Goal: Task Accomplishment & Management: Manage account settings

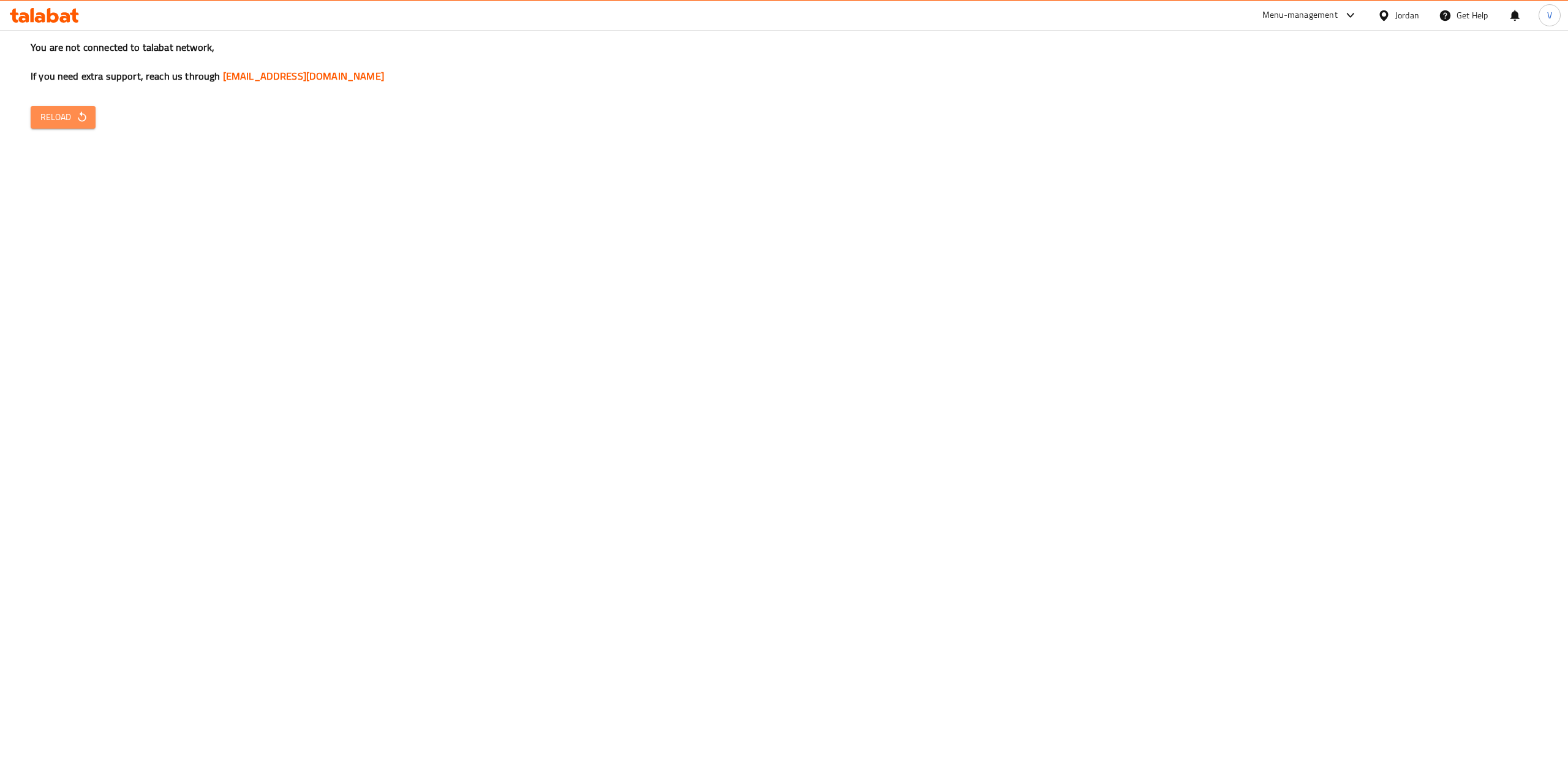
click at [76, 109] on button "Reload" at bounding box center [62, 117] width 64 height 22
click at [76, 111] on icon "button" at bounding box center [82, 117] width 13 height 13
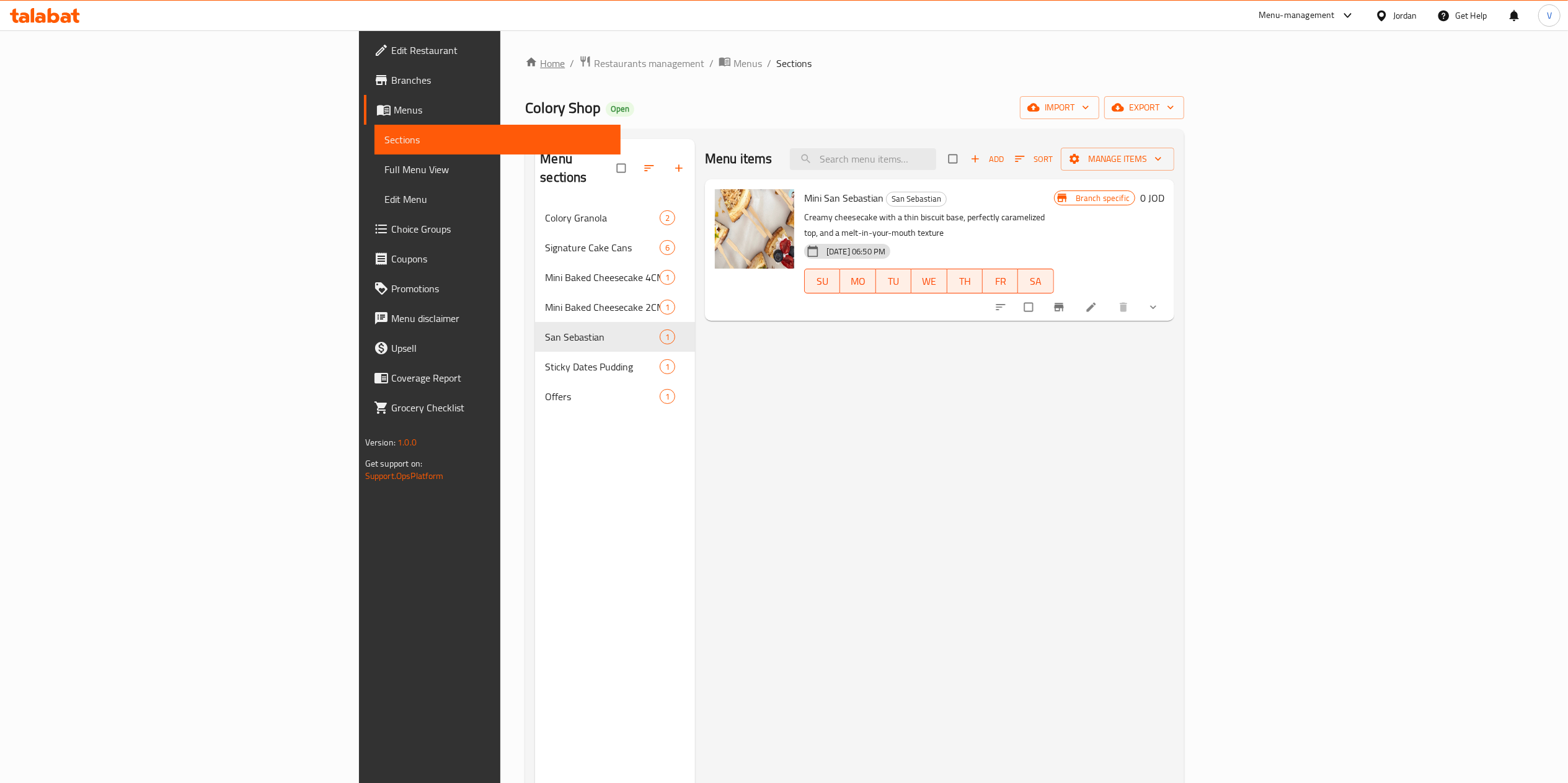
click at [525, 64] on link "Home" at bounding box center [544, 62] width 40 height 15
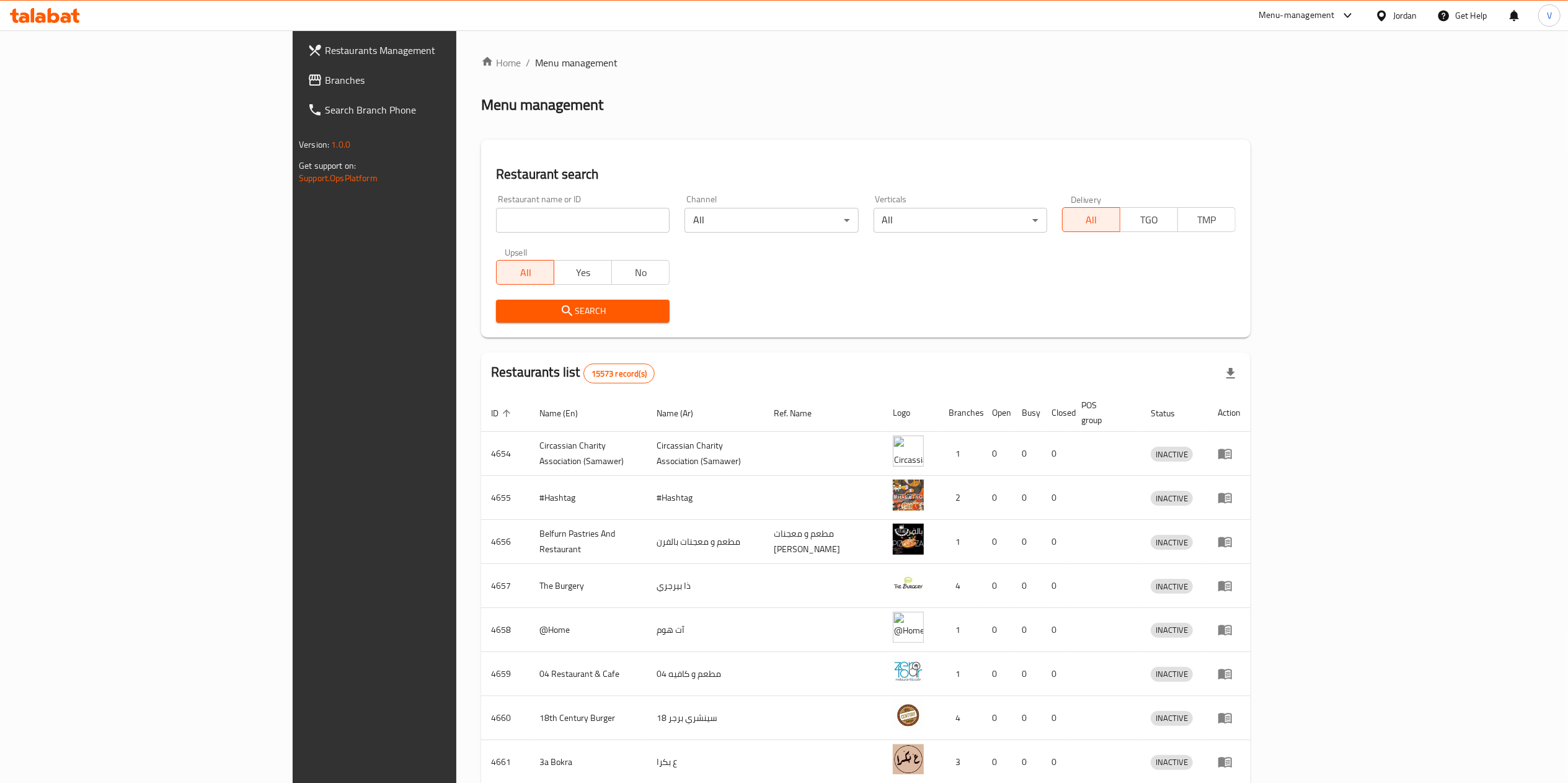
click at [297, 89] on link "Branches" at bounding box center [426, 80] width 257 height 30
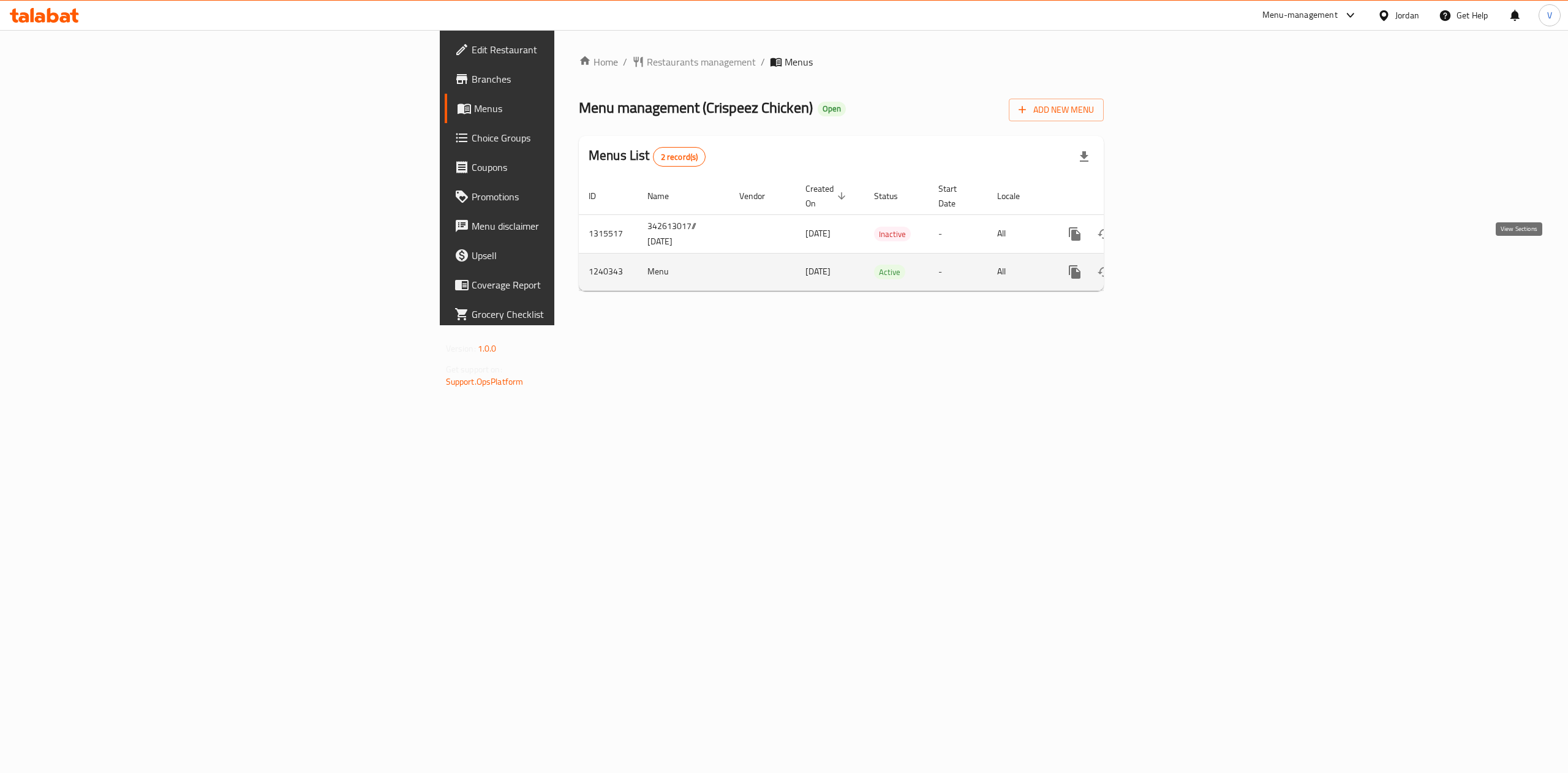
click at [1171, 264] on icon "enhanced table" at bounding box center [1163, 271] width 15 height 15
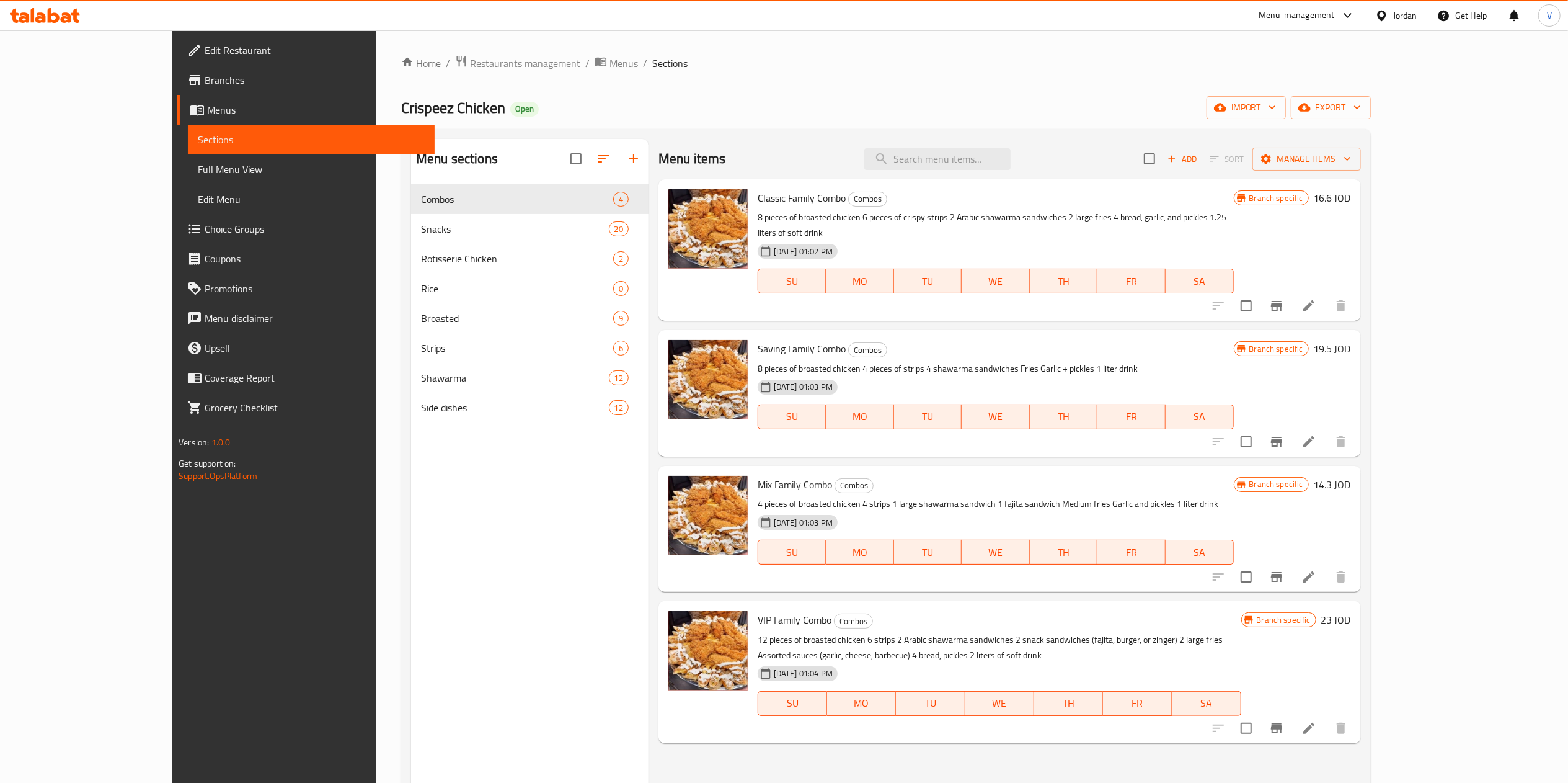
click at [610, 69] on span "Menus" at bounding box center [623, 62] width 29 height 15
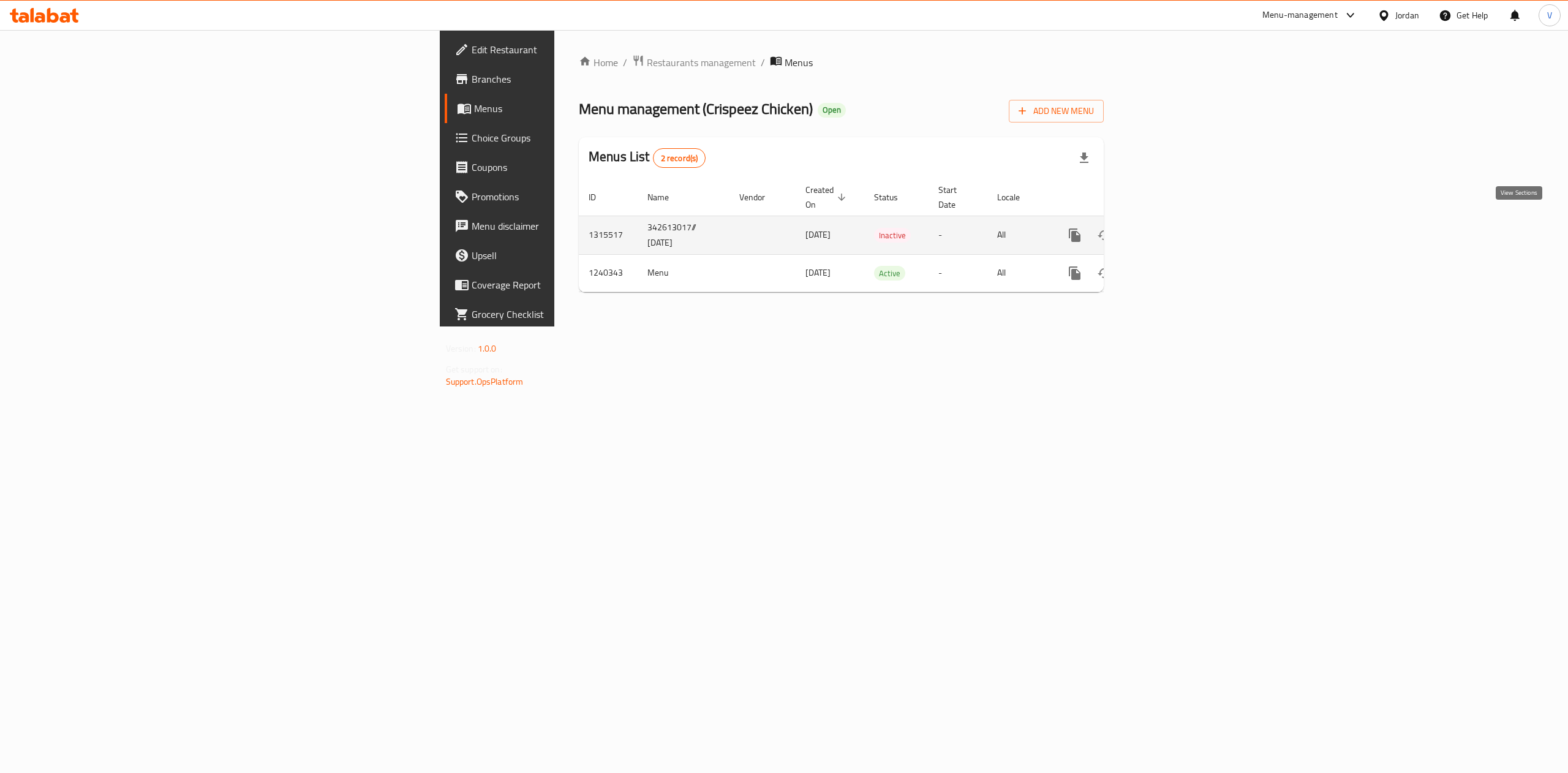
click at [1169, 229] on icon "enhanced table" at bounding box center [1163, 234] width 11 height 11
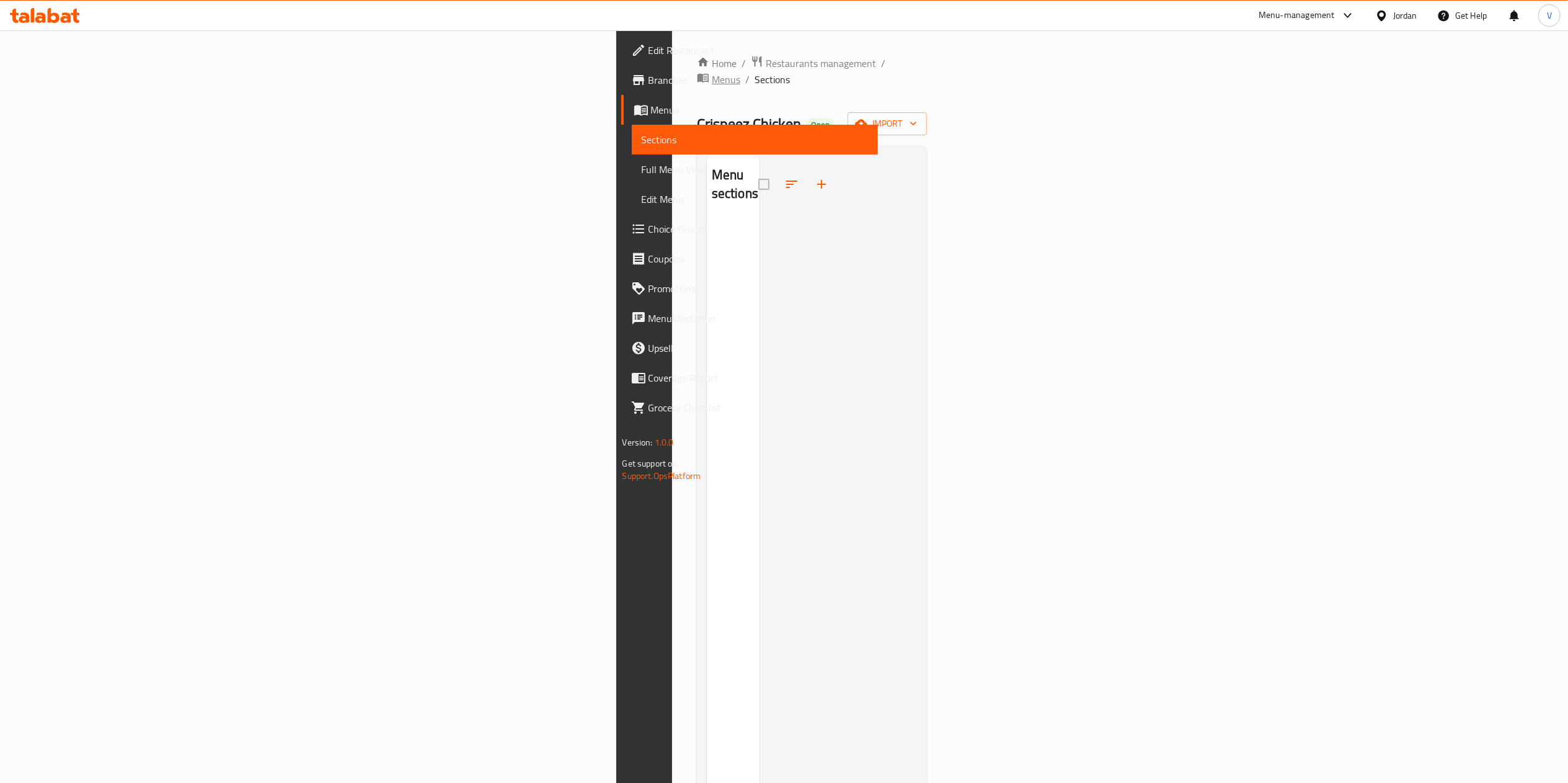
click at [711, 72] on span "Menus" at bounding box center [725, 79] width 29 height 15
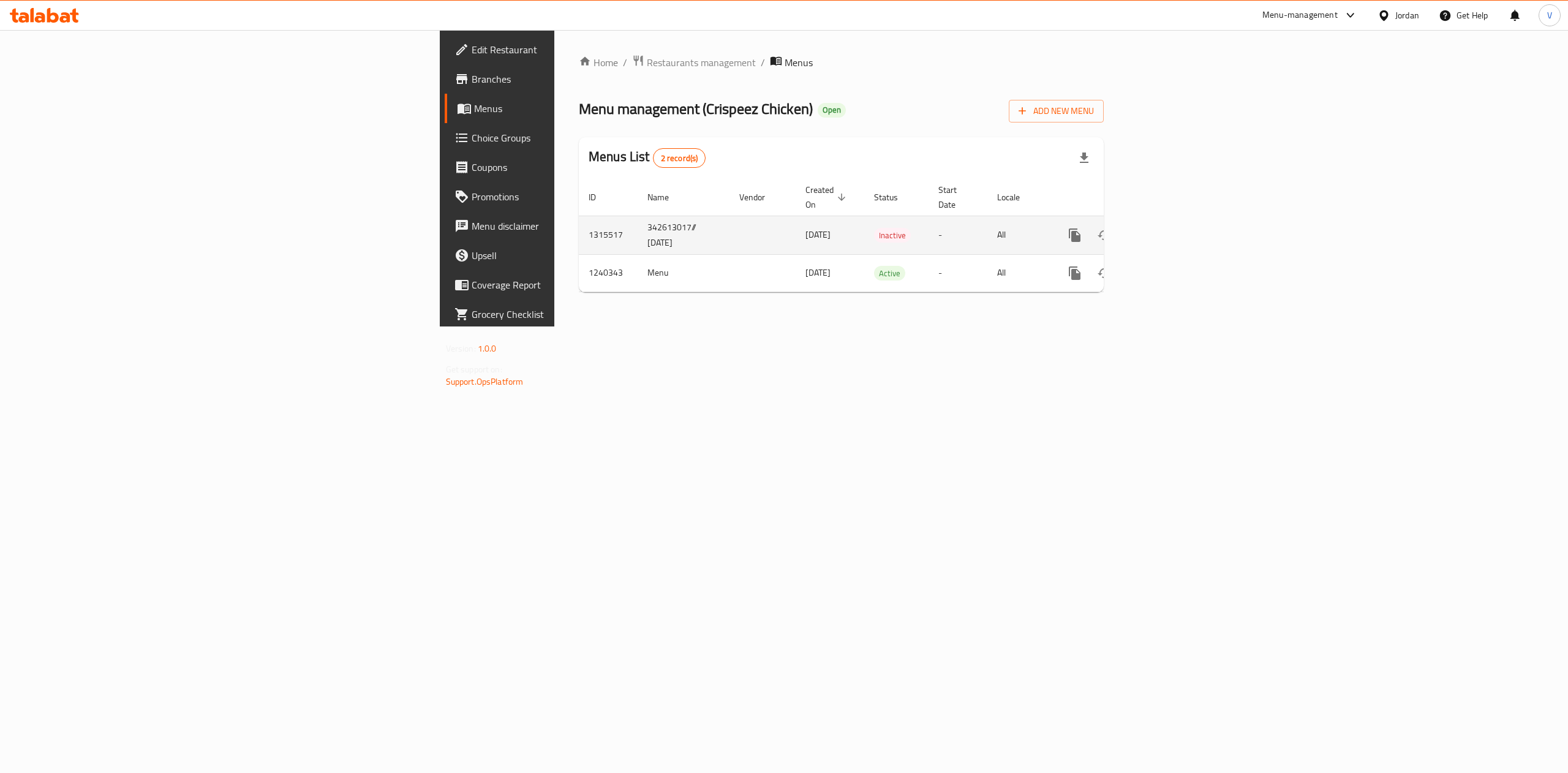
drag, startPoint x: 525, startPoint y: 225, endPoint x: 600, endPoint y: 226, distance: 75.0
click at [796, 226] on td "02/10/2025" at bounding box center [830, 235] width 68 height 39
click at [796, 225] on td "02/10/2025" at bounding box center [830, 235] width 68 height 39
drag, startPoint x: 859, startPoint y: 229, endPoint x: 640, endPoint y: 225, distance: 219.0
click at [640, 225] on tr "1315517 342613017// 2/10/2025 02/10/2025 Inactive - All" at bounding box center [884, 235] width 609 height 39
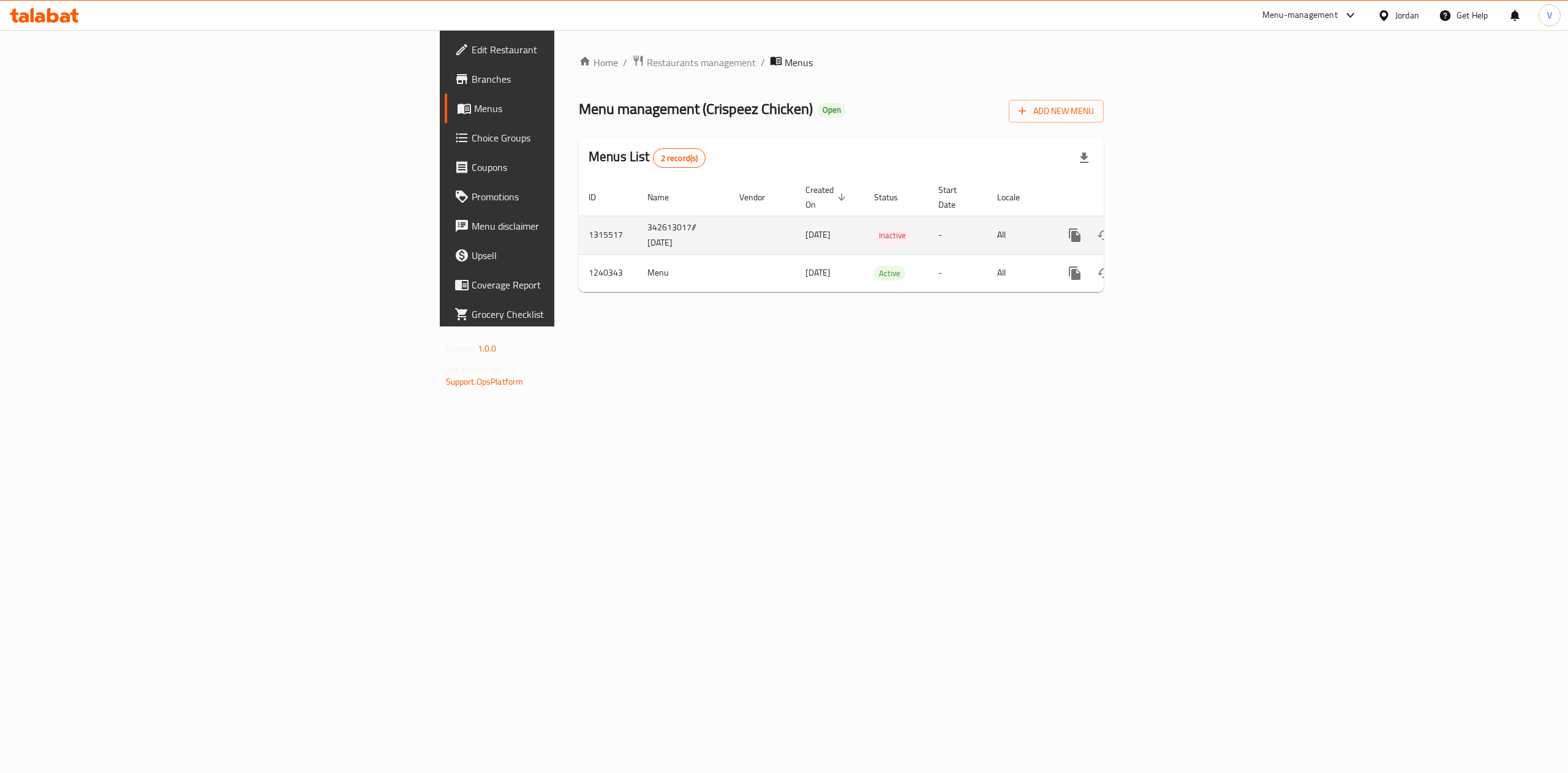
click at [796, 229] on td "02/10/2025" at bounding box center [830, 235] width 68 height 39
drag, startPoint x: 662, startPoint y: 227, endPoint x: 322, endPoint y: 223, distance: 340.0
click at [579, 223] on tr "1315517 342613017// 2/10/2025 02/10/2025 Inactive - All" at bounding box center [884, 235] width 609 height 39
click at [796, 216] on td "02/10/2025" at bounding box center [830, 235] width 68 height 39
click at [1171, 227] on icon "enhanced table" at bounding box center [1163, 234] width 15 height 15
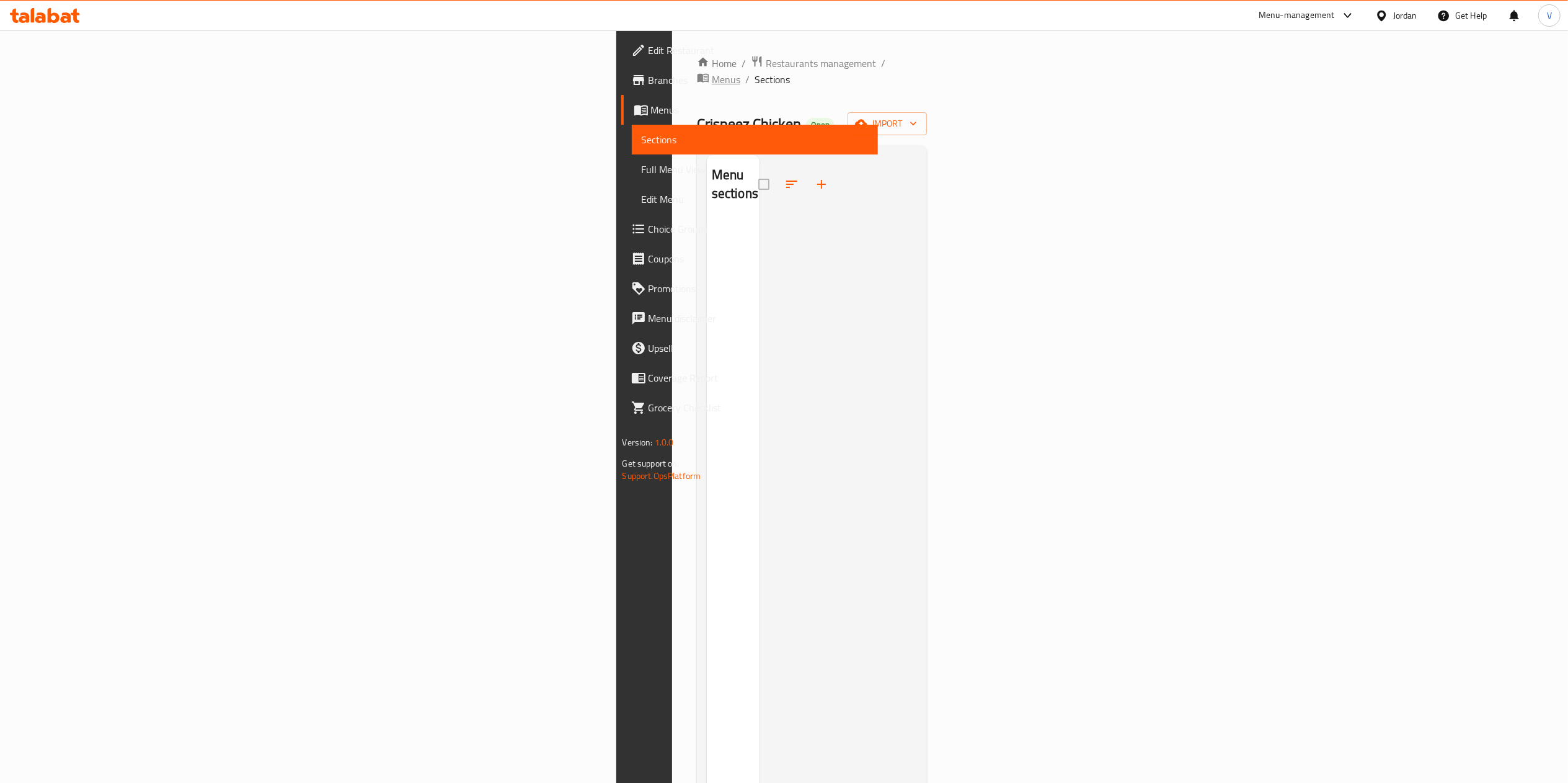
click at [711, 72] on span "Menus" at bounding box center [725, 79] width 29 height 15
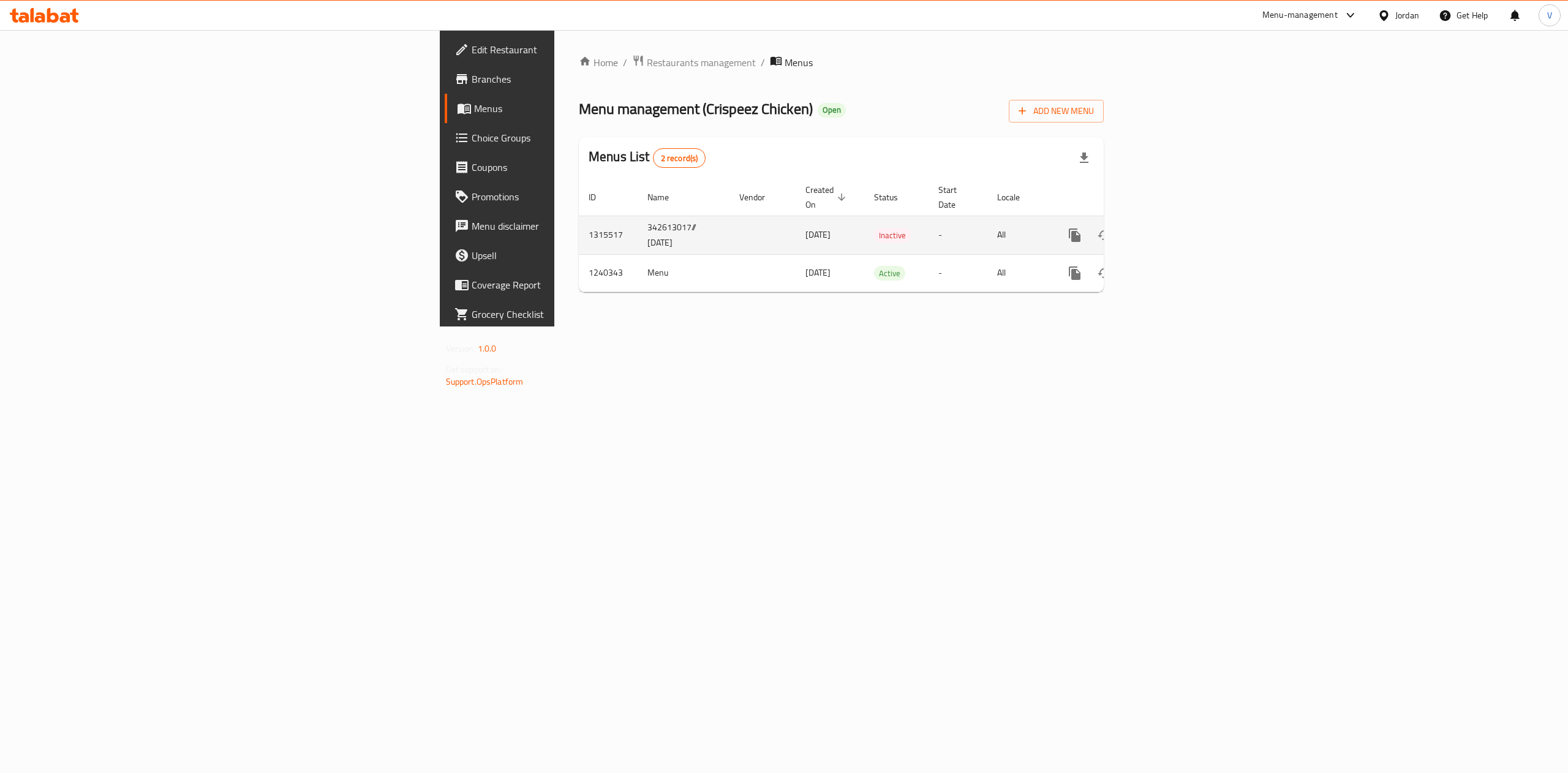
drag, startPoint x: 573, startPoint y: 215, endPoint x: 360, endPoint y: 217, distance: 213.0
click at [579, 217] on tr "1315517 342613017// 2/10/2025 02/10/2025 Inactive - All" at bounding box center [884, 235] width 609 height 39
click at [631, 326] on div "Home / Restaurants management / Menus Menu management ( Crispeez Chicken ) Open…" at bounding box center [842, 179] width 574 height 297
drag, startPoint x: 563, startPoint y: 220, endPoint x: 474, endPoint y: 223, distance: 89.1
click at [579, 223] on tr "1315517 342613017// 2/10/2025 02/10/2025 Inactive - All" at bounding box center [884, 235] width 609 height 39
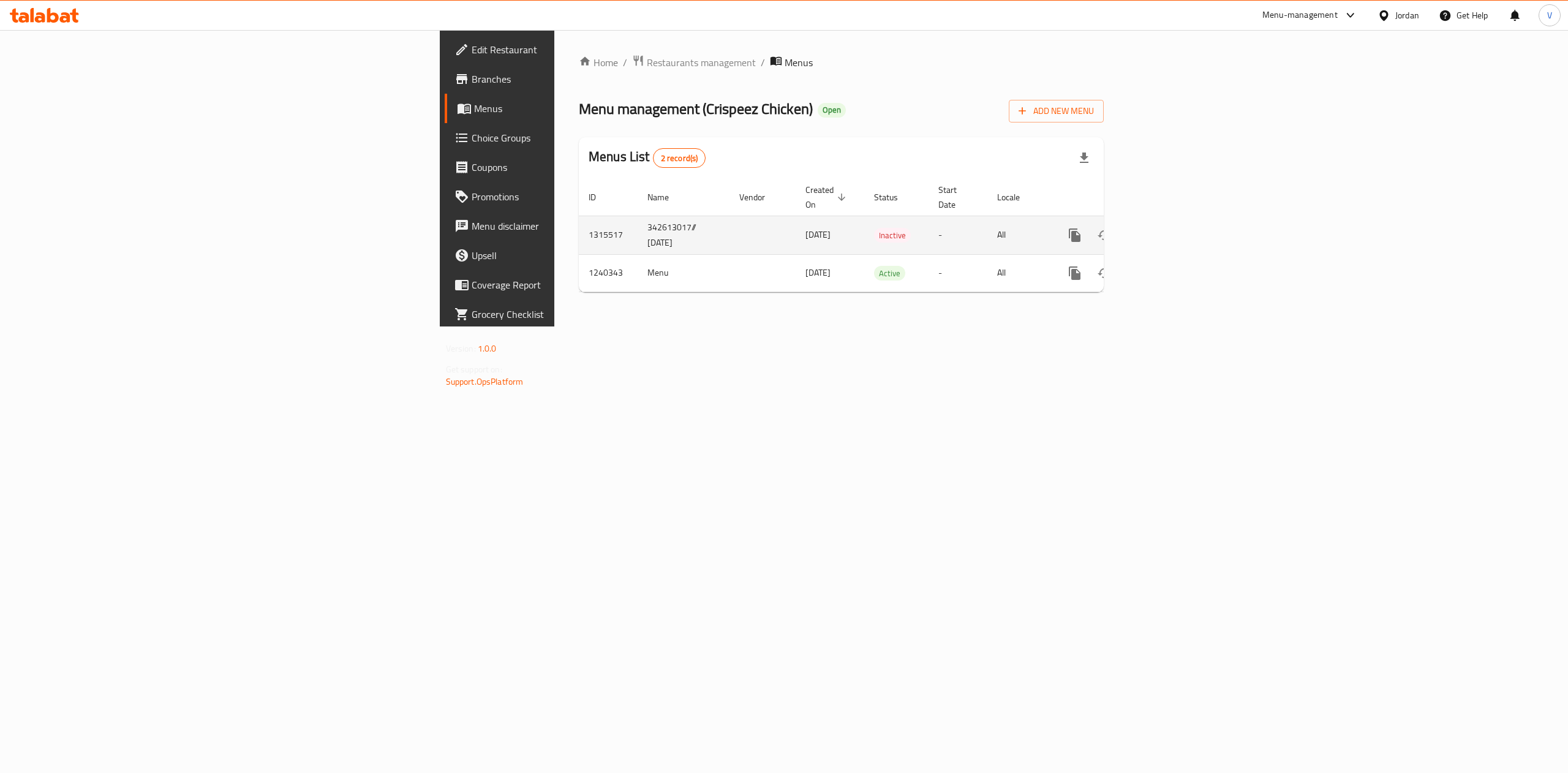
click at [729, 223] on td "enhanced table" at bounding box center [763, 235] width 66 height 39
click at [796, 216] on td "02/10/2025" at bounding box center [830, 235] width 68 height 39
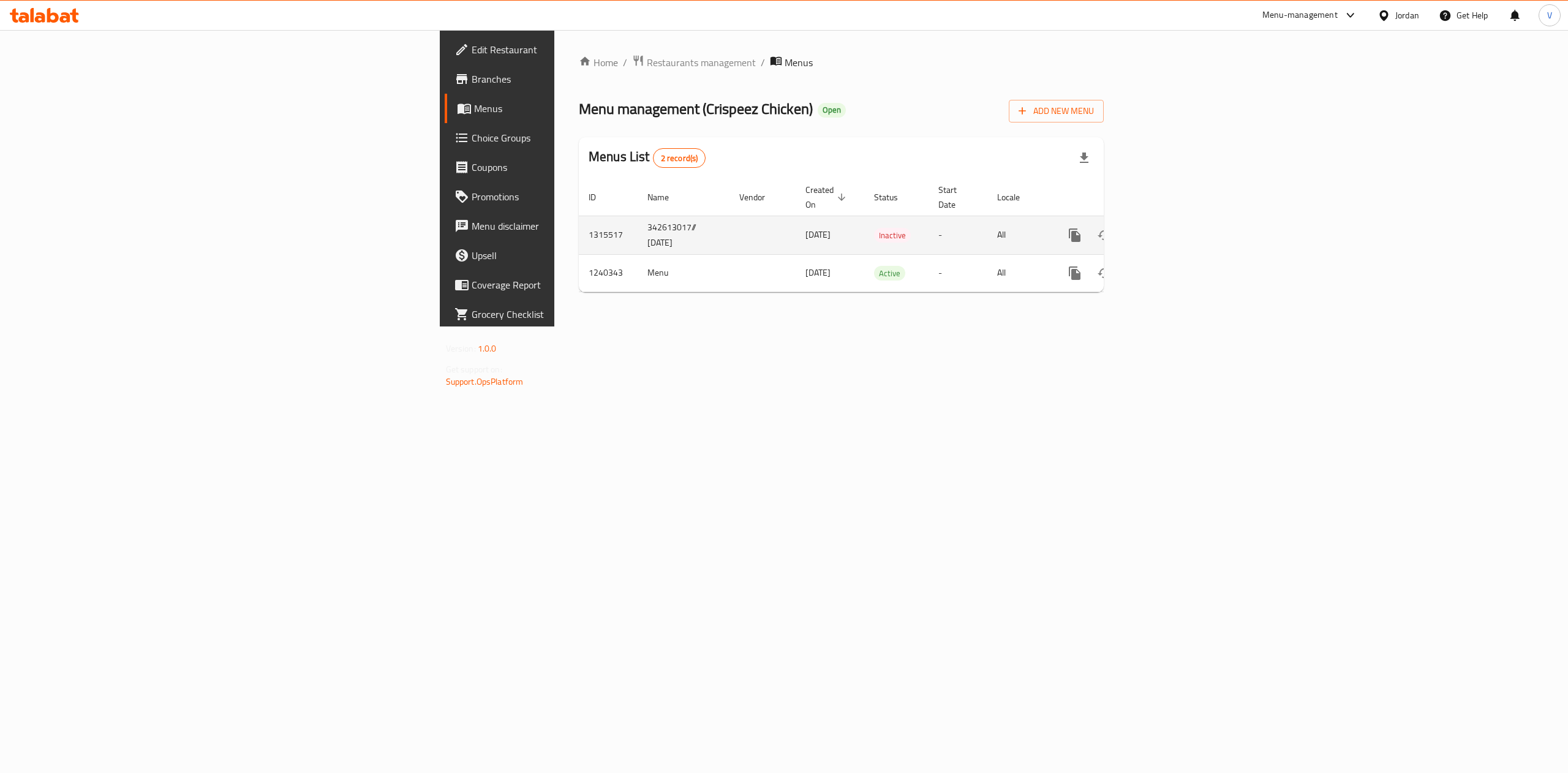
click at [805, 226] on span "02/10/2025" at bounding box center [818, 234] width 25 height 16
drag, startPoint x: 1140, startPoint y: 418, endPoint x: 1265, endPoint y: 298, distance: 173.3
click at [1129, 326] on div "Home / Restaurants management / Menus Menu management ( Crispeez Chicken ) Open…" at bounding box center [842, 179] width 574 height 297
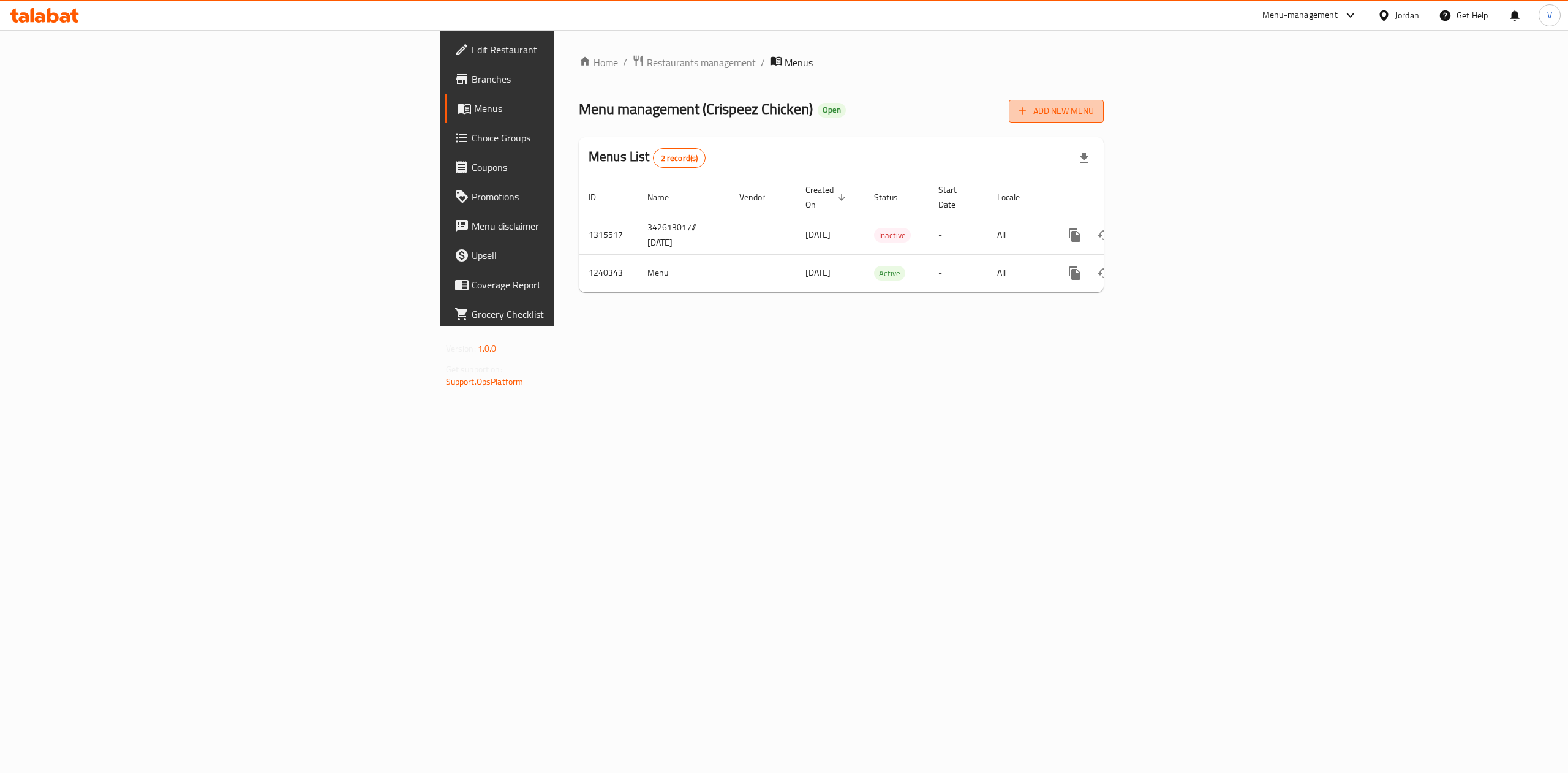
click at [1093, 115] on span "Add New Menu" at bounding box center [1055, 111] width 75 height 16
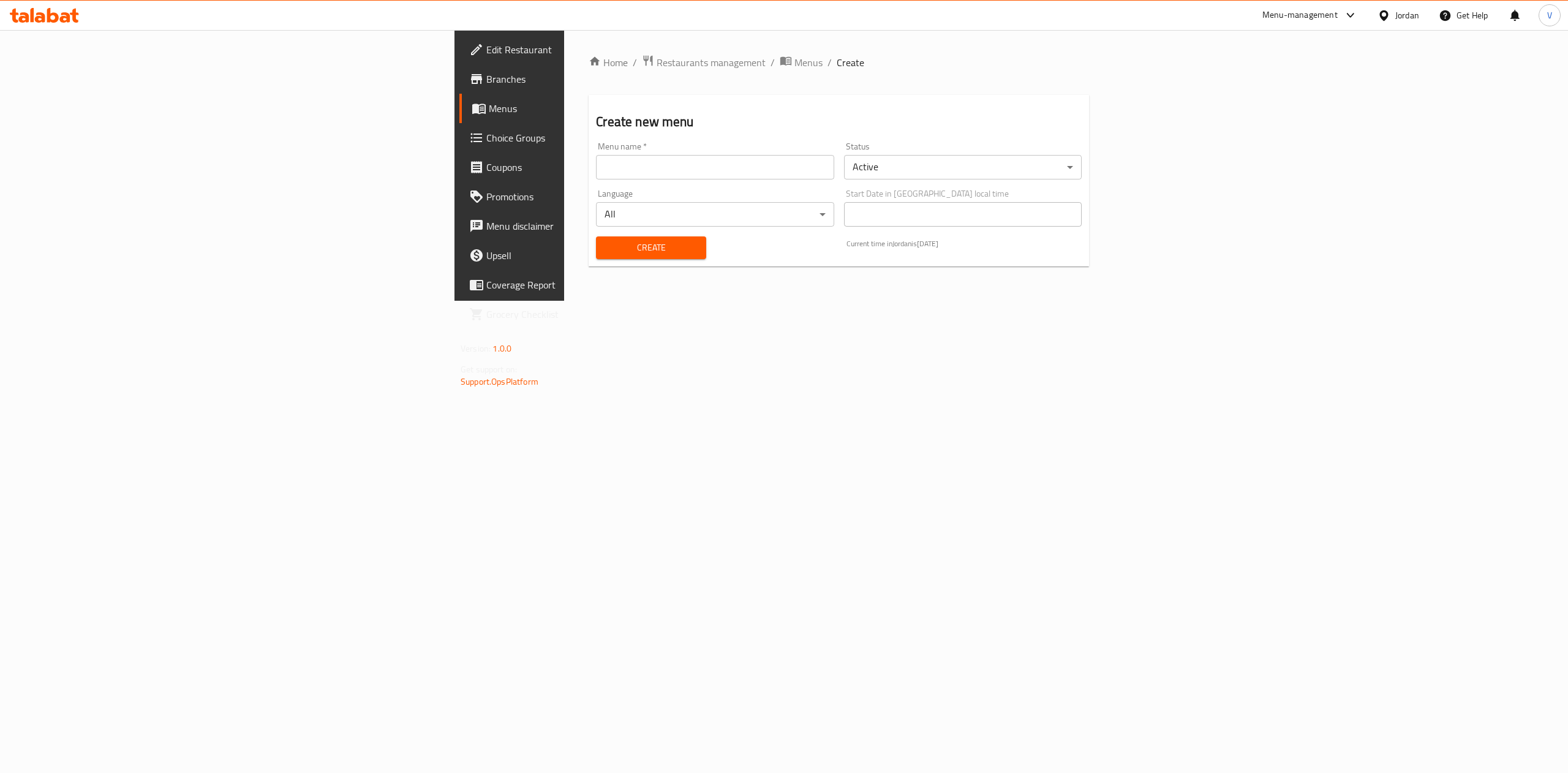
click at [596, 157] on input "text" at bounding box center [714, 167] width 237 height 24
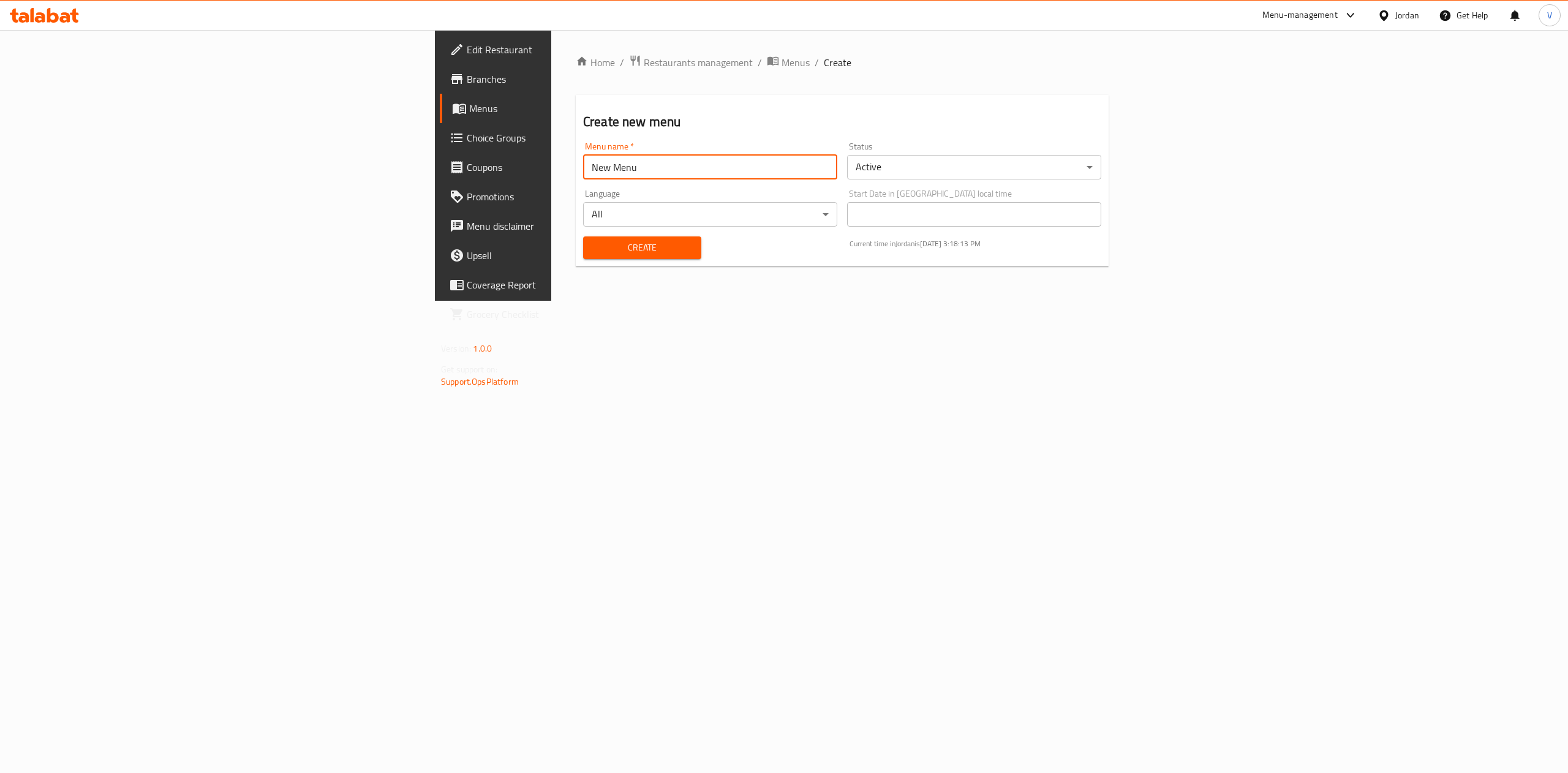
type input "New Menu"
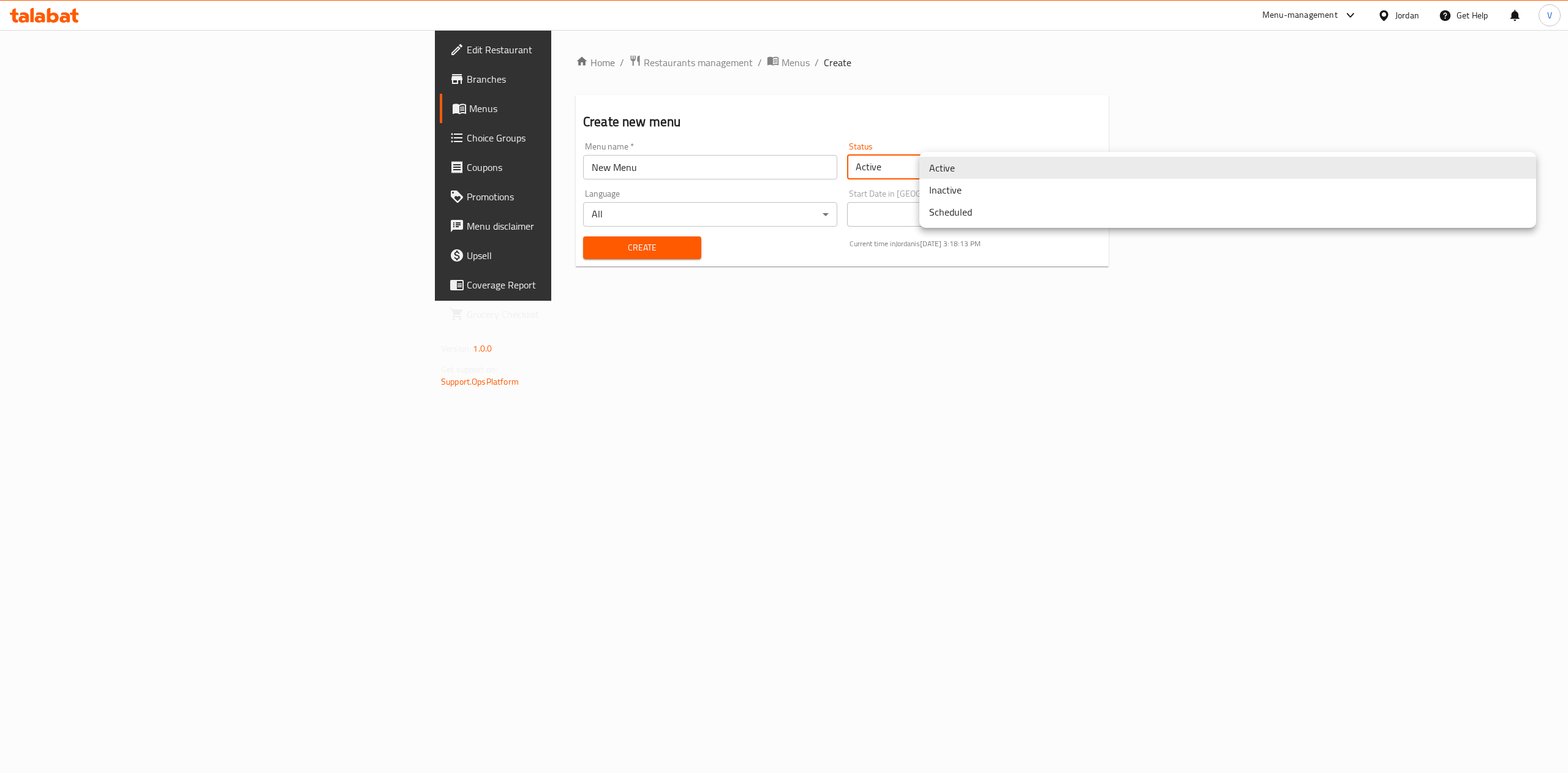
click at [1063, 164] on body "​ Menu-management Jordan Get Help V Edit Restaurant Branches Menus Choice Group…" at bounding box center [784, 401] width 1568 height 743
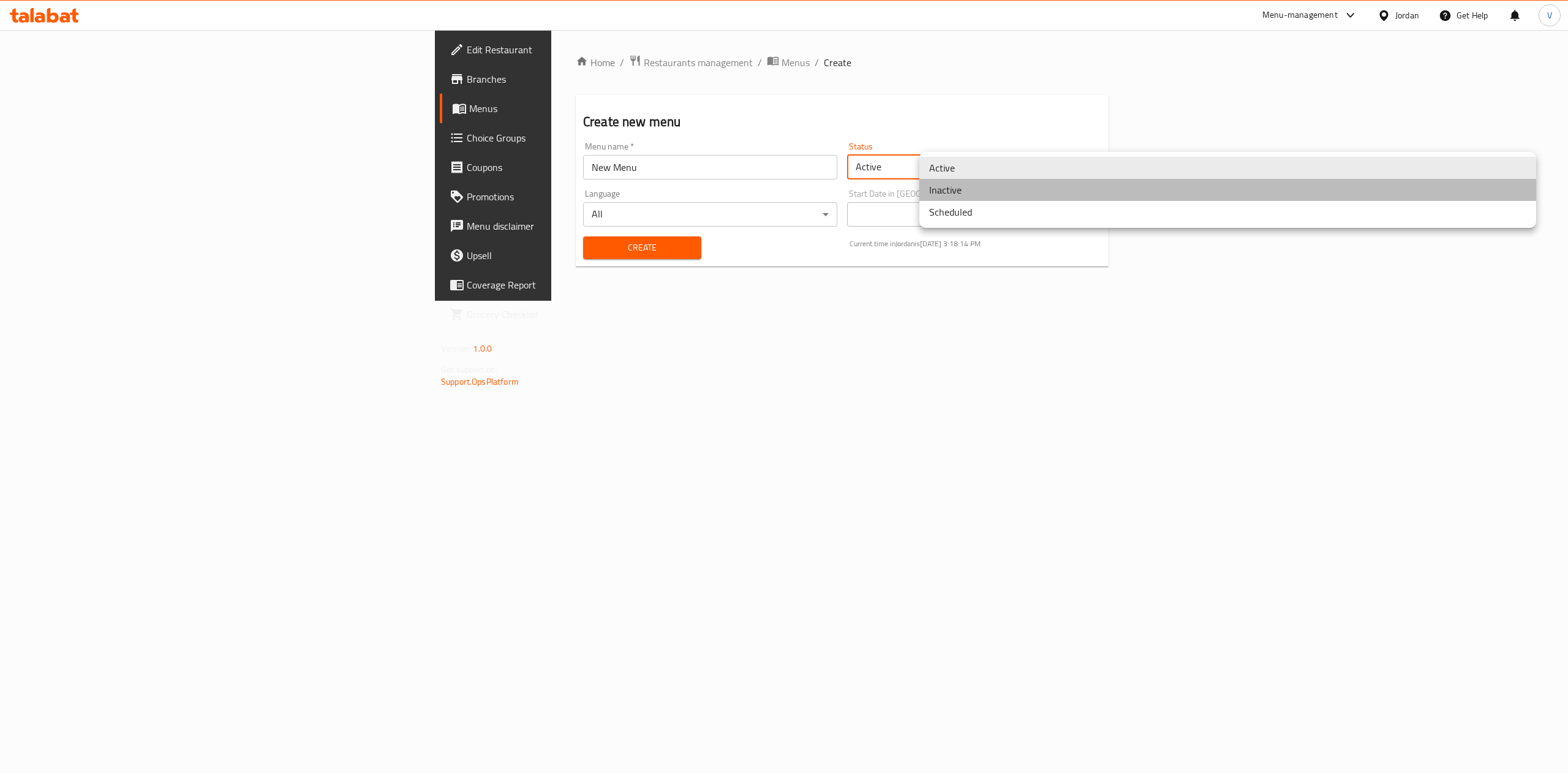
click at [990, 198] on li "Inactive" at bounding box center [1228, 189] width 617 height 22
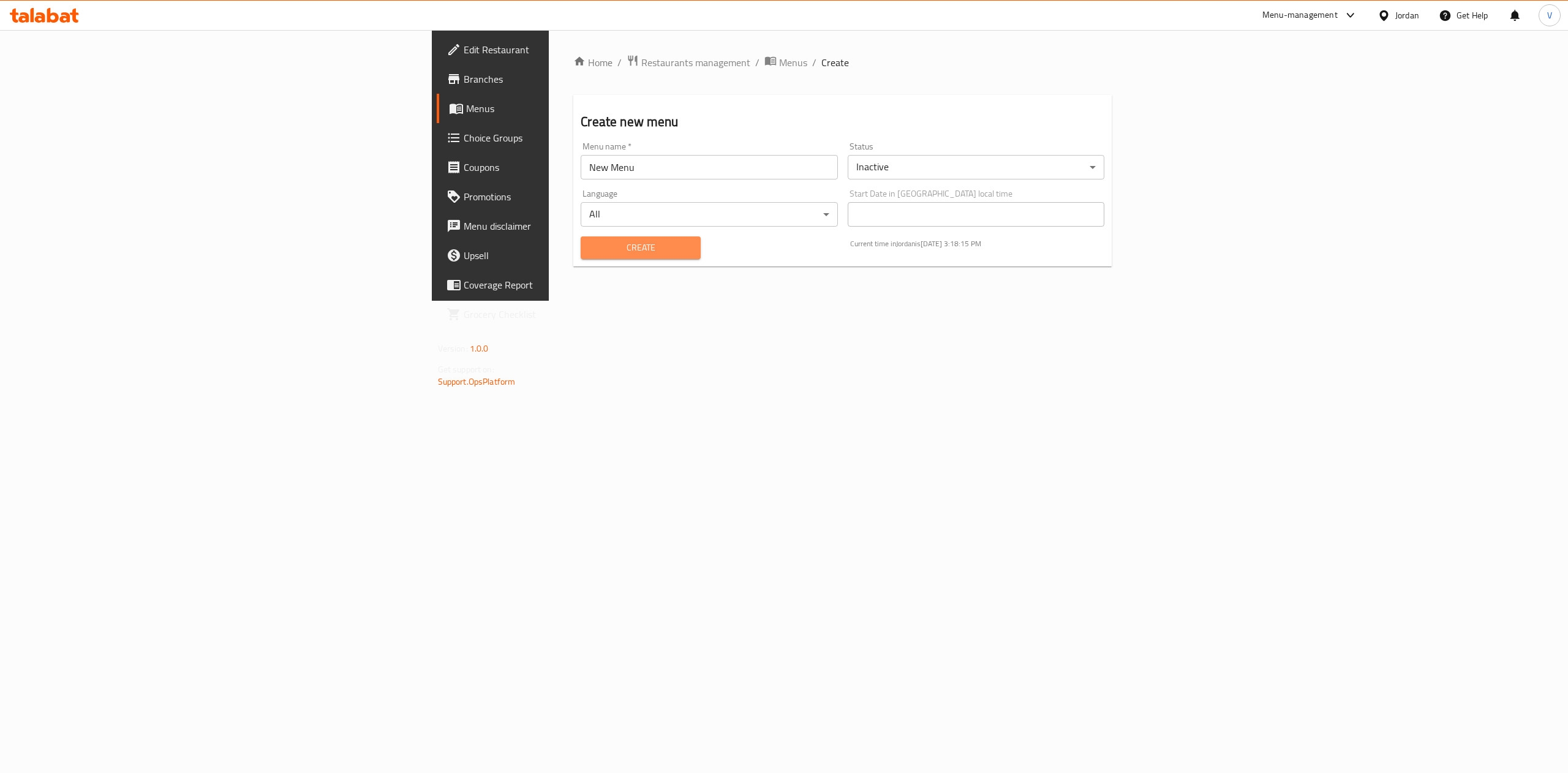
click at [581, 257] on button "Create" at bounding box center [640, 247] width 120 height 22
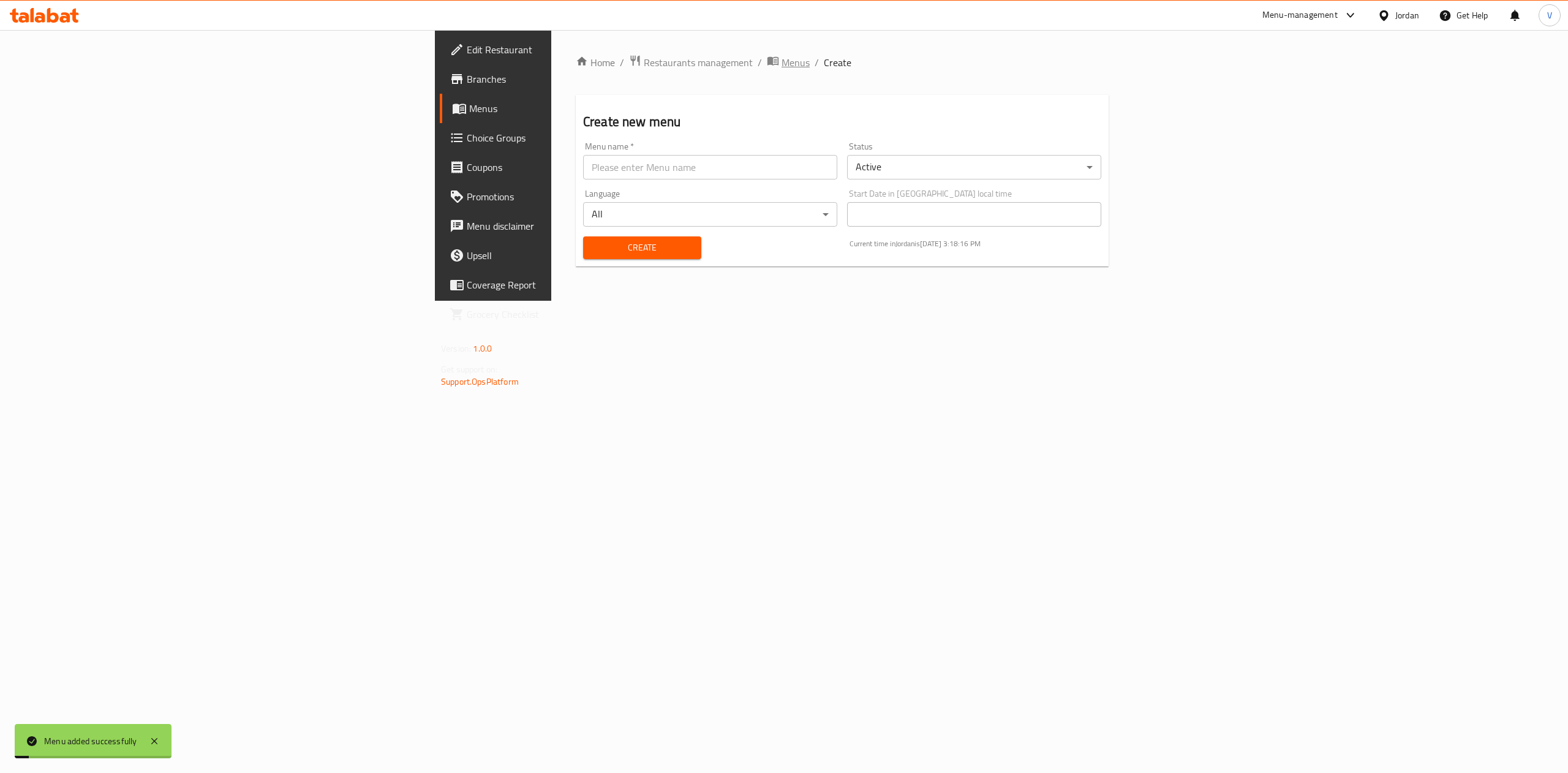
click at [782, 63] on span "Menus" at bounding box center [796, 61] width 28 height 15
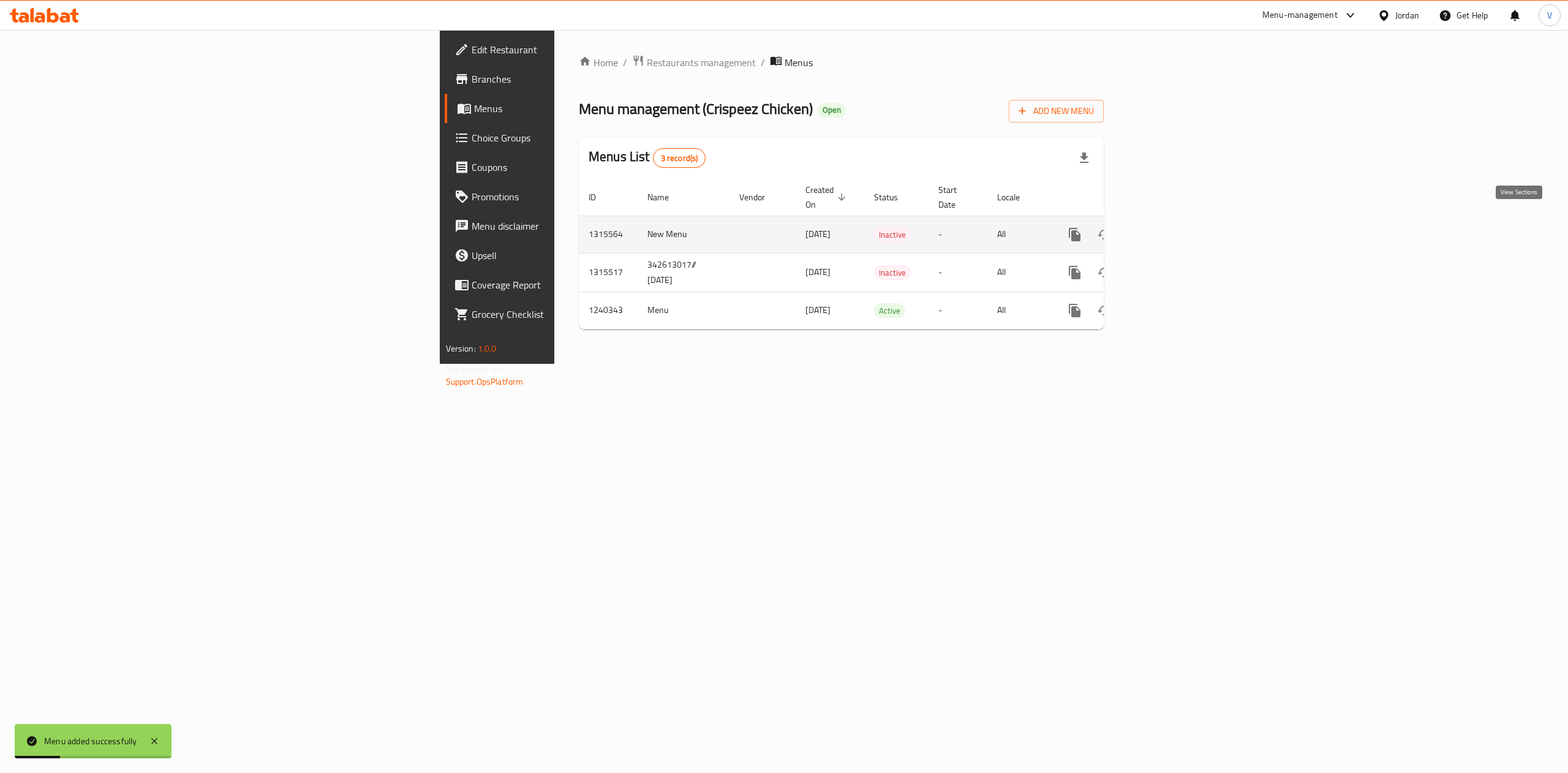
click at [1171, 227] on icon "enhanced table" at bounding box center [1163, 234] width 15 height 15
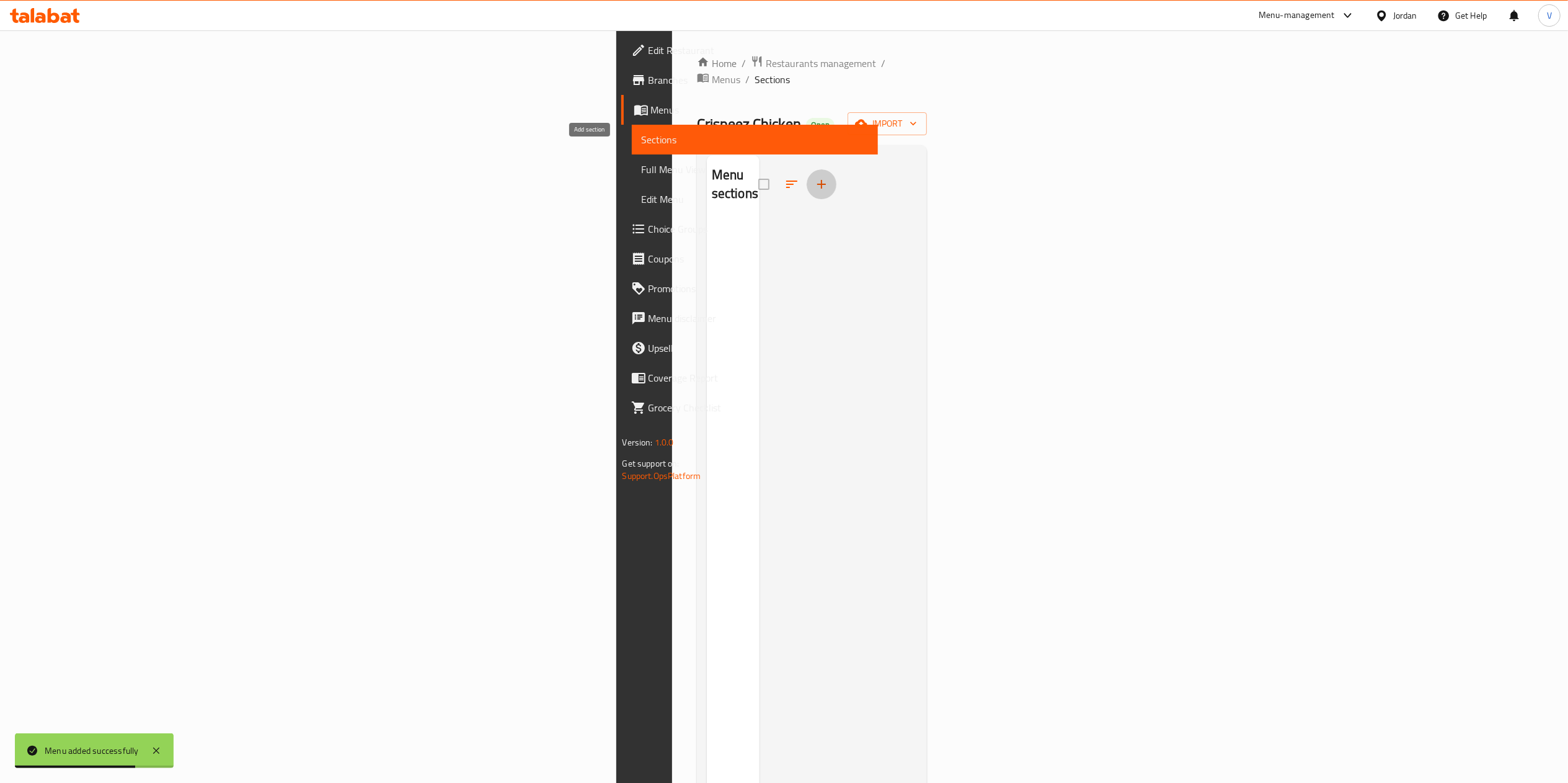
click at [806, 169] on button "button" at bounding box center [821, 184] width 30 height 30
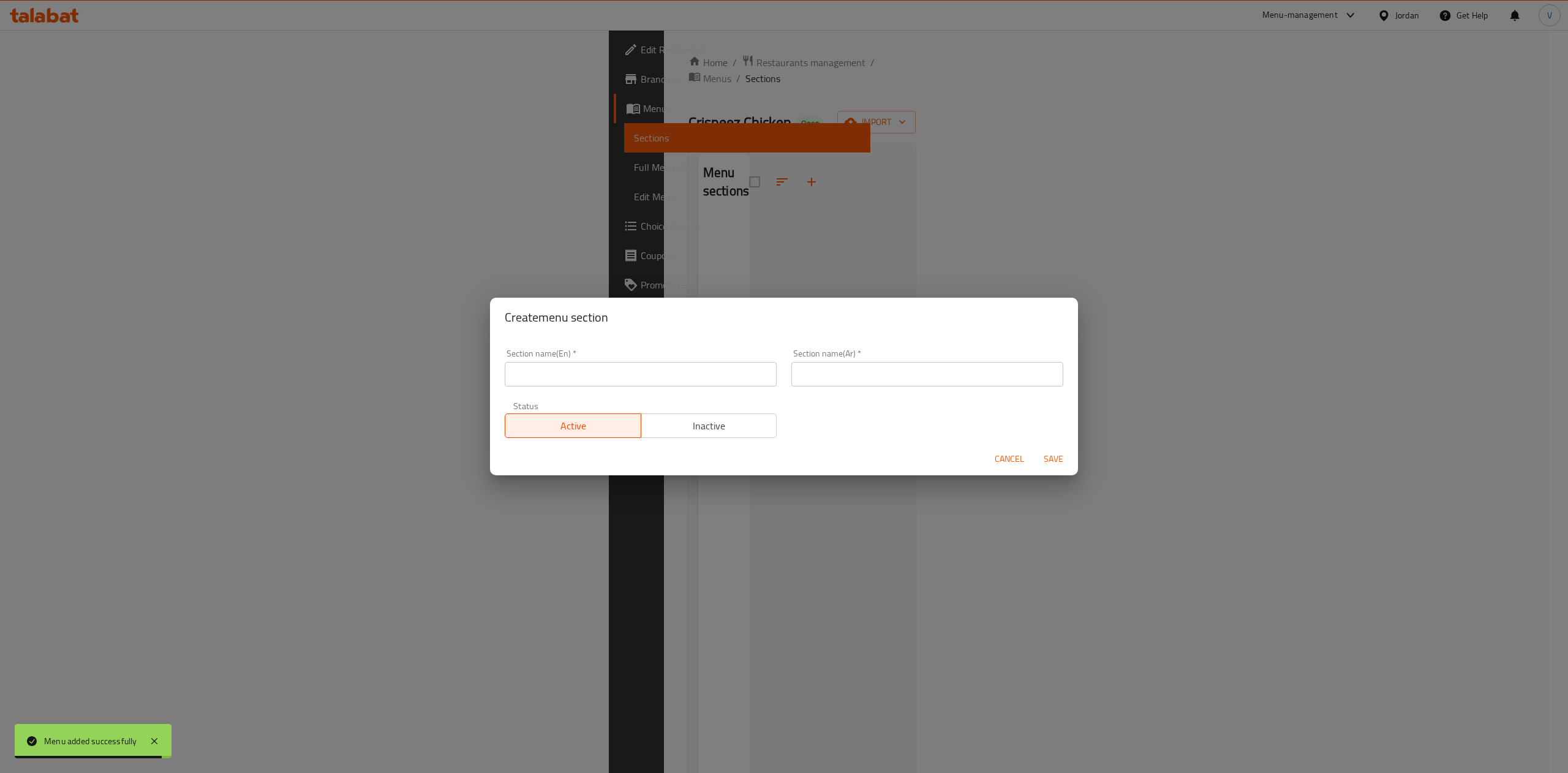
click at [849, 375] on input "text" at bounding box center [928, 374] width 272 height 24
paste input "شاورما"
type input "شاورما"
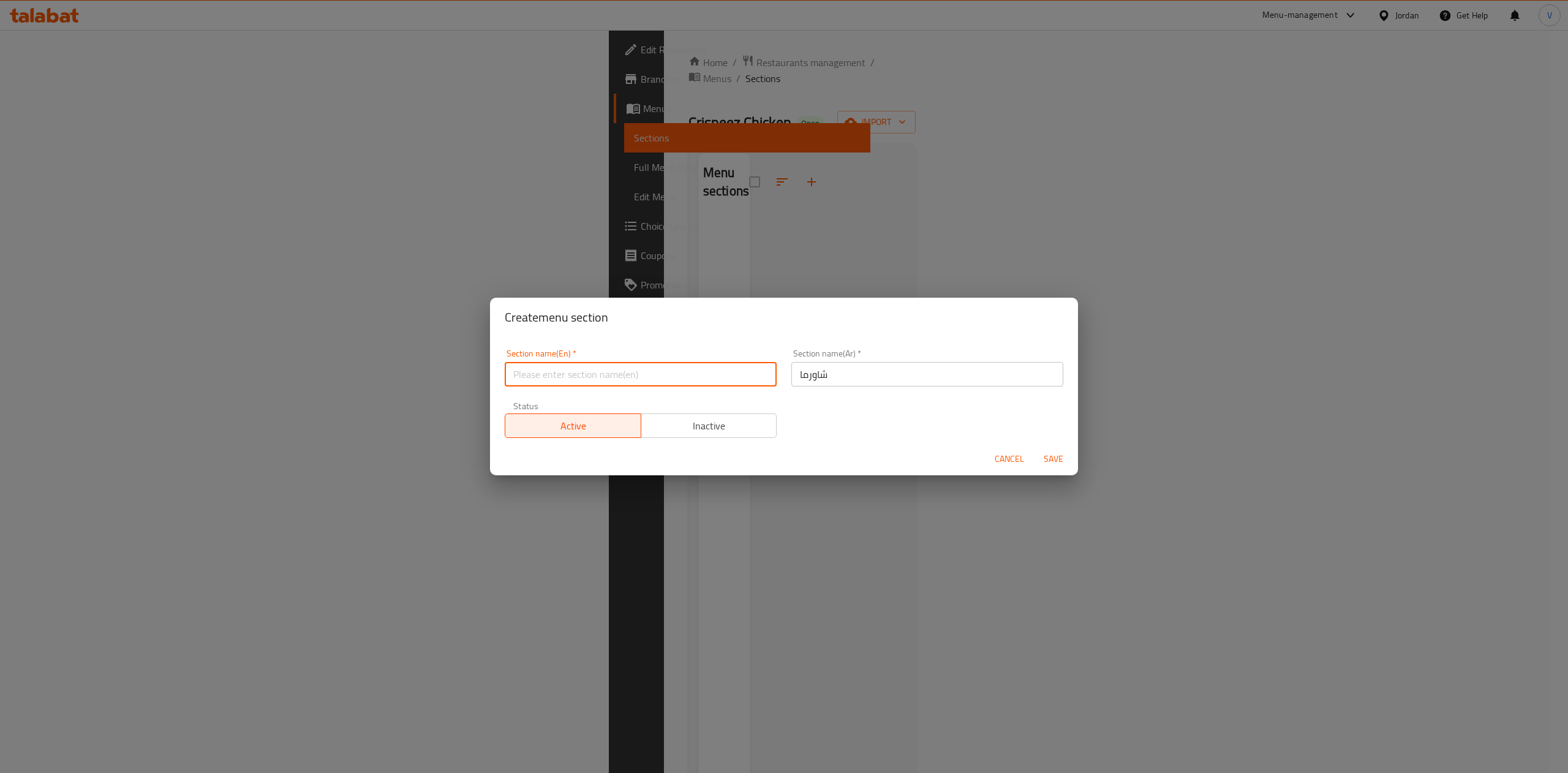
click at [574, 374] on input "text" at bounding box center [640, 374] width 272 height 24
paste input "Shawarma"
type input "Shawarma"
click at [1059, 465] on span "Save" at bounding box center [1053, 459] width 29 height 16
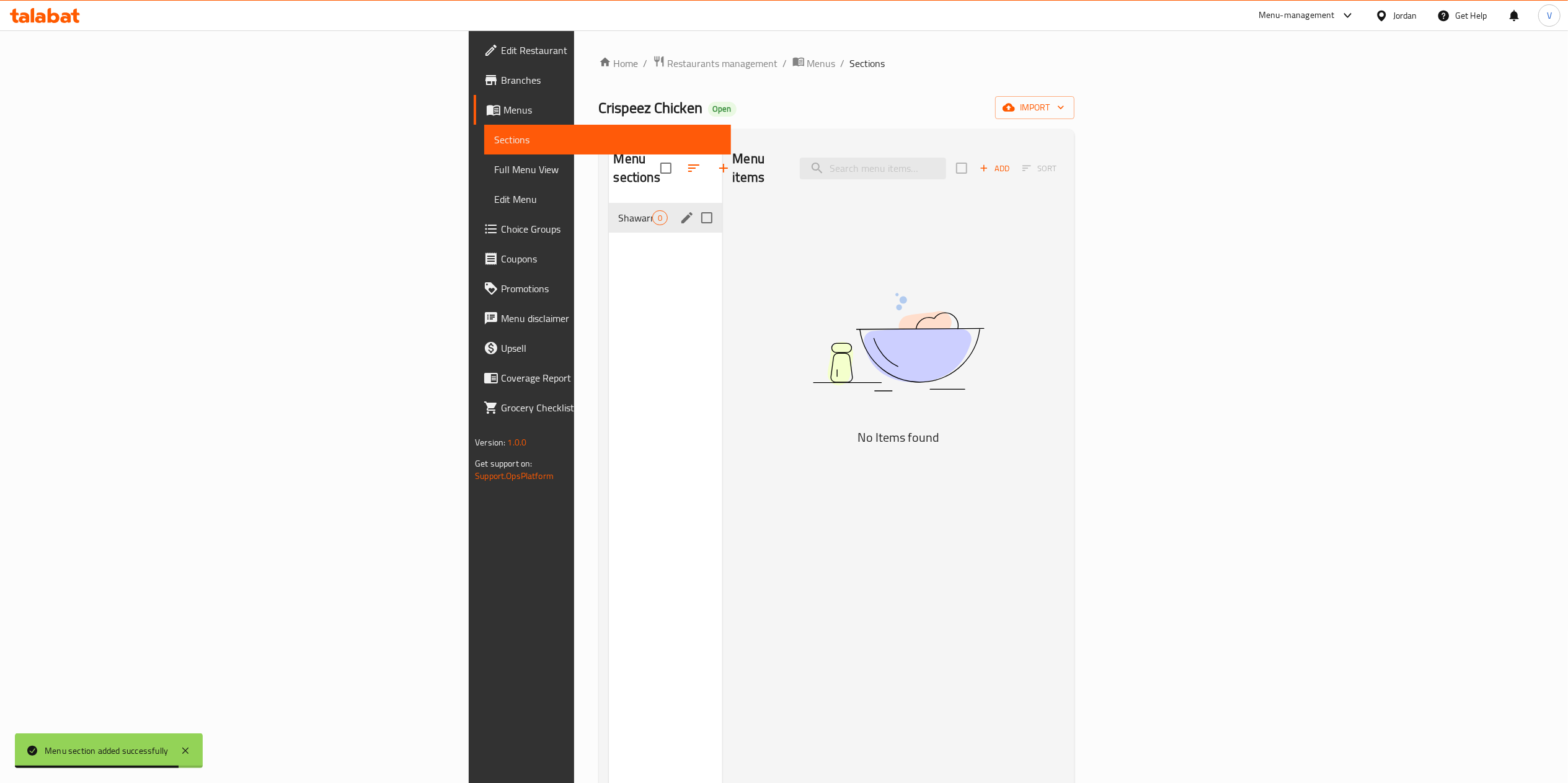
click at [609, 209] on div "Shawarma 0" at bounding box center [665, 218] width 114 height 30
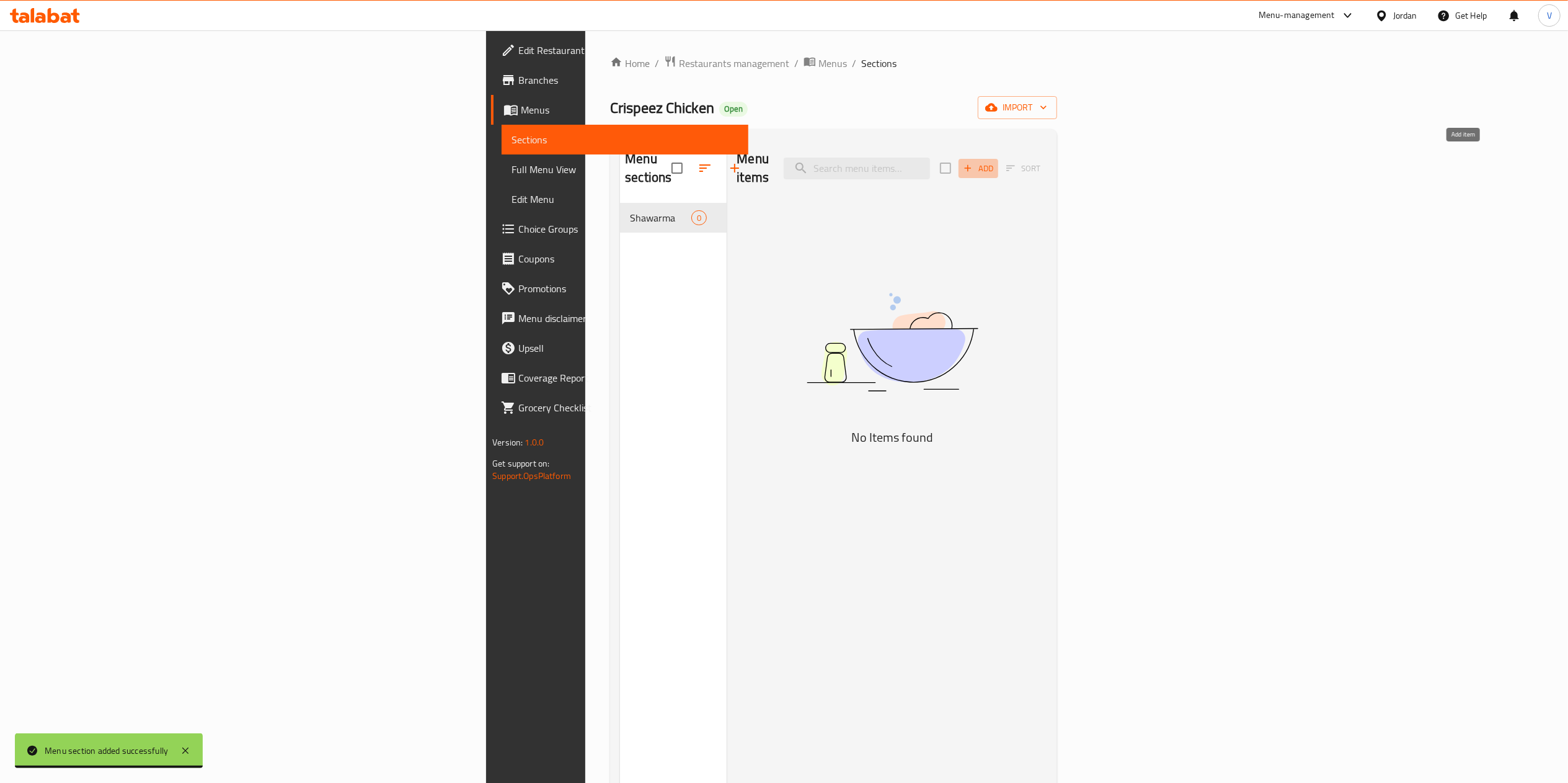
click at [995, 161] on span "Add" at bounding box center [978, 168] width 34 height 14
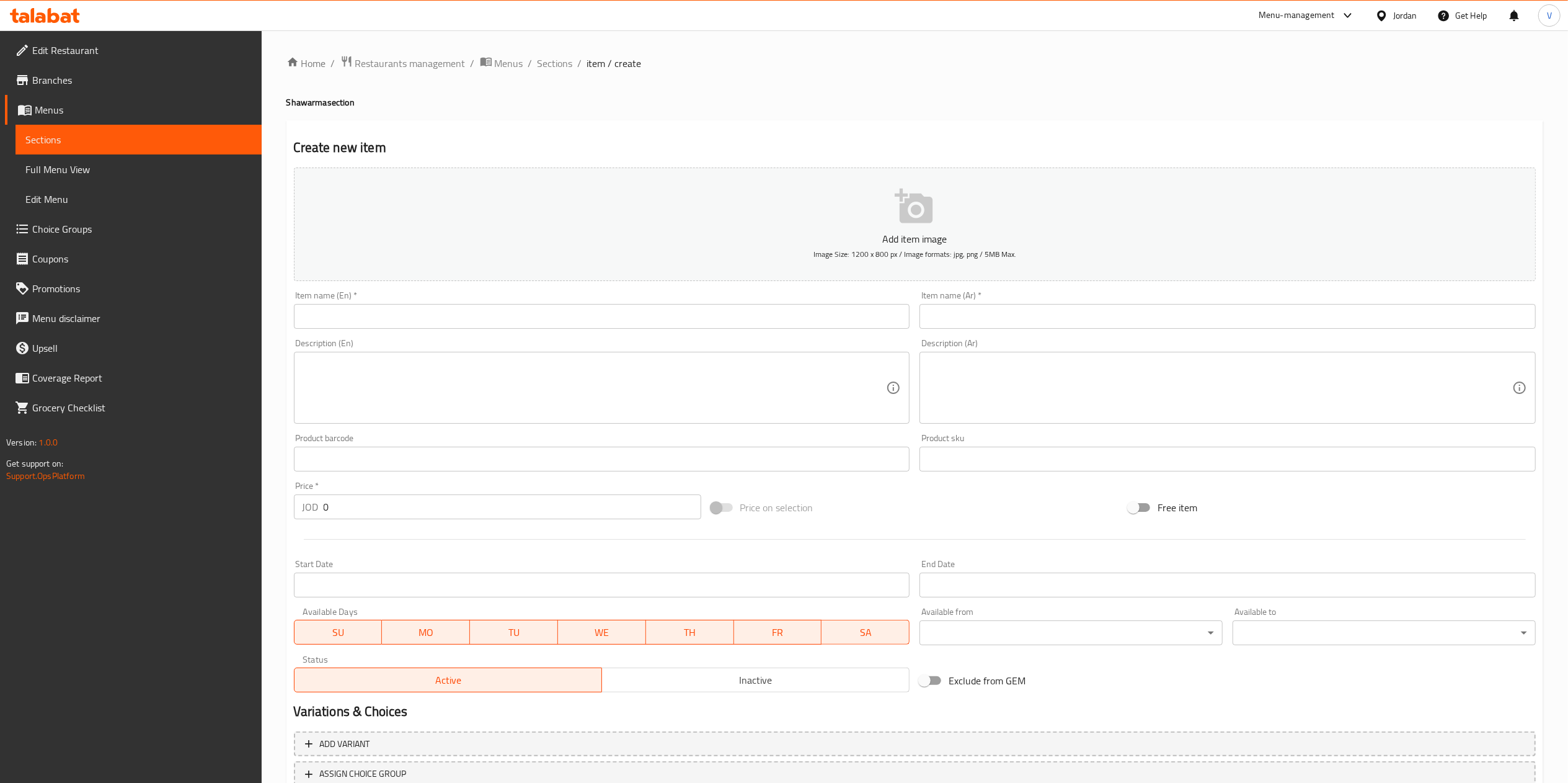
click at [1089, 339] on div "Description (Ar) Description (Ar)" at bounding box center [1227, 382] width 617 height 85
click at [1099, 330] on div "Item name (Ar)   * Item name (Ar) *" at bounding box center [1227, 309] width 626 height 47
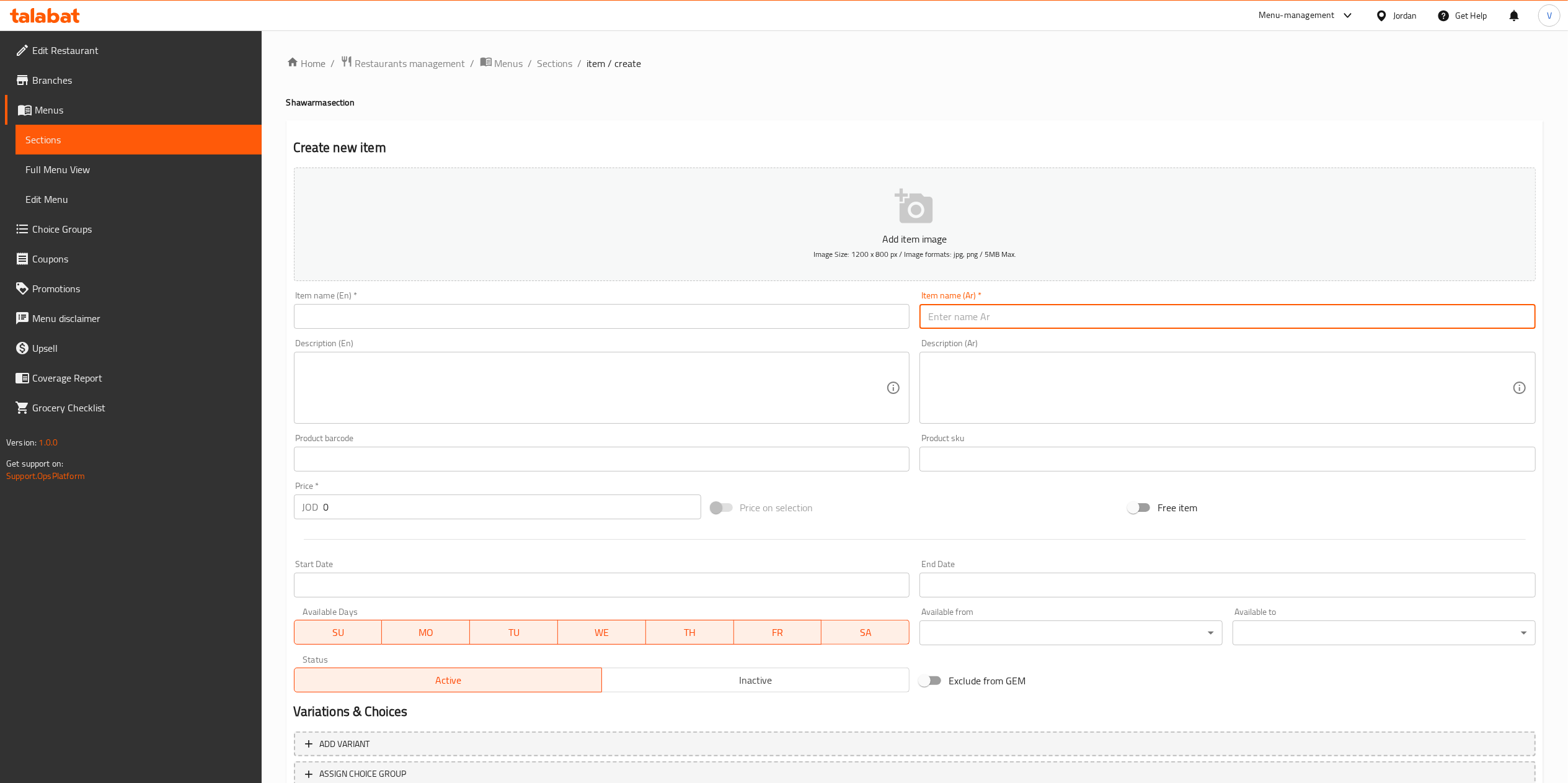
click at [1110, 313] on input "text" at bounding box center [1227, 315] width 617 height 25
paste input "ساندويش شاورما صغير"
type input "ساندويش شاورما صغير"
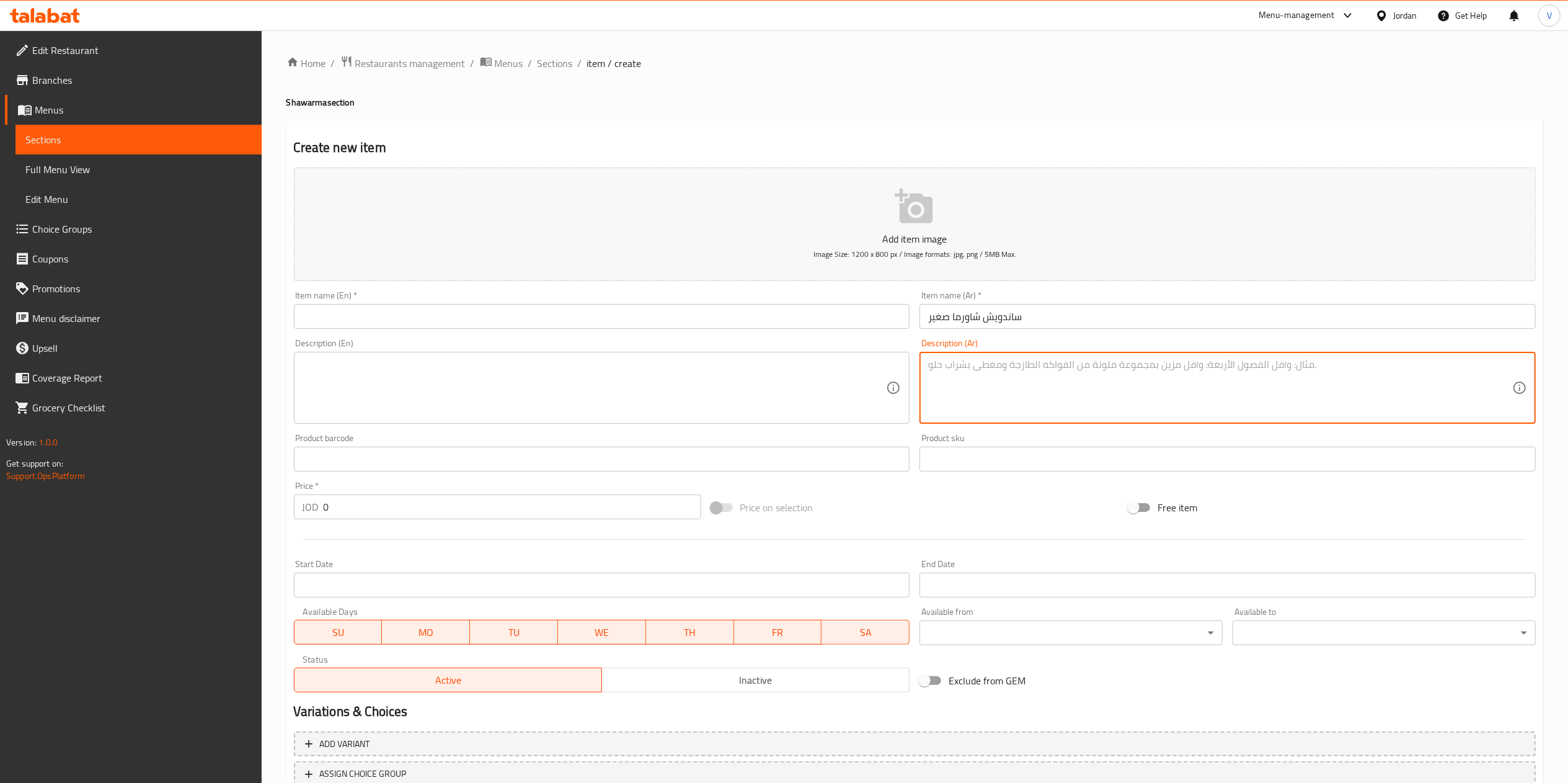
click at [1097, 384] on textarea at bounding box center [1219, 389] width 584 height 59
paste textarea "شاورما دجاج صغير مع صوص الثوم والمخلل"
type textarea "شاورما دجاج صغير مع صوص الثوم والمخلل"
click at [478, 337] on div "Description (En) Description (En)" at bounding box center [602, 382] width 626 height 95
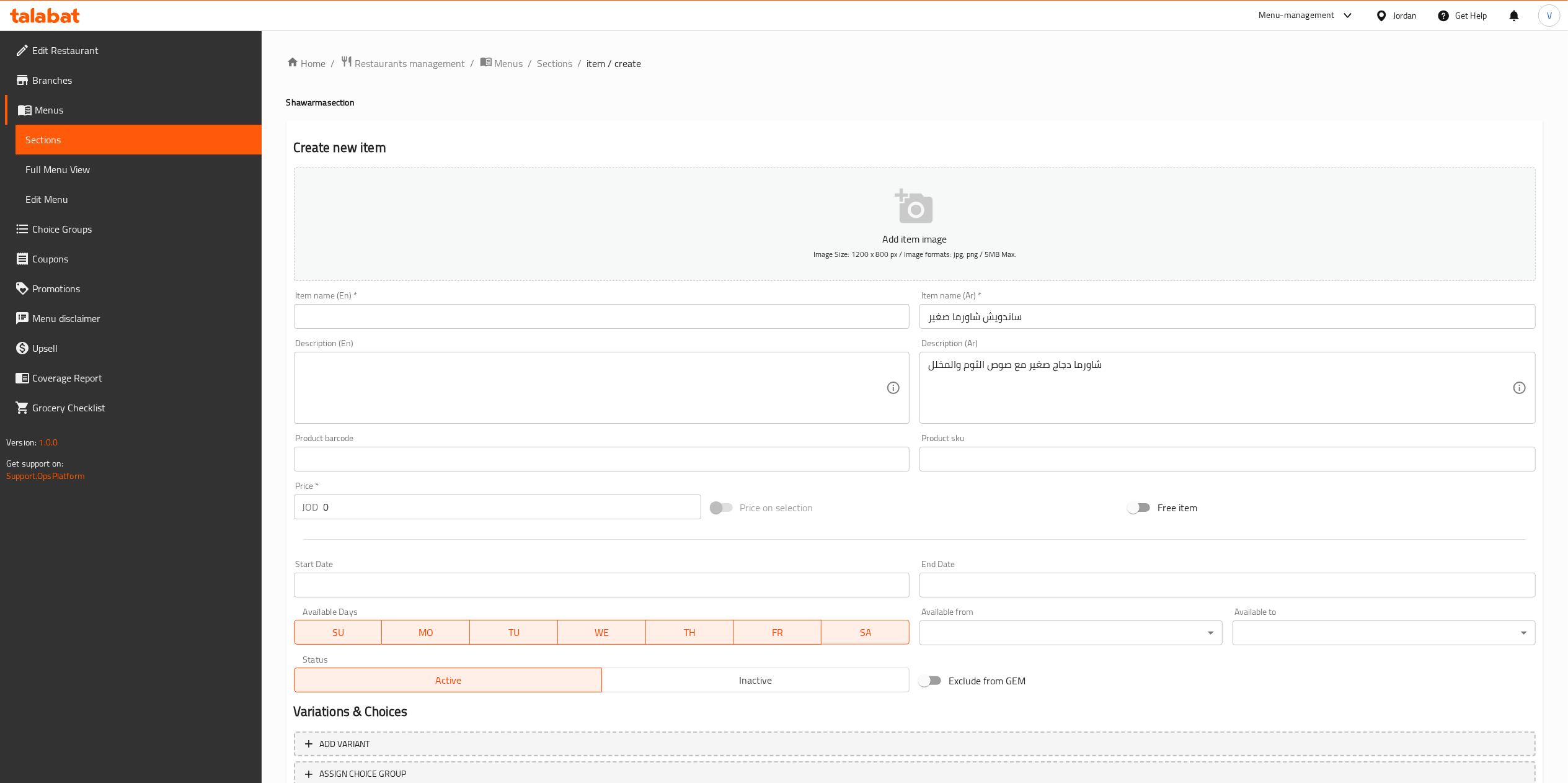
click at [496, 322] on input "text" at bounding box center [602, 315] width 617 height 25
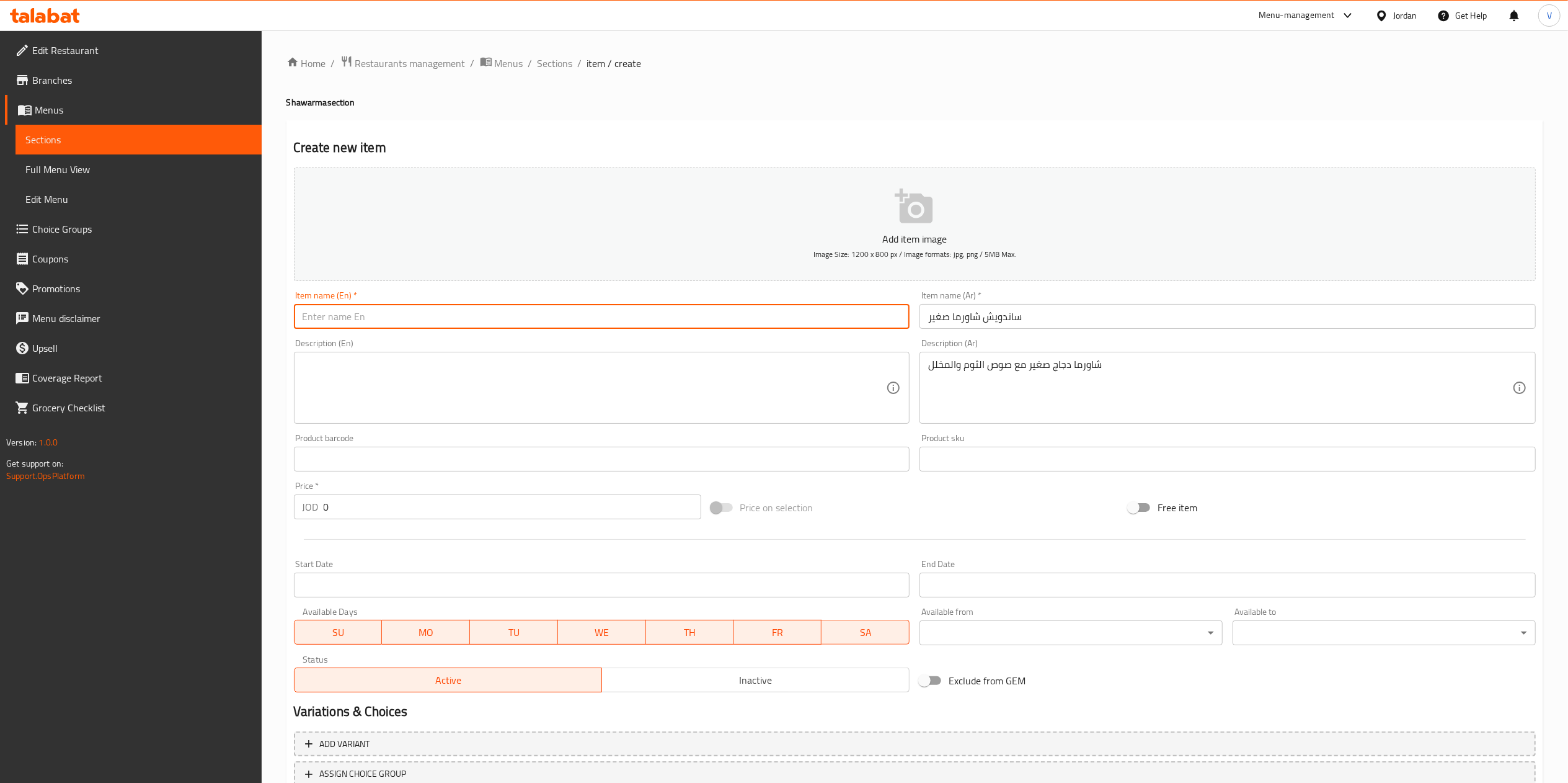
paste input "Small Shawarma Sandwich"
type input "Small Shawarma Sandwich"
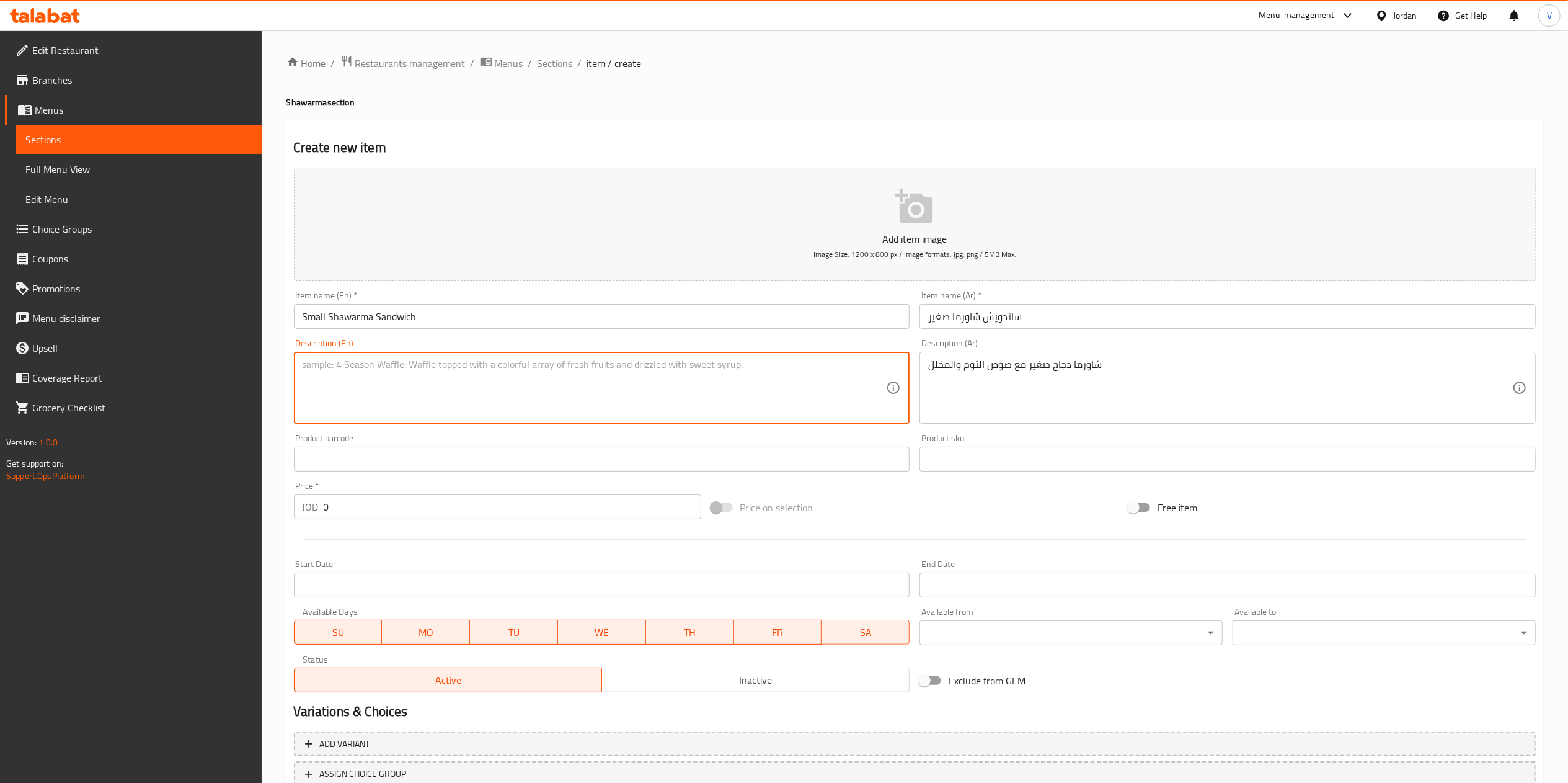
click at [486, 393] on textarea at bounding box center [594, 389] width 584 height 59
paste textarea "Small chicken shawarma wrap with garlic sauce and pickles."
type textarea "Small chicken shawarma wrap with garlic sauce and pickles."
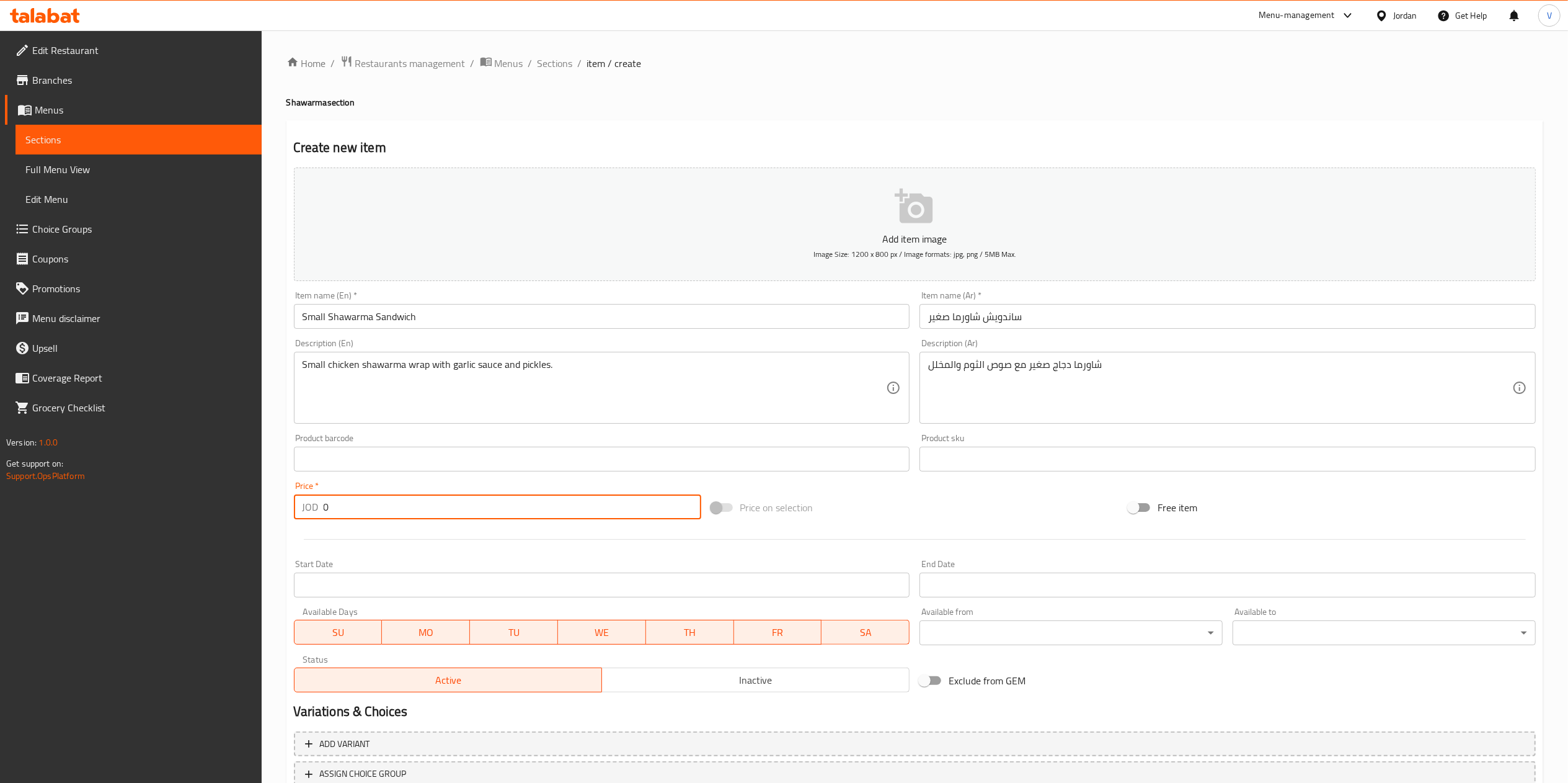
drag, startPoint x: 124, startPoint y: 508, endPoint x: 407, endPoint y: 559, distance: 287.6
click at [127, 511] on div "Edit Restaurant Branches Menus Sections Full Menu View Edit Menu Choice Groups …" at bounding box center [784, 454] width 1568 height 846
paste input ".6"
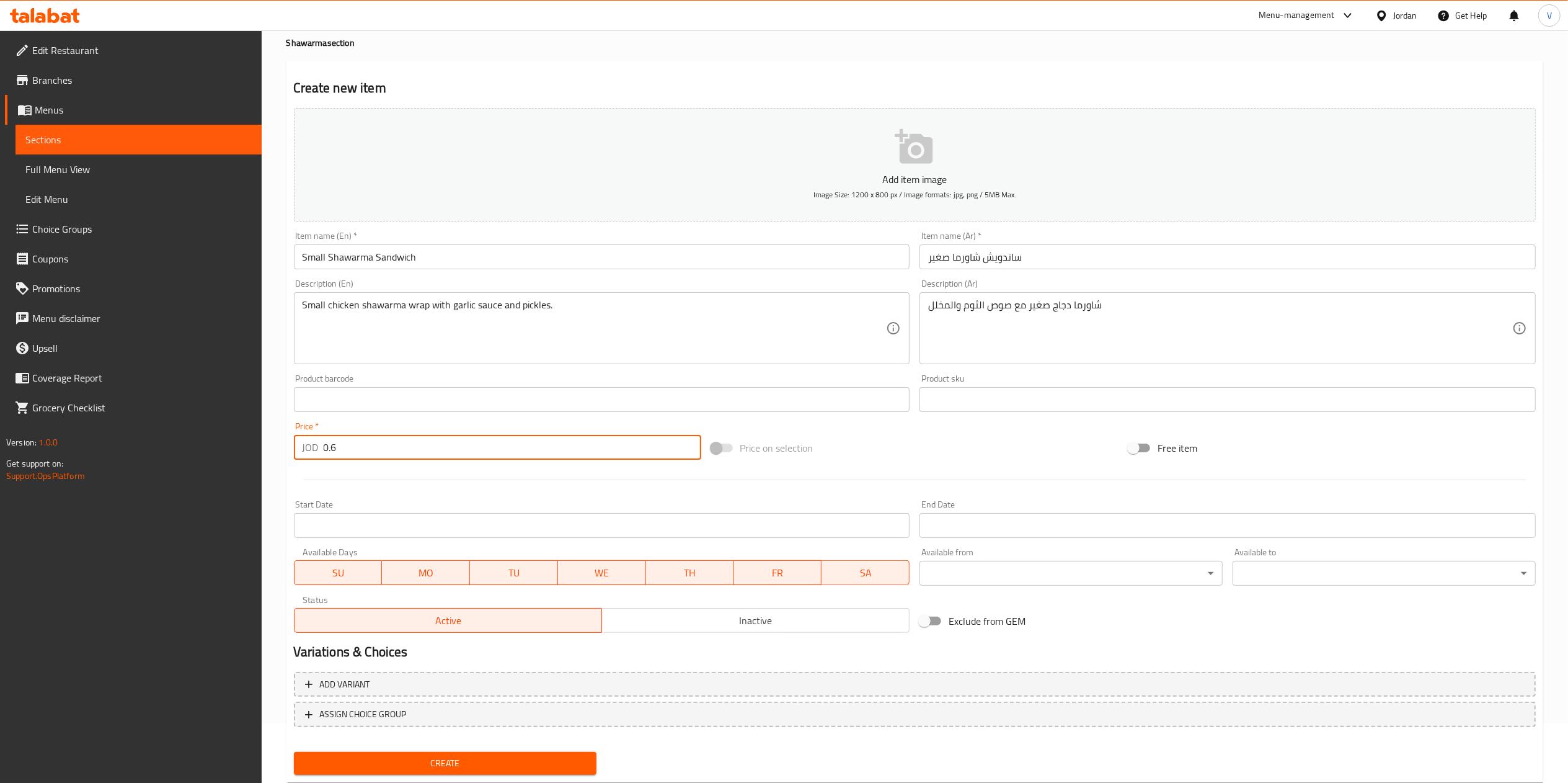
scroll to position [92, 0]
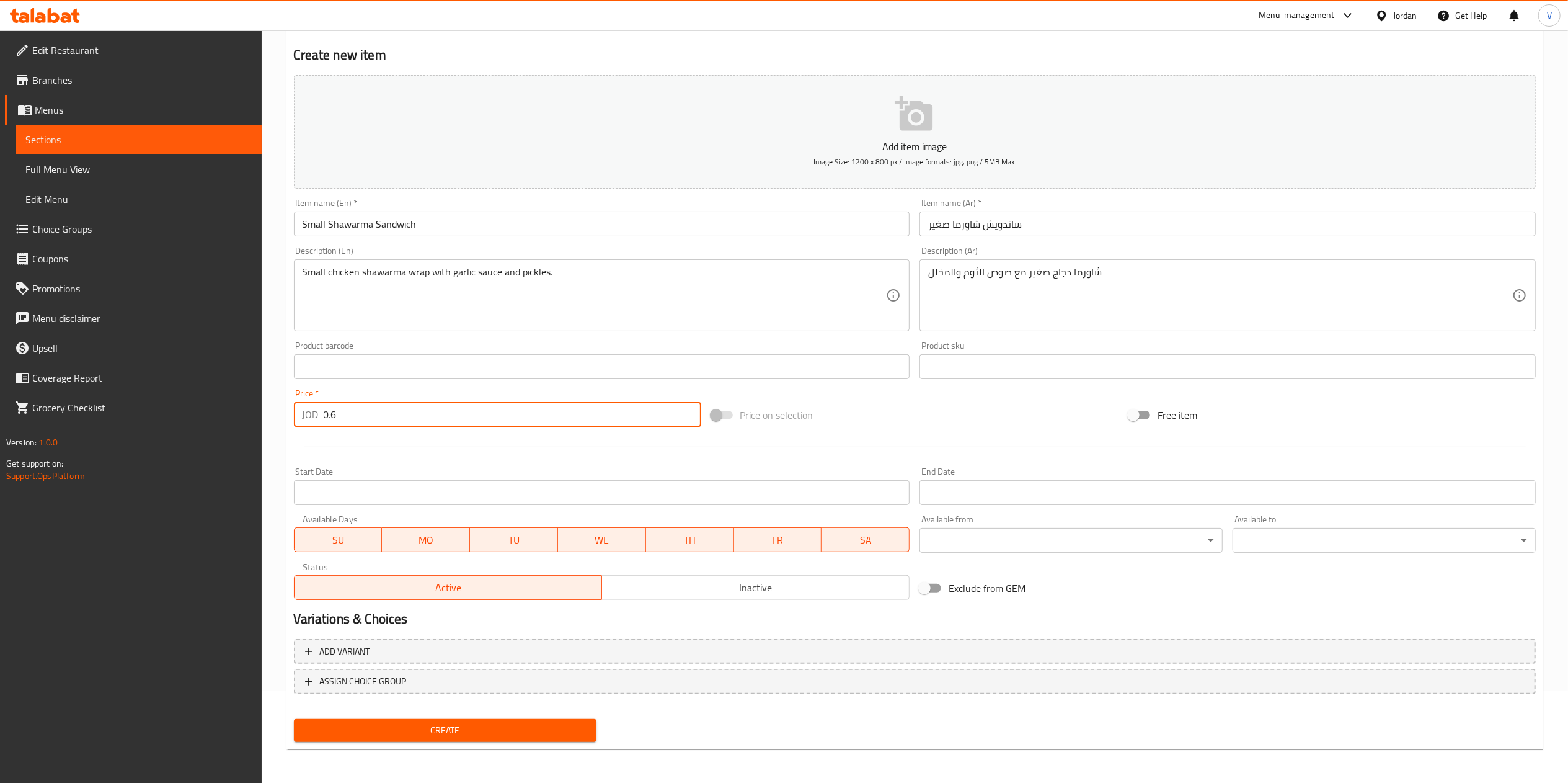
type input "0.6"
click at [383, 732] on span "Create" at bounding box center [445, 731] width 284 height 16
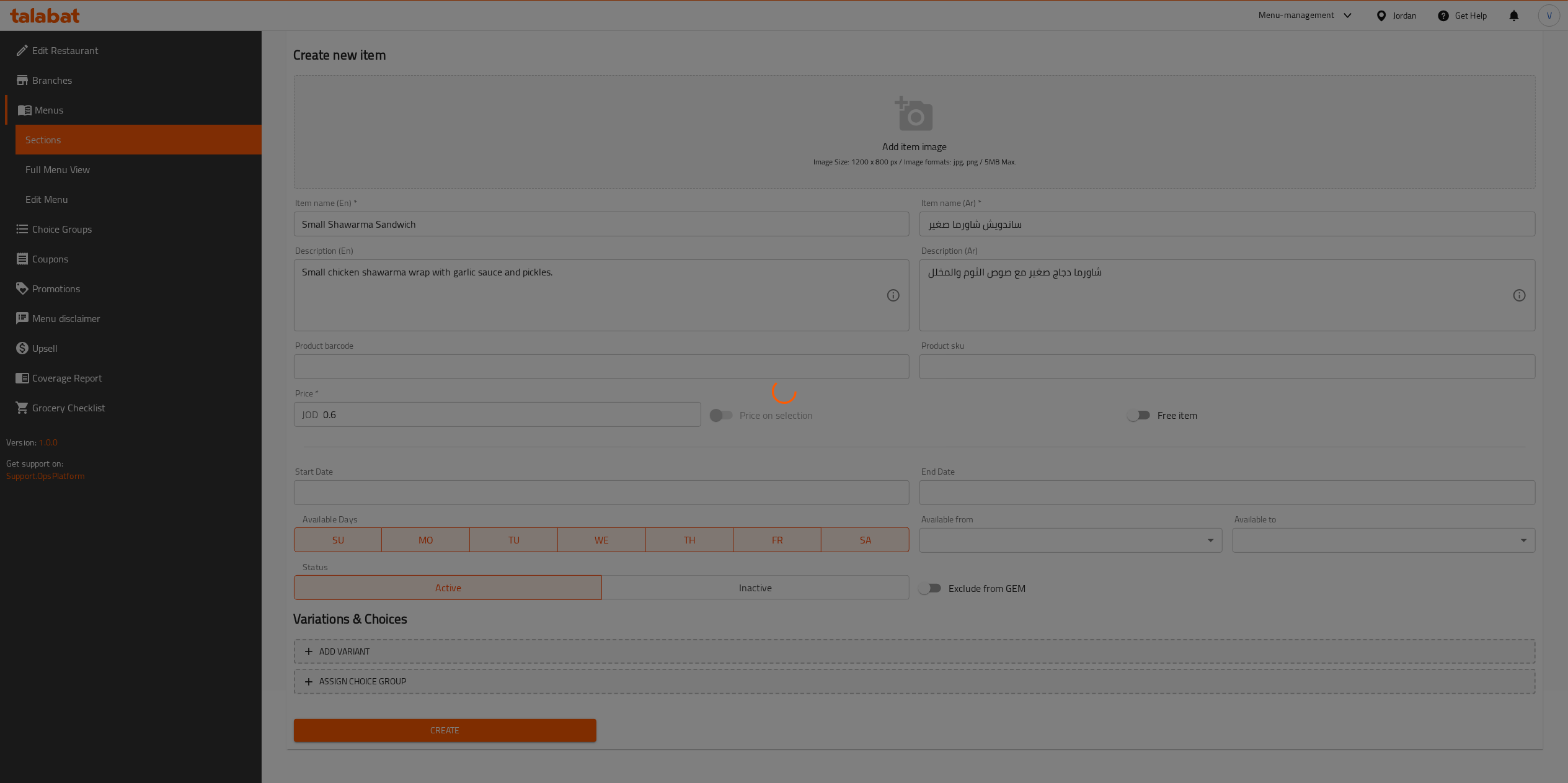
type input "0"
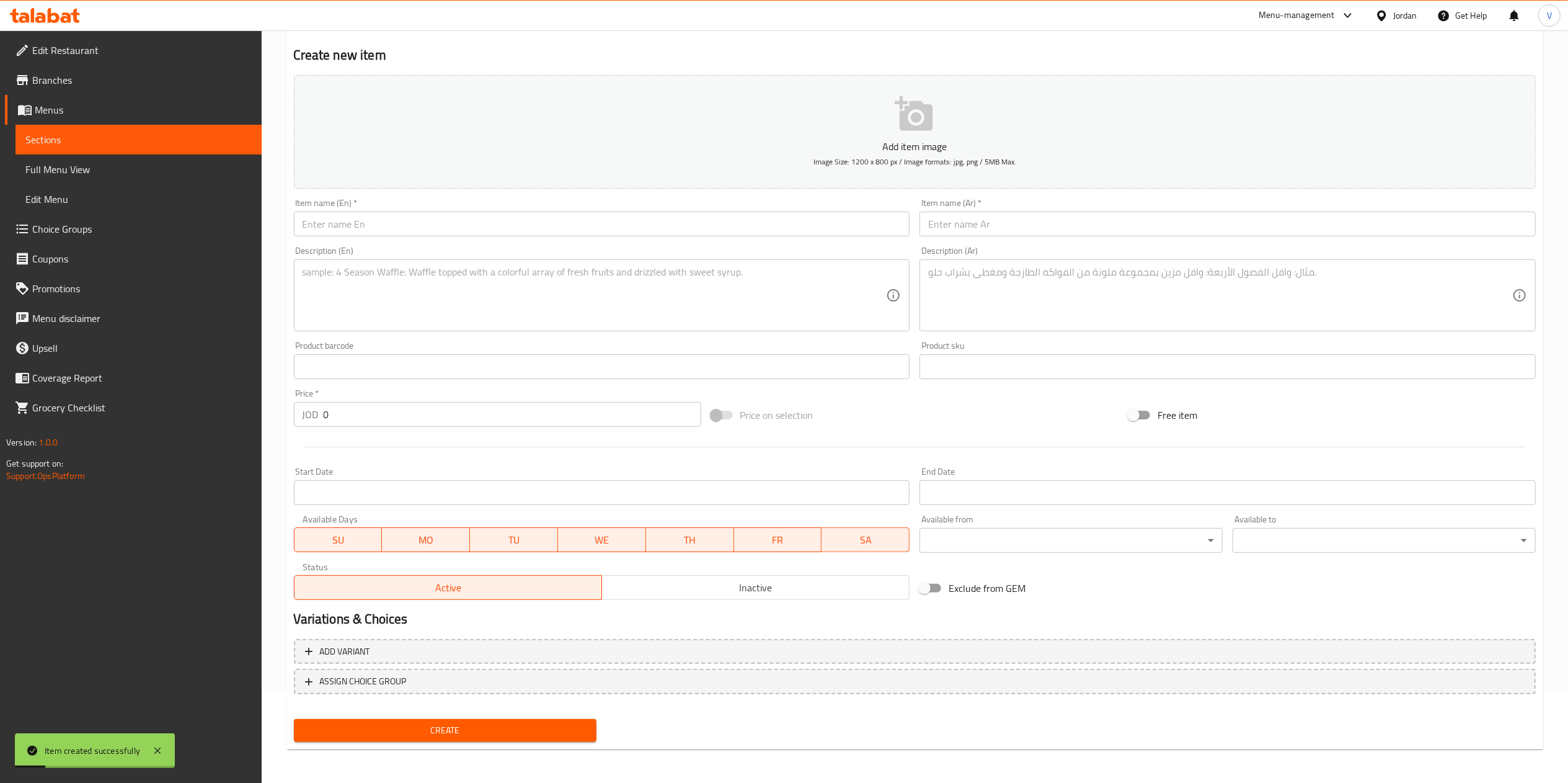
click at [972, 237] on div "Item name (Ar)   * Item name (Ar) *" at bounding box center [1227, 218] width 626 height 47
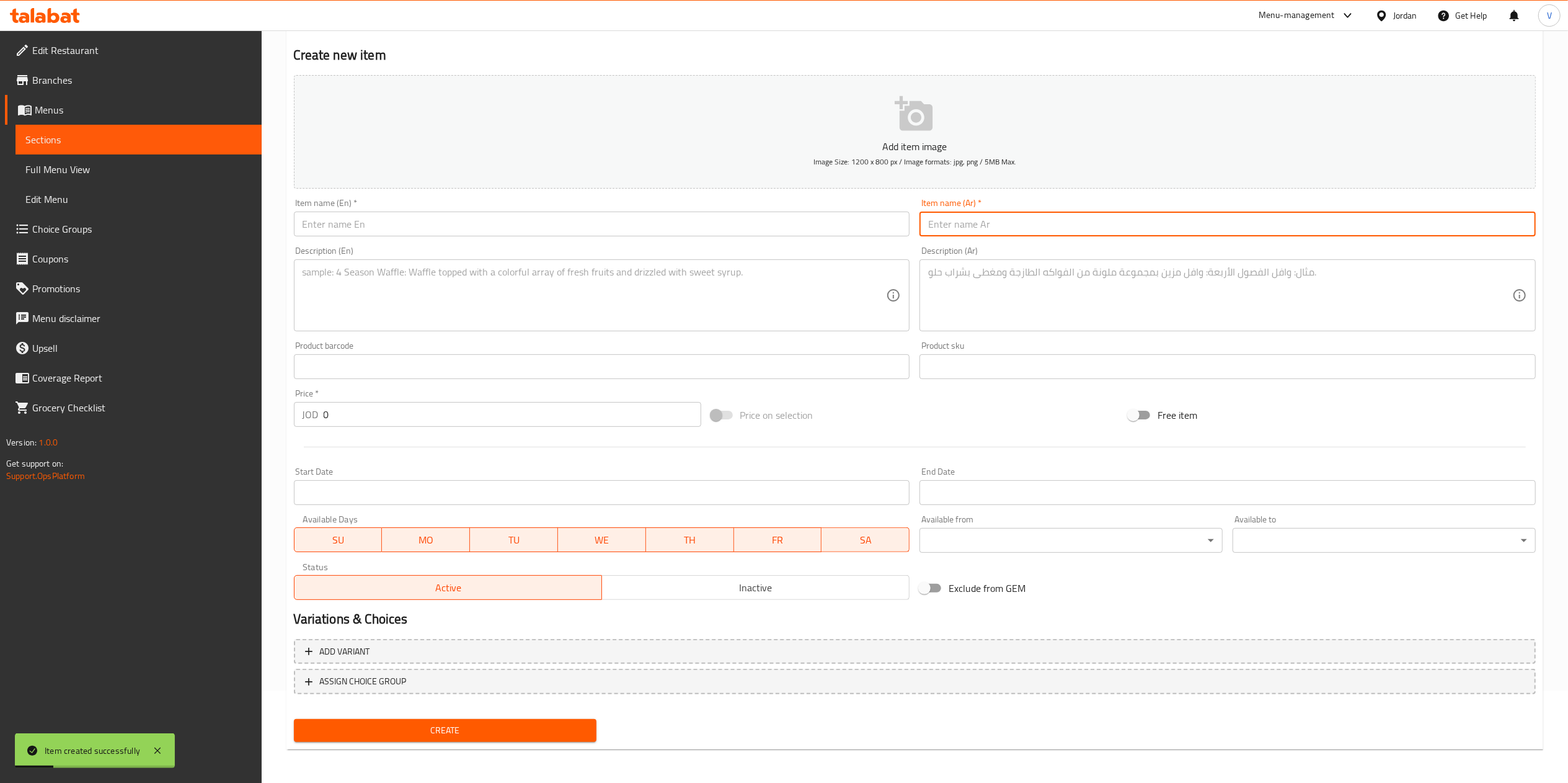
click at [980, 227] on input "text" at bounding box center [1227, 223] width 617 height 25
paste input "ساندويش شاورما كبير"
type input "ساندويش شاورما كبير"
click at [928, 287] on div "Description (Ar)" at bounding box center [1227, 295] width 617 height 72
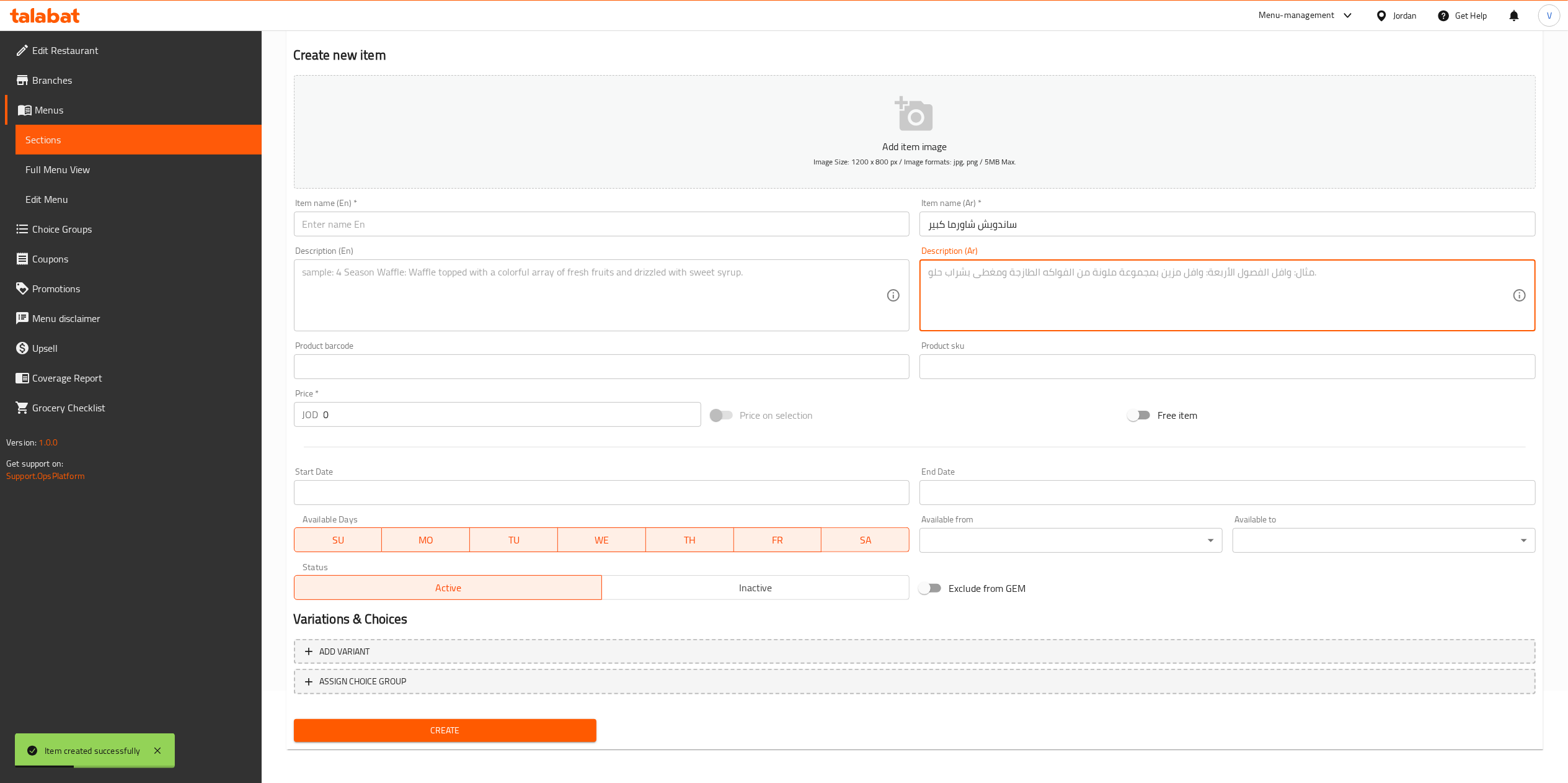
paste textarea "شاورما دجاج كبيرة محشوة بقطع الدجاج الشهية."
type textarea "شاورما دجاج كبيرة محشوة بقطع الدجاج الشهية."
click at [473, 225] on input "text" at bounding box center [602, 223] width 617 height 25
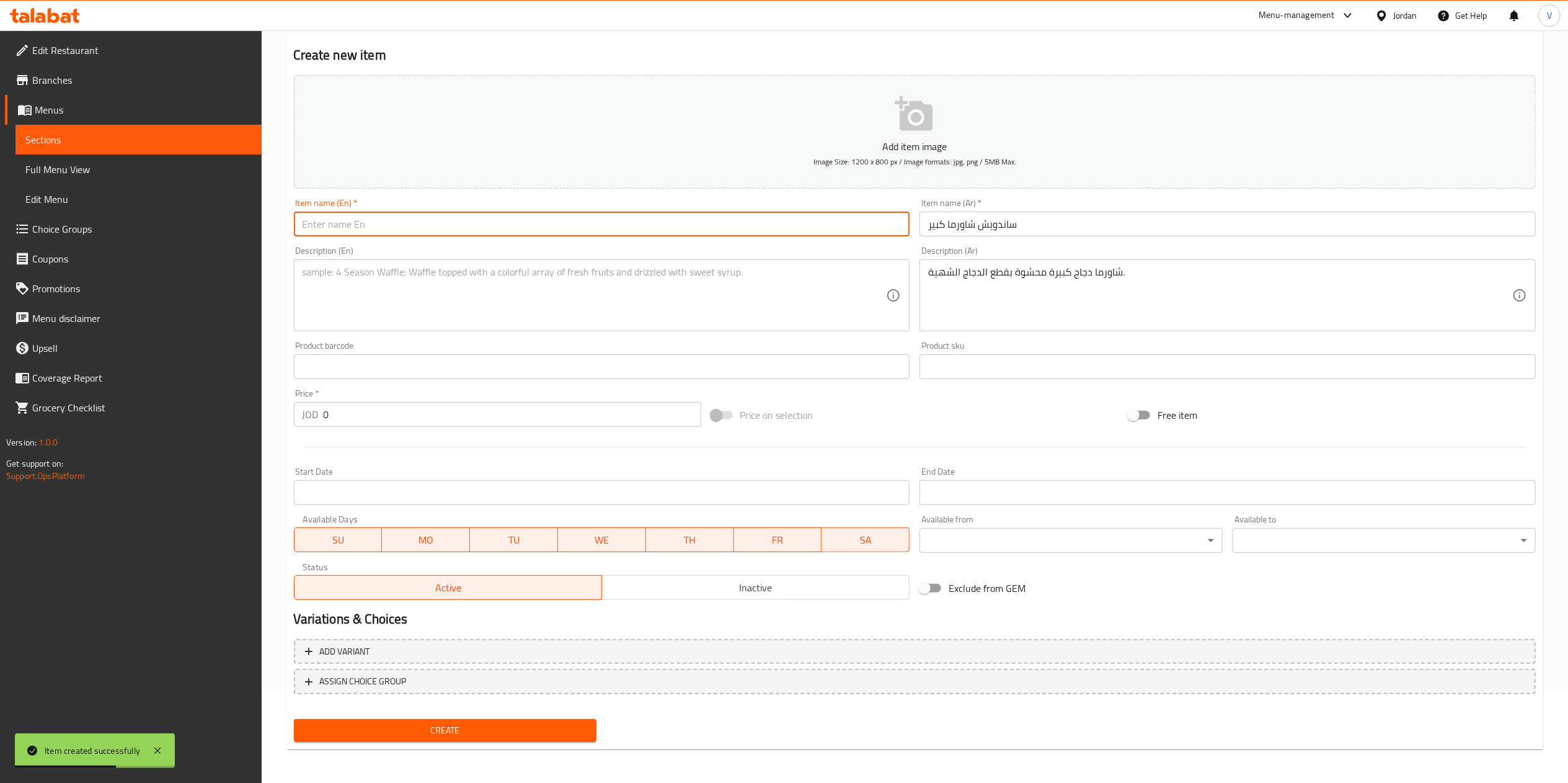
paste input "Large Shawarma Sandwich"
type input "Large Shawarma Sandwich"
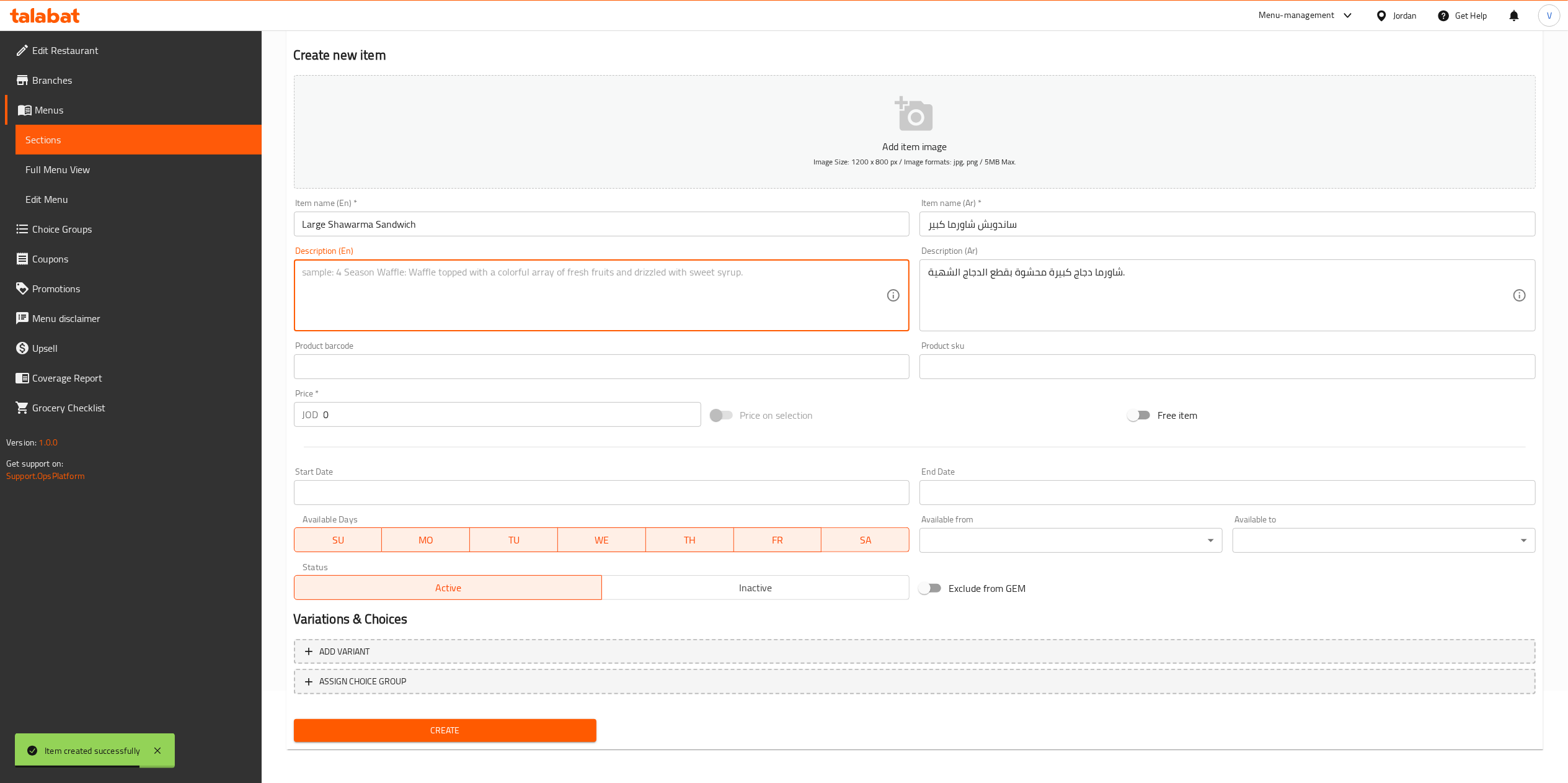
click at [412, 305] on textarea at bounding box center [594, 296] width 584 height 59
paste textarea "Large shawarma wrap, generously filled with juicy chicken."
type textarea "Large shawarma wrap, generously filled with juicy chicken."
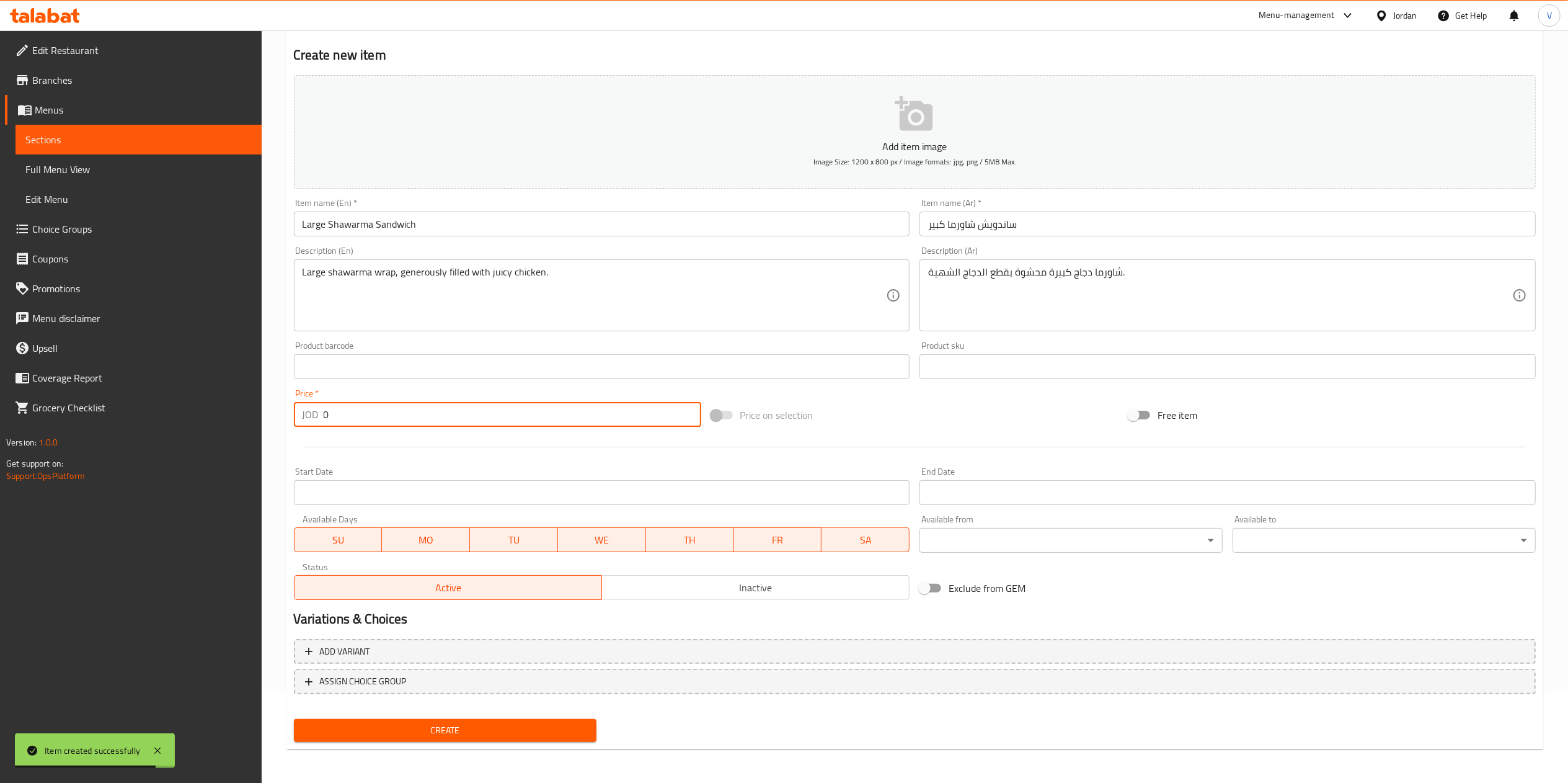
drag, startPoint x: 367, startPoint y: 410, endPoint x: 245, endPoint y: 405, distance: 122.1
click at [245, 405] on div "Edit Restaurant Branches Menus Sections Full Menu View Edit Menu Choice Groups …" at bounding box center [784, 361] width 1568 height 846
type input "1.2"
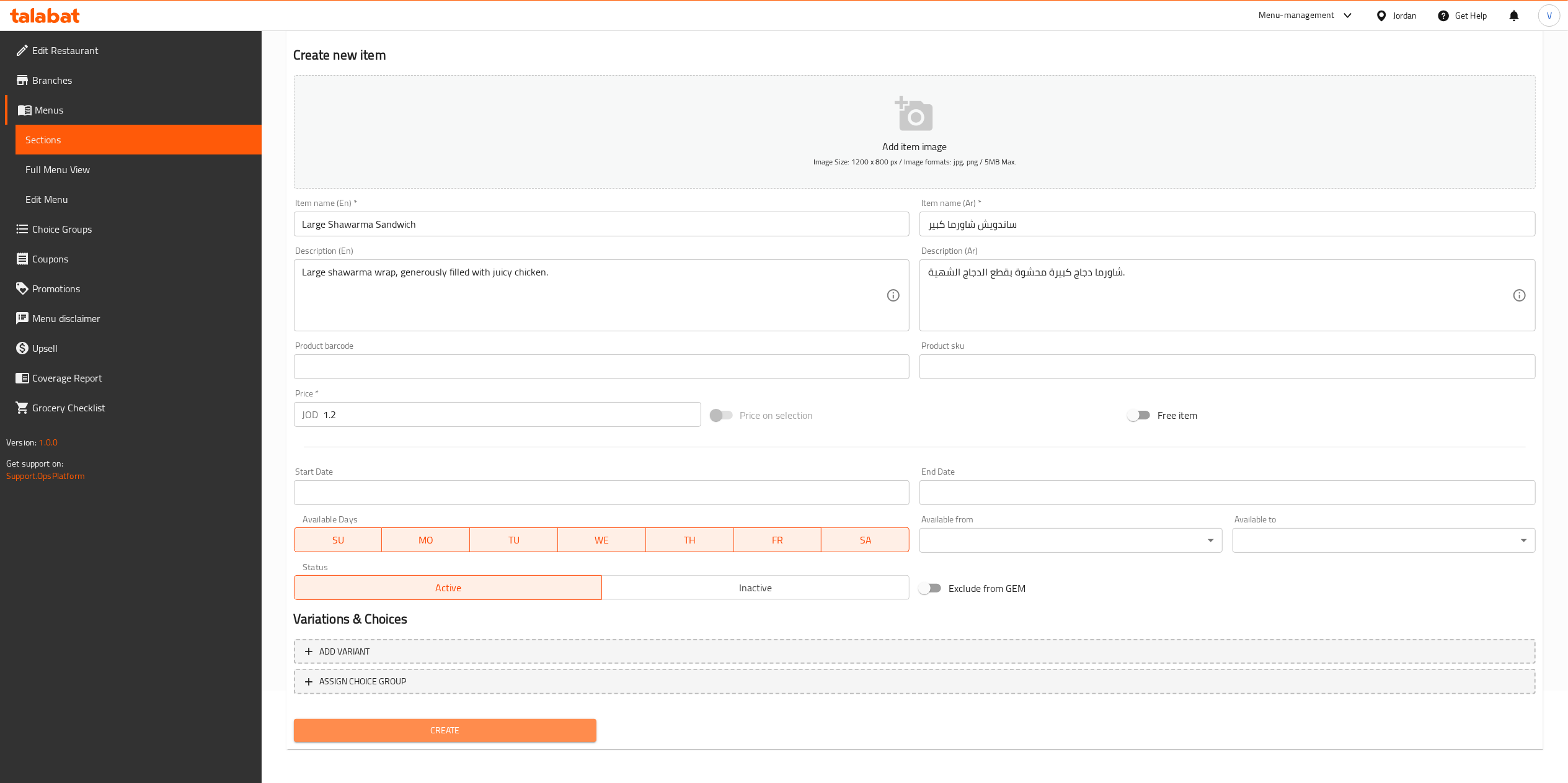
click at [420, 720] on button "Create" at bounding box center [445, 730] width 303 height 23
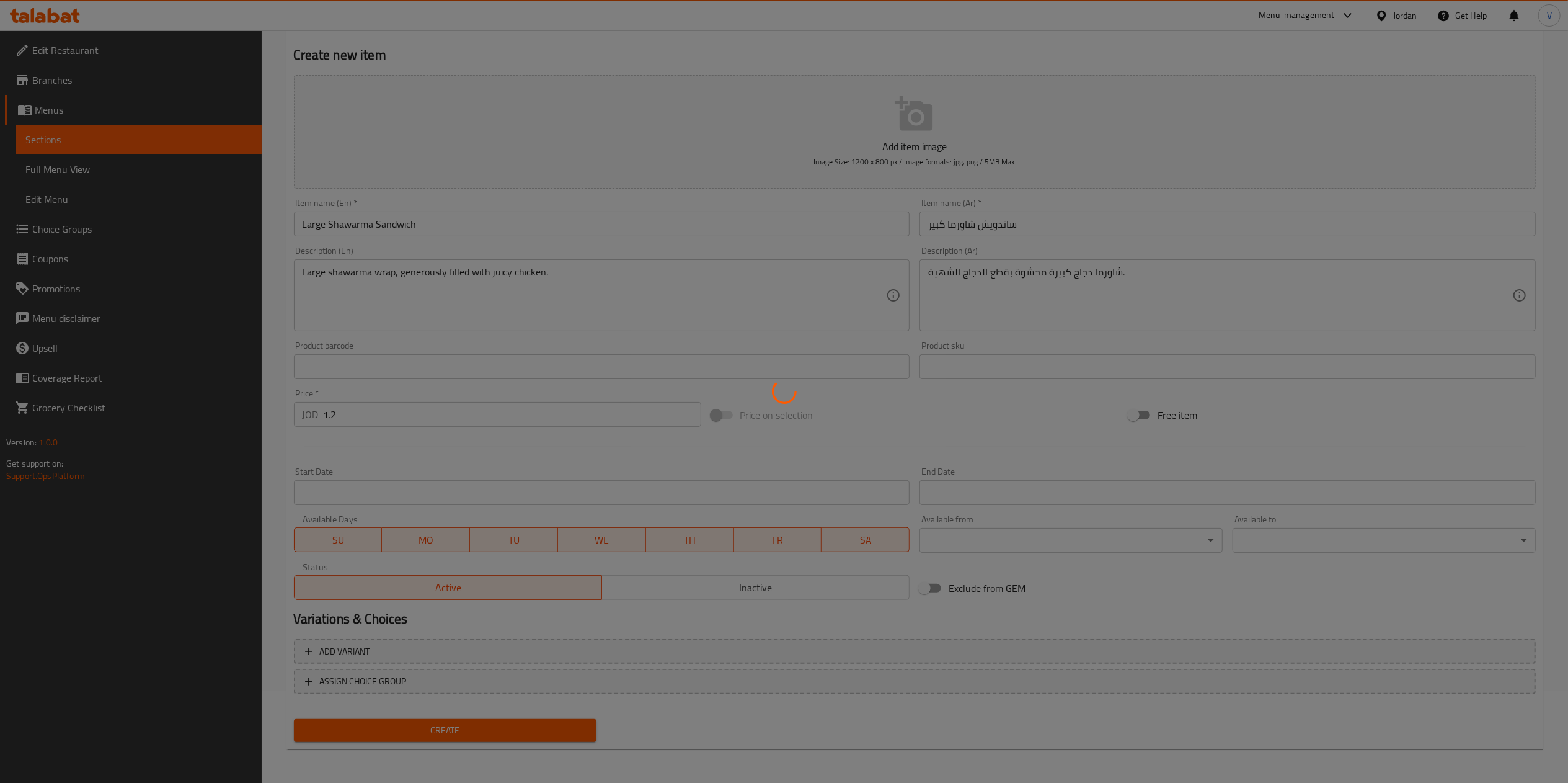
type input "0"
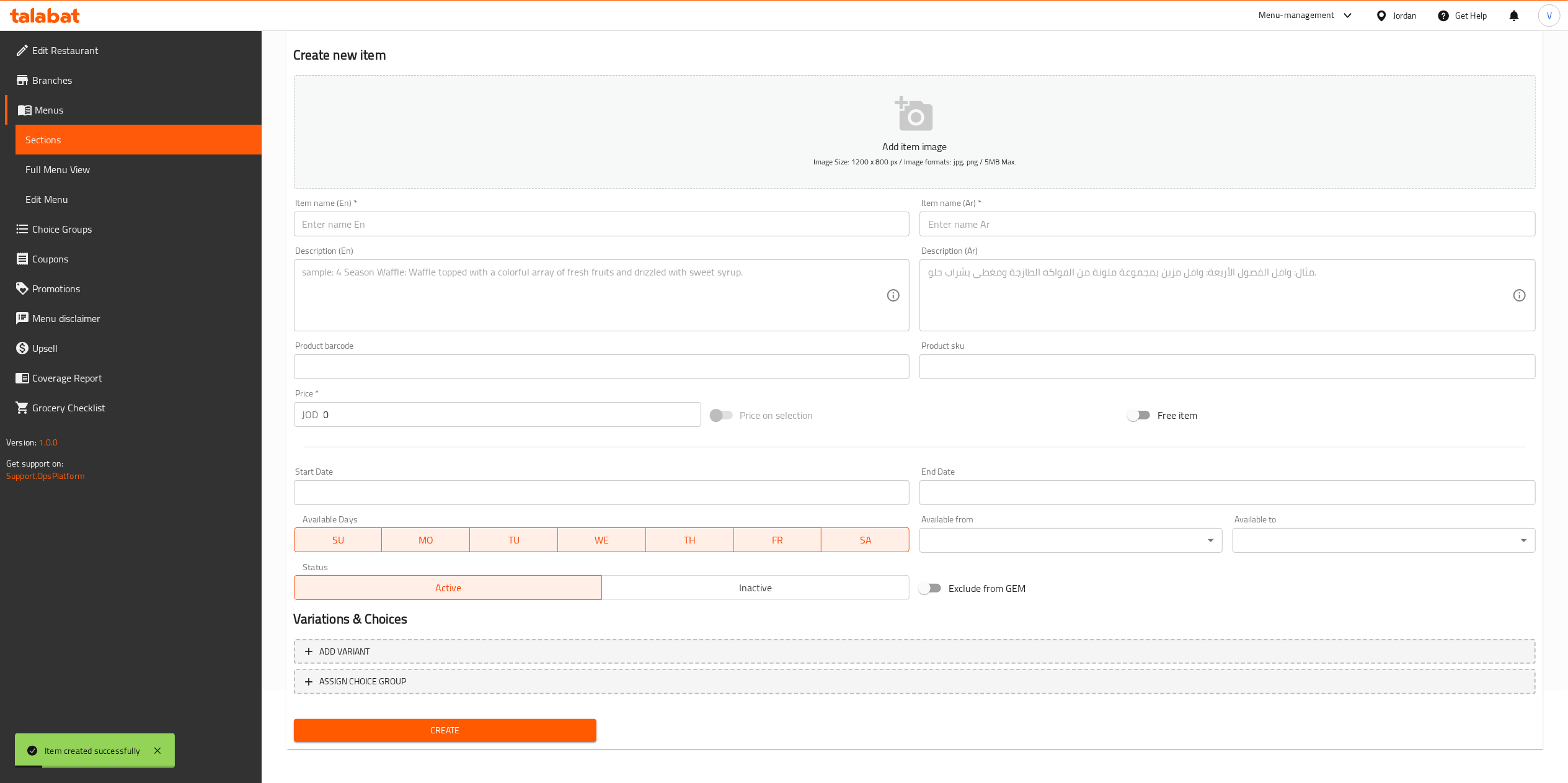
drag, startPoint x: 984, startPoint y: 220, endPoint x: 983, endPoint y: 227, distance: 7.1
click at [984, 220] on input "text" at bounding box center [1227, 223] width 617 height 25
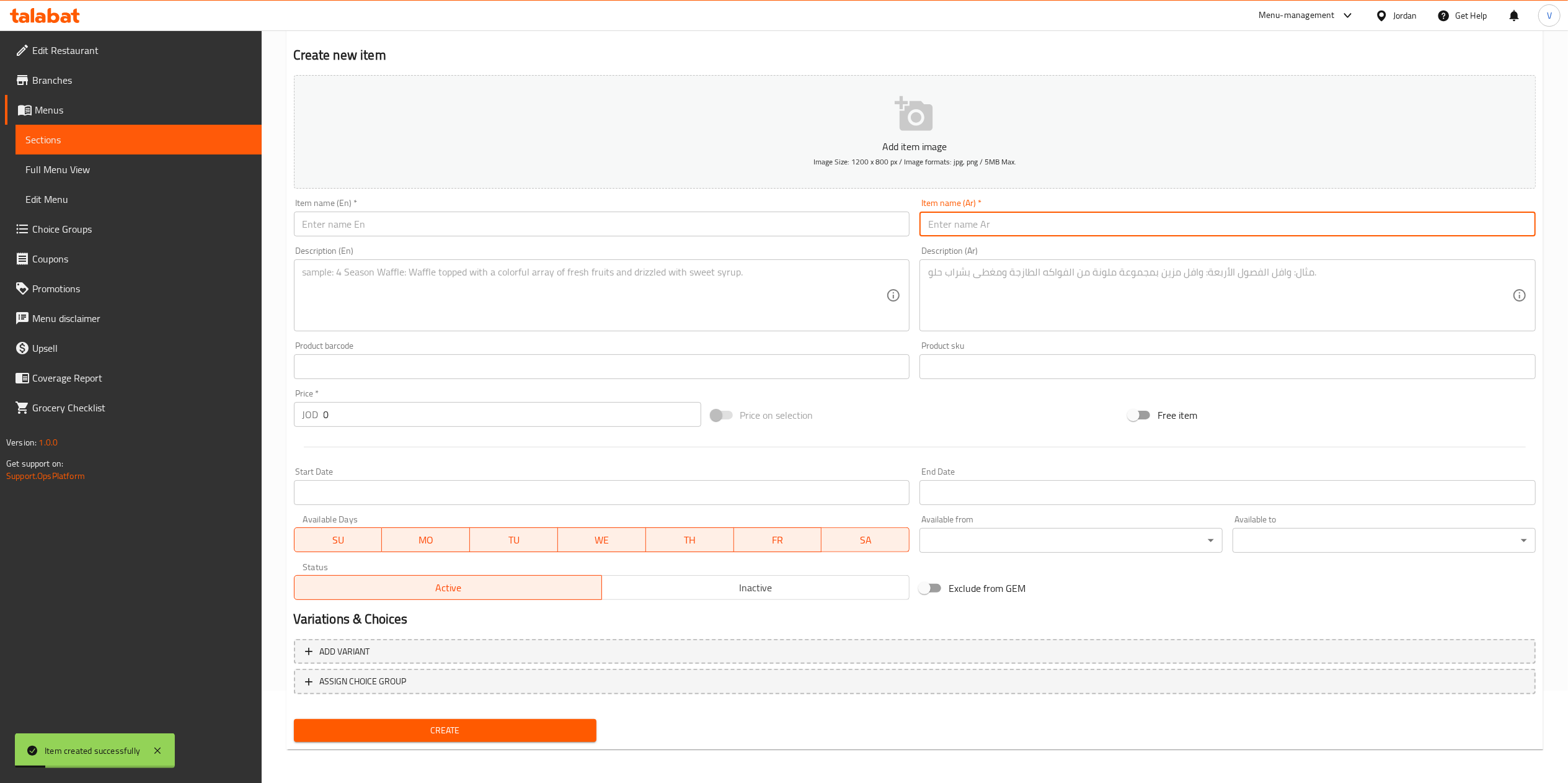
paste input "وجبة عربي عادي"
type input "وجبة عربي عادي"
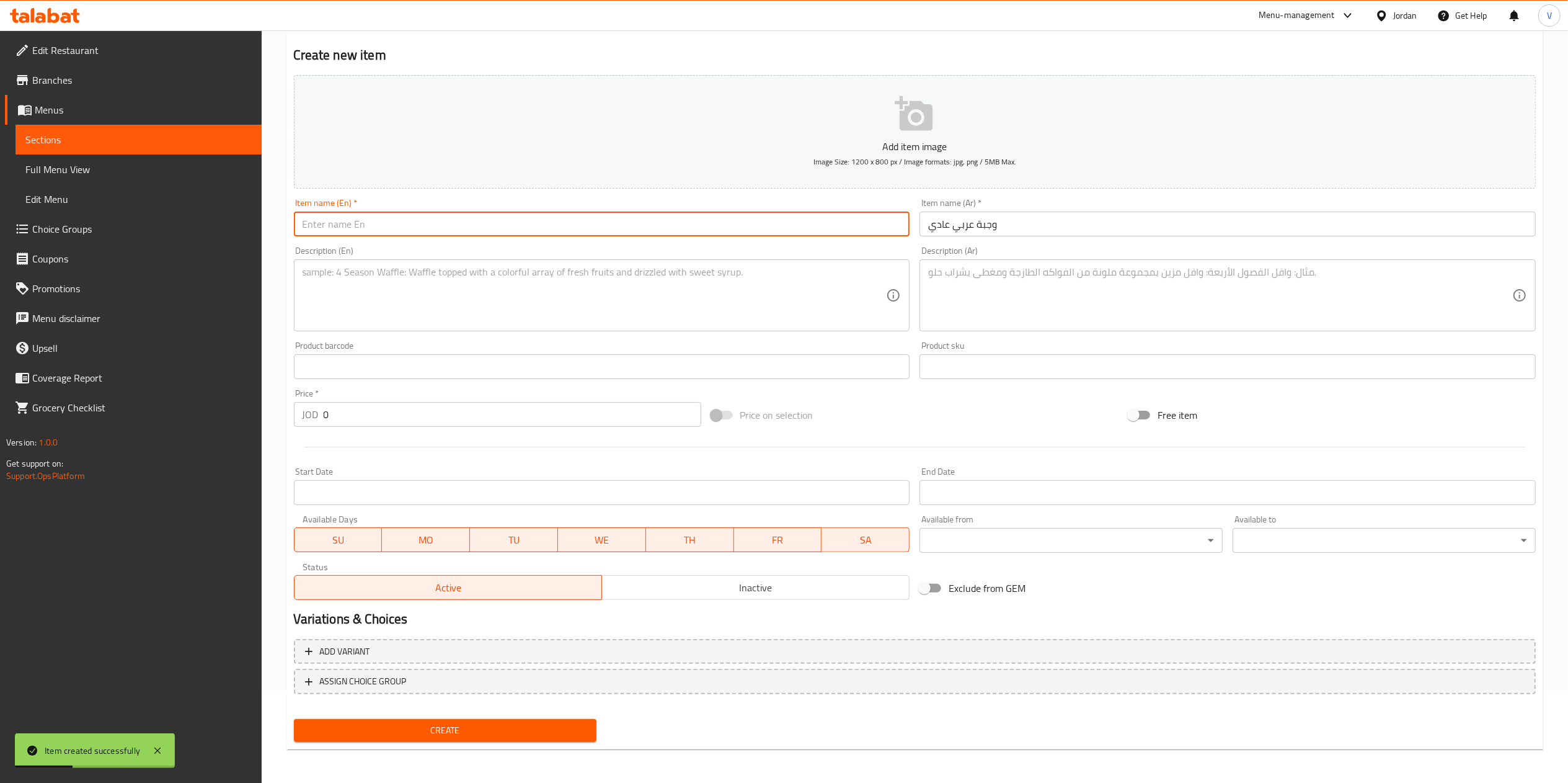
click at [442, 233] on input "text" at bounding box center [602, 223] width 617 height 25
paste input "Arabic Meal Regular"
type input "Arabic Meal Regular"
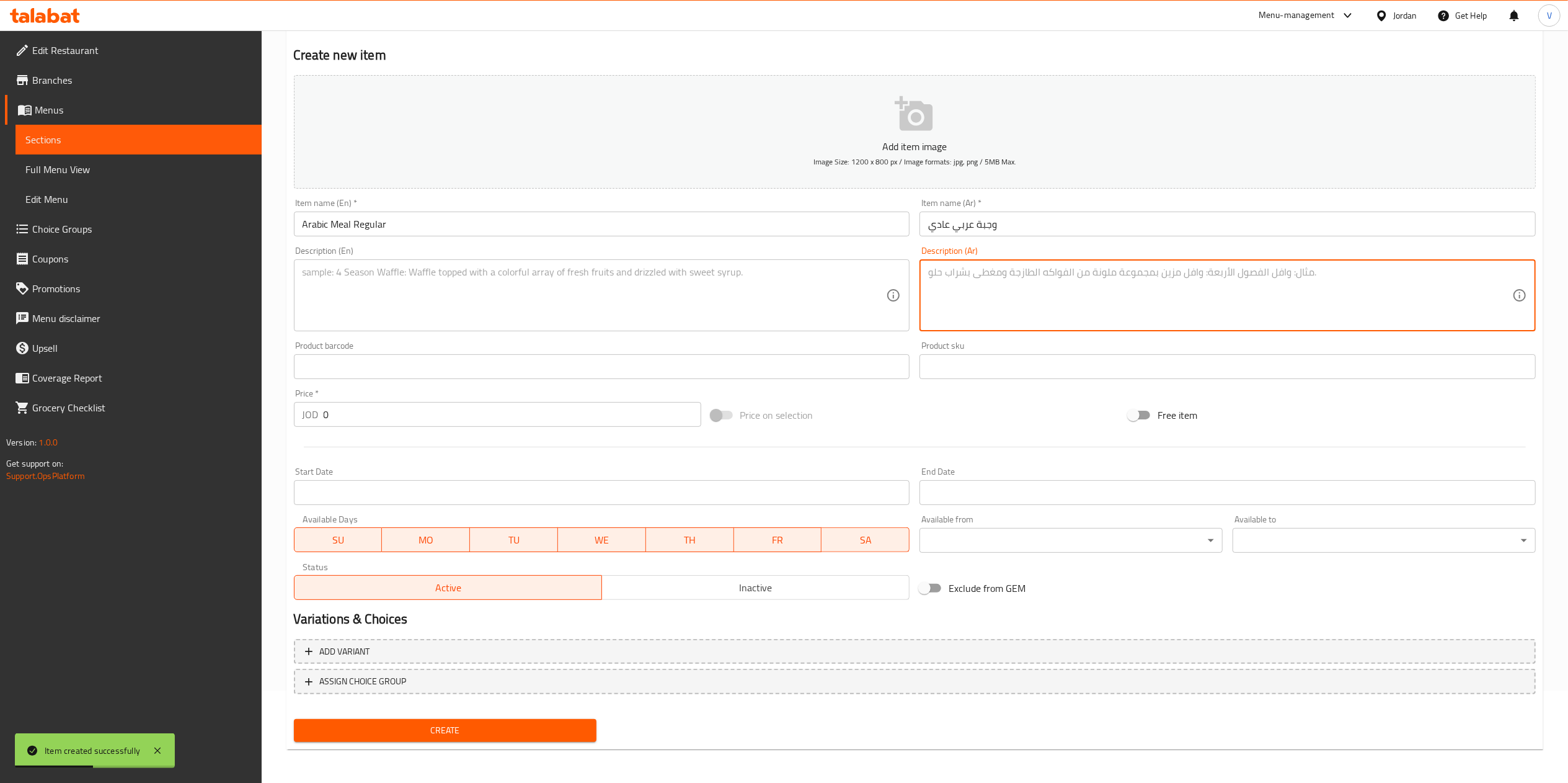
click at [972, 298] on textarea at bounding box center [1219, 296] width 584 height 59
paste textarea "ساندويش شاورما مقطع مع بطاطا مقلية ومخلل."
type textarea "ساندويش شاورما مقطع مع بطاطا مقلية ومخلل."
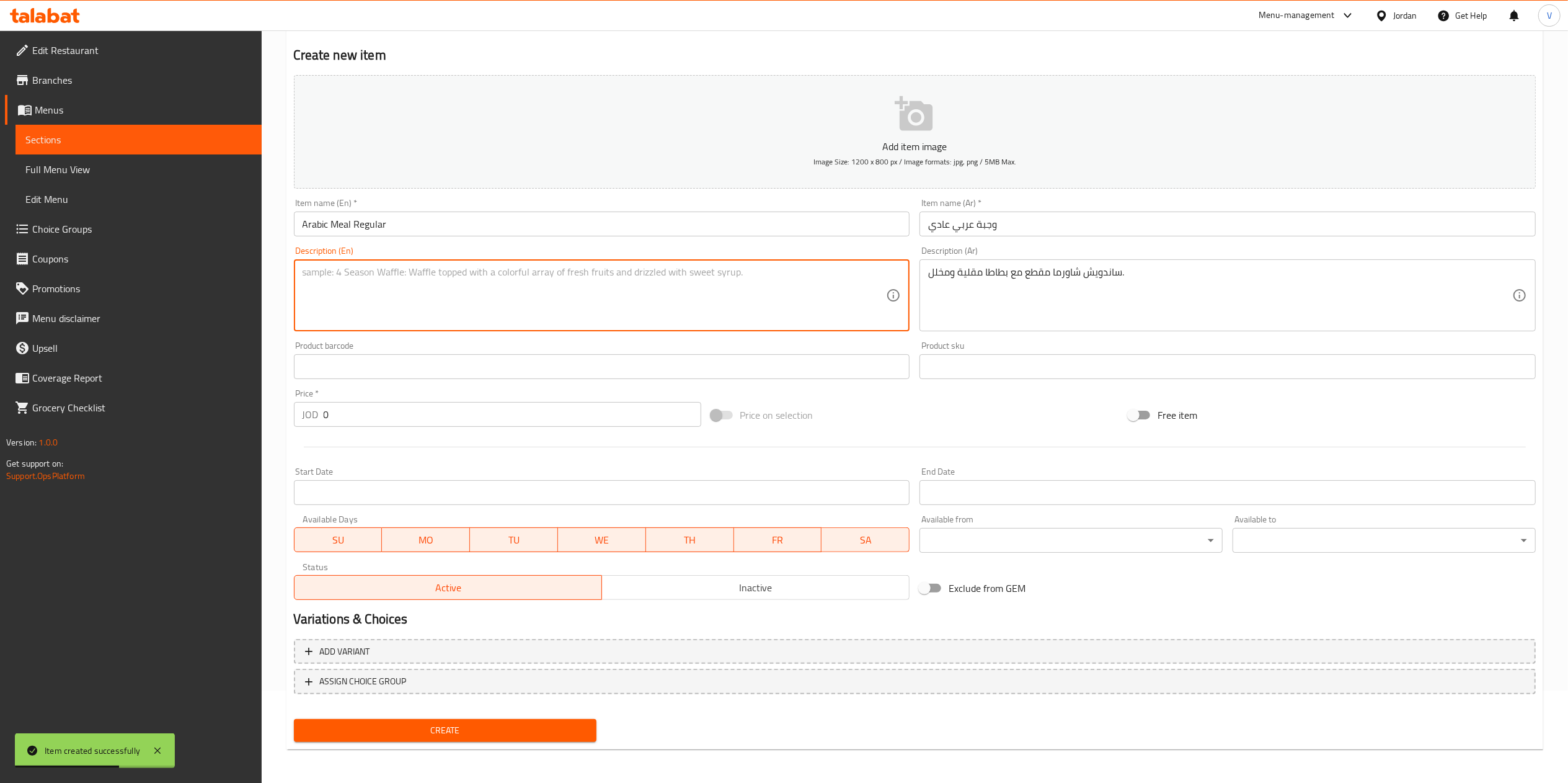
click at [430, 307] on textarea at bounding box center [594, 296] width 584 height 59
paste textarea "Shawarma sandwich cut into pieces, served with fries and pickles."
type textarea "Shawarma sandwich cut into pieces, served with fries and pickles."
drag, startPoint x: 369, startPoint y: 405, endPoint x: 244, endPoint y: 420, distance: 125.9
click at [244, 420] on div "Edit Restaurant Branches Menus Sections Full Menu View Edit Menu Choice Groups …" at bounding box center [784, 361] width 1568 height 846
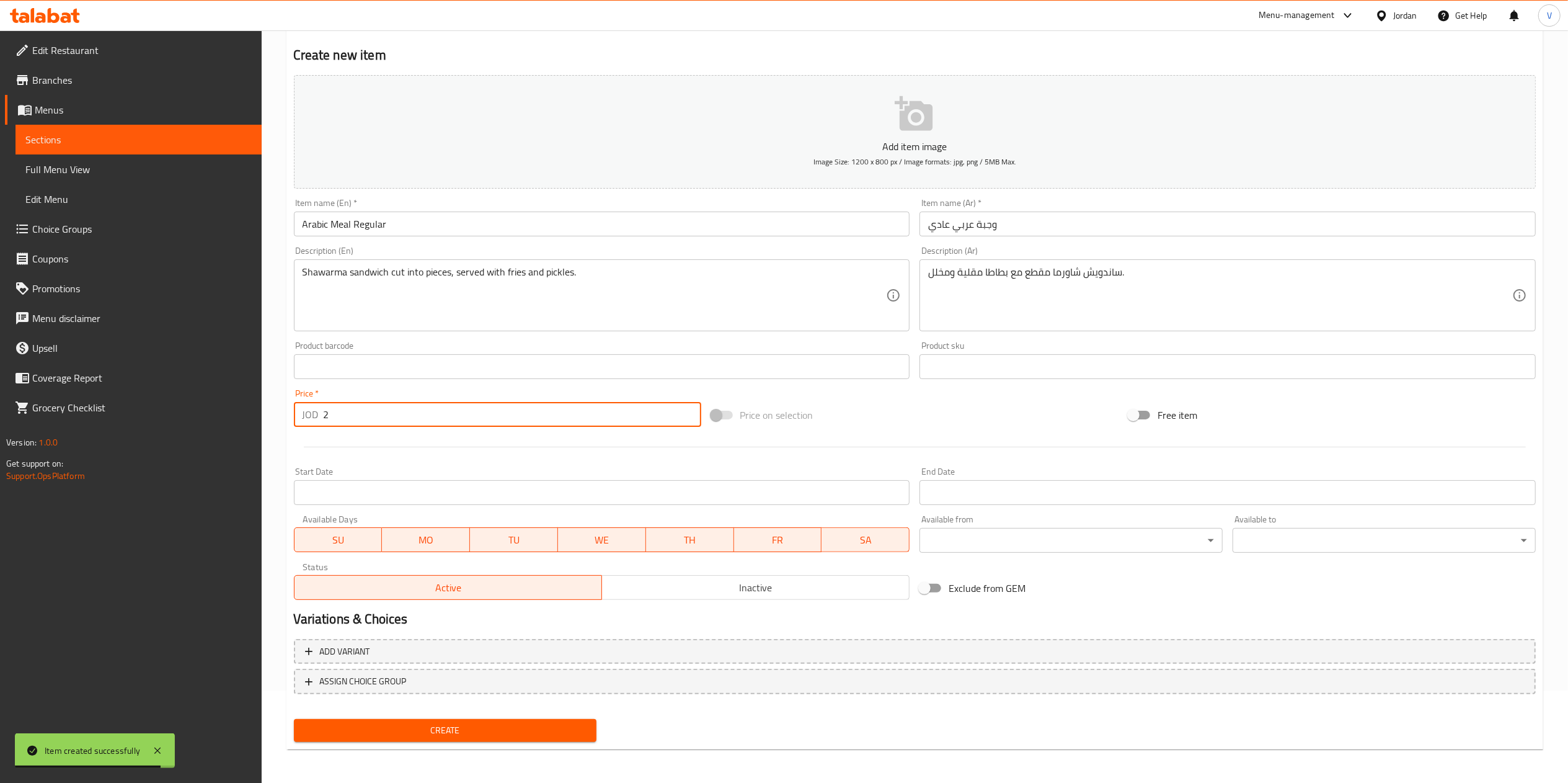
type input "2"
click at [444, 741] on div "Create" at bounding box center [445, 730] width 313 height 33
click at [473, 717] on div "Create" at bounding box center [445, 730] width 313 height 33
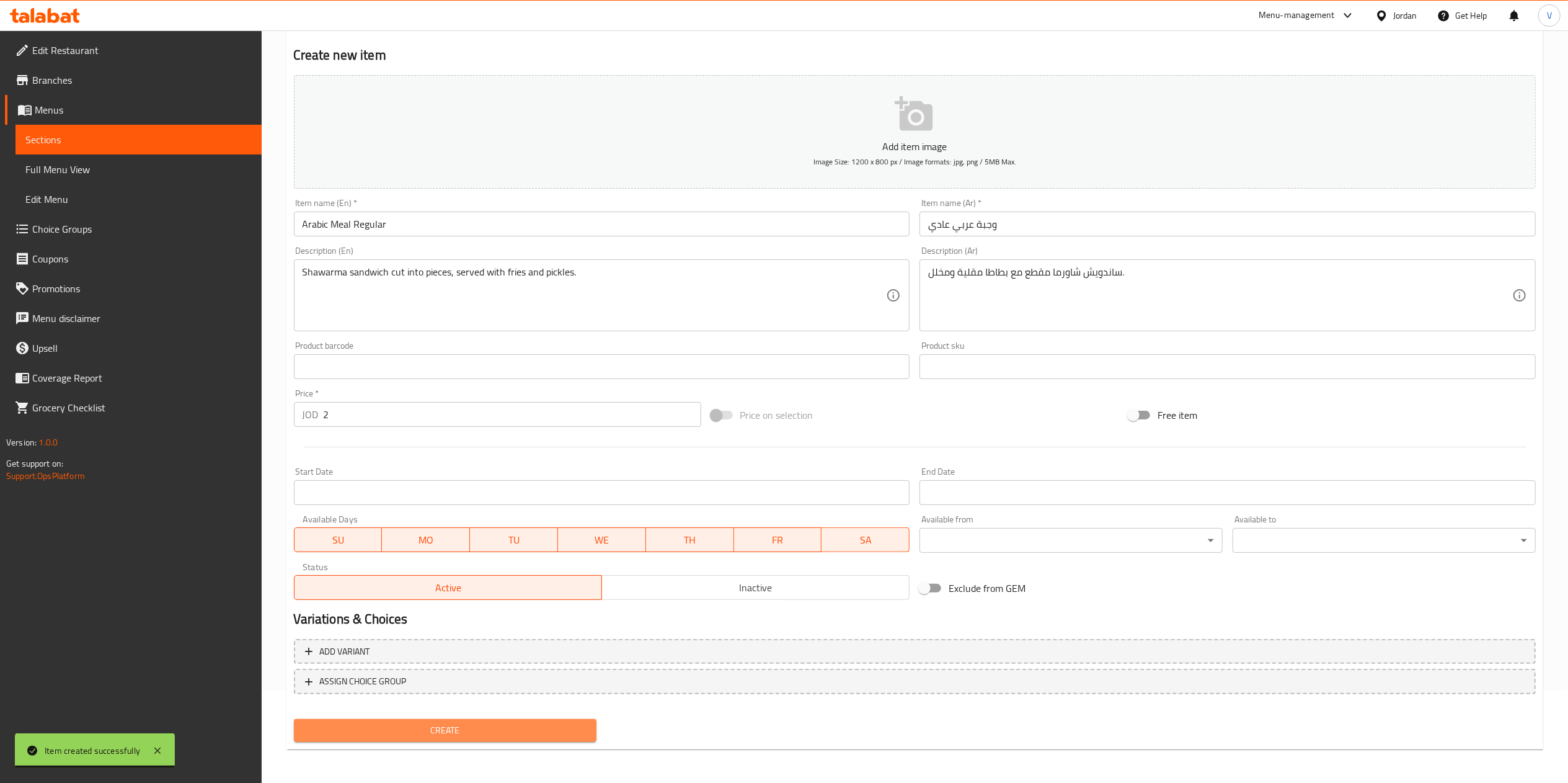
click at [457, 723] on span "Create" at bounding box center [445, 731] width 284 height 16
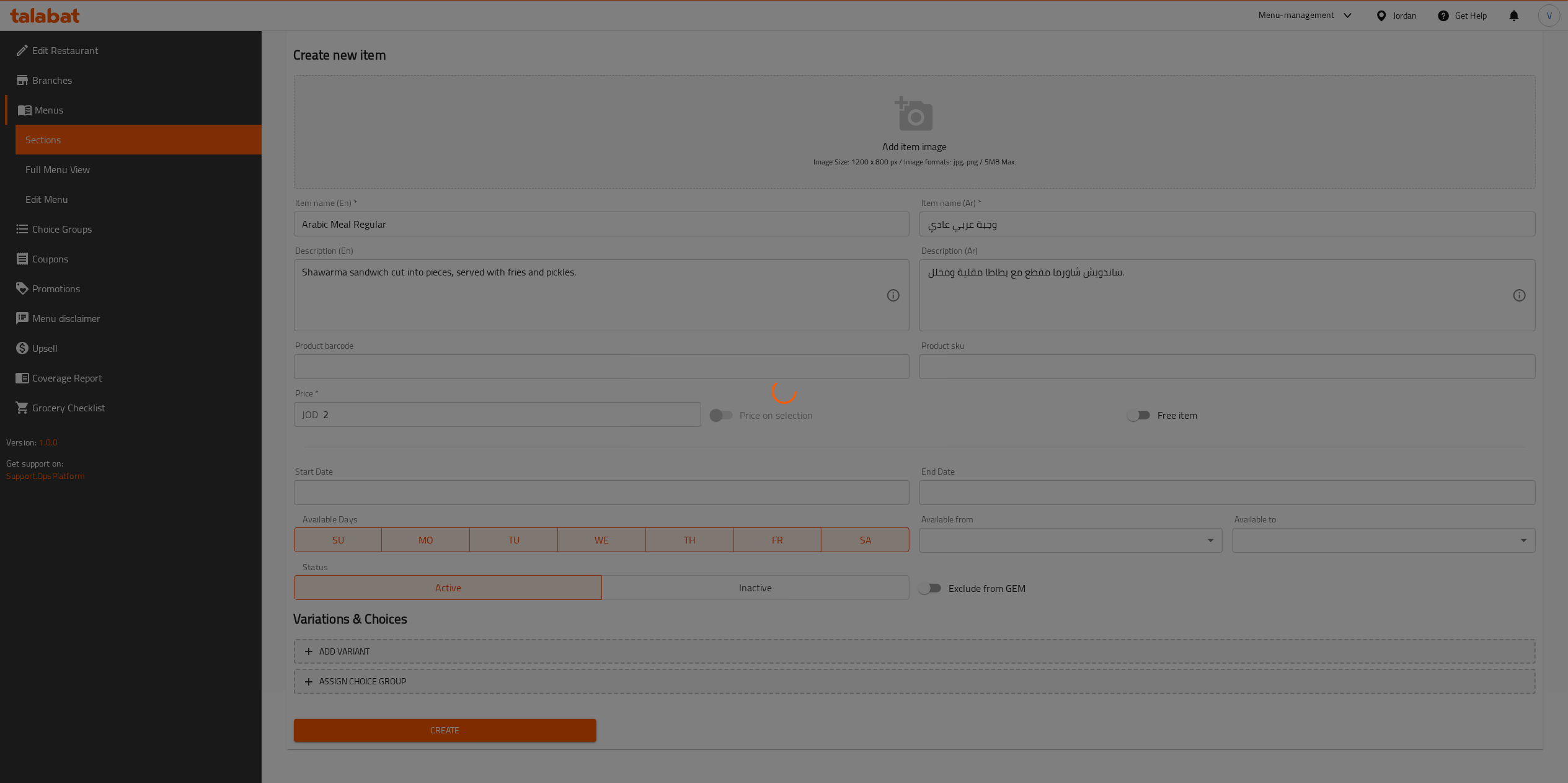
type input "0"
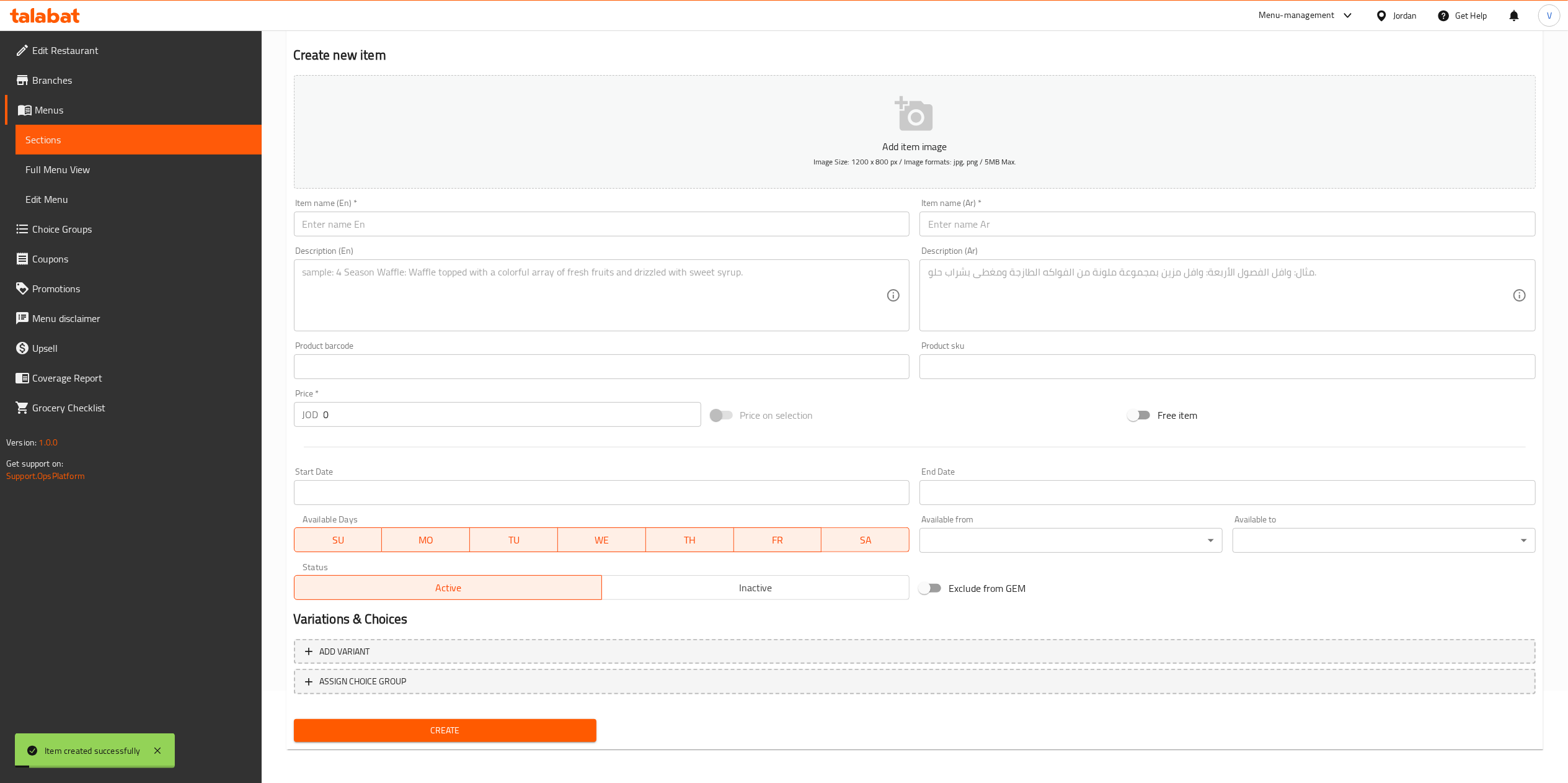
click at [980, 219] on input "text" at bounding box center [1227, 223] width 617 height 25
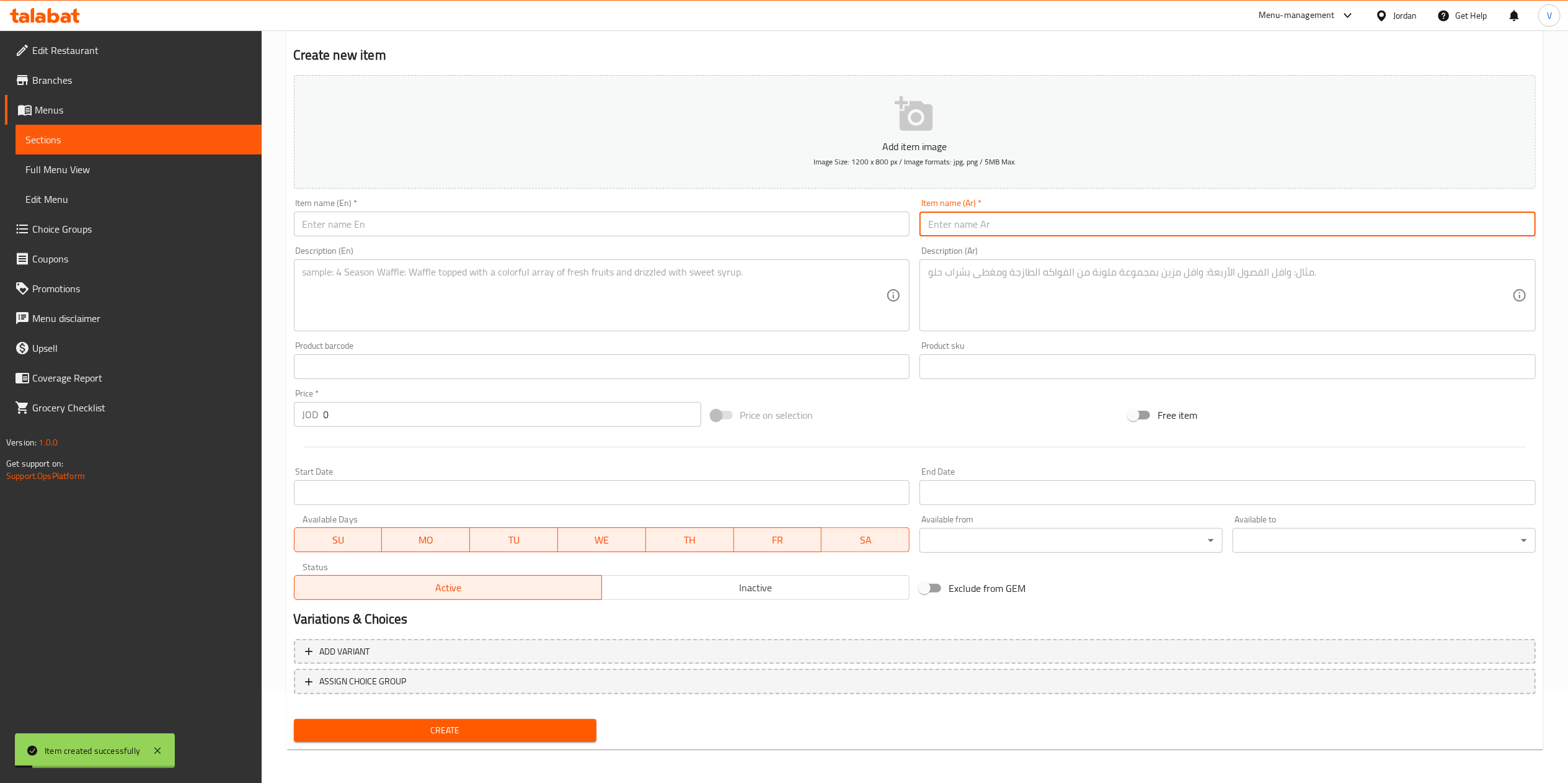
paste input "وجبة عربي دبل"
type input "وجبة عربي دبل"
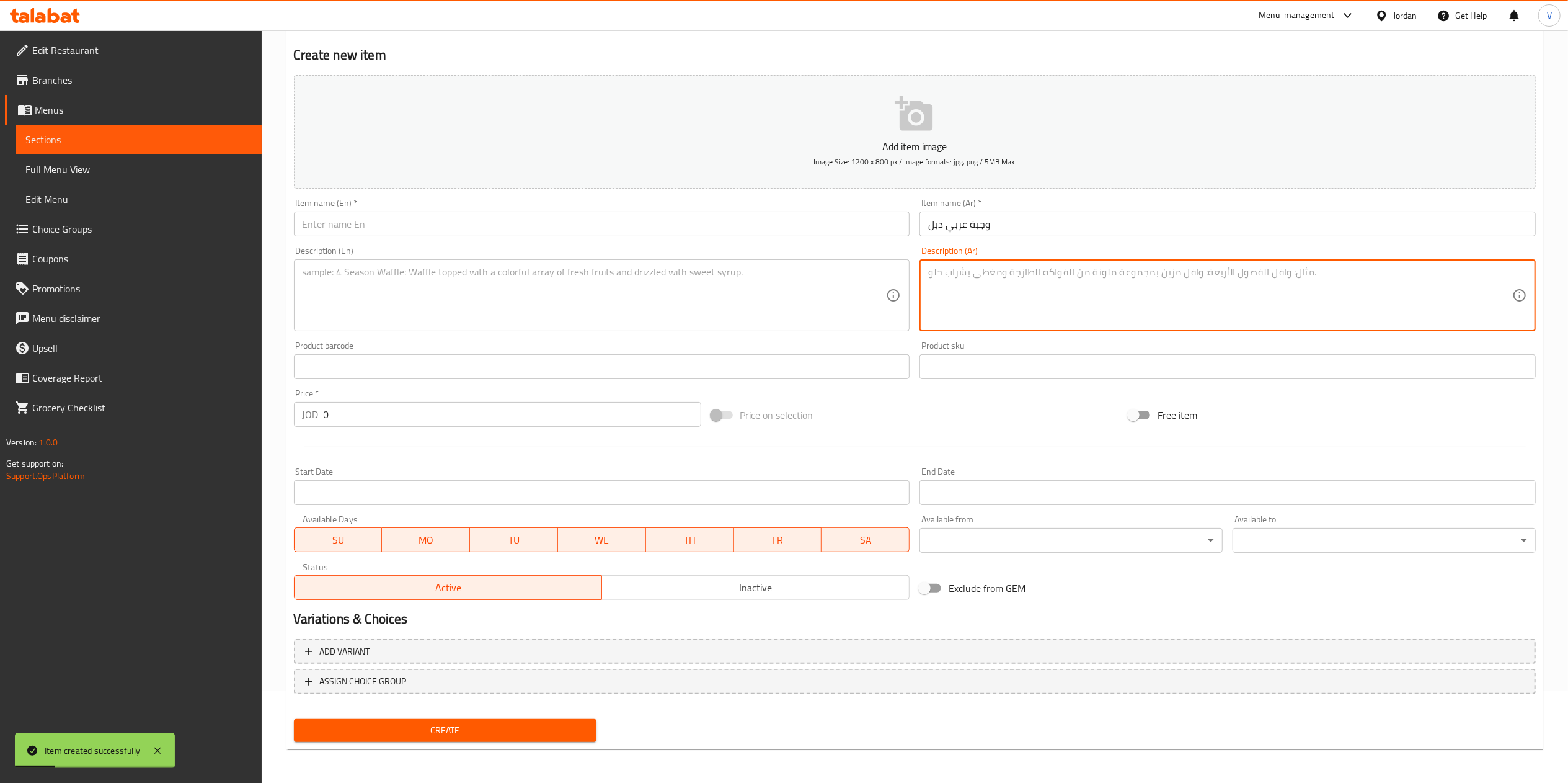
click at [991, 317] on textarea at bounding box center [1219, 296] width 584 height 59
paste textarea "وجبة شاورما عربي بحجم مزدوج."
type textarea "وجبة شاورما عربي بحجم مزدوج."
click at [488, 307] on textarea at bounding box center [594, 296] width 584 height 59
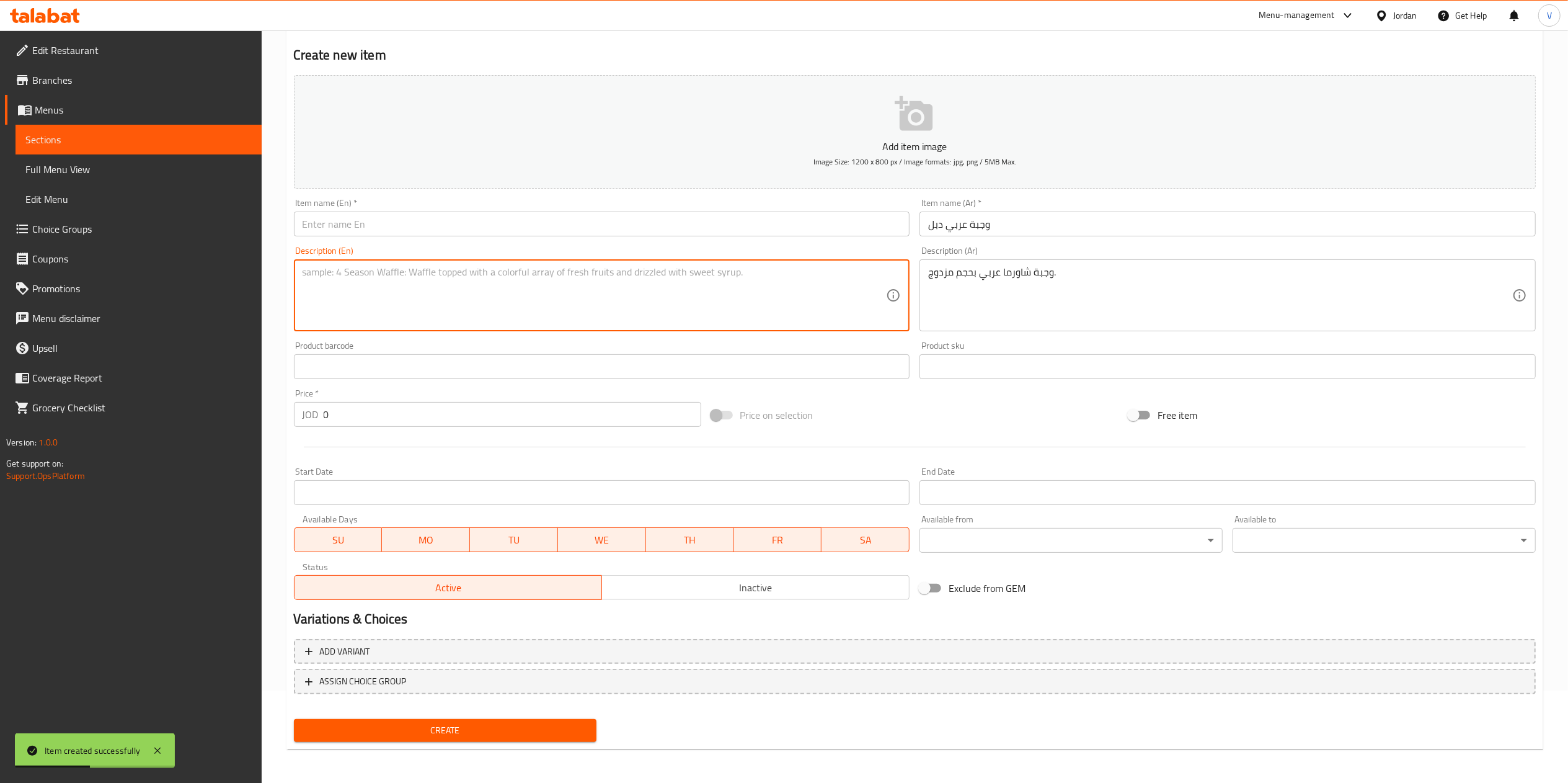
paste textarea "Arabic Meal Double"
type textarea "Arabic Meal Double"
drag, startPoint x: 387, startPoint y: 211, endPoint x: 382, endPoint y: 225, distance: 14.9
click at [386, 215] on div "Item name (En)   * Item name (En) *" at bounding box center [602, 218] width 617 height 38
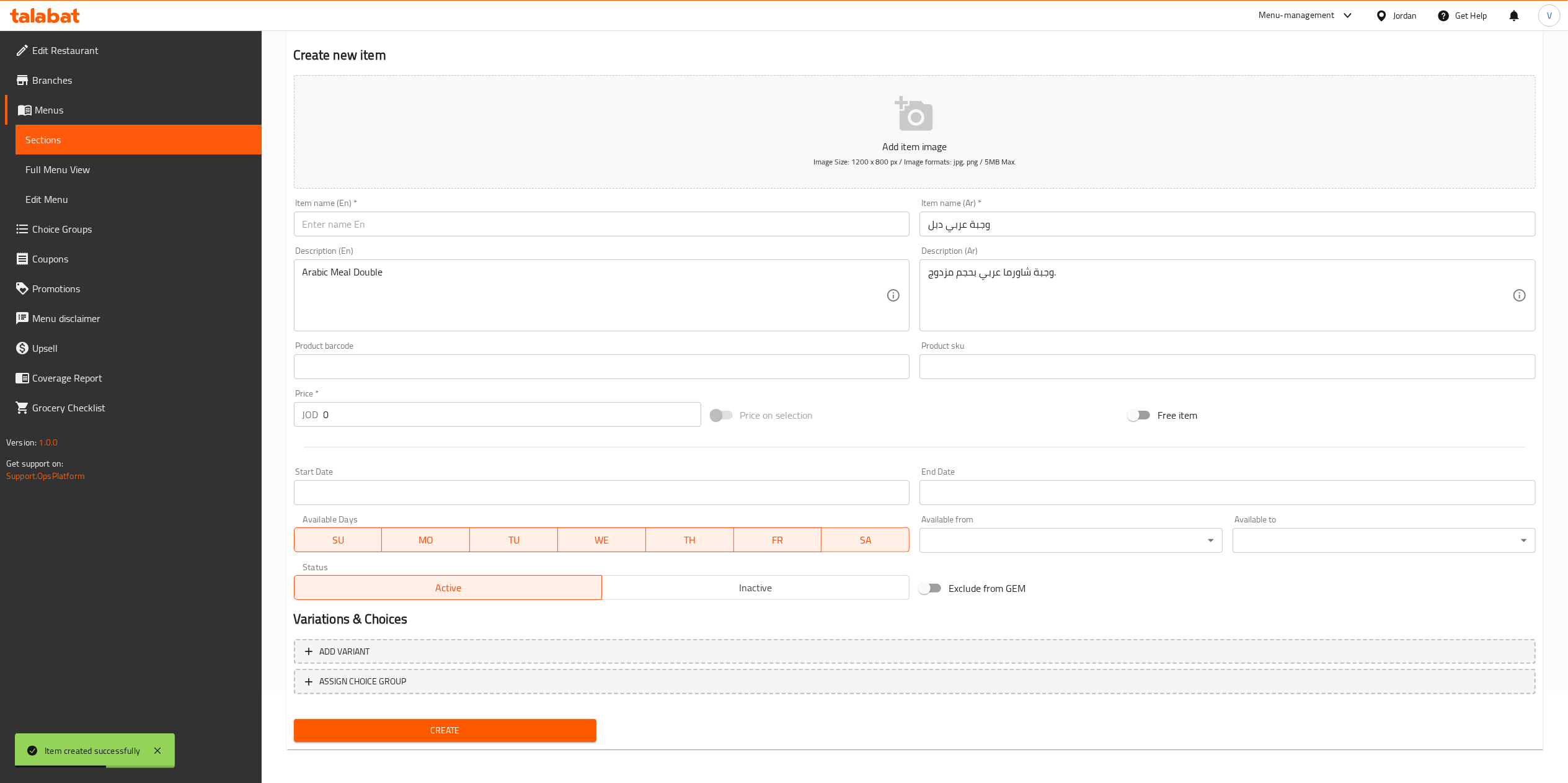
click at [382, 228] on input "text" at bounding box center [602, 223] width 617 height 25
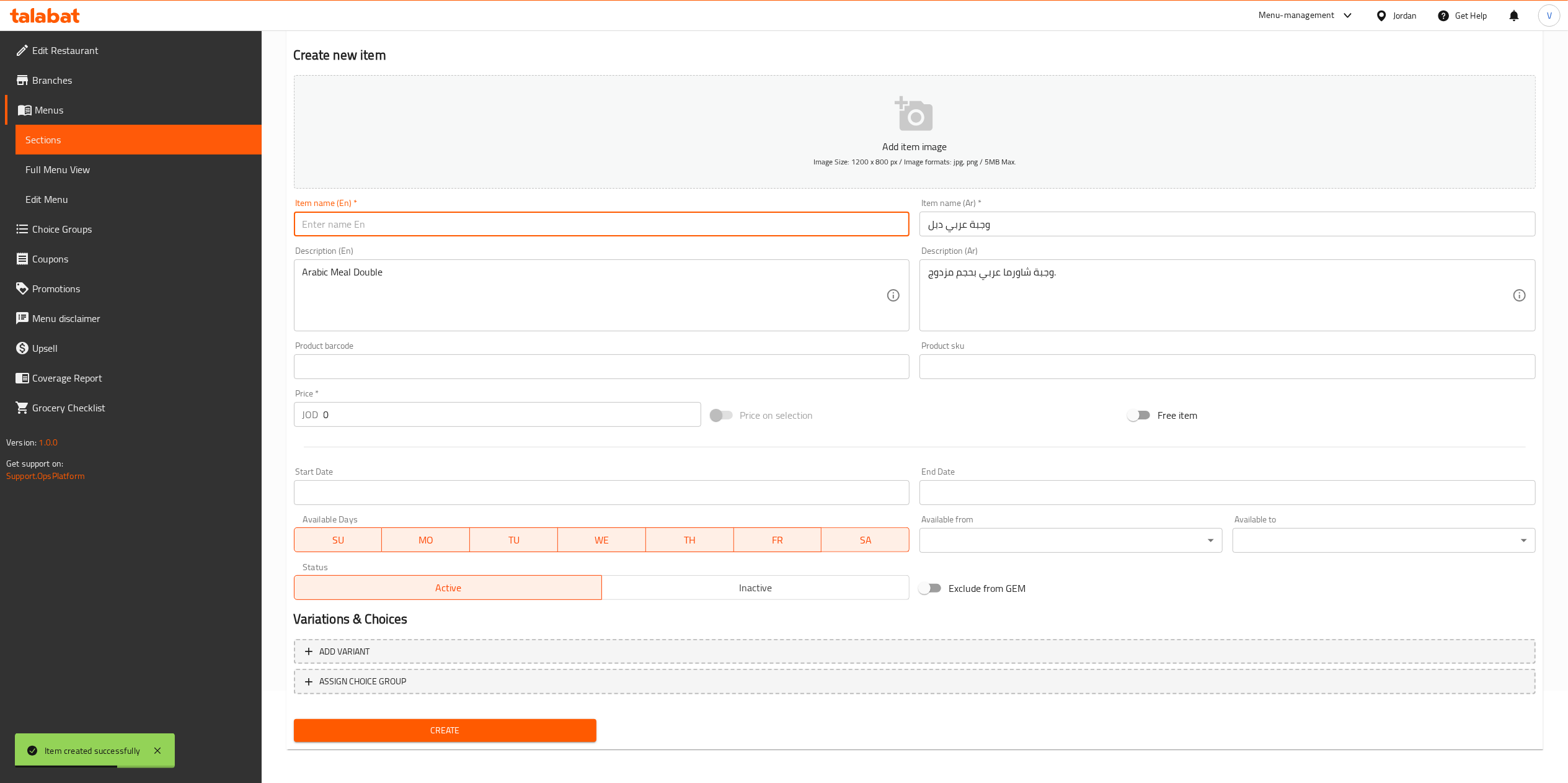
paste input "Arabic Meal Double"
type input "Arabic Meal Double"
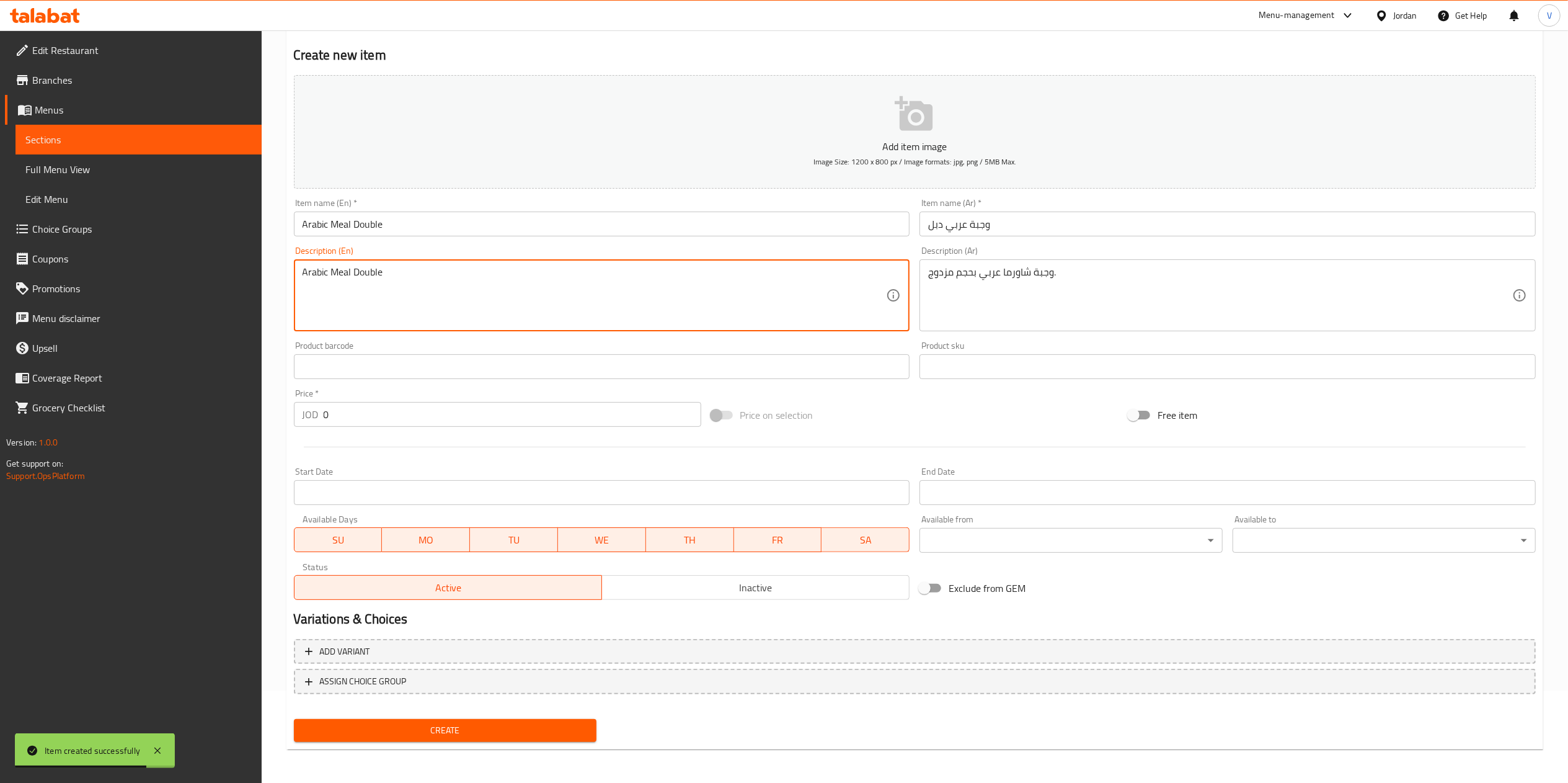
drag, startPoint x: 417, startPoint y: 273, endPoint x: 192, endPoint y: 245, distance: 226.7
paste textarea "Double portion Arabic-style shawarma meal."
type textarea "Double portion Arabic-style shawarma meal."
drag, startPoint x: 386, startPoint y: 427, endPoint x: 124, endPoint y: 424, distance: 262.0
click at [124, 424] on div "Edit Restaurant Branches Menus Sections Full Menu View Edit Menu Choice Groups …" at bounding box center [784, 361] width 1568 height 846
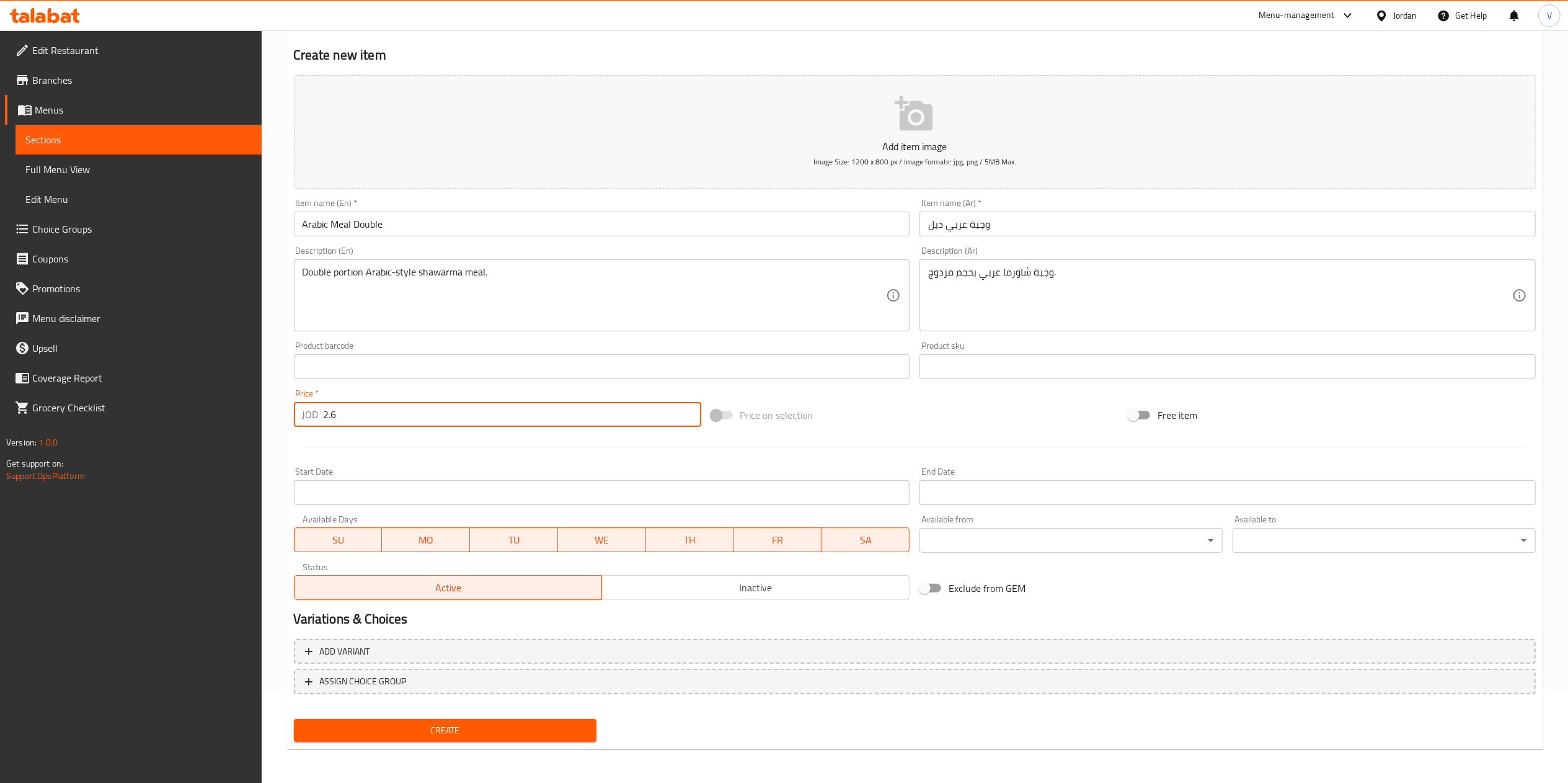
type input "2.6"
click at [468, 724] on span "Create" at bounding box center [445, 731] width 284 height 16
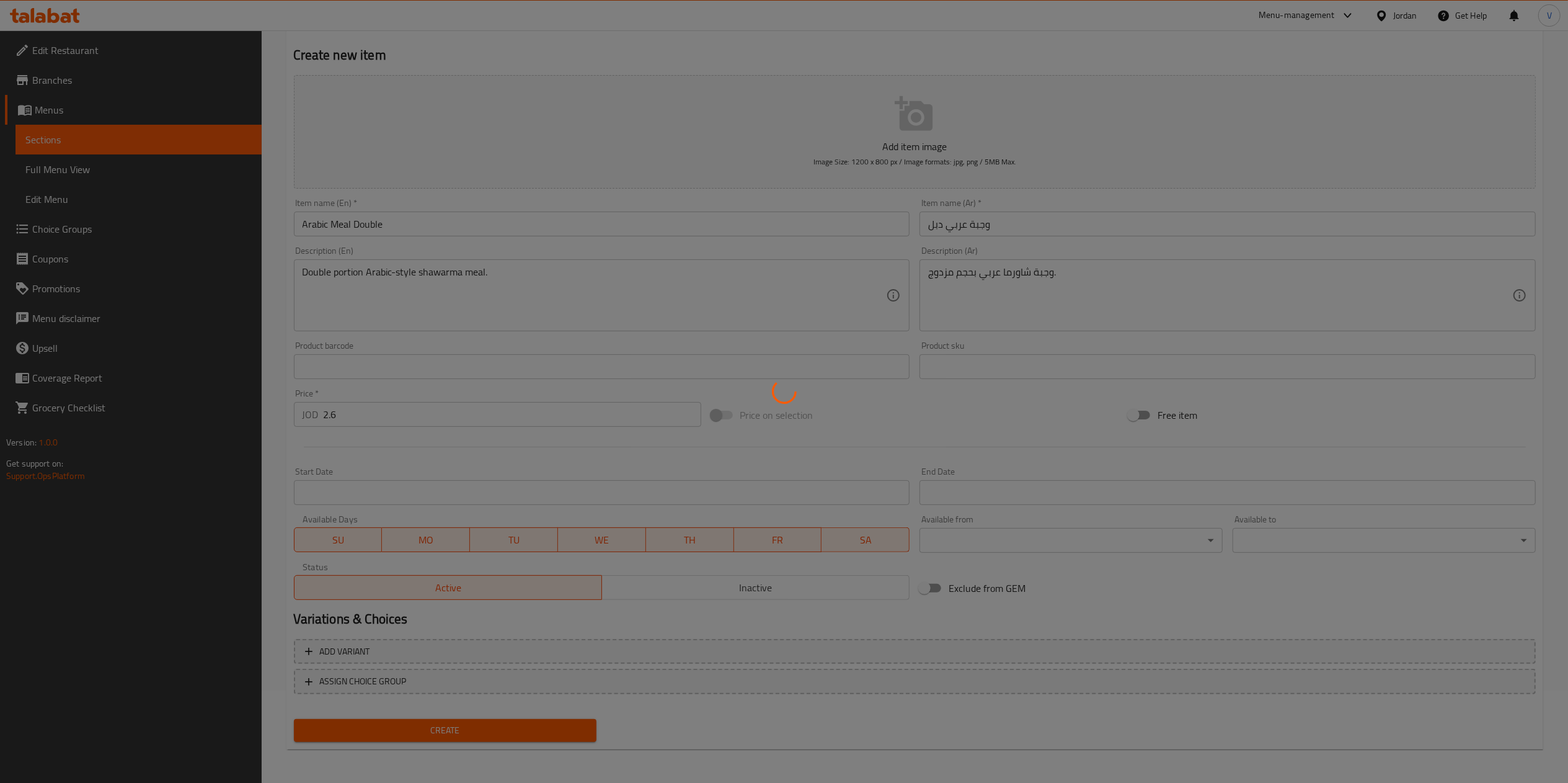
type input "0"
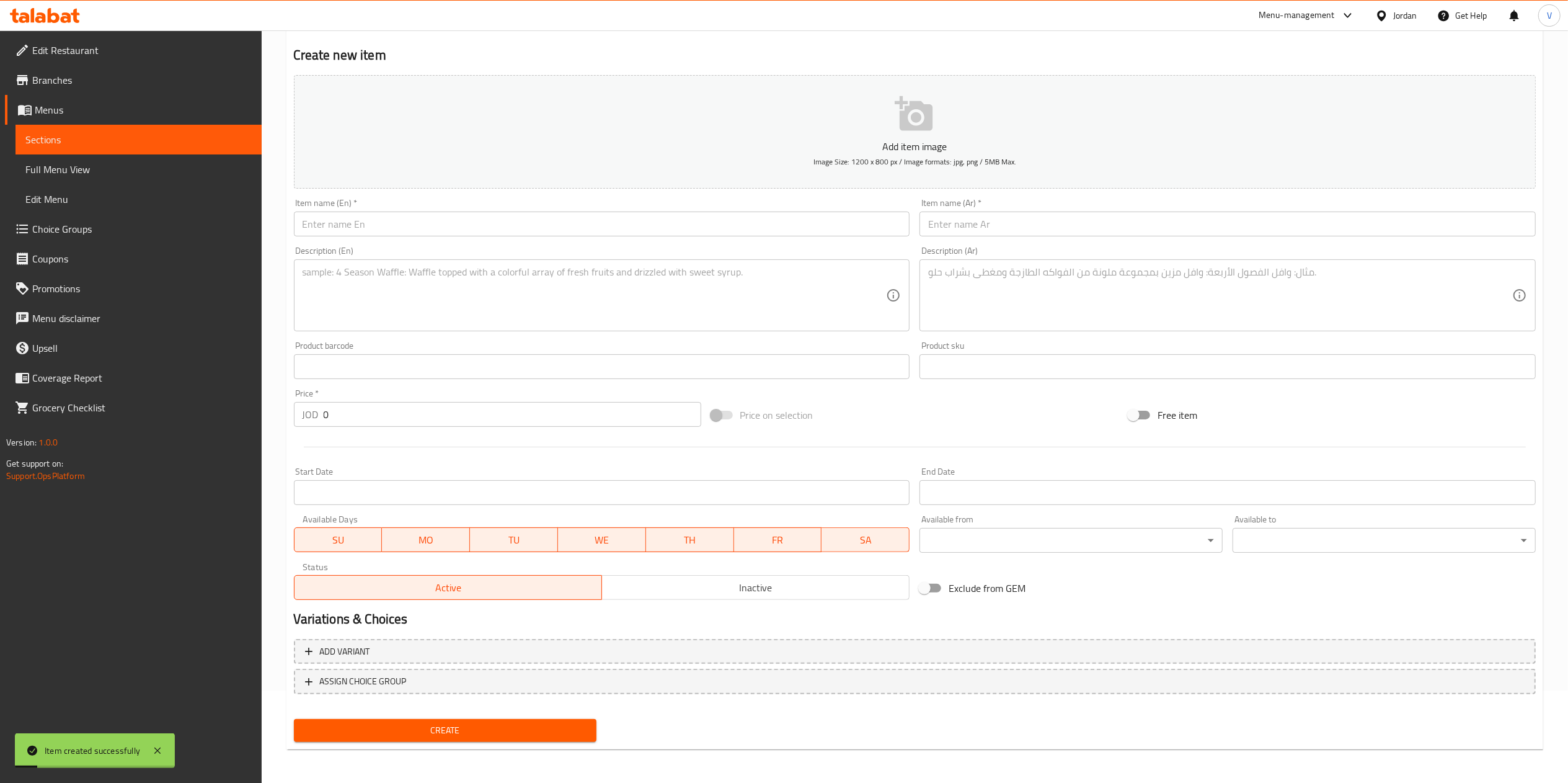
click at [1086, 229] on input "text" at bounding box center [1227, 223] width 617 height 25
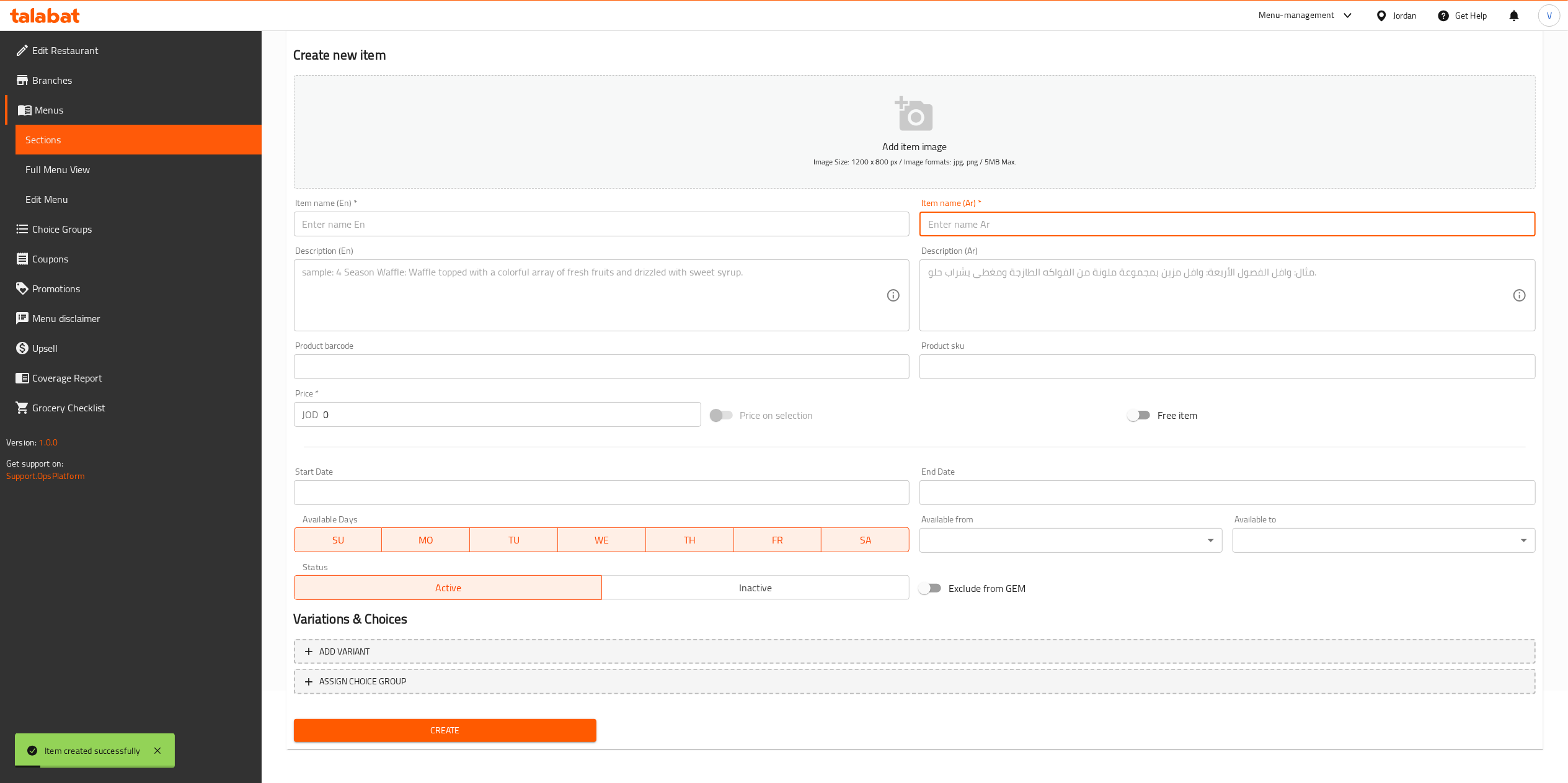
paste input "وجبة عربي تريبل"
type input "وجبة عربي تريبل"
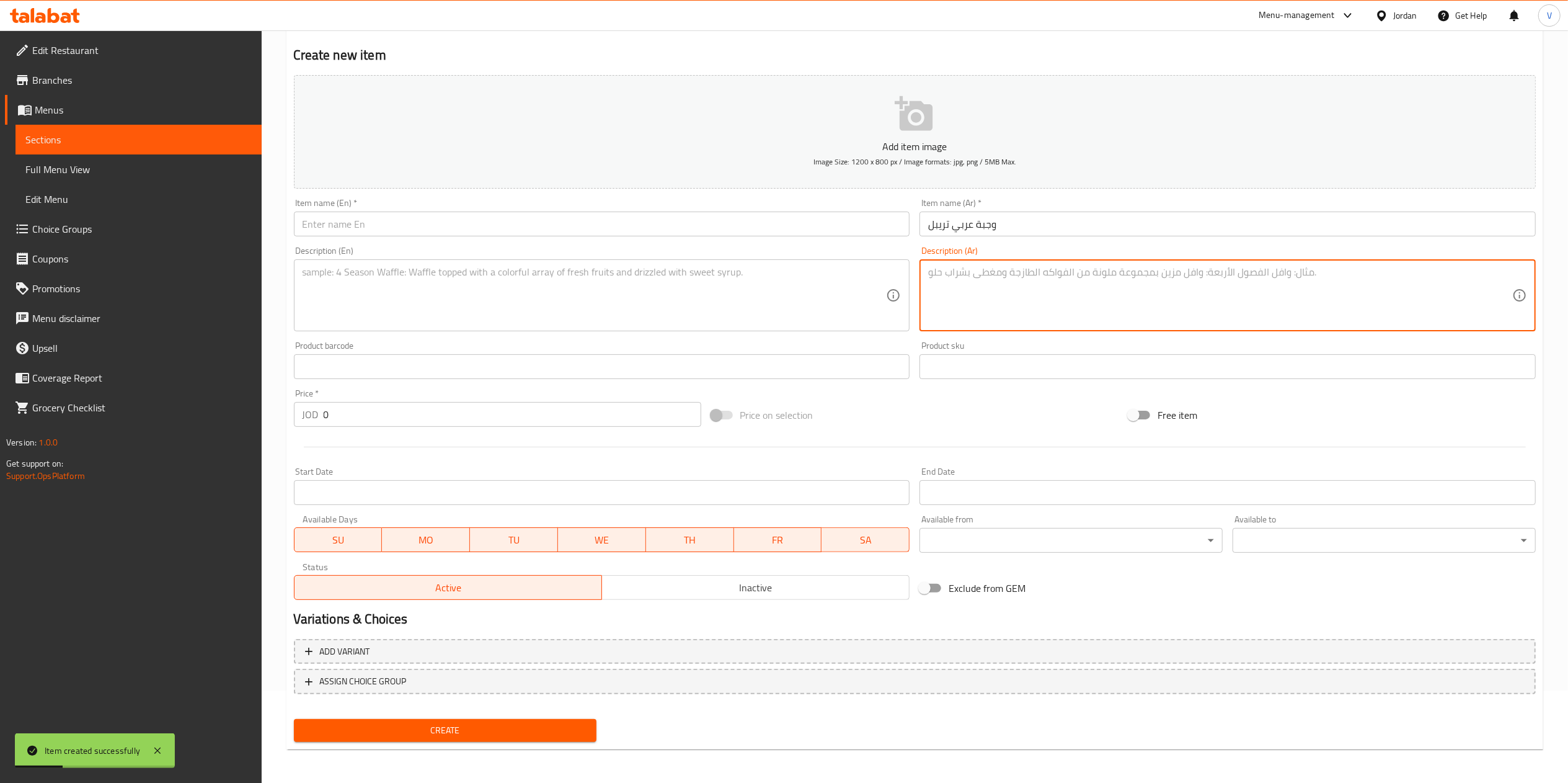
click at [973, 317] on textarea at bounding box center [1219, 296] width 584 height 59
paste textarea "وجبة شاورما عربي بحجم ثلاثي."
type textarea "وجبة شاورما عربي بحجم ثلاثي."
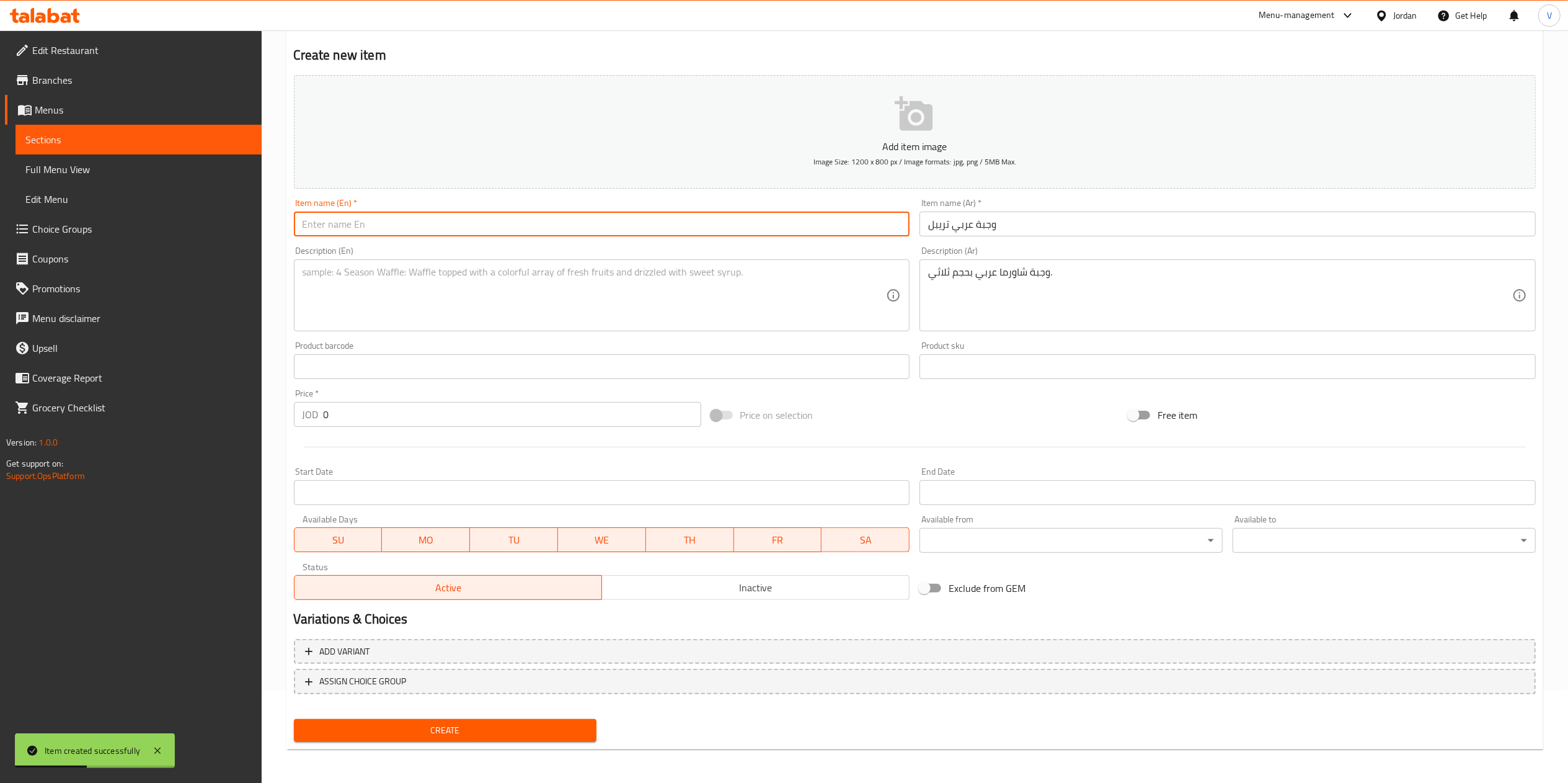
click at [361, 232] on input "text" at bounding box center [602, 223] width 617 height 25
paste input "Arabic Meal Triple"
type input "Arabic Meal Triple"
click at [445, 292] on textarea at bounding box center [594, 296] width 584 height 59
paste textarea "Triple portion Arabic-style shawarma meal."
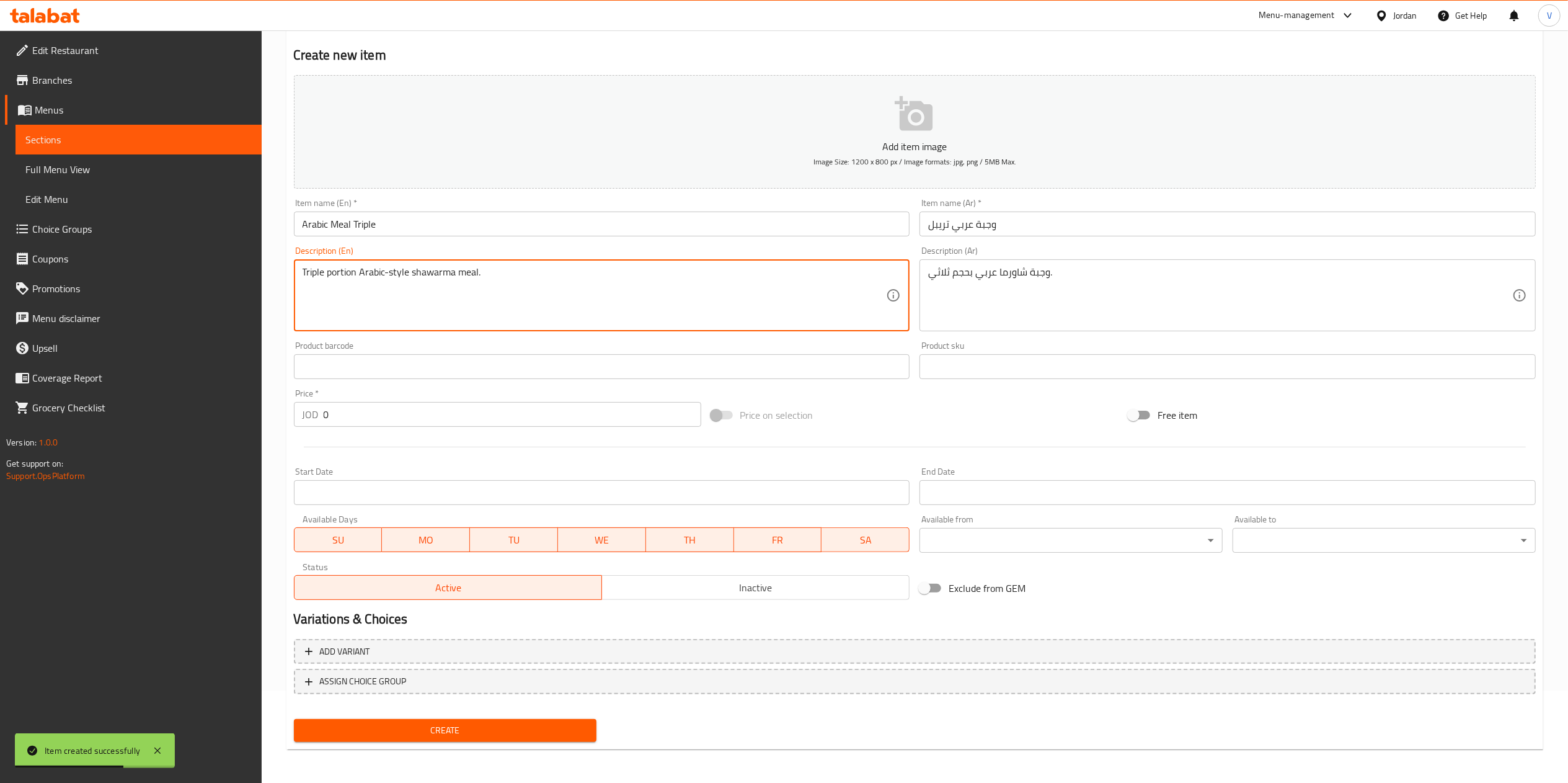
type textarea "Triple portion Arabic-style shawarma meal."
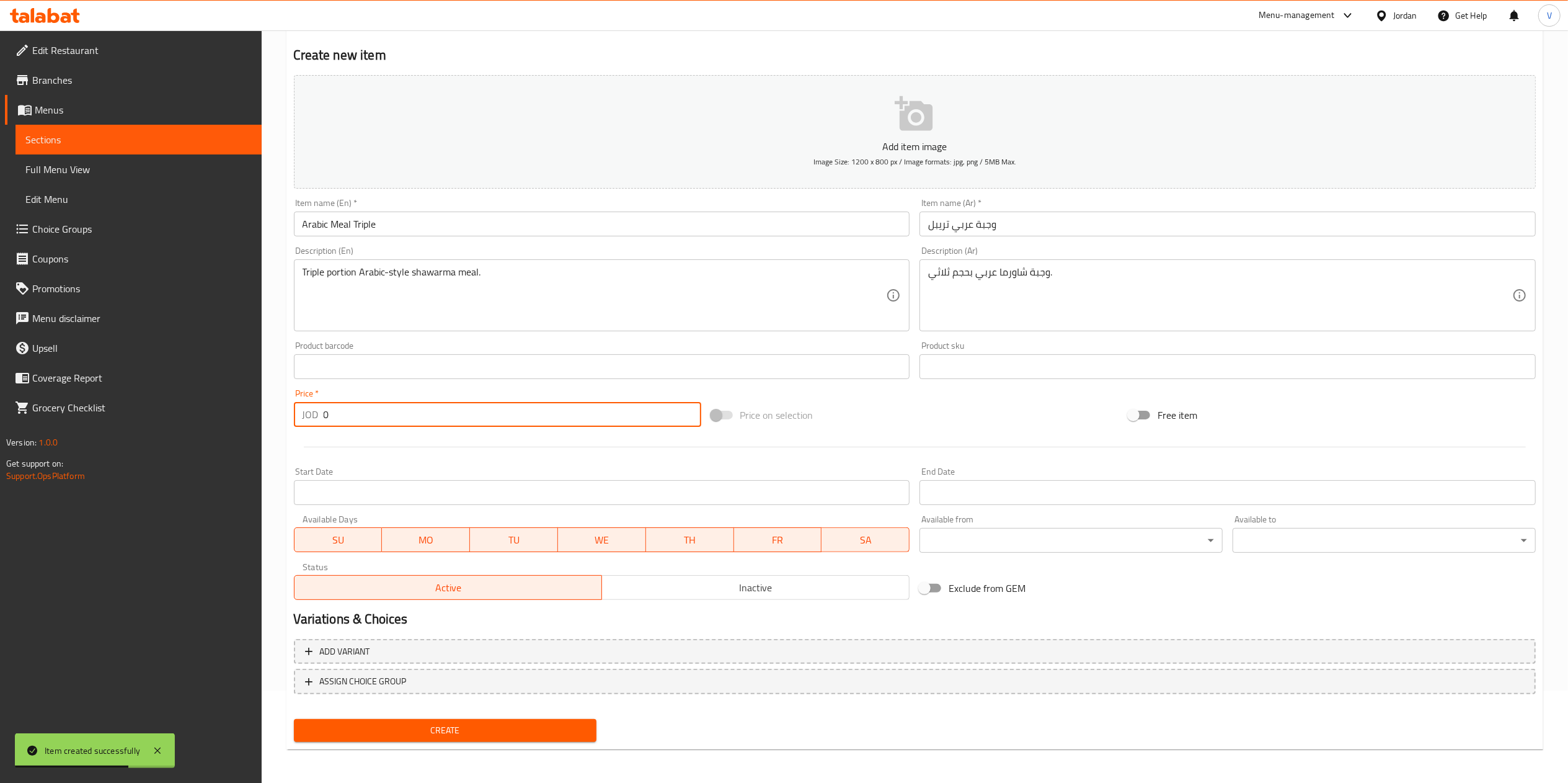
drag, startPoint x: 348, startPoint y: 422, endPoint x: 228, endPoint y: 403, distance: 121.5
click at [228, 403] on div "Edit Restaurant Branches Menus Sections Full Menu View Edit Menu Choice Groups …" at bounding box center [784, 361] width 1568 height 846
type input "3.2"
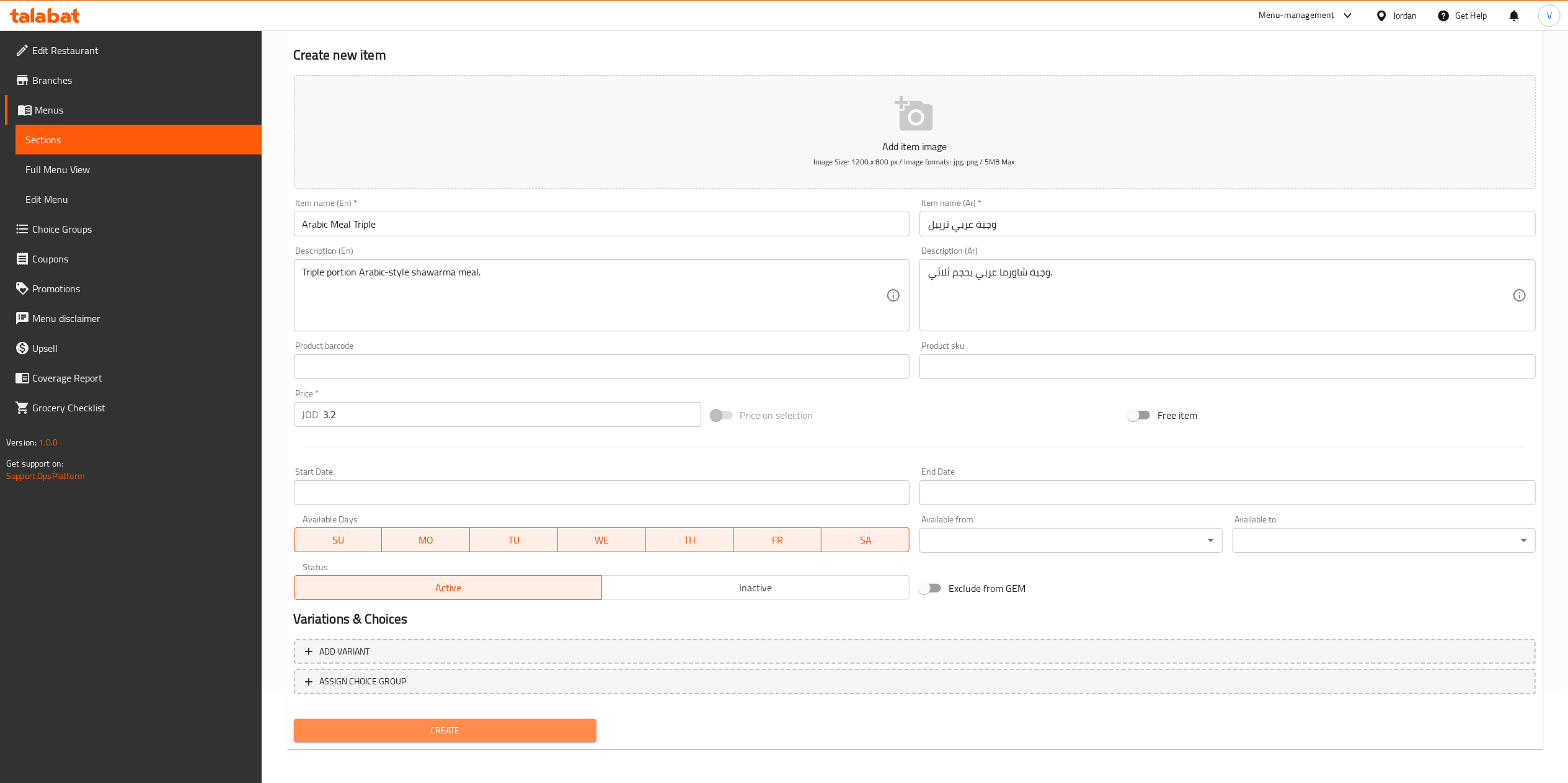
click at [423, 731] on span "Create" at bounding box center [445, 731] width 284 height 16
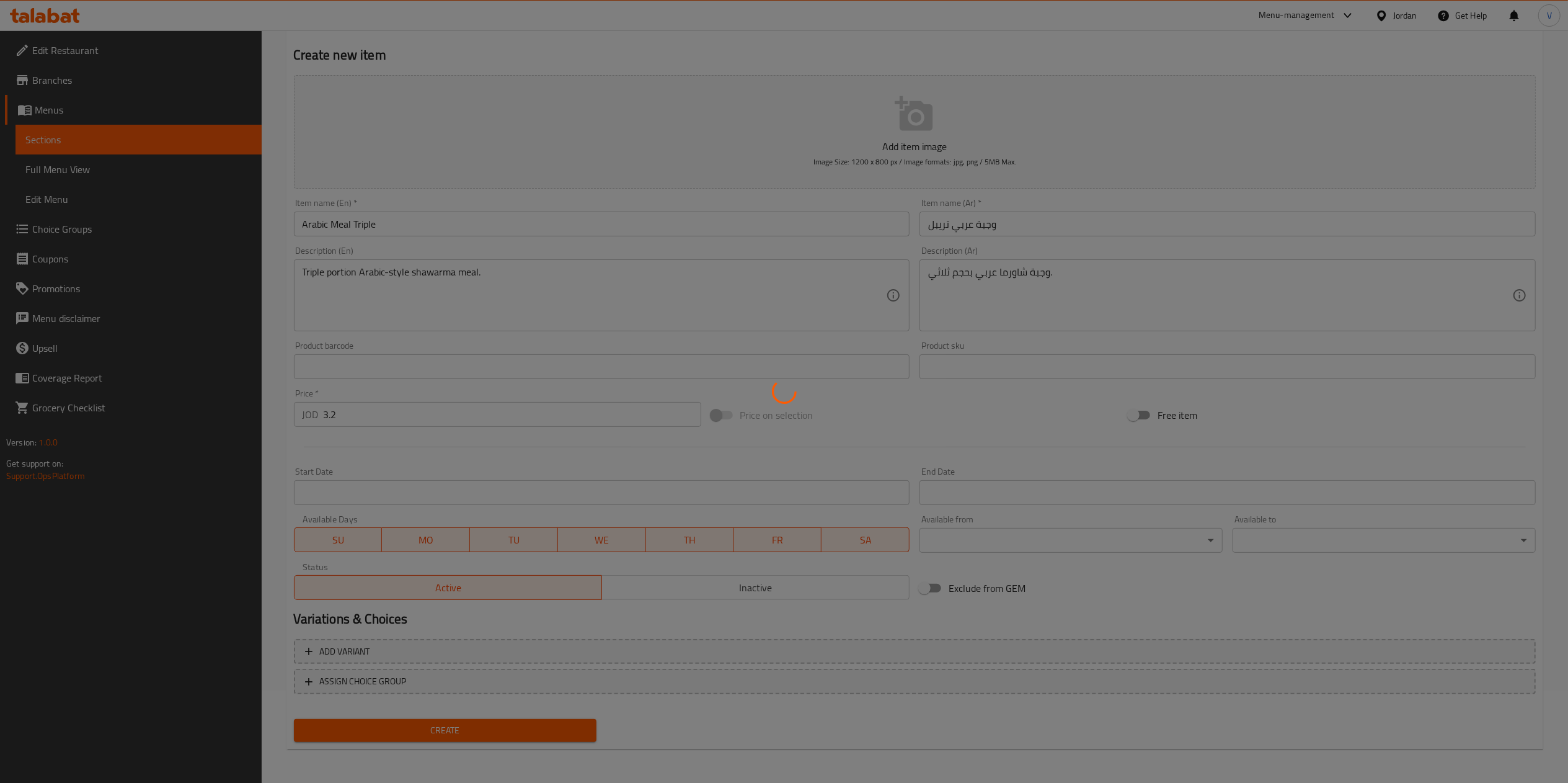
type input "0"
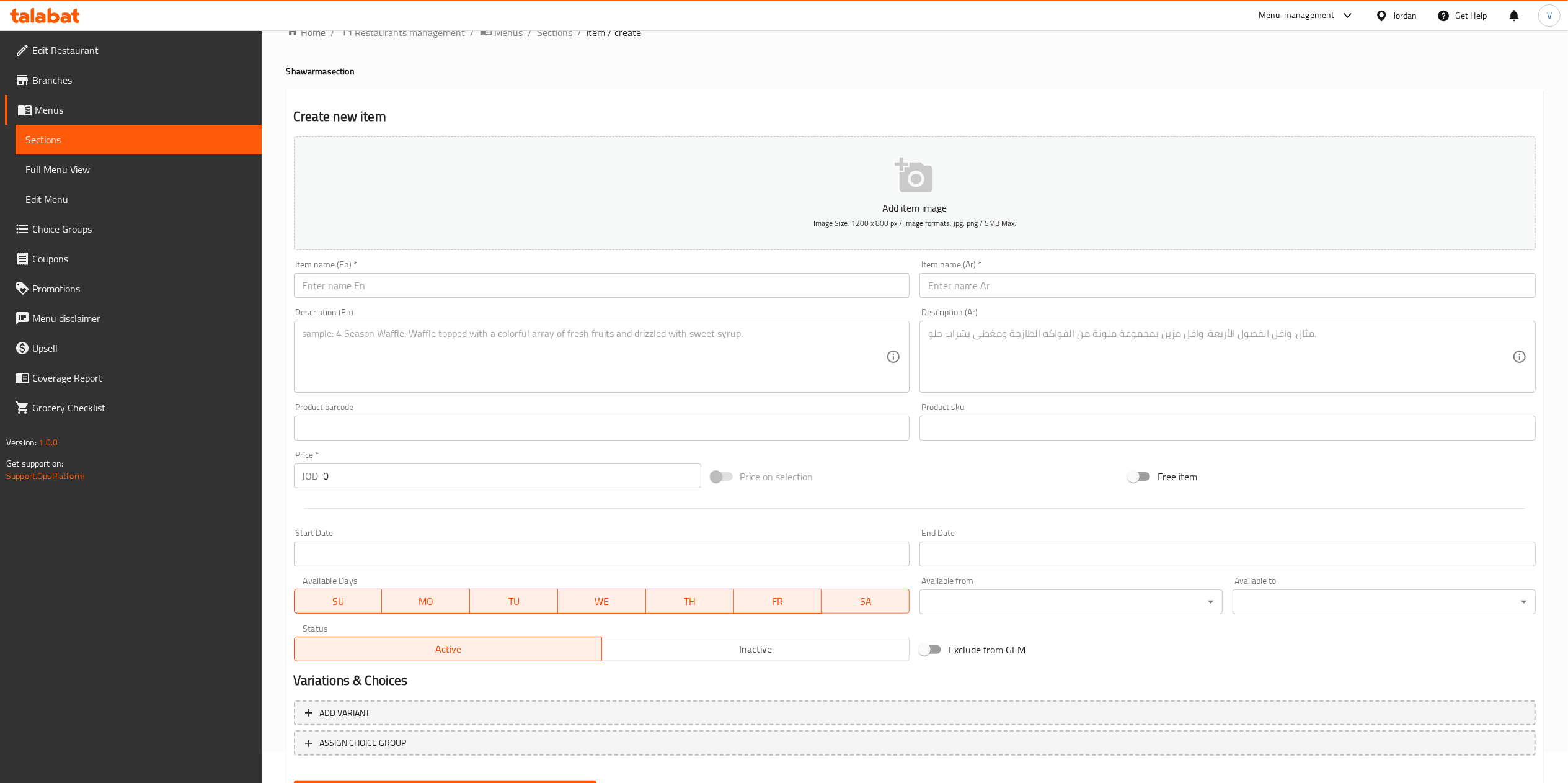
scroll to position [0, 0]
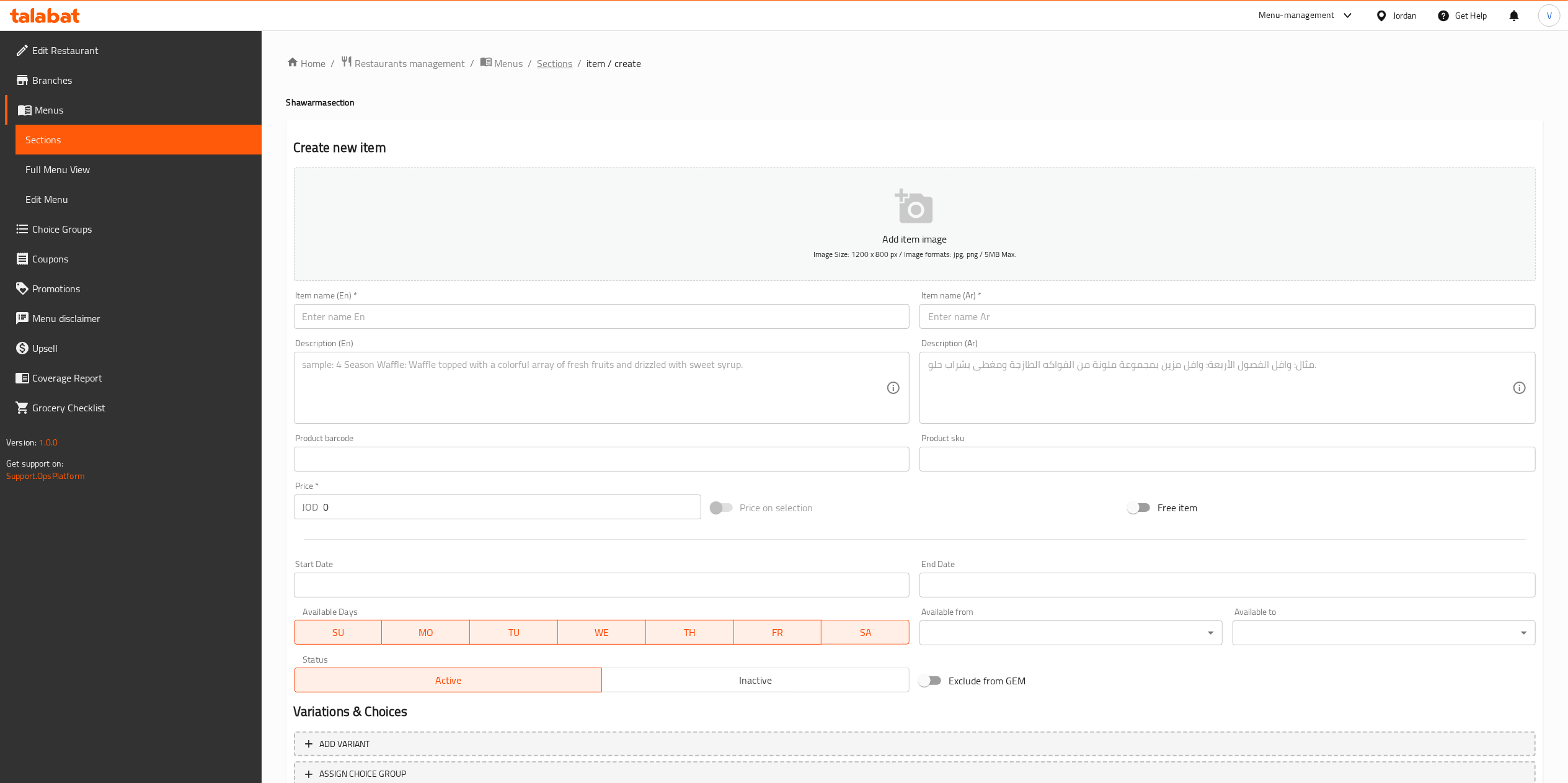
click at [559, 60] on span "Sections" at bounding box center [555, 62] width 36 height 15
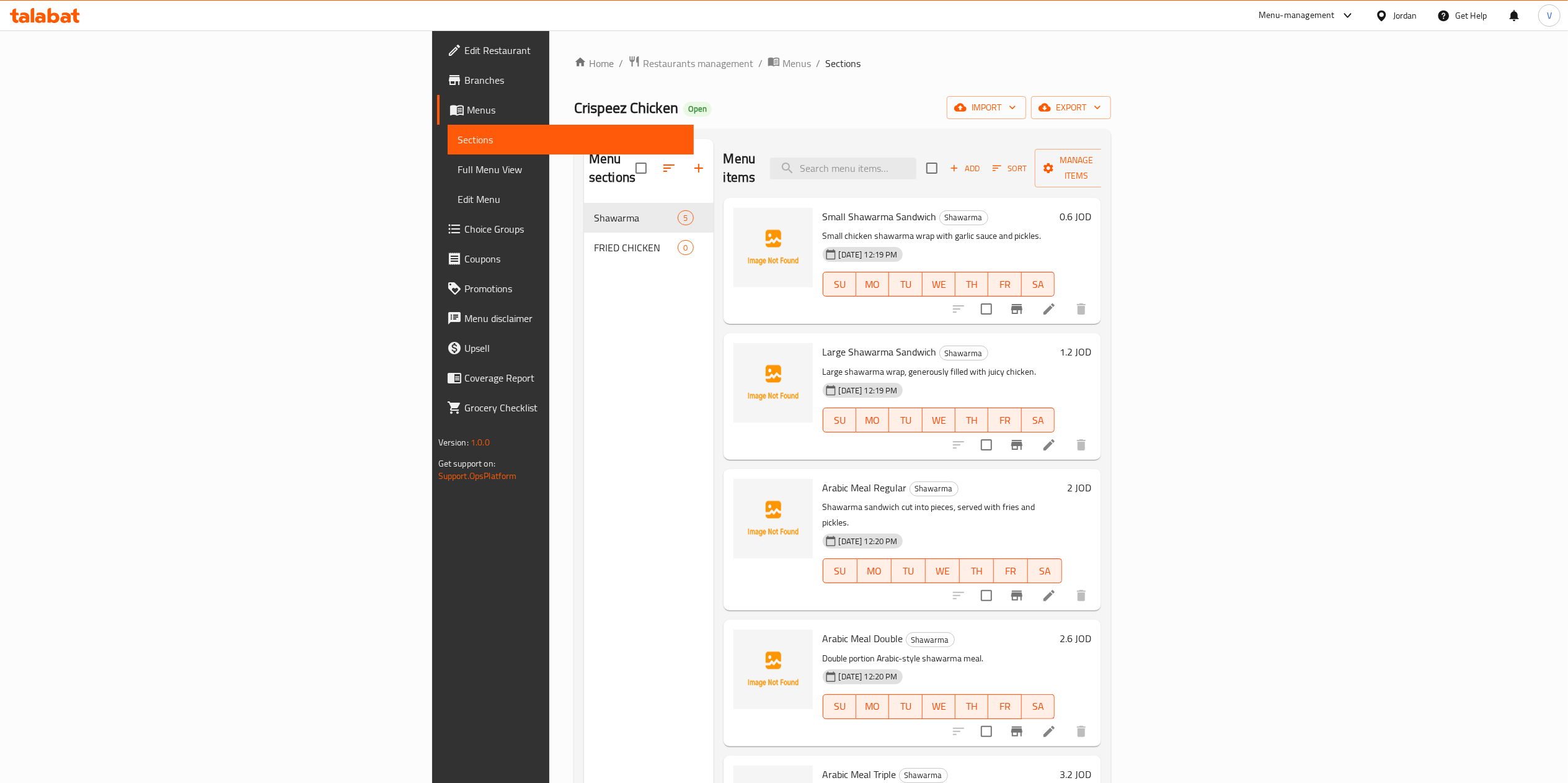
click at [981, 161] on span "Add" at bounding box center [964, 168] width 34 height 14
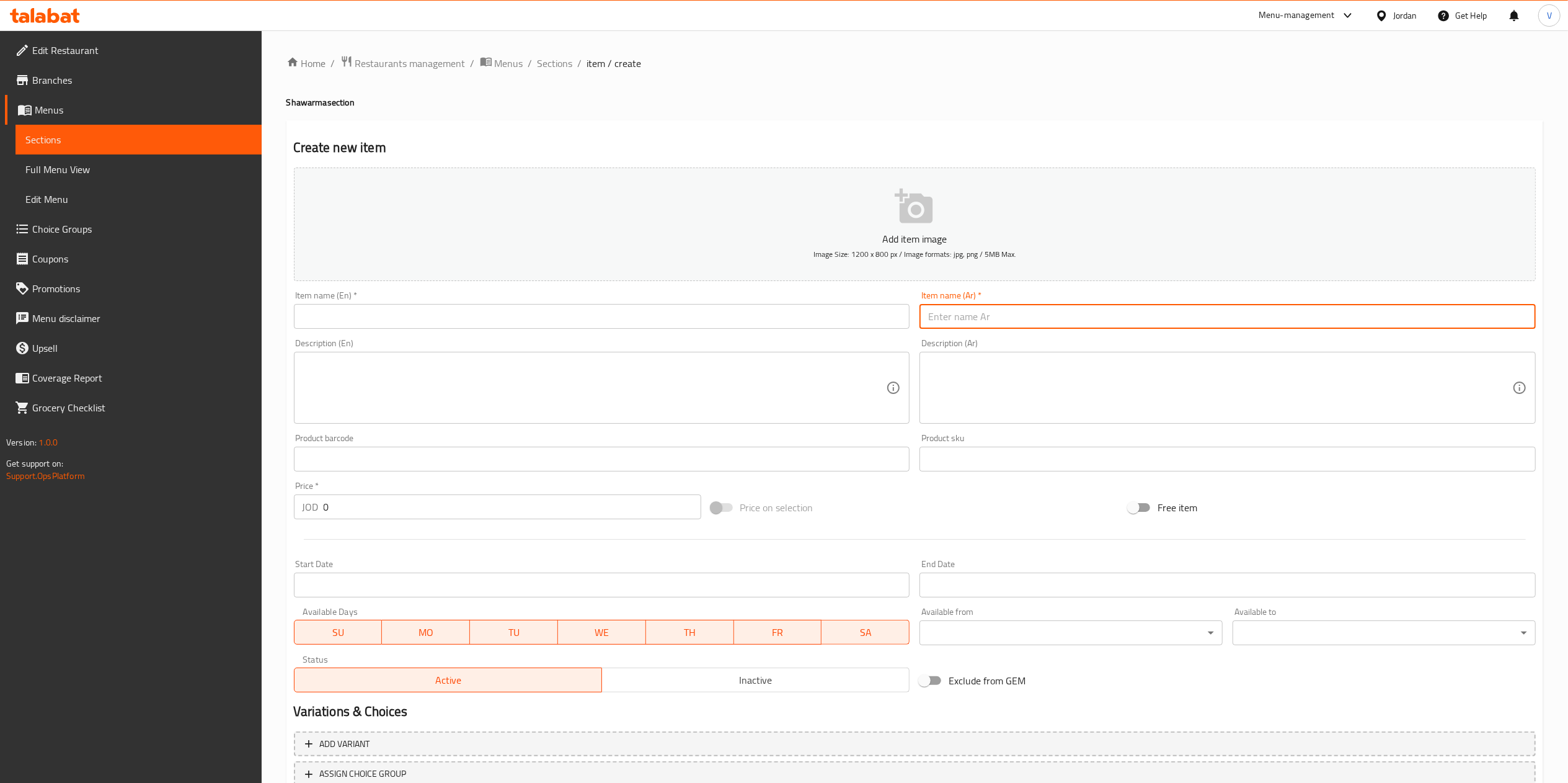
click at [1042, 322] on input "text" at bounding box center [1227, 315] width 617 height 25
type input "سدر عائلي 4 ساندويشات"
click at [499, 318] on input "text" at bounding box center [602, 315] width 617 height 25
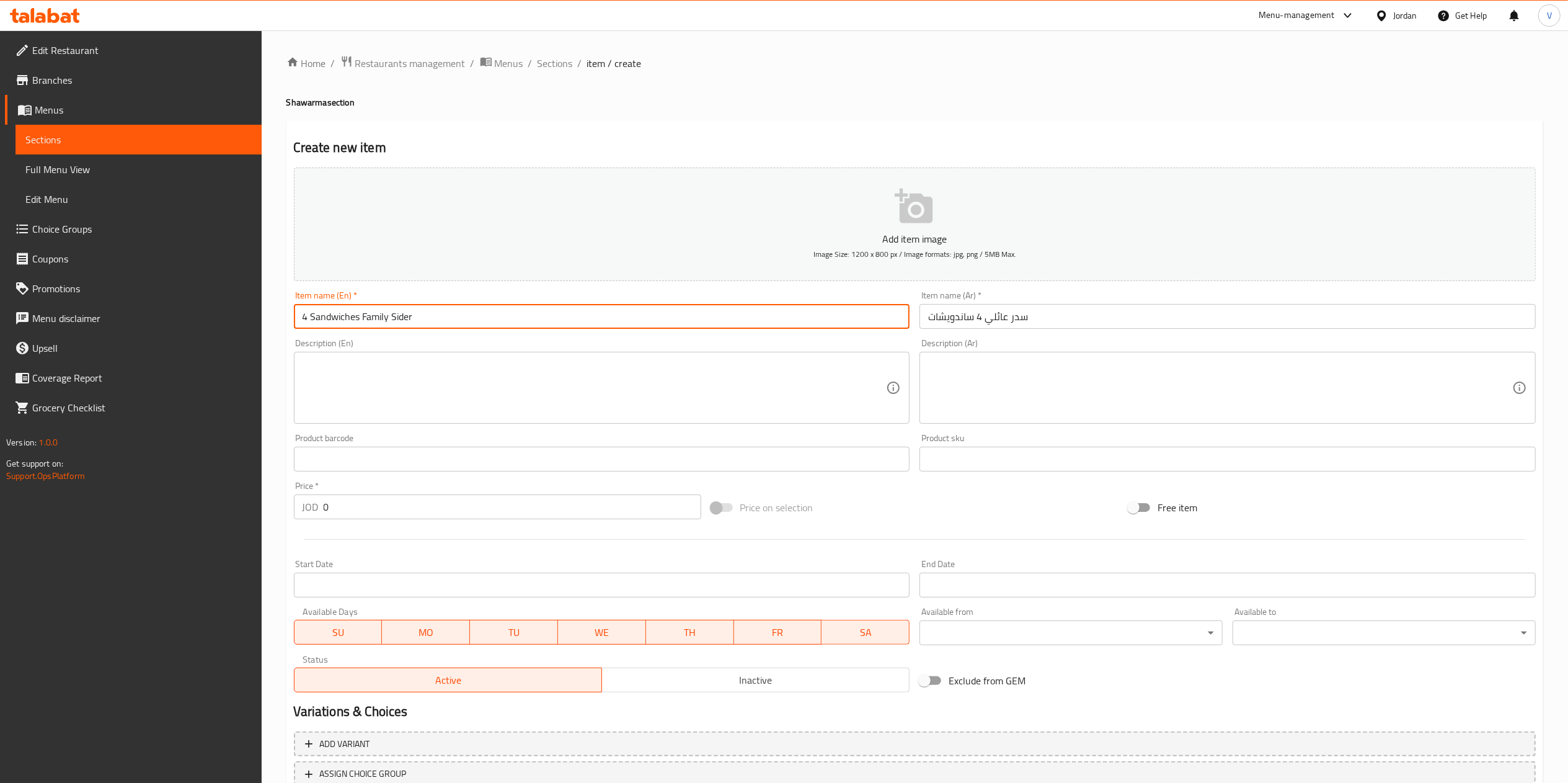
type input "4 Sandwiches Family Sider"
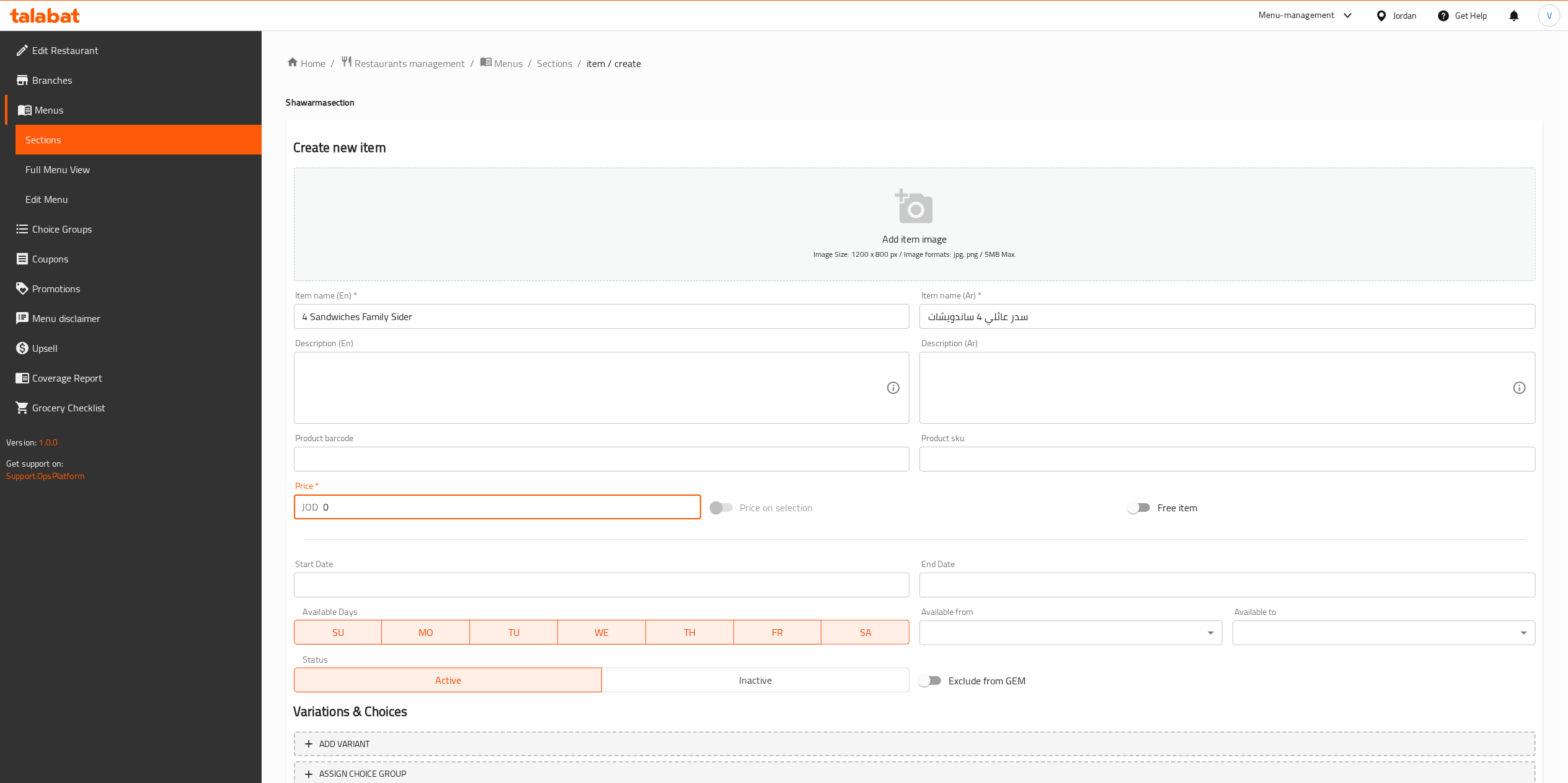
drag, startPoint x: 397, startPoint y: 515, endPoint x: 165, endPoint y: 500, distance: 232.5
click at [165, 500] on div "Edit Restaurant Branches Menus Sections Full Menu View Edit Menu Choice Groups …" at bounding box center [784, 454] width 1568 height 846
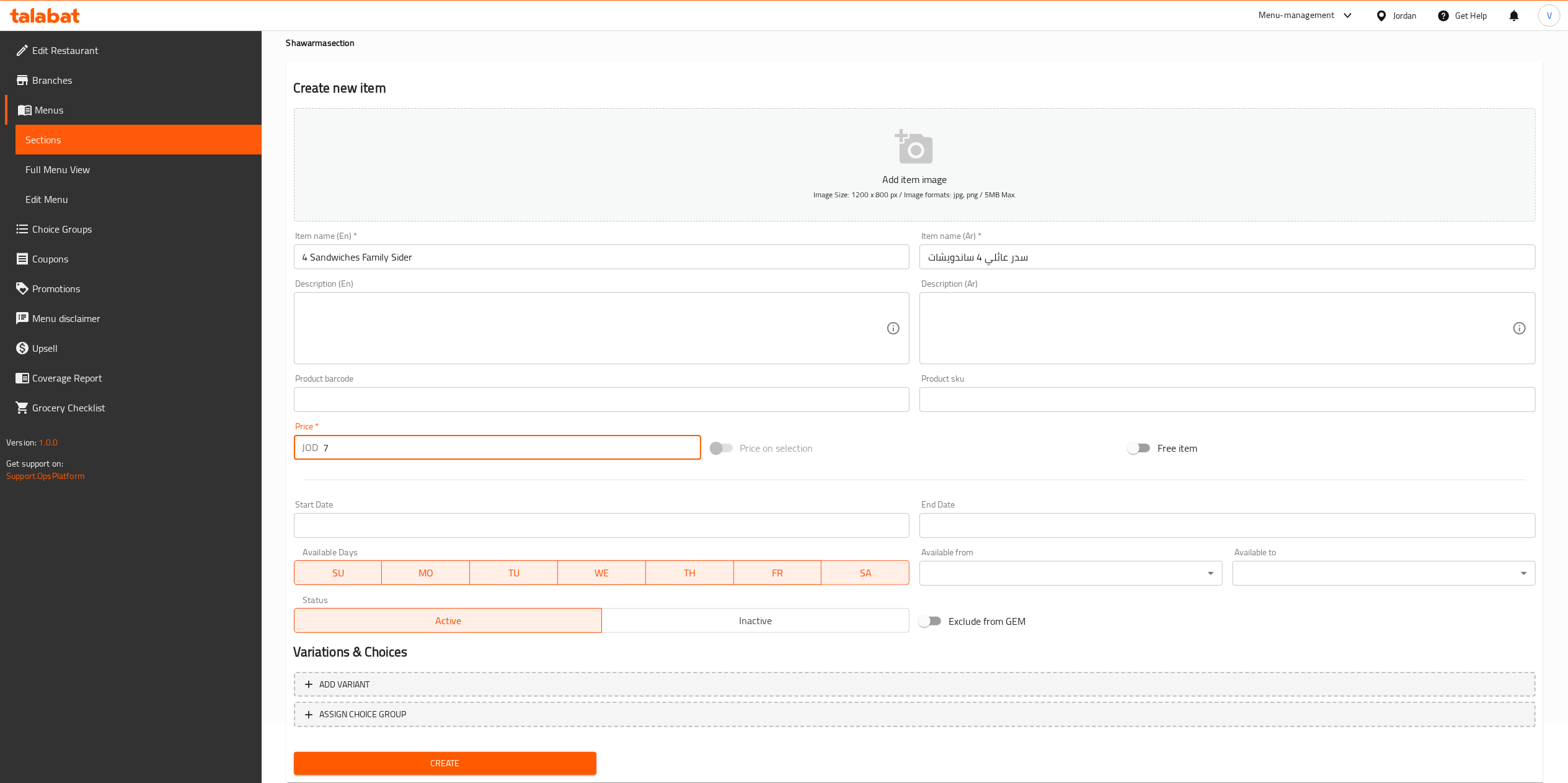
scroll to position [92, 0]
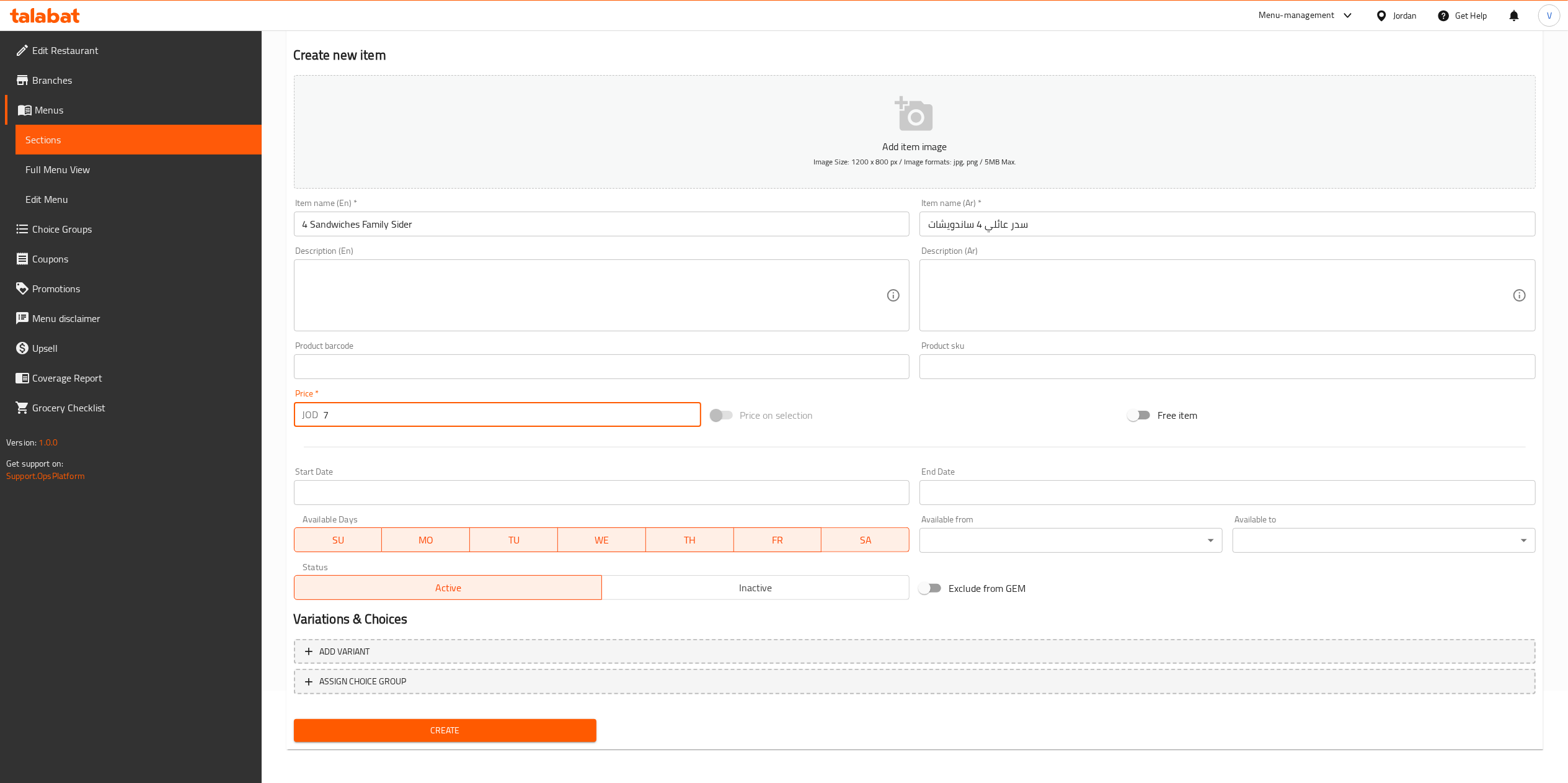
type input "7"
click at [488, 734] on span "Create" at bounding box center [445, 731] width 284 height 16
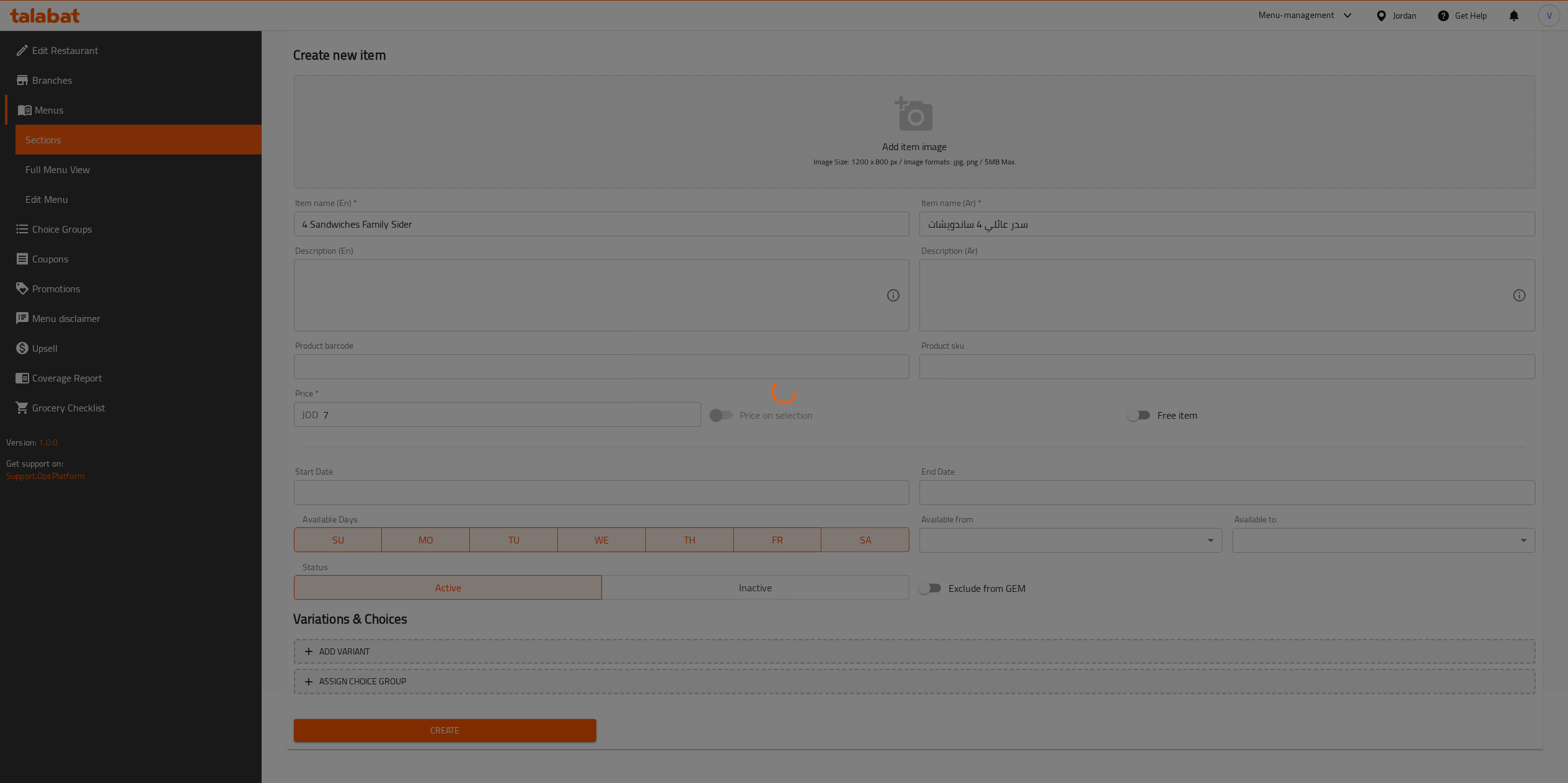
type input "0"
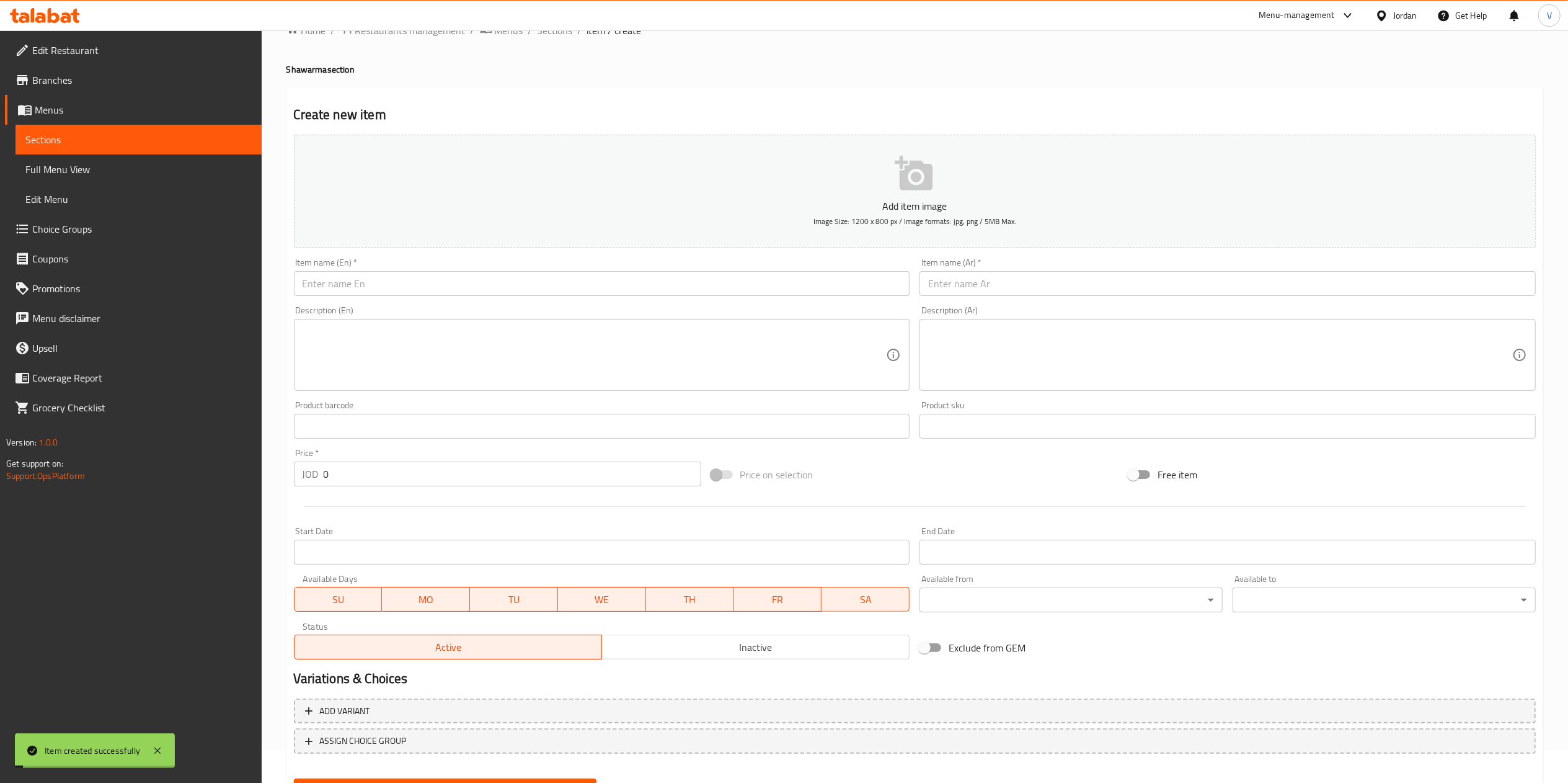
scroll to position [0, 0]
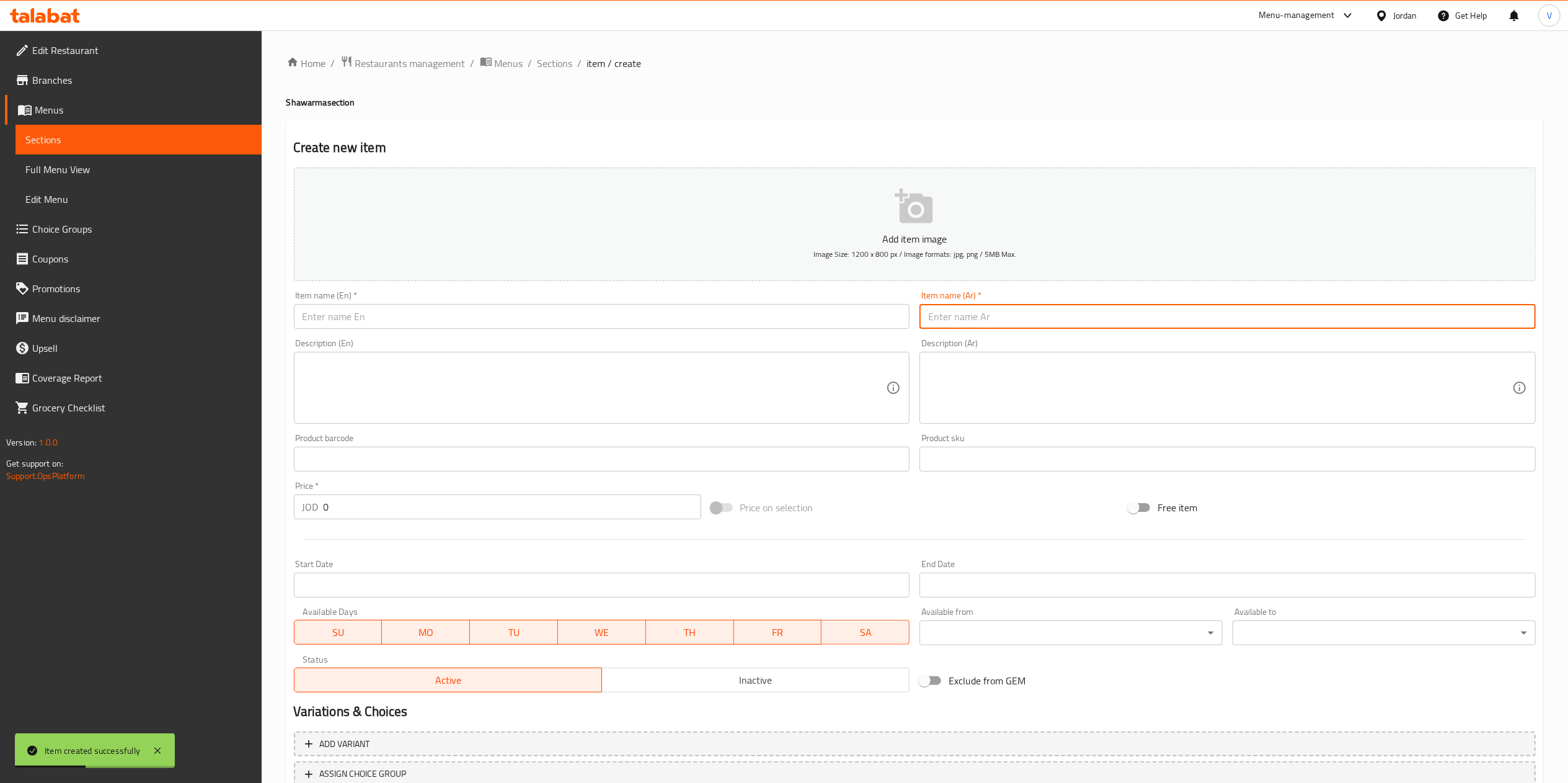
click at [1039, 310] on input "text" at bounding box center [1227, 315] width 617 height 25
click at [1001, 307] on input "سدر عائلي" at bounding box center [1227, 315] width 617 height 25
click at [979, 314] on input "سدر عائلي 4 ساندويشات" at bounding box center [1227, 315] width 617 height 25
type input "سدر عائلي 6 ساندويشات"
click at [647, 291] on div "Item name (En)   * Item name (En) *" at bounding box center [602, 309] width 626 height 47
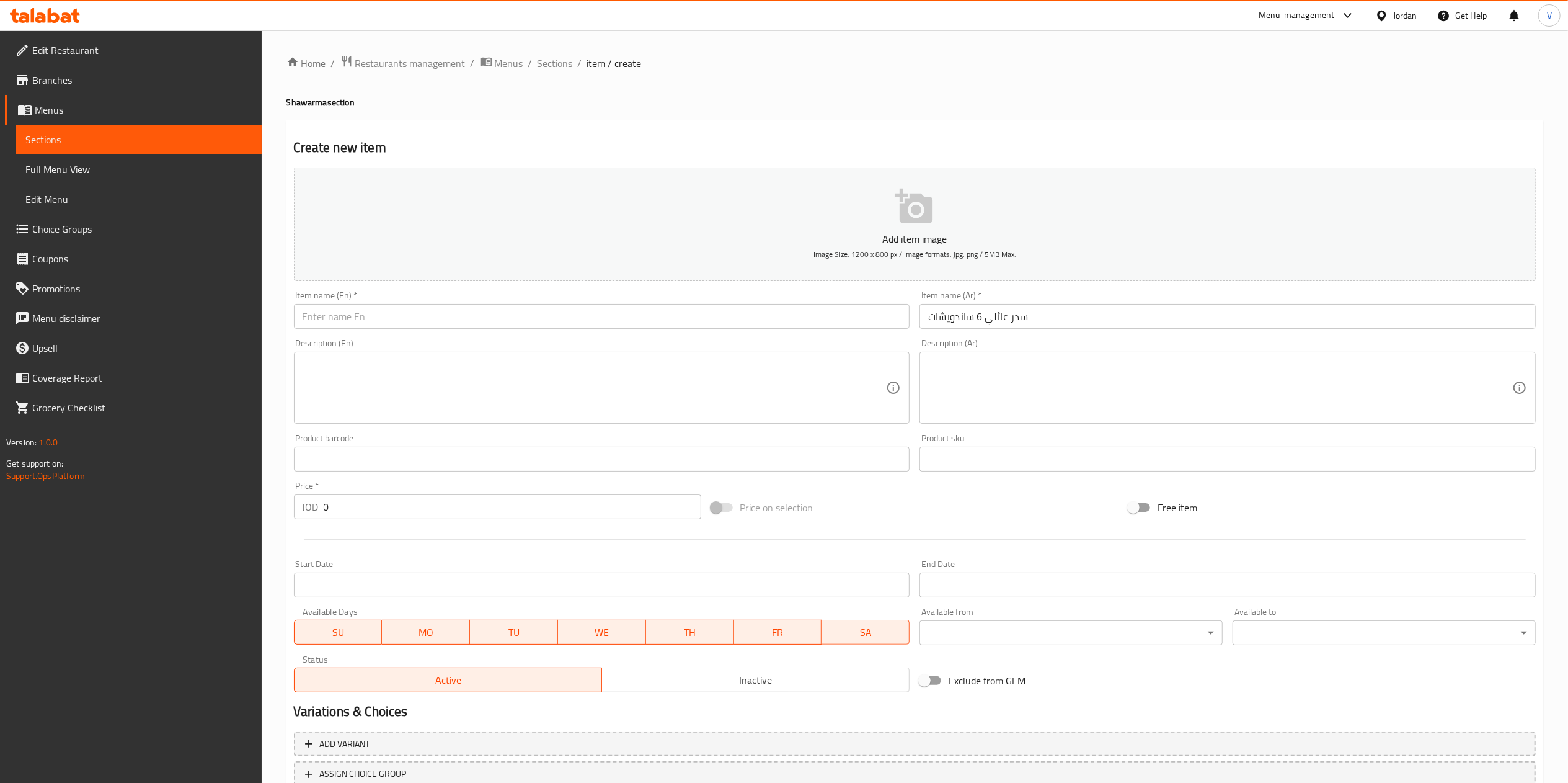
click at [643, 312] on input "text" at bounding box center [602, 315] width 617 height 25
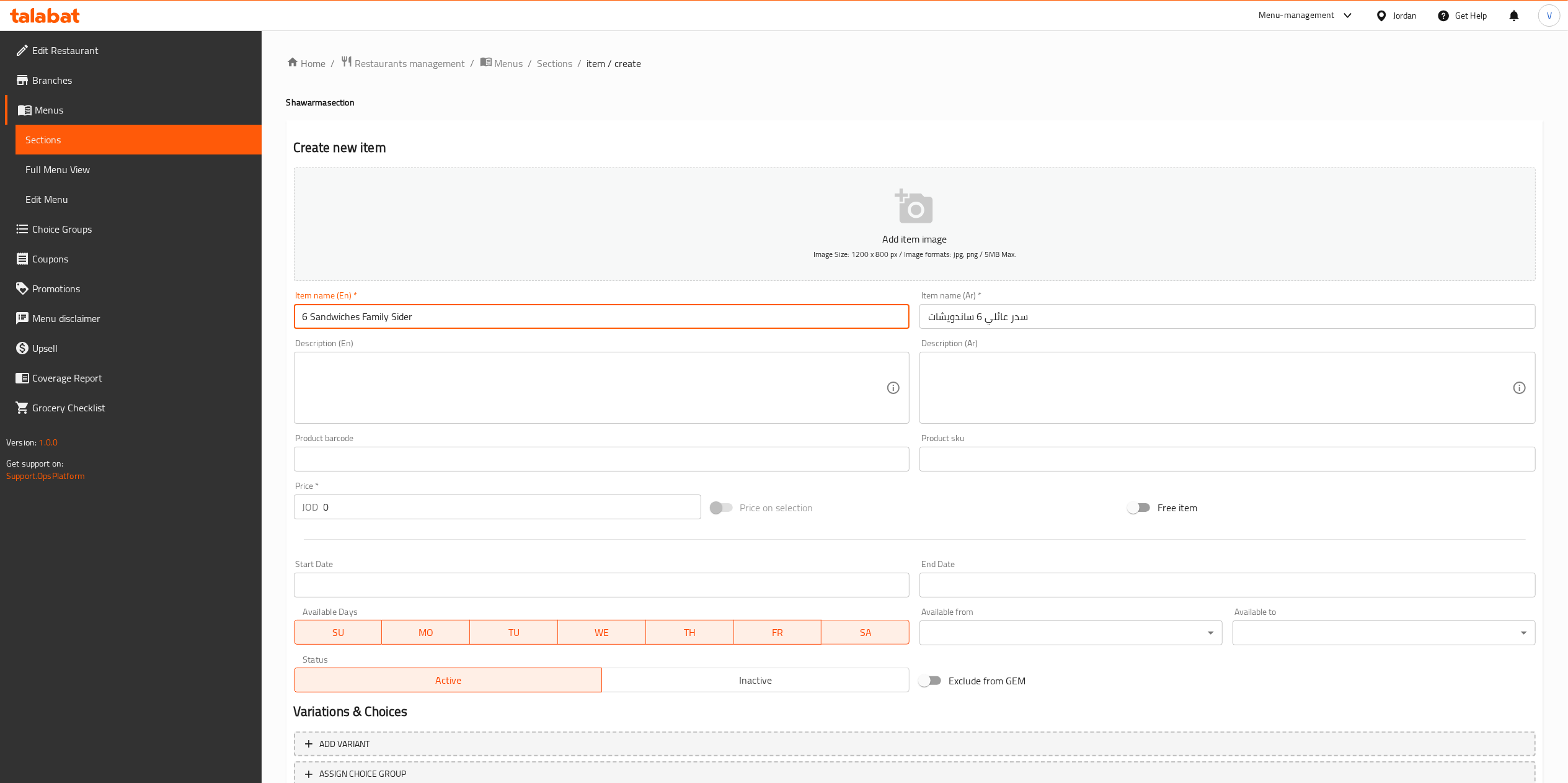
type input "6 Sandwiches Family Sider"
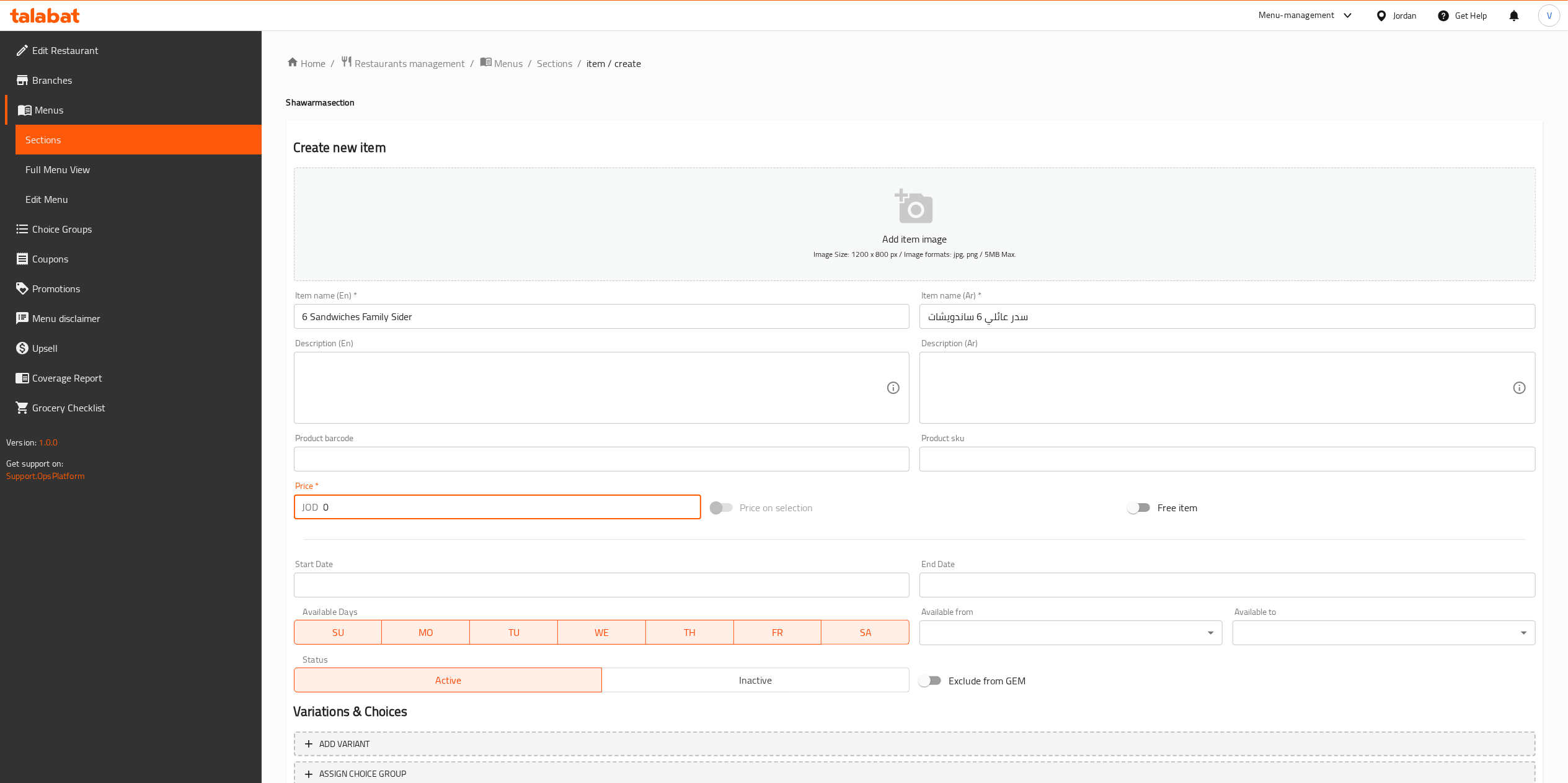
drag, startPoint x: 377, startPoint y: 513, endPoint x: 192, endPoint y: 503, distance: 185.3
click at [192, 503] on div "Edit Restaurant Branches Menus Sections Full Menu View Edit Menu Choice Groups …" at bounding box center [784, 454] width 1568 height 846
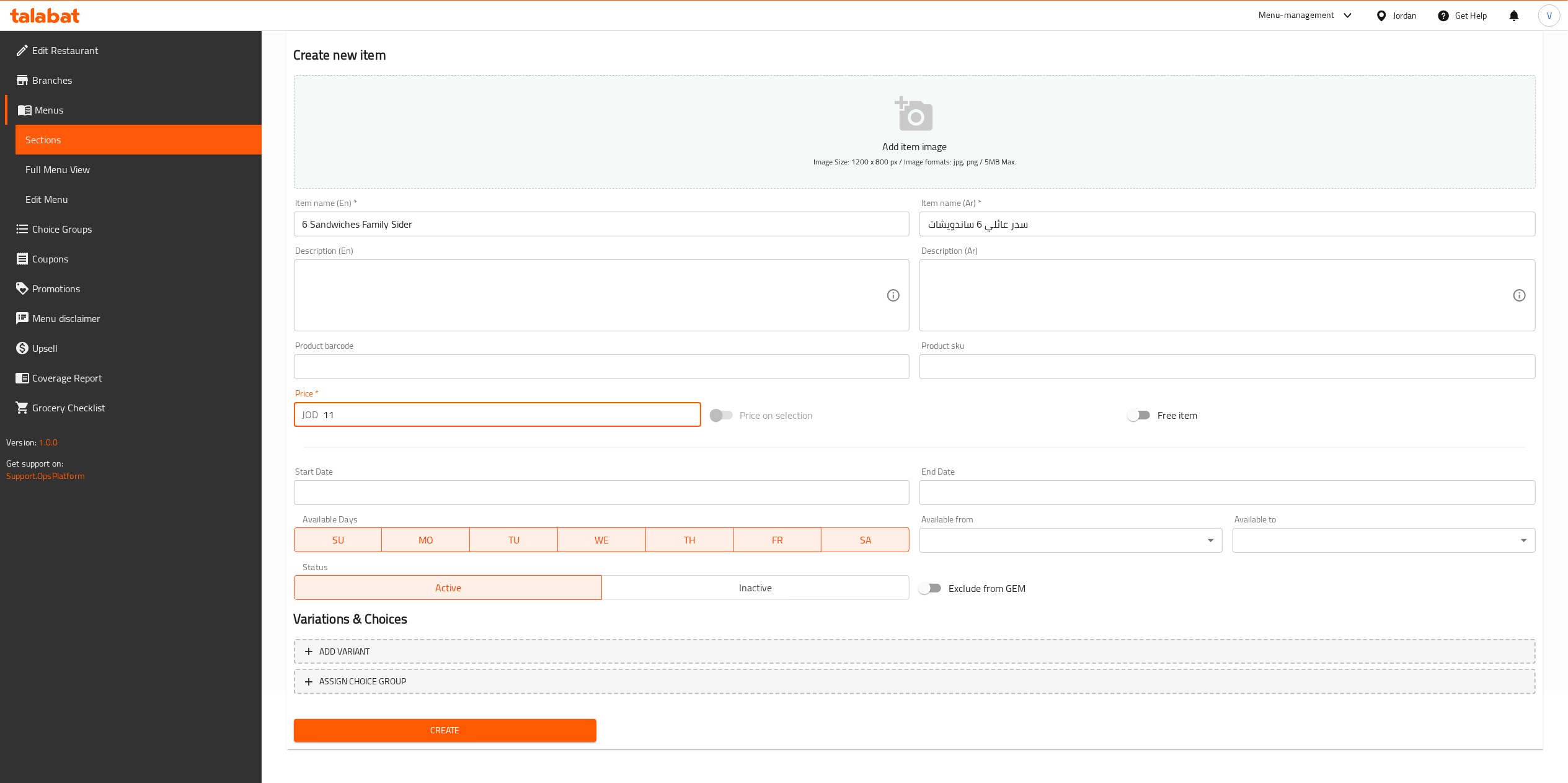
type input "11"
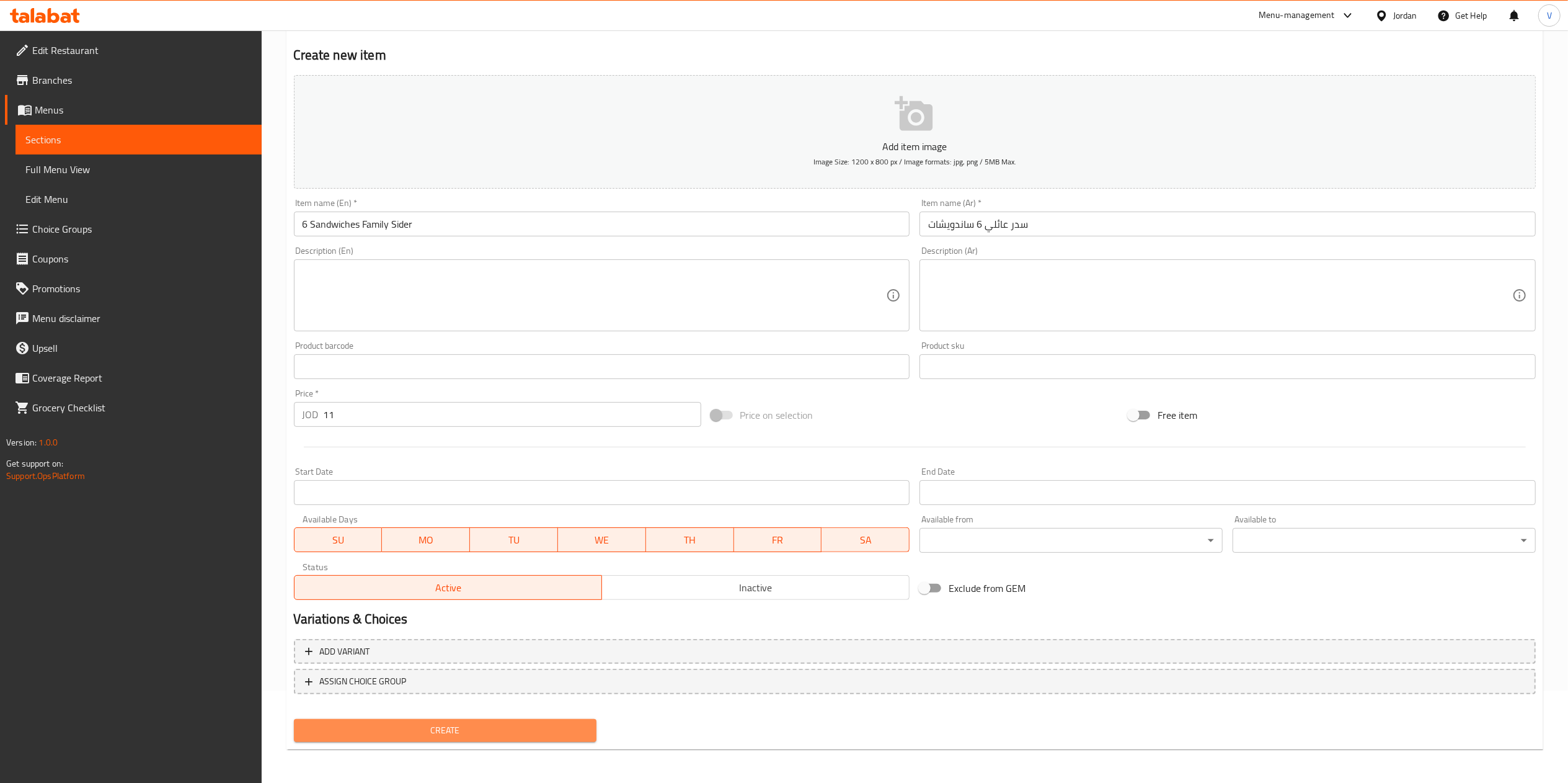
click at [387, 725] on span "Create" at bounding box center [445, 731] width 284 height 16
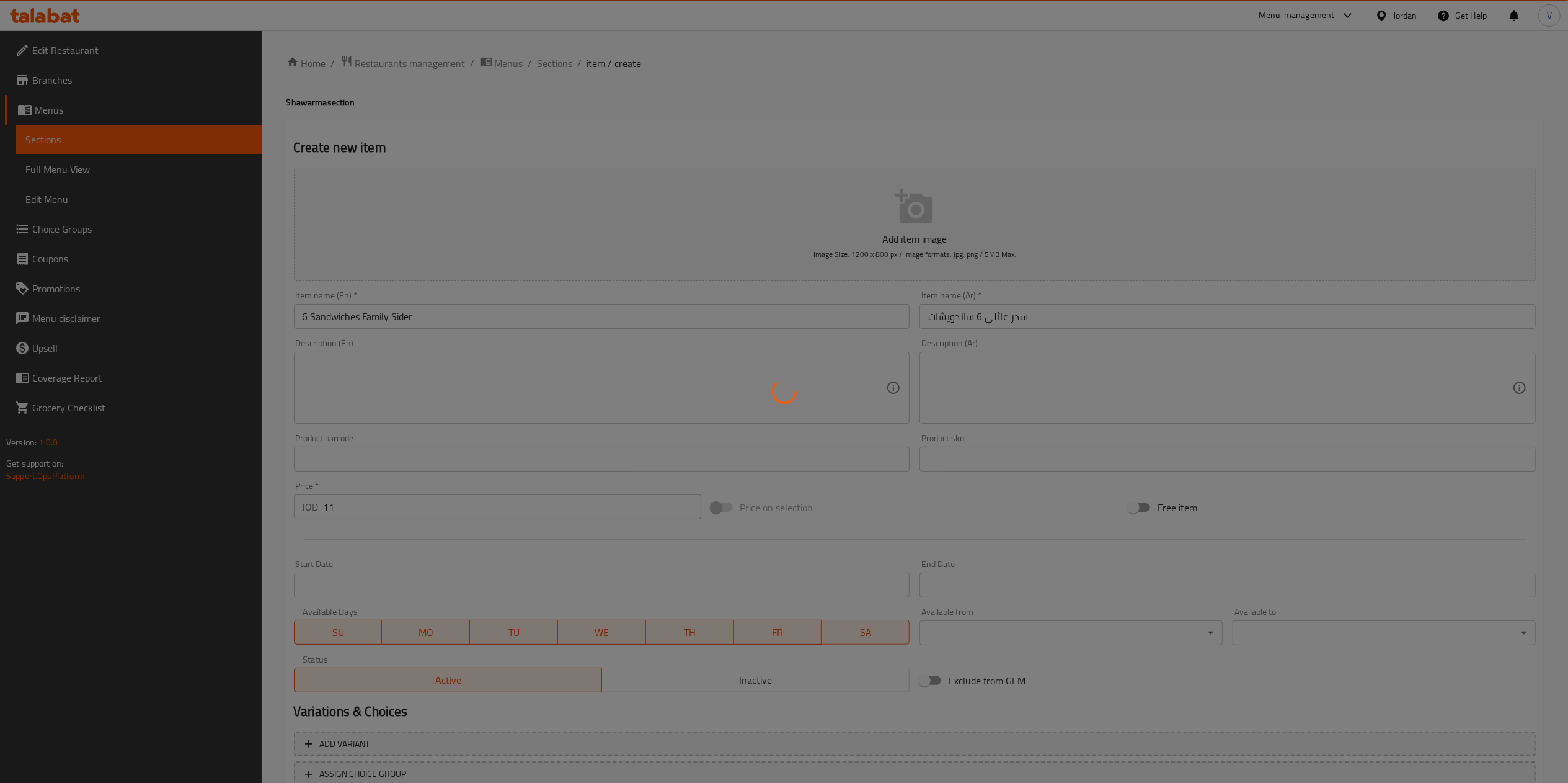
type input "0"
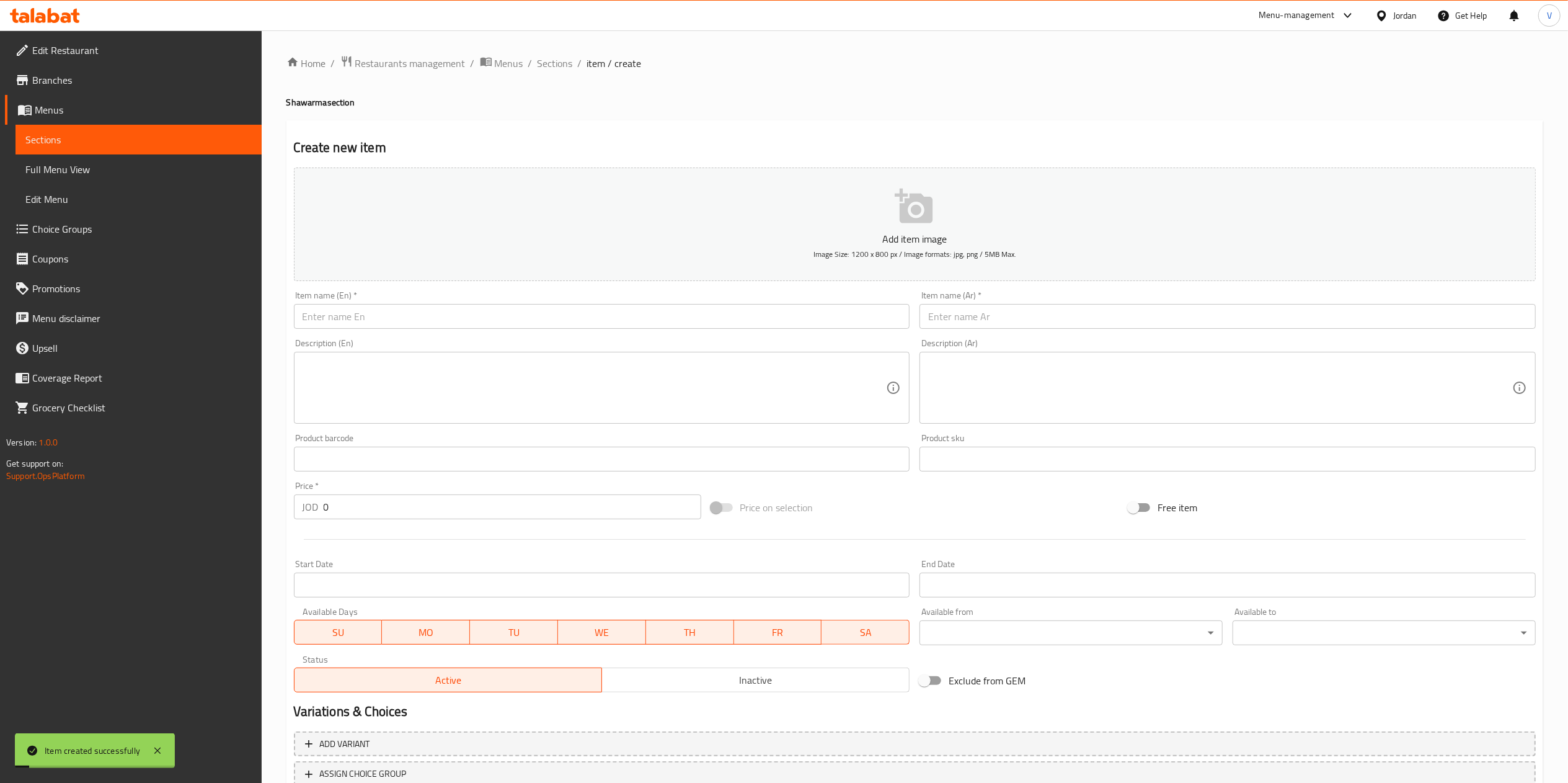
click at [1026, 318] on input "text" at bounding box center [1227, 315] width 617 height 25
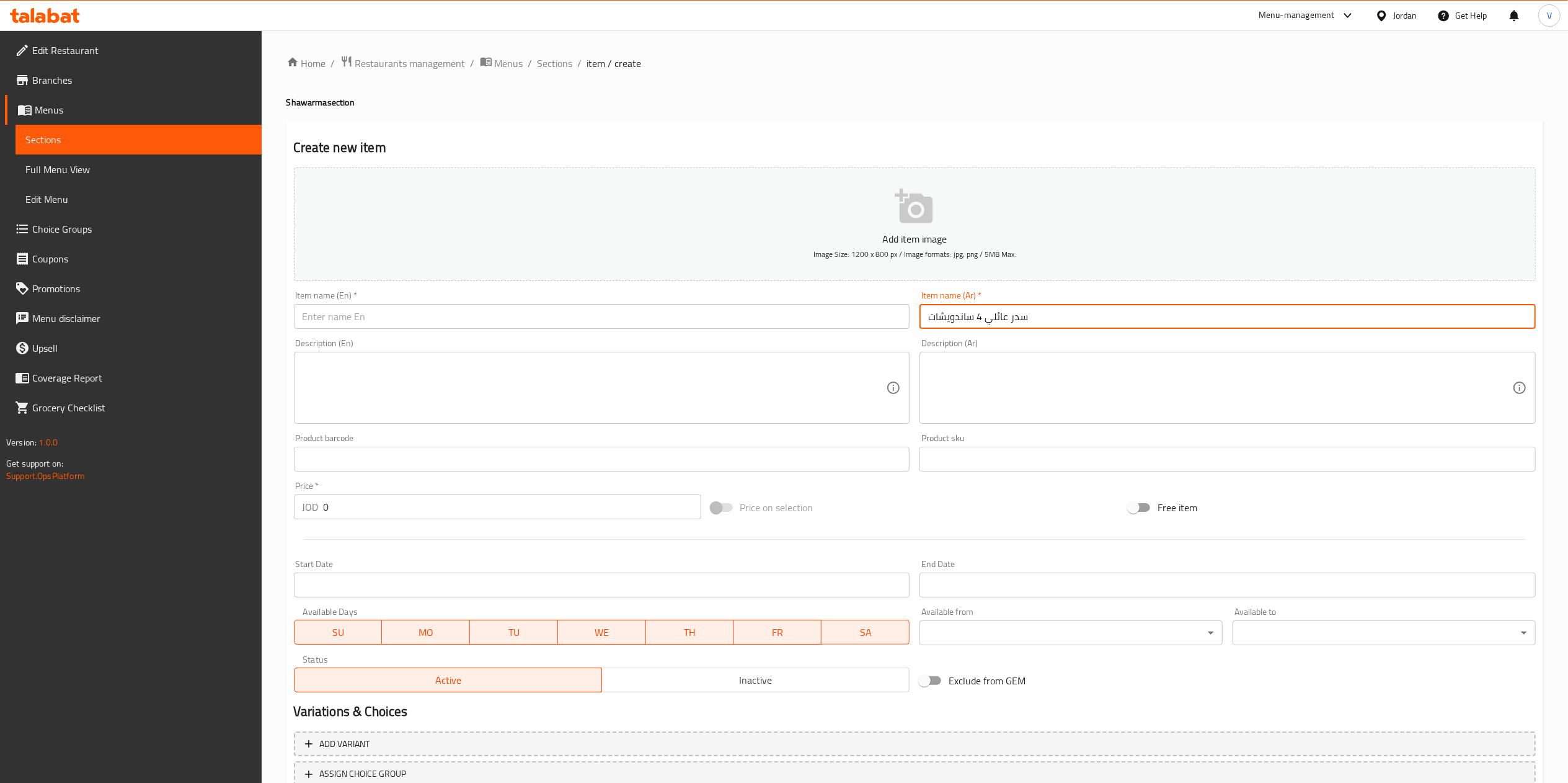
click at [979, 312] on input "سدر عائلي 4 ساندويشات" at bounding box center [1227, 315] width 617 height 25
type input "سدر عائلي 8 ساندويشات"
drag, startPoint x: 735, startPoint y: 306, endPoint x: 600, endPoint y: 304, distance: 135.0
click at [608, 303] on div "Add item image Image Size: 1200 x 800 px / Image formats: jpg, png / 5MB Max. I…" at bounding box center [914, 429] width 1252 height 535
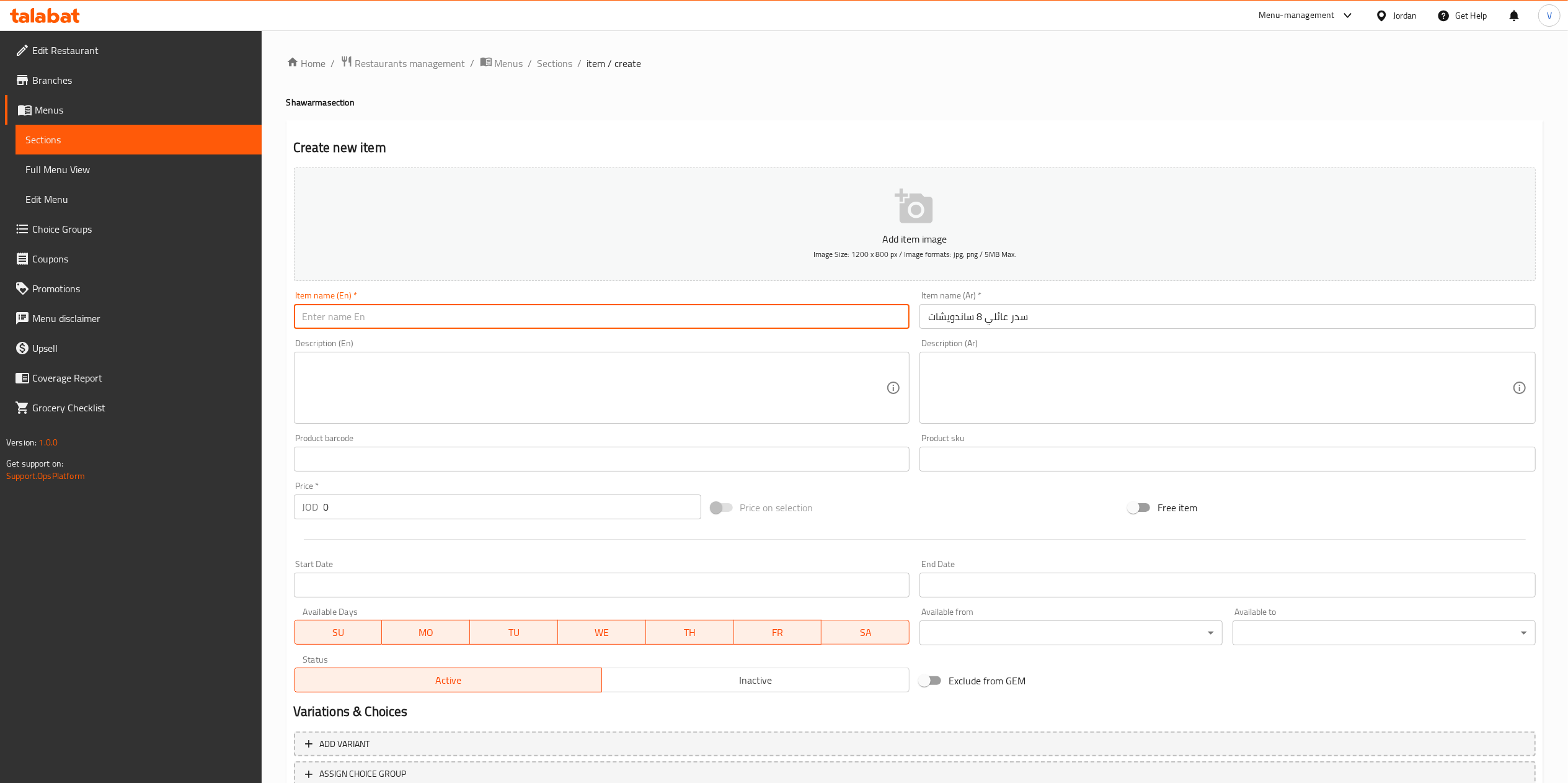
click at [486, 305] on input "text" at bounding box center [602, 315] width 617 height 25
click at [484, 304] on input "text" at bounding box center [602, 315] width 617 height 25
click at [534, 315] on input "text" at bounding box center [602, 315] width 617 height 25
type input "8 Sandwiches Family Sider"
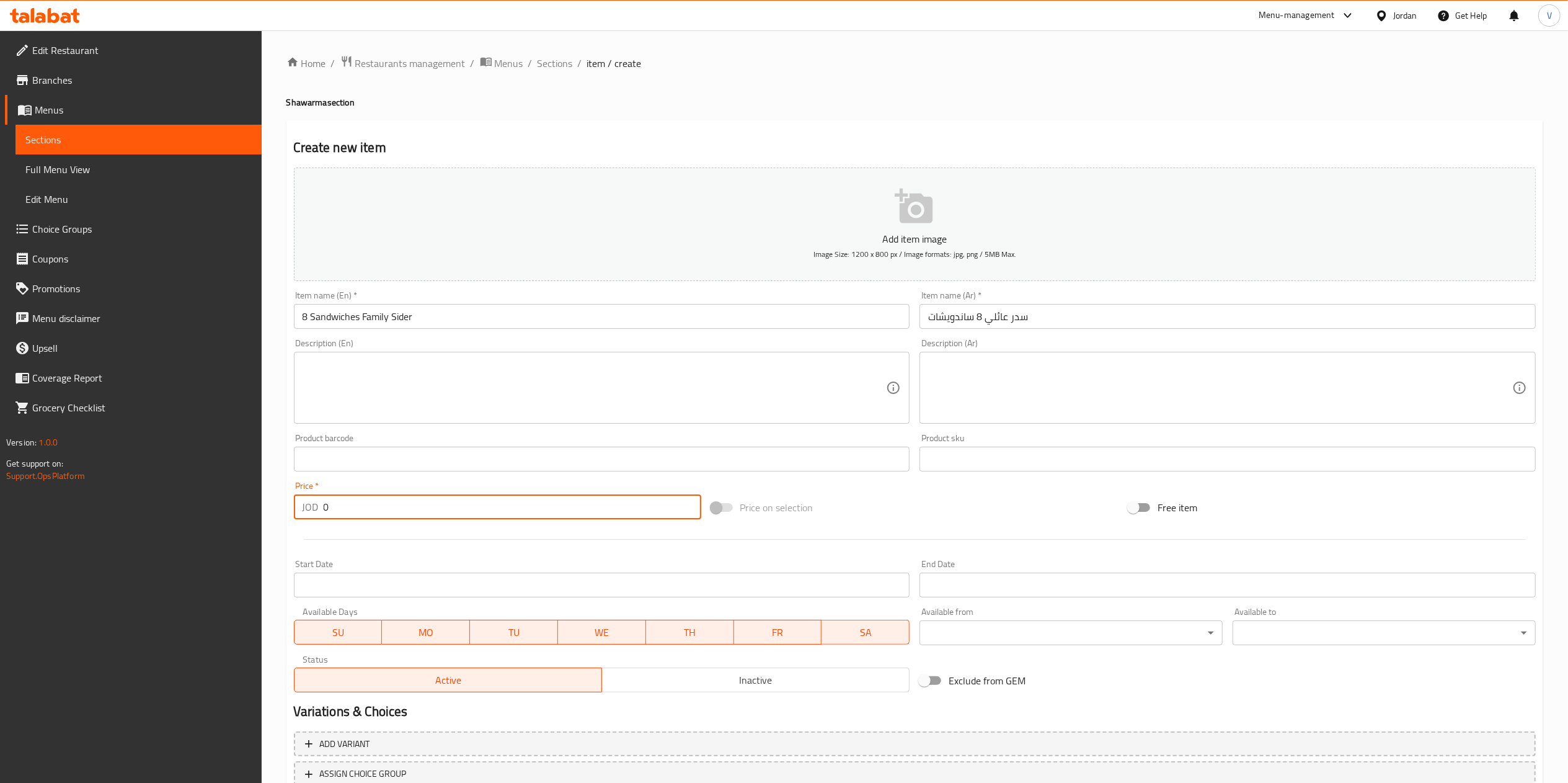
drag, startPoint x: 390, startPoint y: 502, endPoint x: 92, endPoint y: 490, distance: 298.2
click at [92, 490] on div "Edit Restaurant Branches Menus Sections Full Menu View Edit Menu Choice Groups …" at bounding box center [784, 454] width 1568 height 846
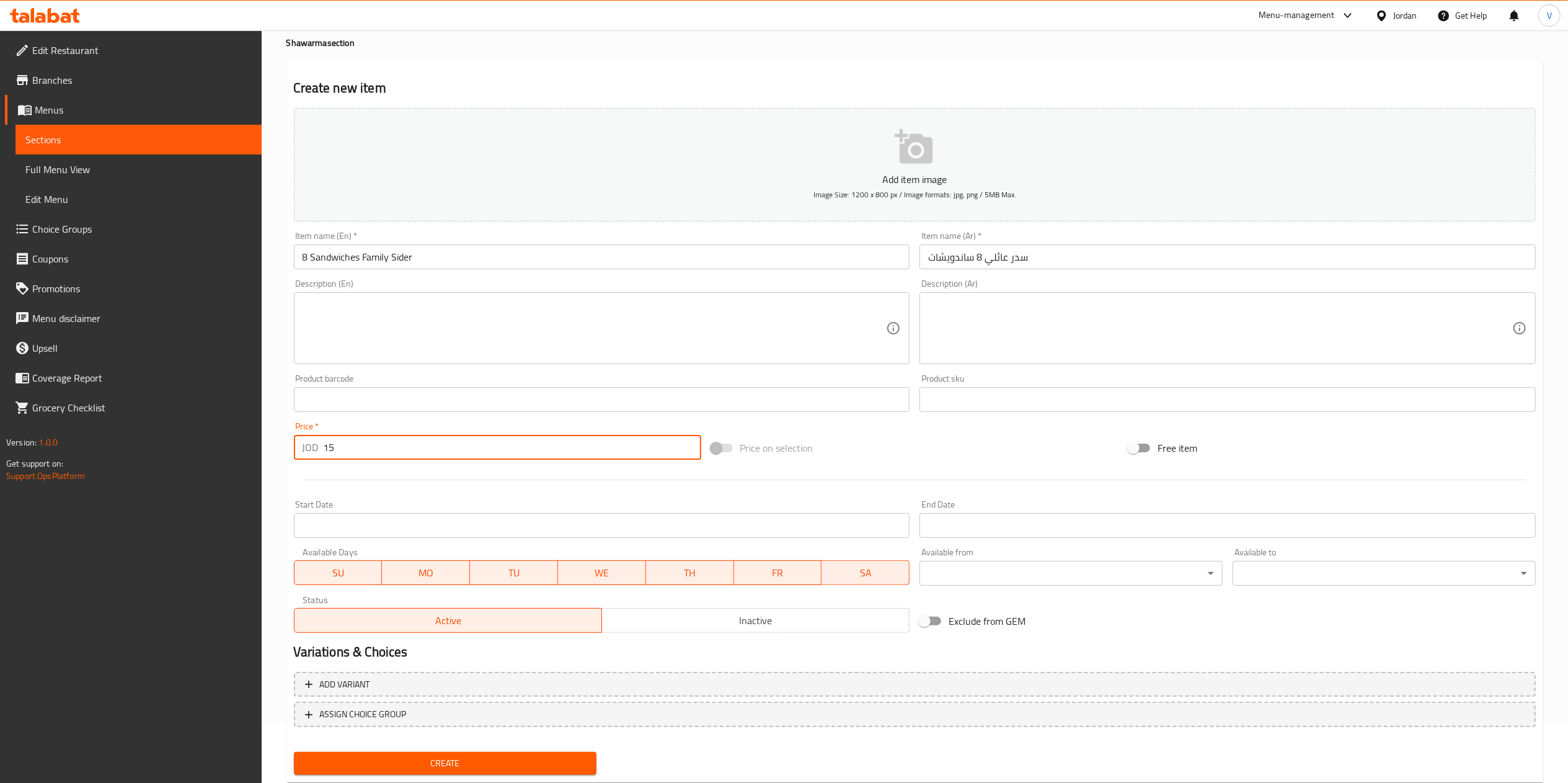
scroll to position [92, 0]
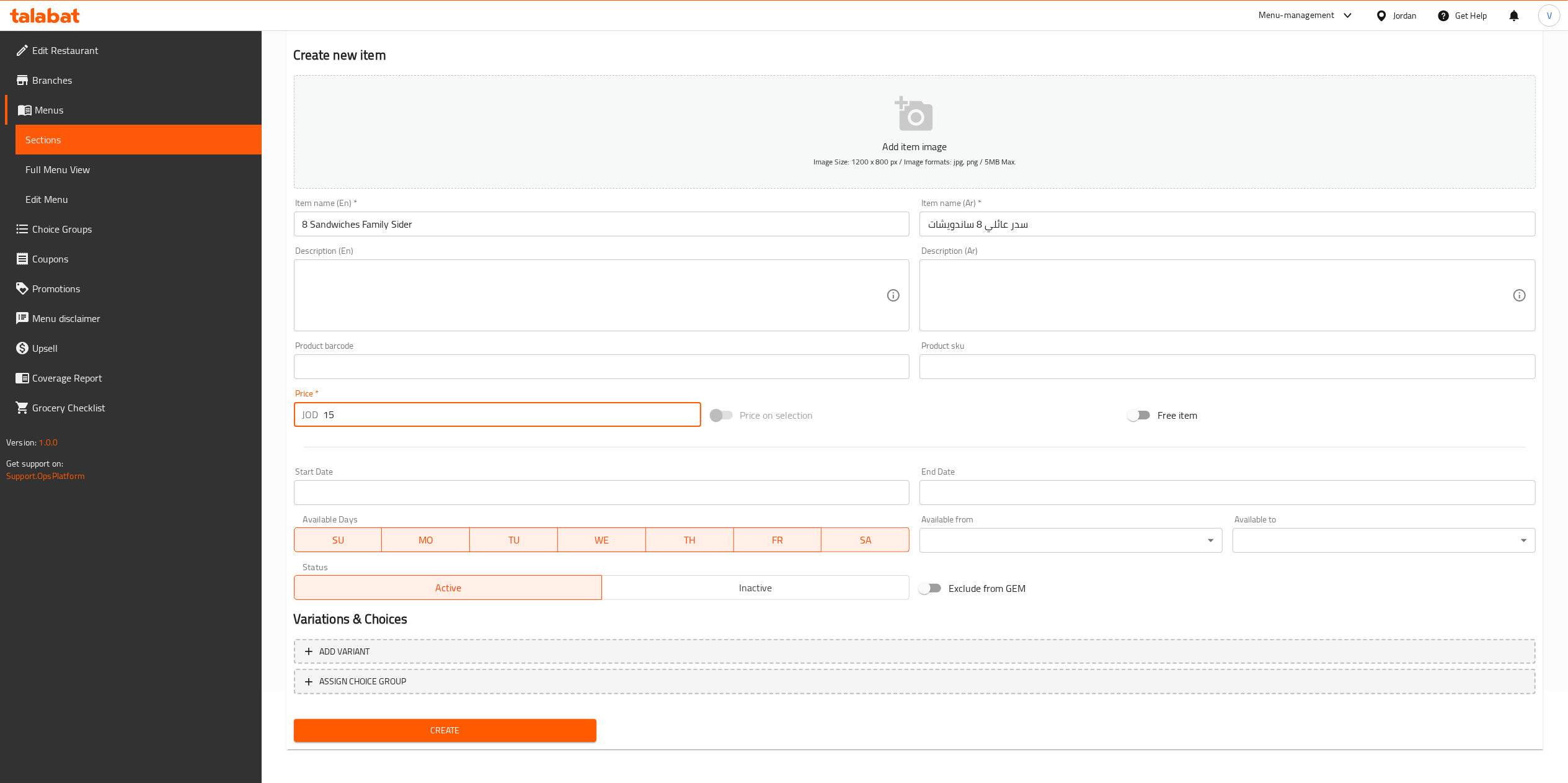
type input "15"
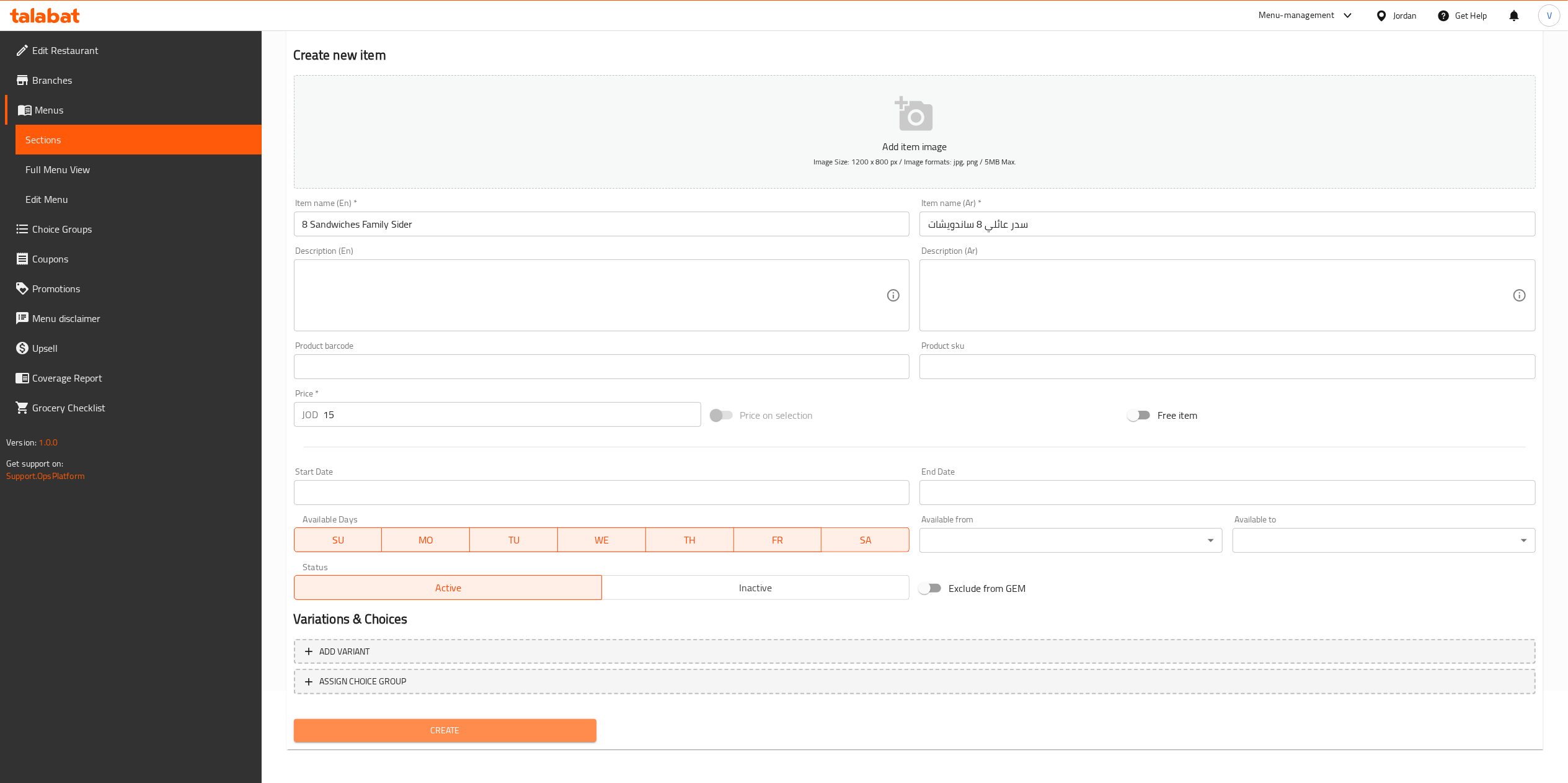
click at [407, 739] on button "Create" at bounding box center [445, 730] width 303 height 23
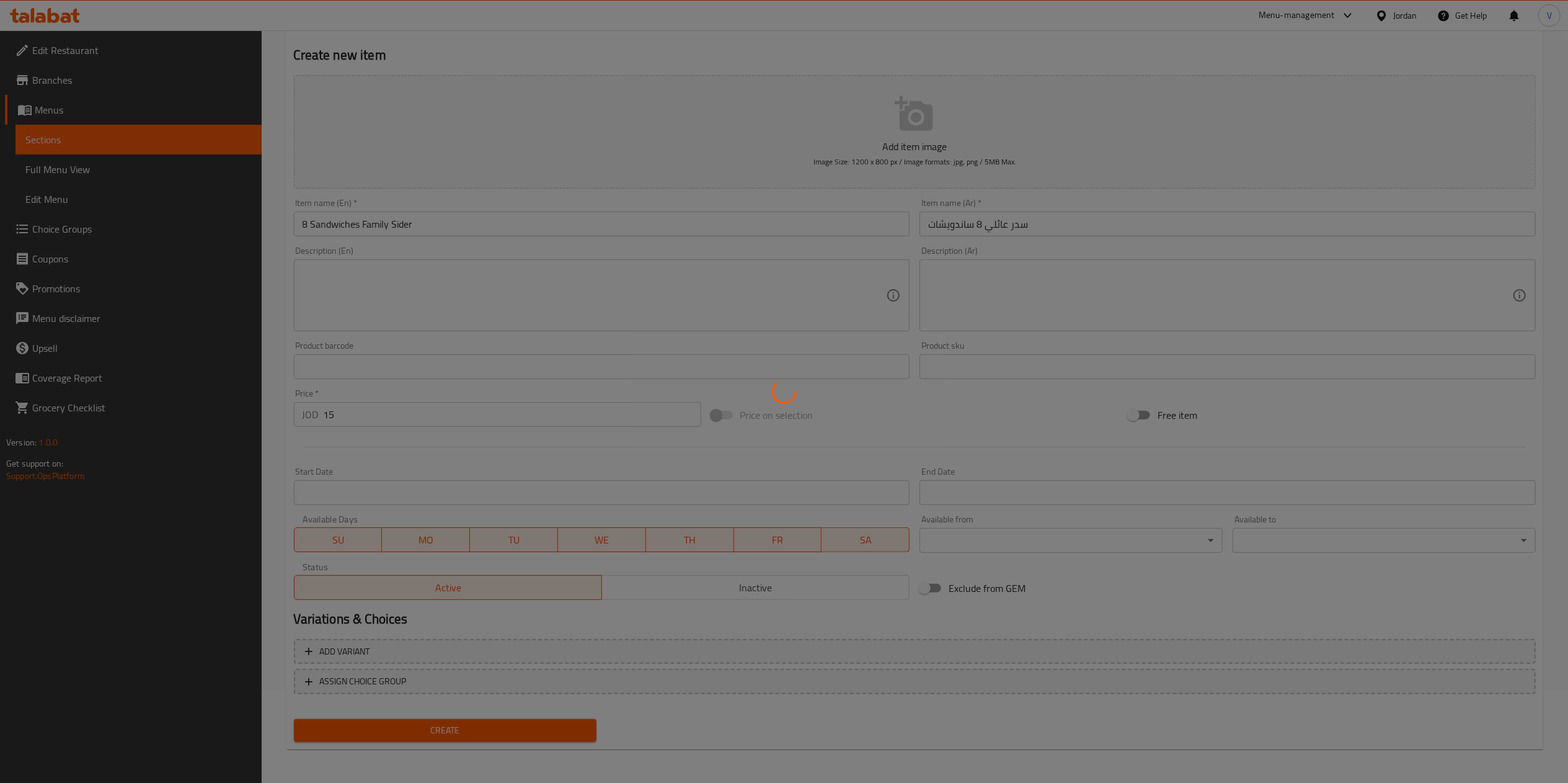
type input "0"
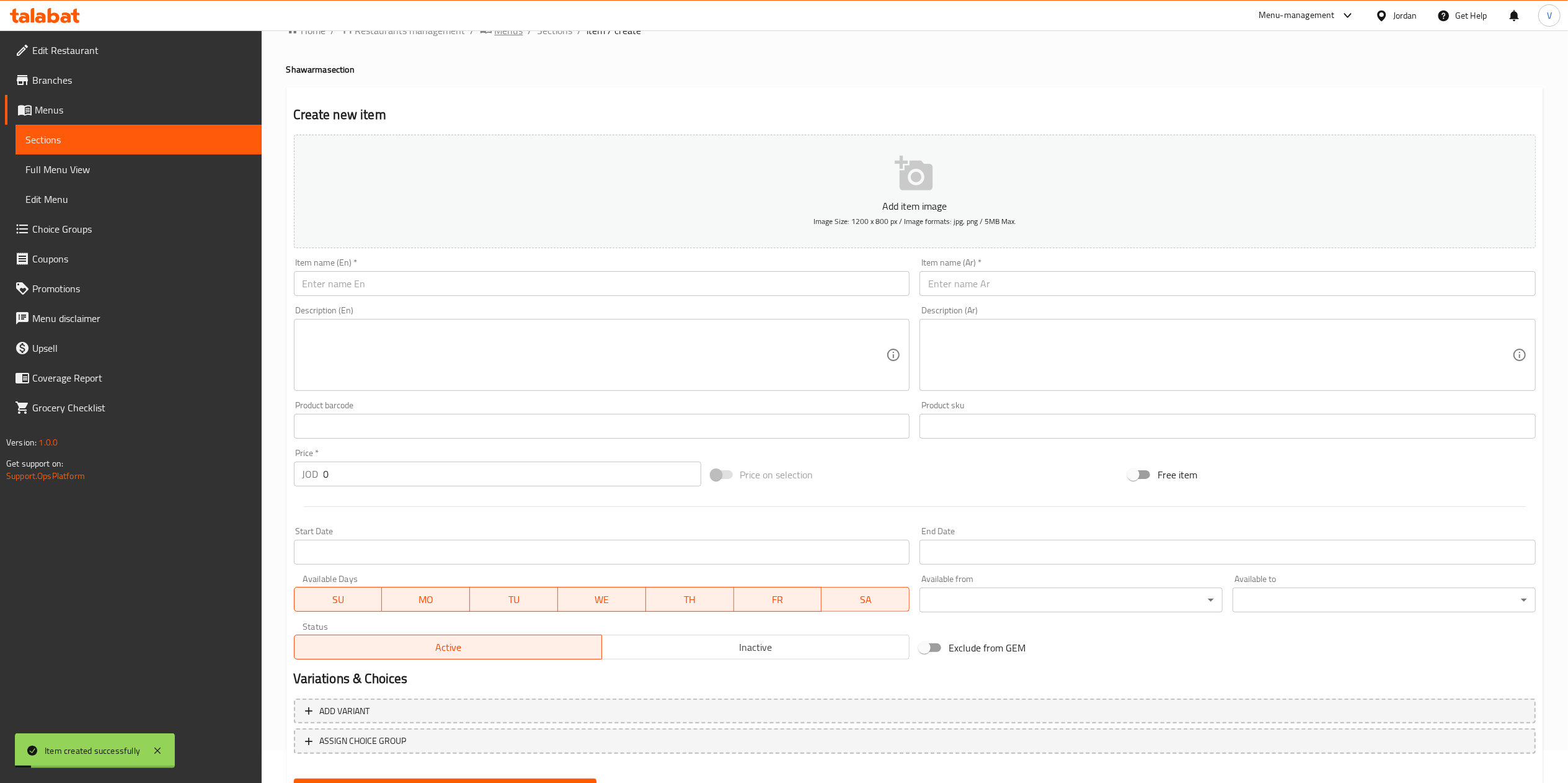
scroll to position [0, 0]
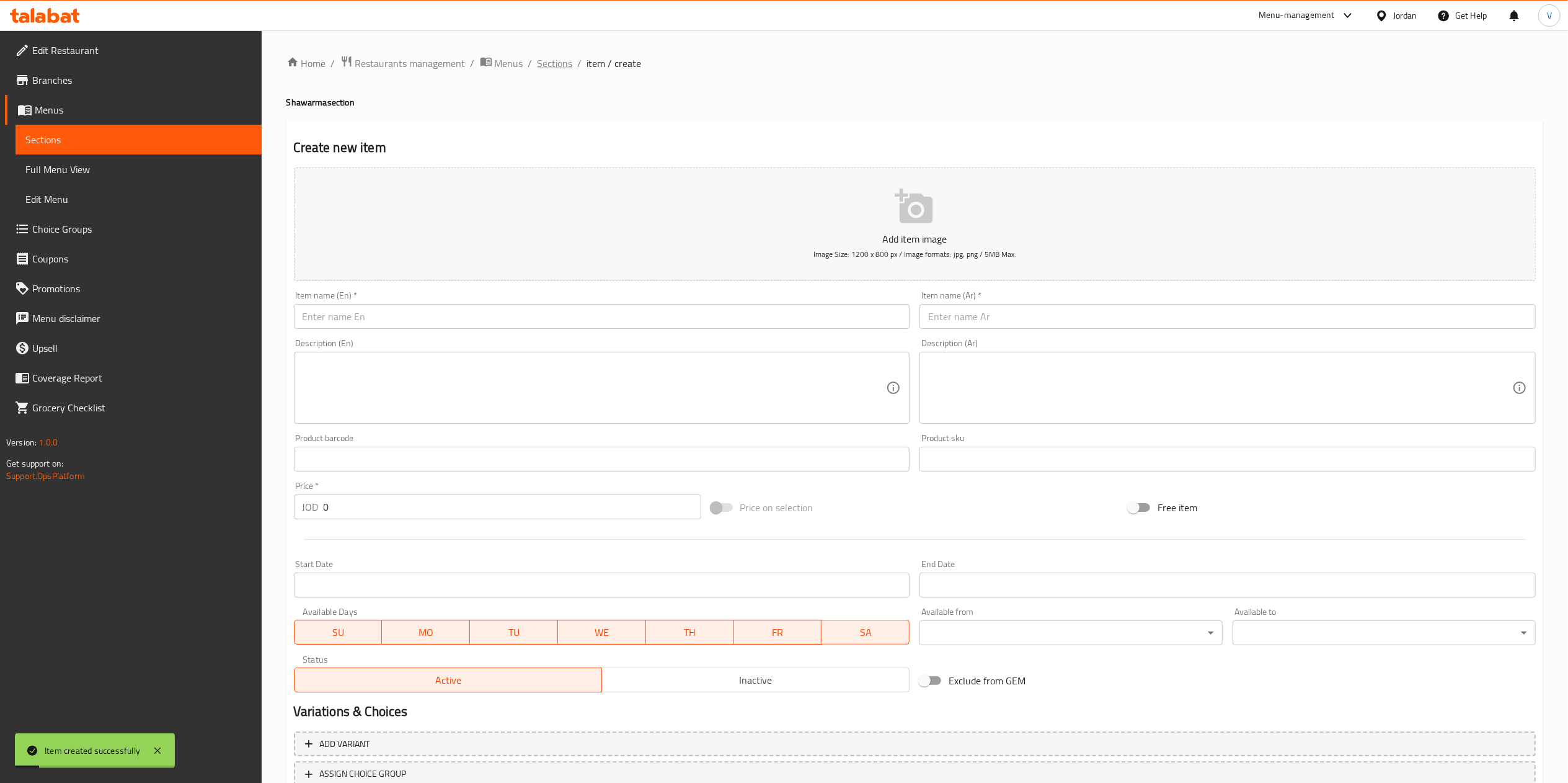
click at [563, 62] on span "Sections" at bounding box center [555, 62] width 36 height 15
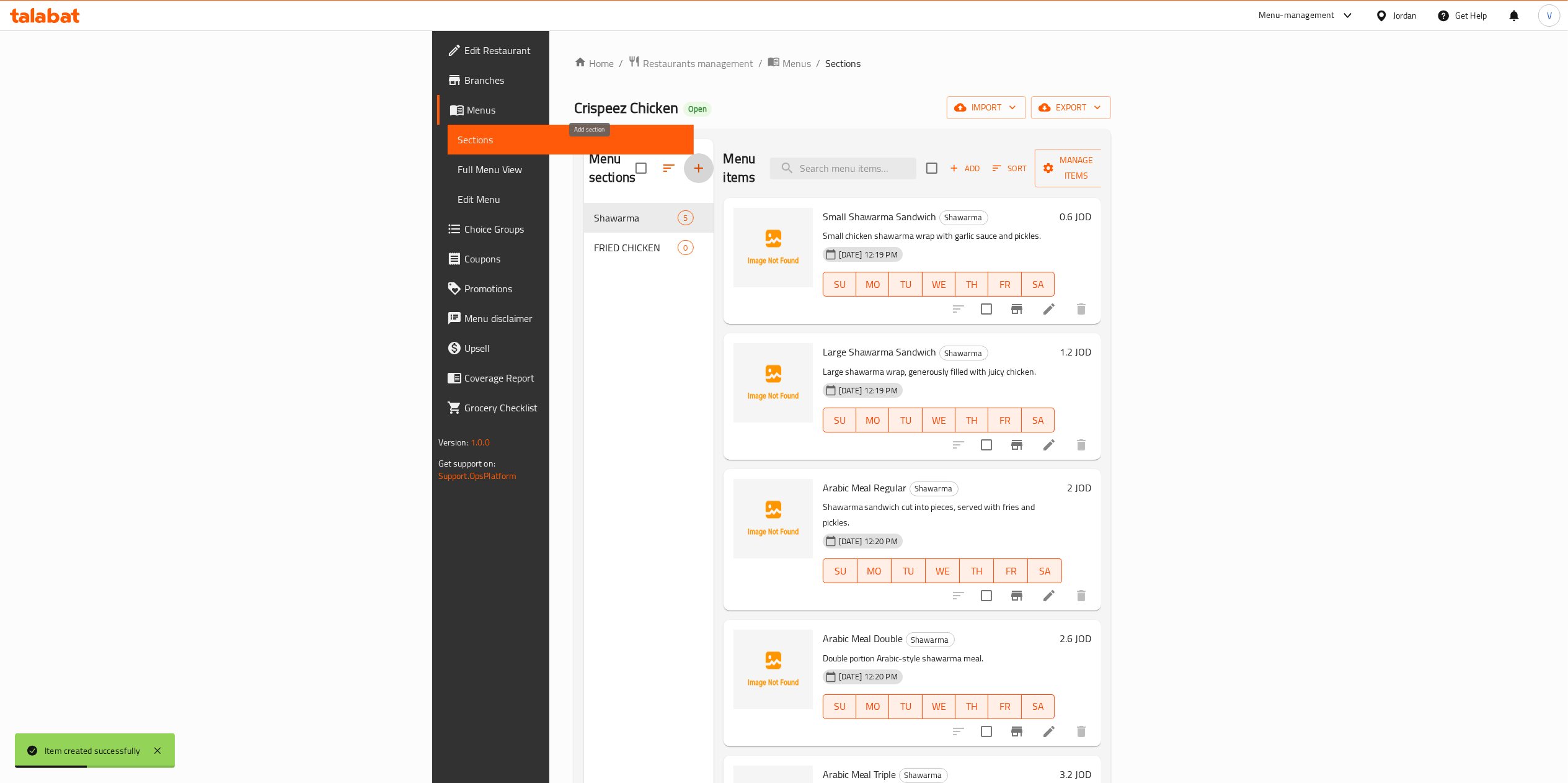
click at [692, 160] on icon "button" at bounding box center [699, 167] width 15 height 15
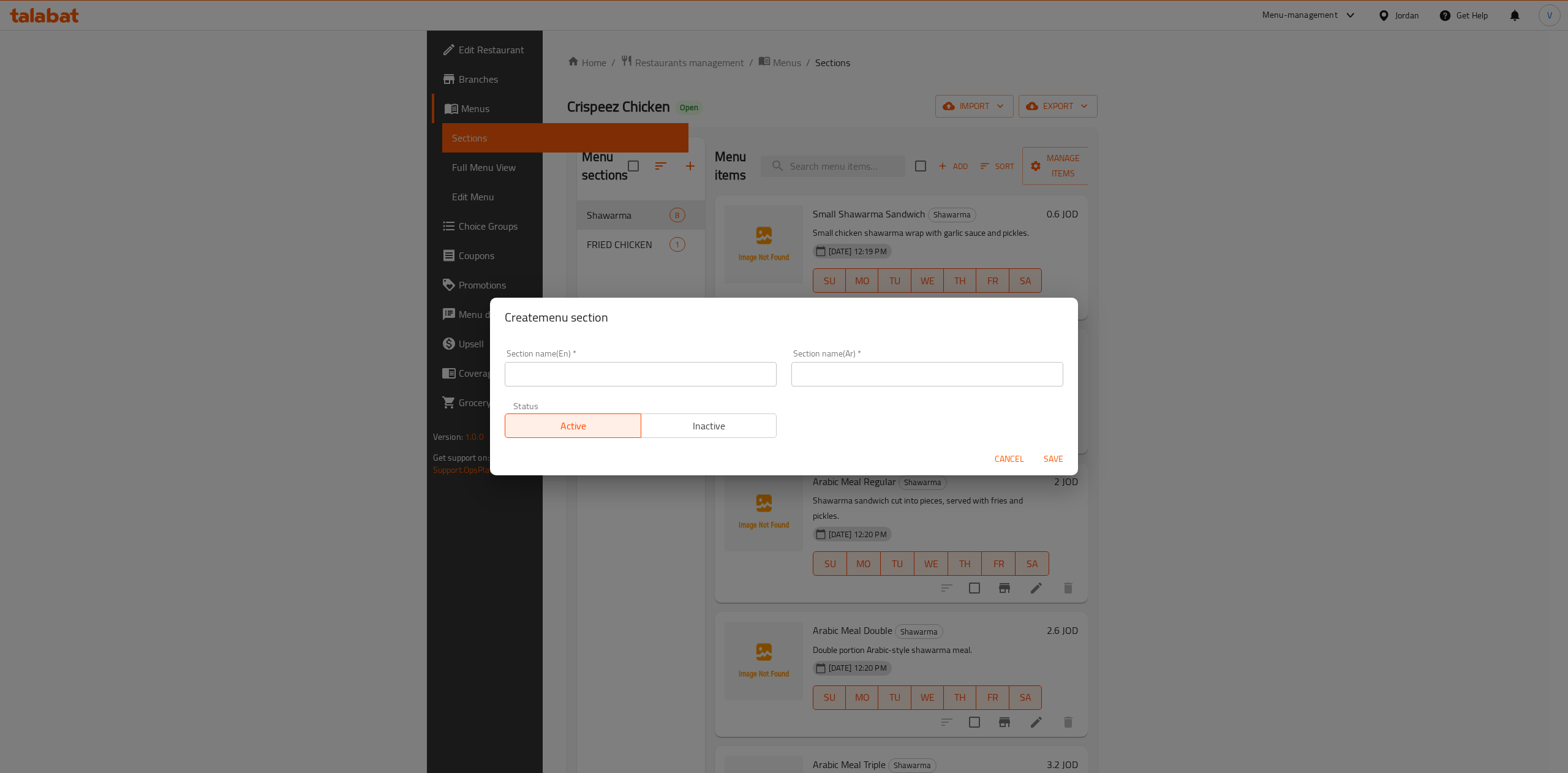
drag, startPoint x: 858, startPoint y: 382, endPoint x: 858, endPoint y: 374, distance: 8.0
click at [858, 381] on input "text" at bounding box center [928, 374] width 272 height 24
paste input "مقبلات"
type input "مقبلات"
click at [606, 377] on input "text" at bounding box center [640, 374] width 272 height 24
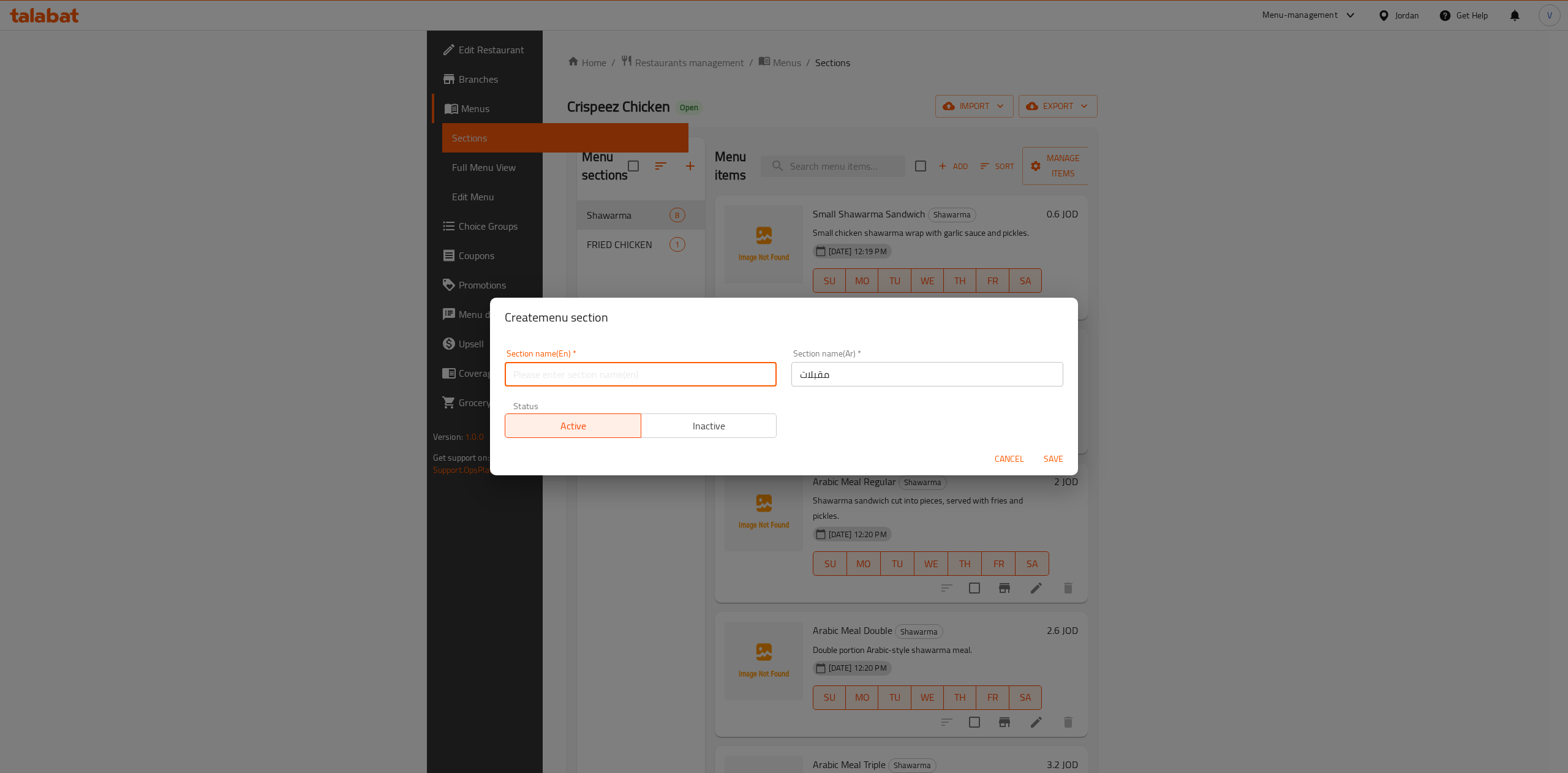
paste input "Appetizers"
type input "Appetizers"
click at [1043, 451] on span "Save" at bounding box center [1053, 459] width 29 height 16
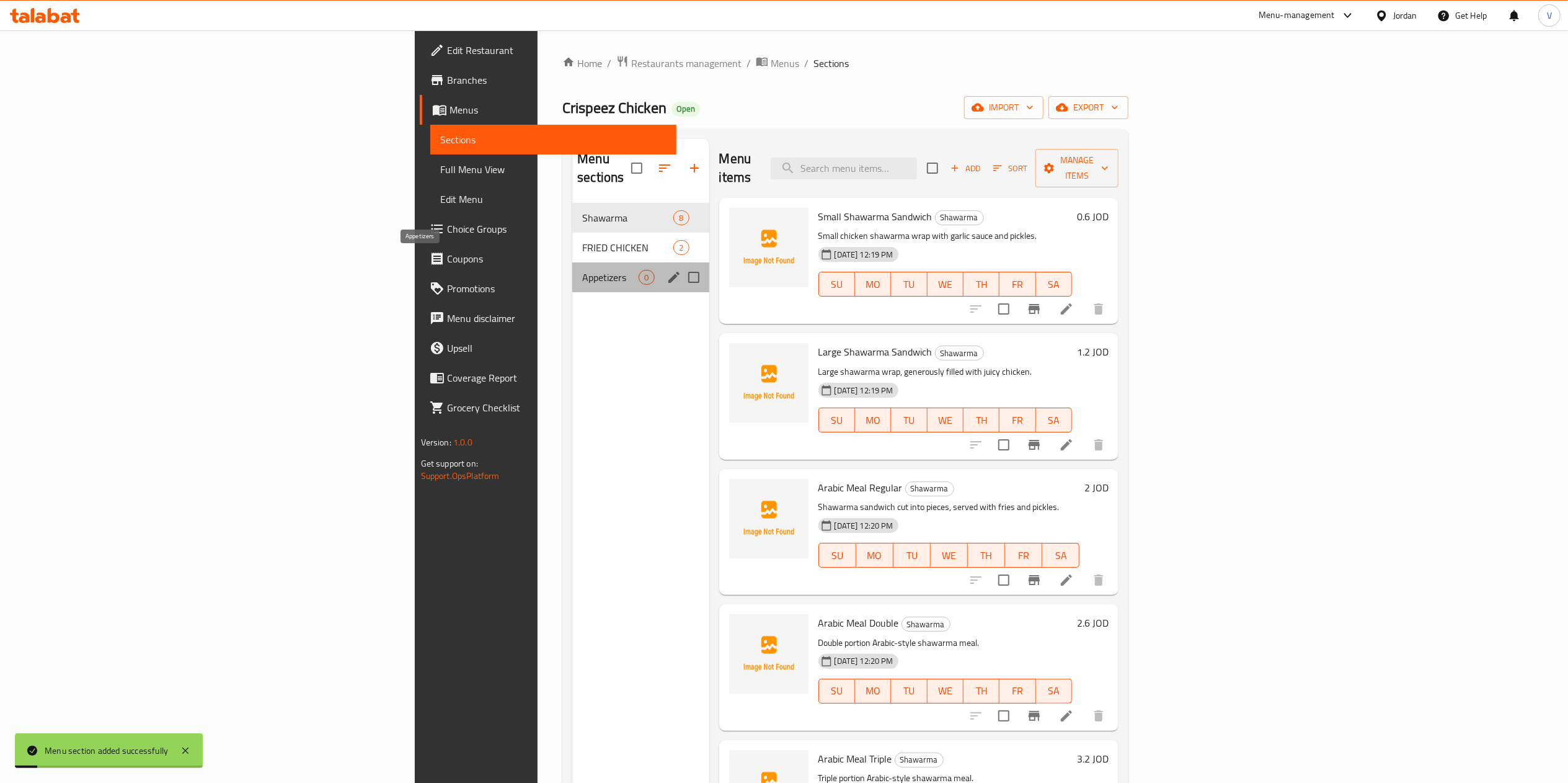
click at [582, 270] on span "Appetizers" at bounding box center [610, 277] width 56 height 15
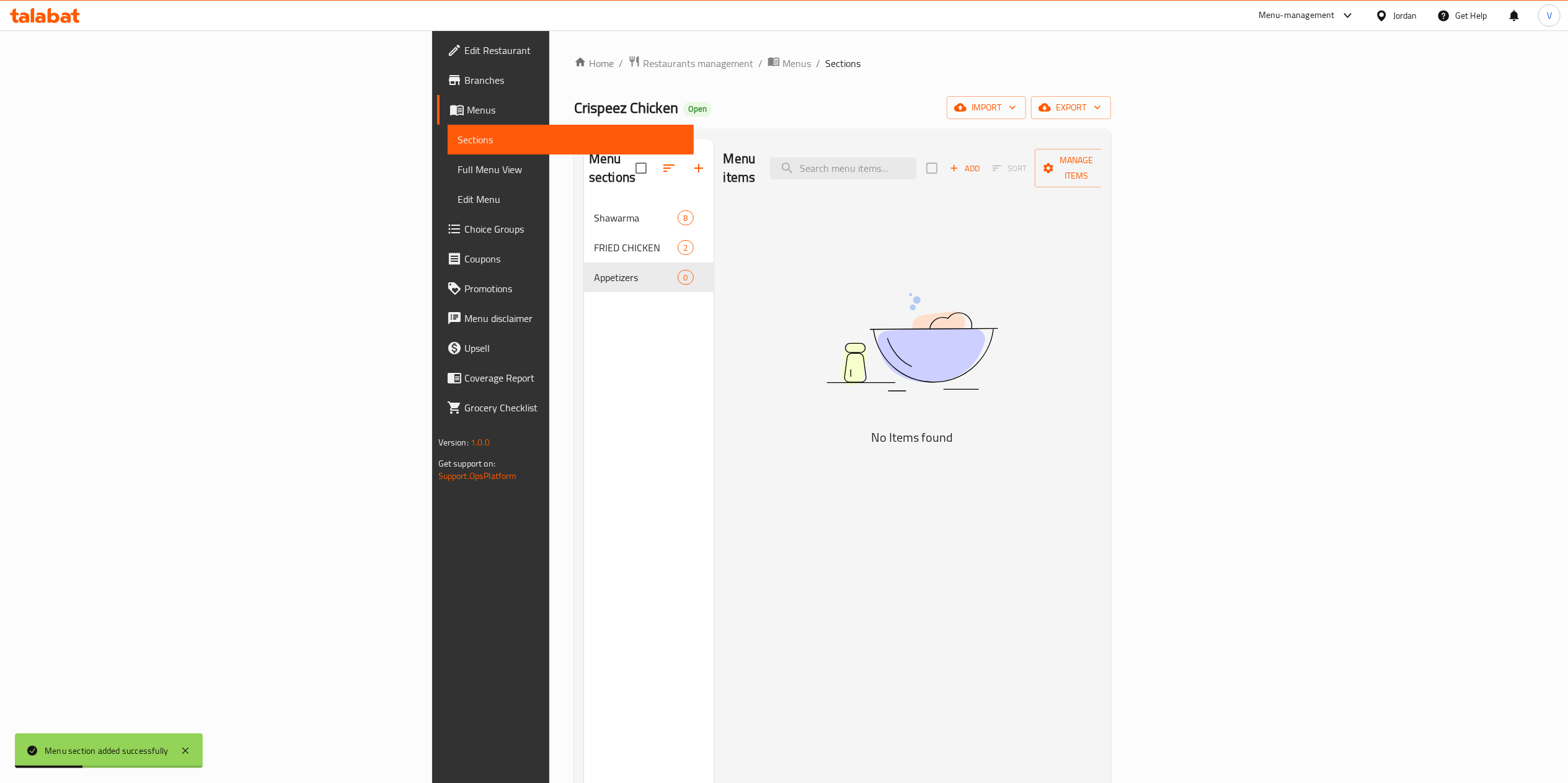
click at [981, 161] on span "Add" at bounding box center [964, 168] width 34 height 14
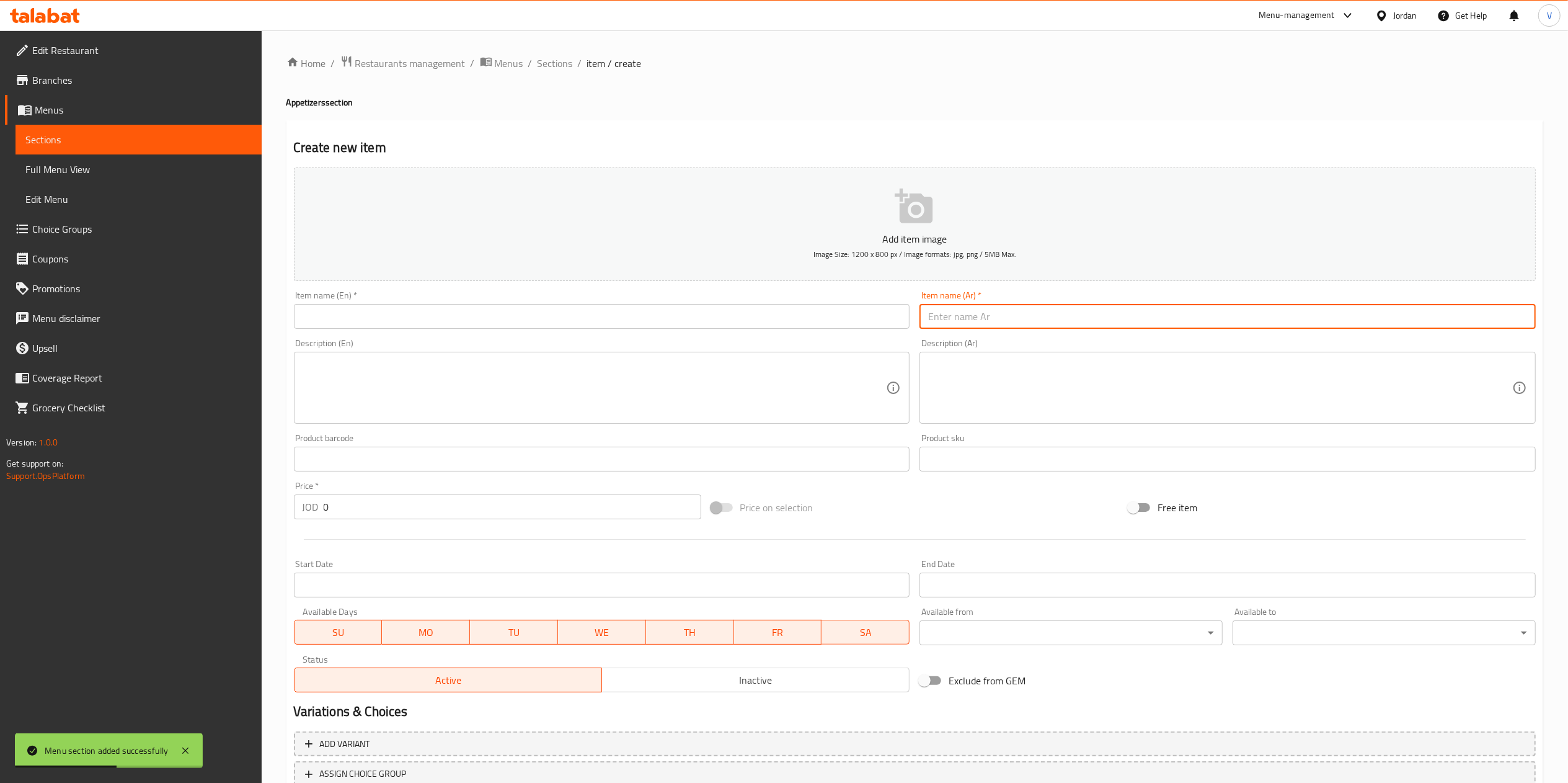
click at [1040, 316] on input "text" at bounding box center [1227, 315] width 617 height 25
paste input "تبولة"
type input "تبولة"
click at [486, 314] on input "text" at bounding box center [602, 315] width 617 height 25
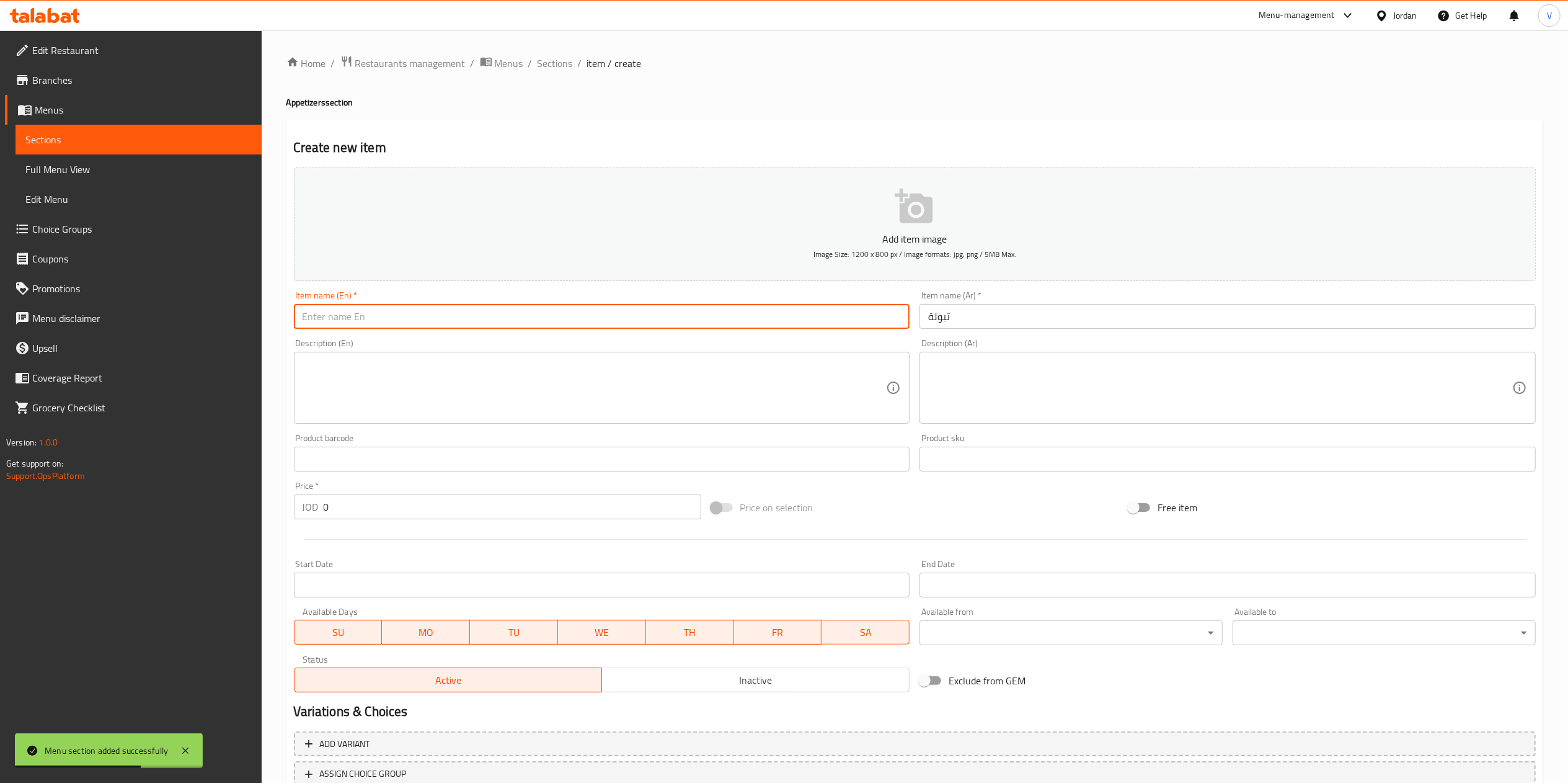
paste input "Tabbouleh"
type input "Tabbouleh"
click at [1002, 393] on textarea at bounding box center [1219, 389] width 584 height 59
paste textarea "سلطة بقدونس طازجة مع الطماطم والبصل والبرغل."
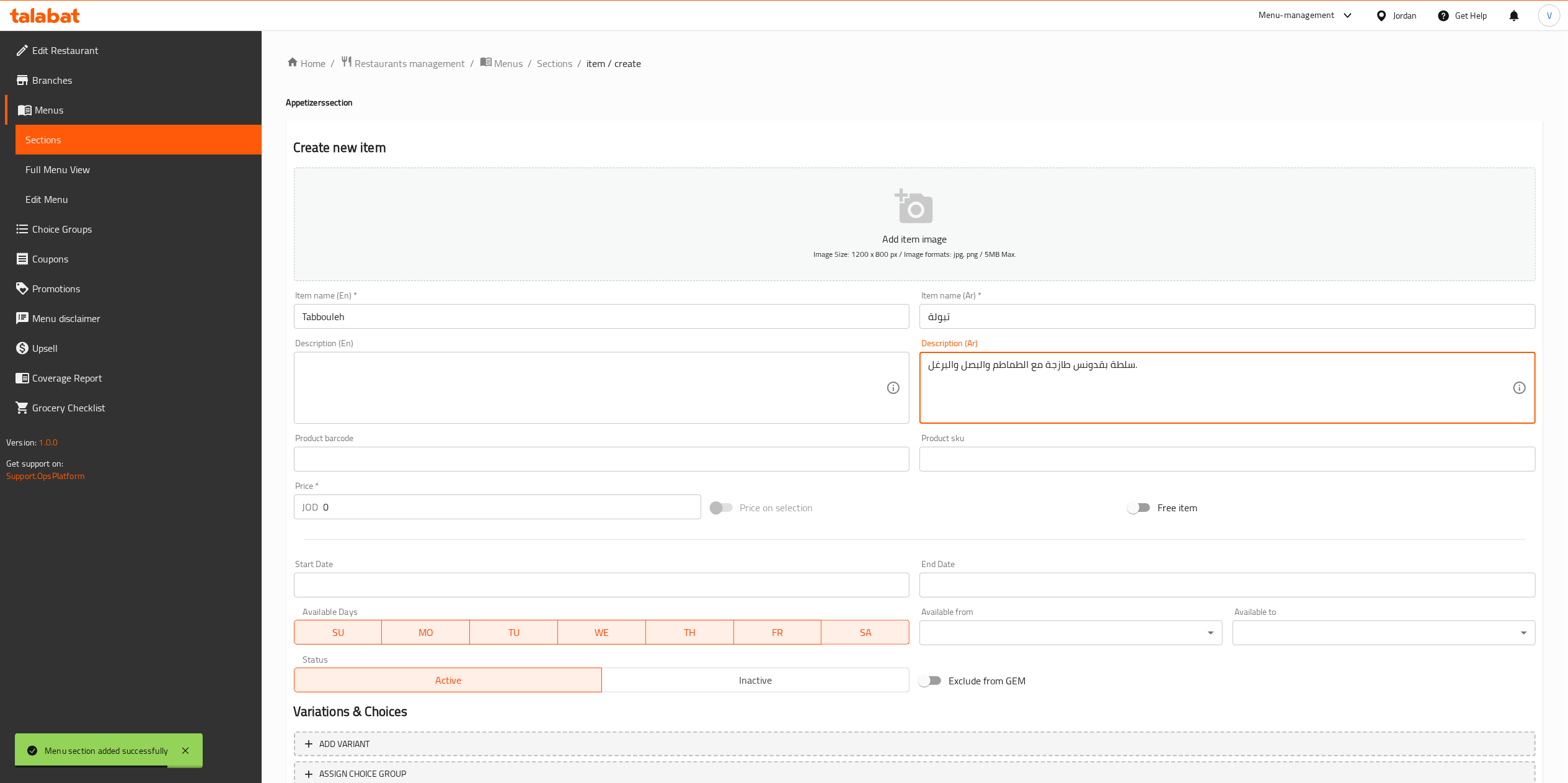
type textarea "سلطة بقدونس طازجة مع الطماطم والبصل والبرغل."
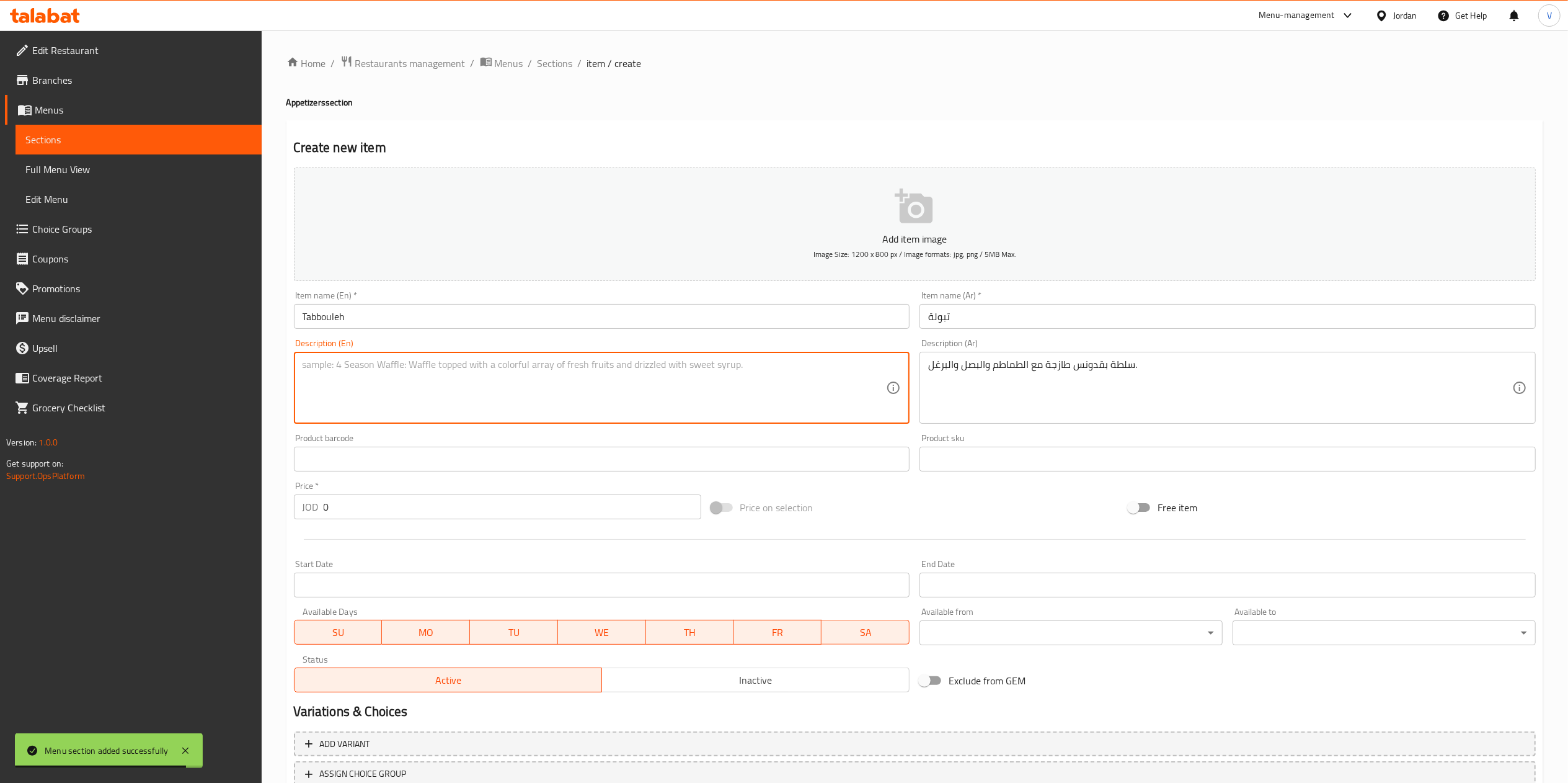
click at [498, 392] on textarea at bounding box center [594, 389] width 584 height 59
paste textarea "Fresh parsley salad with tomato, onion, bulgur, and lemon."
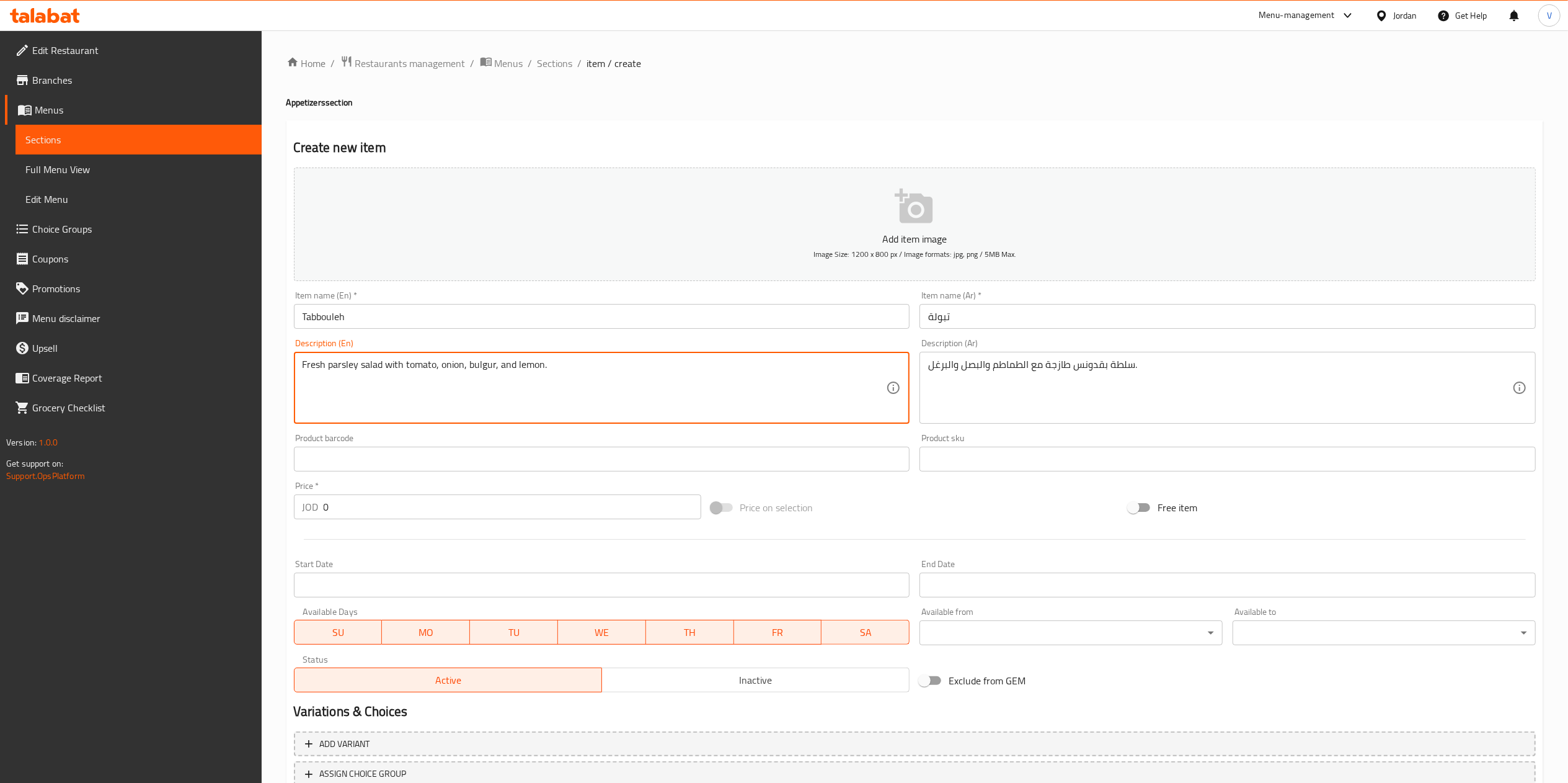
type textarea "Fresh parsley salad with tomato, onion, bulgur, and lemon."
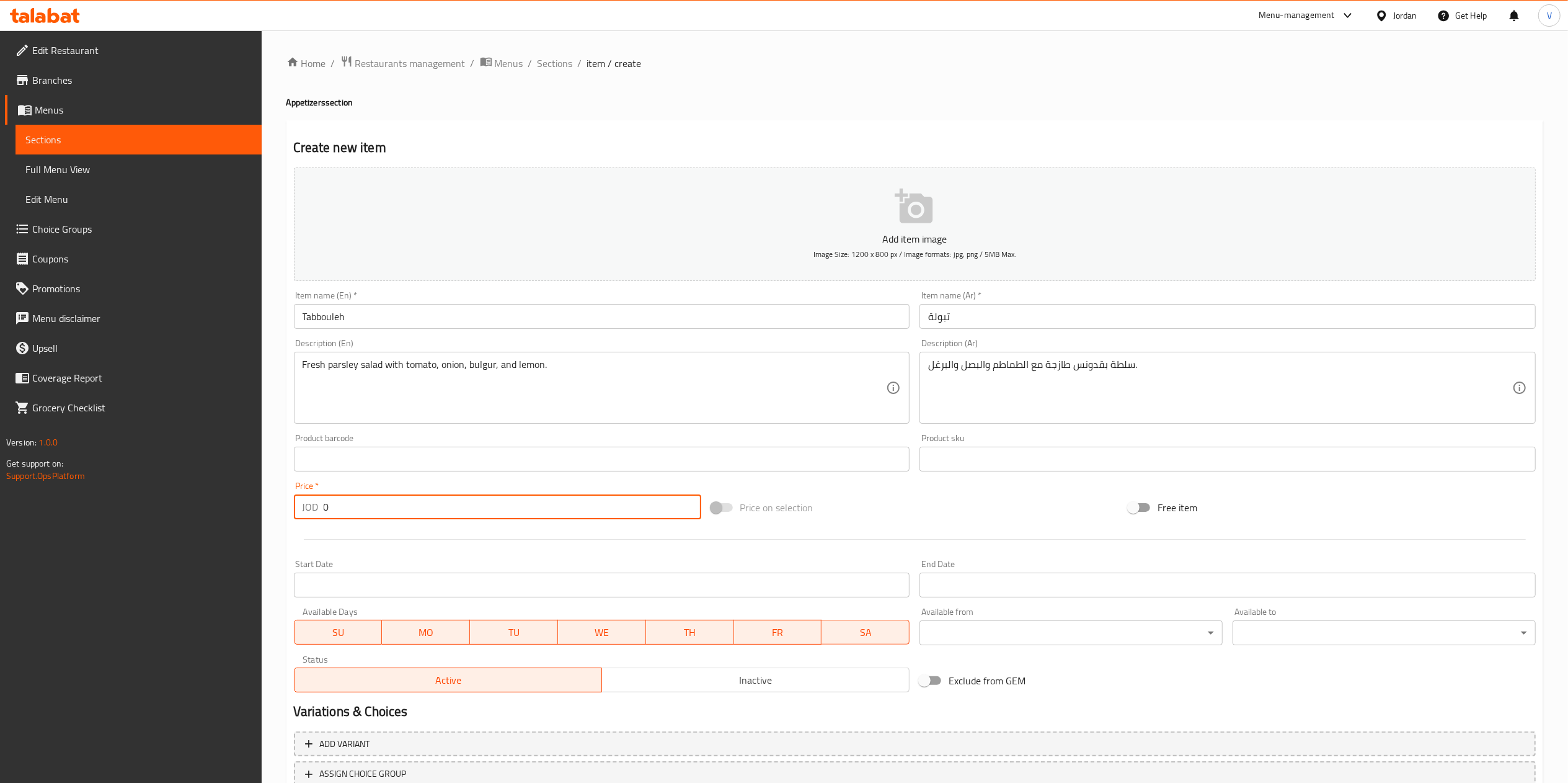
drag, startPoint x: 249, startPoint y: 506, endPoint x: 213, endPoint y: 517, distance: 37.6
click at [127, 508] on div "Edit Restaurant Branches Menus Sections Full Menu View Edit Menu Choice Groups …" at bounding box center [784, 454] width 1568 height 846
paste input "1.5"
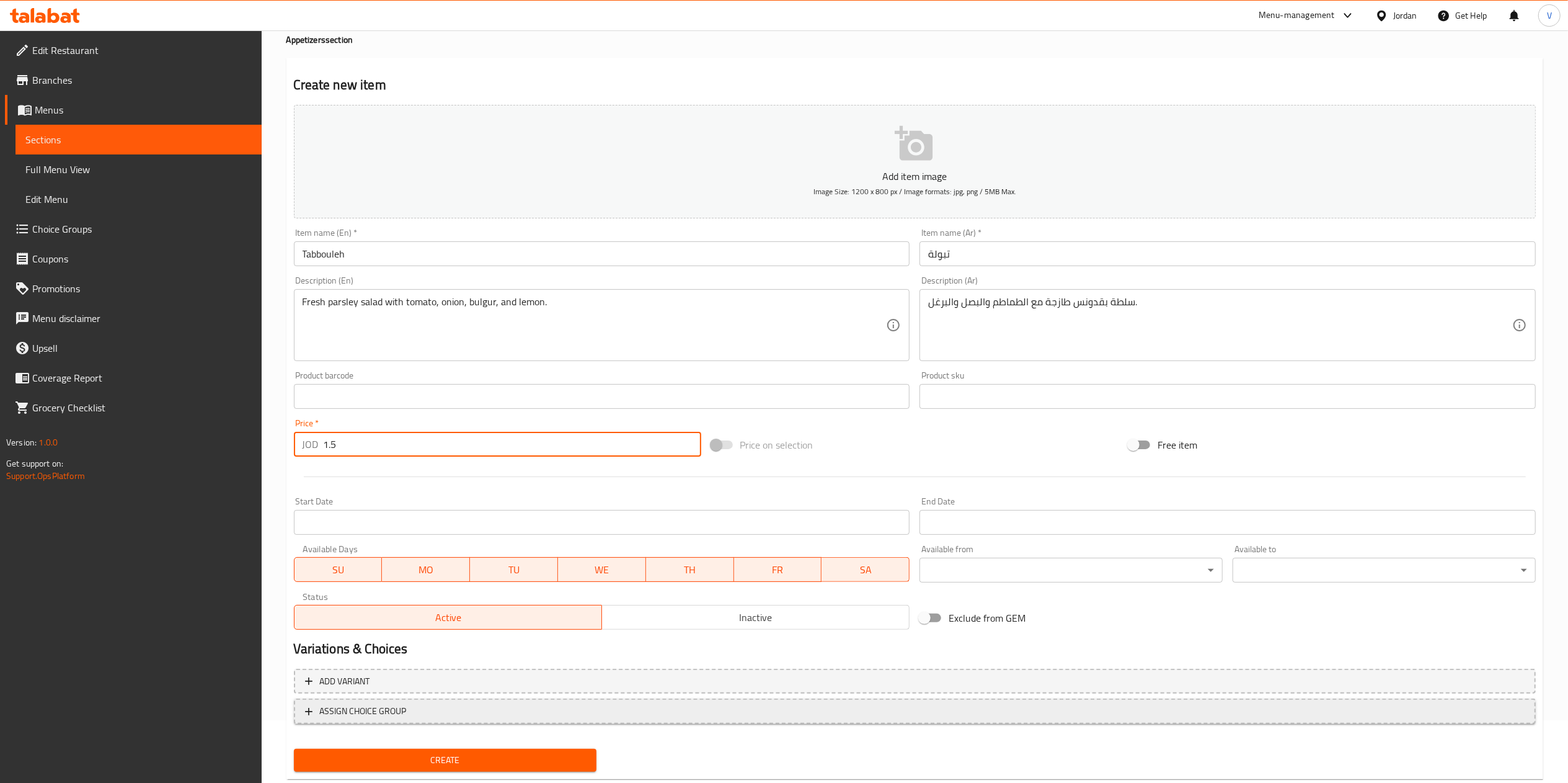
scroll to position [92, 0]
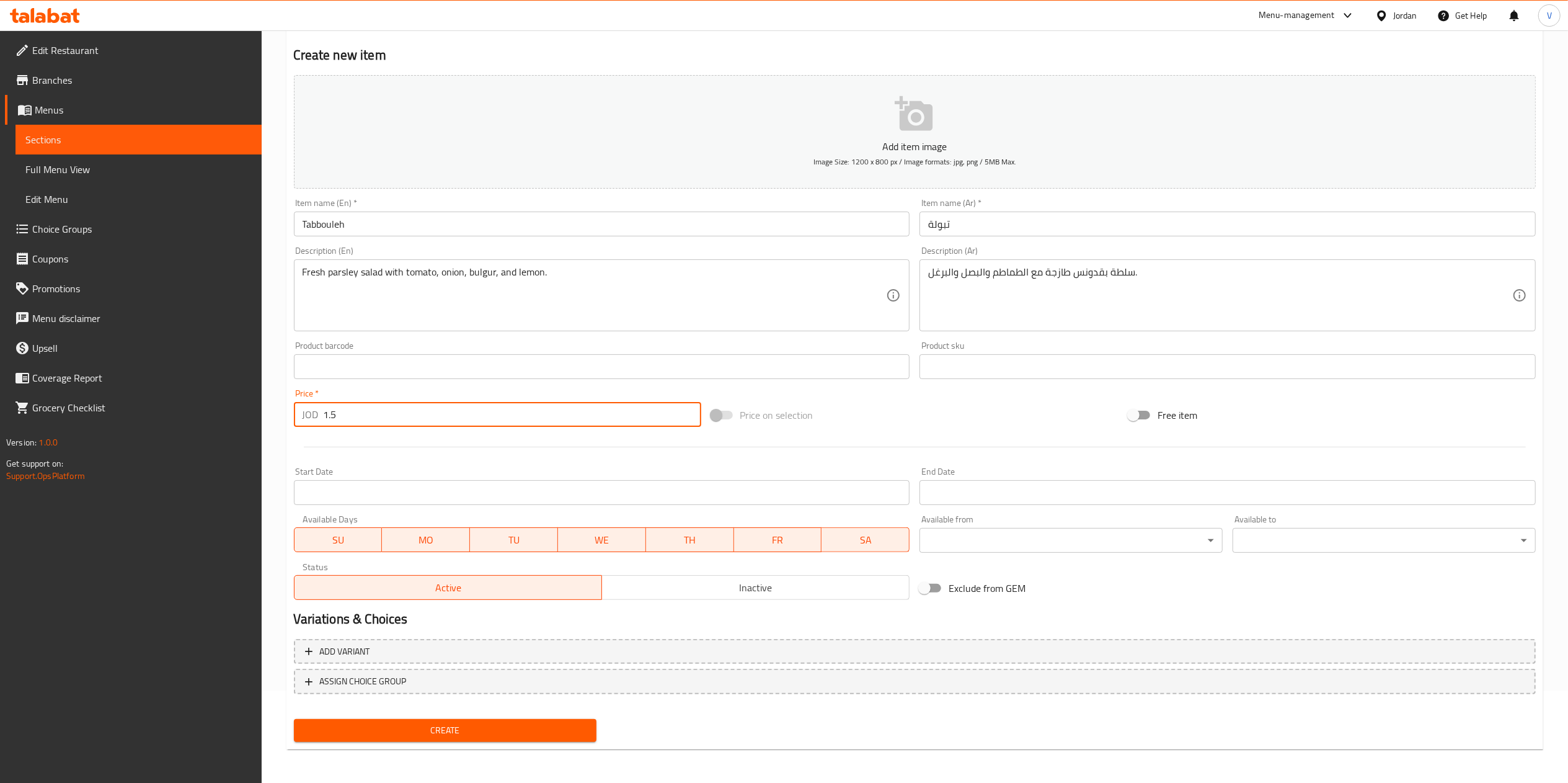
type input "1.5"
click at [422, 729] on span "Create" at bounding box center [445, 731] width 284 height 16
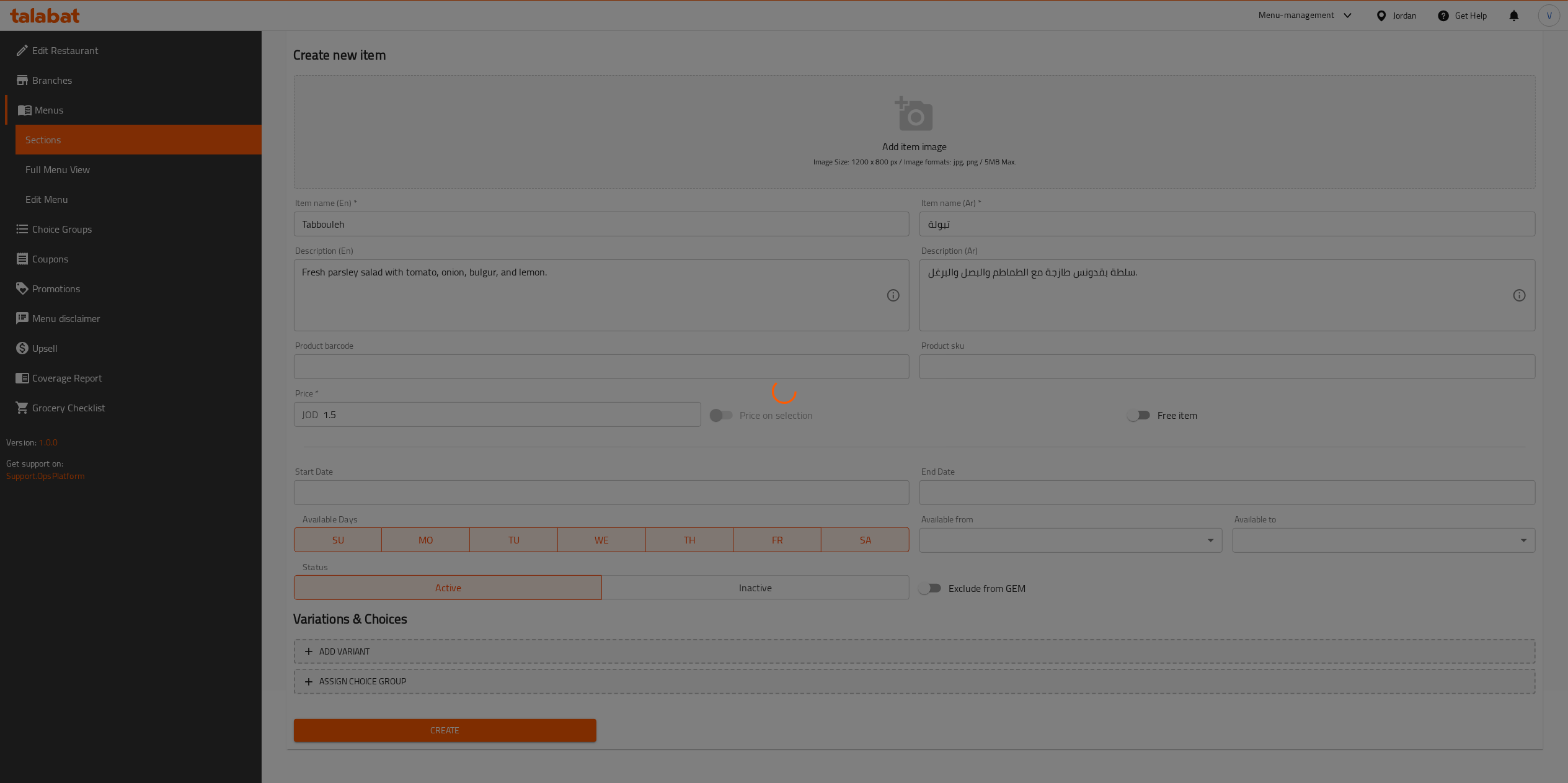
type input "0"
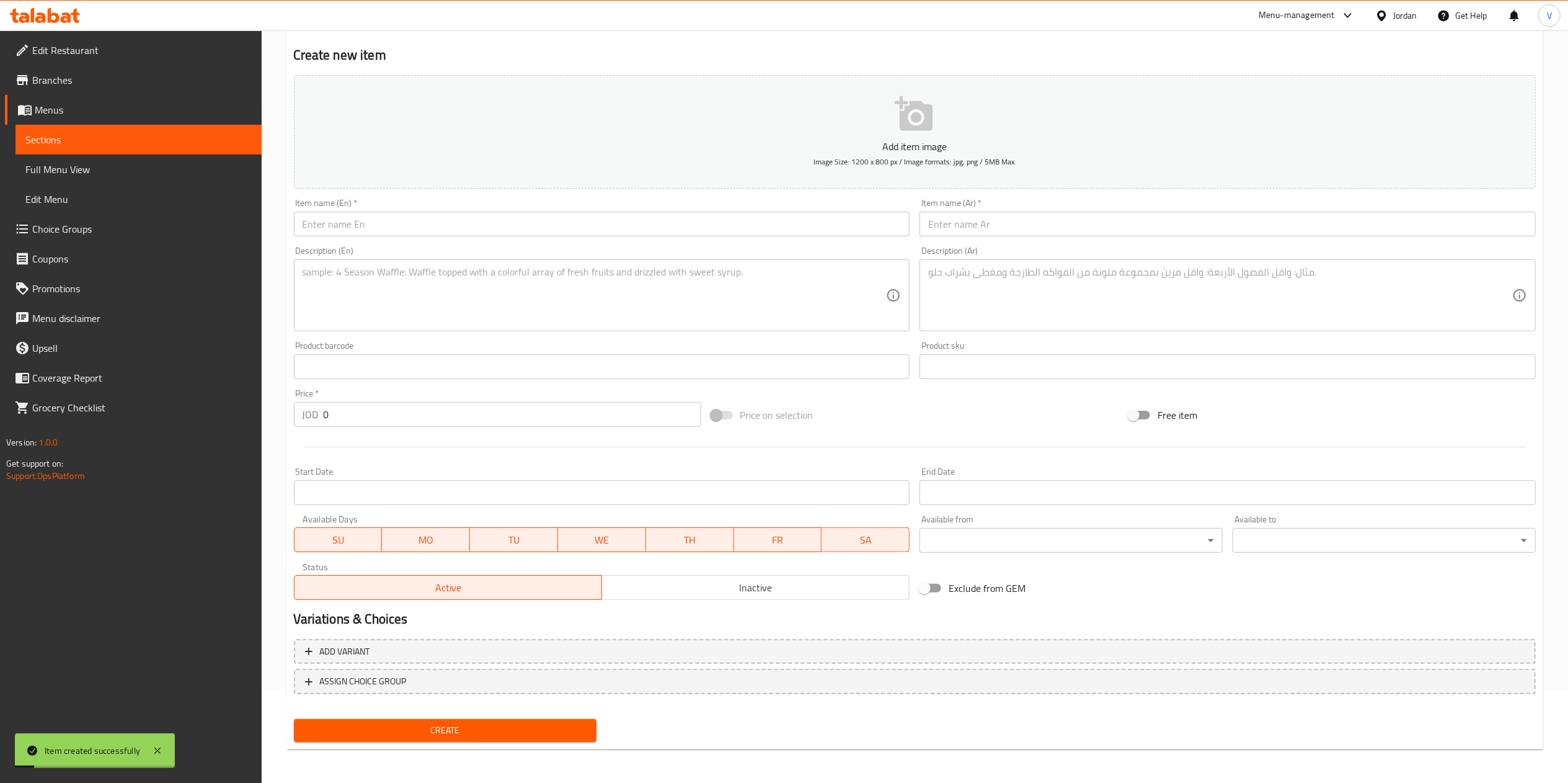
drag, startPoint x: 952, startPoint y: 220, endPoint x: 949, endPoint y: 205, distance: 15.3
click at [952, 219] on input "text" at bounding box center [1227, 223] width 617 height 25
paste input "فتوش"
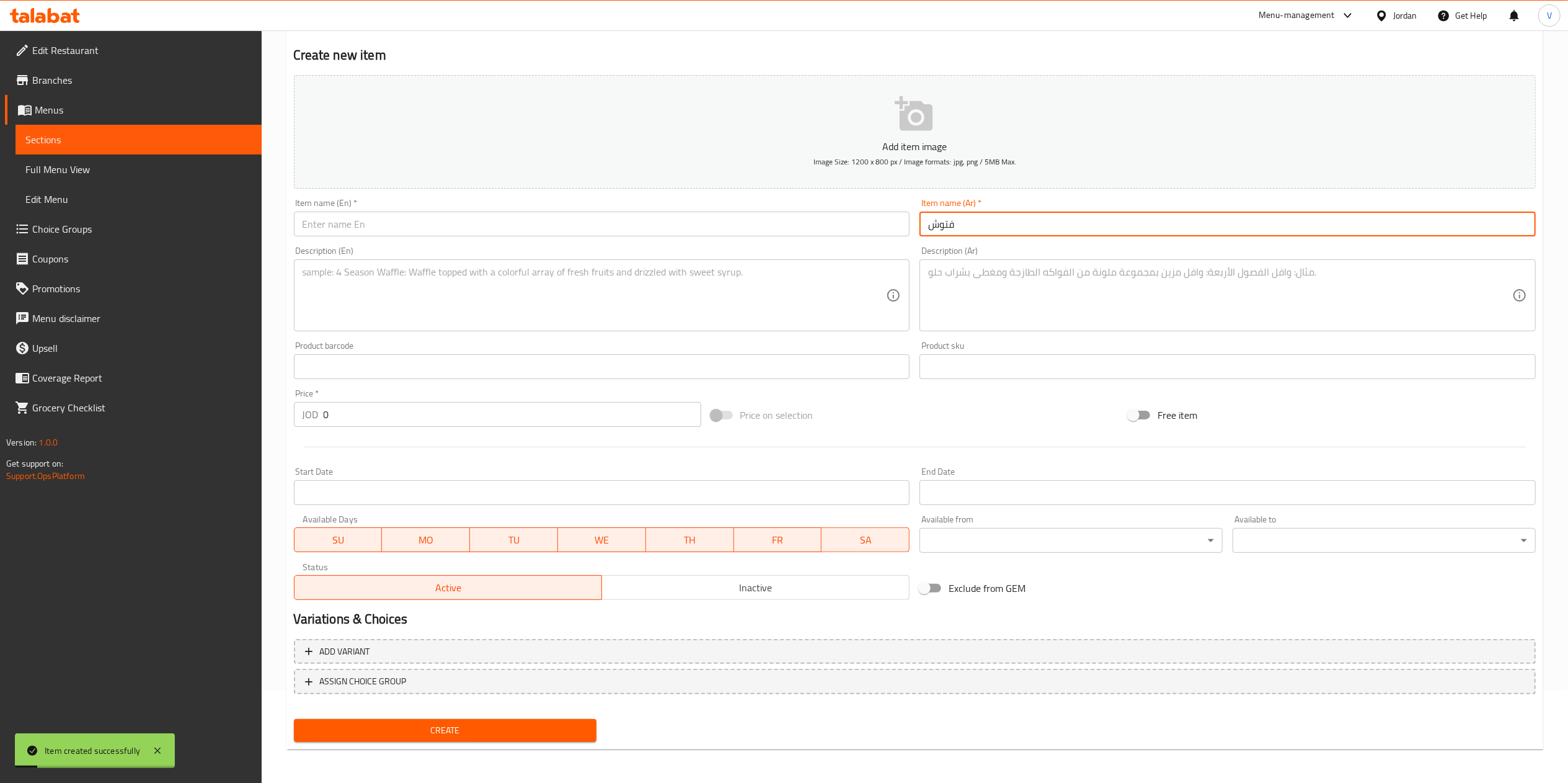
type input "فتوش"
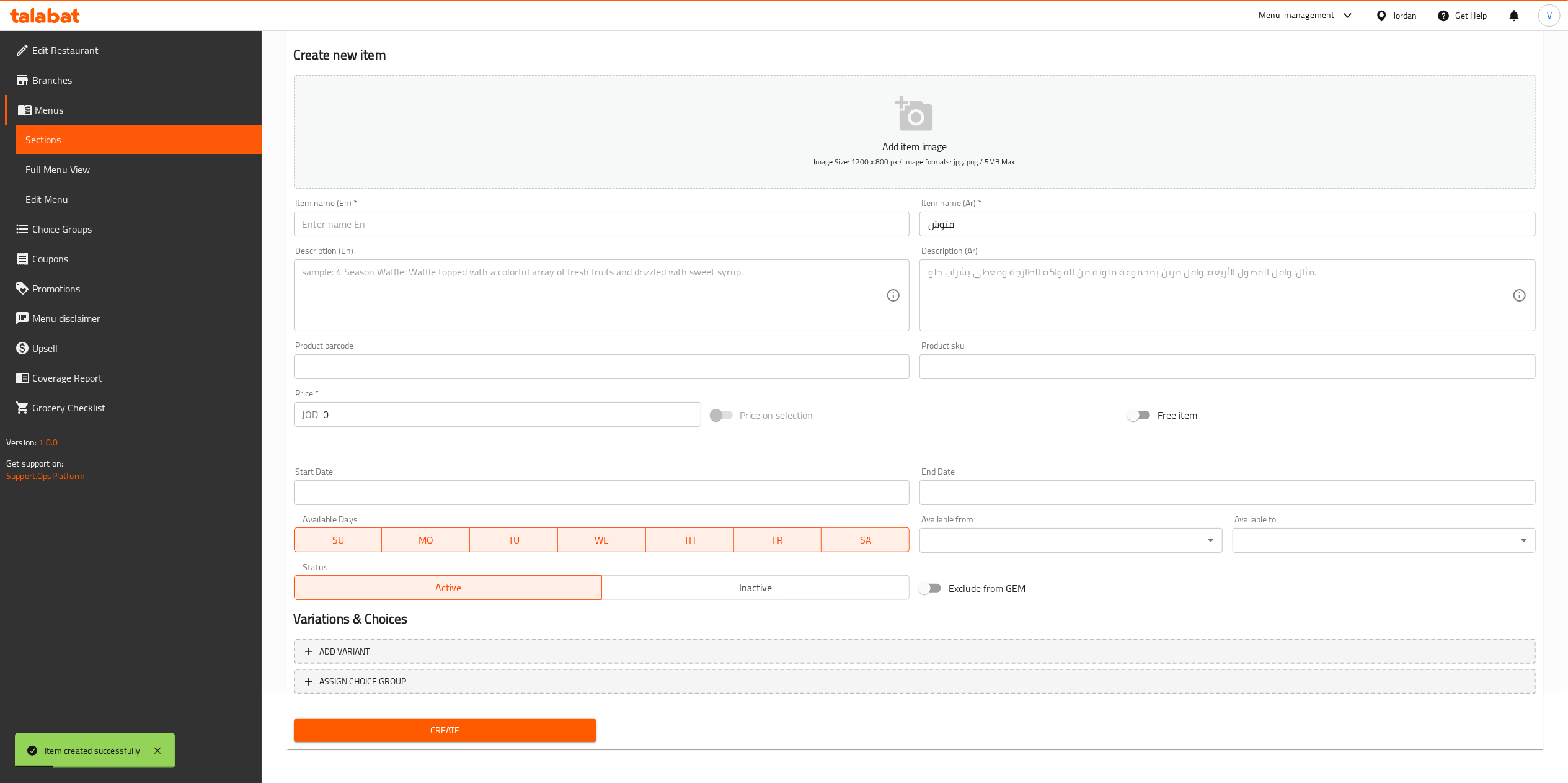
click at [495, 238] on div "Item name (En)   * Item name (En) *" at bounding box center [602, 218] width 626 height 47
click at [545, 213] on div "Item name (En)   * Item name (En) *" at bounding box center [602, 218] width 617 height 38
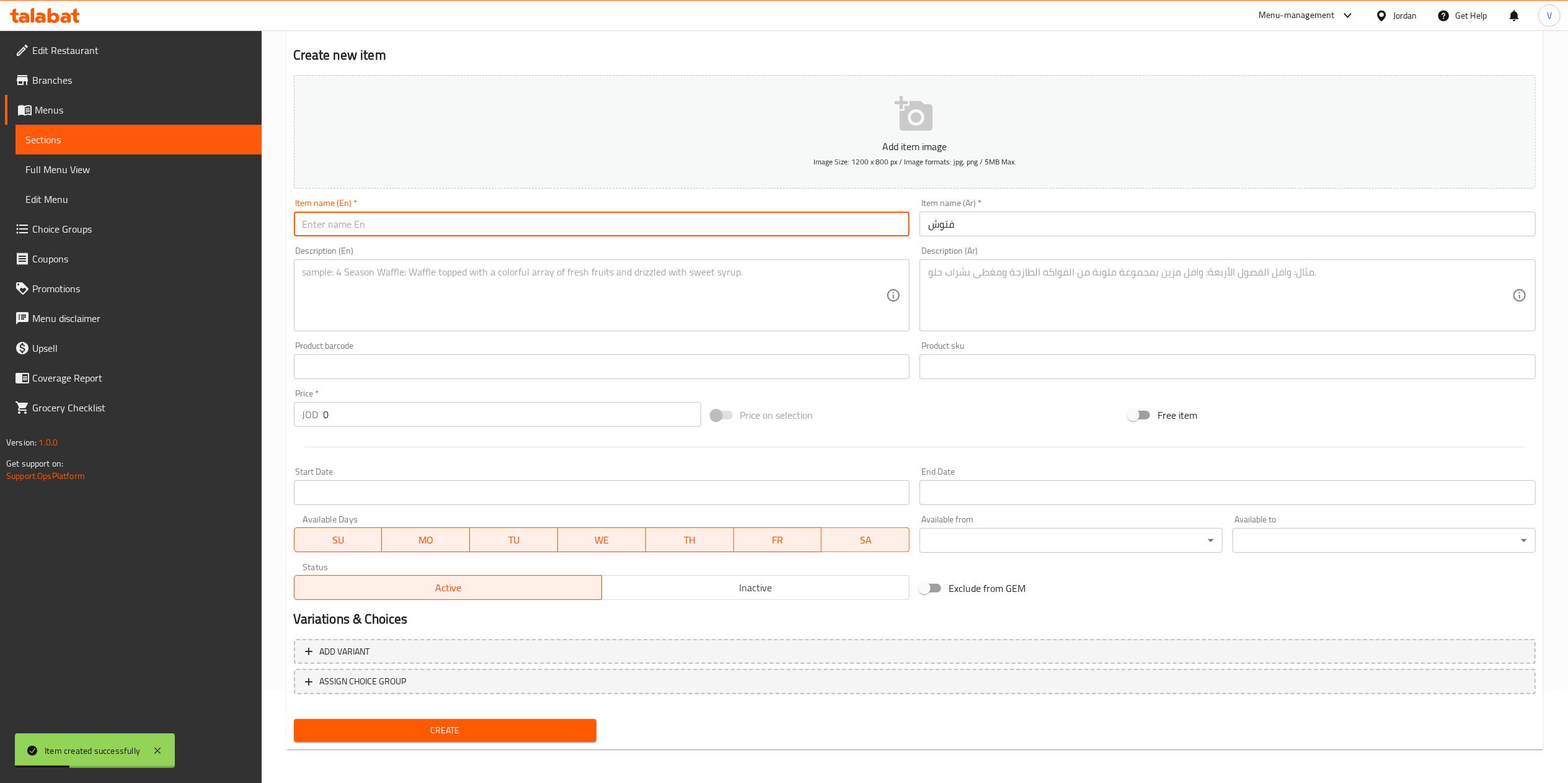
click at [545, 218] on input "text" at bounding box center [602, 223] width 617 height 25
paste input "Fattoush"
type input "Fattoush"
click at [960, 274] on textarea at bounding box center [1219, 296] width 584 height 59
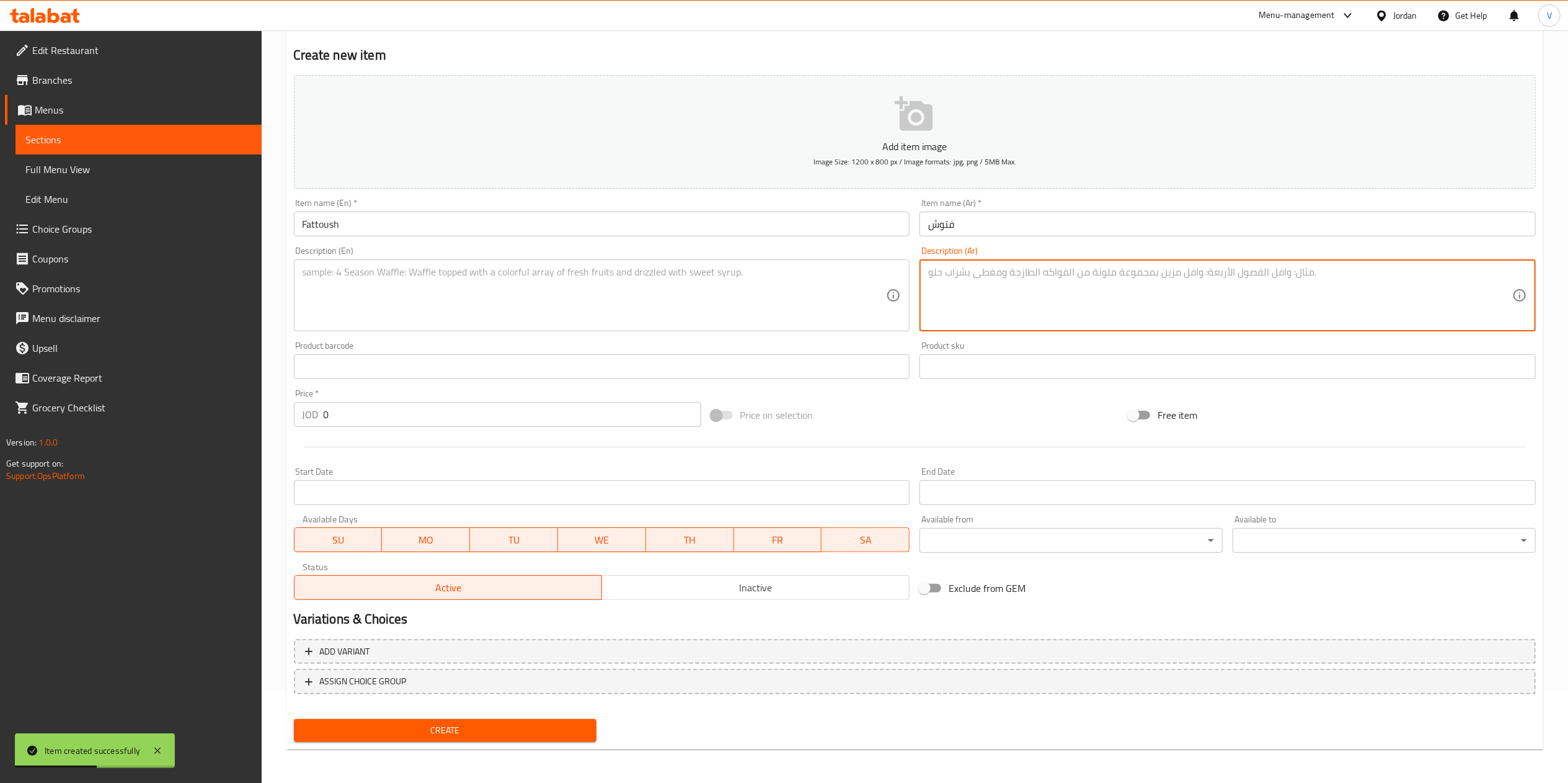
paste textarea "سلطة خضار مع الخبز المحمص والسمّاق."
type textarea "سلطة خضار مع الخبز المحمص والسمّاق."
click at [453, 325] on textarea at bounding box center [594, 296] width 584 height 59
paste textarea "Crisp vegetable salad with toasted bread and sumac."
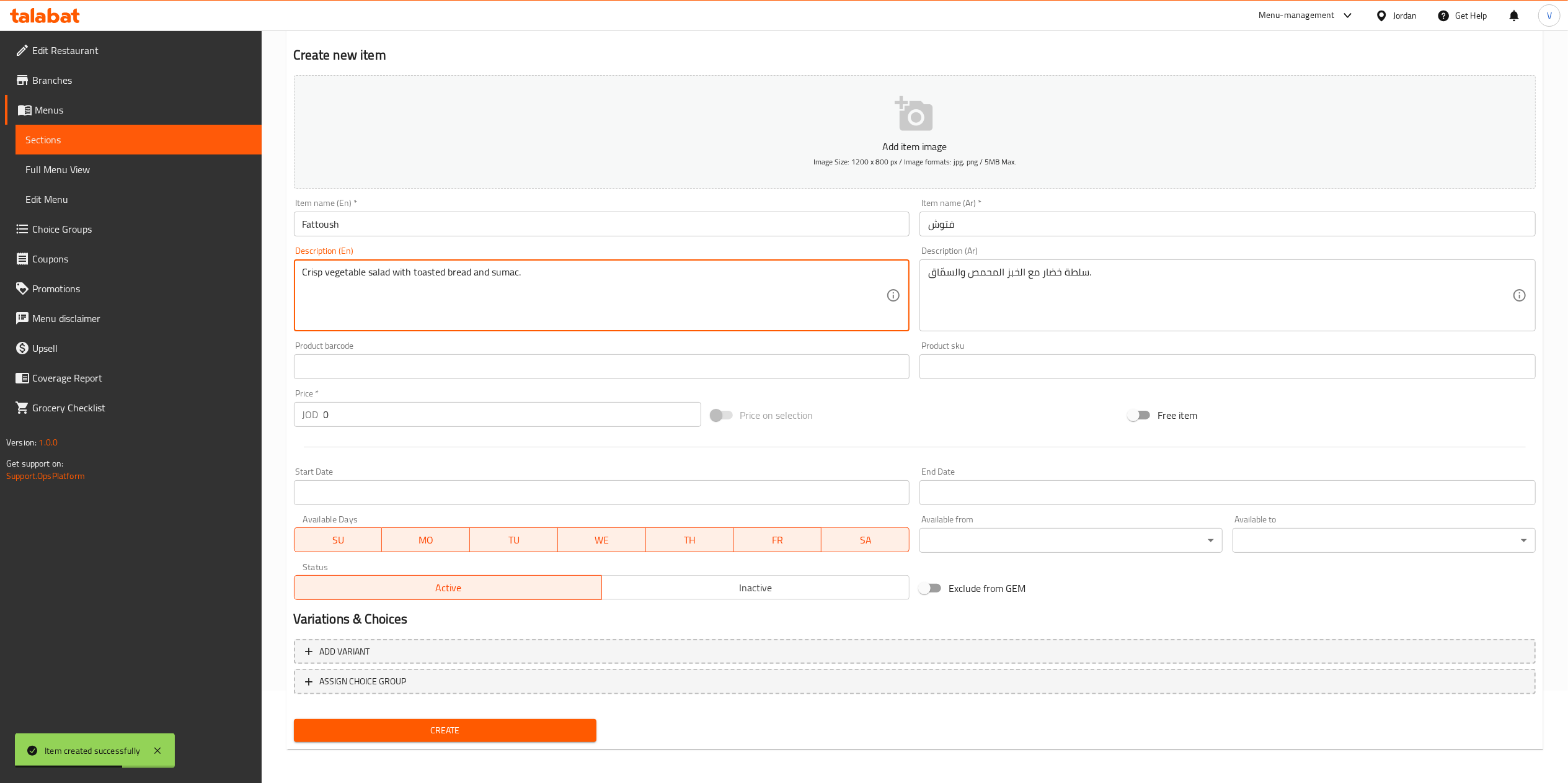
type textarea "Crisp vegetable salad with toasted bread and sumac."
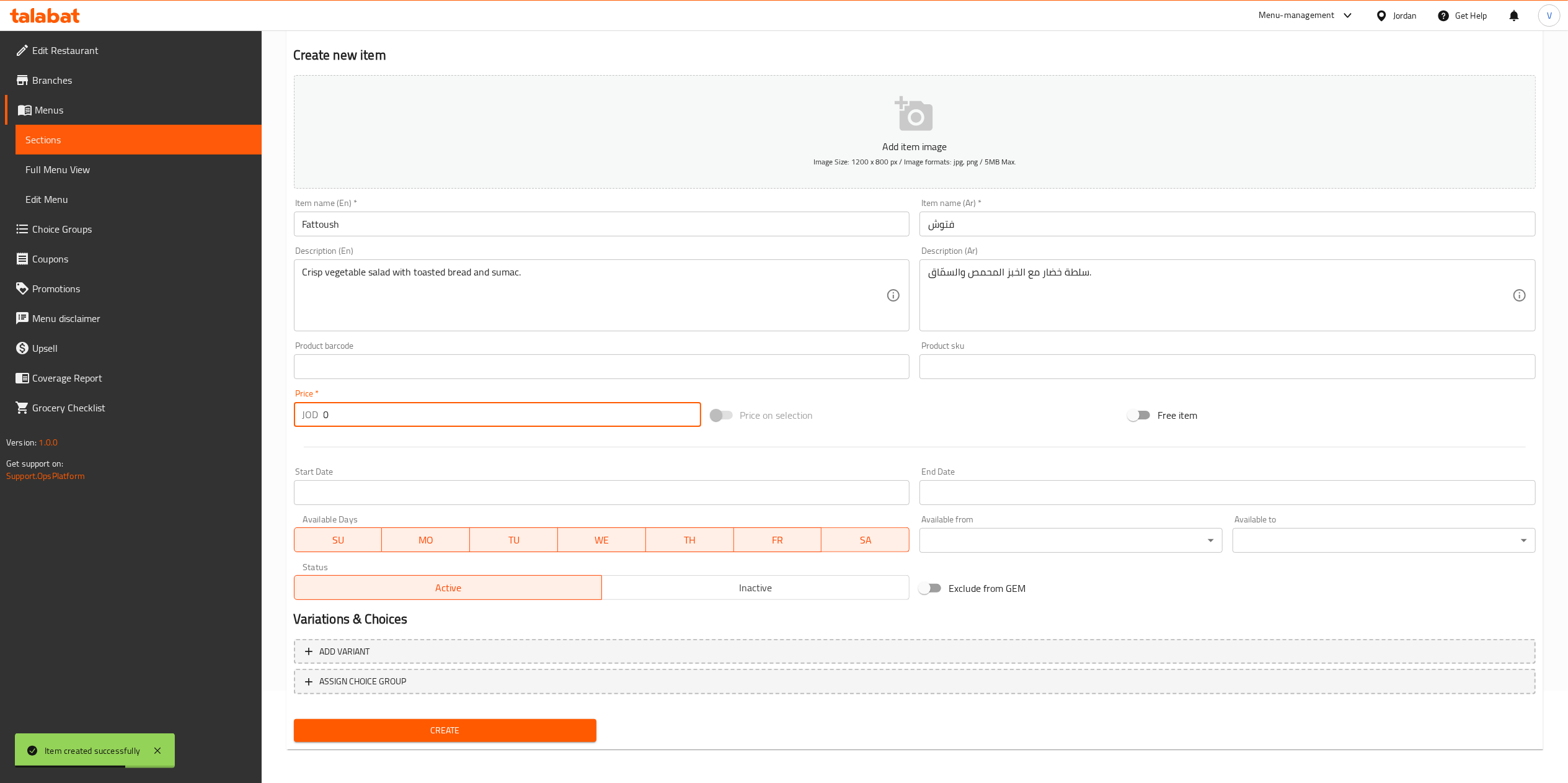
drag, startPoint x: 385, startPoint y: 412, endPoint x: 351, endPoint y: 418, distance: 34.5
click at [351, 418] on input "0" at bounding box center [512, 414] width 377 height 25
click at [316, 423] on div "JOD 0 Price *" at bounding box center [497, 414] width 407 height 25
type input "1"
click at [442, 737] on span "Create" at bounding box center [445, 731] width 284 height 16
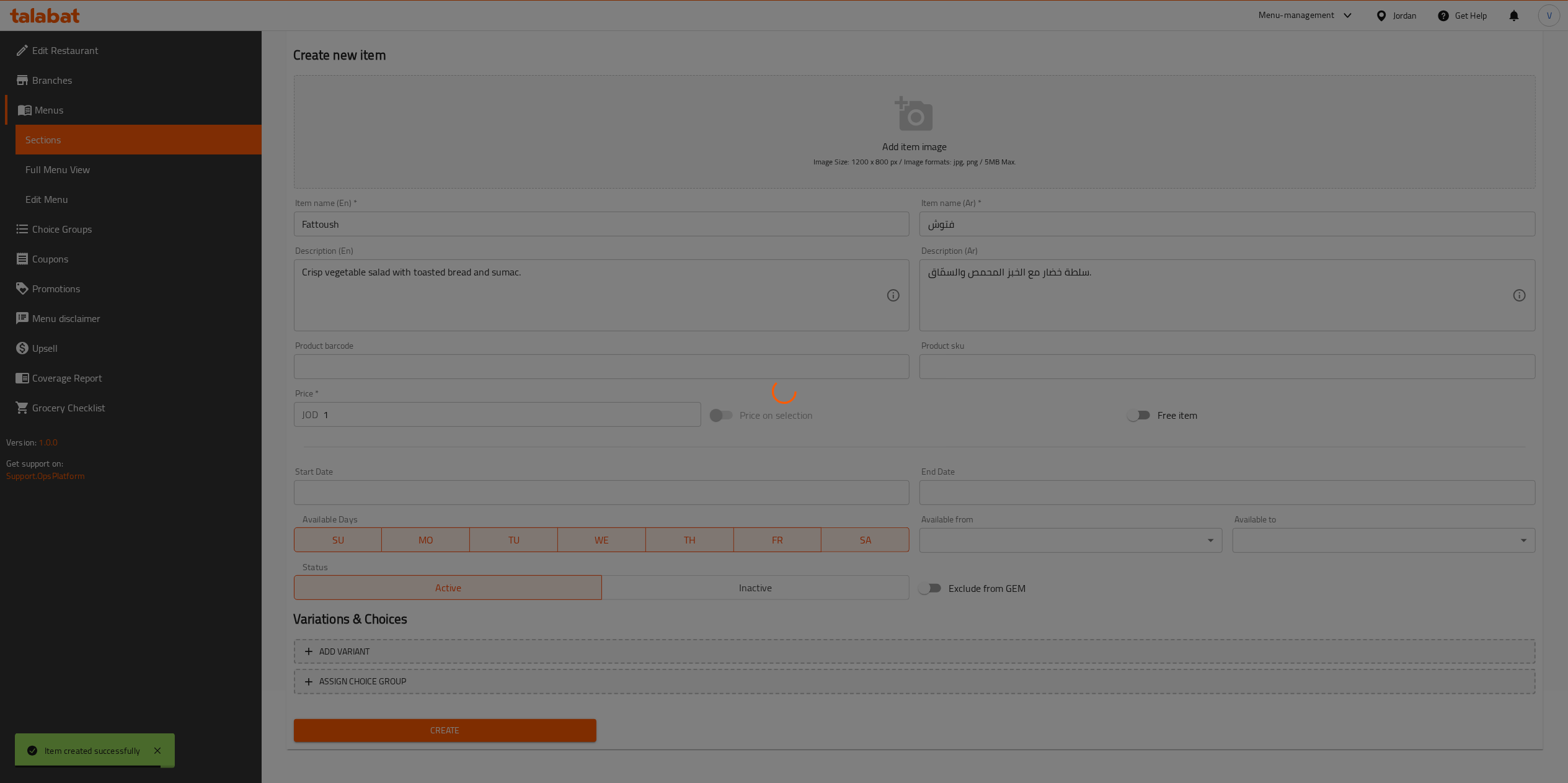
type input "0"
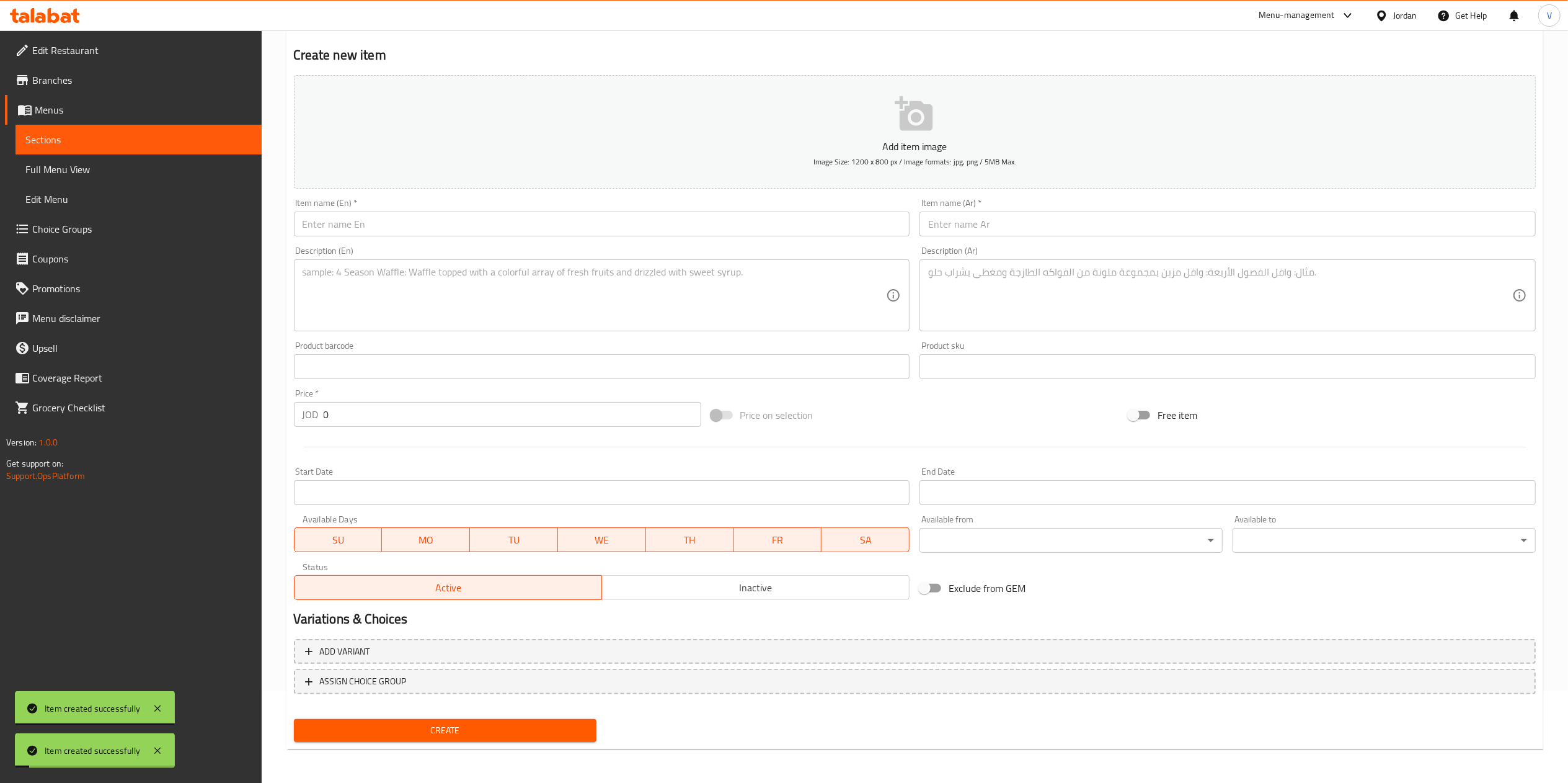
click at [1009, 206] on div "Item name (Ar)   * Item name (Ar) *" at bounding box center [1227, 218] width 617 height 38
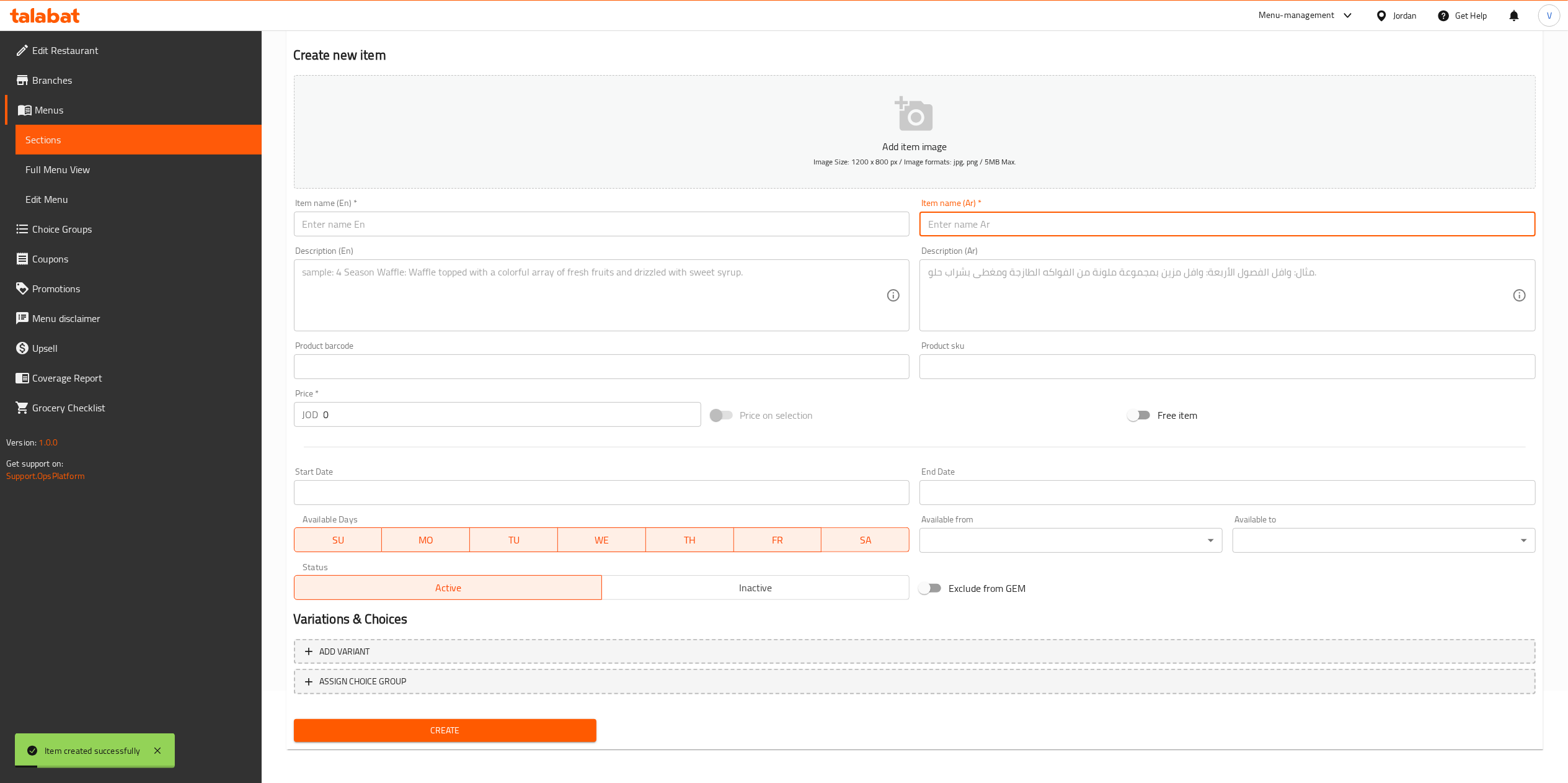
click at [1006, 218] on input "text" at bounding box center [1227, 223] width 617 height 25
paste input "حمص"
type input "حمص"
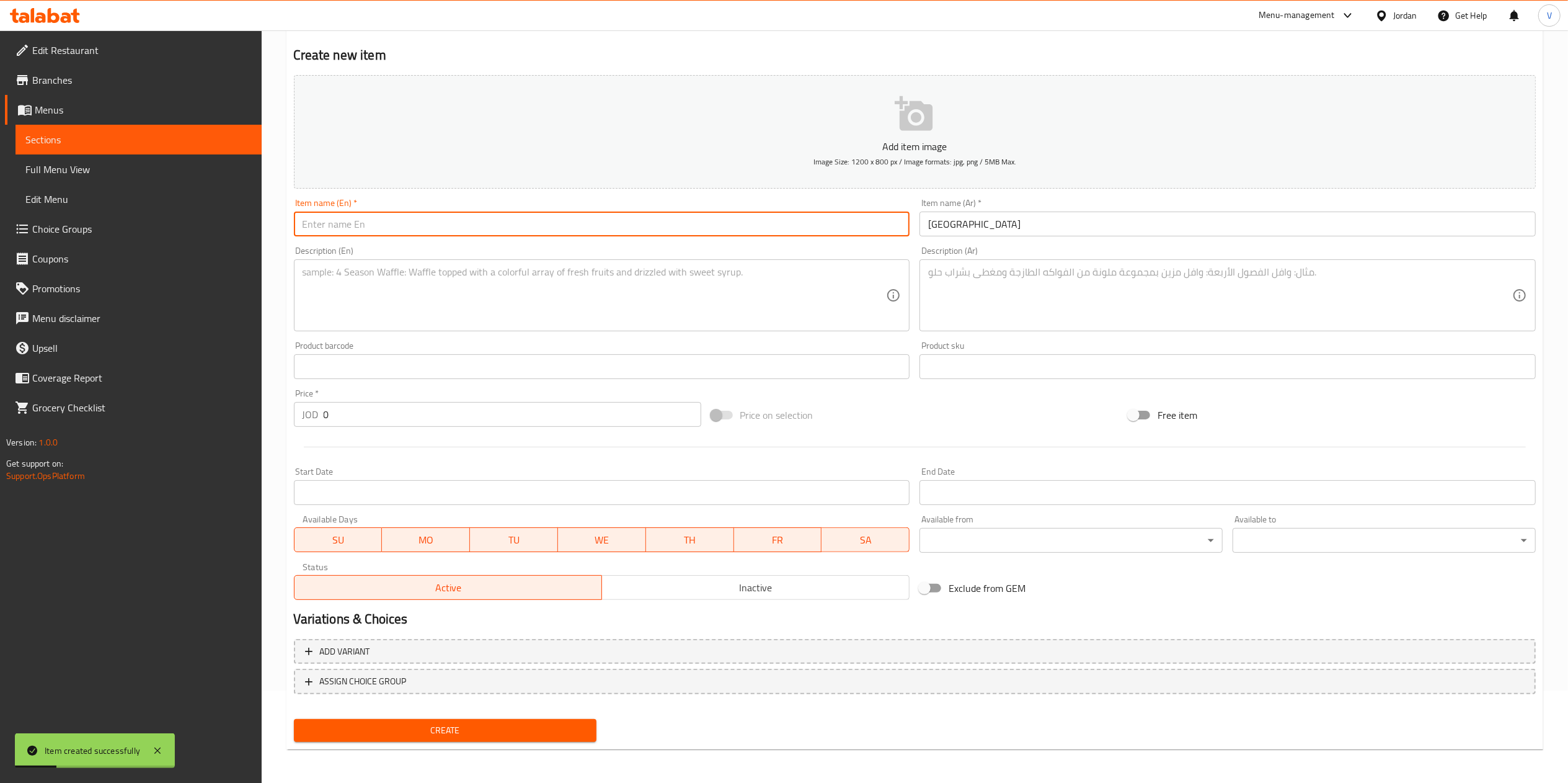
click at [462, 220] on input "text" at bounding box center [602, 223] width 617 height 25
paste input "Hummus"
type input "Hummus"
click at [594, 270] on textarea at bounding box center [594, 296] width 584 height 59
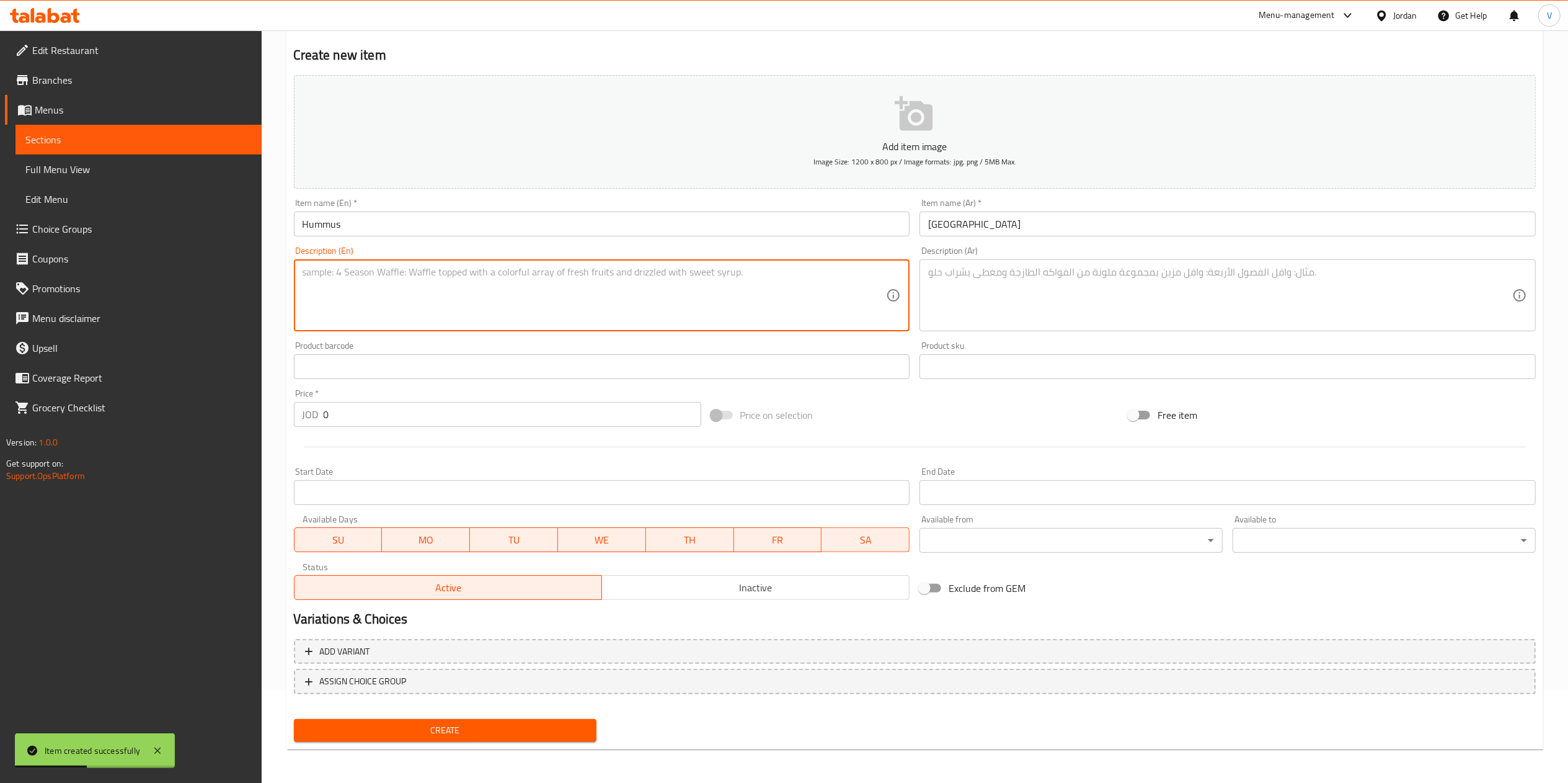
click at [614, 312] on textarea at bounding box center [594, 296] width 584 height 59
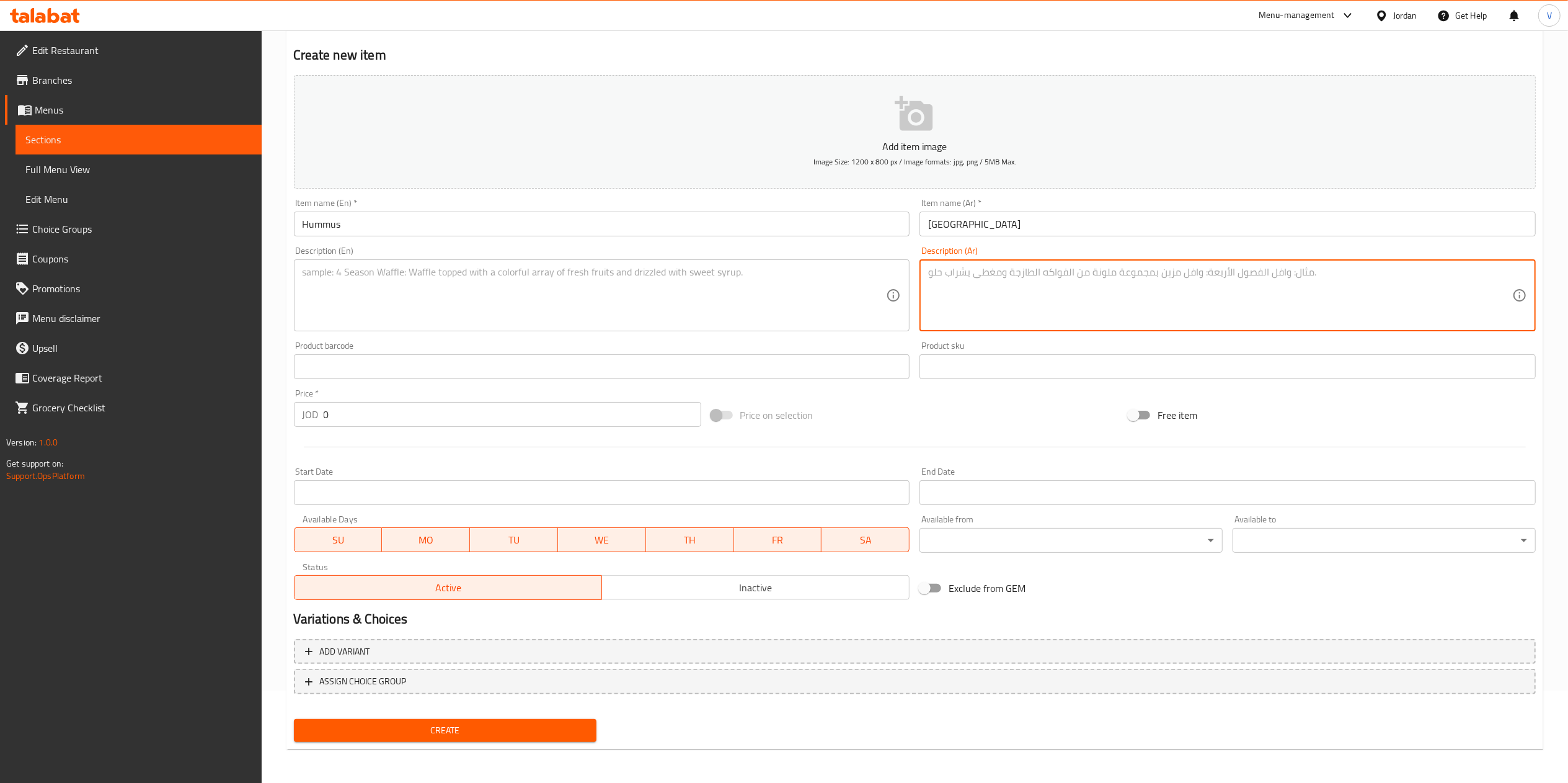
click at [1054, 288] on textarea at bounding box center [1219, 296] width 584 height 59
paste textarea "حمص مطحون مع زيت الزيتون والليمون."
type textarea "حمص مطحون مع زيت الزيتون والليمون."
click at [603, 306] on textarea at bounding box center [594, 296] width 584 height 59
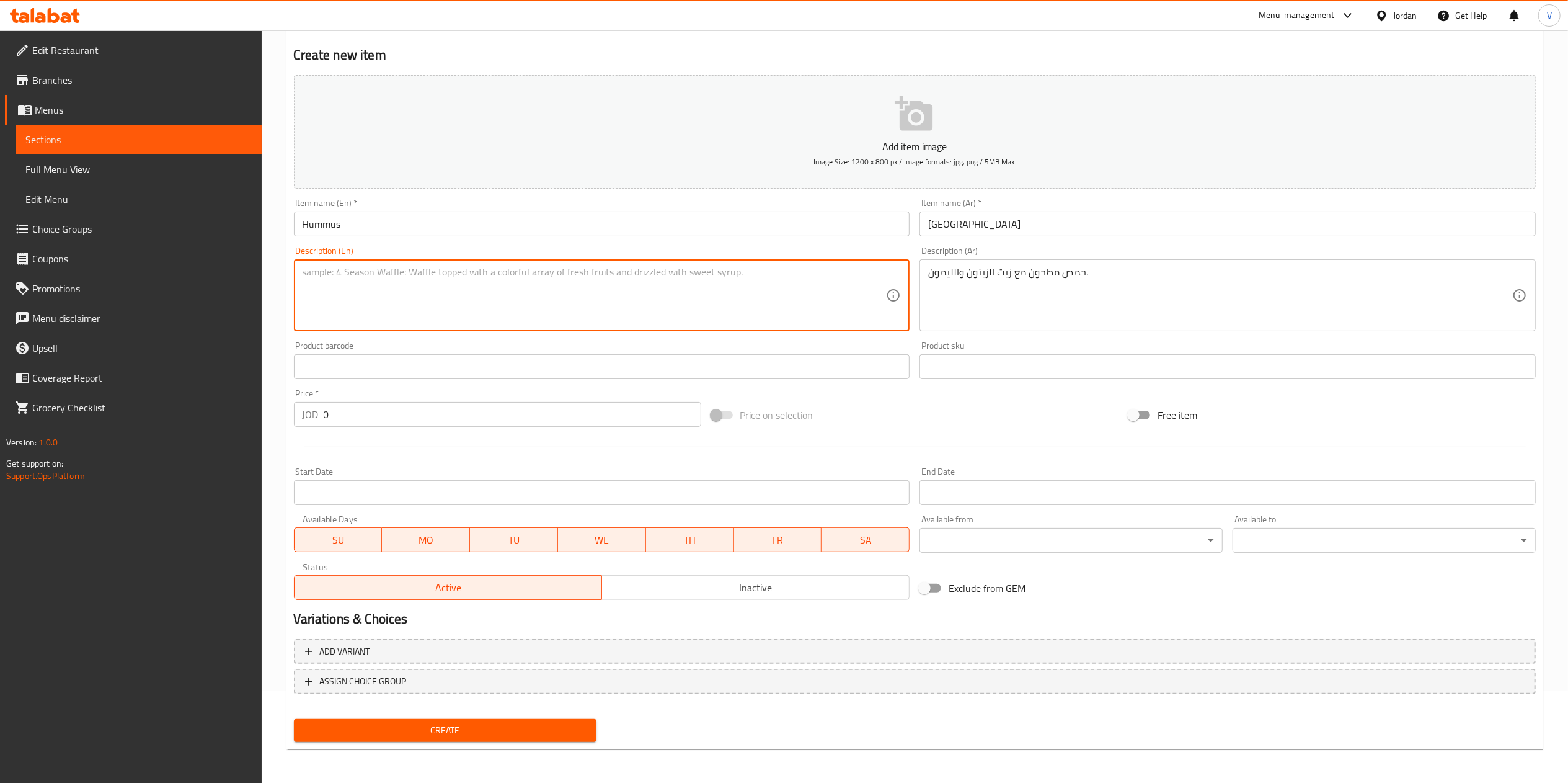
paste textarea "Creamy chickpea dip with olive oil and lemon."
type textarea "Creamy chickpea dip with olive oil and lemon."
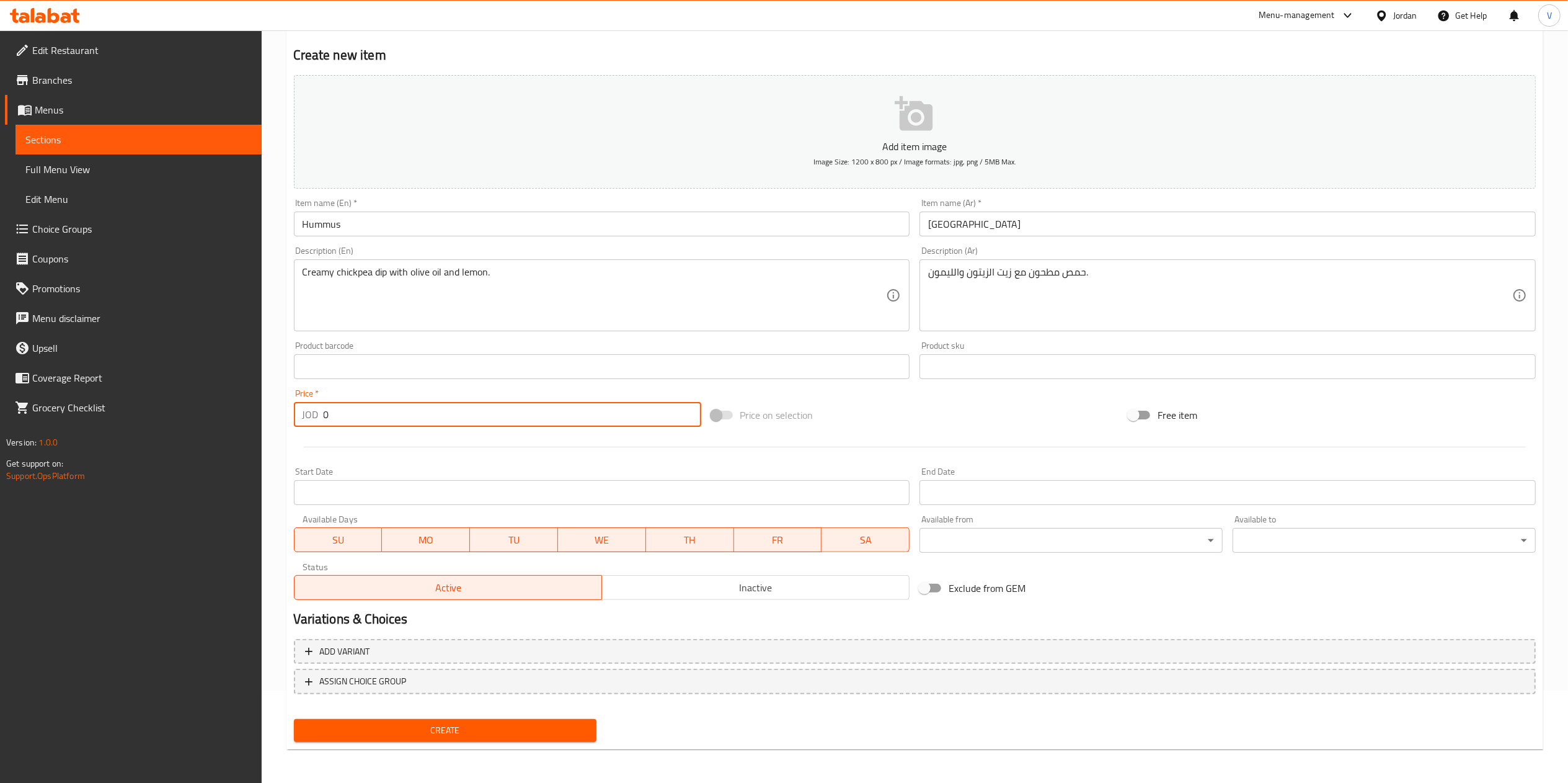
drag, startPoint x: 385, startPoint y: 418, endPoint x: 278, endPoint y: 411, distance: 107.2
click at [281, 411] on div "Home / Restaurants management / Menus / Sections / item / create Appetizers sec…" at bounding box center [915, 361] width 1306 height 846
type input "1"
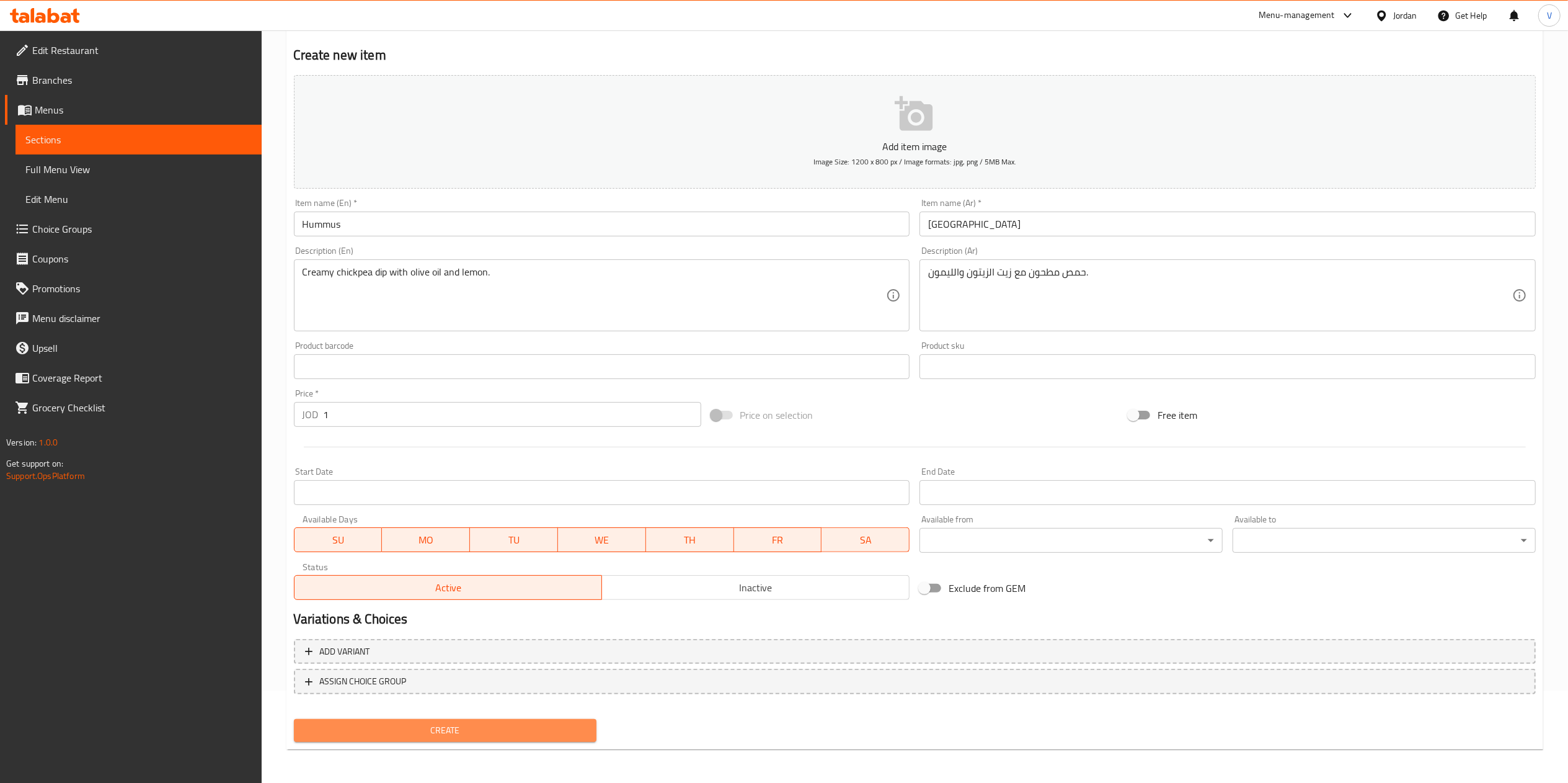
click at [450, 731] on span "Create" at bounding box center [445, 731] width 284 height 16
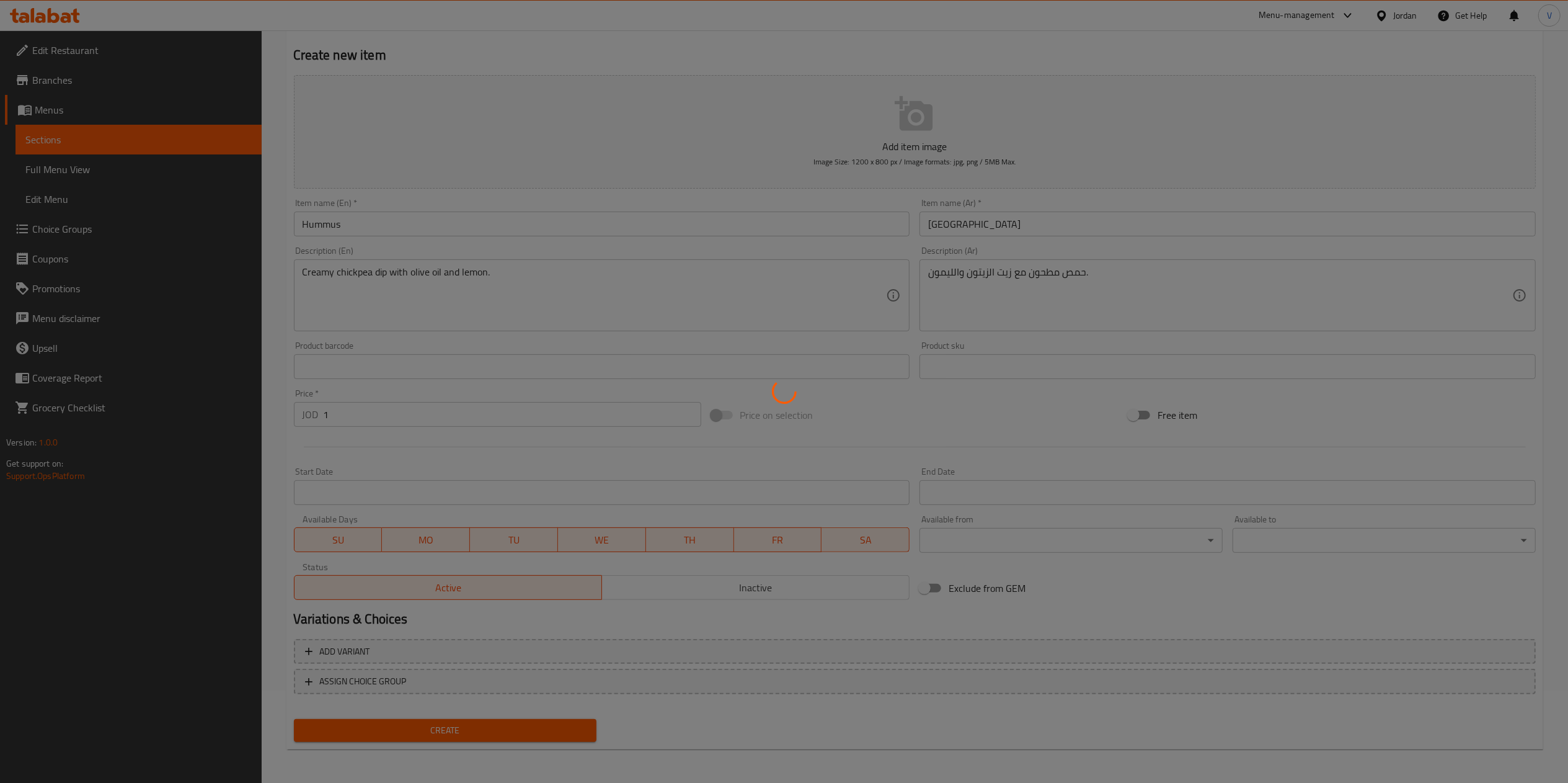
type input "0"
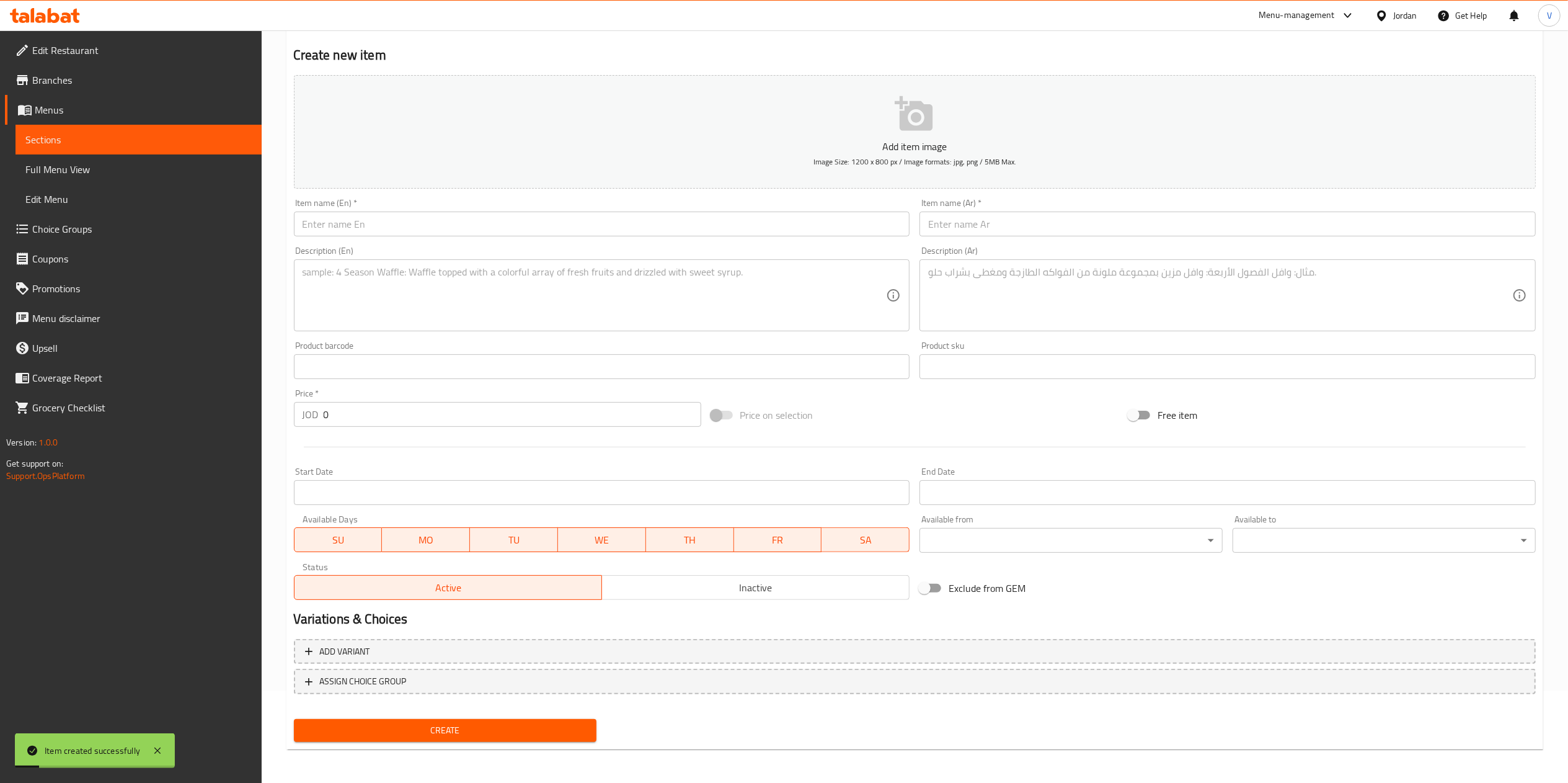
drag, startPoint x: 1028, startPoint y: 206, endPoint x: 992, endPoint y: 255, distance: 60.8
click at [1019, 218] on div "Item name (Ar)   * Item name (Ar) *" at bounding box center [1227, 218] width 617 height 38
click at [992, 255] on div "Description (Ar) Description (Ar)" at bounding box center [1227, 289] width 617 height 85
click at [1012, 230] on input "text" at bounding box center [1227, 223] width 617 height 25
paste input "بقدونسية"
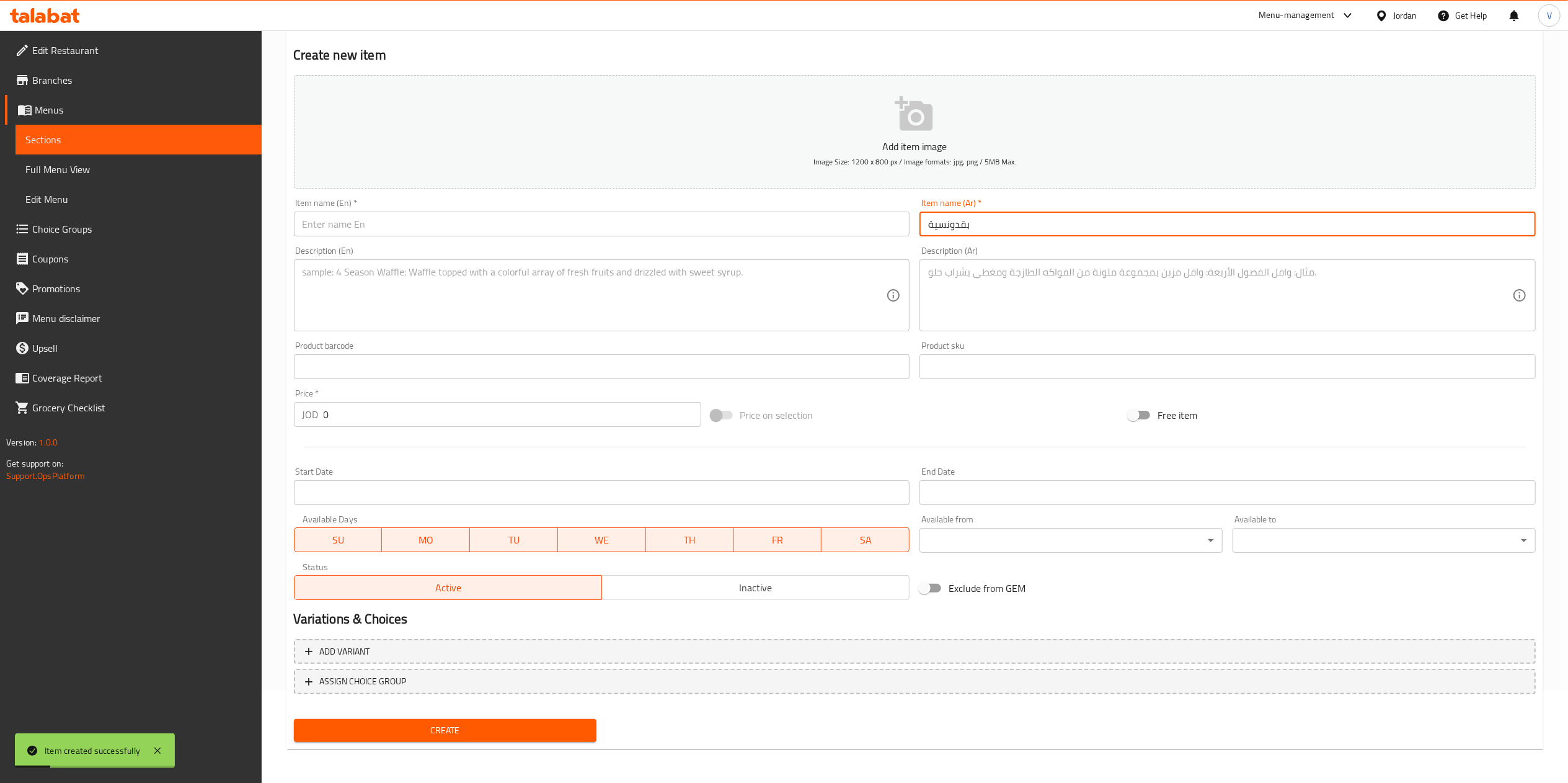
type input "بقدونسية"
click at [462, 227] on input "text" at bounding box center [602, 223] width 617 height 25
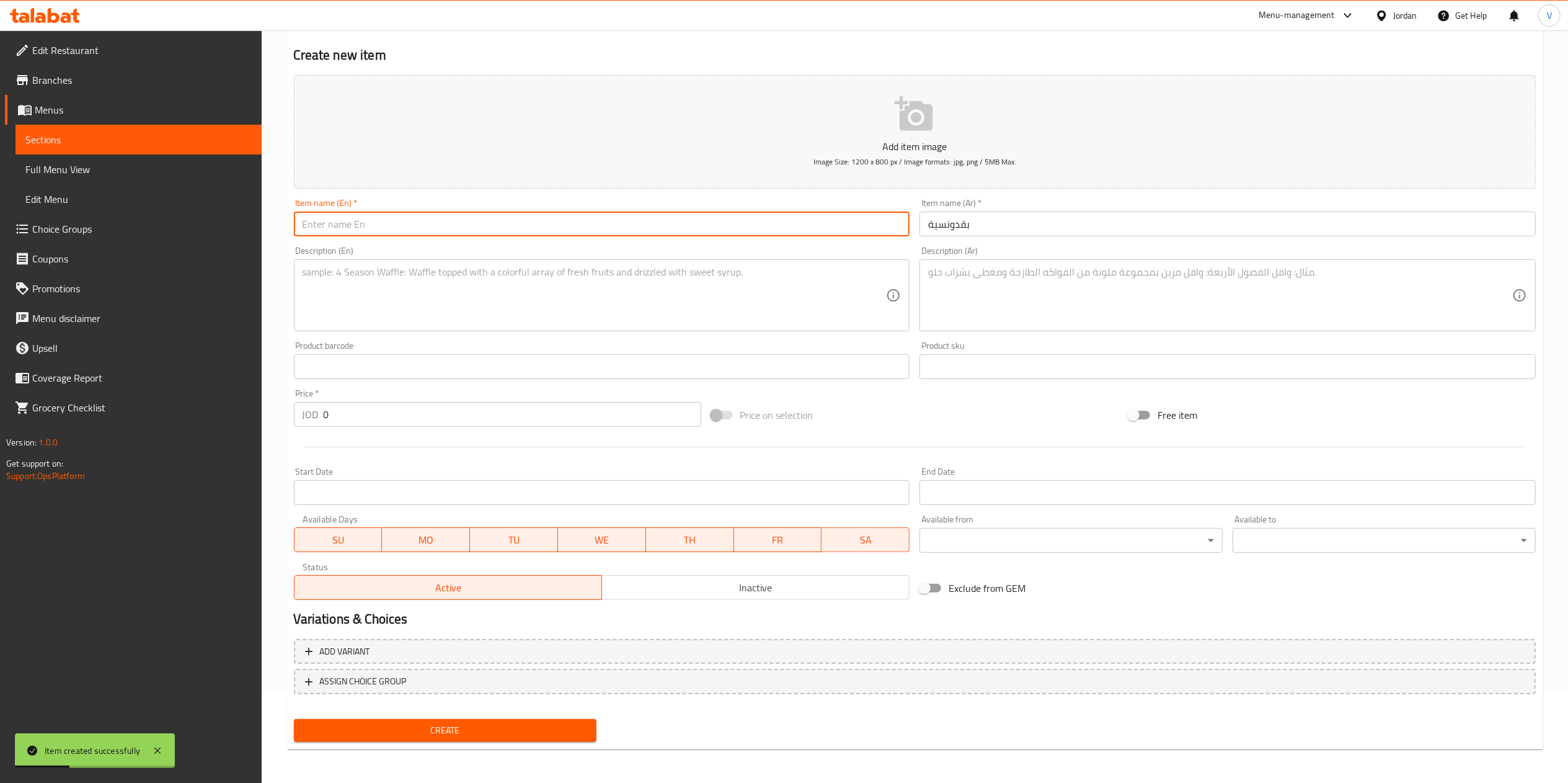
paste input "Baqdousieh"
type input "Baqdousieh"
click at [1004, 322] on textarea at bounding box center [1219, 296] width 584 height 59
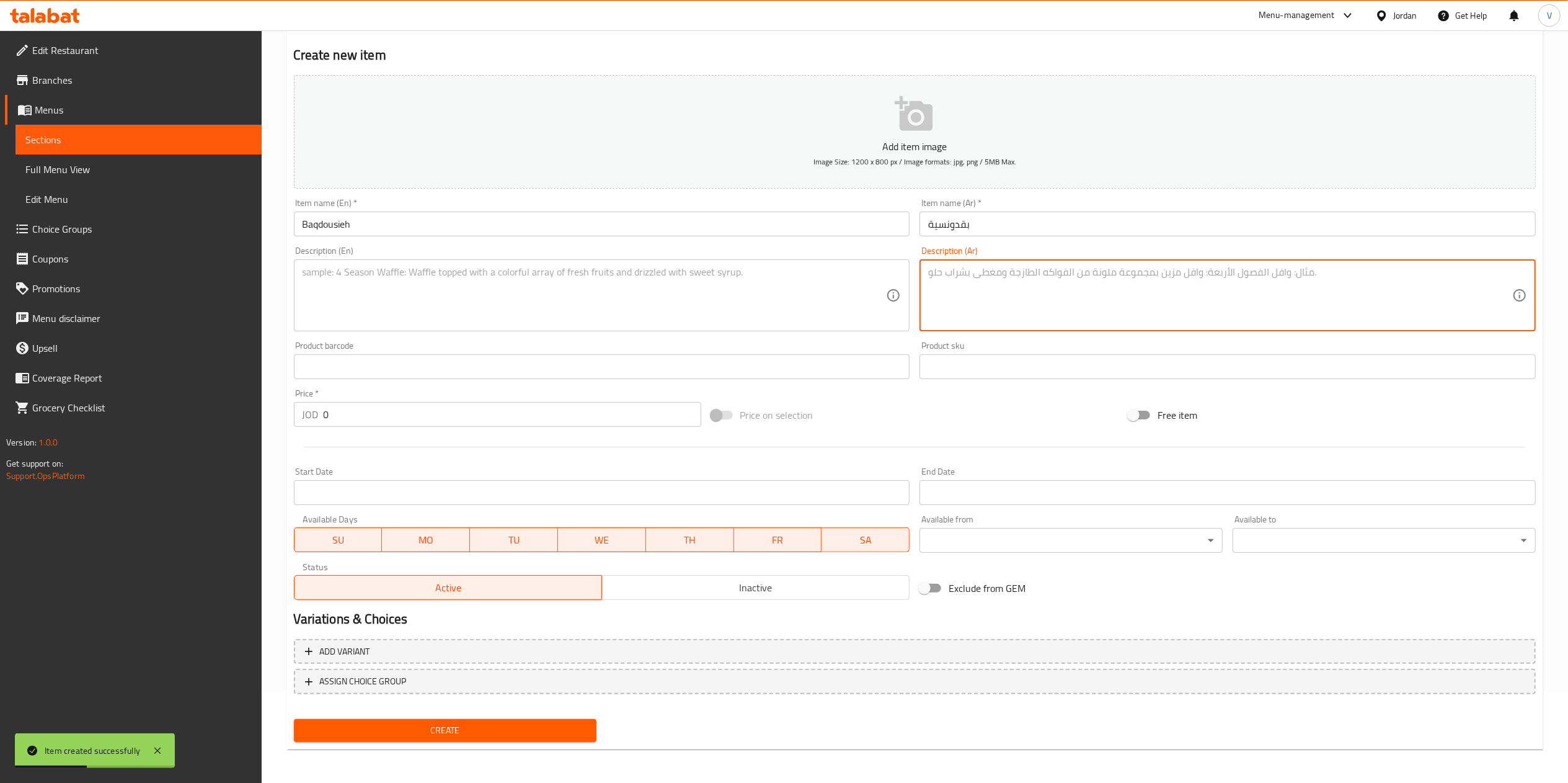
paste textarea "سلطة بقدونس مع لبن زبادي كريمي."
type textarea "سلطة بقدونس مع لبن زبادي كريمي."
click at [530, 291] on textarea at bounding box center [594, 296] width 584 height 59
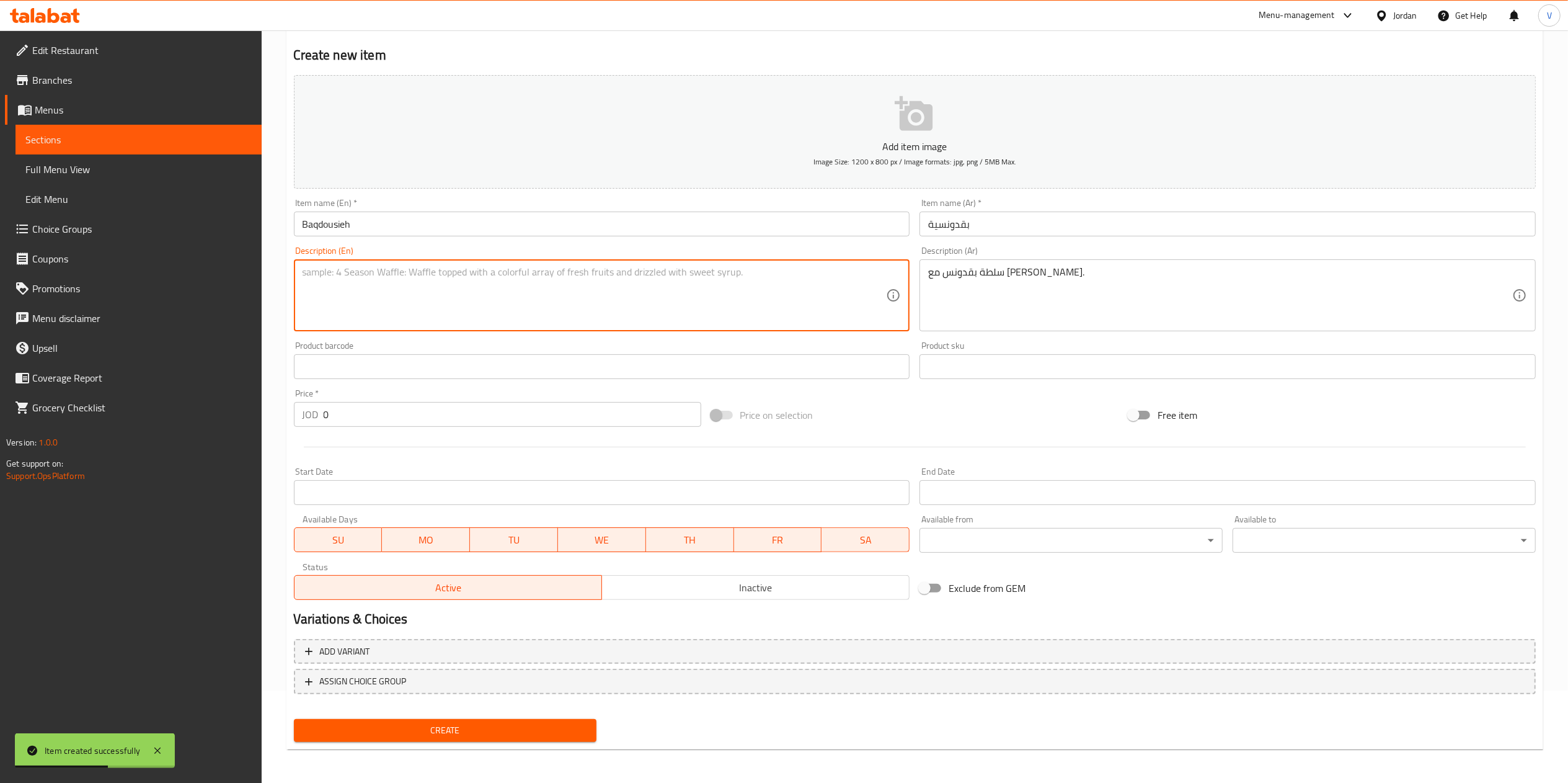
paste textarea "Parsley-based dip with creamy yogurt."
type textarea "Parsley-based dip with creamy yogurt."
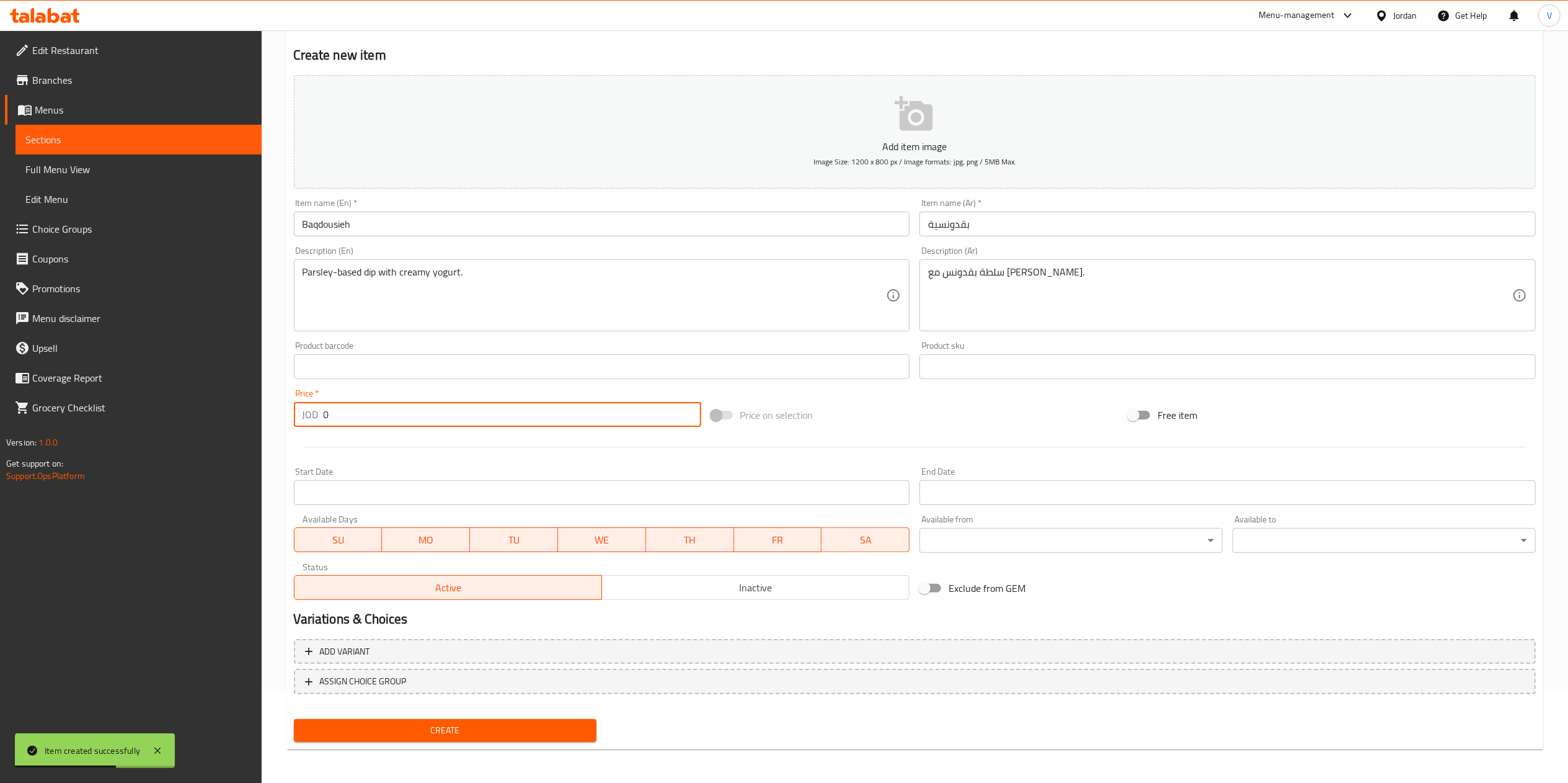
drag, startPoint x: 402, startPoint y: 419, endPoint x: 31, endPoint y: 510, distance: 382.0
click at [21, 478] on div "Edit Restaurant Branches Menus Sections Full Menu View Edit Menu Choice Groups …" at bounding box center [784, 361] width 1568 height 846
type input "1"
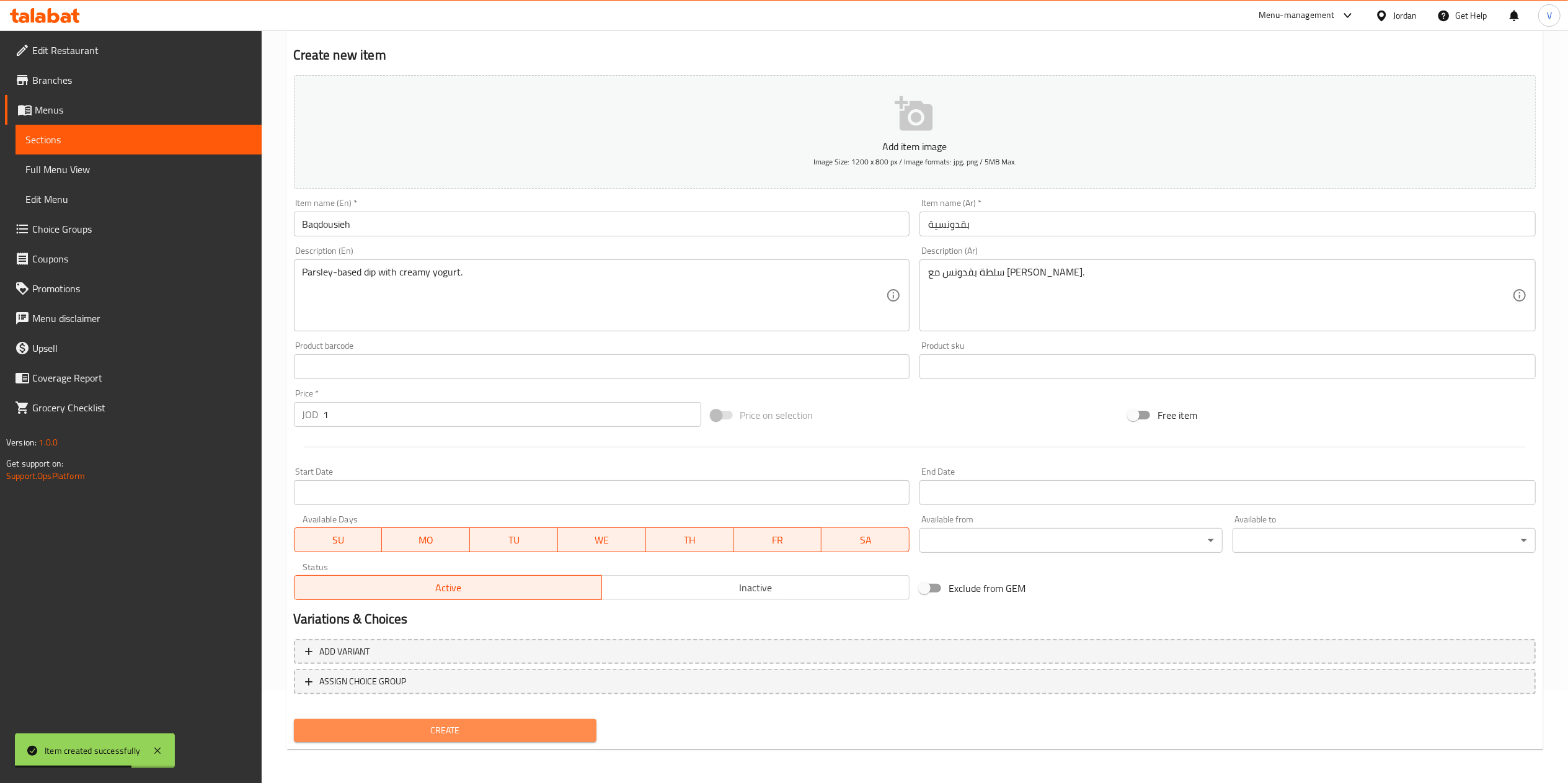
click at [407, 730] on span "Create" at bounding box center [445, 731] width 284 height 16
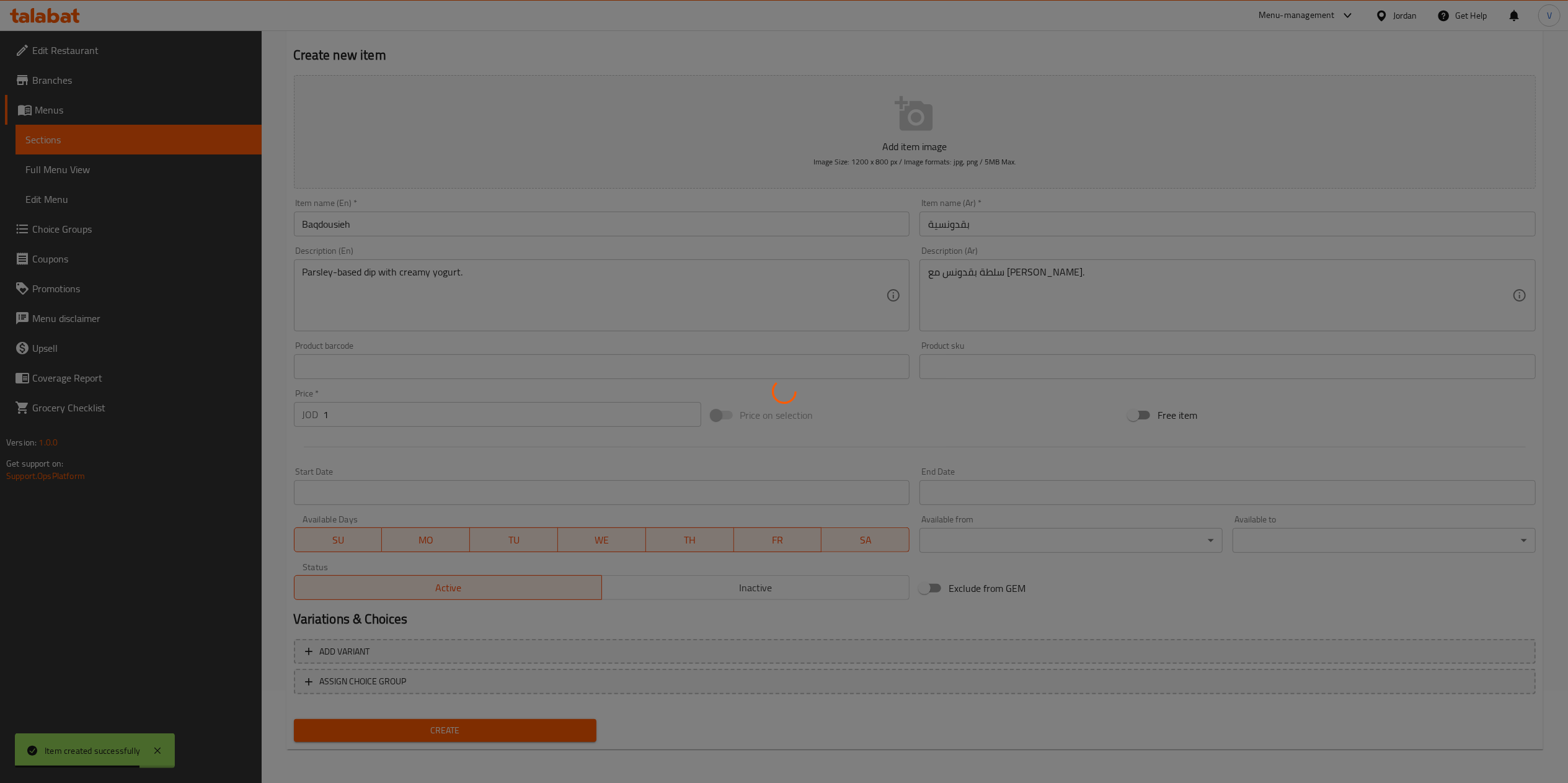
type input "0"
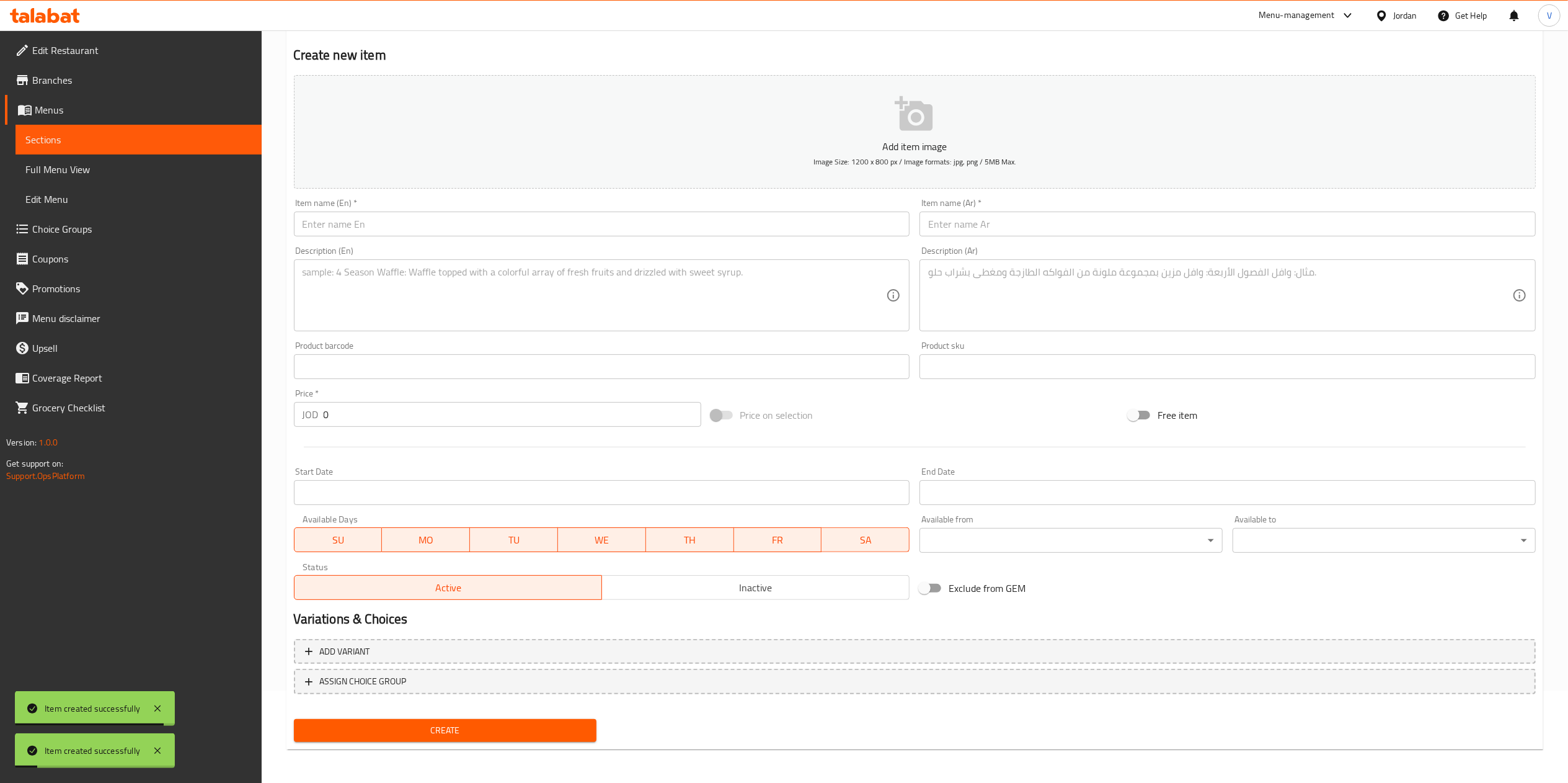
click at [760, 222] on input "text" at bounding box center [602, 223] width 617 height 25
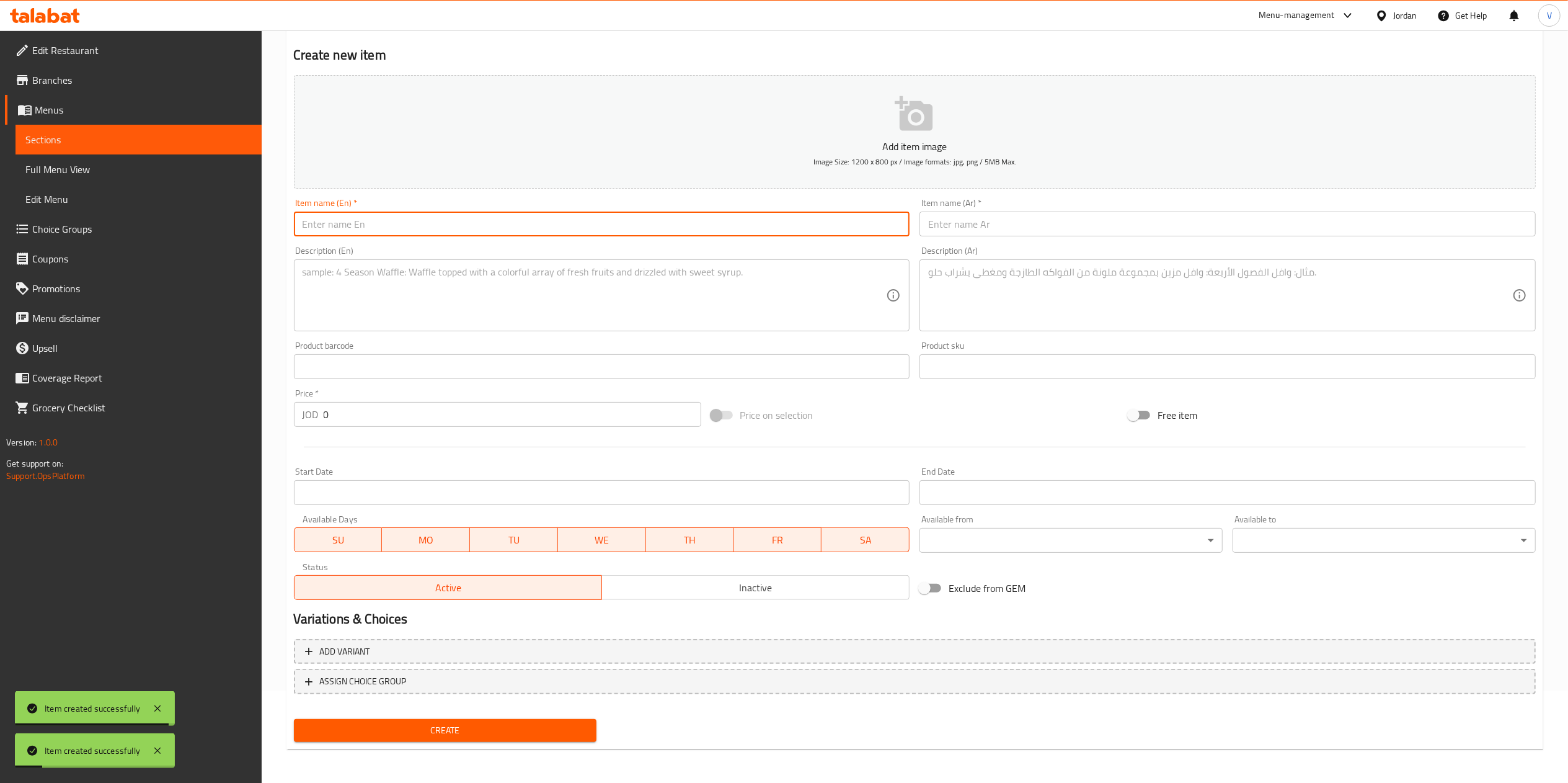
paste input "Baked Potatoes"
type input "Baked Potatoes"
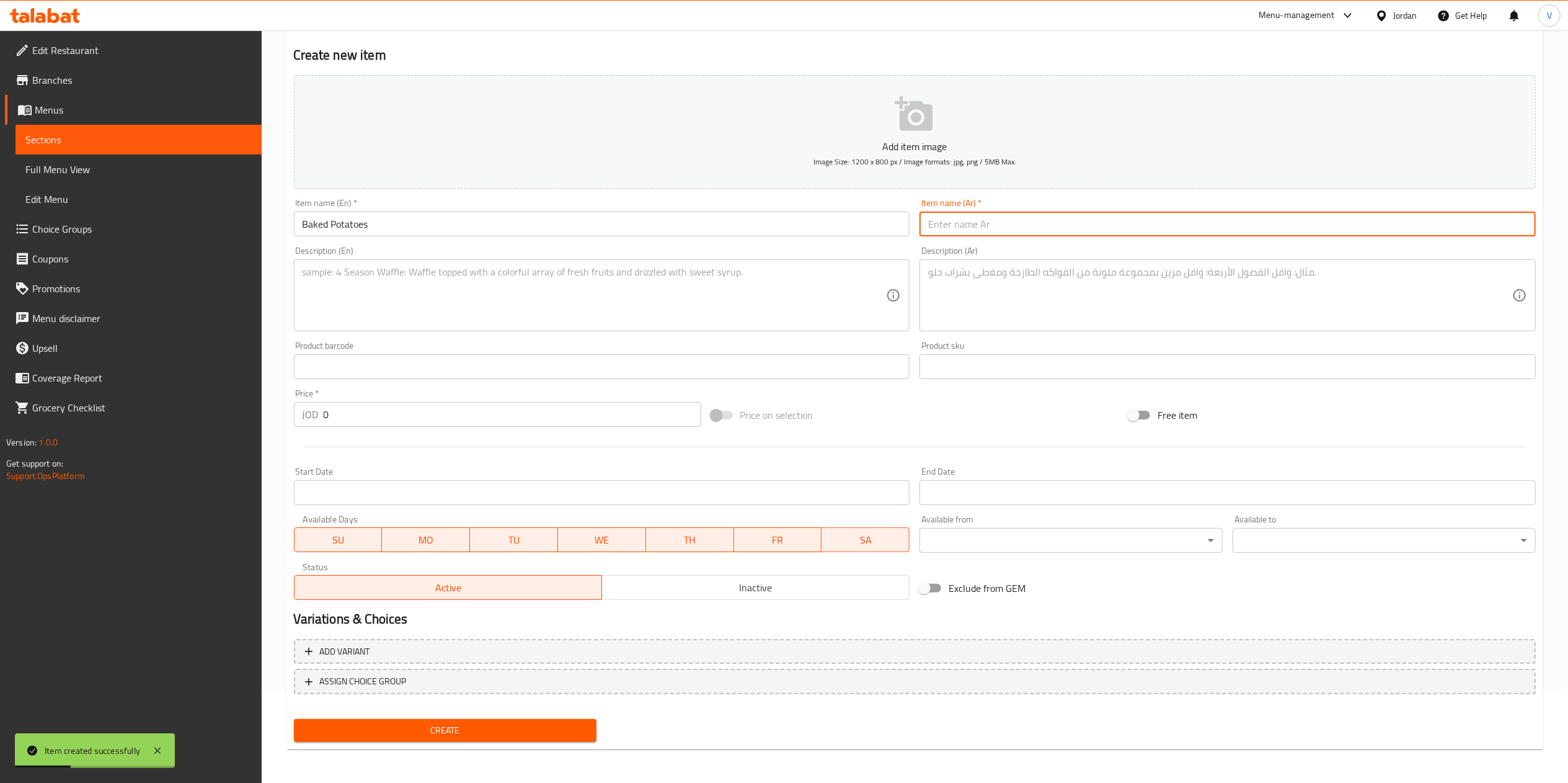
click at [1007, 218] on input "text" at bounding box center [1227, 223] width 617 height 25
paste input "بطاطا مشوية"
type input "بطاطا مشوية"
click at [953, 292] on textarea at bounding box center [1219, 296] width 584 height 59
paste textarea "شرائح بطاطا مشوية متبلة."
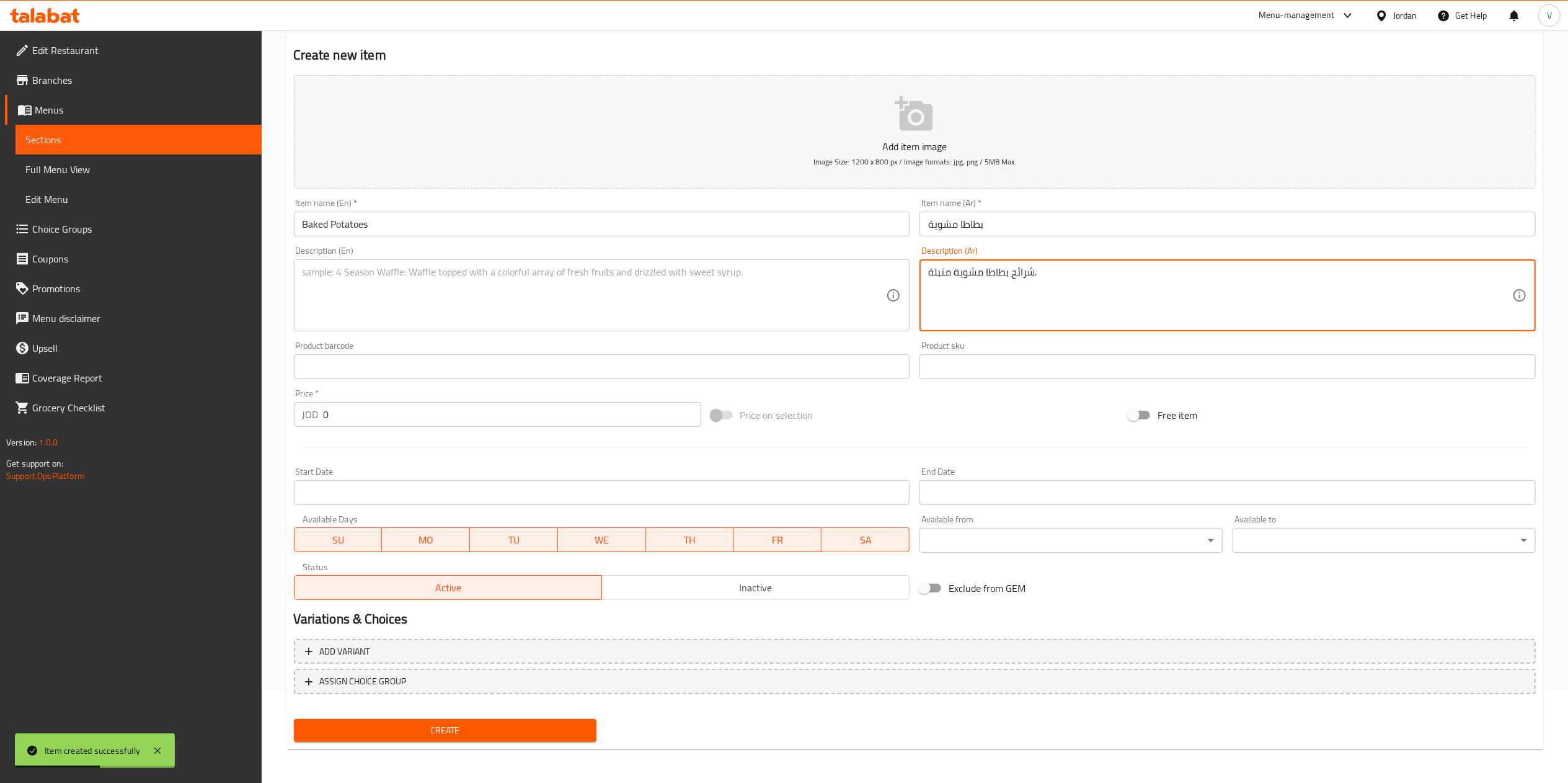
type textarea "شرائح بطاطا مشوية متبلة."
click at [397, 326] on div "Description (En)" at bounding box center [602, 295] width 617 height 72
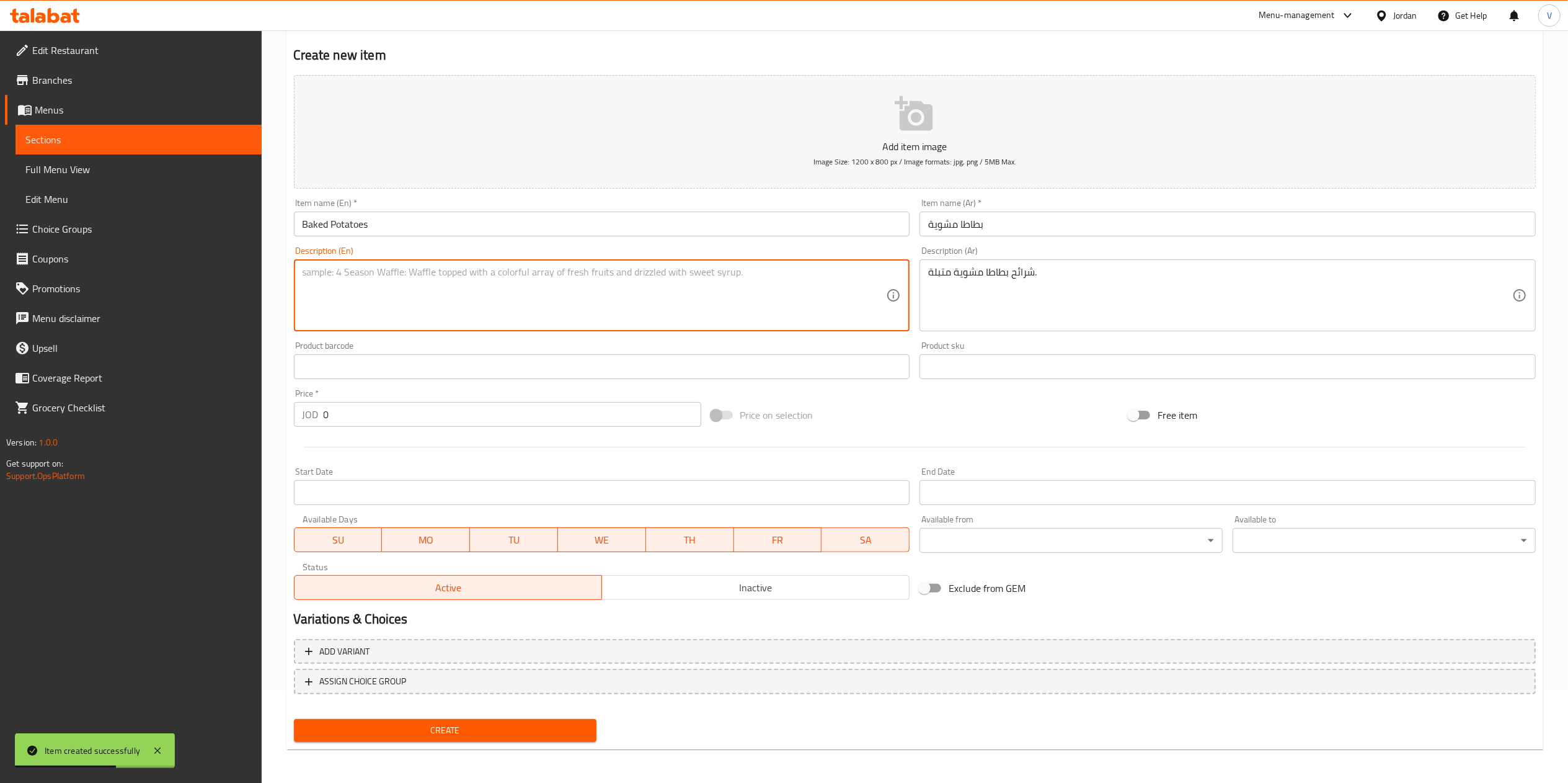
paste textarea "Oven-baked seasoned potato slices."
type textarea "Oven-baked seasoned potato slices."
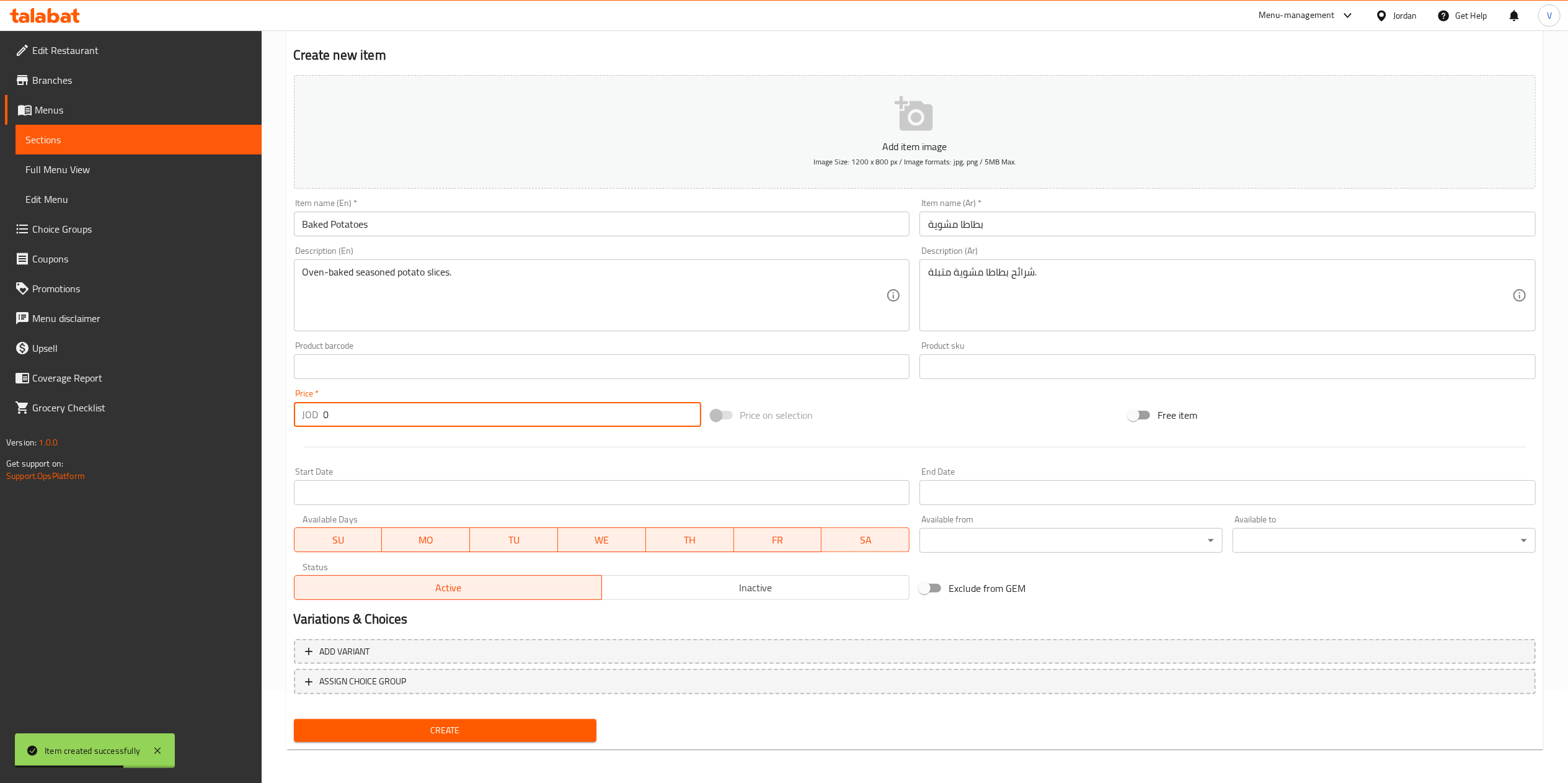
drag, startPoint x: 369, startPoint y: 423, endPoint x: 164, endPoint y: 422, distance: 205.0
click at [164, 422] on div "Edit Restaurant Branches Menus Sections Full Menu View Edit Menu Choice Groups …" at bounding box center [784, 361] width 1568 height 846
type input "1.5"
click at [418, 734] on span "Create" at bounding box center [445, 731] width 284 height 16
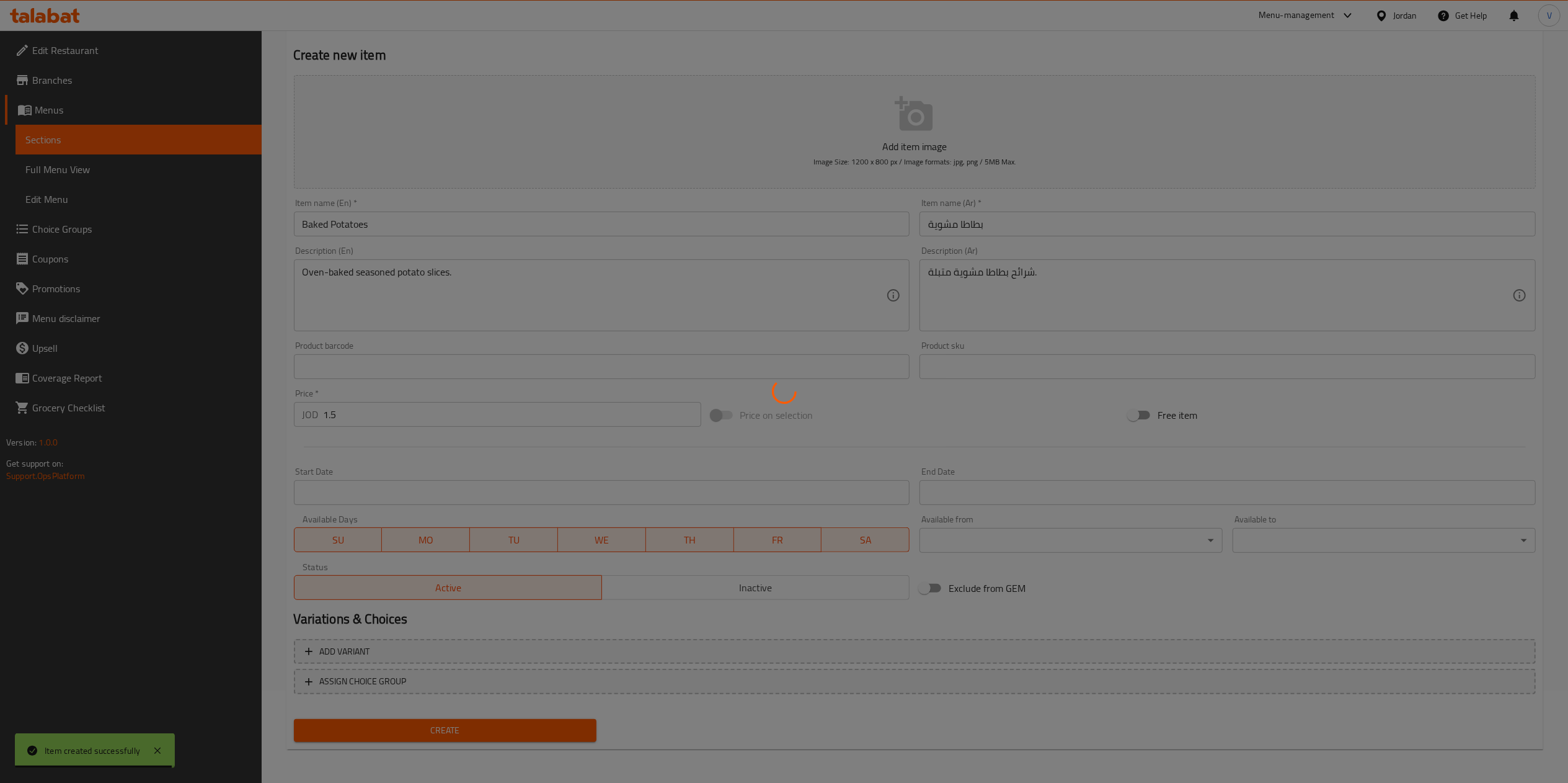
type input "0"
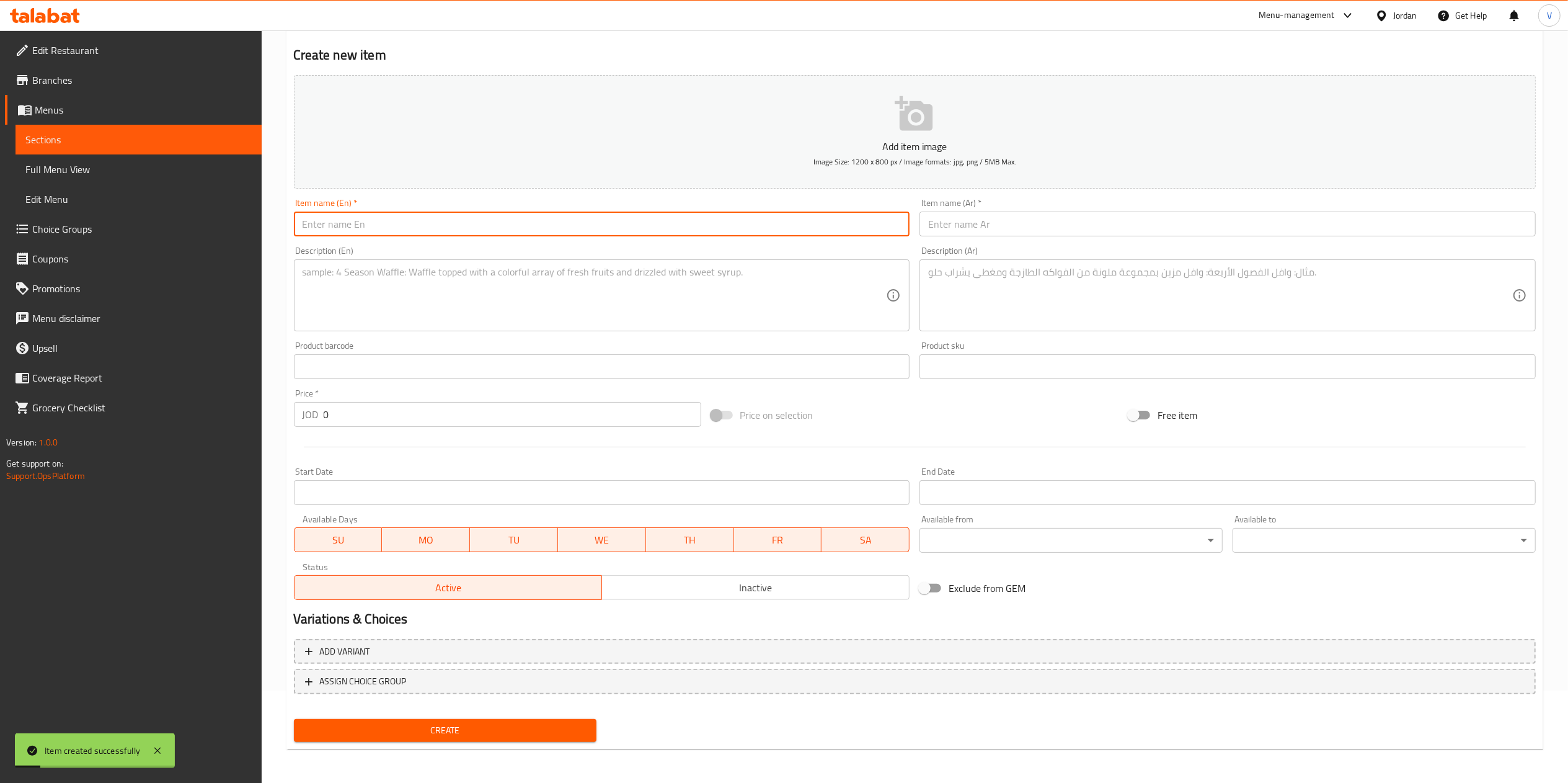
click at [687, 224] on input "text" at bounding box center [602, 223] width 617 height 25
paste input "Spicy Olives"
type input "Spicy Olives"
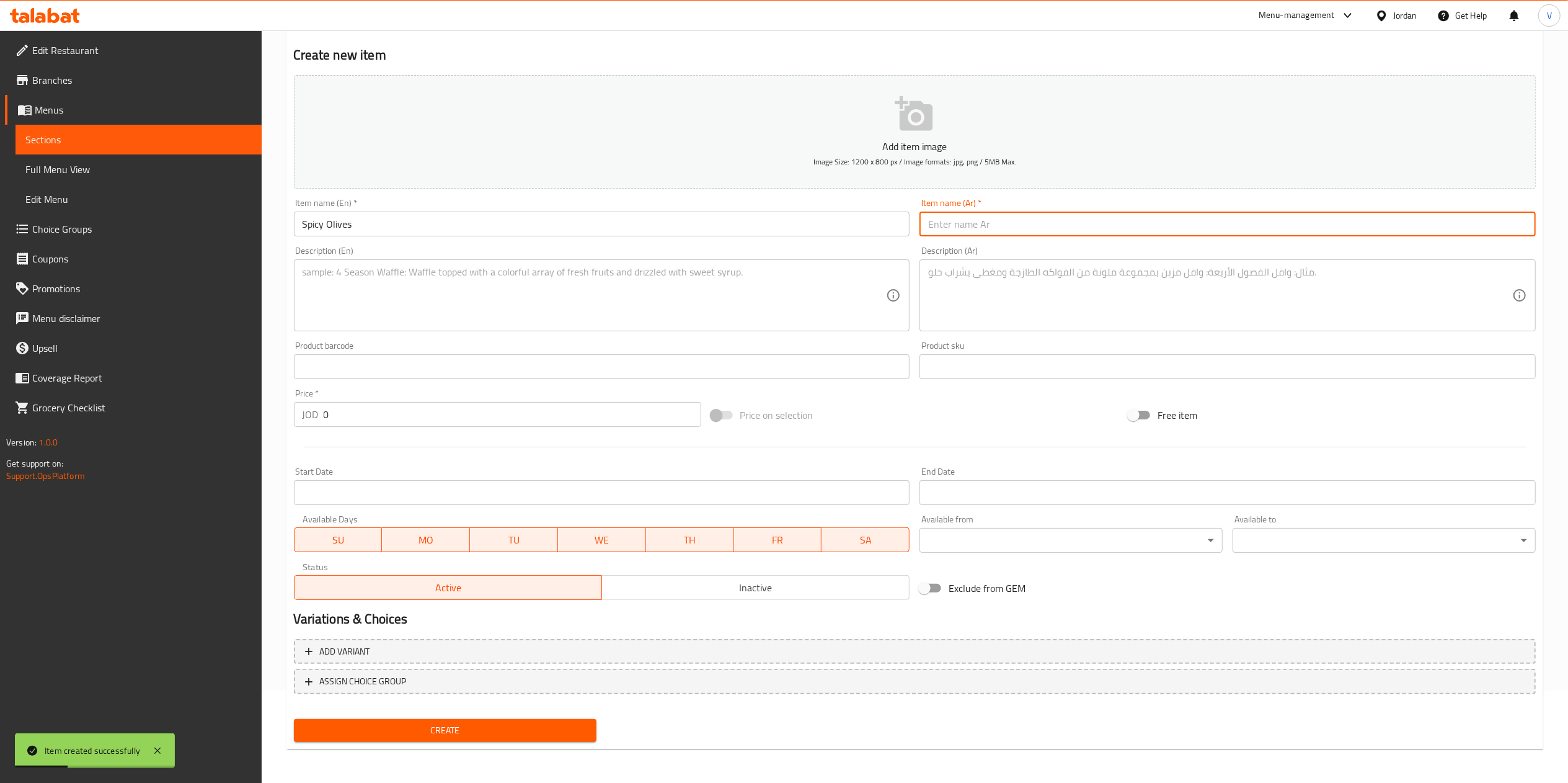
click at [1012, 218] on input "text" at bounding box center [1227, 223] width 617 height 25
paste input "زيتون حامي"
type input "زيتون حامي"
click at [960, 268] on textarea at bounding box center [1219, 296] width 584 height 59
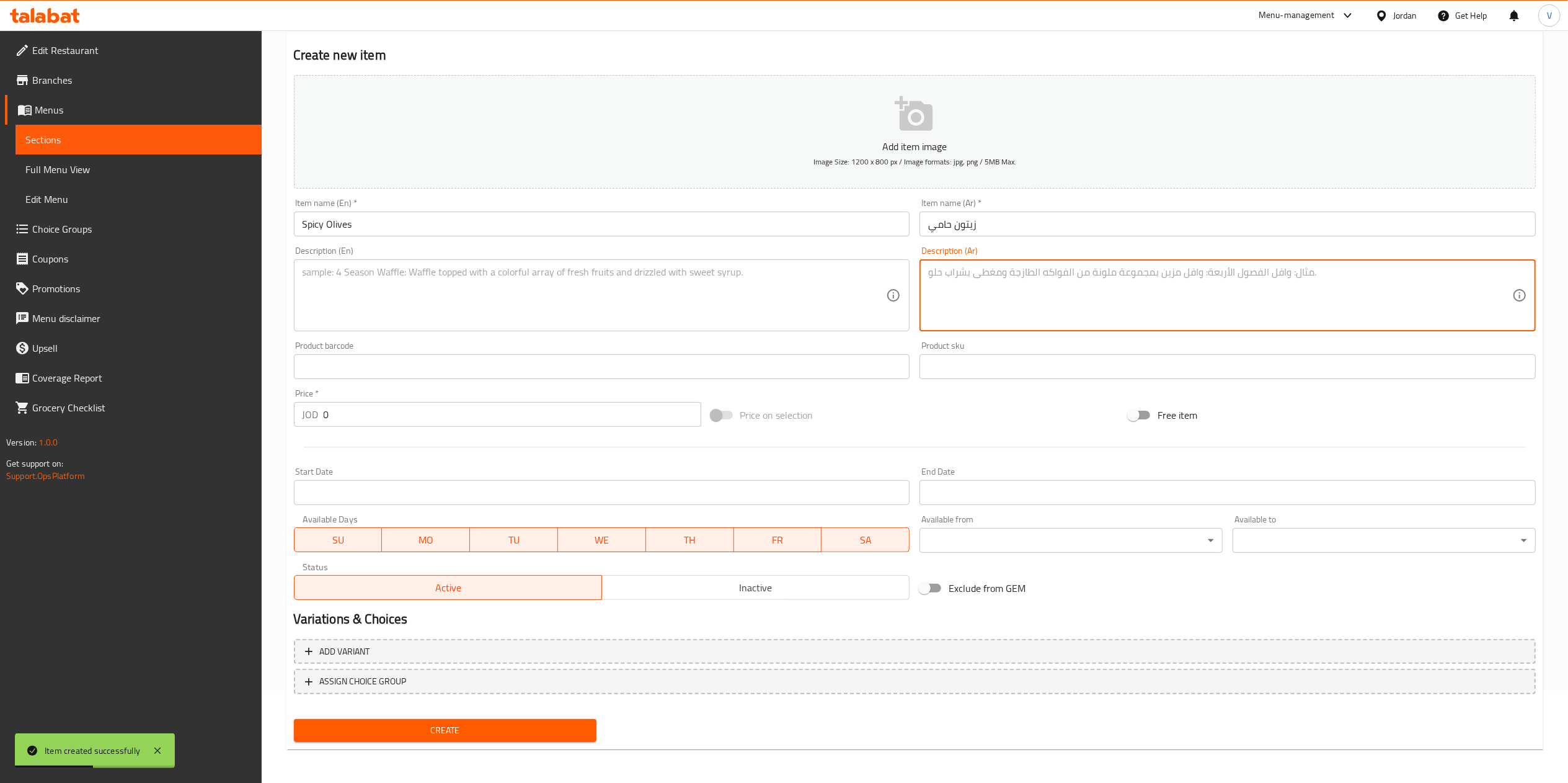
paste textarea "زيتون متبل حار."
type textarea "زيتون متبل حار."
click at [373, 311] on textarea at bounding box center [594, 296] width 584 height 59
paste textarea "Spicy marinated olives."
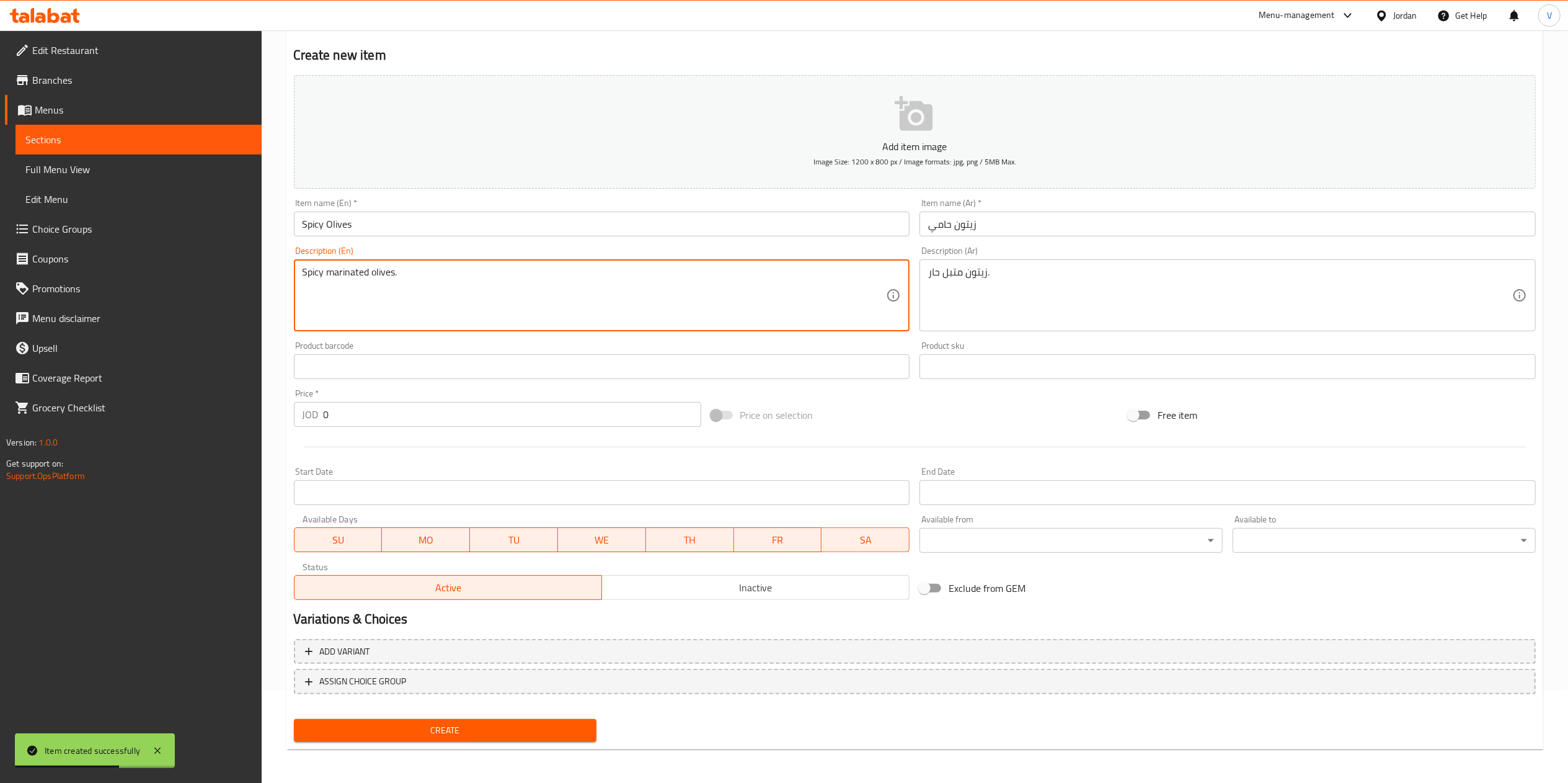
type textarea "Spicy marinated olives."
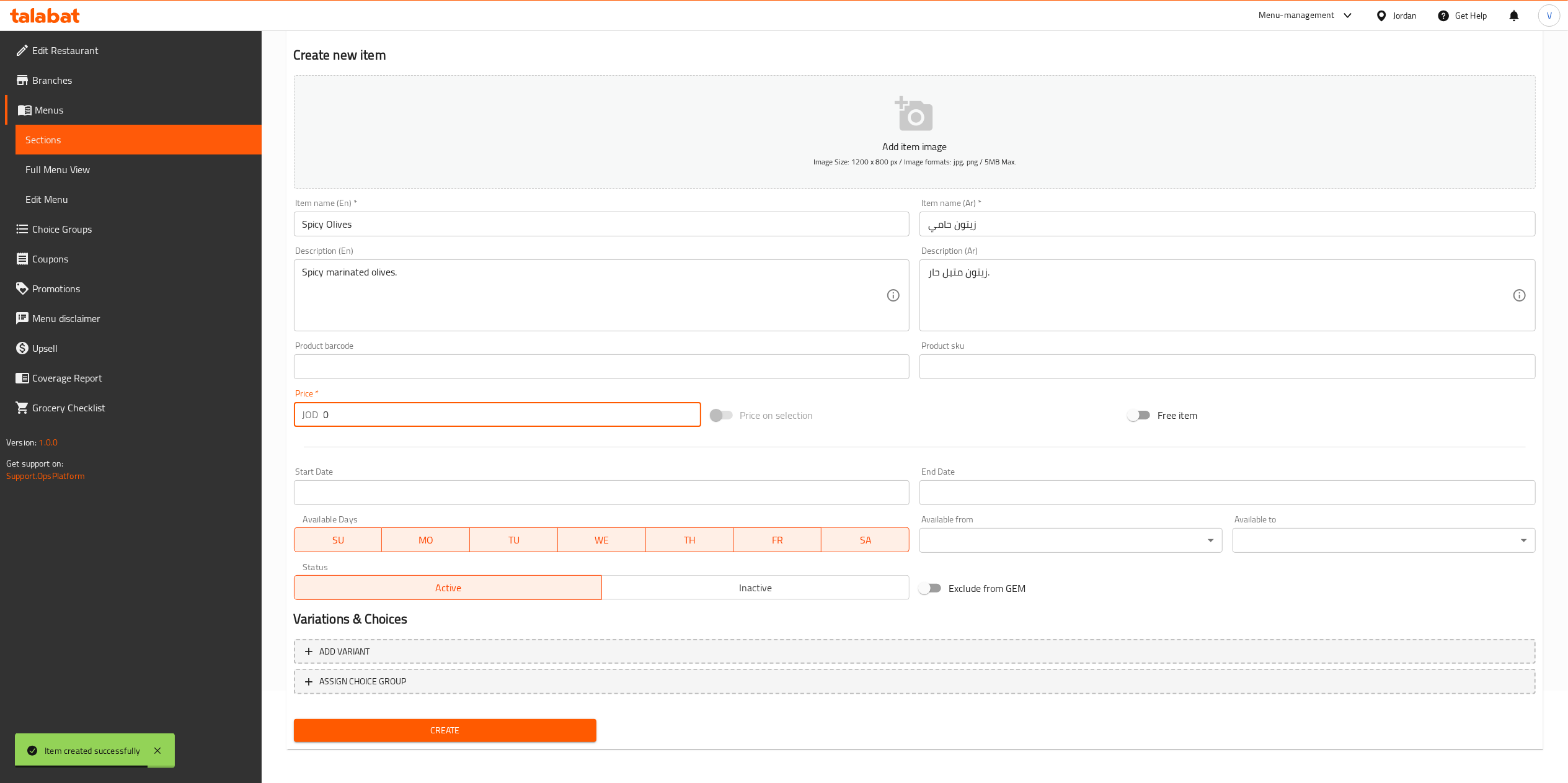
drag, startPoint x: 345, startPoint y: 424, endPoint x: 186, endPoint y: 435, distance: 159.4
click at [186, 435] on div "Edit Restaurant Branches Menus Sections Full Menu View Edit Menu Choice Groups …" at bounding box center [784, 361] width 1568 height 846
paste input "1.5"
type input "1.5"
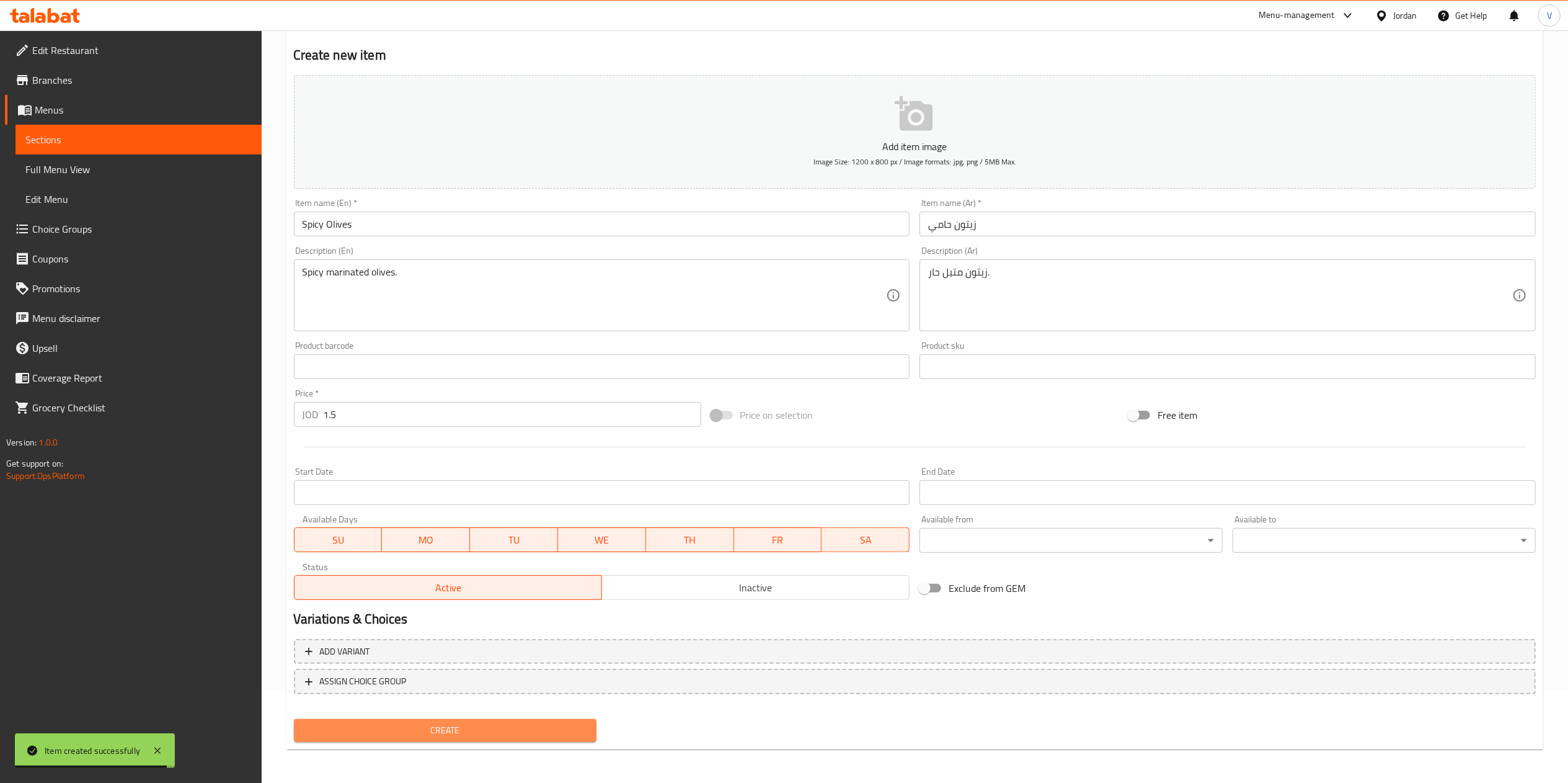
click at [417, 729] on span "Create" at bounding box center [445, 731] width 284 height 16
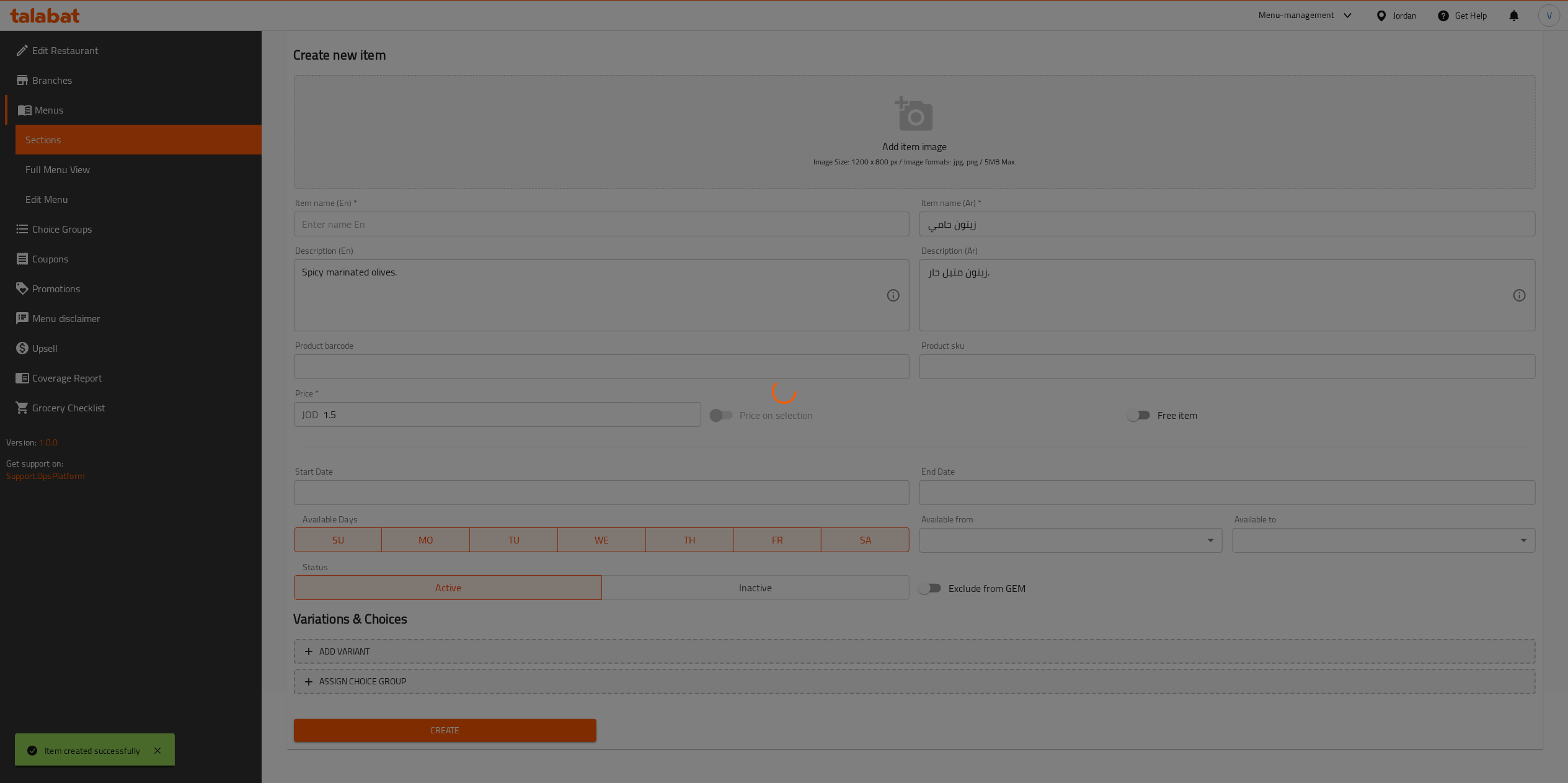
type input "0"
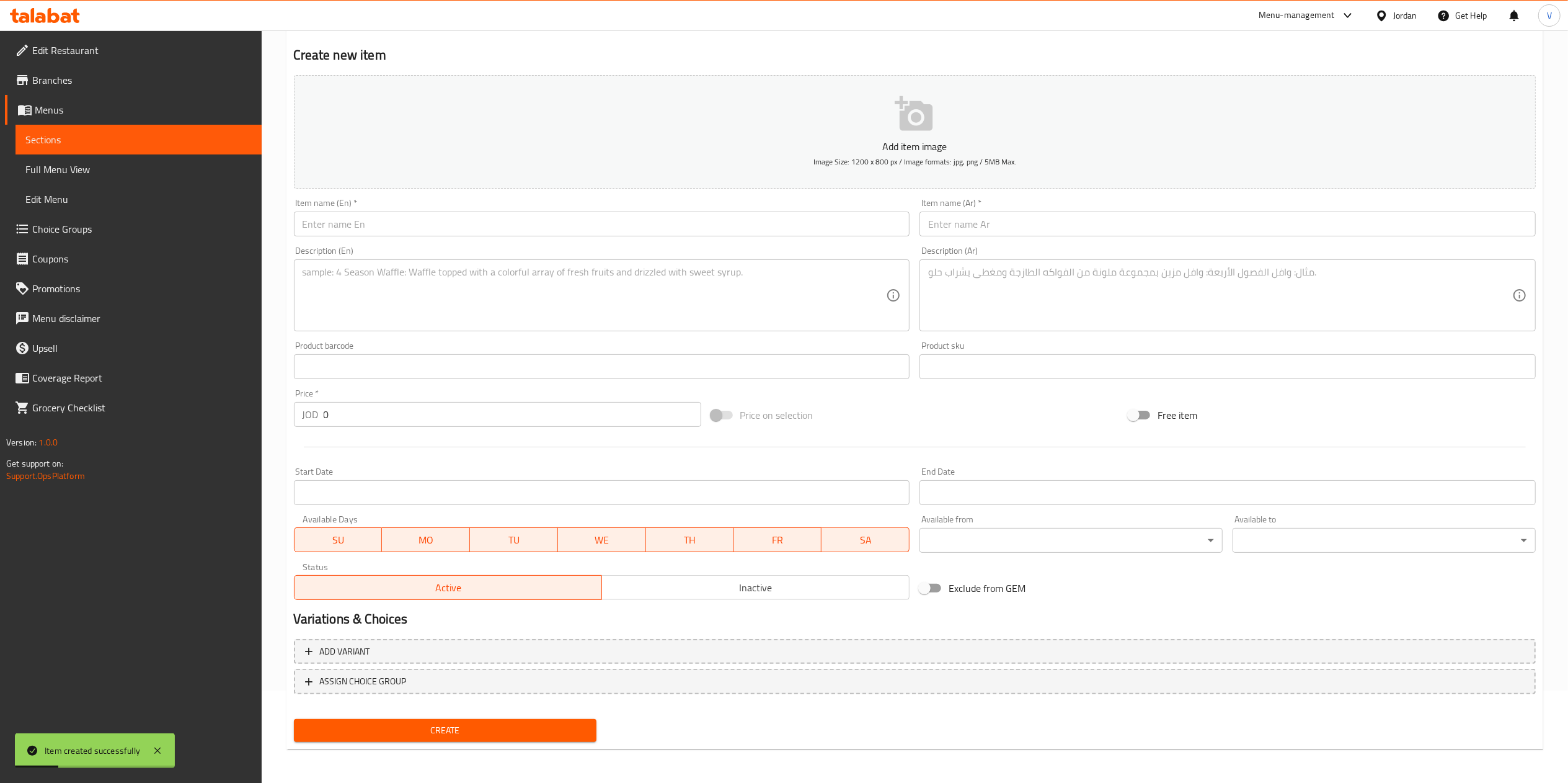
click at [985, 281] on textarea at bounding box center [1219, 296] width 584 height 59
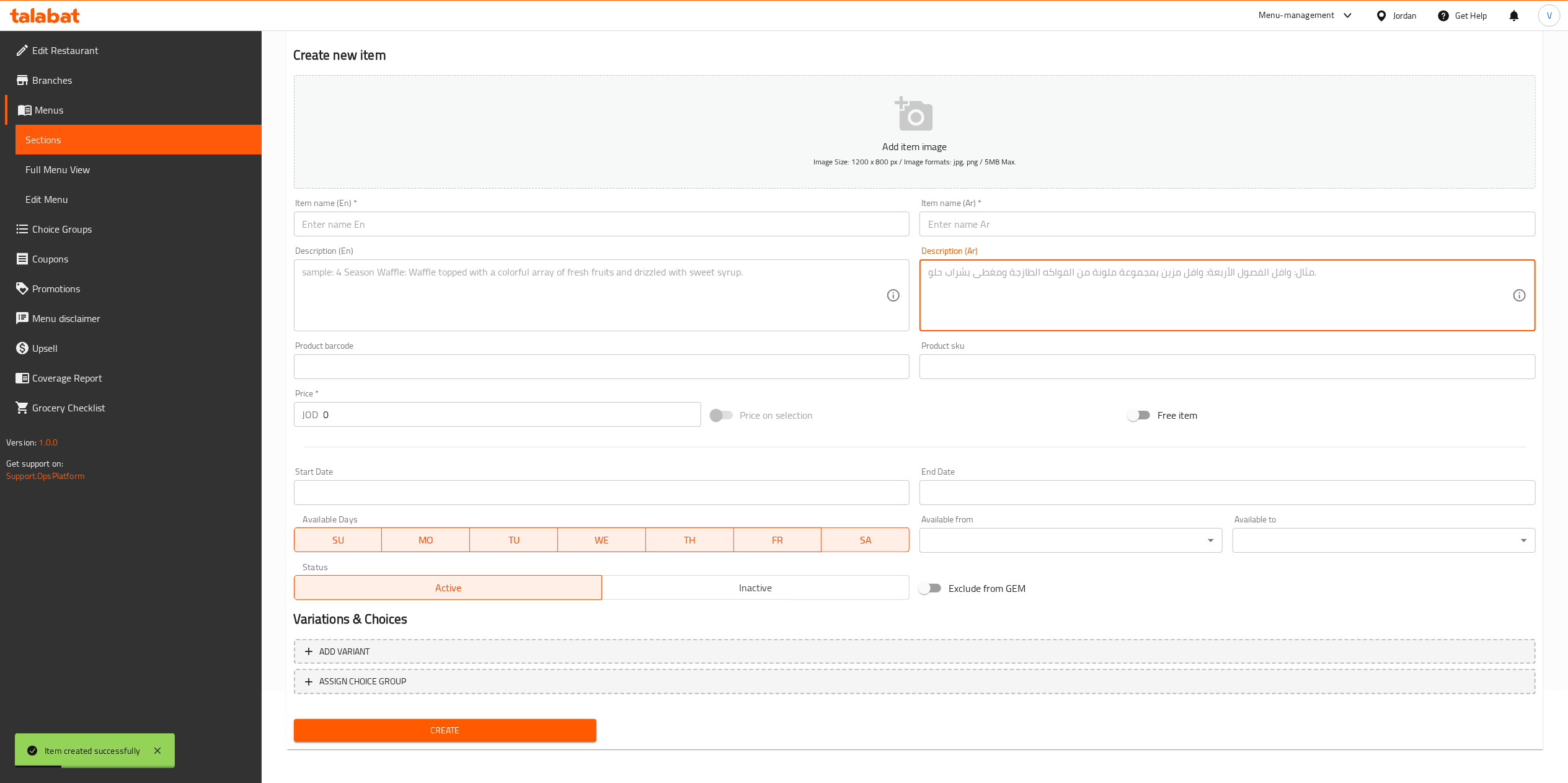
paste textarea "Classic Garlic Dip"
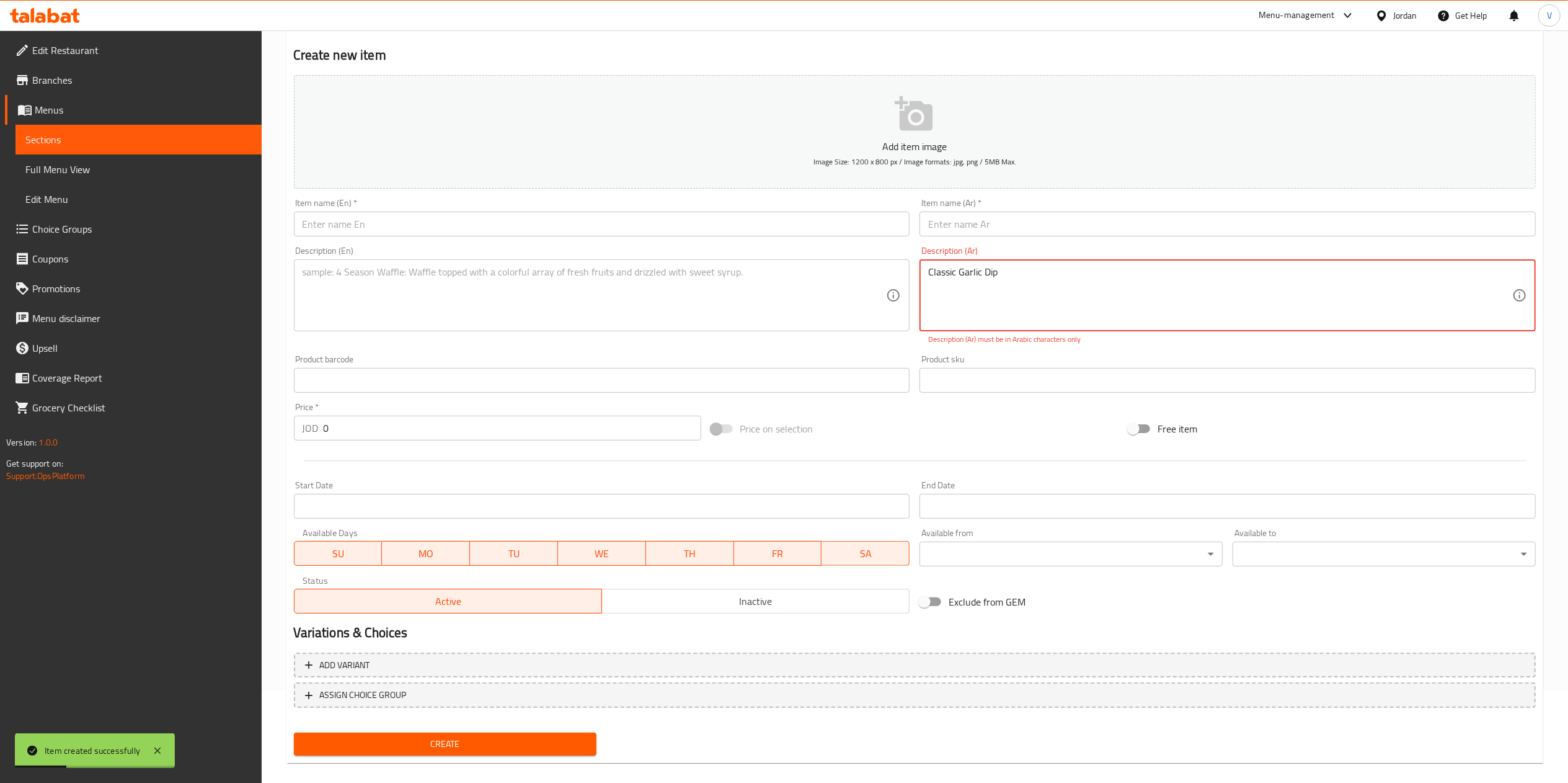
type textarea "Classic Garlic Dip"
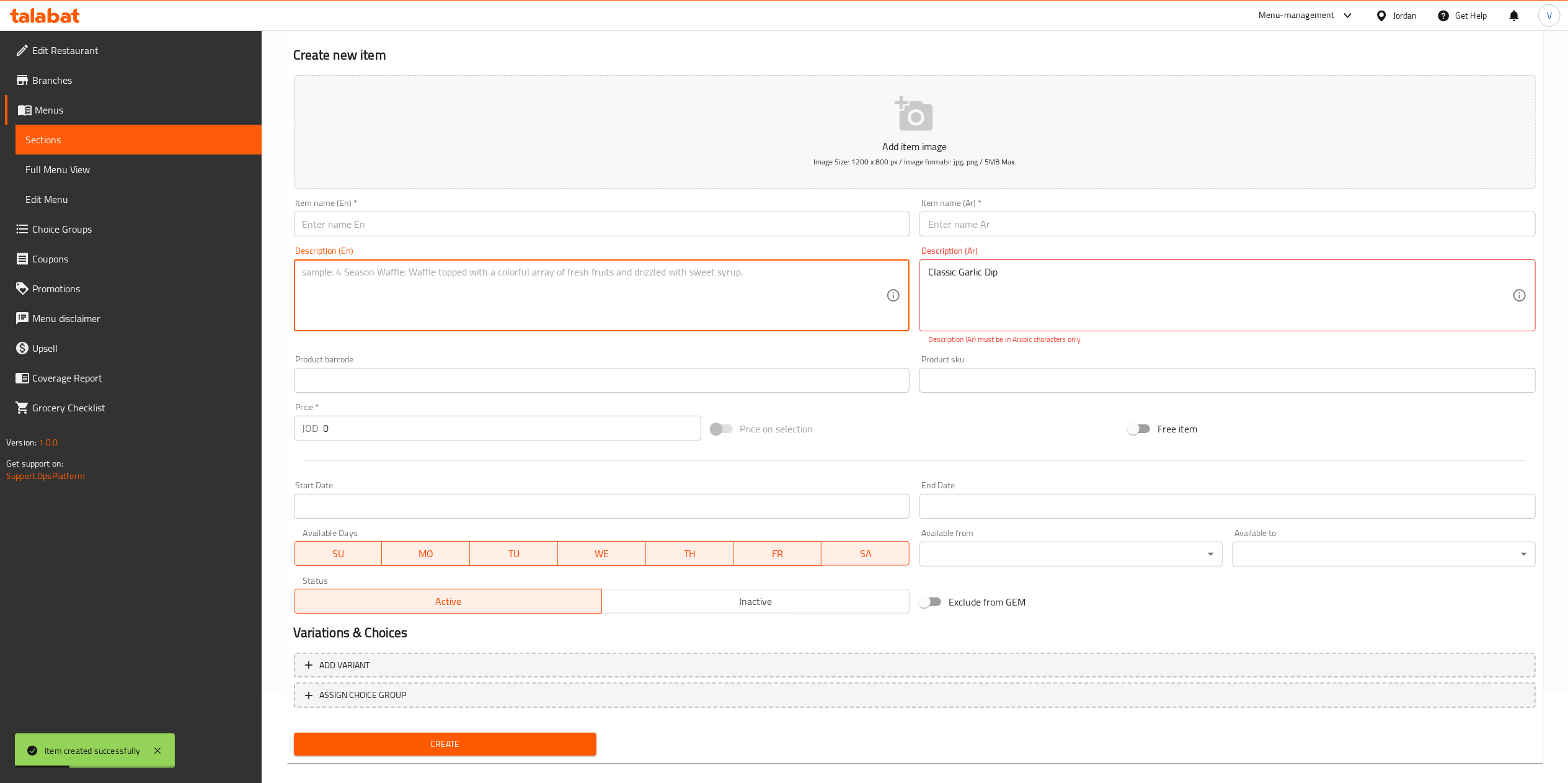
click at [812, 299] on textarea at bounding box center [594, 296] width 584 height 59
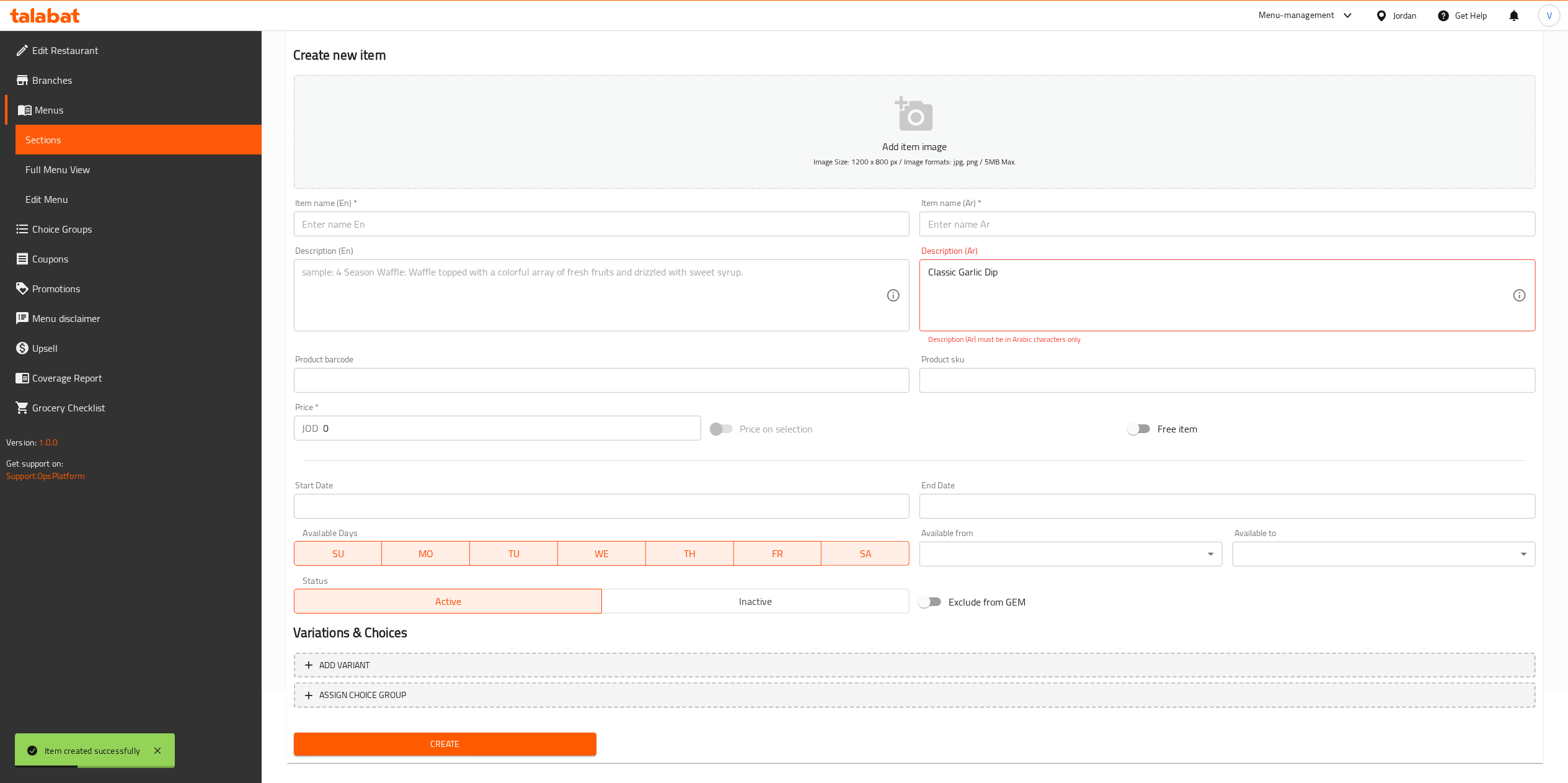
click at [793, 238] on div "Item name (En)   * Item name (En) *" at bounding box center [602, 218] width 626 height 47
click at [804, 224] on input "text" at bounding box center [602, 223] width 617 height 25
paste input "Classic Garlic Dip"
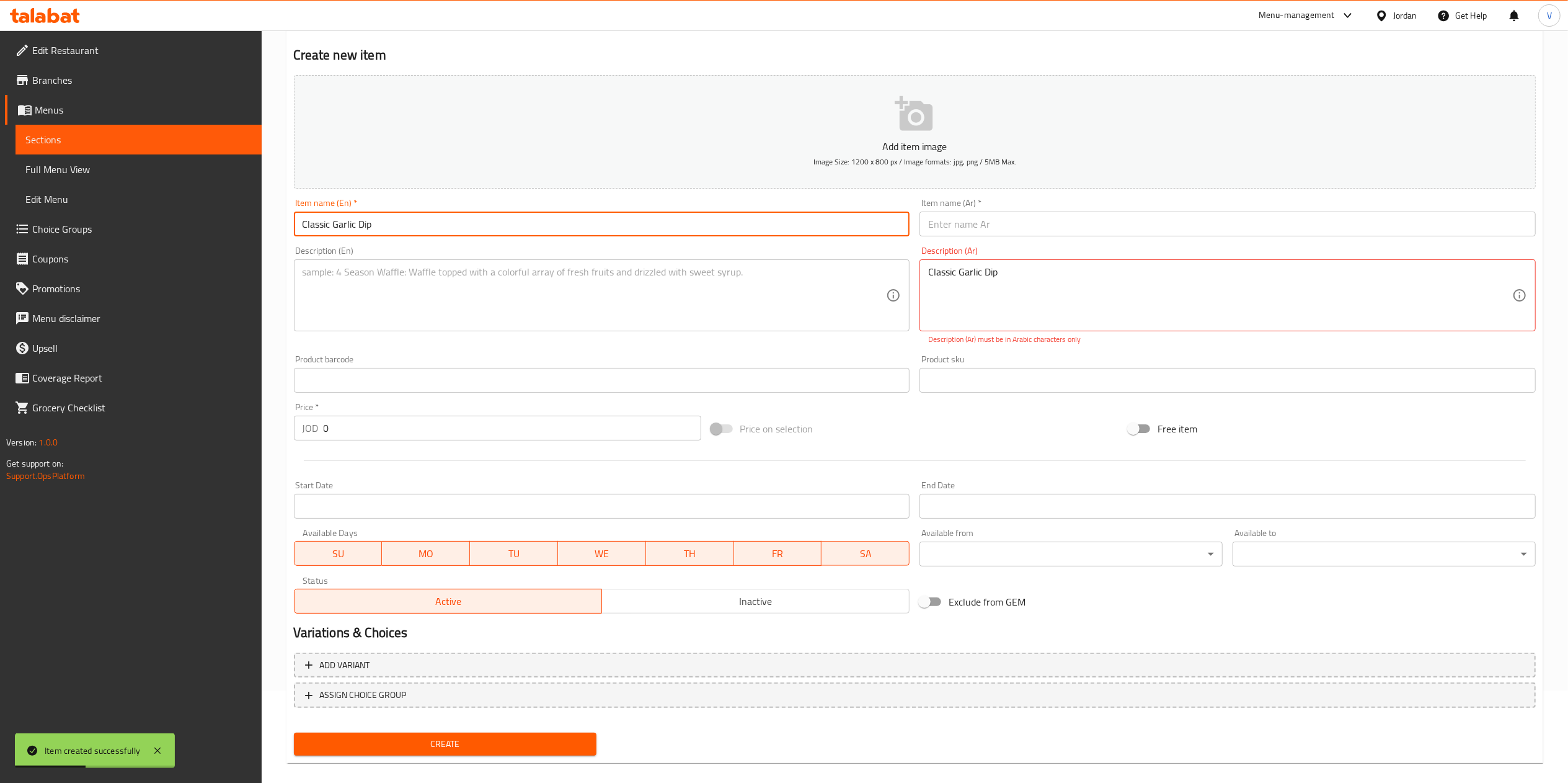
type input "Classic Garlic Dip"
click at [731, 225] on input "Classic Garlic Dip" at bounding box center [602, 223] width 617 height 25
drag, startPoint x: 1011, startPoint y: 197, endPoint x: 1001, endPoint y: 214, distance: 19.7
click at [1010, 200] on div "Item name (Ar)   * Item name (Ar) *" at bounding box center [1227, 218] width 626 height 47
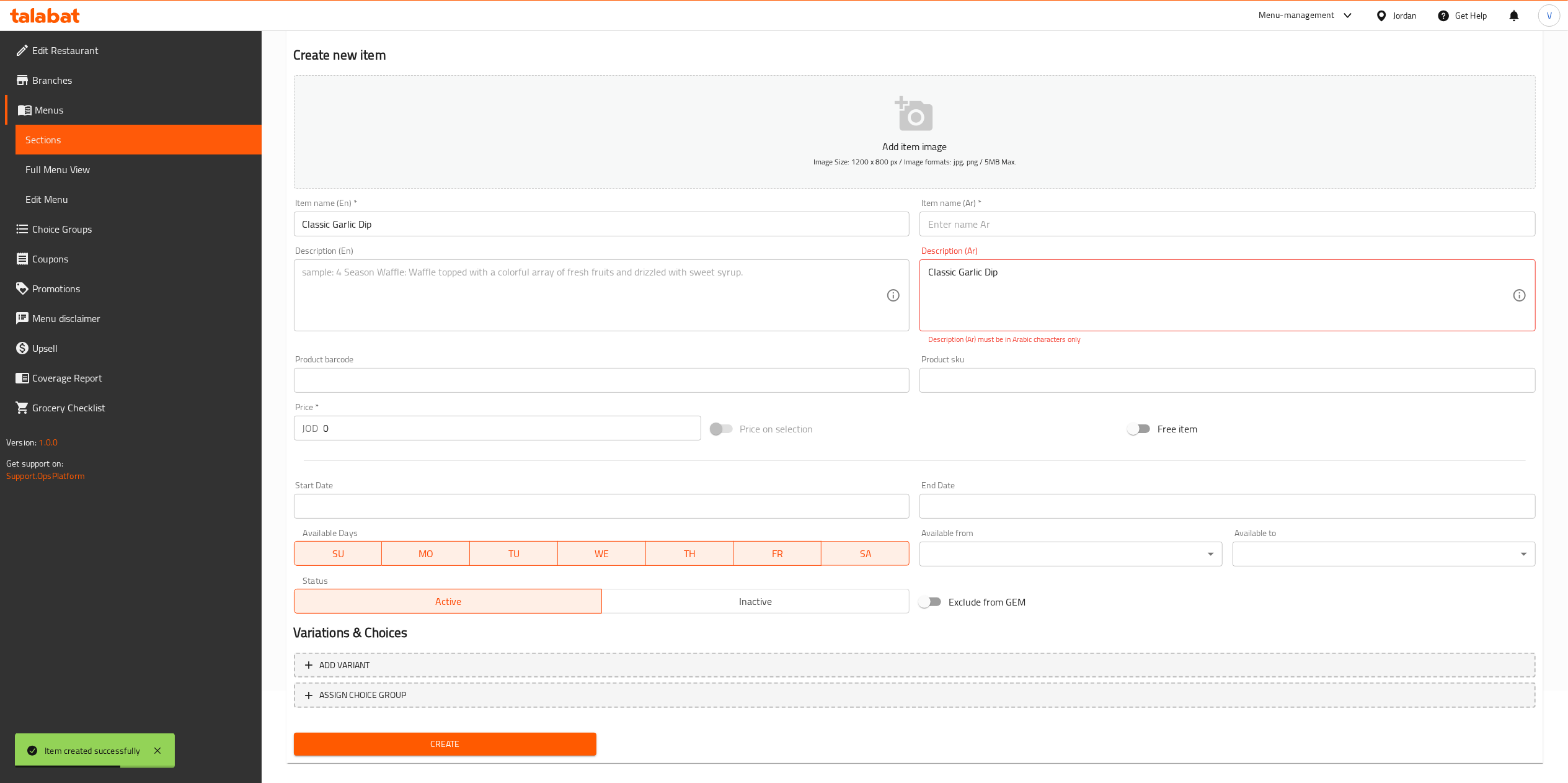
click at [1001, 214] on input "text" at bounding box center [1227, 223] width 617 height 25
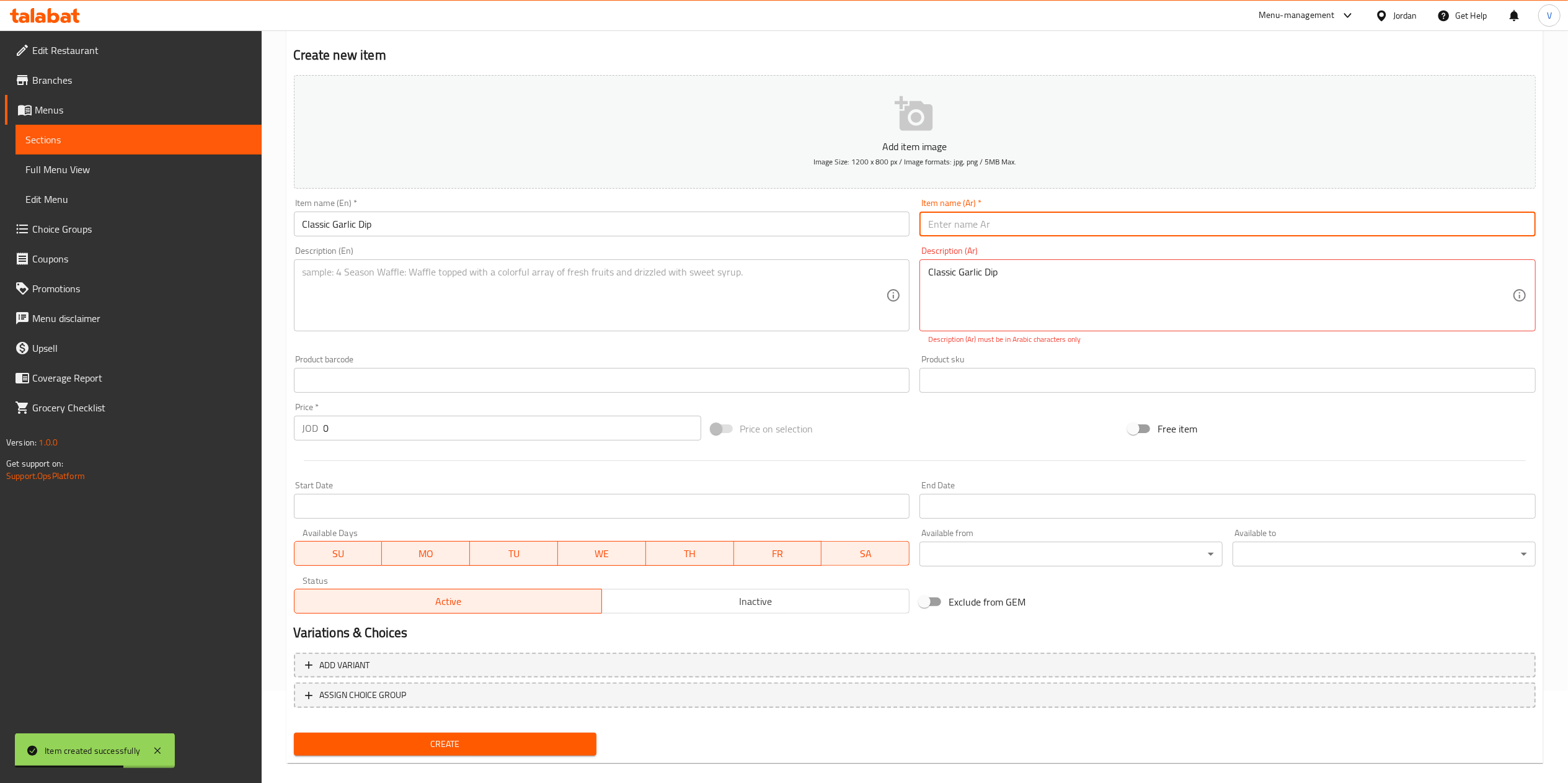
paste input "ثوم زمان"
type input "ثوم زمان"
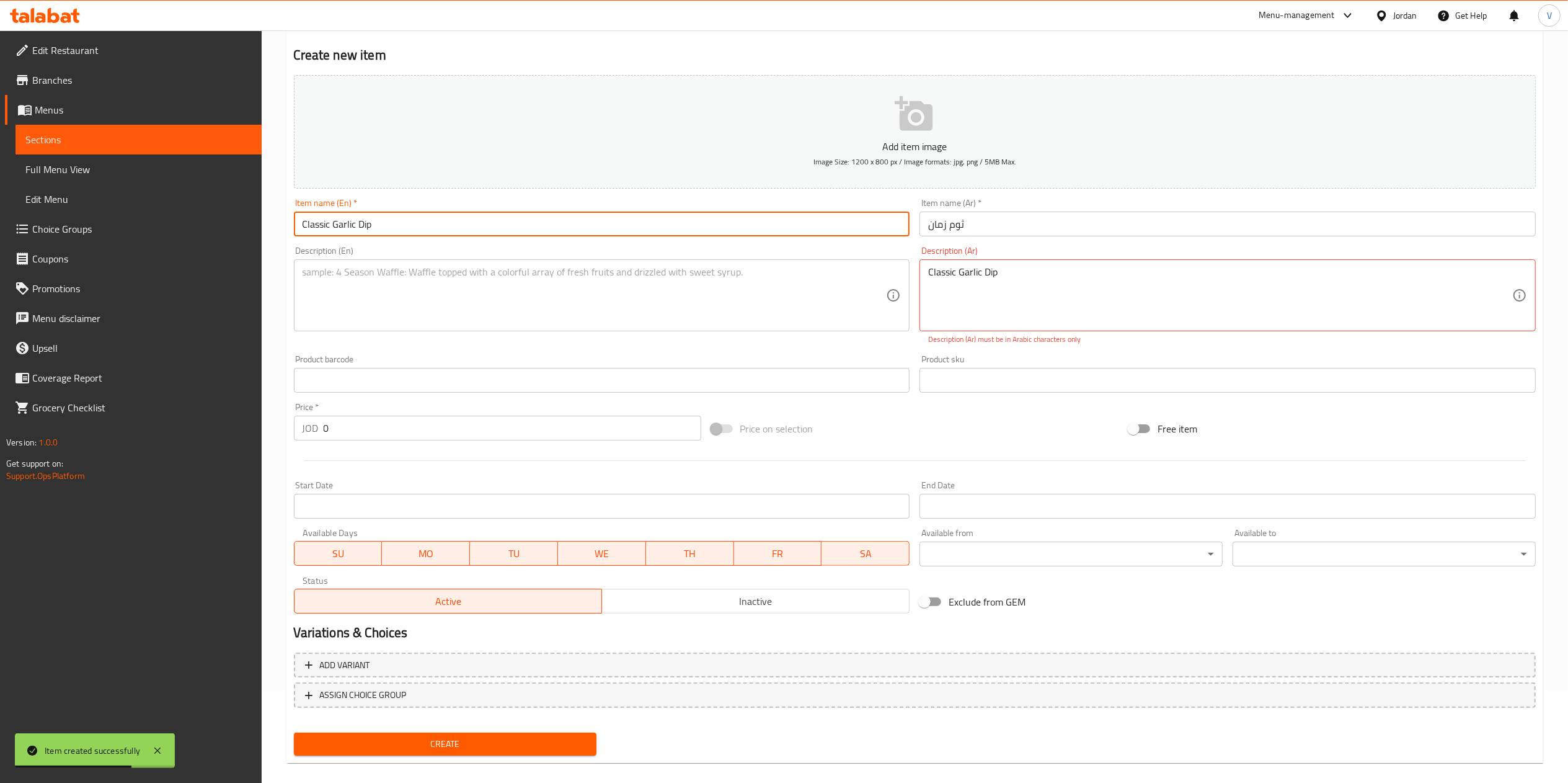
click at [786, 233] on input "Classic Garlic Dip" at bounding box center [602, 223] width 617 height 25
type input "G"
type input "Zaman Garlic"
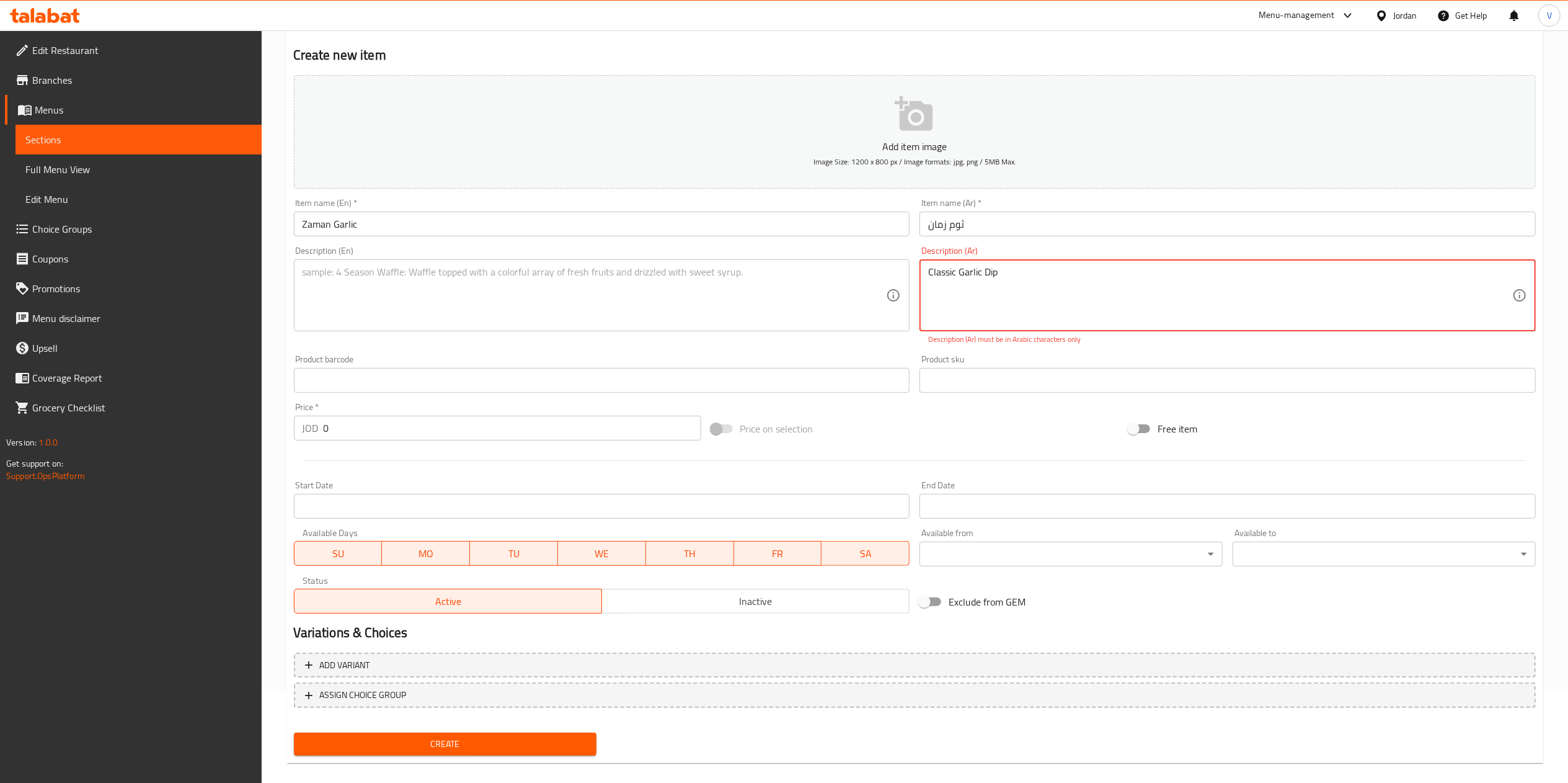
click at [983, 295] on textarea "Classic Garlic Dip" at bounding box center [1219, 296] width 584 height 59
click at [982, 295] on textarea "Classic Garlic Dip" at bounding box center [1219, 296] width 584 height 59
paste textarea "صوص الثوم الكلاسيكي."
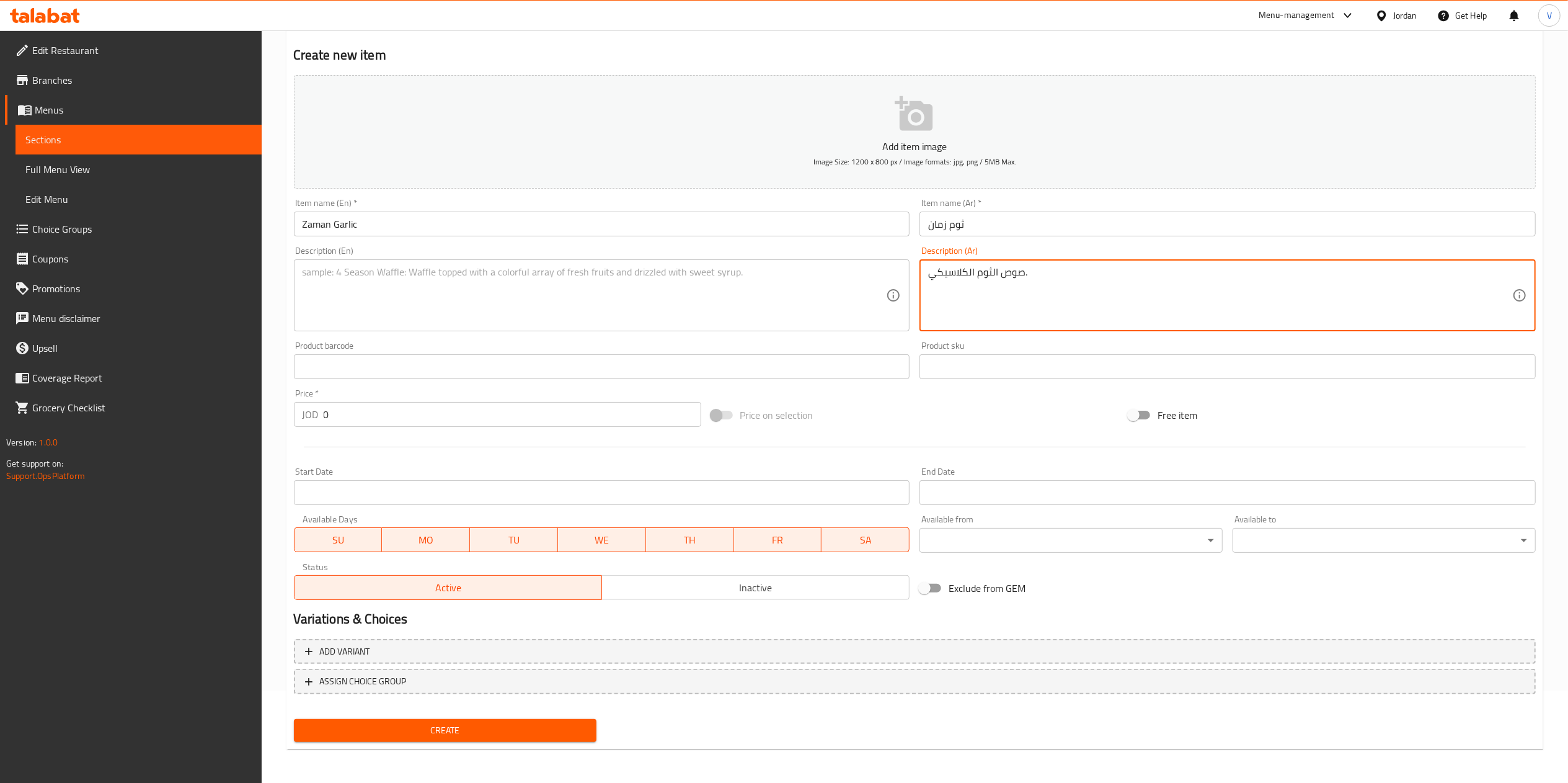
type textarea "صوص الثوم الكلاسيكي."
click at [512, 365] on input "text" at bounding box center [602, 366] width 617 height 25
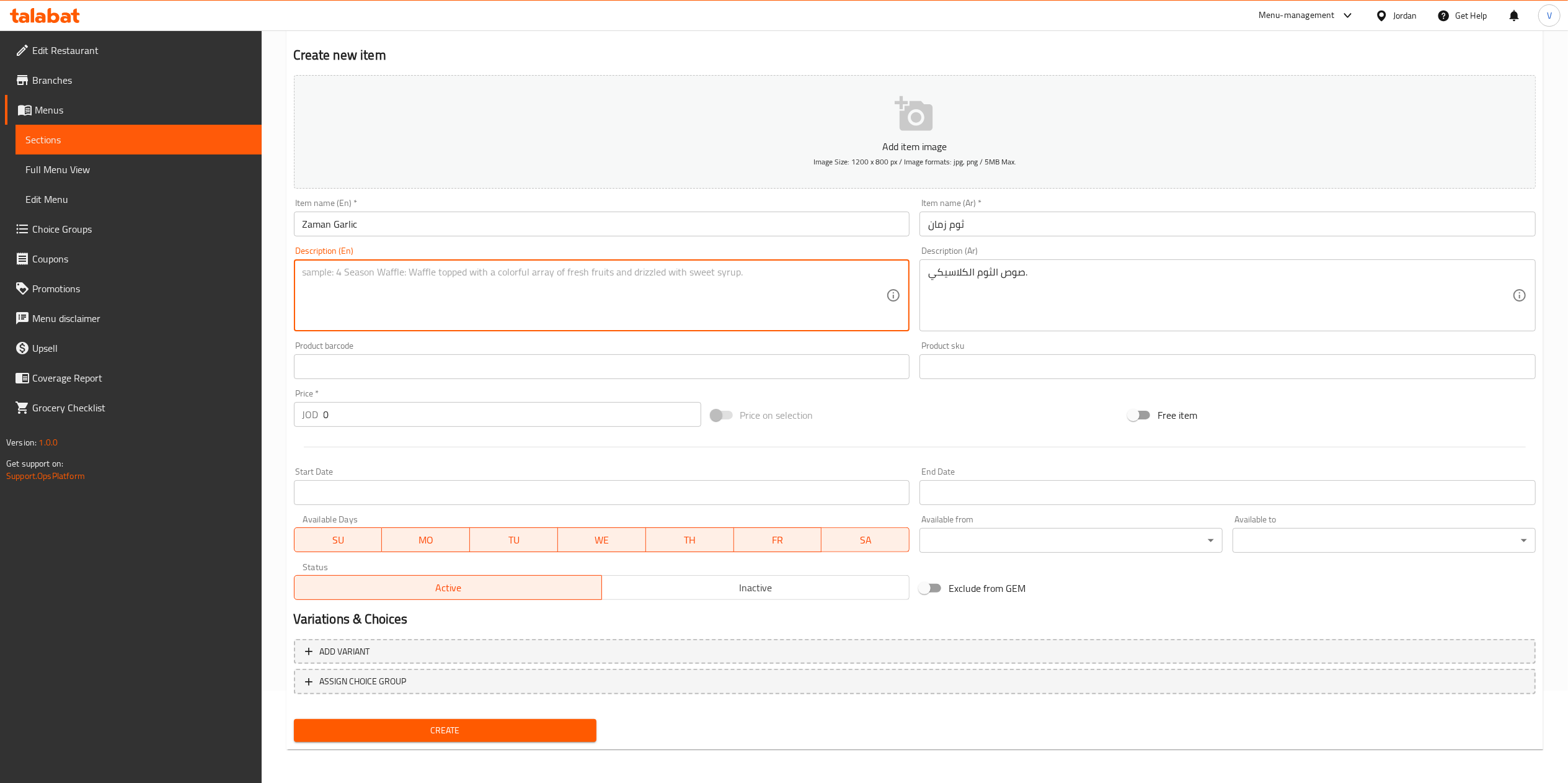
click at [546, 307] on textarea at bounding box center [594, 296] width 584 height 59
paste textarea "Classic garlic dip."
type textarea "Classic garlic dip."
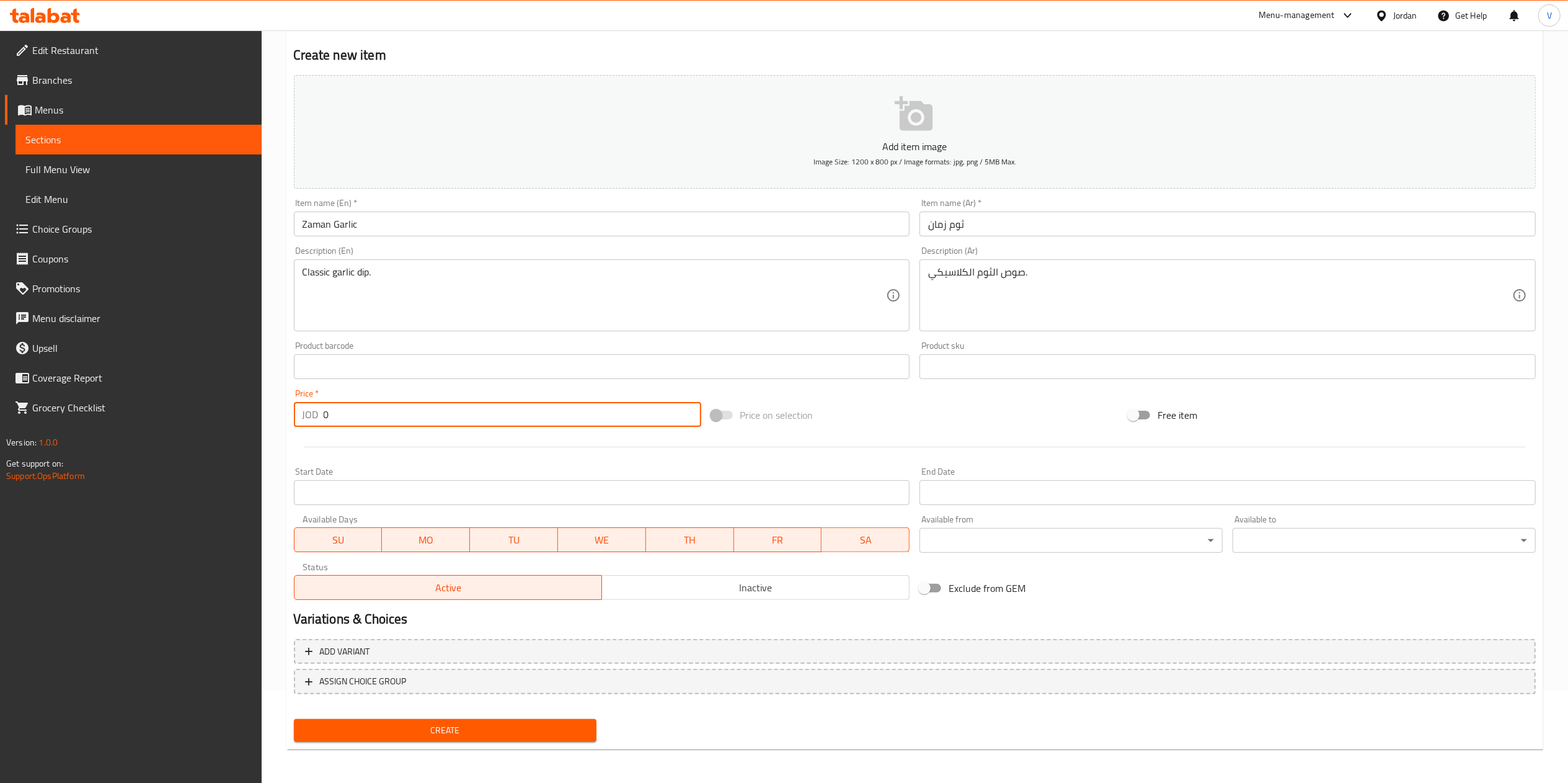
paste input "1"
drag, startPoint x: 367, startPoint y: 410, endPoint x: 241, endPoint y: 448, distance: 131.6
click at [241, 448] on div "Edit Restaurant Branches Menus Sections Full Menu View Edit Menu Choice Groups …" at bounding box center [784, 361] width 1568 height 846
type input "1"
click at [464, 740] on button "Create" at bounding box center [445, 730] width 303 height 23
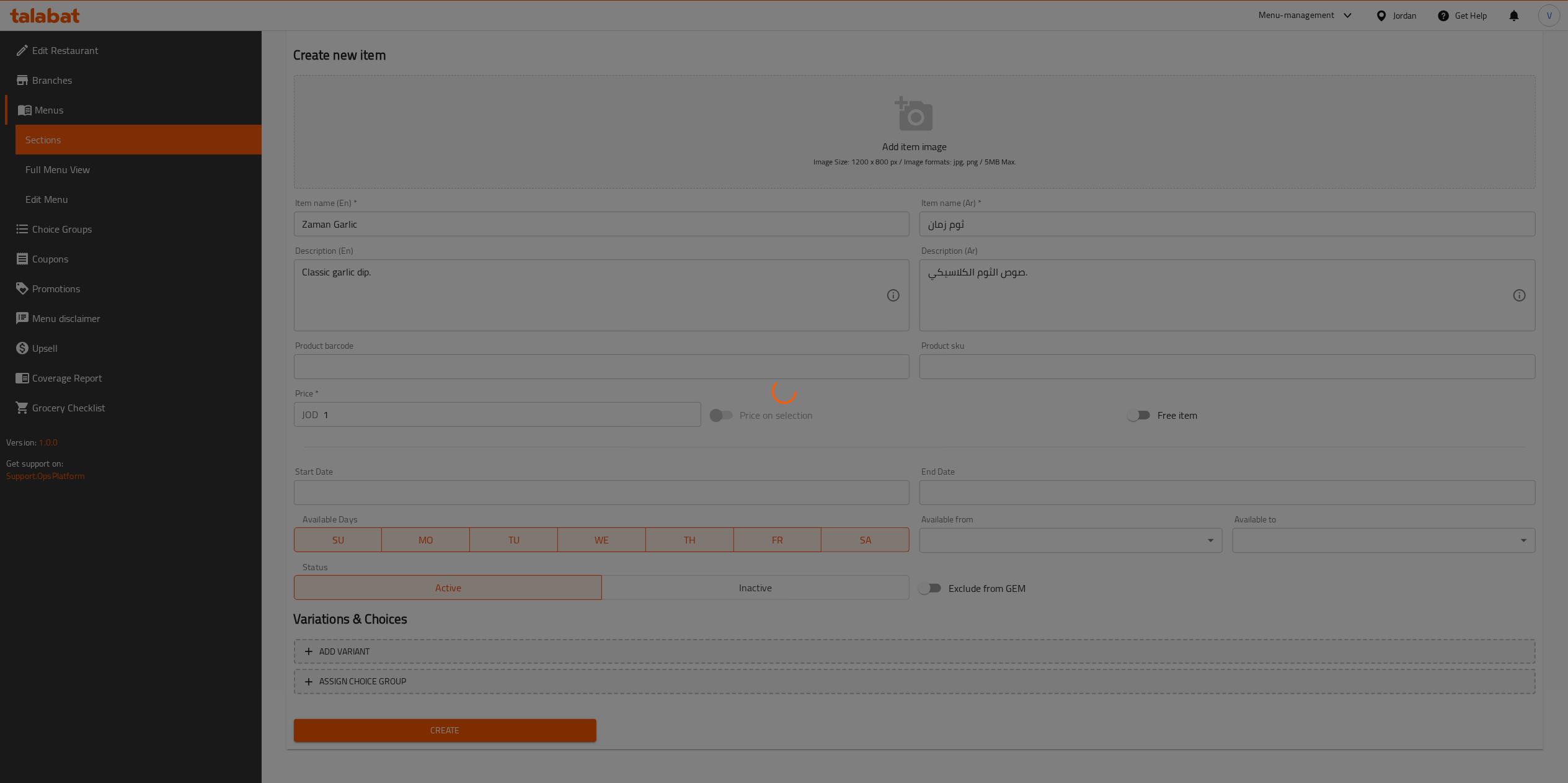
type input "0"
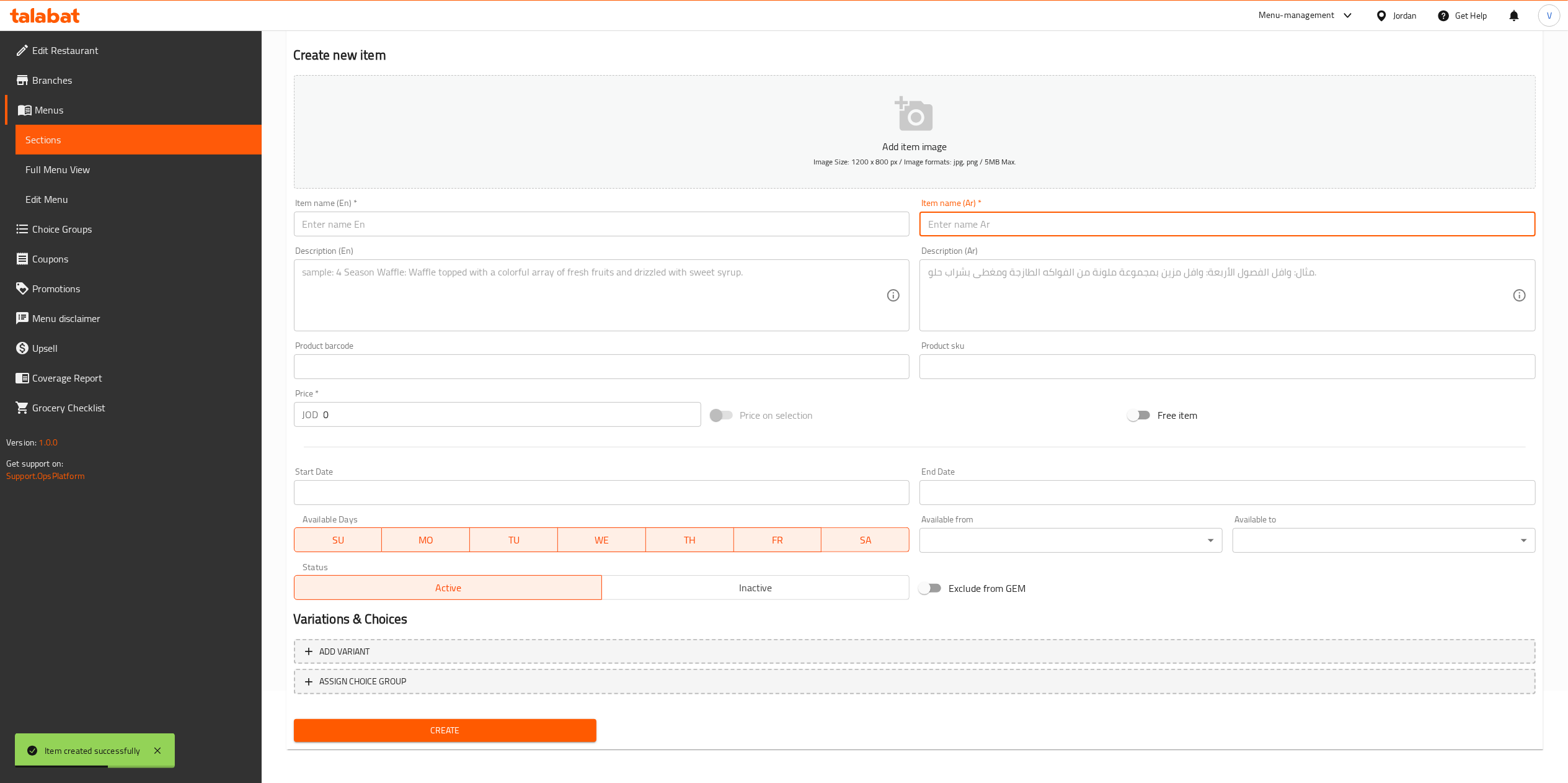
click at [969, 225] on input "text" at bounding box center [1227, 223] width 617 height 25
paste input "ثوم زمان بالأعشاب"
type input "ثوم زمان بالأعشاب"
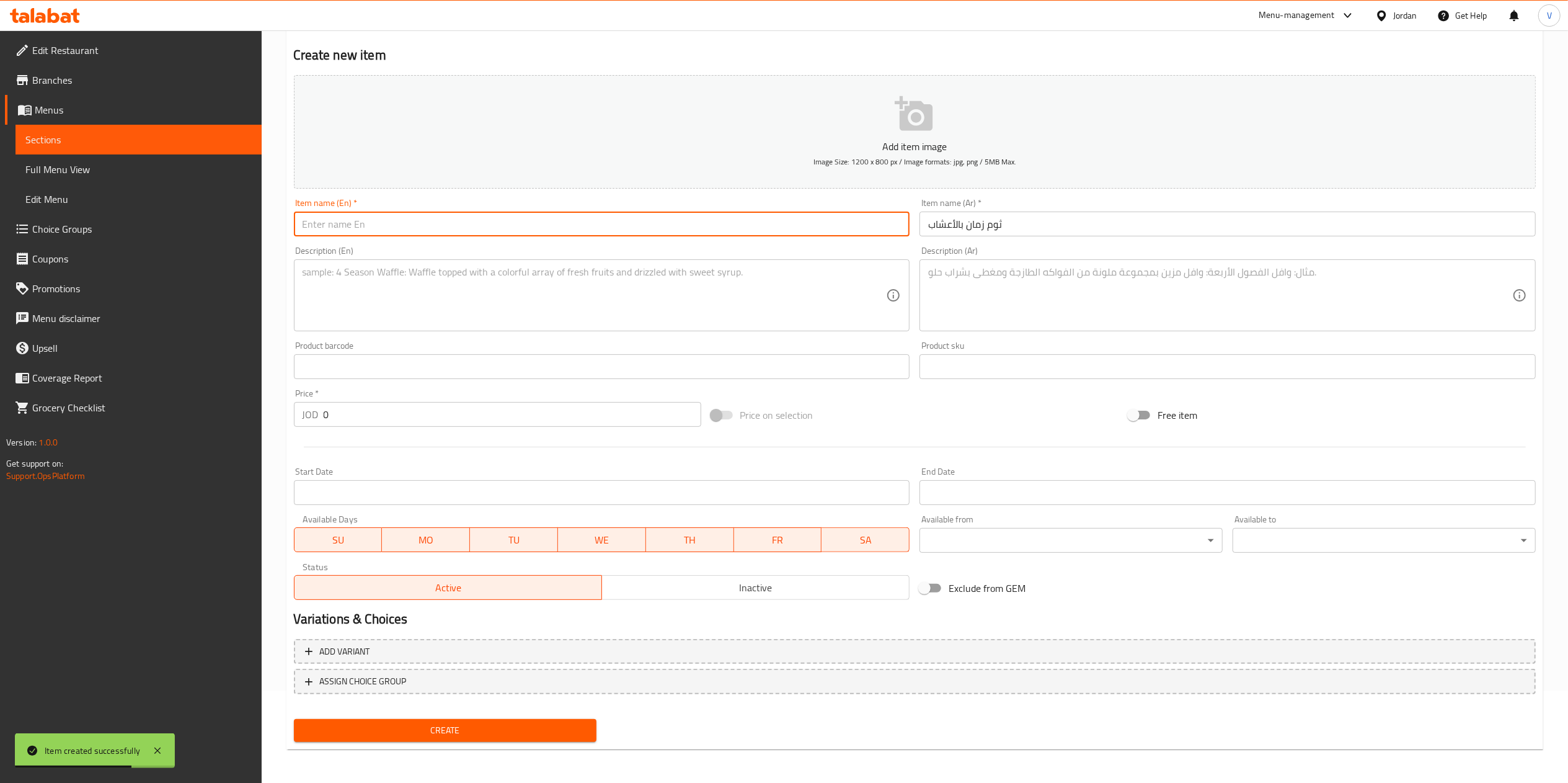
click at [526, 225] on input "text" at bounding box center [602, 223] width 617 height 25
paste input "Herb Garlic Dip"
click at [323, 220] on input "Herb Garlic Dip" at bounding box center [602, 223] width 617 height 25
click at [297, 219] on input "Herb Garlic Dip" at bounding box center [602, 223] width 617 height 25
type input "Zaman Herb Garlic Dip"
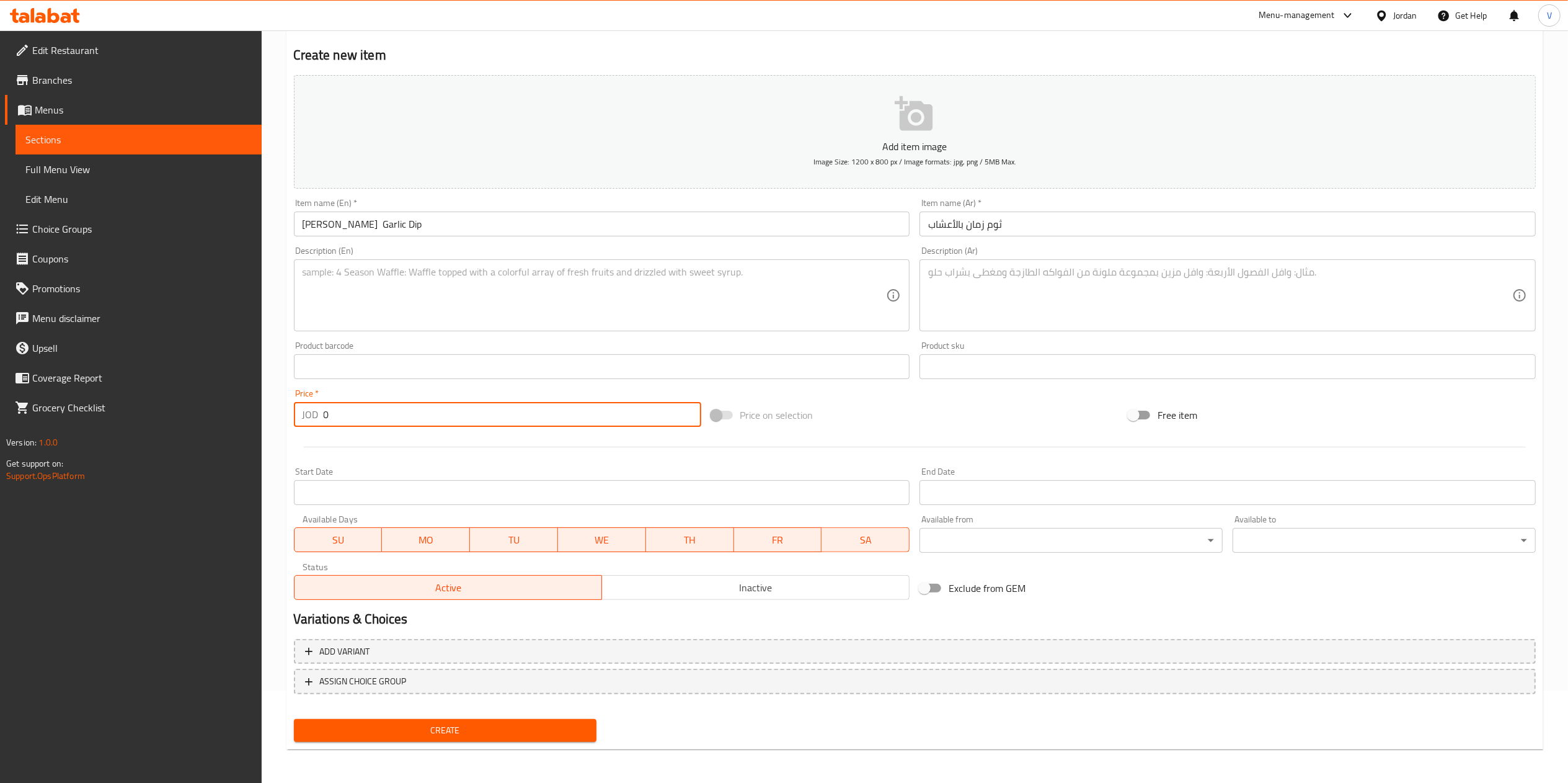
drag, startPoint x: 352, startPoint y: 411, endPoint x: 207, endPoint y: 403, distance: 145.2
click at [207, 403] on div "Edit Restaurant Branches Menus Sections Full Menu View Edit Menu Choice Groups …" at bounding box center [784, 361] width 1568 height 846
paste input "2"
type input "2"
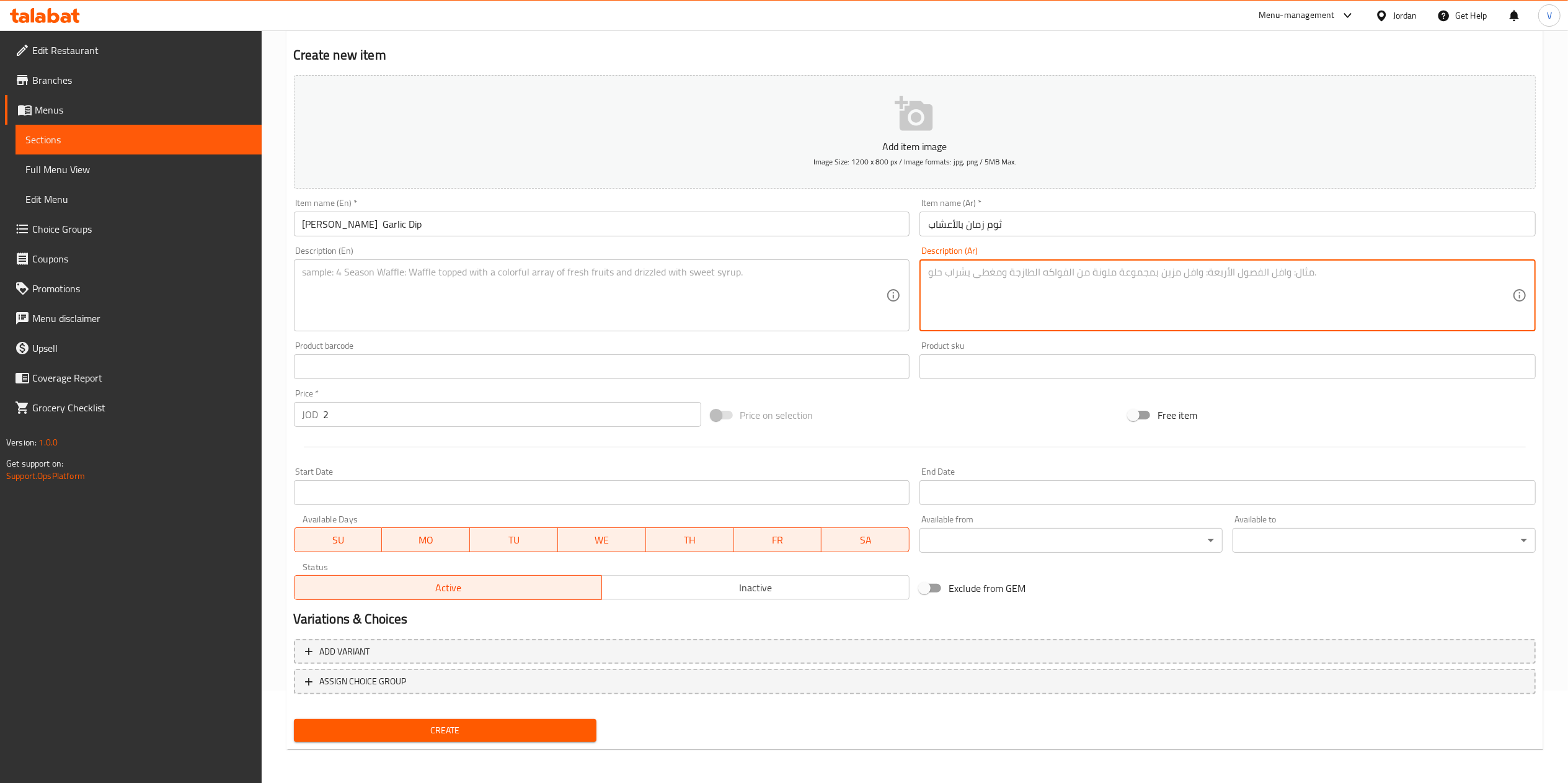
click at [987, 278] on textarea at bounding box center [1219, 296] width 584 height 59
paste textarea "صوص الثوم ممزوج بالأعشاب الطازجة."
type textarea "صوص الثوم ممزوج بالأعشاب الطازجة."
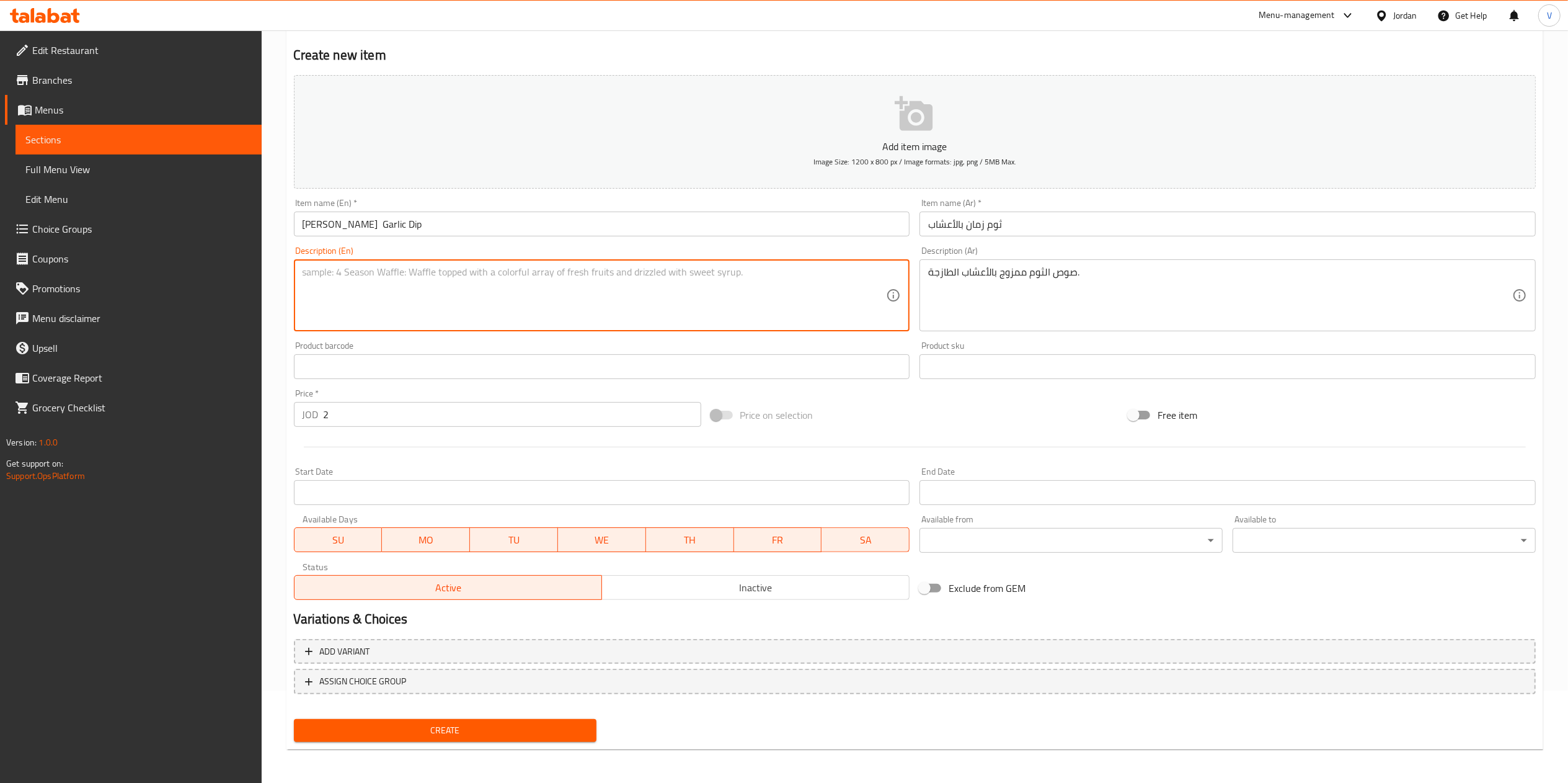
click at [447, 320] on textarea at bounding box center [594, 296] width 584 height 59
paste textarea "Garlic dip blended with fresh herbs."
type textarea "Garlic dip blended with fresh herbs."
click at [447, 720] on button "Create" at bounding box center [445, 730] width 303 height 23
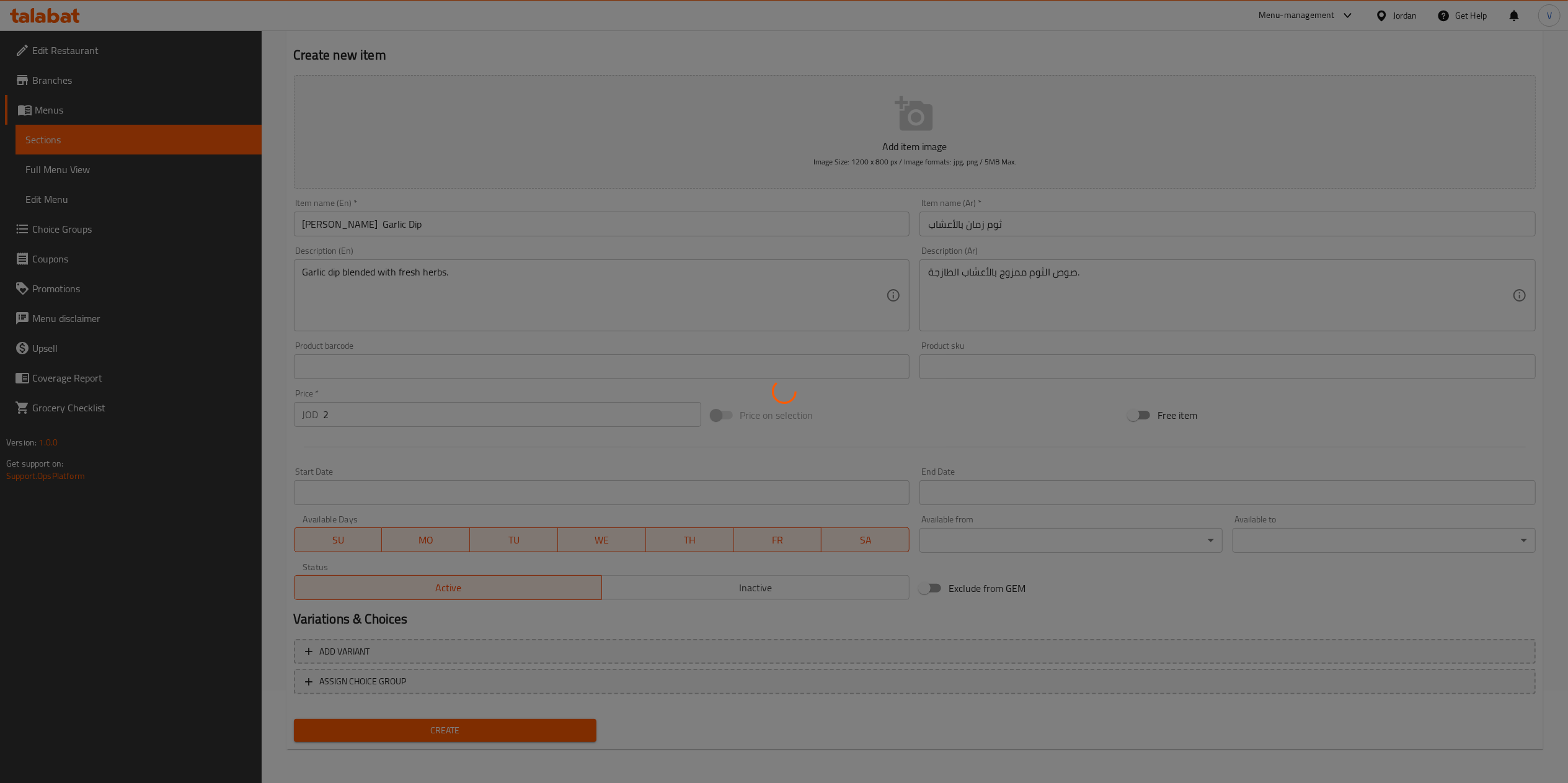
type input "0"
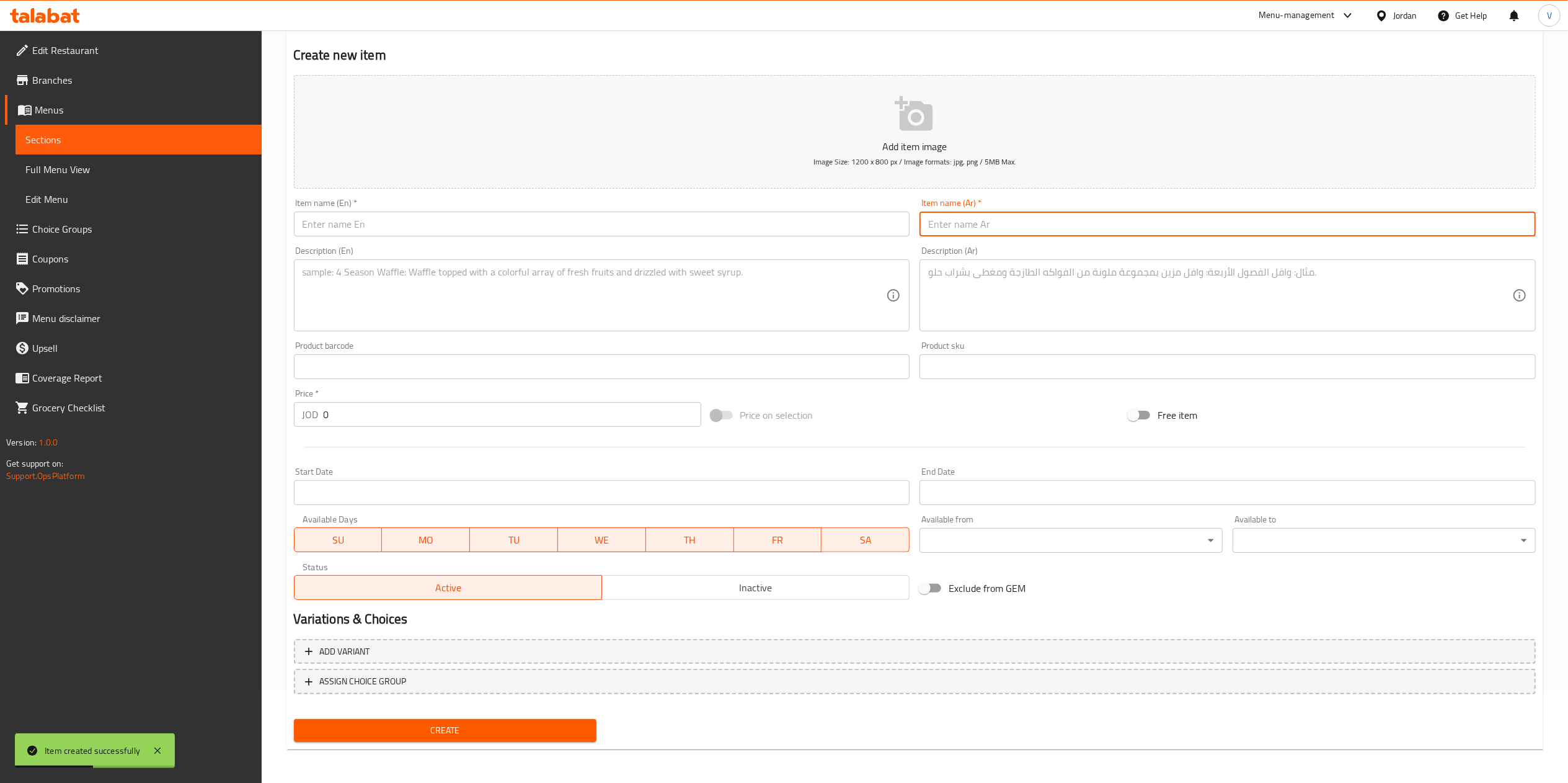
click at [959, 229] on input "text" at bounding box center [1227, 223] width 617 height 25
paste input "بطاطا مقلية كبير"
type input "بطاطا مقلية كبير"
click at [1025, 311] on textarea at bounding box center [1219, 296] width 584 height 59
paste textarea "بطاطا مقلية مقرمشة – حجم كبير."
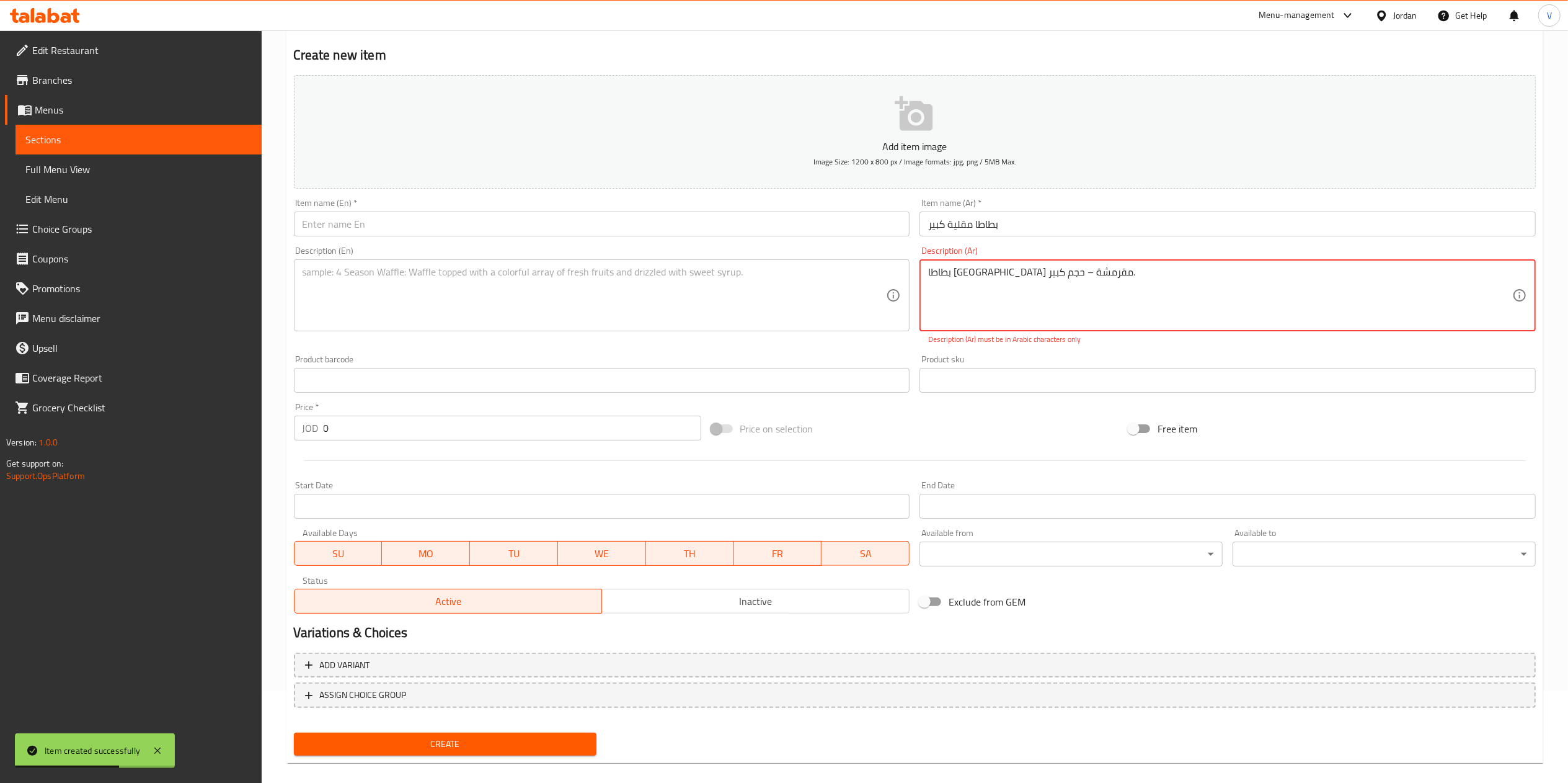
type textarea "بطاطا مقلية مقرمشة – حجم كبير."
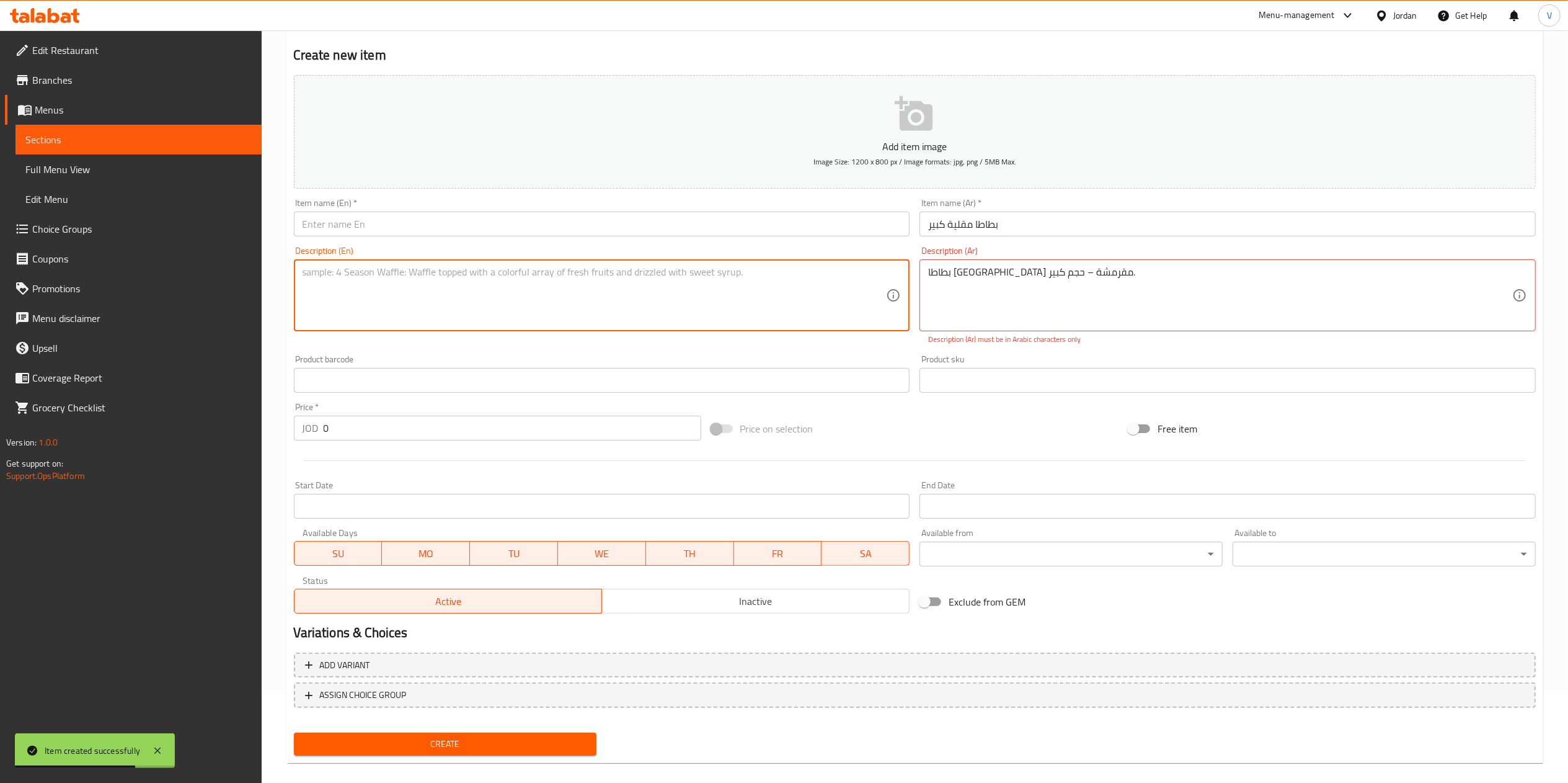
click at [633, 314] on textarea at bounding box center [594, 296] width 584 height 59
paste textarea "Large portion of crispy fries."
type textarea "Large portion of crispy fries."
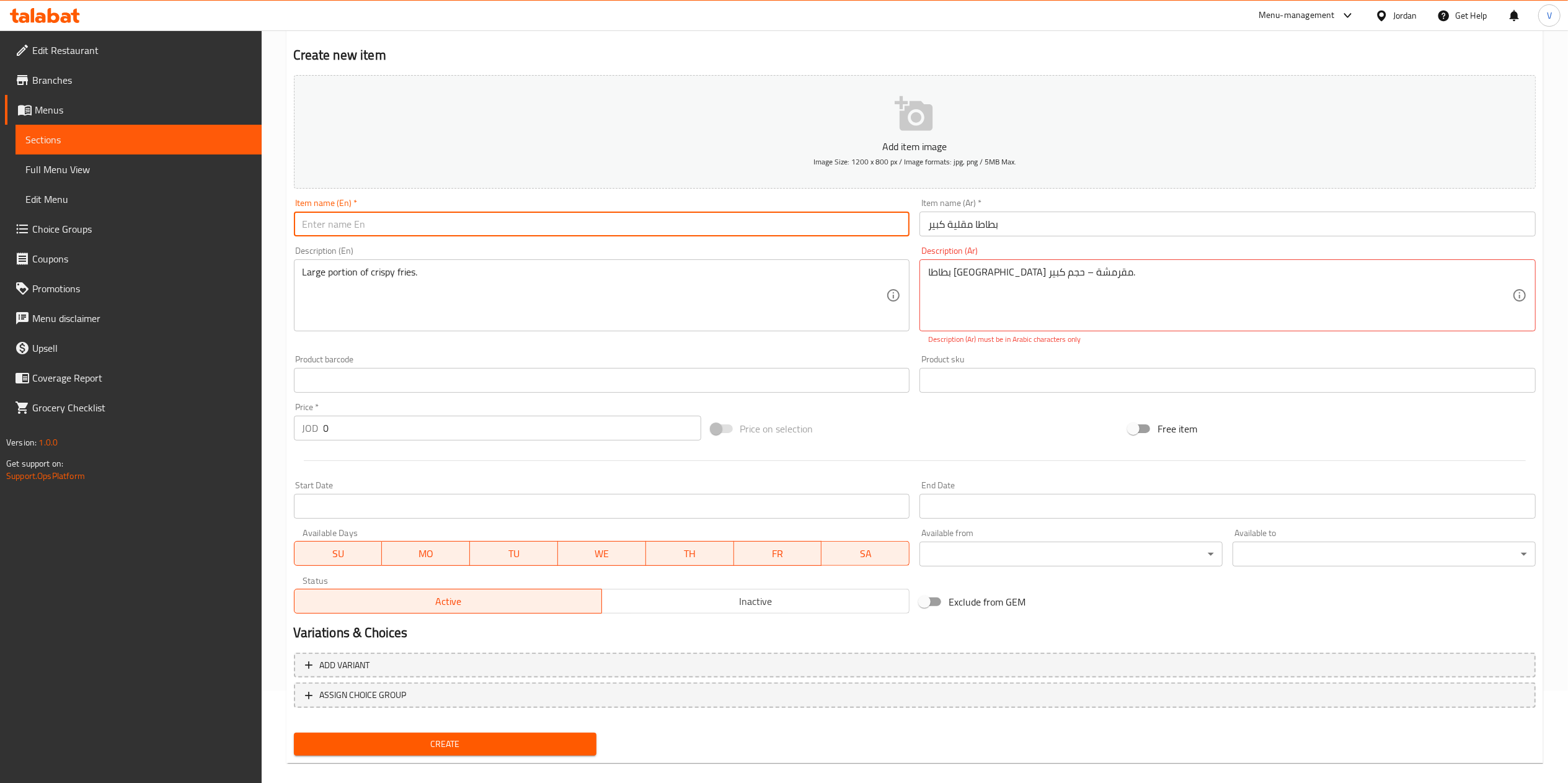
click at [648, 228] on input "text" at bounding box center [602, 223] width 617 height 25
paste input "Large Fries"
type input "Large Fries"
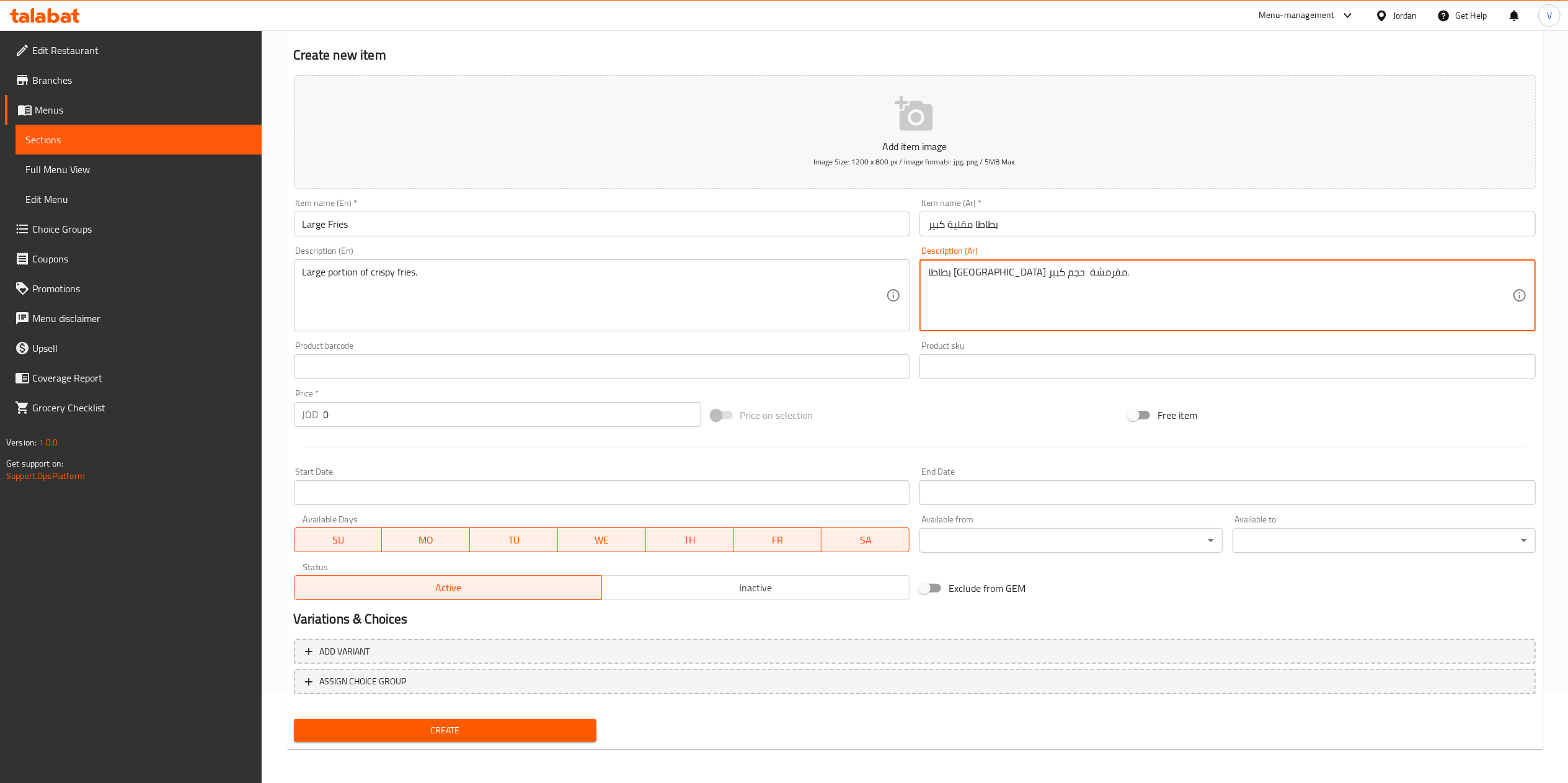
type textarea "بطاطا مقلية مقرمشة حجم كبير."
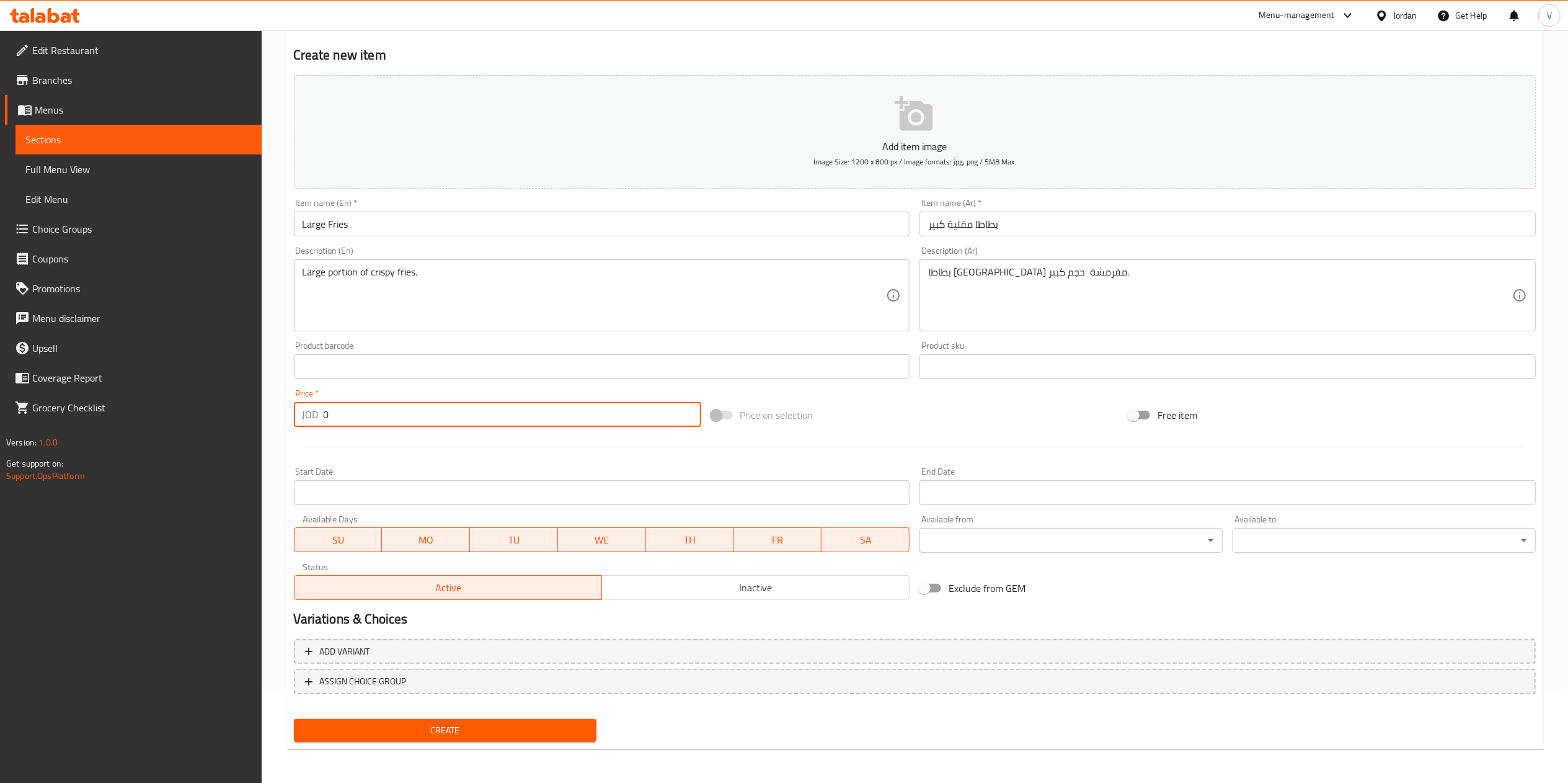
drag, startPoint x: 247, startPoint y: 412, endPoint x: 274, endPoint y: 515, distance: 106.5
click at [213, 423] on div "Edit Restaurant Branches Menus Sections Full Menu View Edit Menu Choice Groups …" at bounding box center [784, 361] width 1568 height 846
paste input "1.5"
type input "1.5"
click at [468, 725] on div "Add item image Image Size: 1200 x 800 px / Image formats: jpg, png / 5MB Max. I…" at bounding box center [914, 408] width 1252 height 676
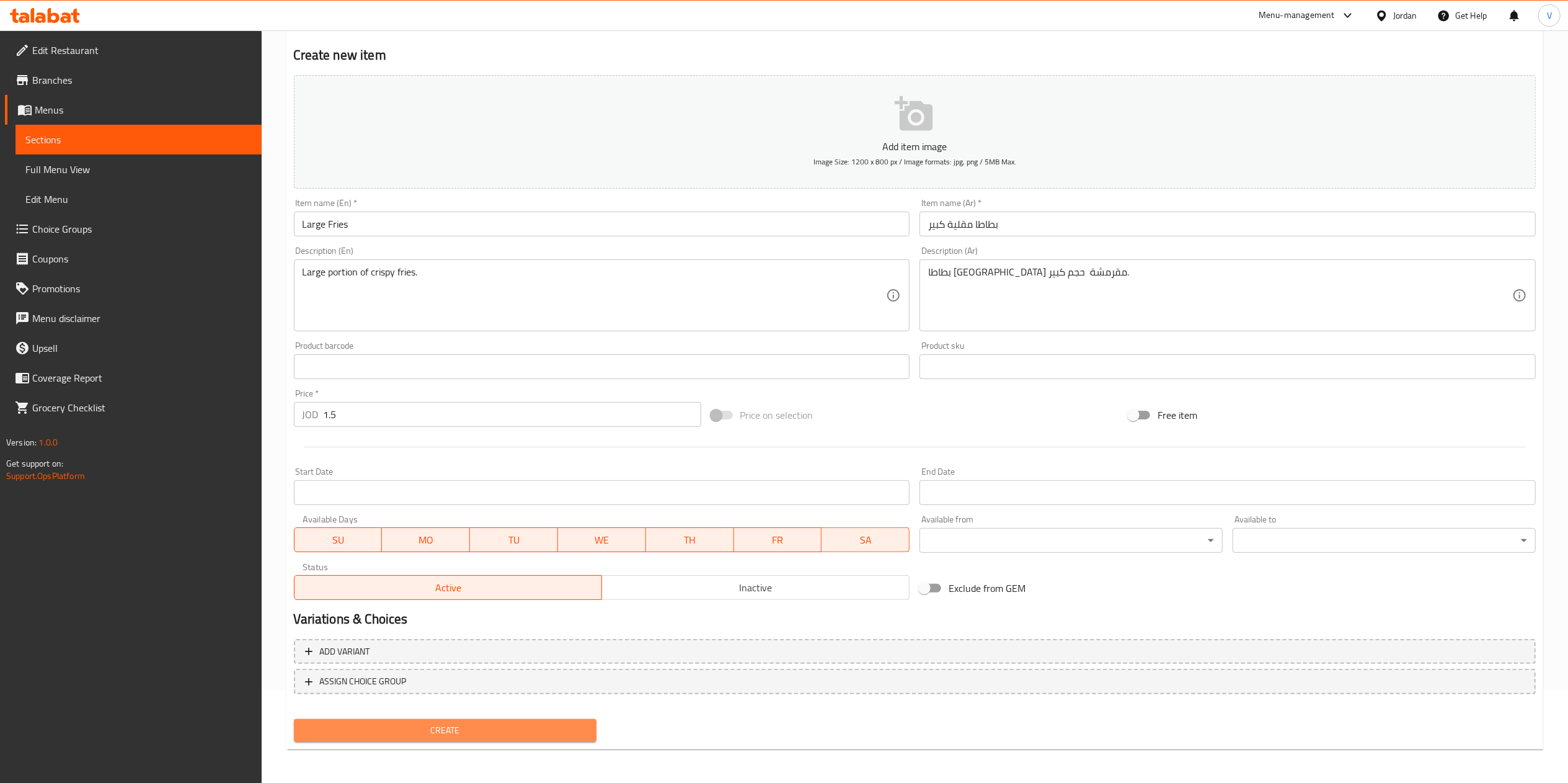
click at [470, 739] on button "Create" at bounding box center [445, 730] width 303 height 23
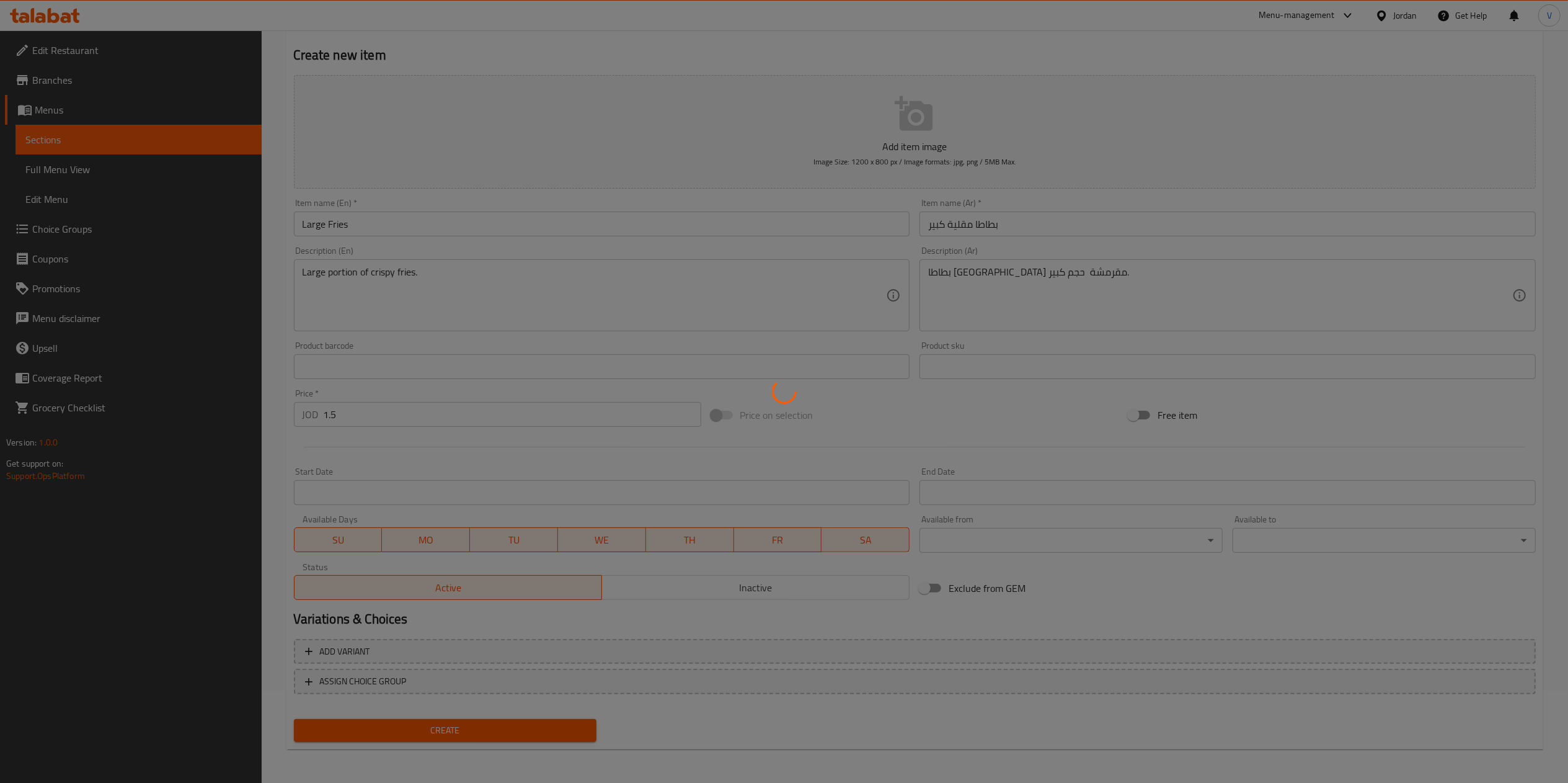
type input "0"
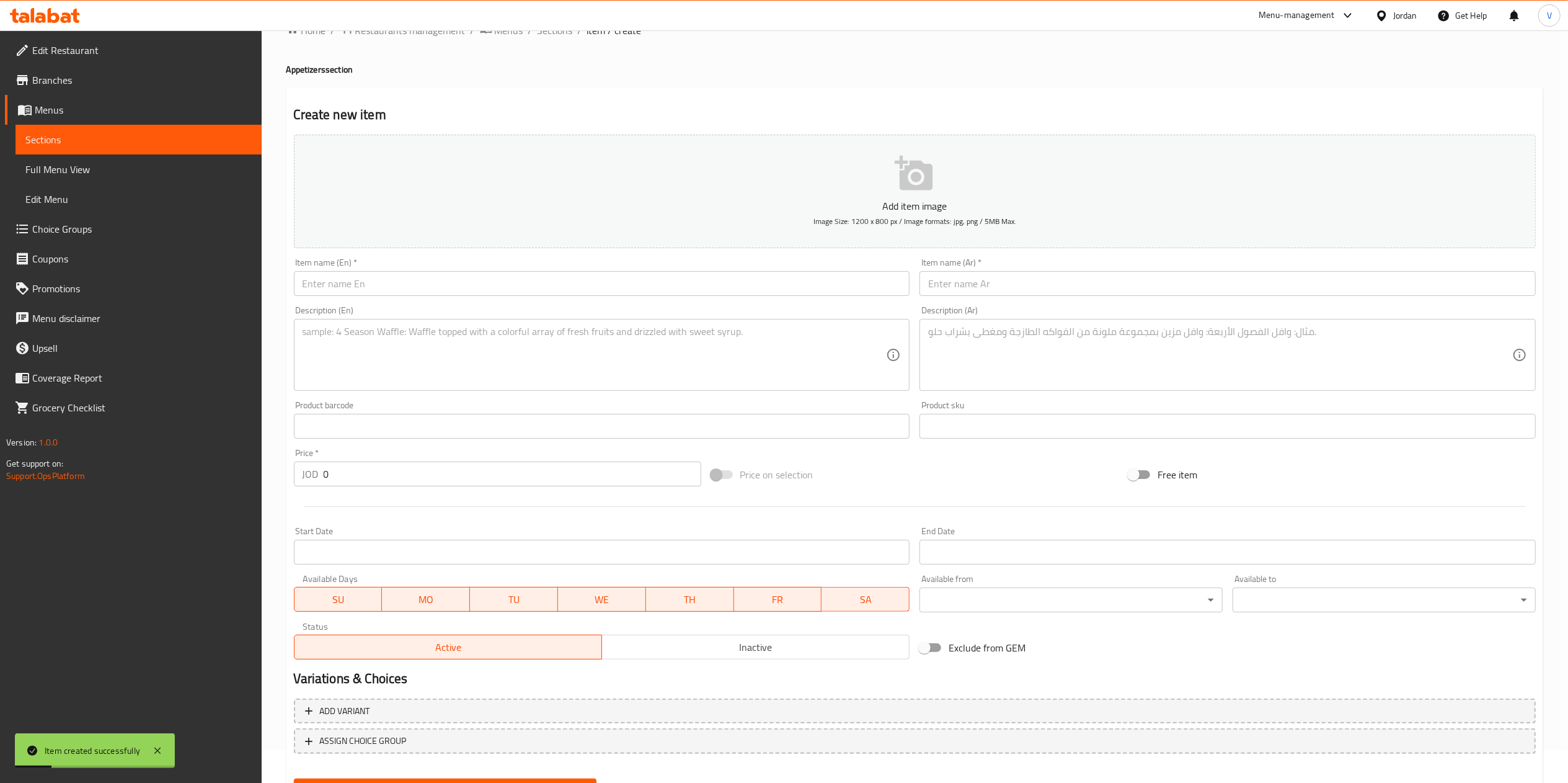
scroll to position [0, 0]
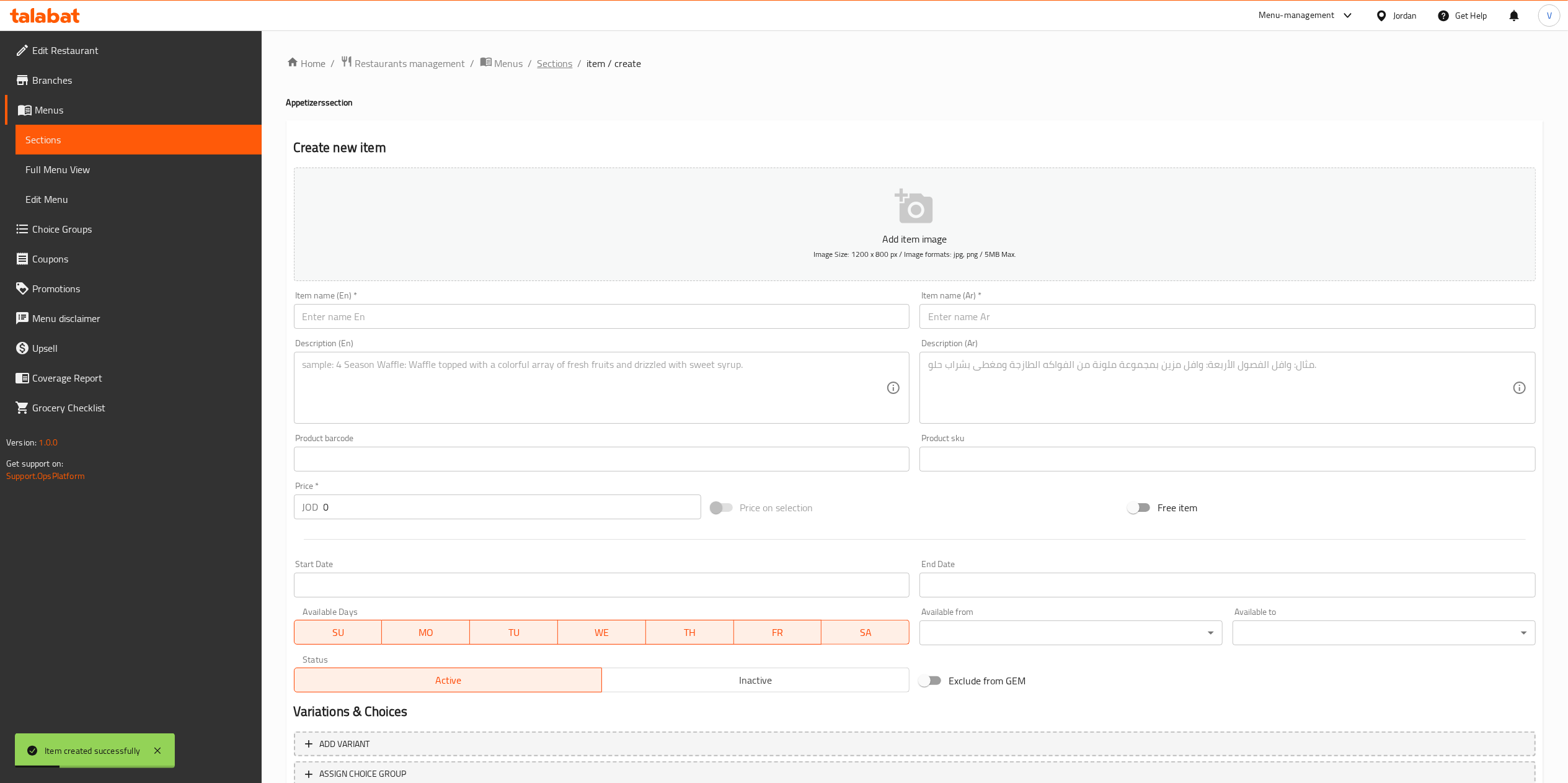
click at [558, 61] on span "Sections" at bounding box center [555, 62] width 36 height 15
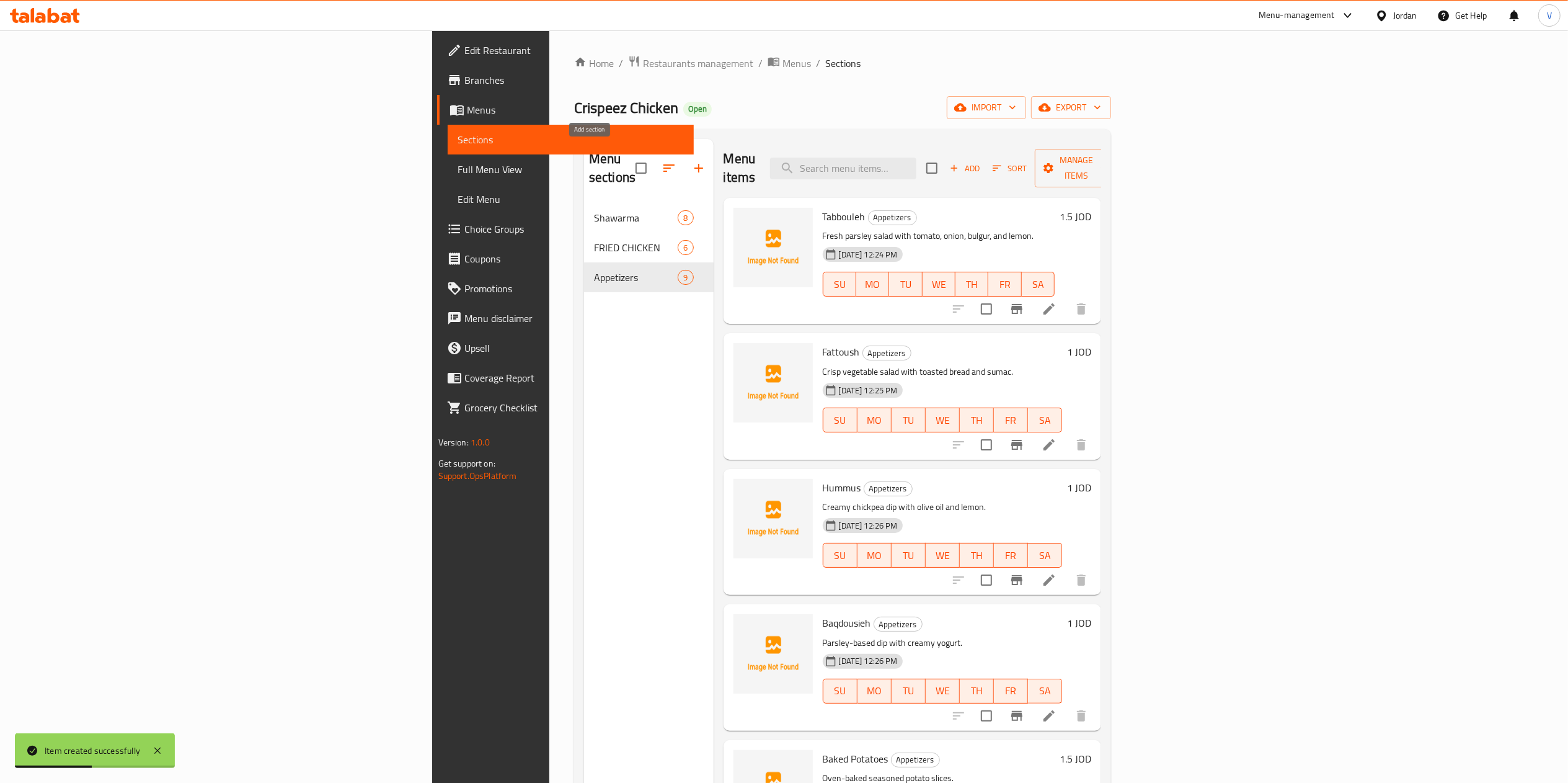
click at [692, 162] on icon "button" at bounding box center [699, 167] width 15 height 15
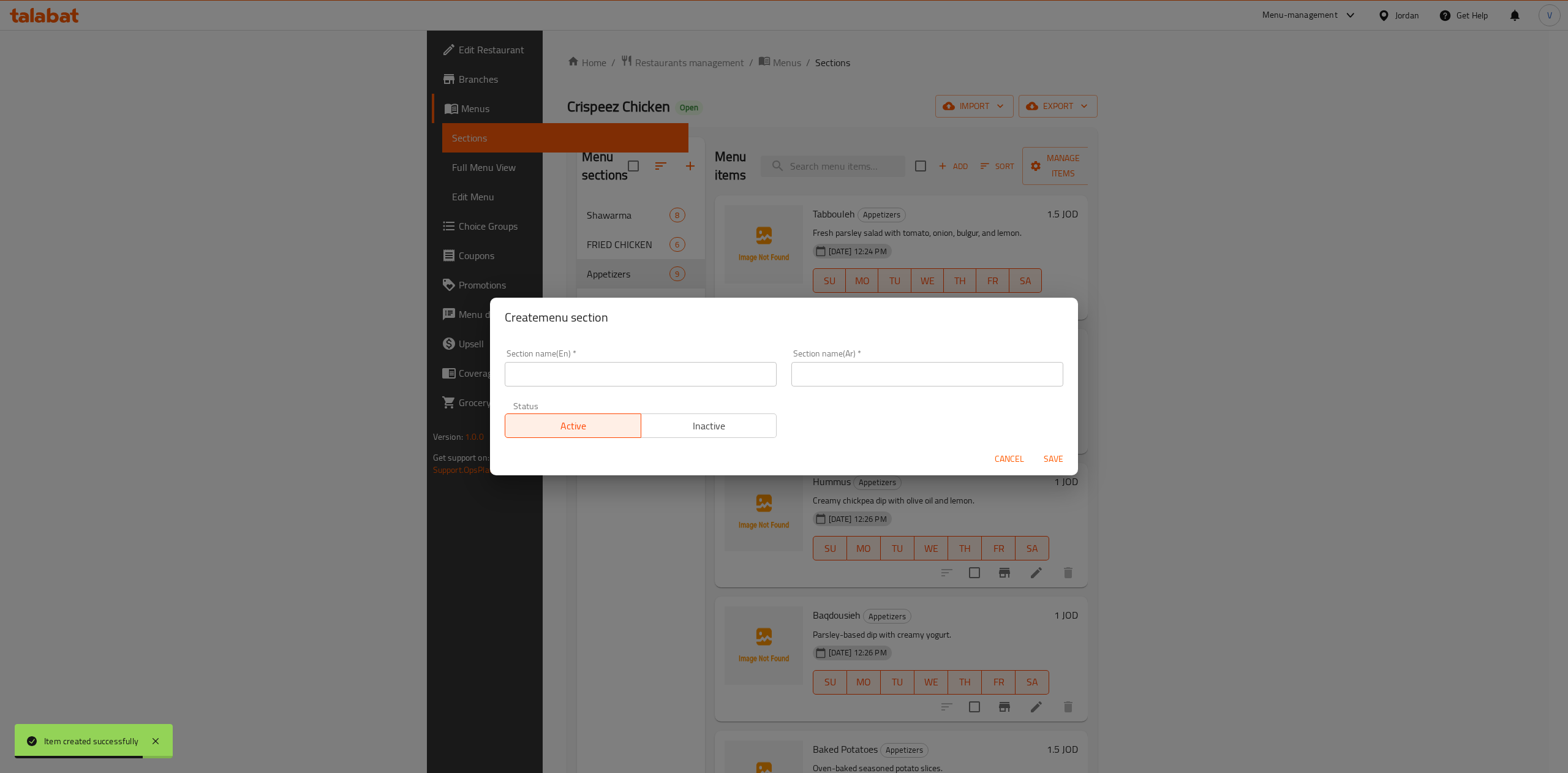
click at [858, 367] on input "text" at bounding box center [928, 374] width 272 height 24
paste input "السلطات"
type input "السلطات"
drag, startPoint x: 579, startPoint y: 386, endPoint x: 586, endPoint y: 384, distance: 7.3
click at [581, 386] on div "Section name(En)   * Section name(En) *" at bounding box center [640, 367] width 287 height 52
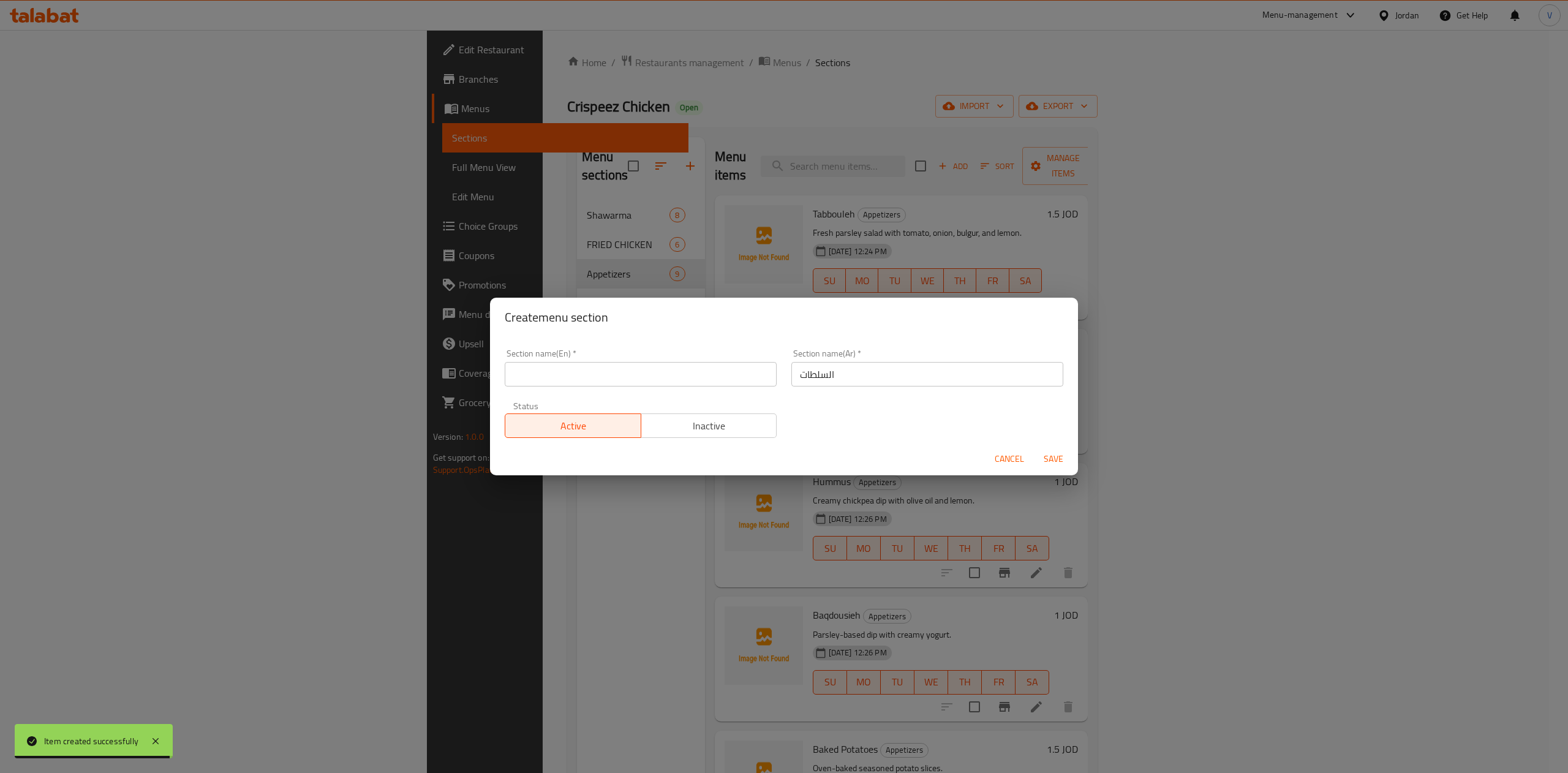
drag, startPoint x: 597, startPoint y: 379, endPoint x: 612, endPoint y: 382, distance: 15.3
click at [597, 379] on input "text" at bounding box center [640, 374] width 272 height 24
paste input "Salads"
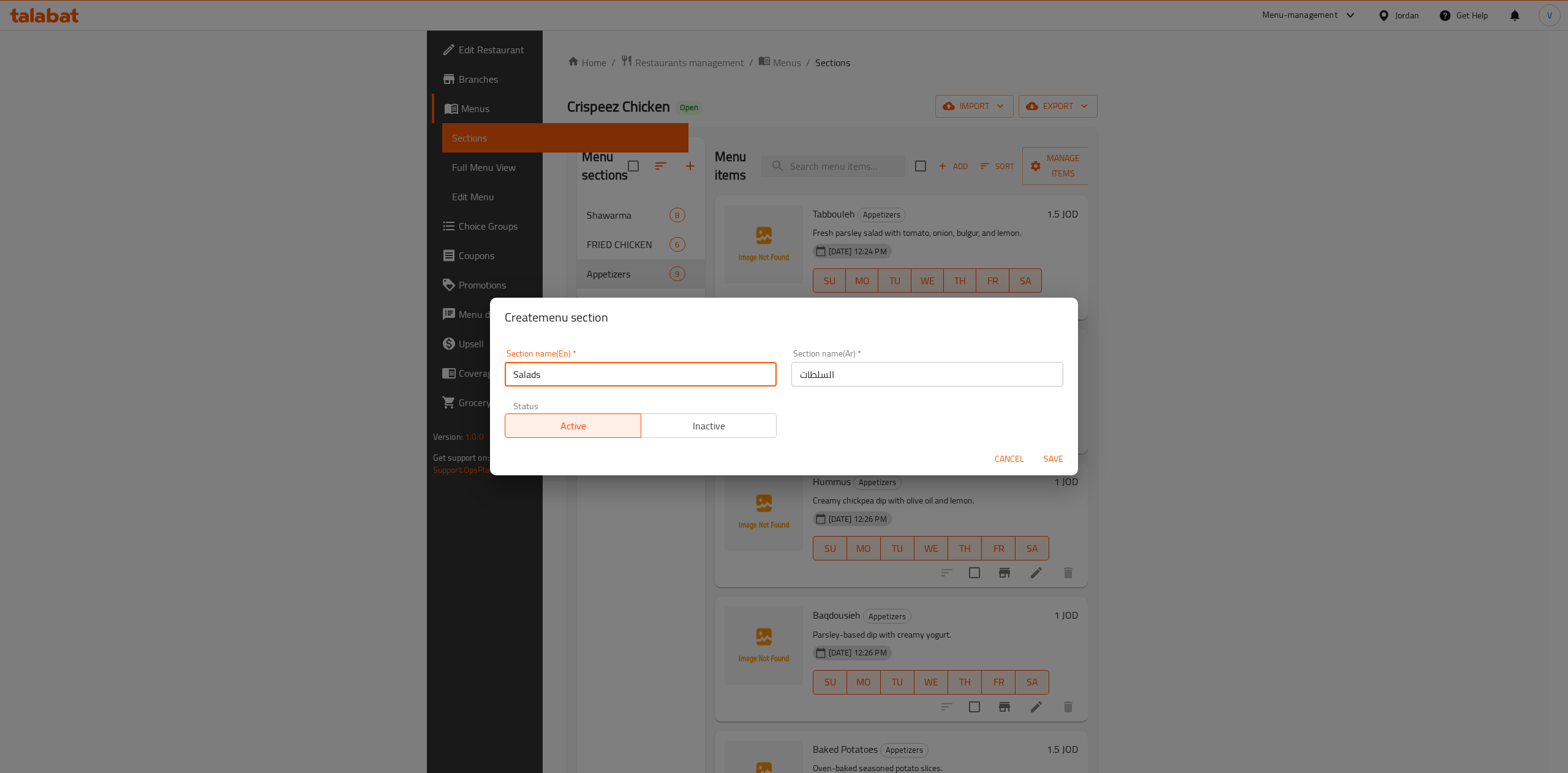
type input "Salads"
click at [1058, 455] on span "Save" at bounding box center [1053, 459] width 29 height 16
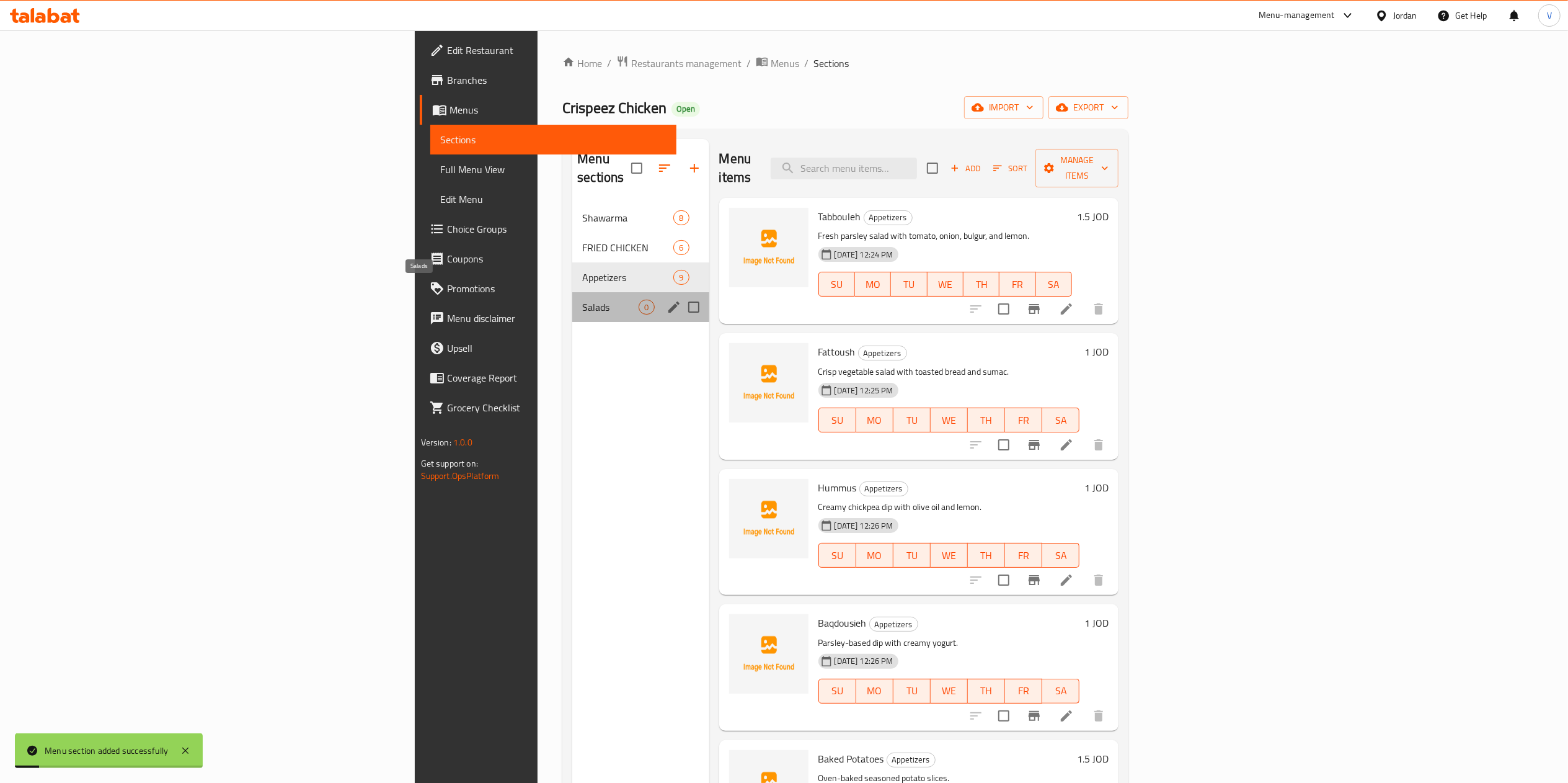
click at [582, 300] on span "Salads" at bounding box center [610, 306] width 56 height 15
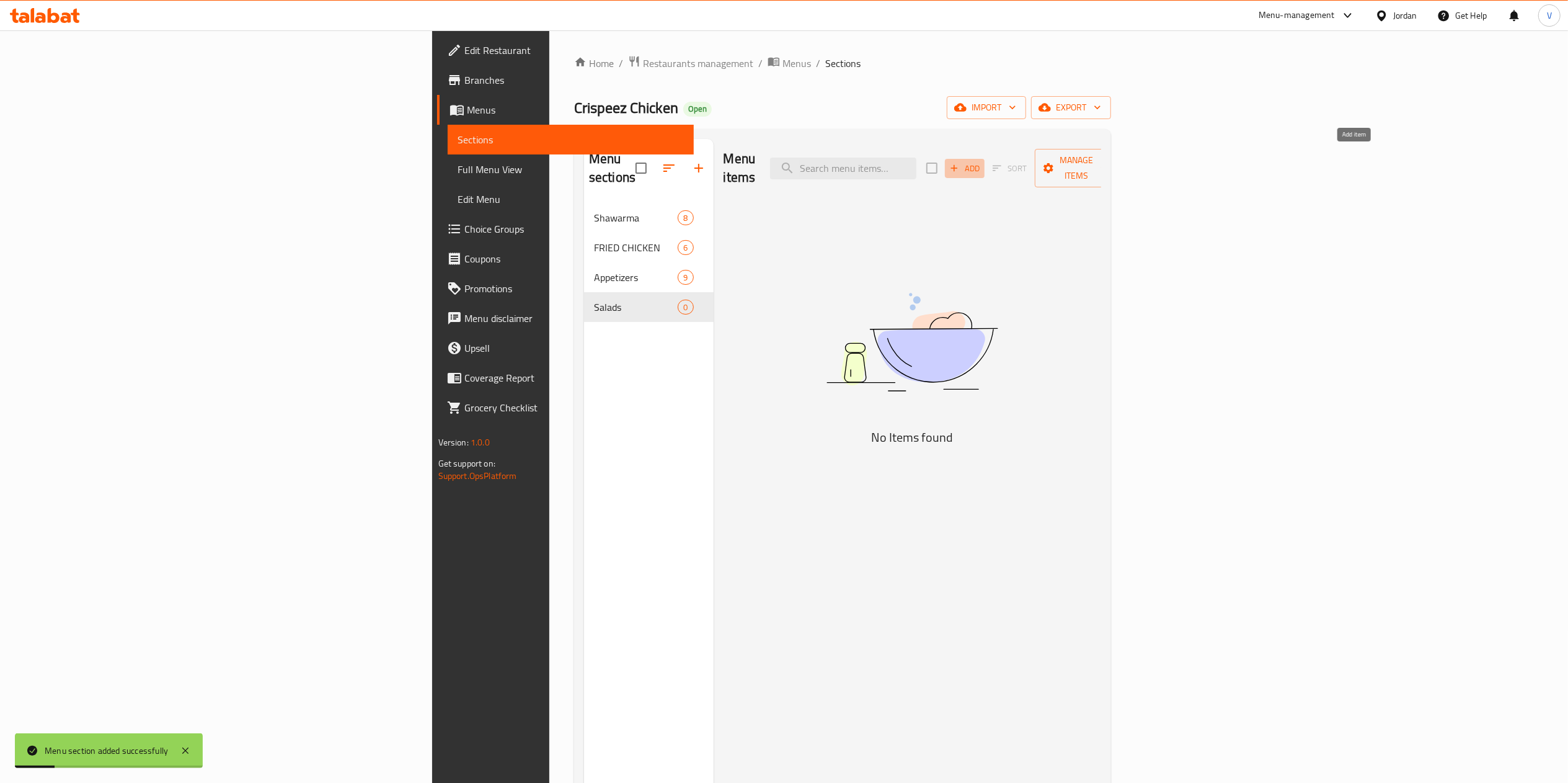
click at [981, 161] on span "Add" at bounding box center [964, 168] width 34 height 14
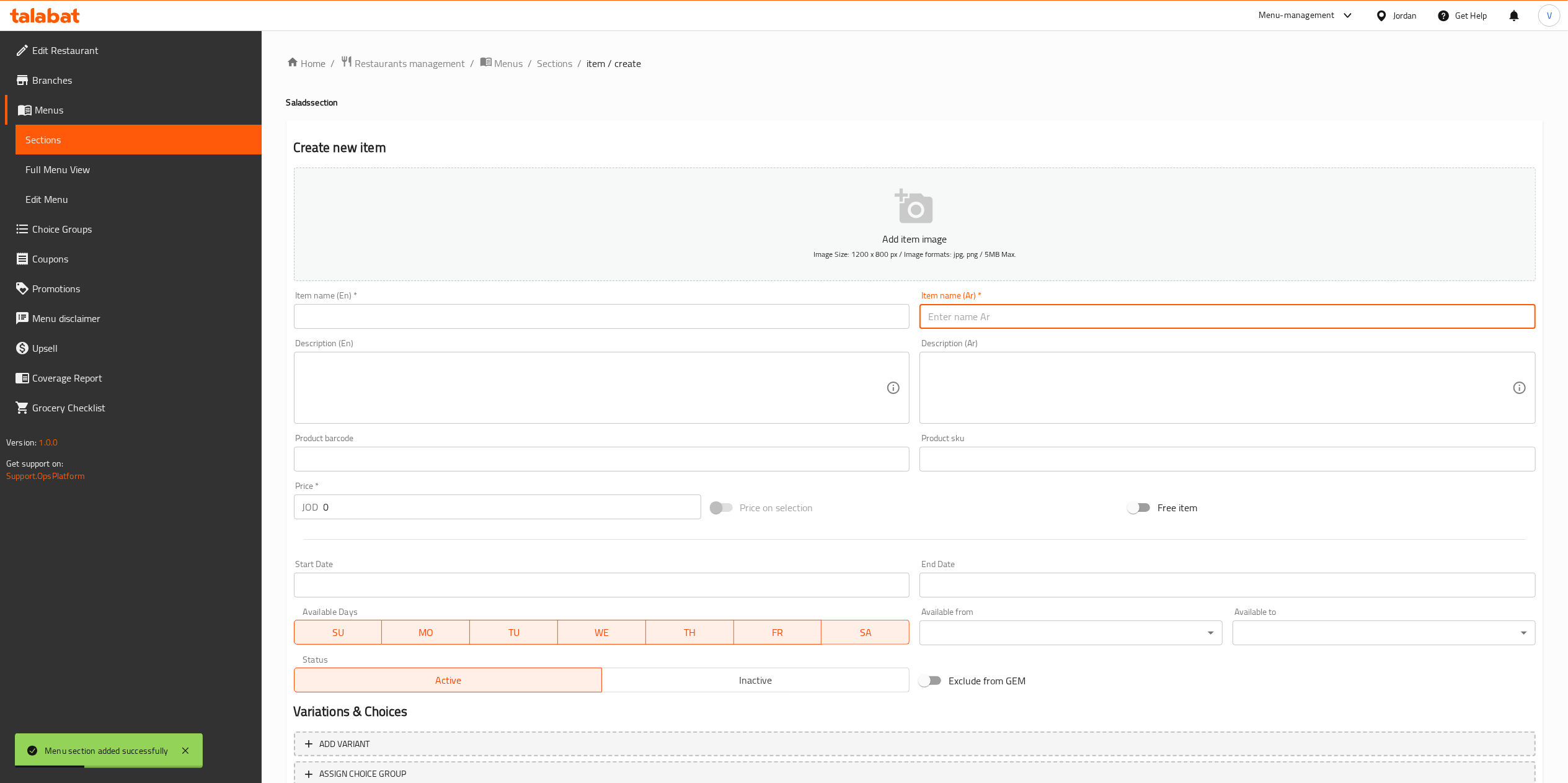
click at [1092, 322] on input "text" at bounding box center [1227, 315] width 617 height 25
paste input "سلطة بالطحينية"
type input "سلطة بالطحينية"
click at [442, 312] on input "text" at bounding box center [602, 315] width 617 height 25
paste input "Tahini Salad"
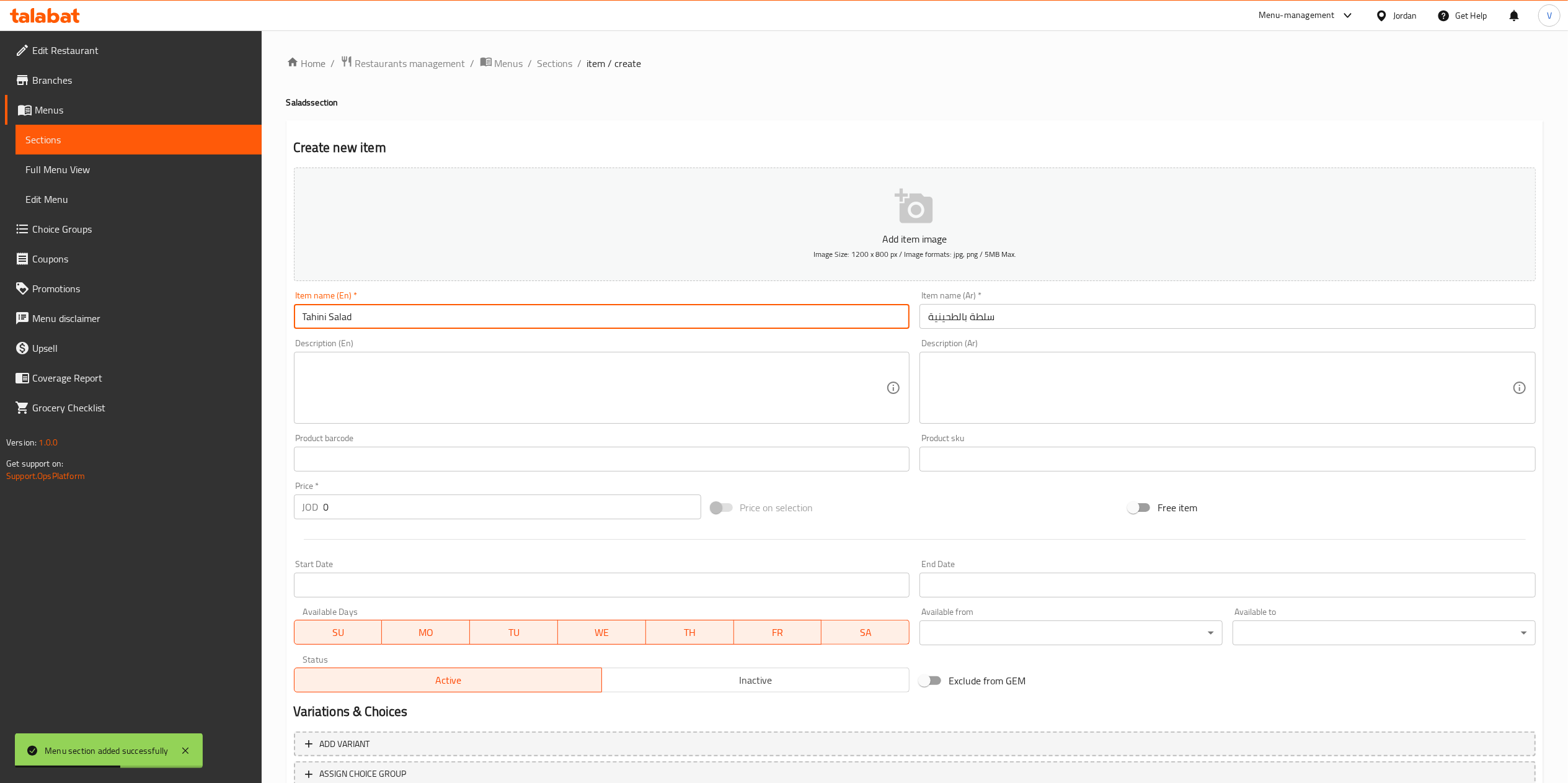
type input "Tahini Salad"
drag, startPoint x: 477, startPoint y: 405, endPoint x: 496, endPoint y: 406, distance: 19.0
click at [478, 406] on textarea at bounding box center [594, 389] width 584 height 59
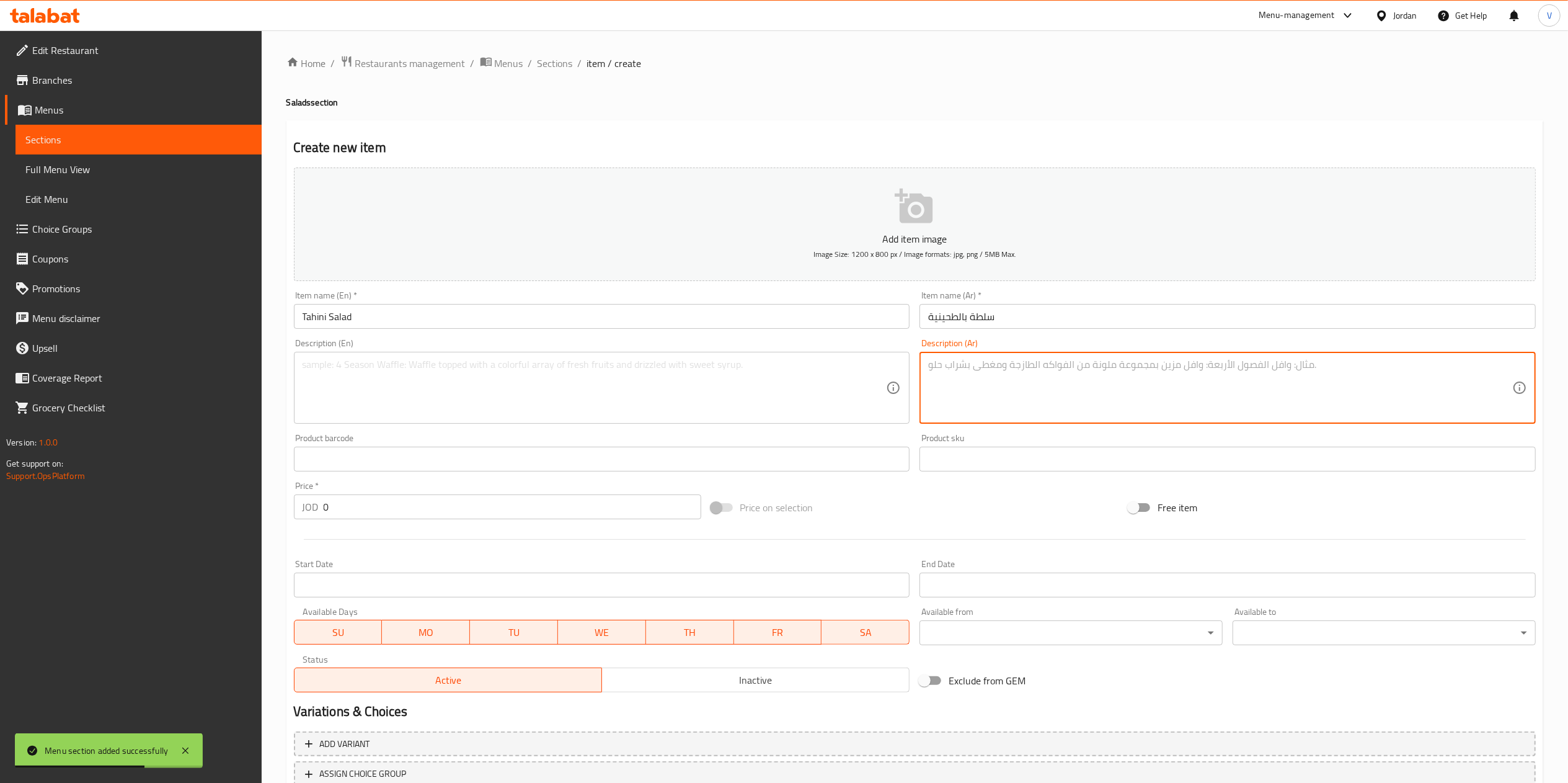
click at [1097, 406] on textarea at bounding box center [1219, 389] width 584 height 59
paste textarea "سلطة خضار طازجة مع صوص الطحينة."
type textarea "سلطة خضار طازجة مع صوص الطحينة."
click at [471, 376] on textarea at bounding box center [594, 389] width 584 height 59
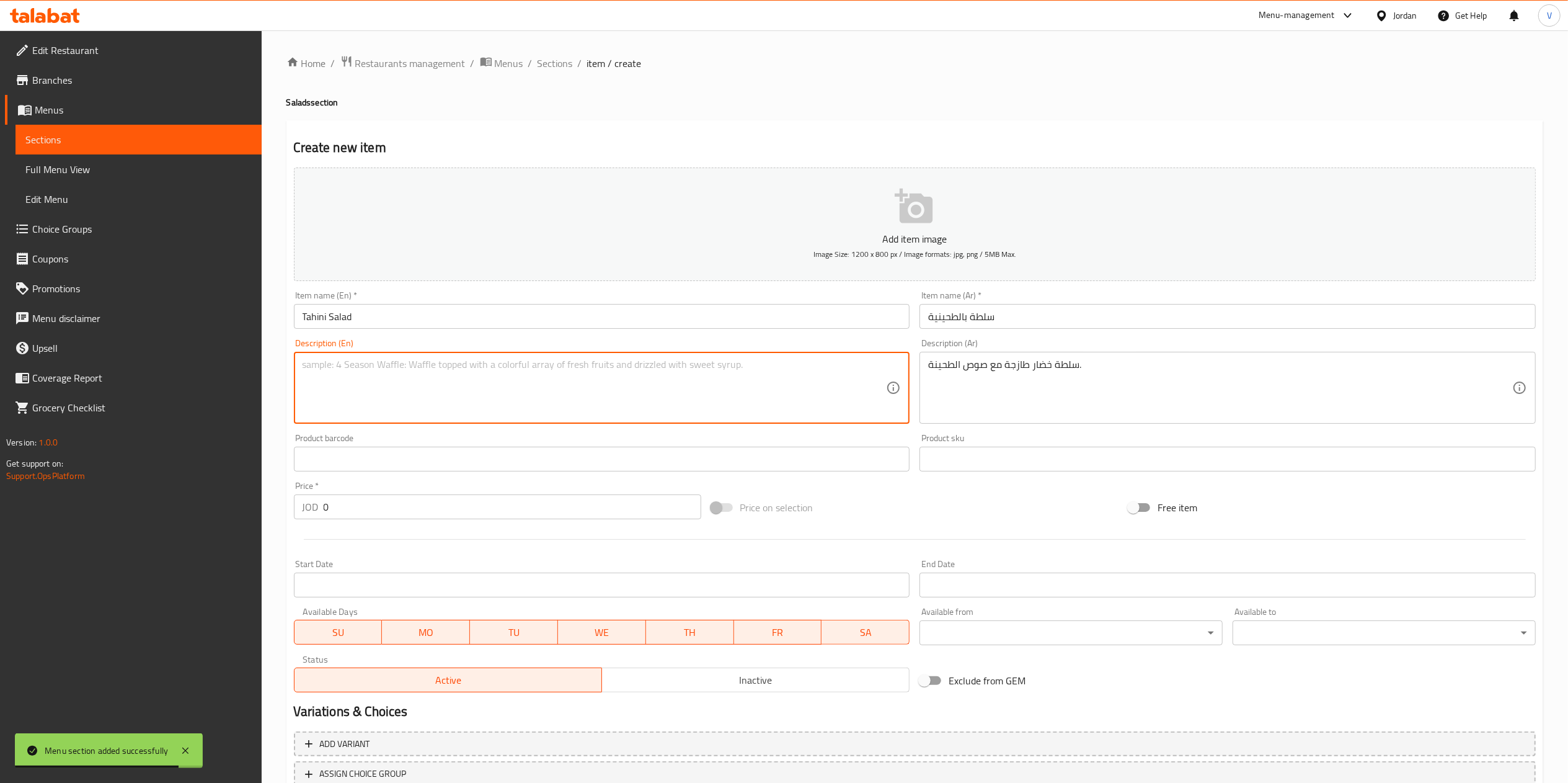
paste textarea "Fresh salad with sesame tahini dressing."
type textarea "Fresh salad with sesame tahini dressing."
drag, startPoint x: 372, startPoint y: 513, endPoint x: 283, endPoint y: 527, distance: 90.1
click at [283, 527] on div "Home / Restaurants management / Menus / Sections / item / create Salads section…" at bounding box center [915, 454] width 1306 height 846
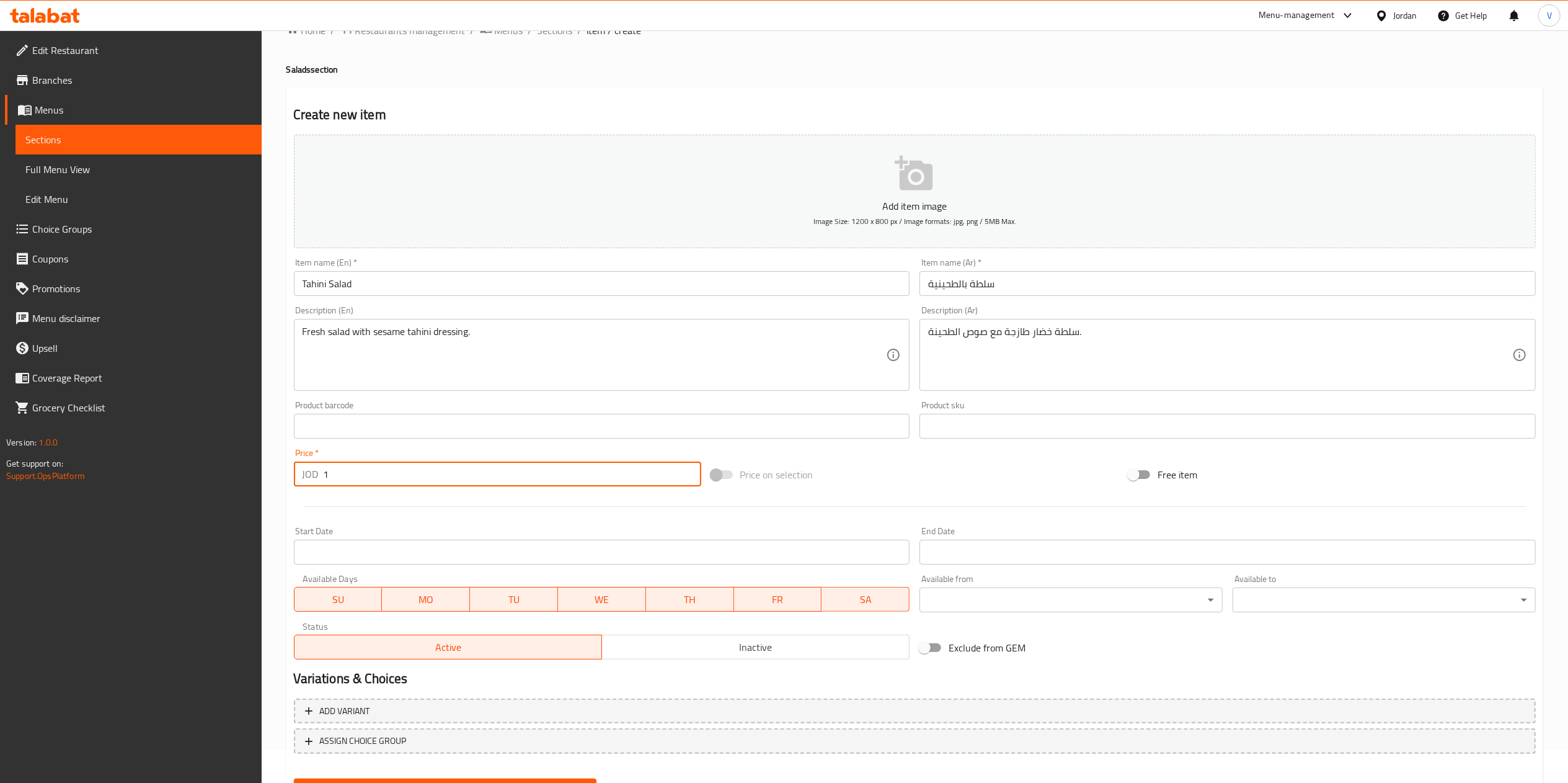
scroll to position [92, 0]
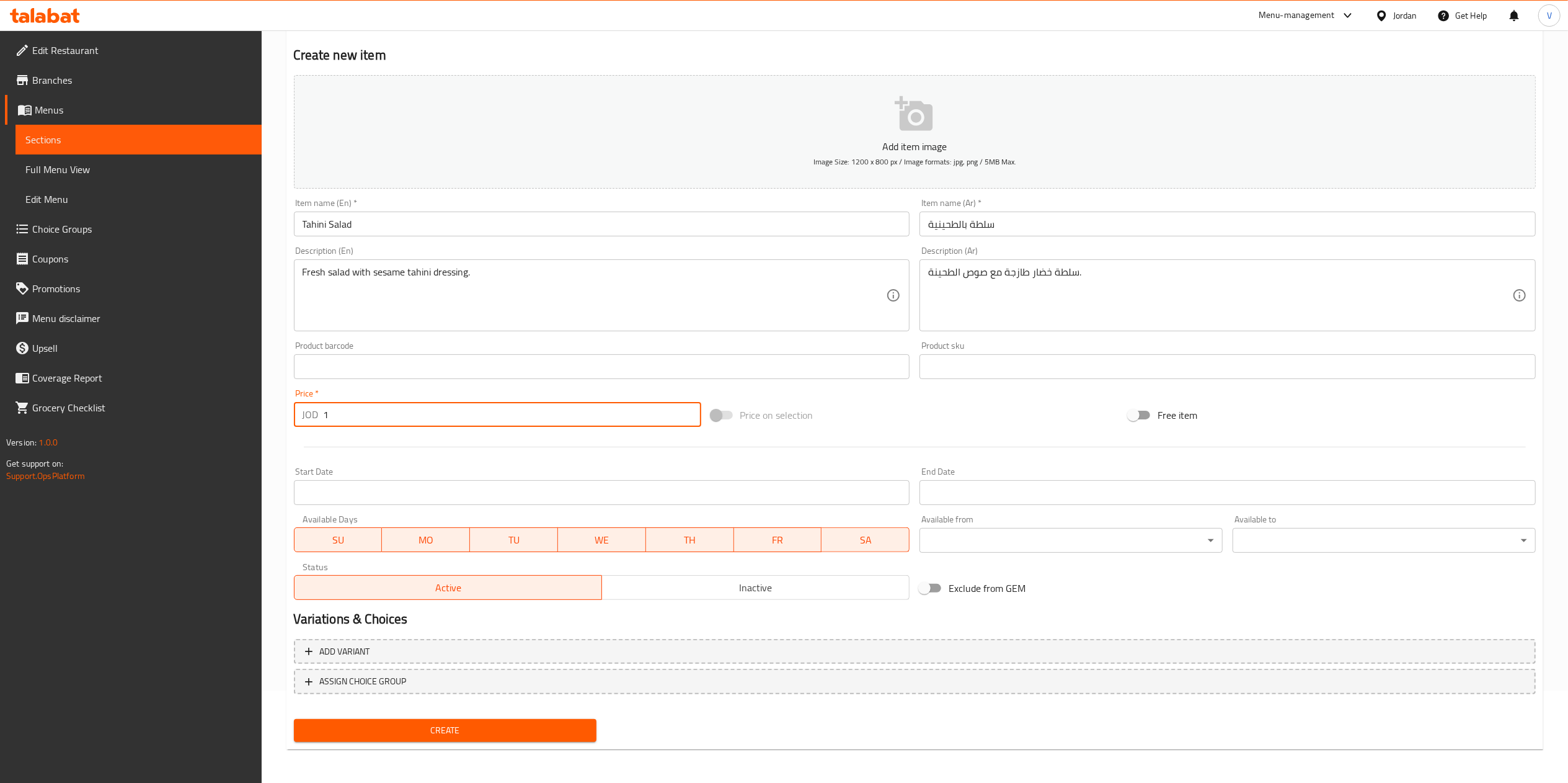
type input "1"
click at [409, 730] on span "Create" at bounding box center [445, 731] width 284 height 16
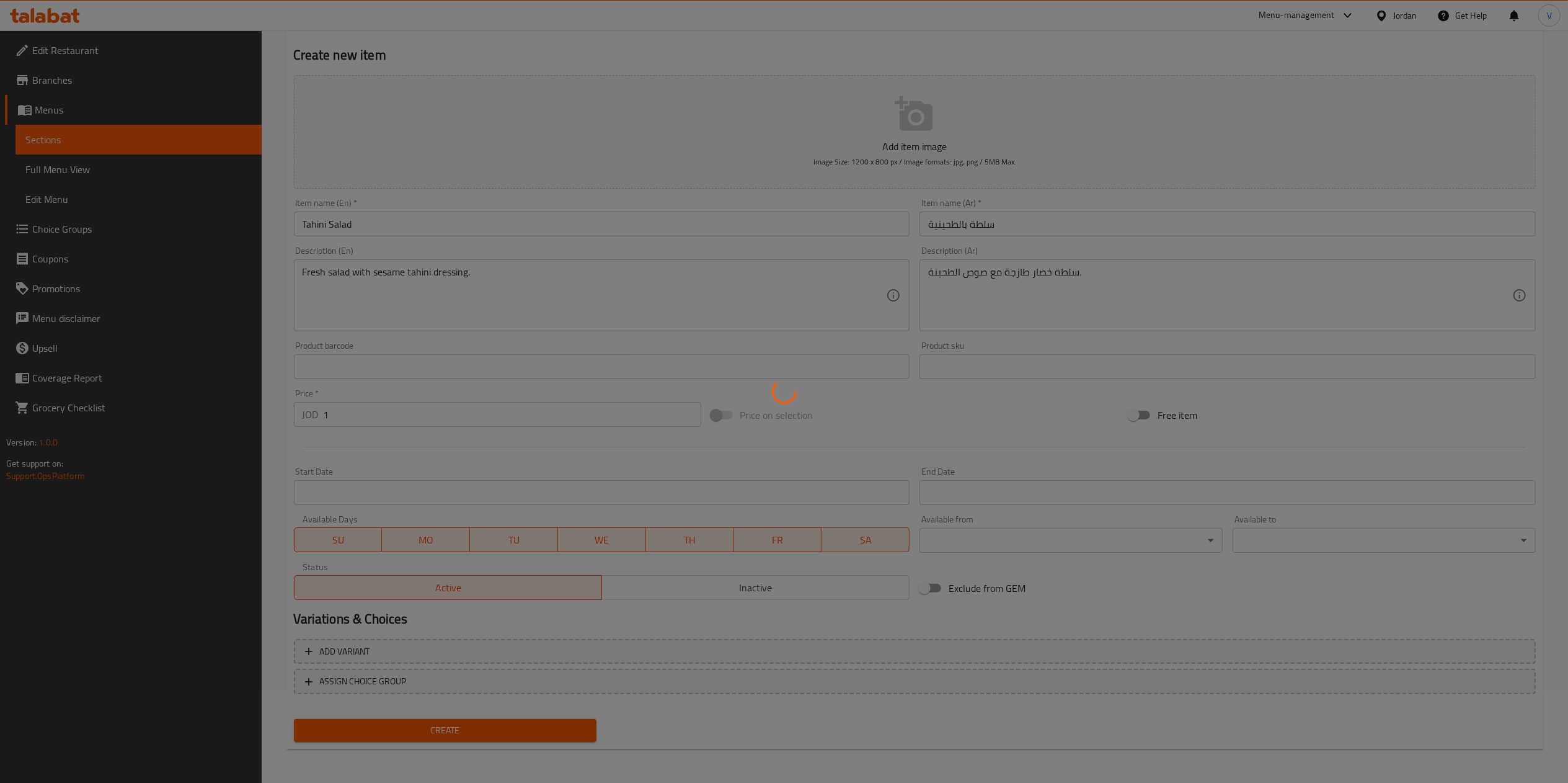
type input "0"
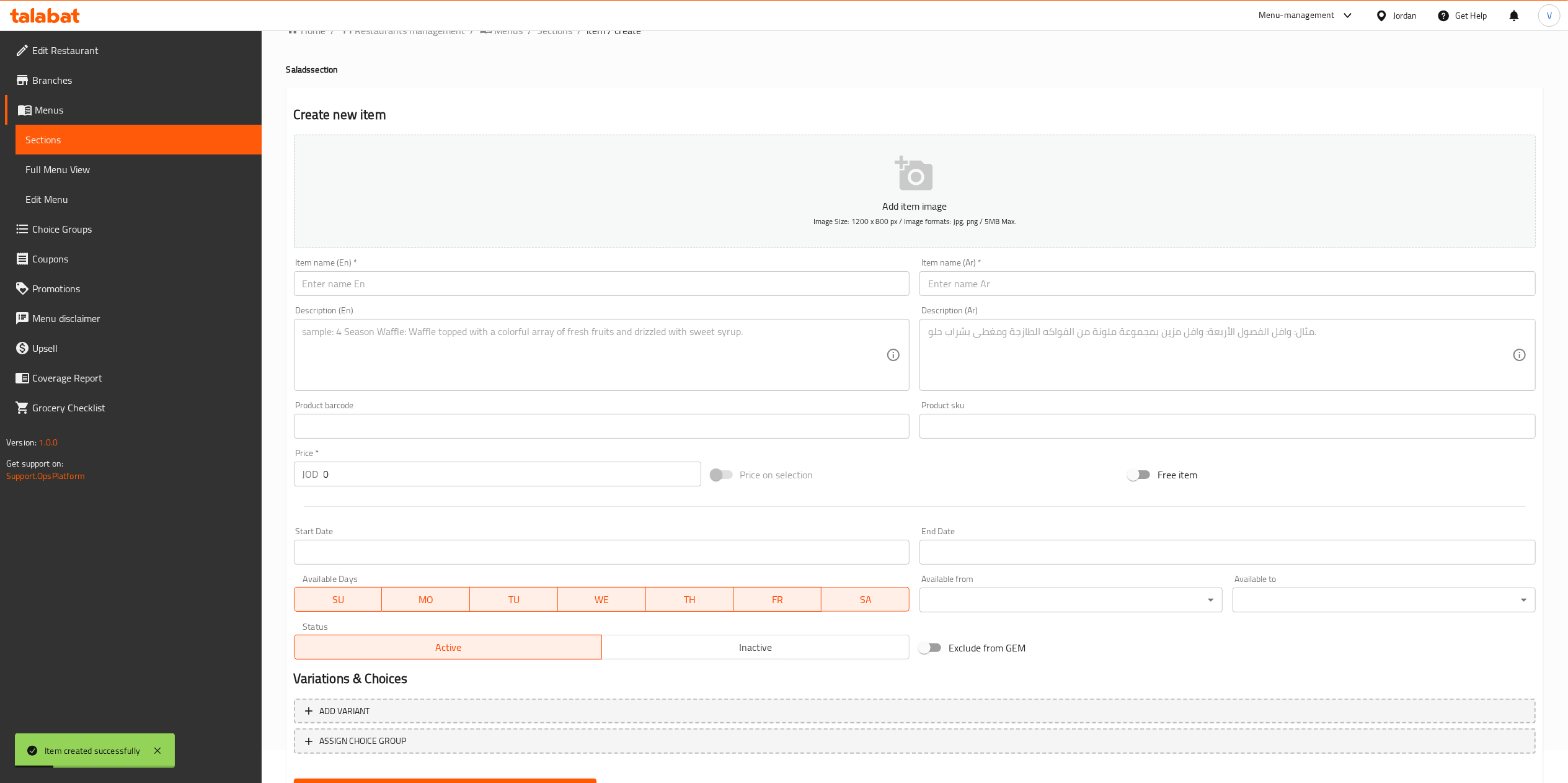
scroll to position [0, 0]
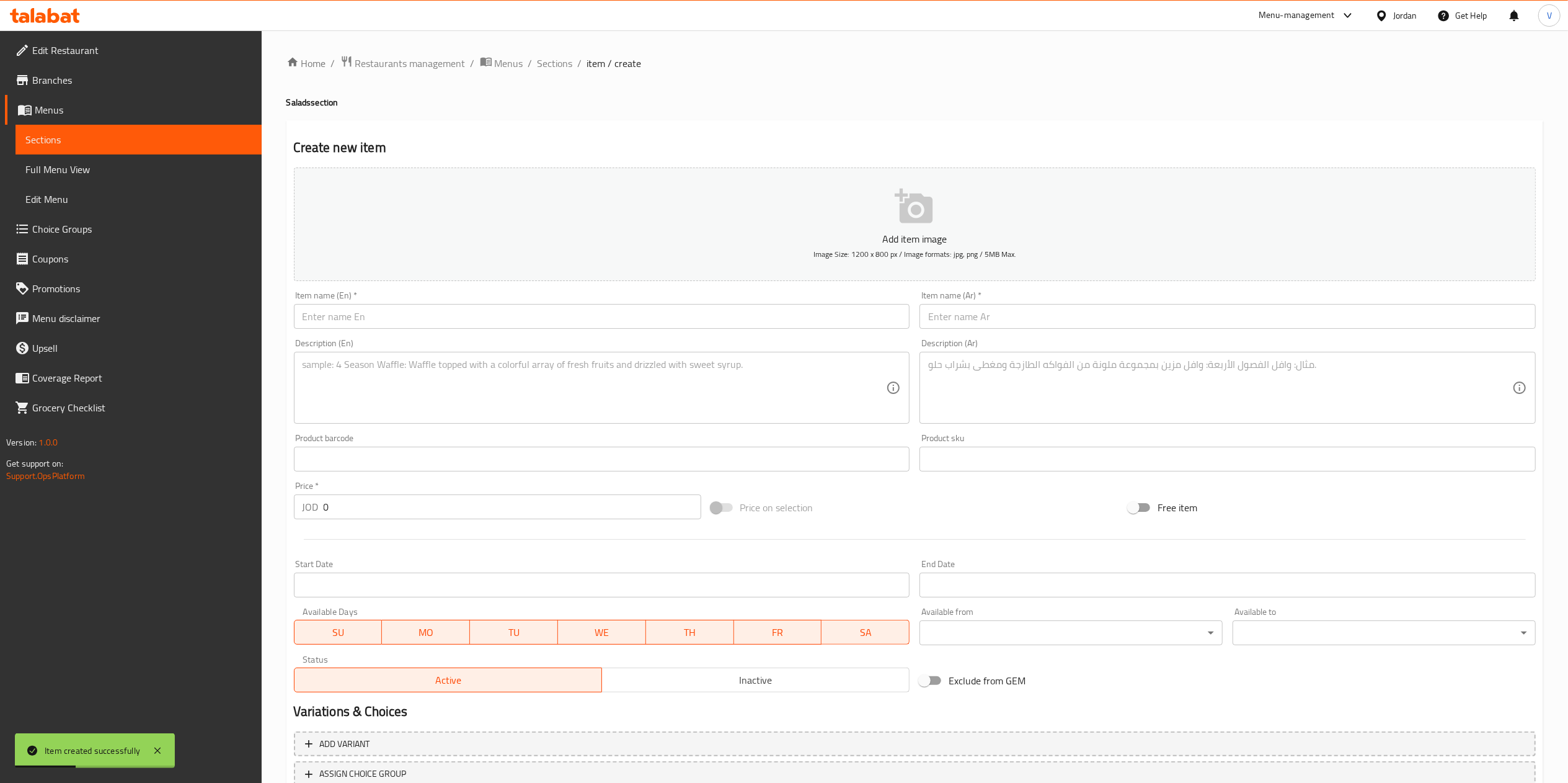
drag, startPoint x: 987, startPoint y: 365, endPoint x: 994, endPoint y: 305, distance: 60.4
click at [991, 362] on textarea at bounding box center [1219, 389] width 584 height 59
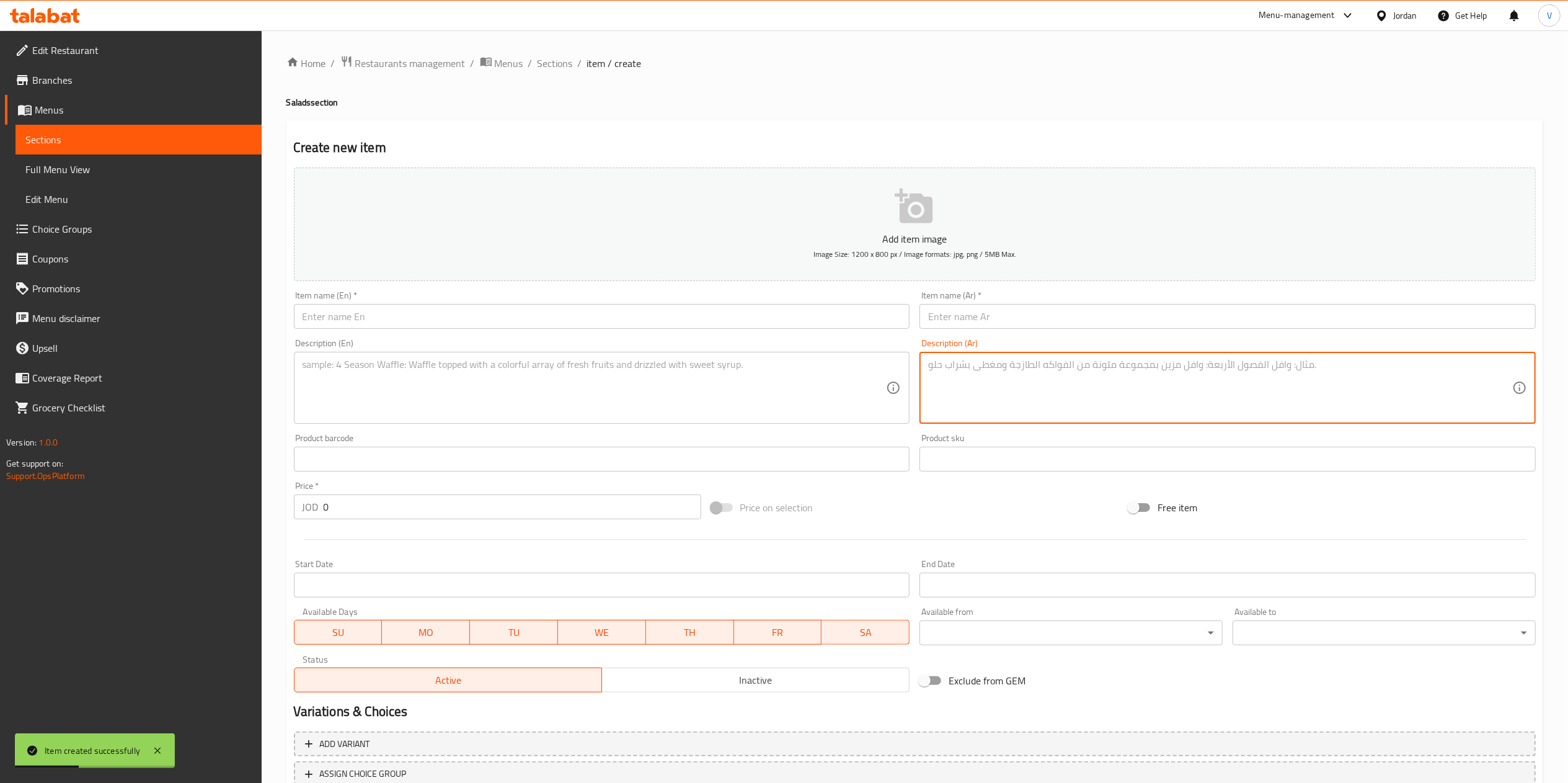
drag, startPoint x: 994, startPoint y: 304, endPoint x: 984, endPoint y: 319, distance: 18.0
click at [994, 304] on input "text" at bounding box center [1227, 315] width 617 height 25
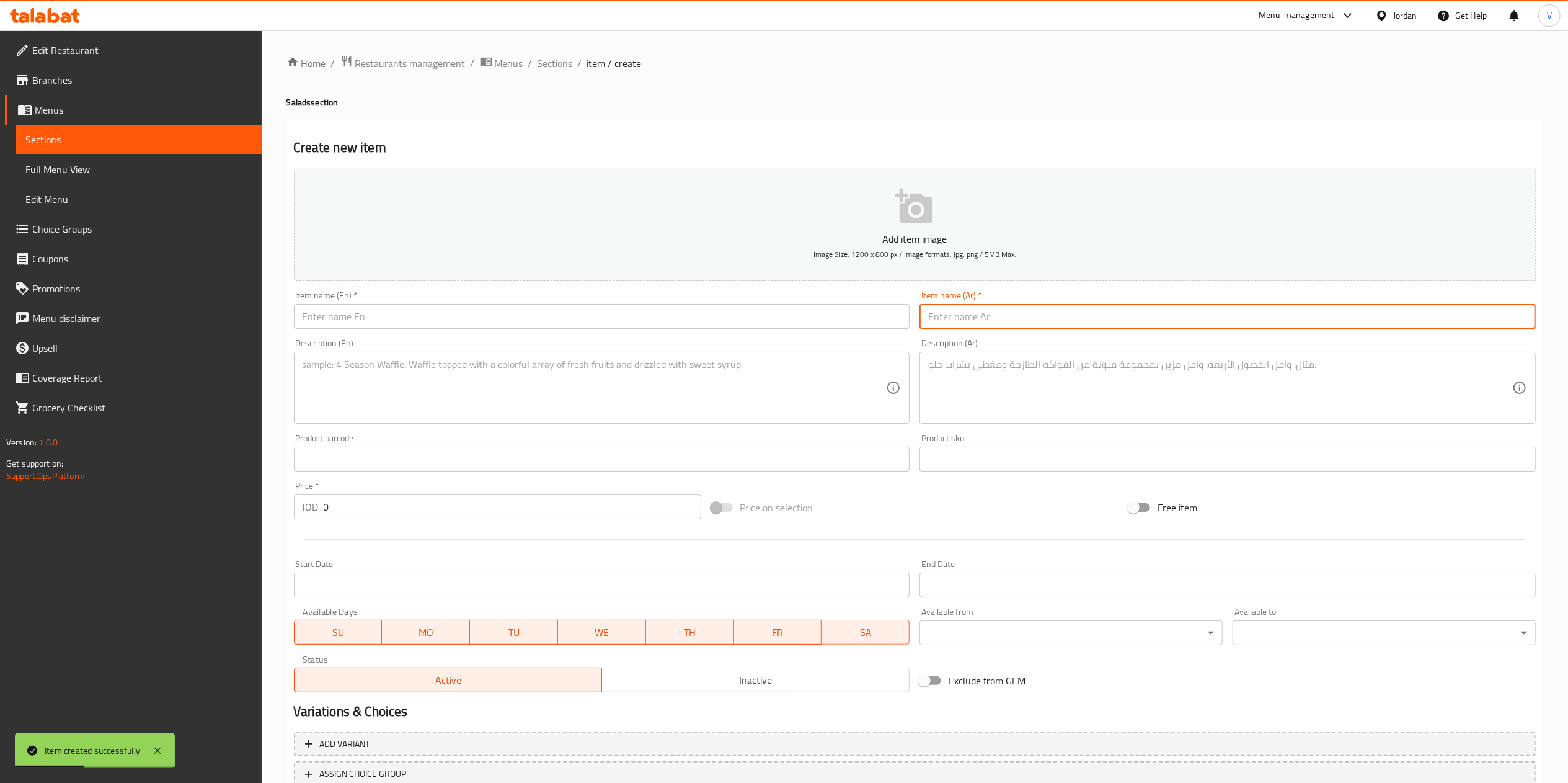
paste input "سلطة خيار بلبن"
type input "سلطة خيار بلبن"
drag, startPoint x: 370, startPoint y: 326, endPoint x: 399, endPoint y: 319, distance: 29.8
click at [371, 326] on input "text" at bounding box center [602, 315] width 617 height 25
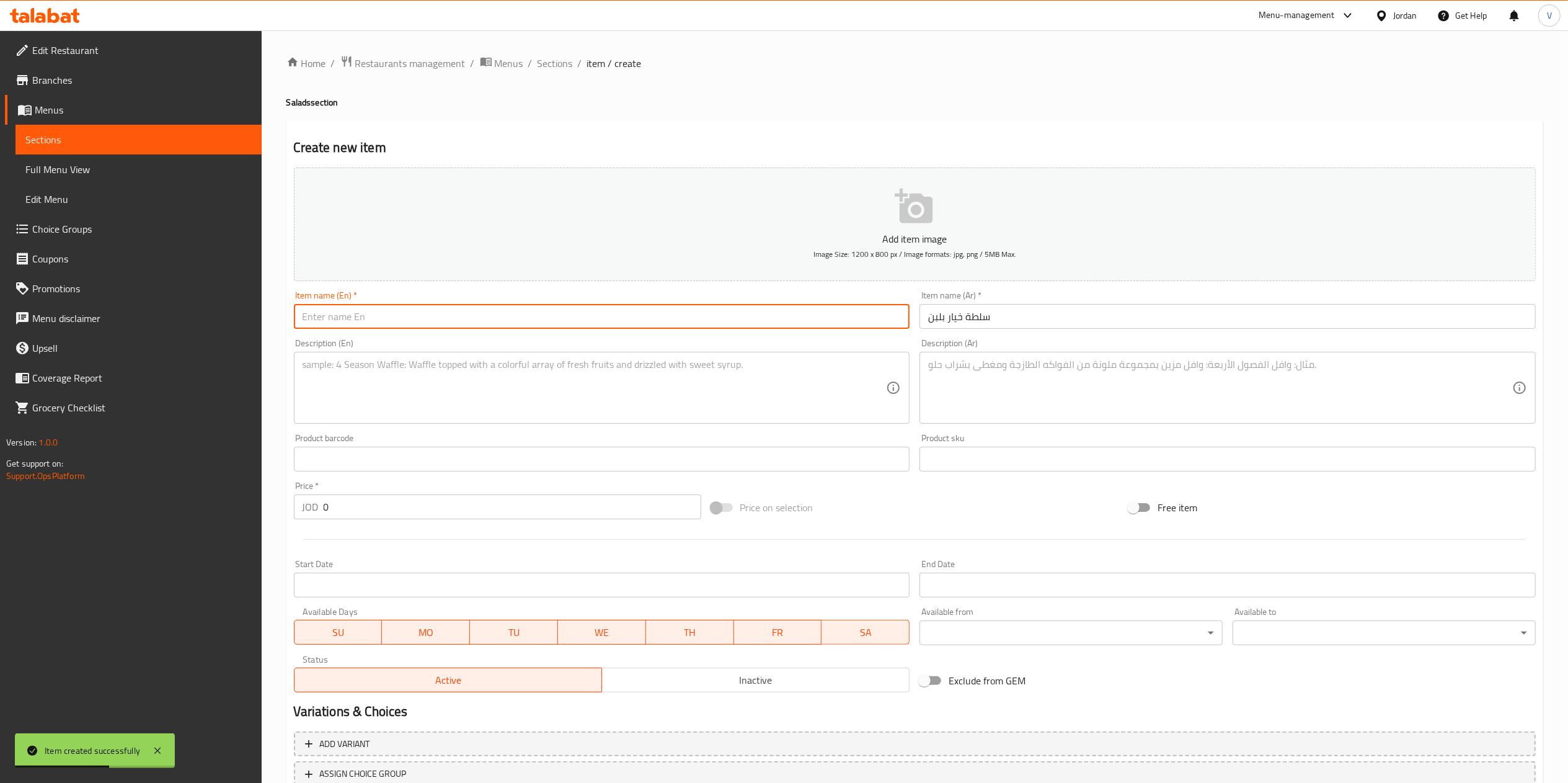
paste input "Cucumber Yogurt Salad"
type input "Cucumber Yogurt Salad"
click at [992, 387] on textarea at bounding box center [1219, 389] width 584 height 59
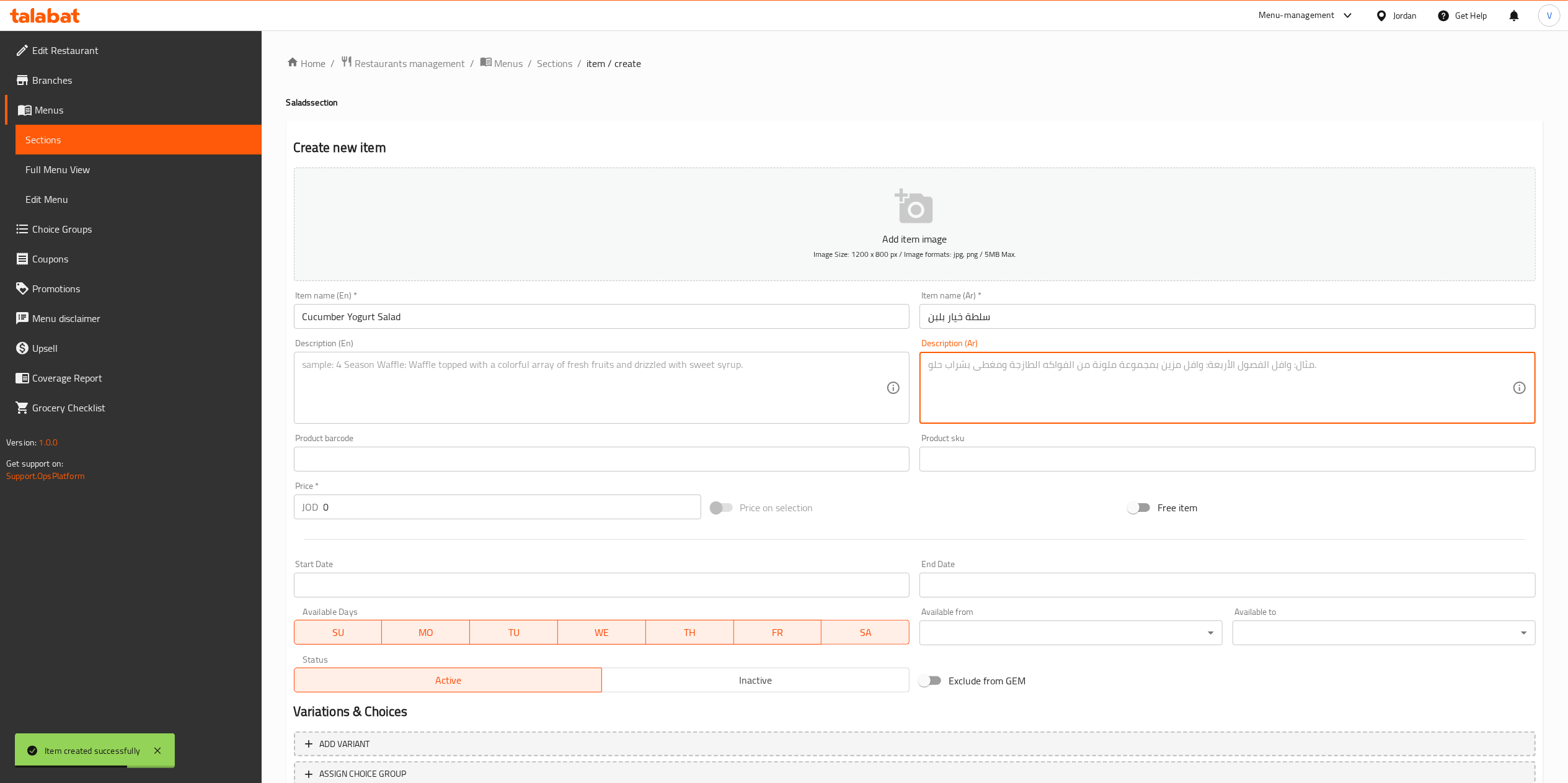
paste textarea "خيار مع لبن بالنعنع."
type textarea "خيار مع لبن بالنعنع."
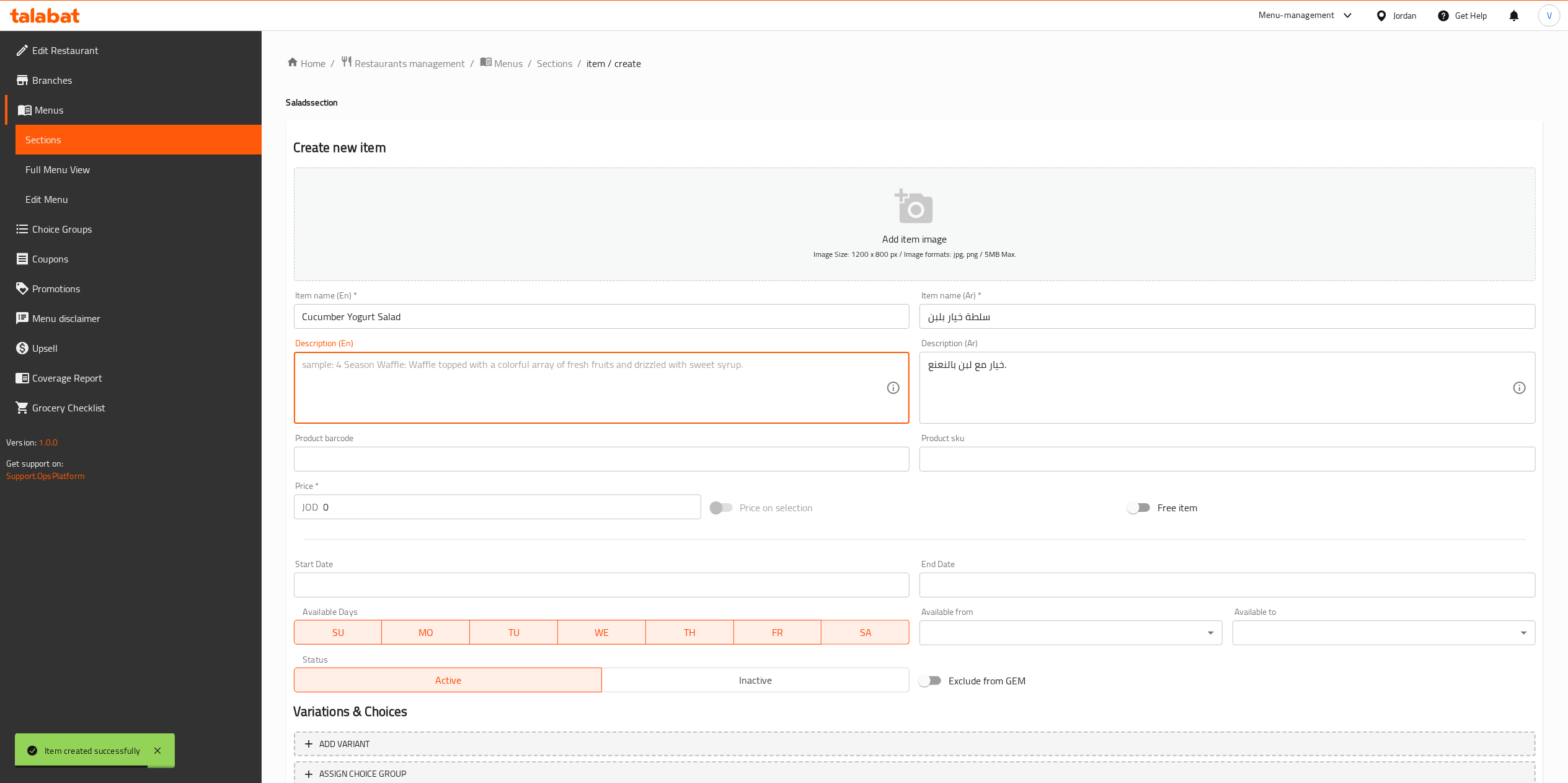
click at [427, 377] on textarea at bounding box center [594, 389] width 584 height 59
paste textarea "Yogurt and cucumber salad with mint."
type textarea "Yogurt and cucumber salad with mint."
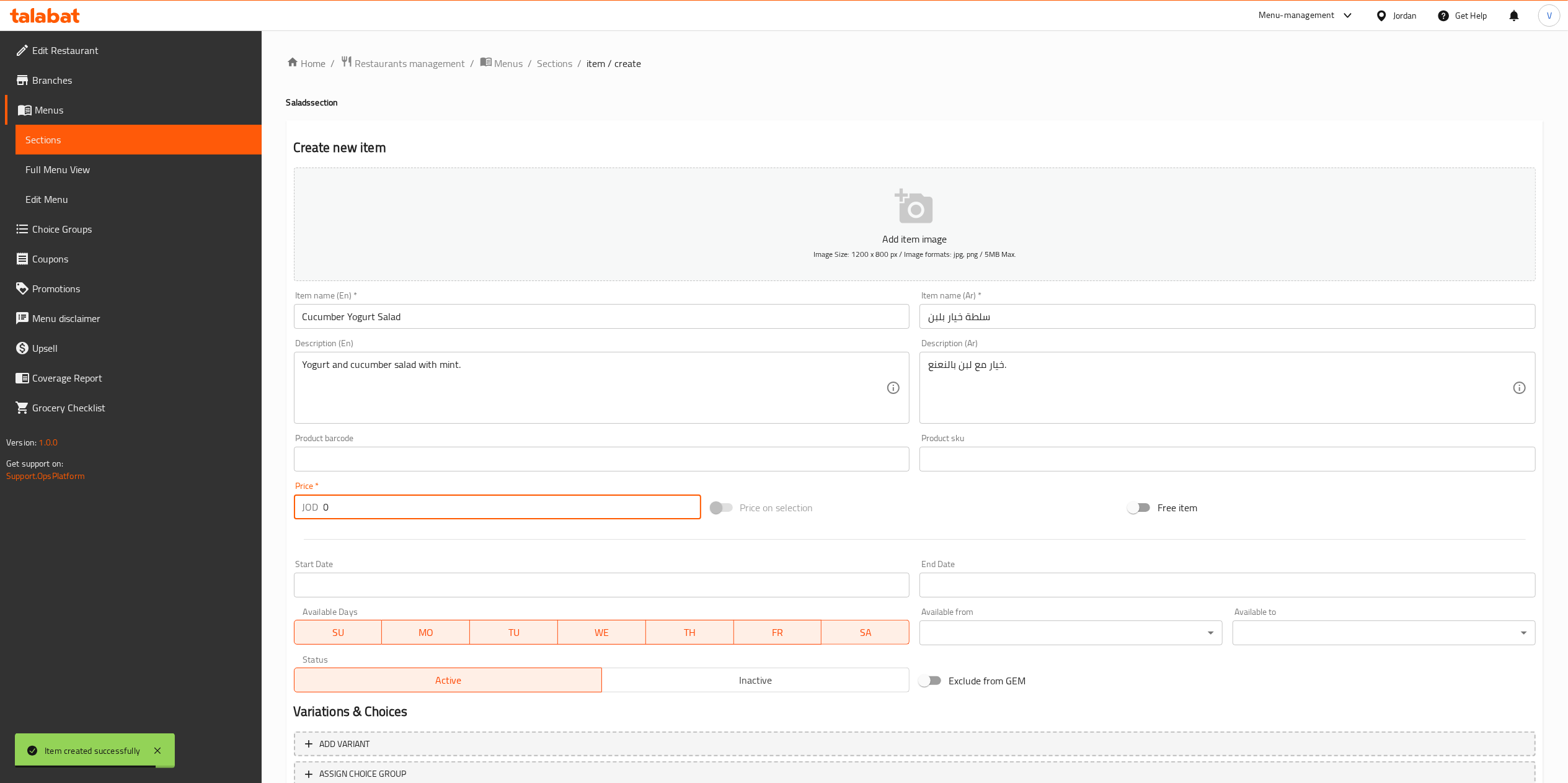
drag, startPoint x: 366, startPoint y: 507, endPoint x: 295, endPoint y: 506, distance: 71.0
click at [195, 511] on div "Edit Restaurant Branches Menus Sections Full Menu View Edit Menu Choice Groups …" at bounding box center [784, 454] width 1568 height 846
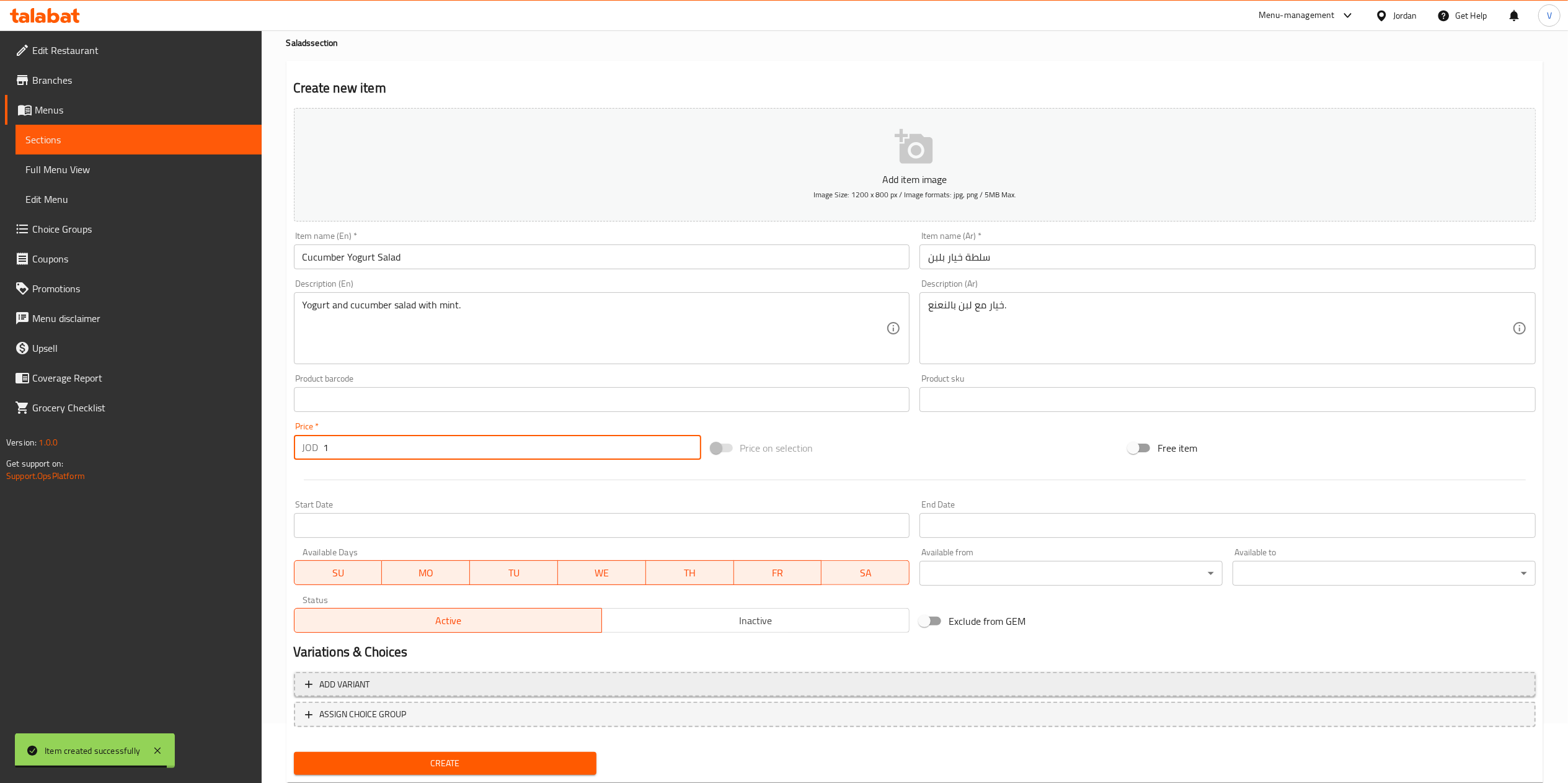
scroll to position [92, 0]
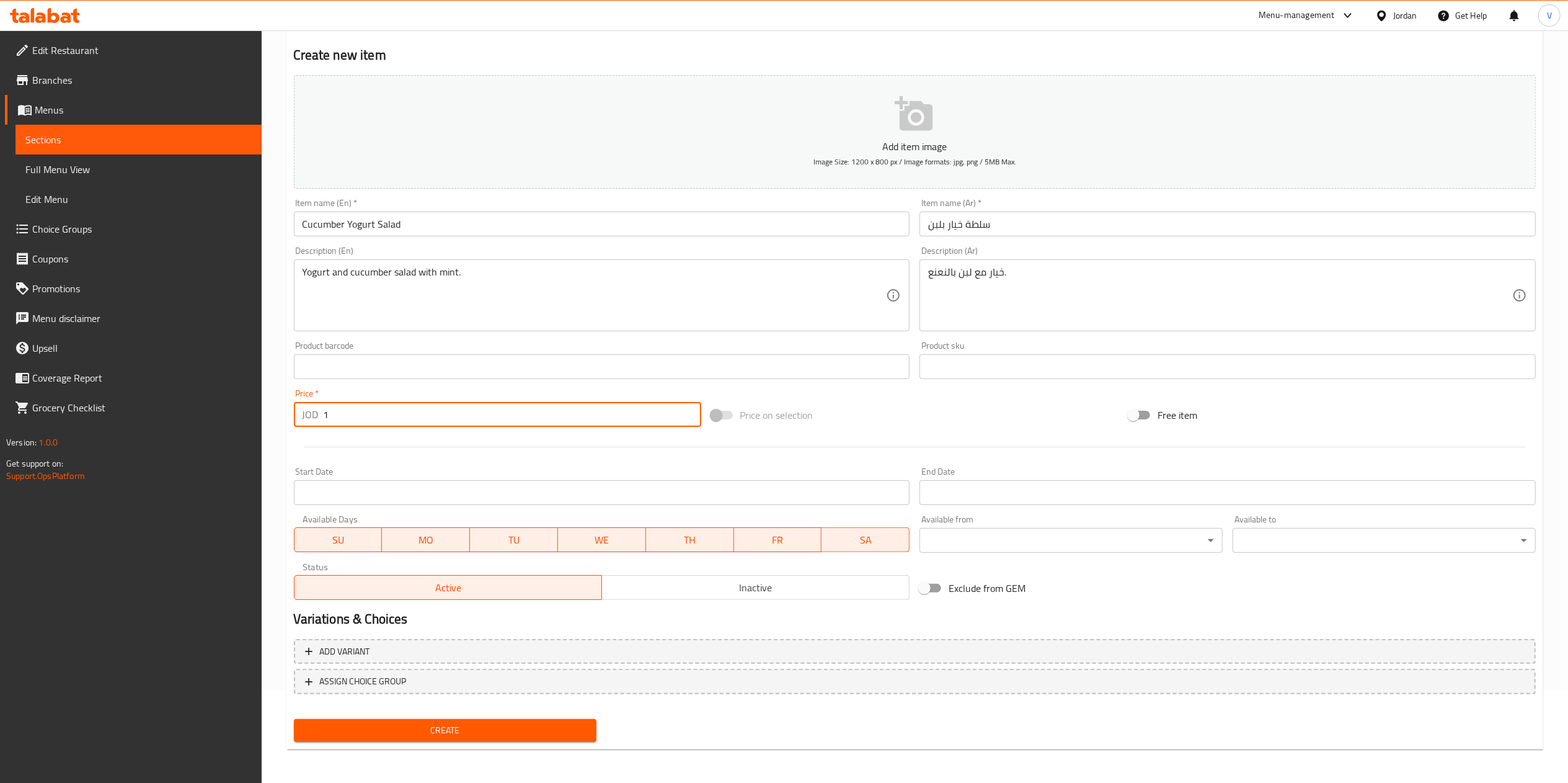
type input "1"
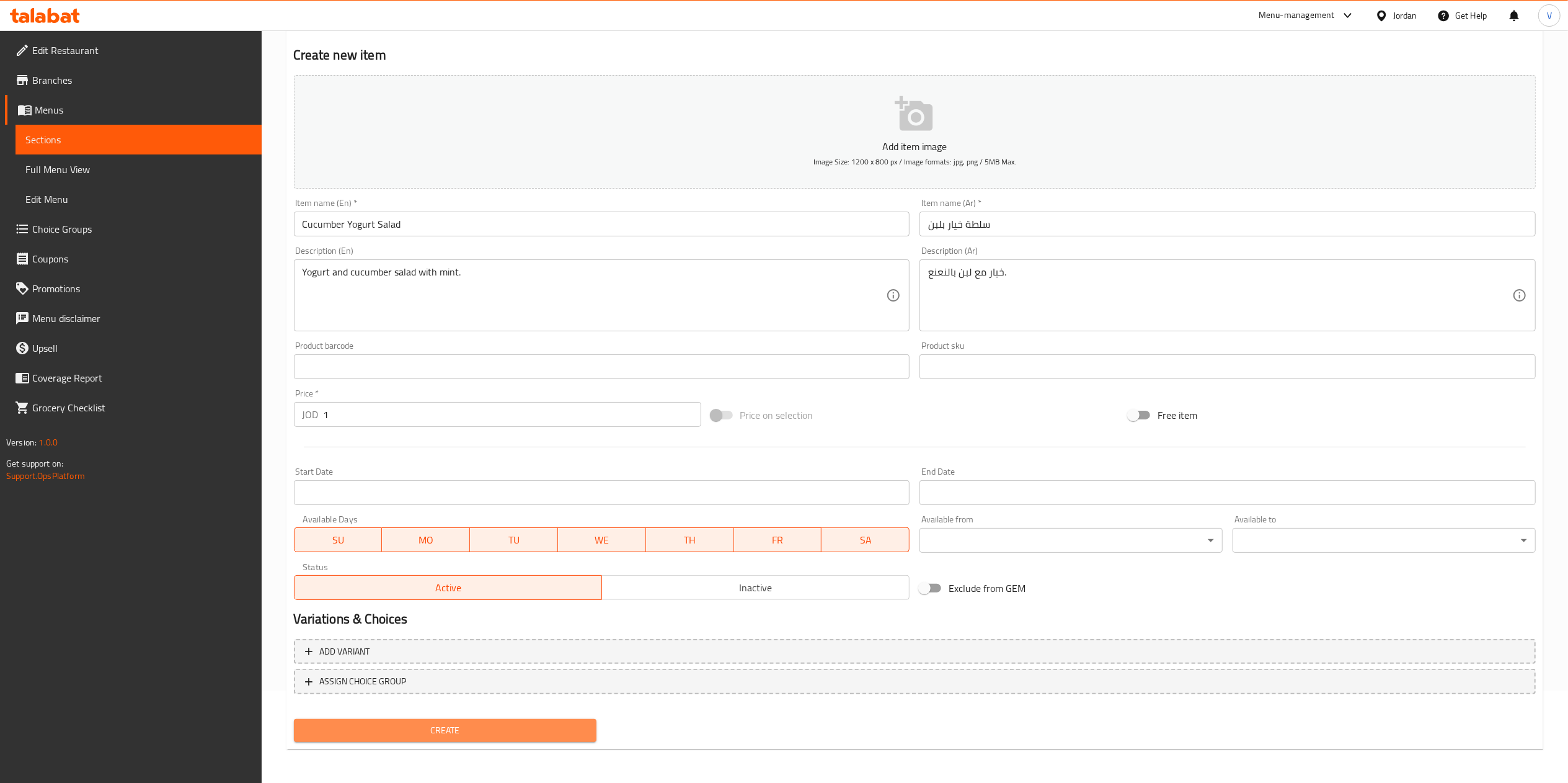
click at [452, 727] on span "Create" at bounding box center [445, 731] width 284 height 16
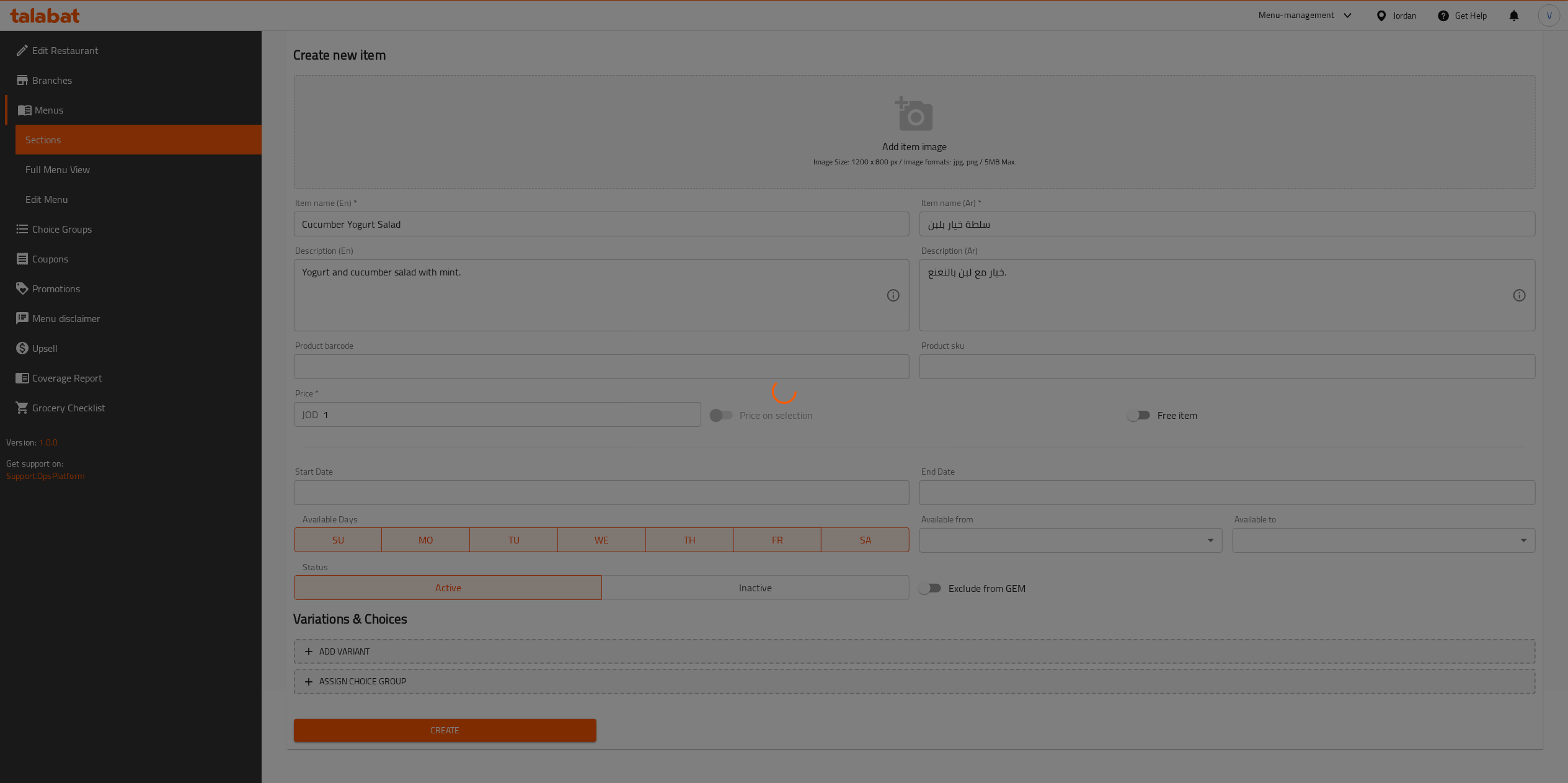
type input "0"
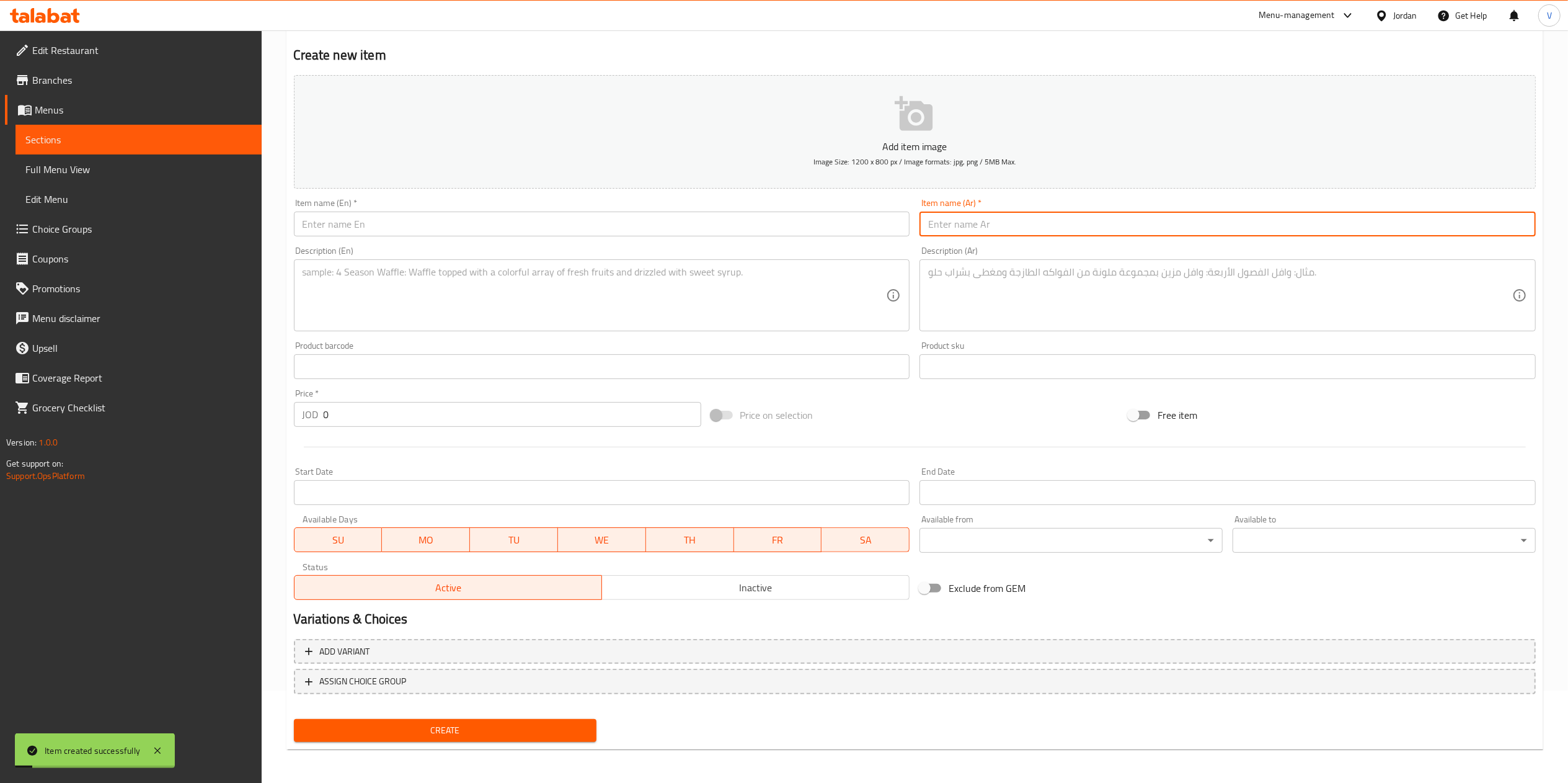
click at [973, 237] on div "Item name (Ar)   * Item name (Ar) *" at bounding box center [1227, 218] width 626 height 47
click at [978, 230] on input "text" at bounding box center [1227, 223] width 617 height 25
paste input "سلطة كولسلو"
type input "سلطة كولسلو"
click at [1047, 287] on textarea at bounding box center [1219, 296] width 584 height 59
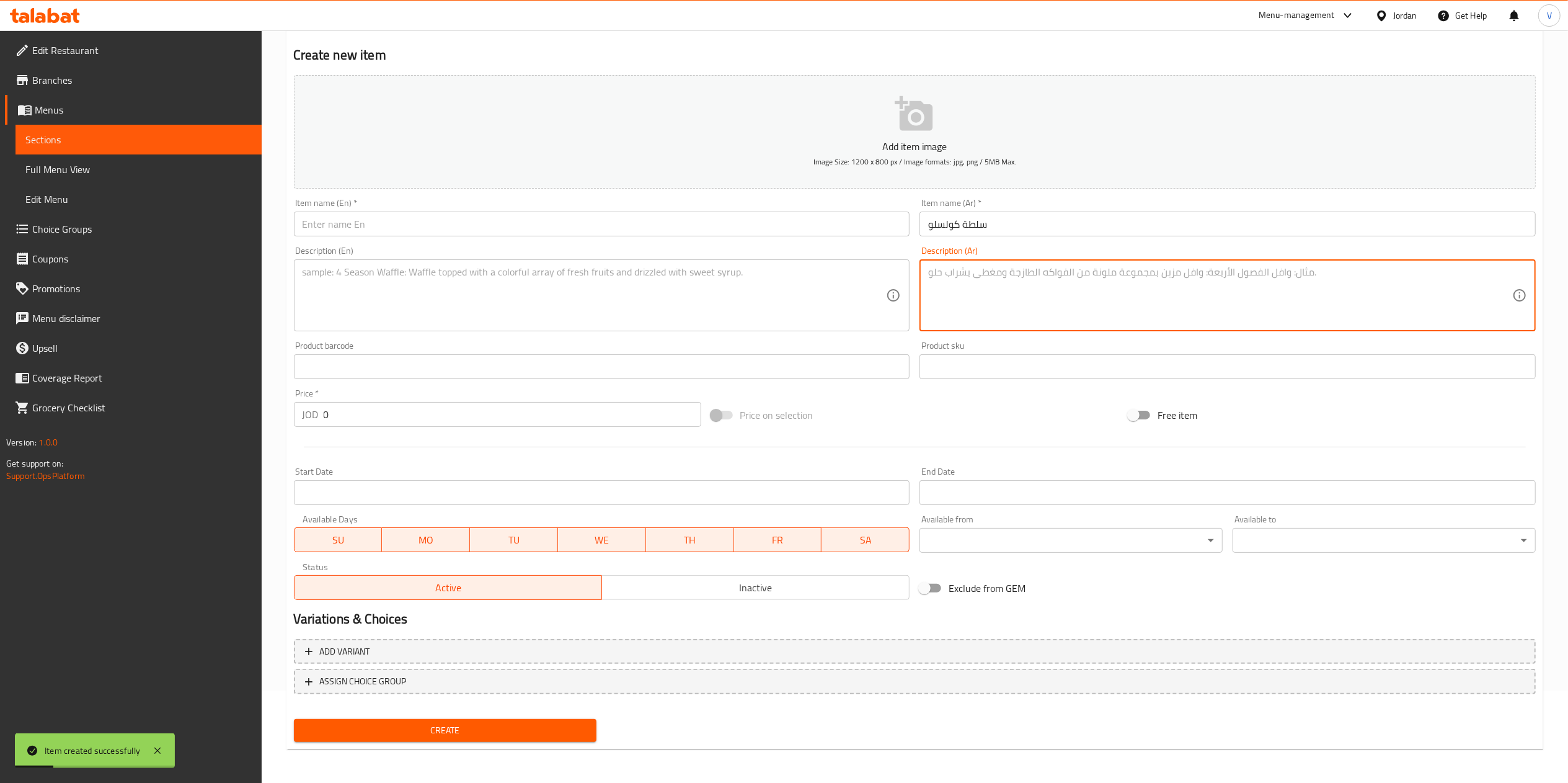
paste textarea "سلطة ملفوف وجزر بالمايونيز."
type textarea "سلطة ملفوف وجزر بالمايونيز."
click at [543, 327] on div "Description (En)" at bounding box center [602, 295] width 617 height 72
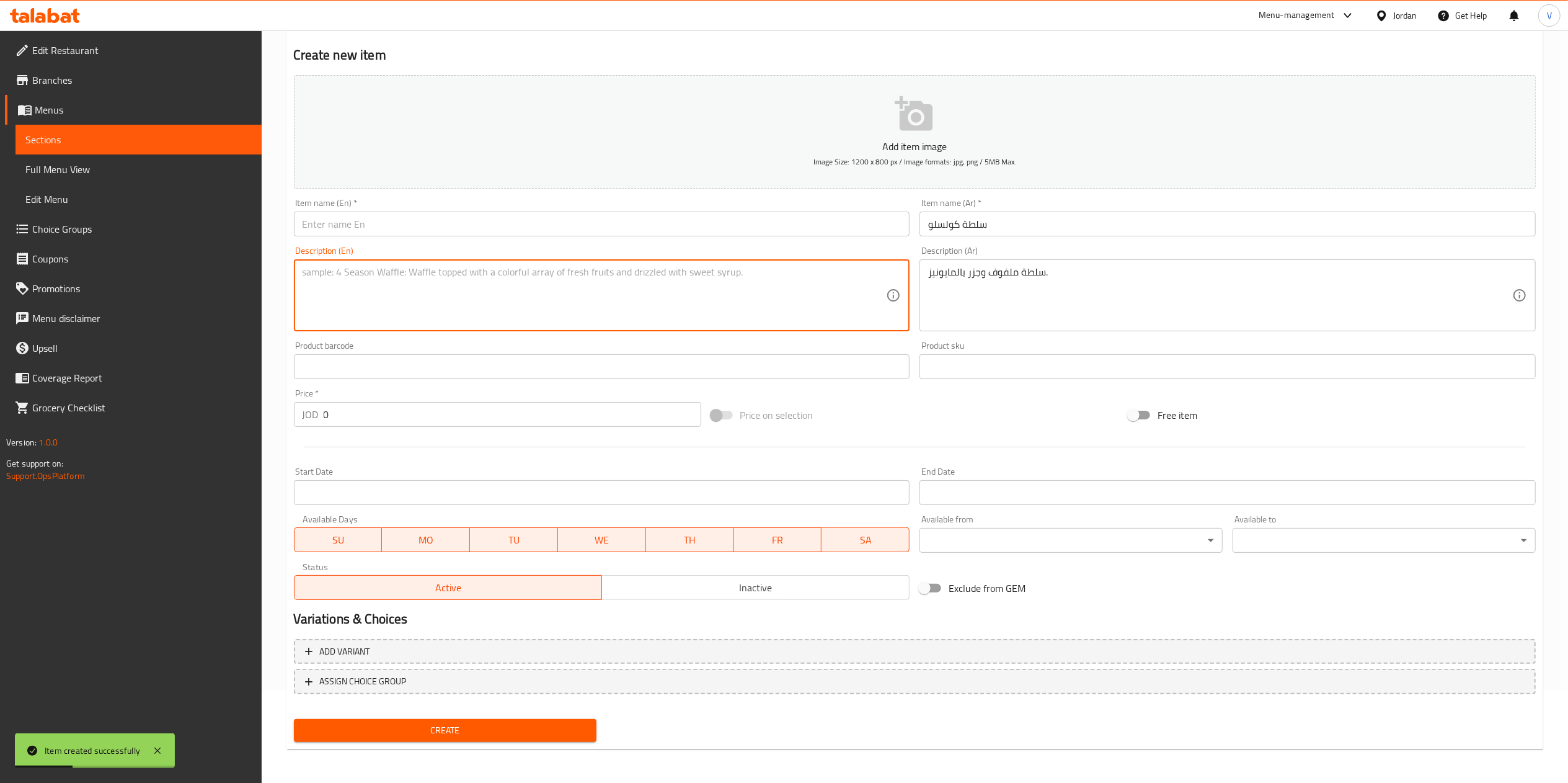
paste textarea "Creamy cabbage and carrot coleslaw."
type textarea "Creamy cabbage and carrot coleslaw."
click at [434, 234] on input "text" at bounding box center [602, 223] width 617 height 25
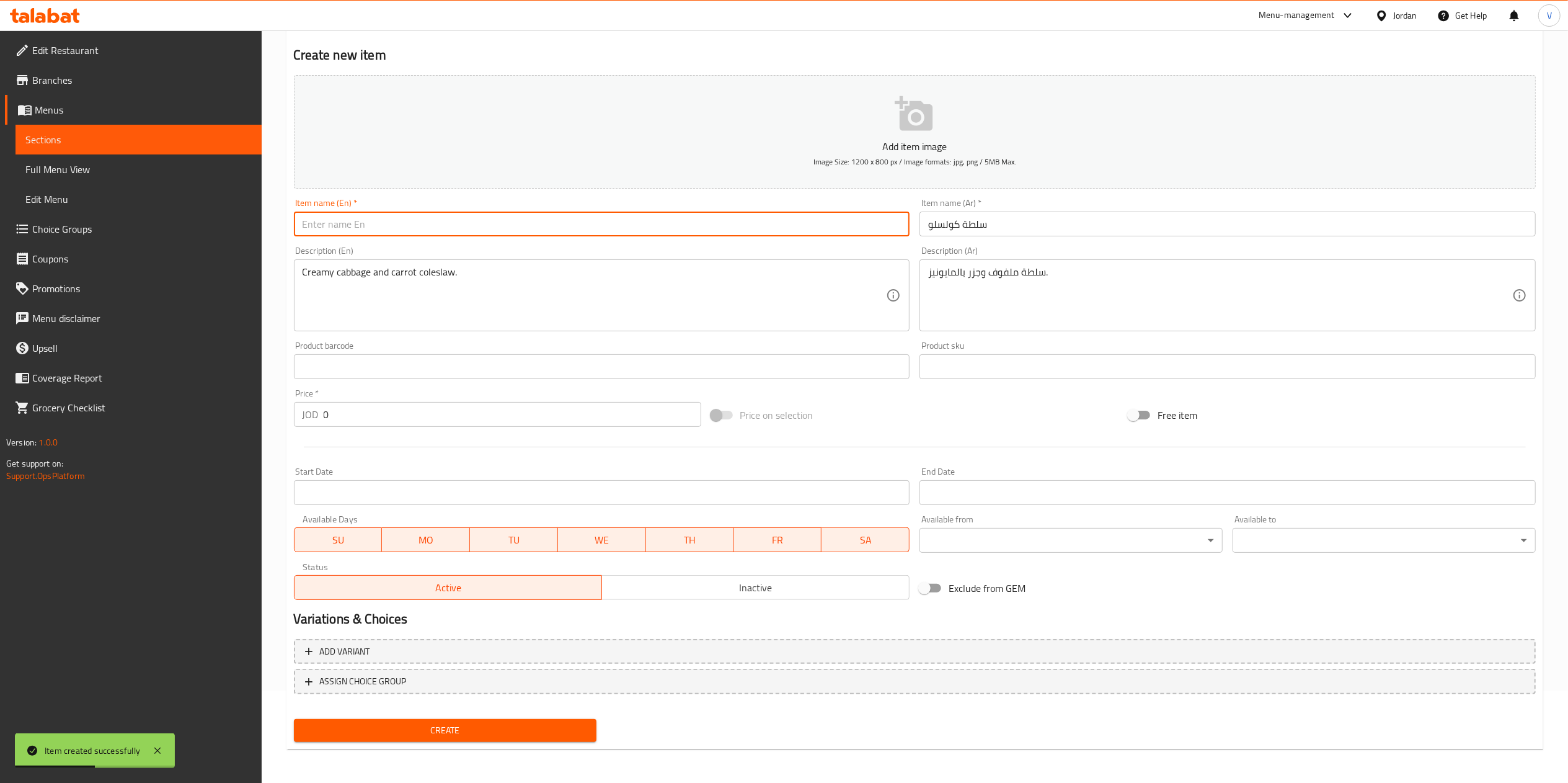
paste input "Coleslaw"
type input "Coleslaw"
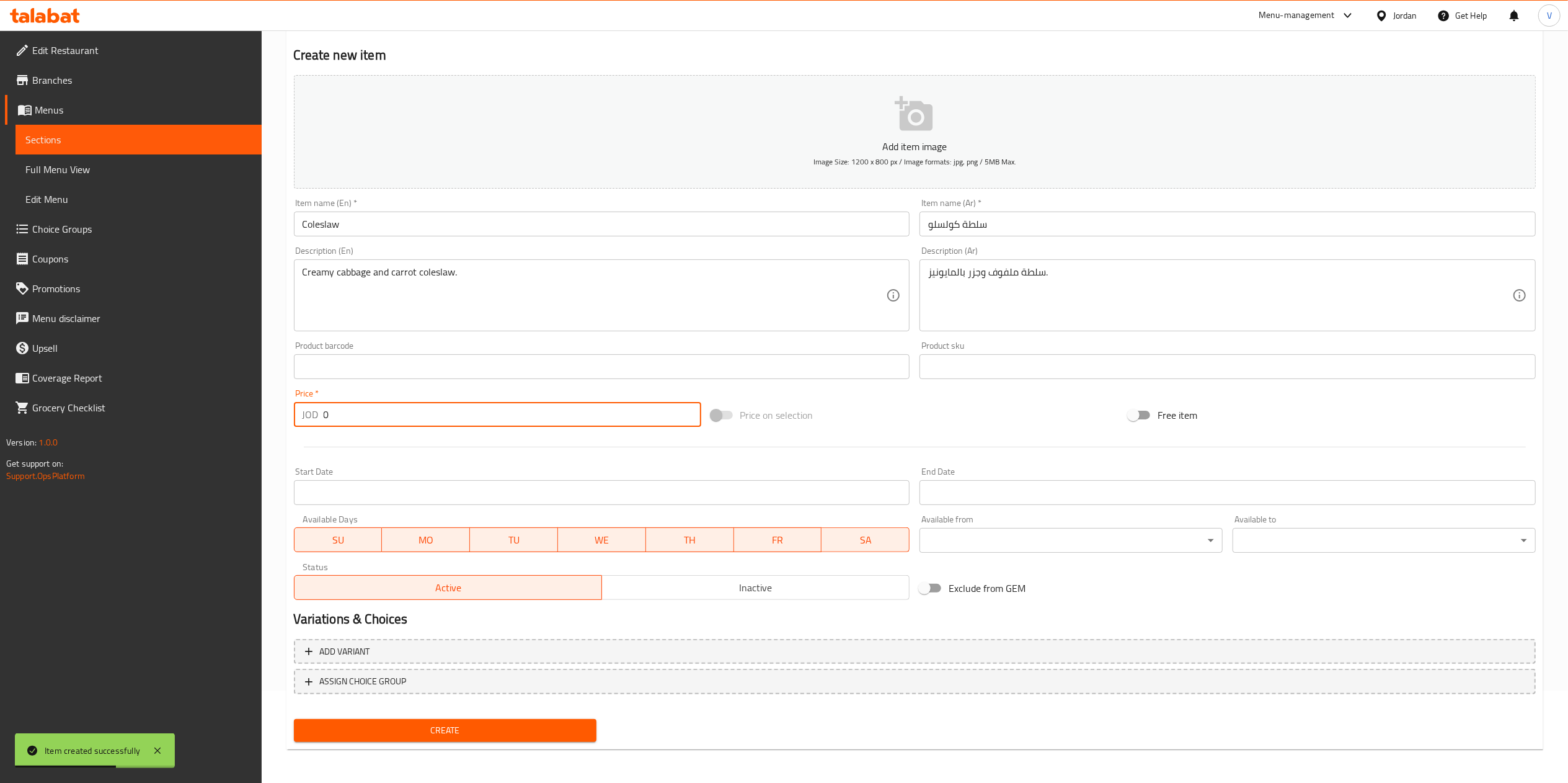
drag, startPoint x: 356, startPoint y: 410, endPoint x: 454, endPoint y: 615, distance: 227.2
click at [156, 443] on div "Edit Restaurant Branches Menus Sections Full Menu View Edit Menu Choice Groups …" at bounding box center [784, 361] width 1568 height 846
type input "1"
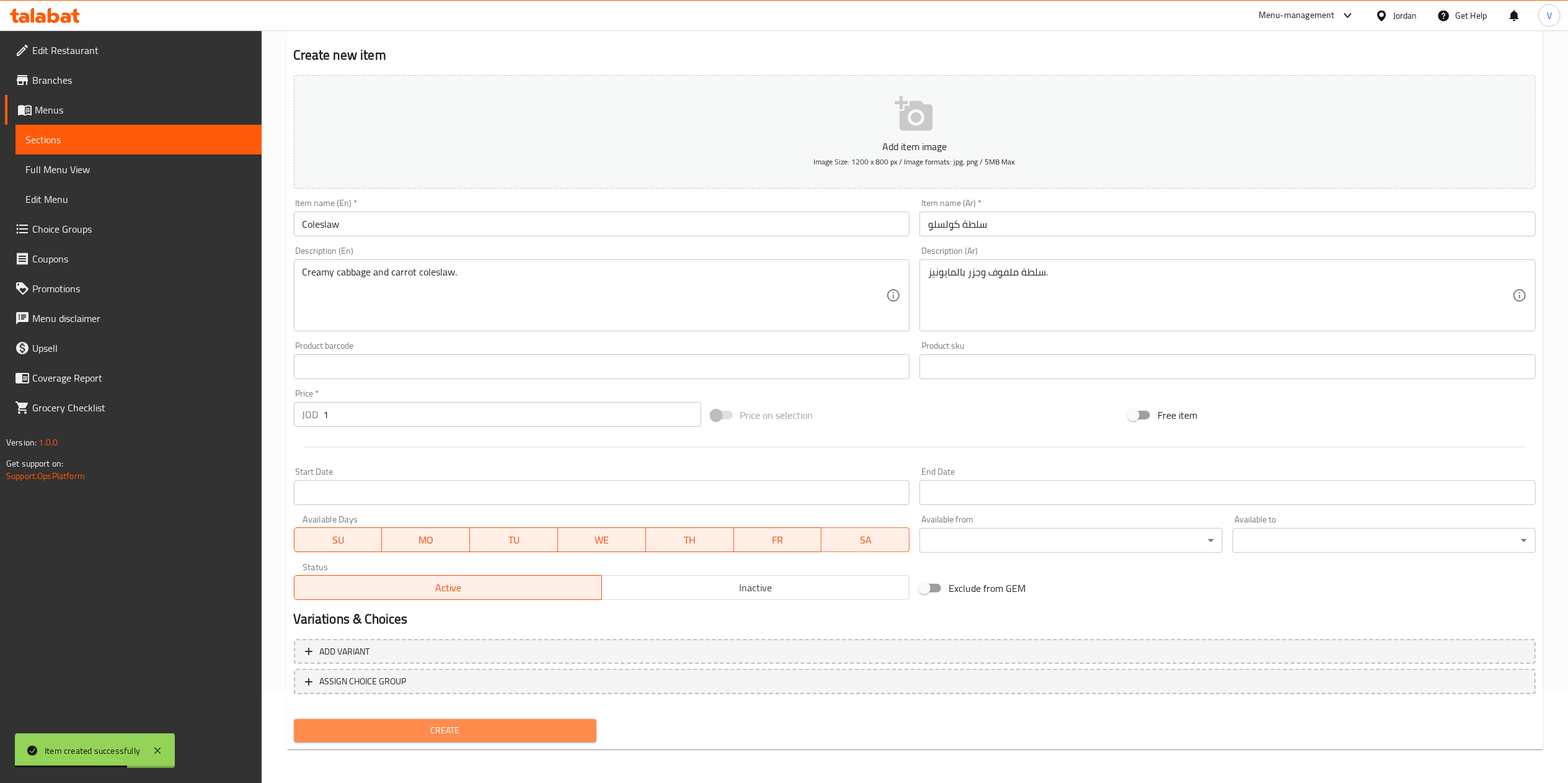
click at [452, 740] on button "Create" at bounding box center [445, 730] width 303 height 23
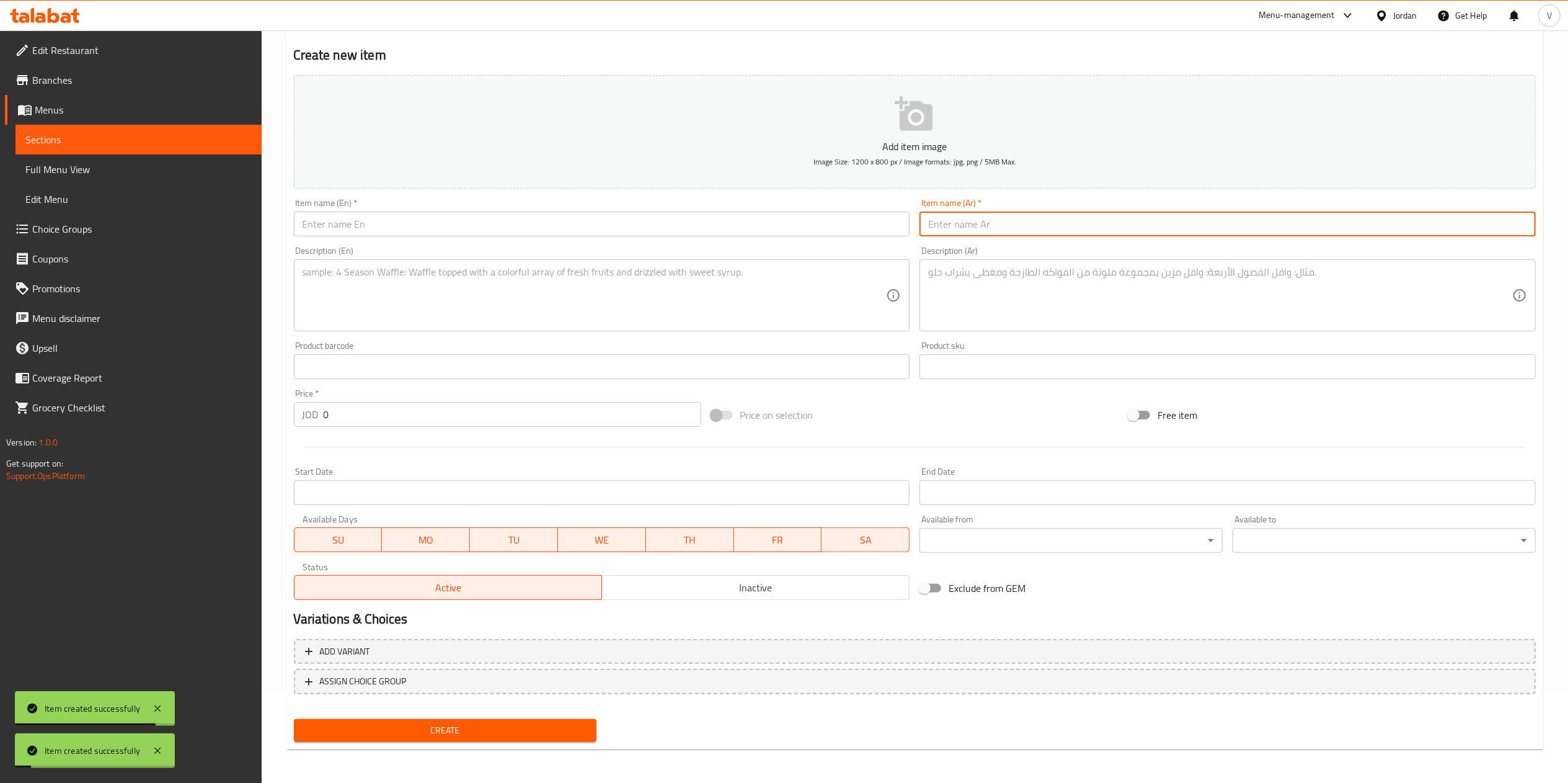
click at [967, 214] on input "text" at bounding box center [1227, 223] width 617 height 25
paste input "سلطة نار مشوي"
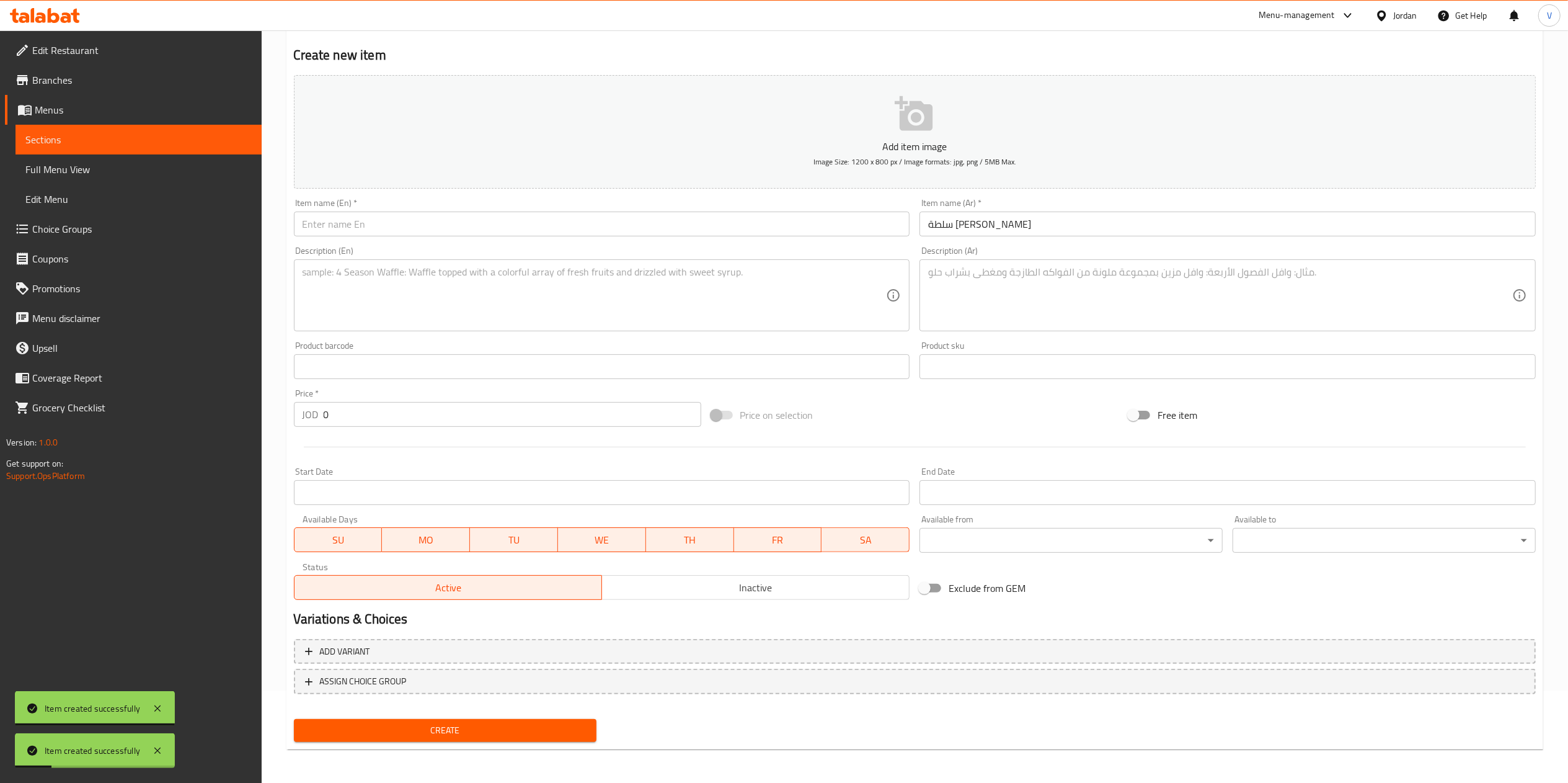
click at [440, 242] on div "Description (En) Description (En)" at bounding box center [602, 289] width 626 height 95
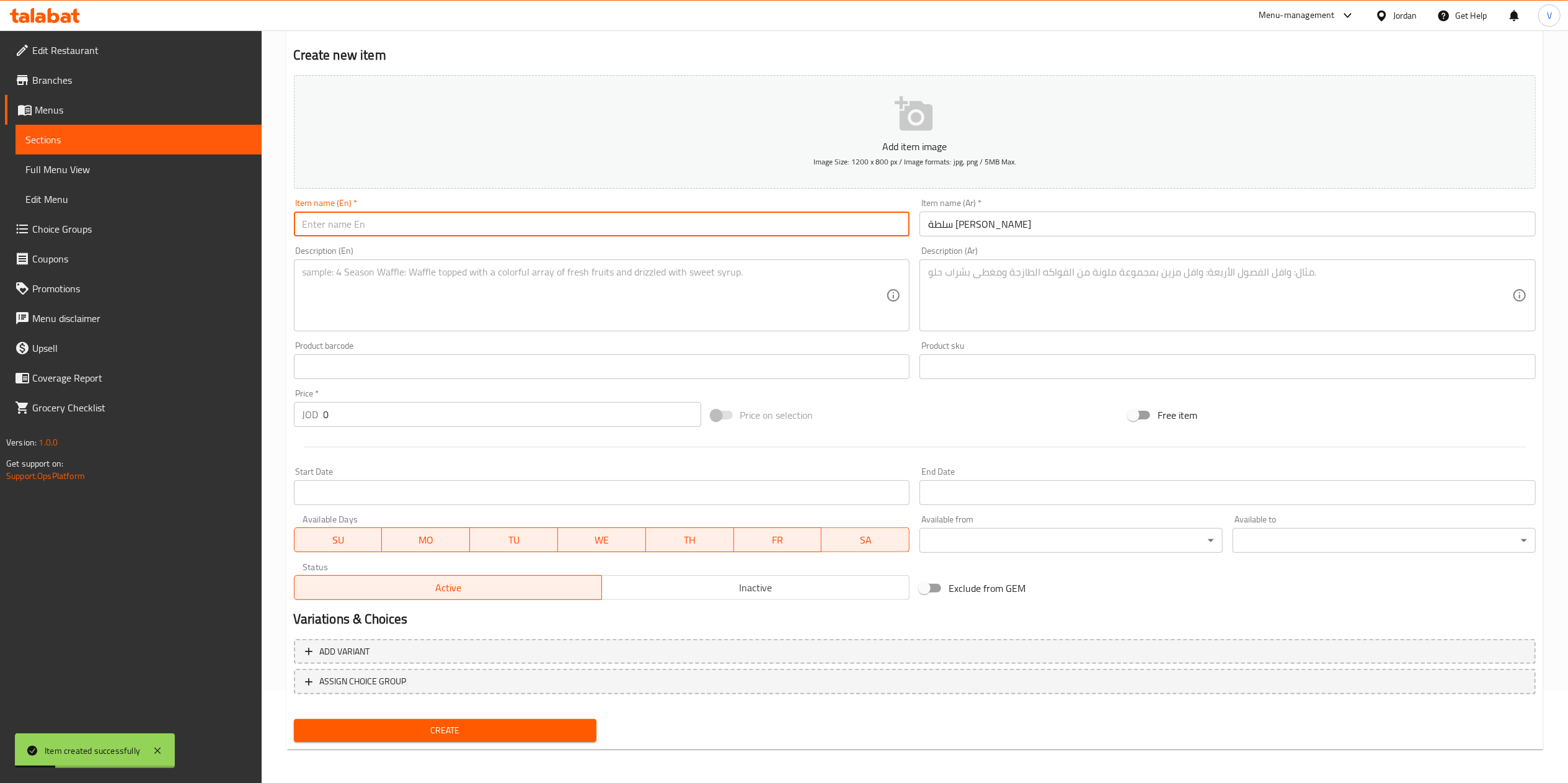
click at [472, 218] on input "text" at bounding box center [602, 223] width 617 height 25
paste input "Spicy Grilled Salad"
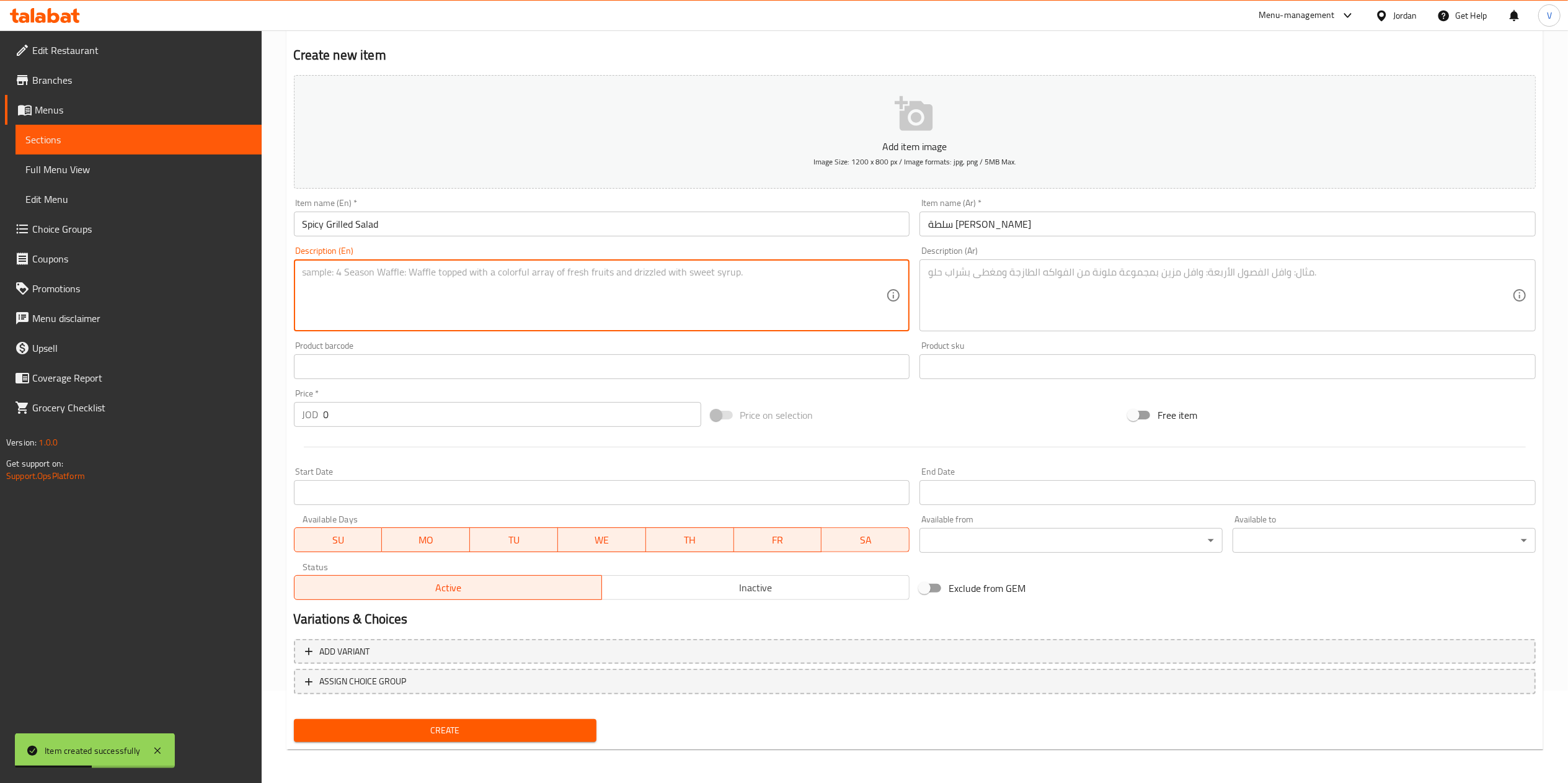
click at [432, 289] on textarea at bounding box center [594, 296] width 584 height 59
click at [985, 352] on div "Product sku Product sku" at bounding box center [1227, 360] width 617 height 38
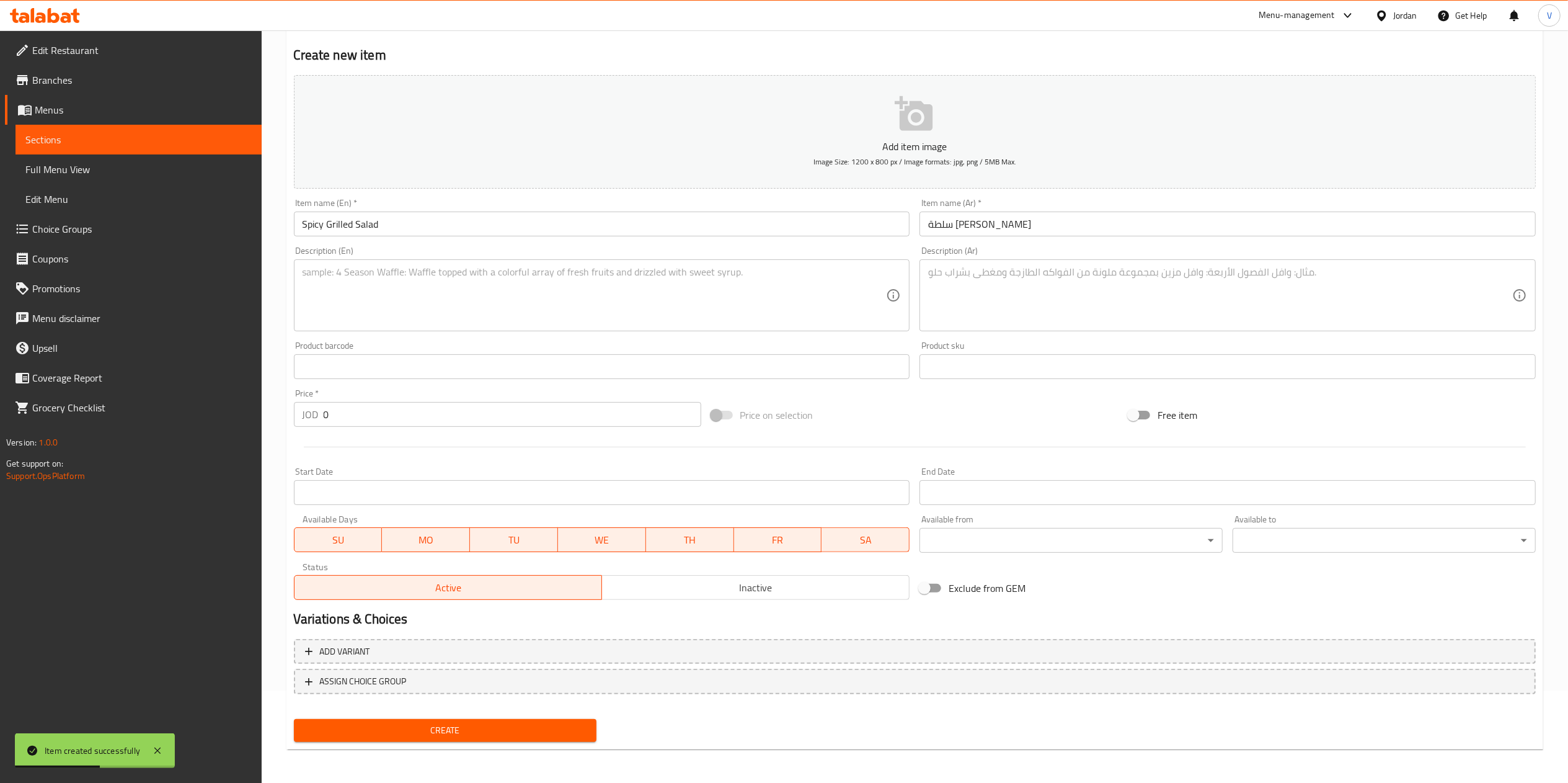
click at [995, 304] on textarea at bounding box center [1219, 296] width 584 height 59
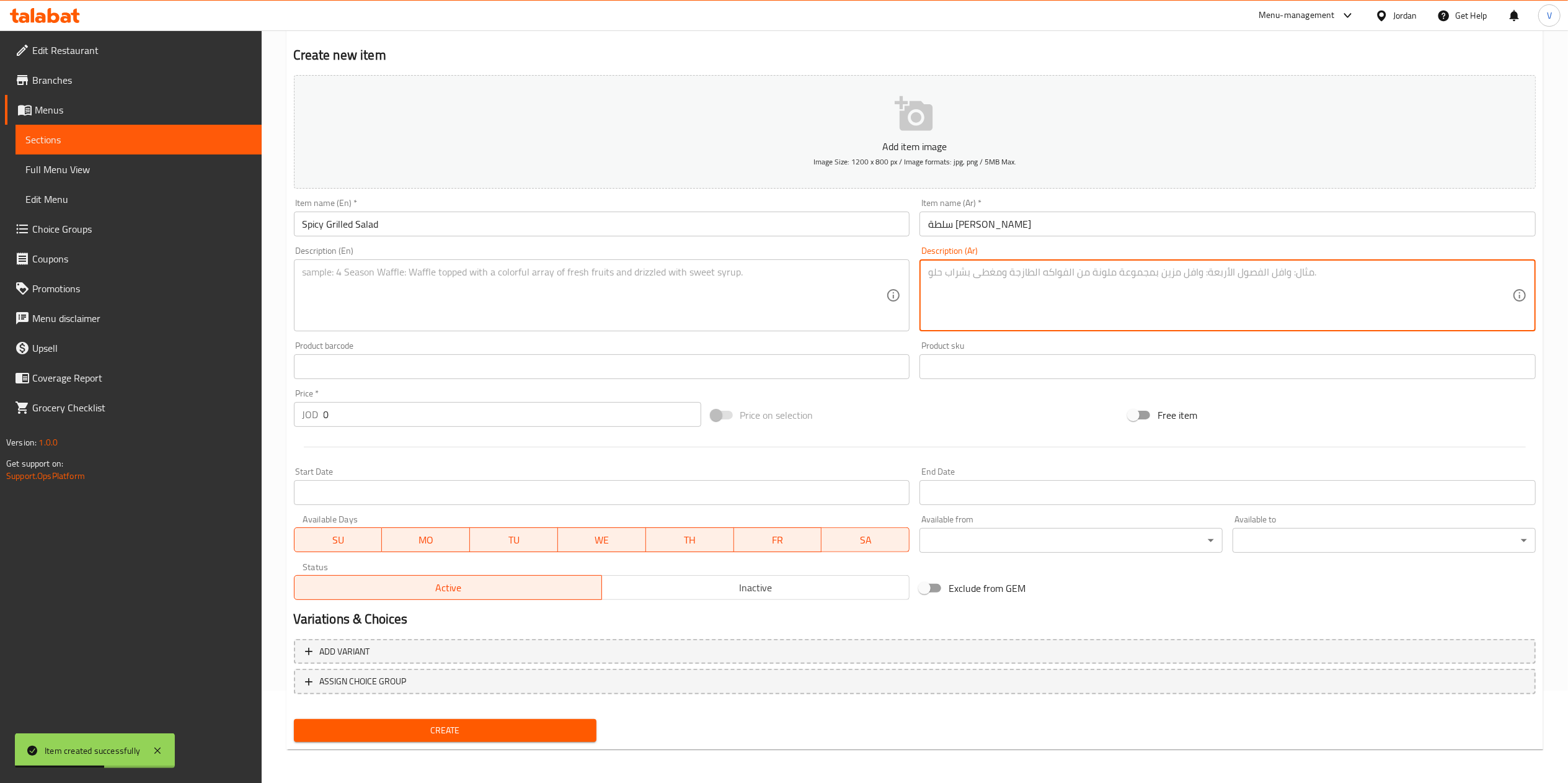
paste textarea "خضار مشوية حارة."
click at [452, 305] on textarea at bounding box center [594, 296] width 584 height 59
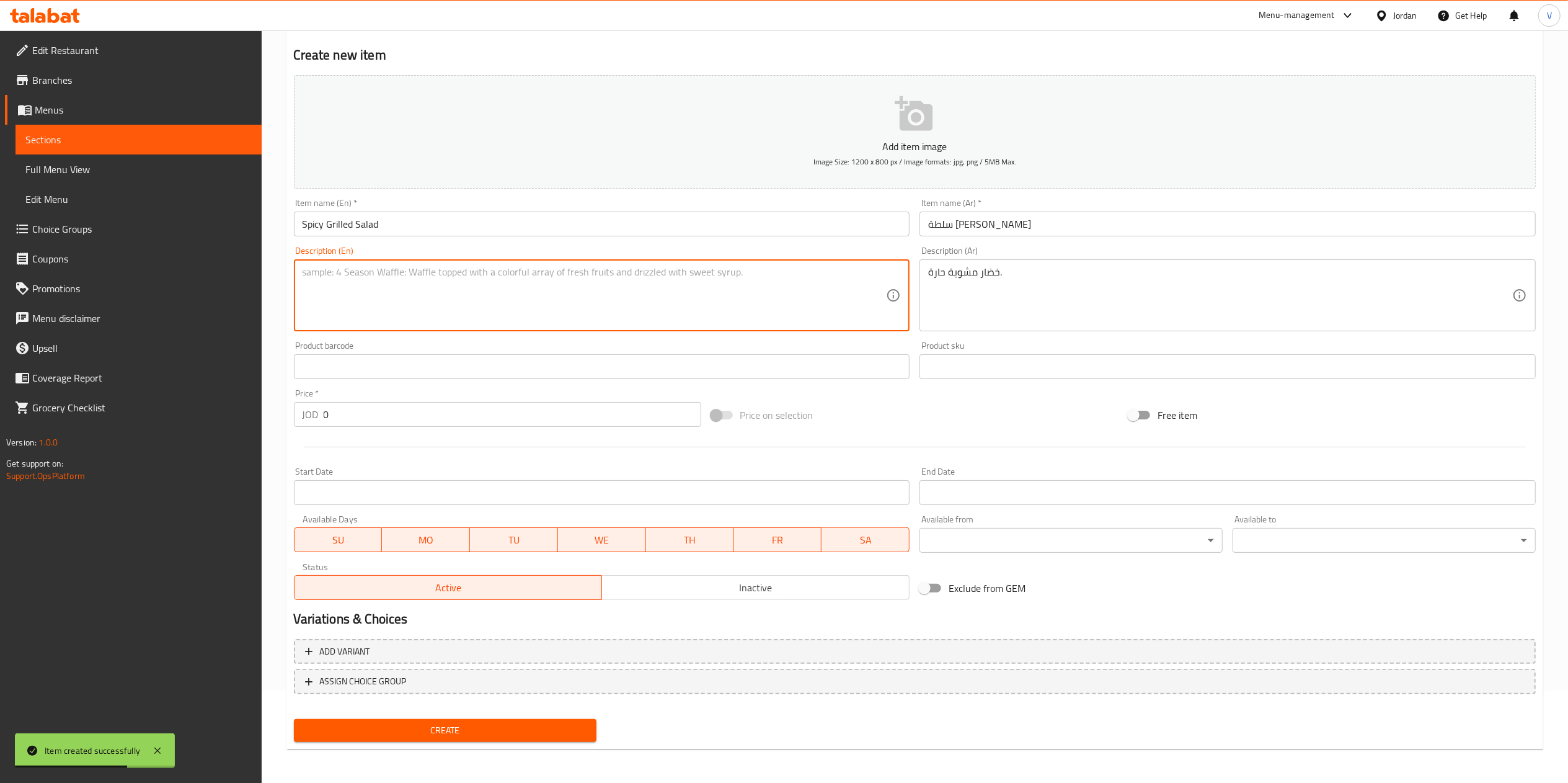
paste textarea "Spicy grilled vegetable salad."
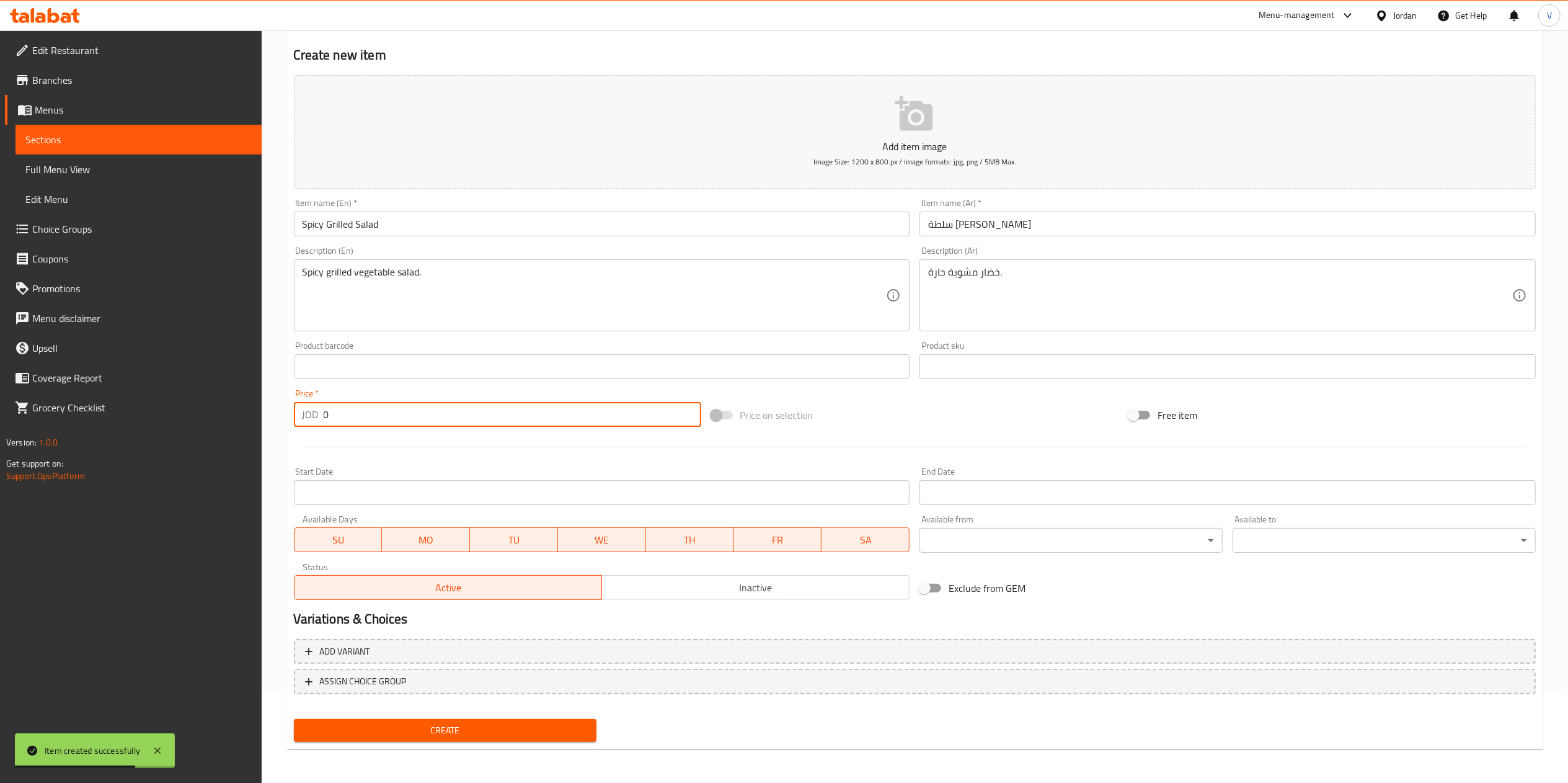
drag, startPoint x: 232, startPoint y: 436, endPoint x: 372, endPoint y: 630, distance: 239.2
click at [221, 444] on div "Edit Restaurant Branches Menus Sections Full Menu View Edit Menu Choice Groups …" at bounding box center [784, 361] width 1568 height 846
click at [440, 734] on span "Create" at bounding box center [445, 731] width 284 height 16
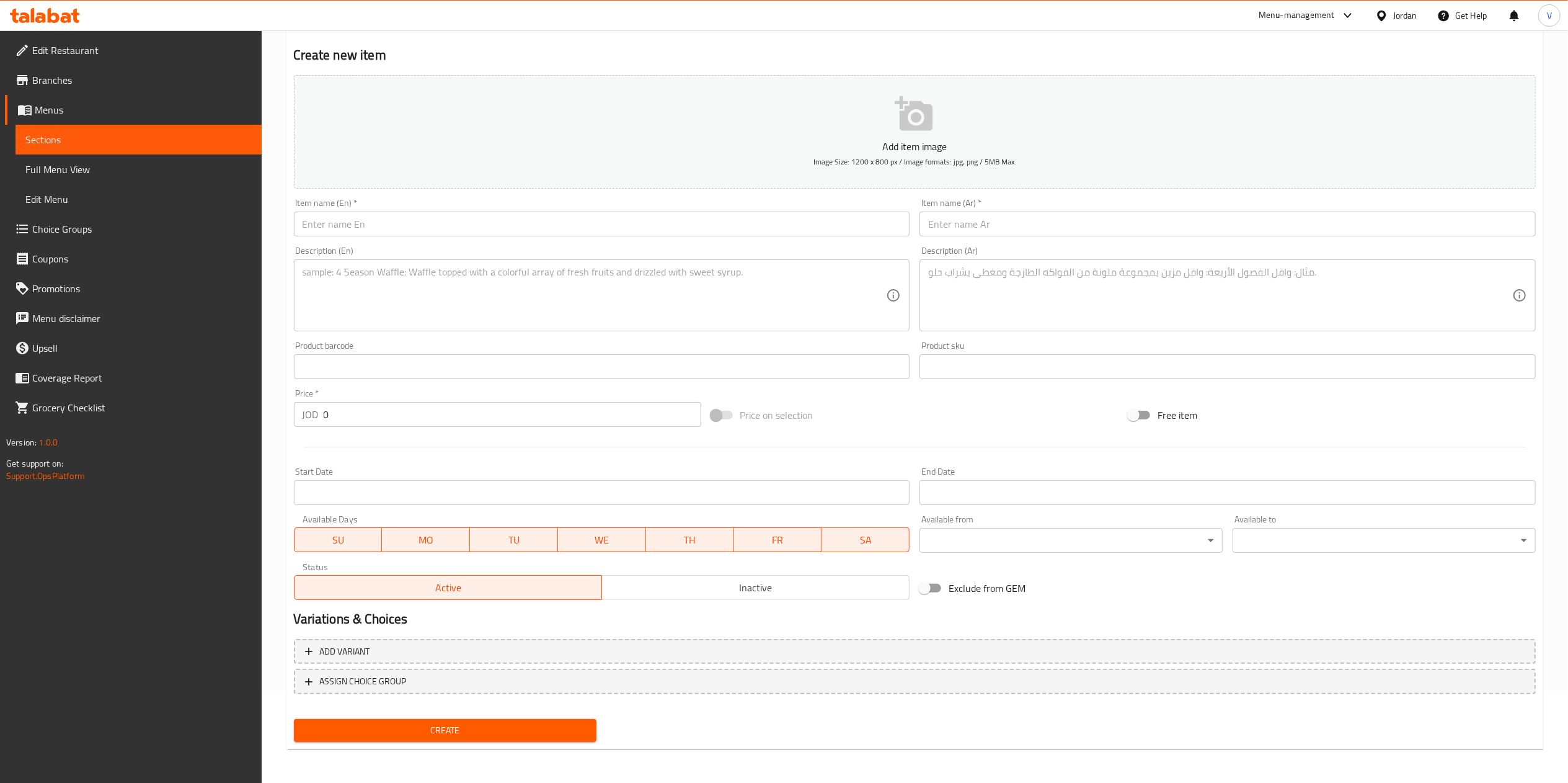
click at [1017, 219] on input "text" at bounding box center [1227, 223] width 617 height 25
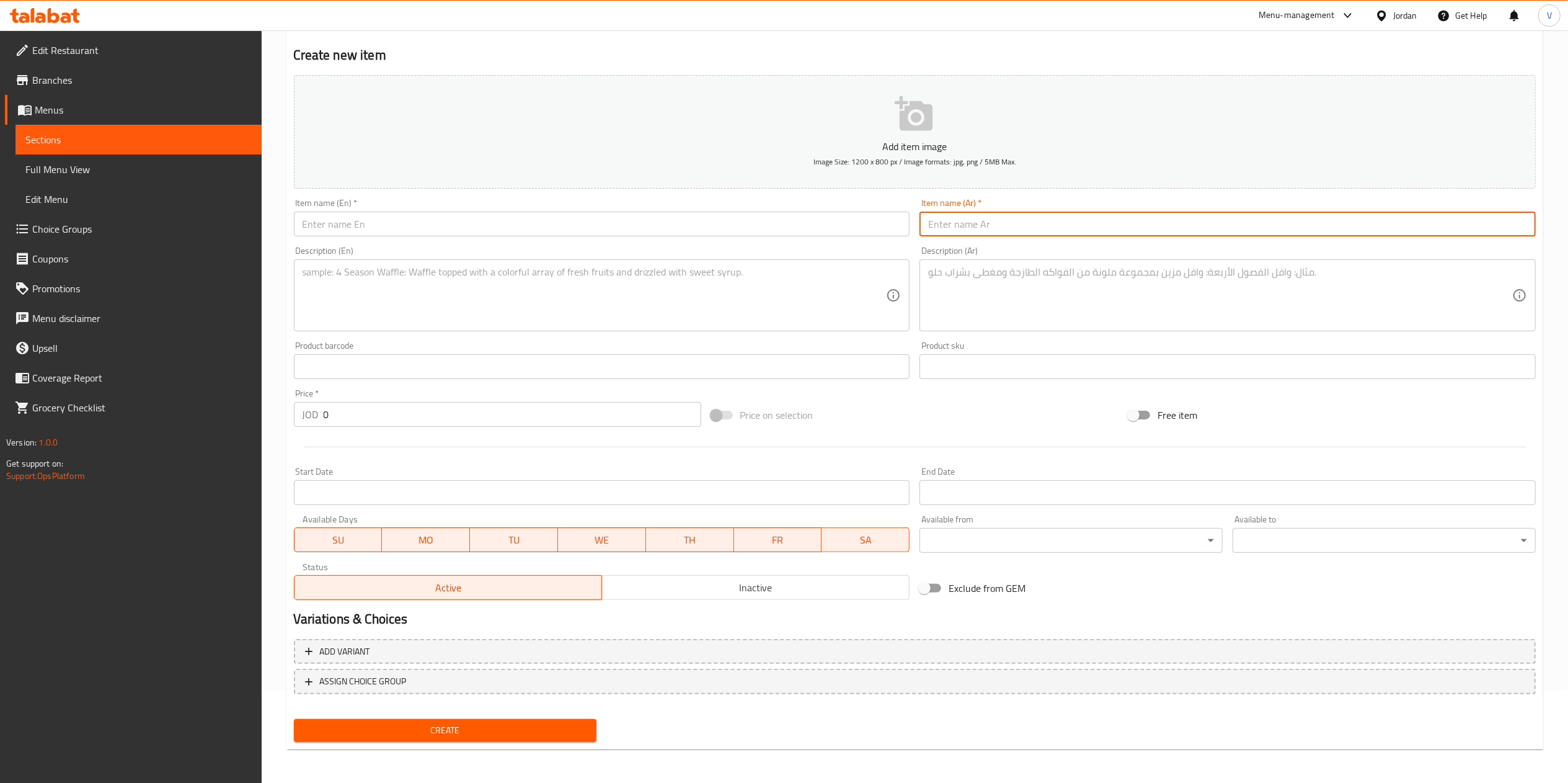
paste input "سلطة رشاد"
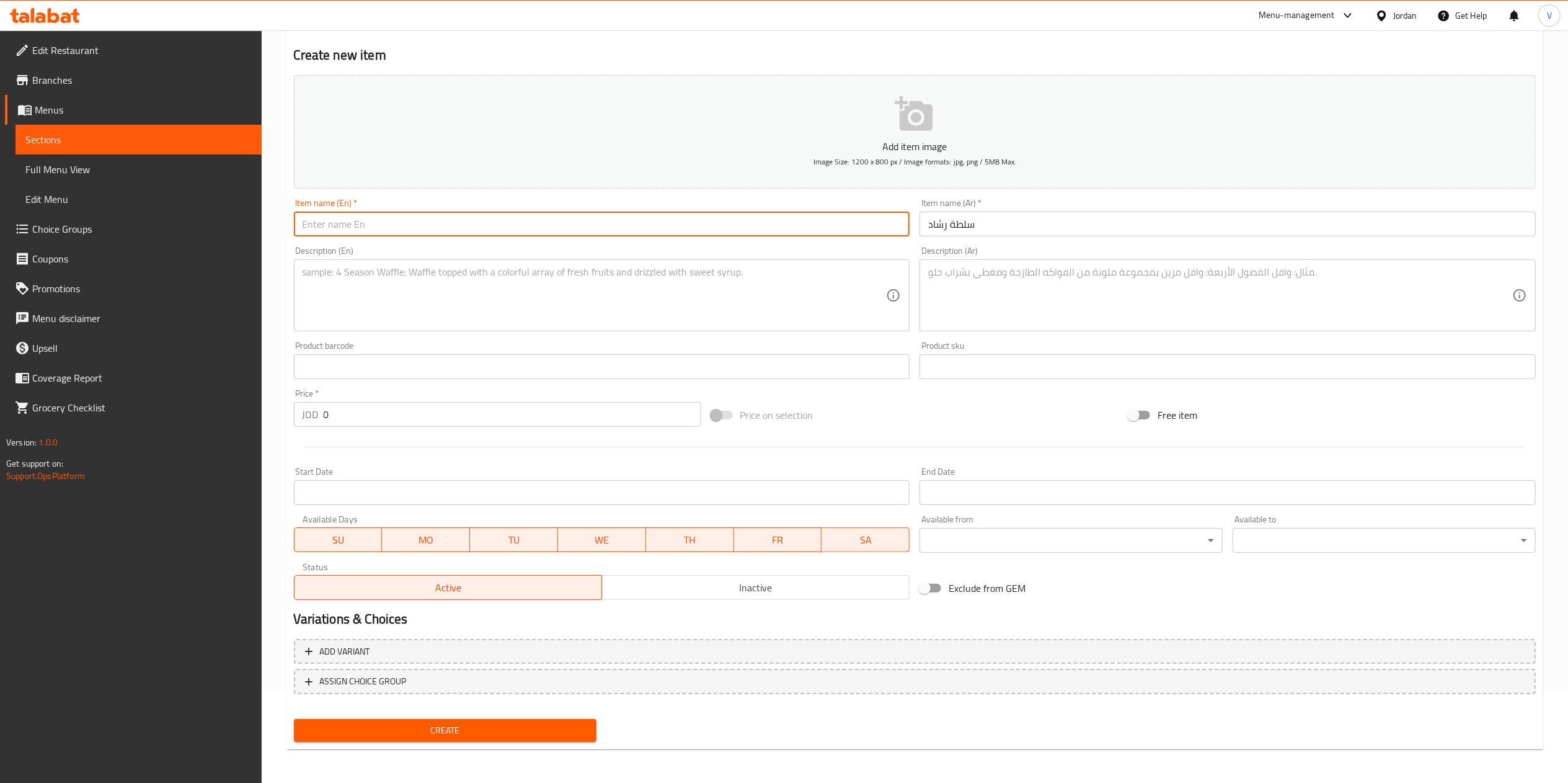
click at [512, 227] on input "text" at bounding box center [602, 223] width 617 height 25
paste input "Garden Cress Salad"
drag, startPoint x: 397, startPoint y: 222, endPoint x: 357, endPoint y: 224, distance: 40.0
click at [308, 225] on input "Garden Cress Salad" at bounding box center [602, 223] width 617 height 25
click at [358, 223] on input "Garden Cress Salad" at bounding box center [602, 223] width 617 height 25
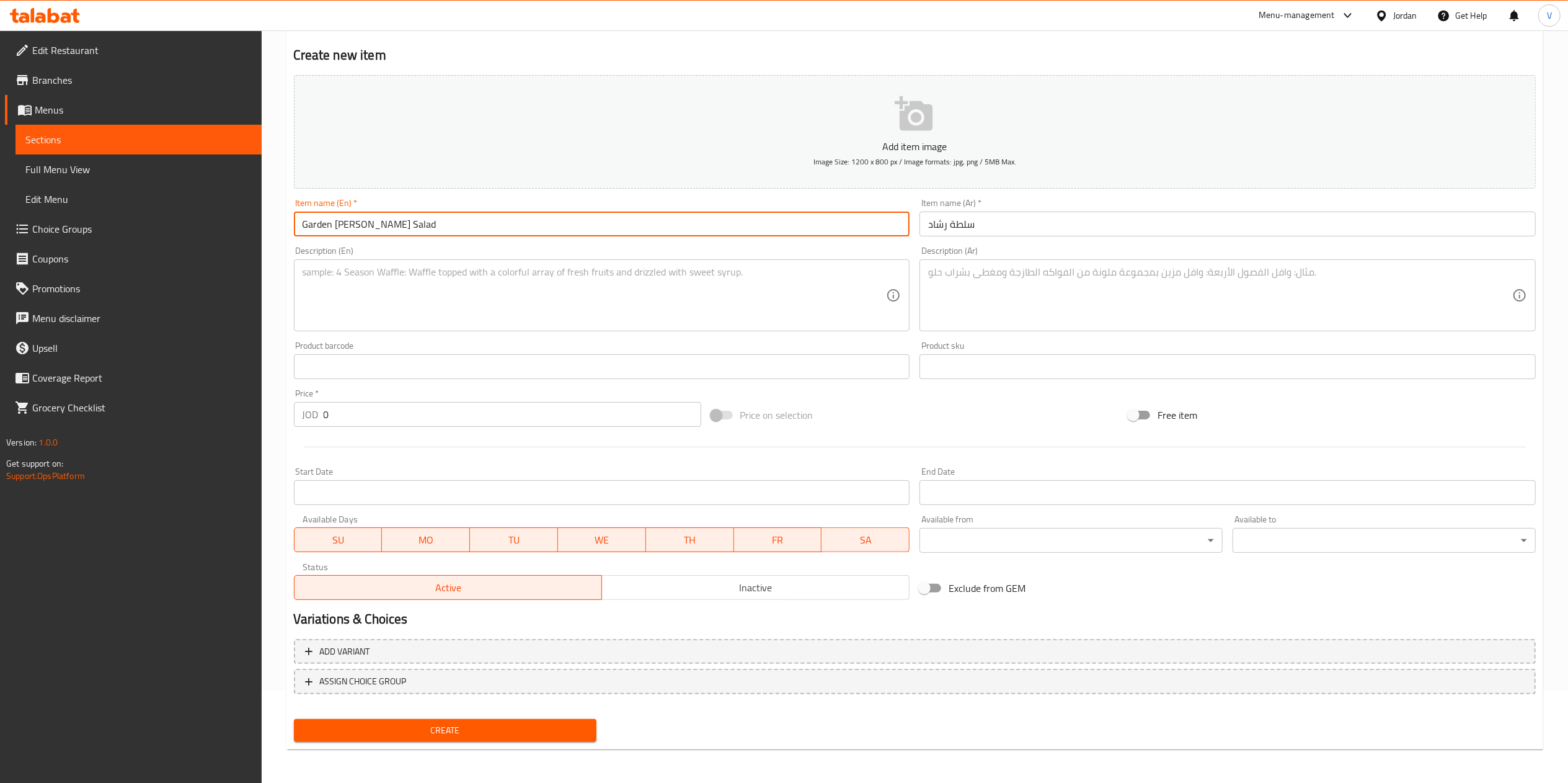
drag, startPoint x: 358, startPoint y: 223, endPoint x: 254, endPoint y: 220, distance: 104.0
click at [254, 228] on div "Edit Restaurant Branches Menus Sections Full Menu View Edit Menu Choice Groups …" at bounding box center [784, 361] width 1568 height 846
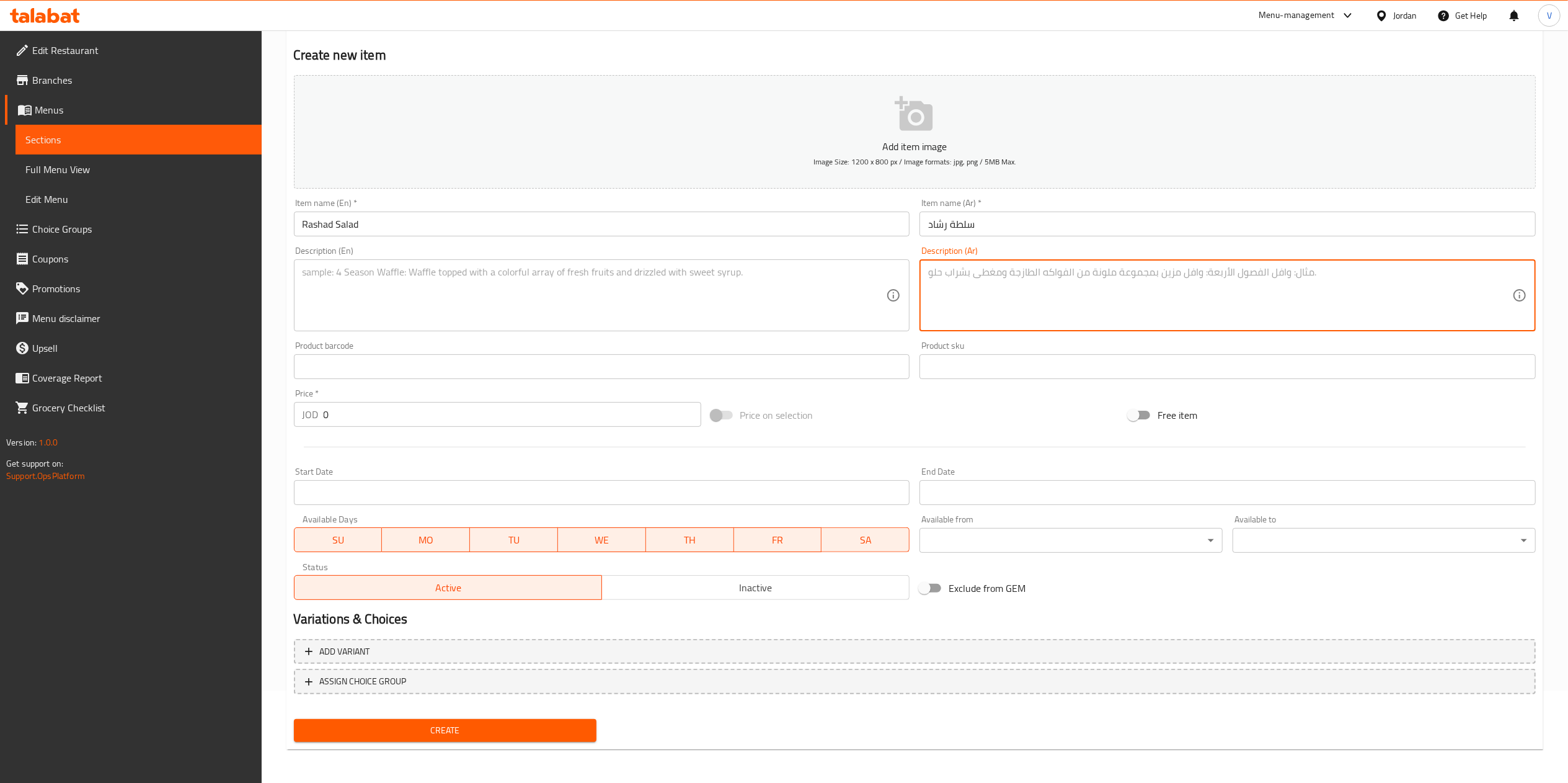
click at [1020, 298] on textarea at bounding box center [1219, 296] width 584 height 59
paste textarea "سلطة جرجير ورشاد منعشة."
click at [522, 272] on textarea at bounding box center [594, 296] width 584 height 59
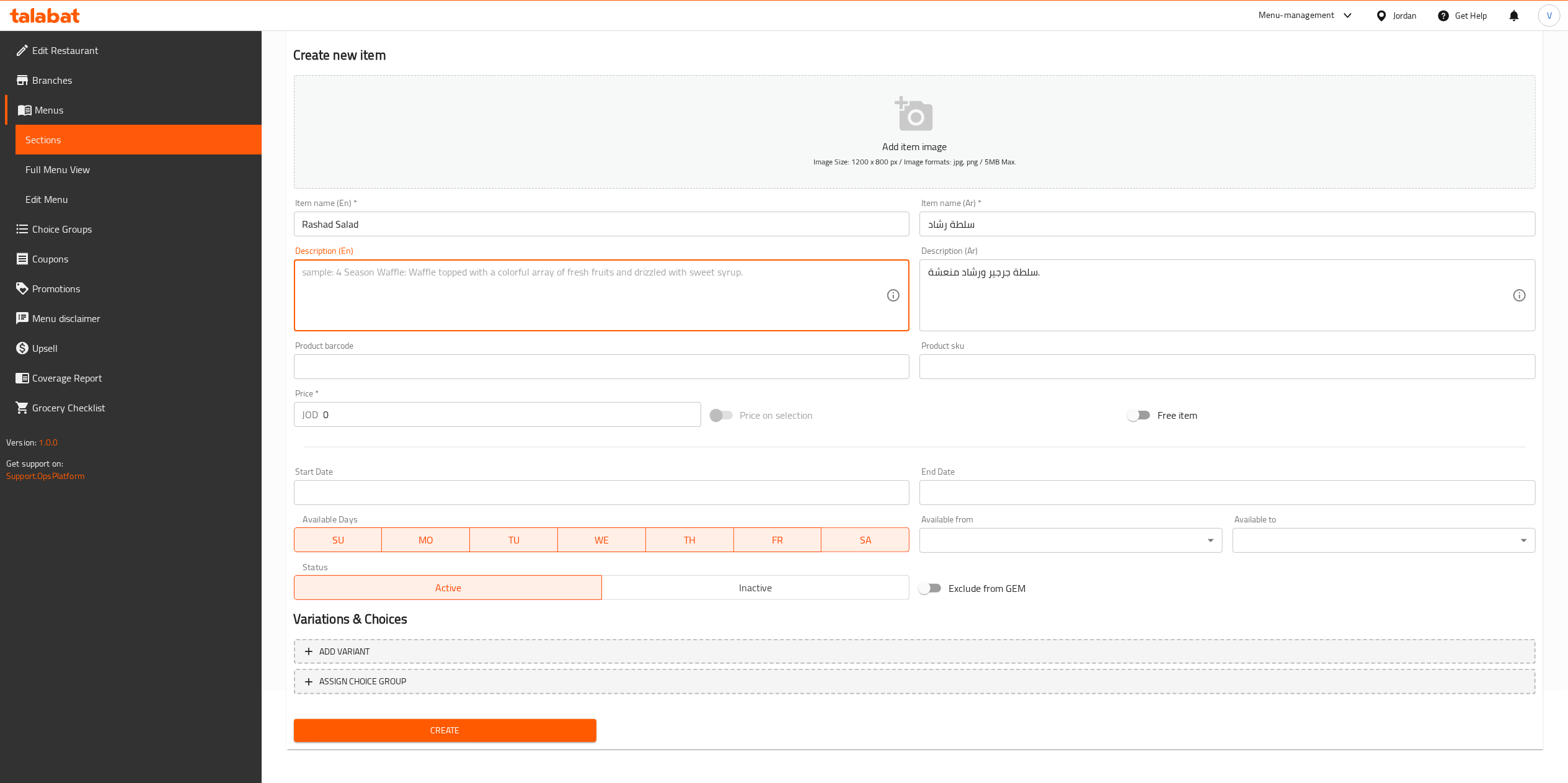
paste textarea "Garden cress salad with lemon dressing."
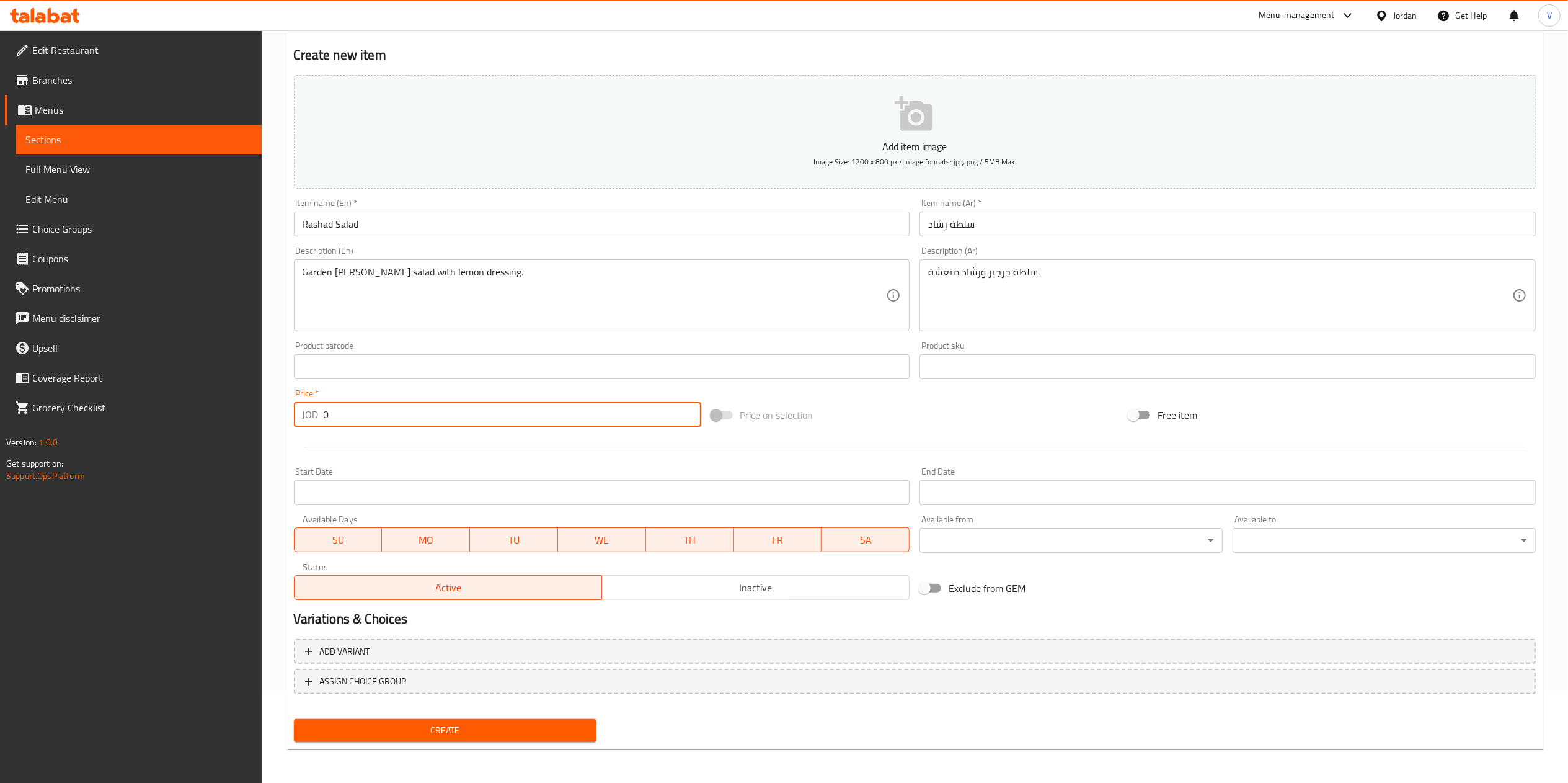
drag, startPoint x: 354, startPoint y: 404, endPoint x: 258, endPoint y: 423, distance: 97.9
click at [258, 422] on div "Edit Restaurant Branches Menus Sections Full Menu View Edit Menu Choice Groups …" at bounding box center [784, 361] width 1568 height 846
paste input "1"
click at [445, 731] on span "Create" at bounding box center [445, 731] width 284 height 16
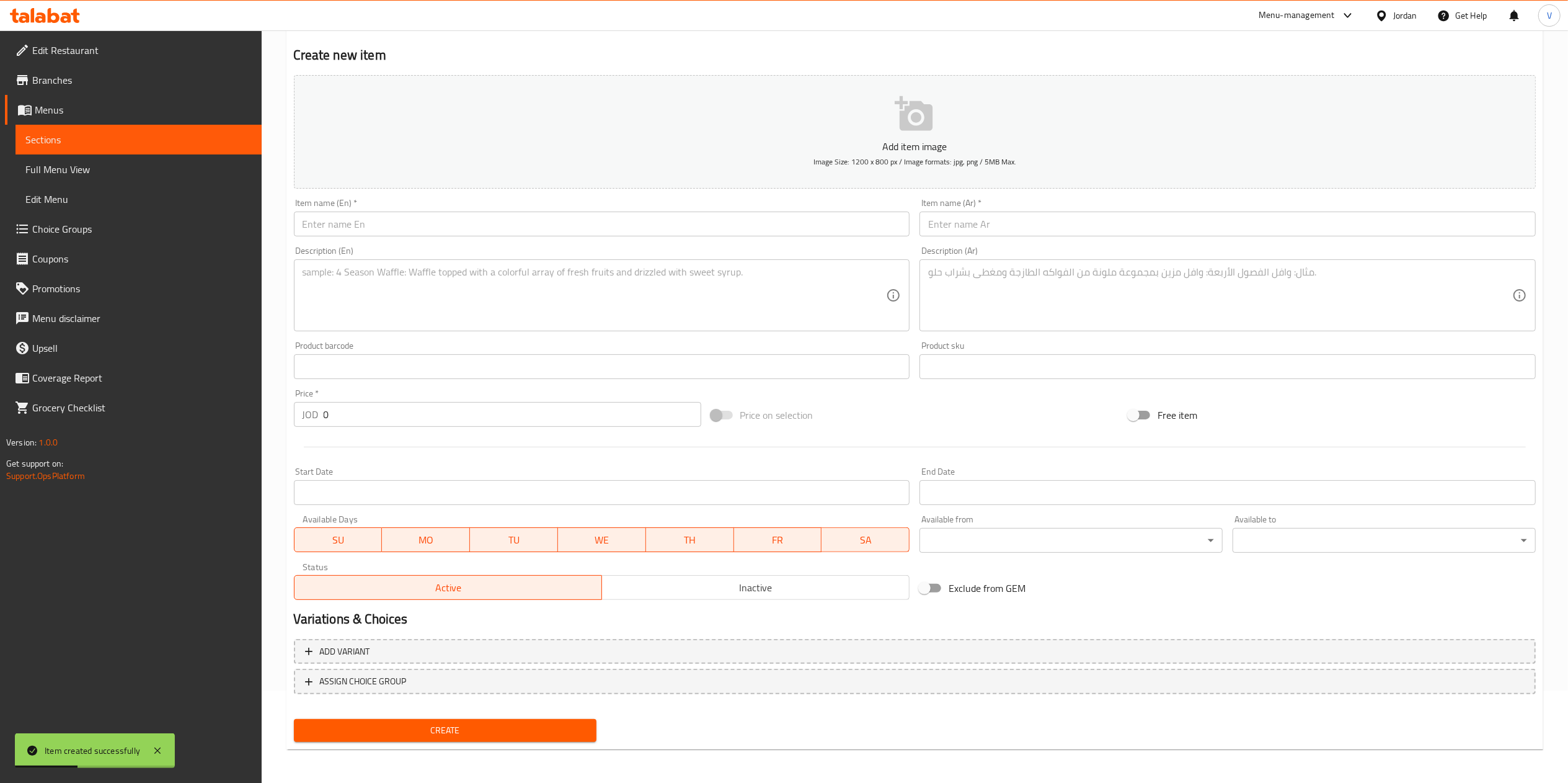
drag, startPoint x: 1049, startPoint y: 223, endPoint x: 1025, endPoint y: 154, distance: 73.1
click at [1047, 223] on input "text" at bounding box center [1227, 223] width 617 height 25
paste input "سلطة جرجير"
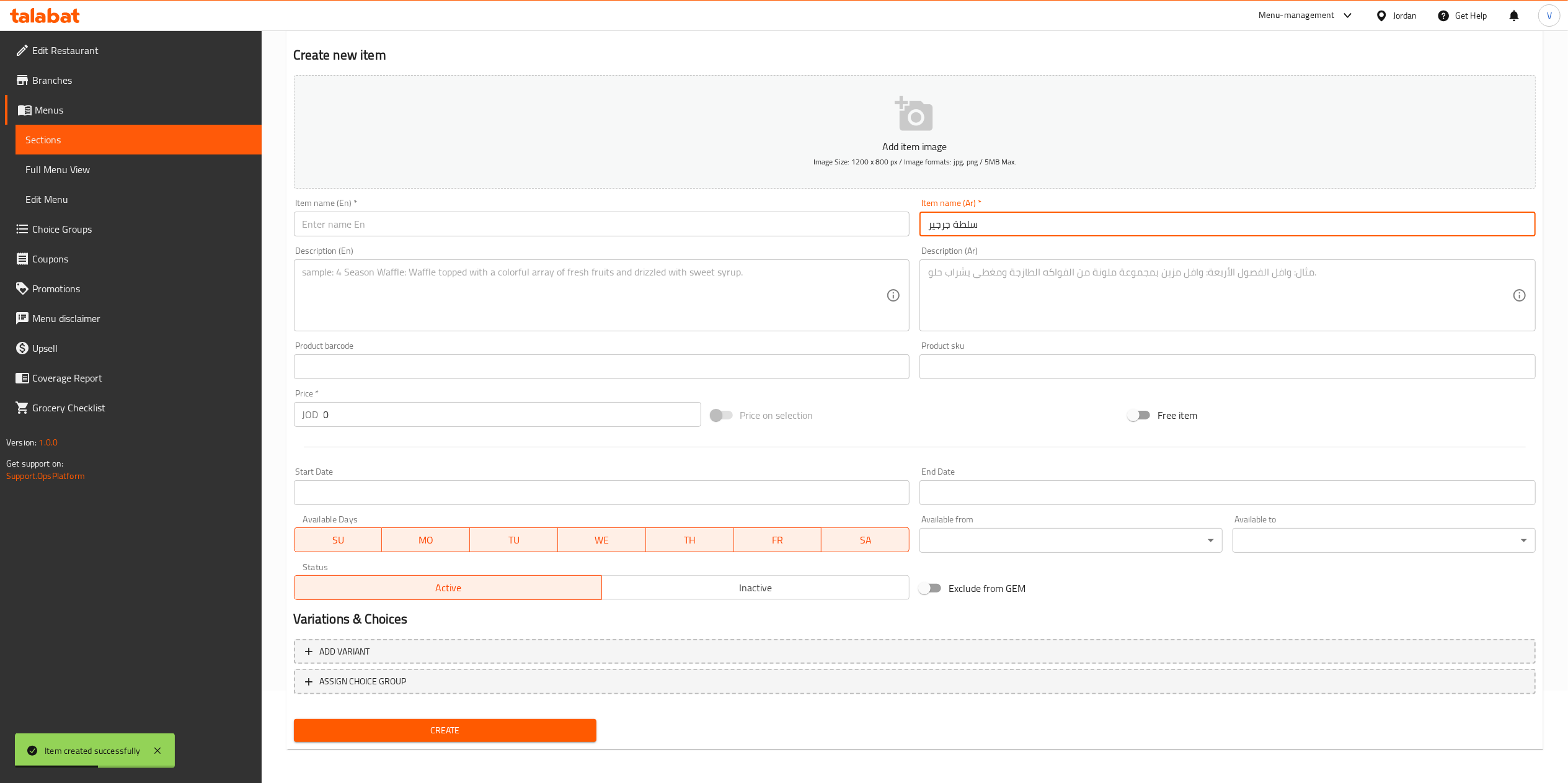
drag, startPoint x: 445, startPoint y: 222, endPoint x: 453, endPoint y: 222, distance: 8.0
click at [447, 223] on input "text" at bounding box center [602, 223] width 617 height 25
paste input "Arugula Salad"
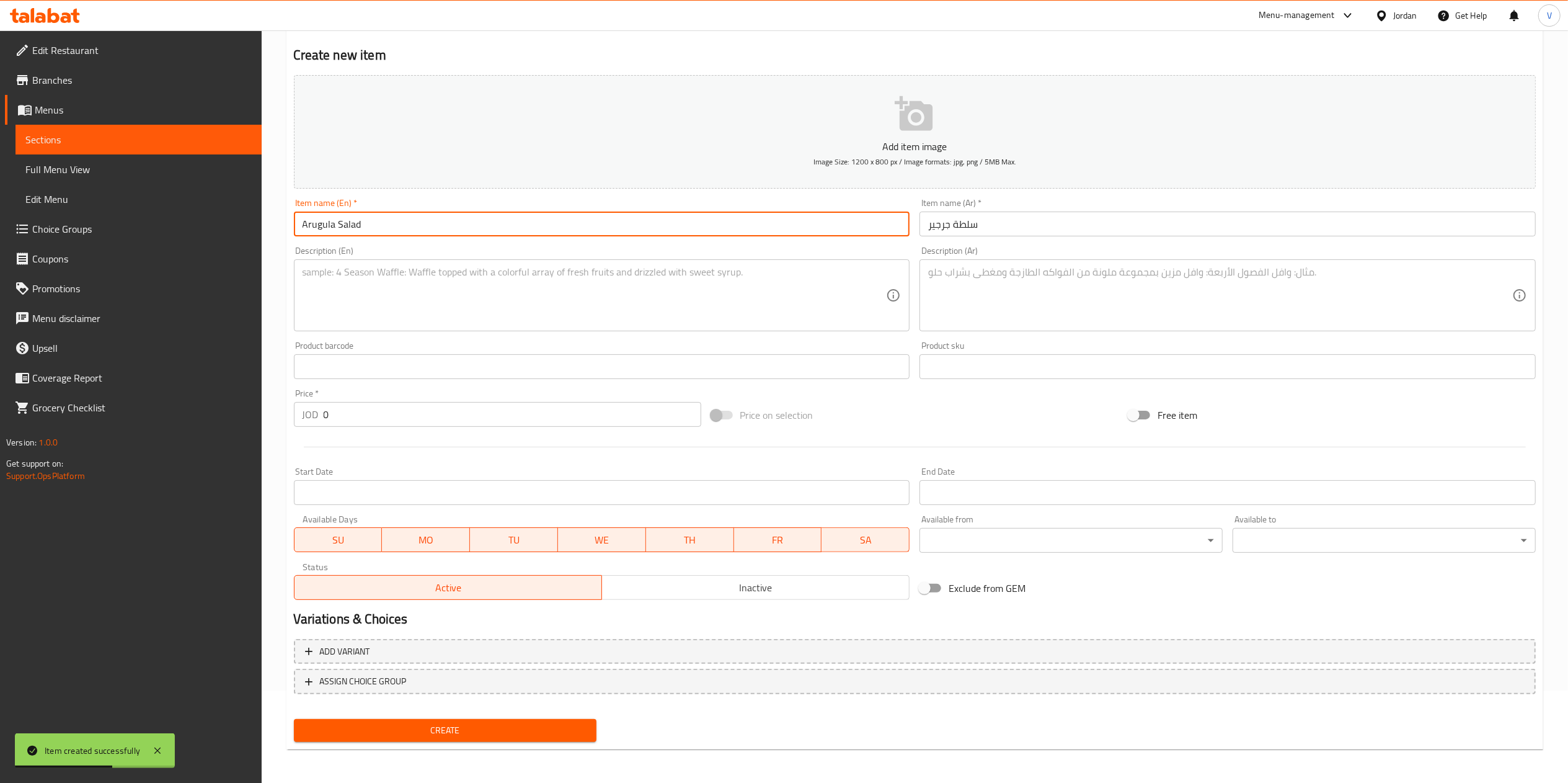
drag, startPoint x: 988, startPoint y: 339, endPoint x: 1000, endPoint y: 309, distance: 32.3
click at [988, 337] on div "Product sku Product sku" at bounding box center [1227, 360] width 626 height 47
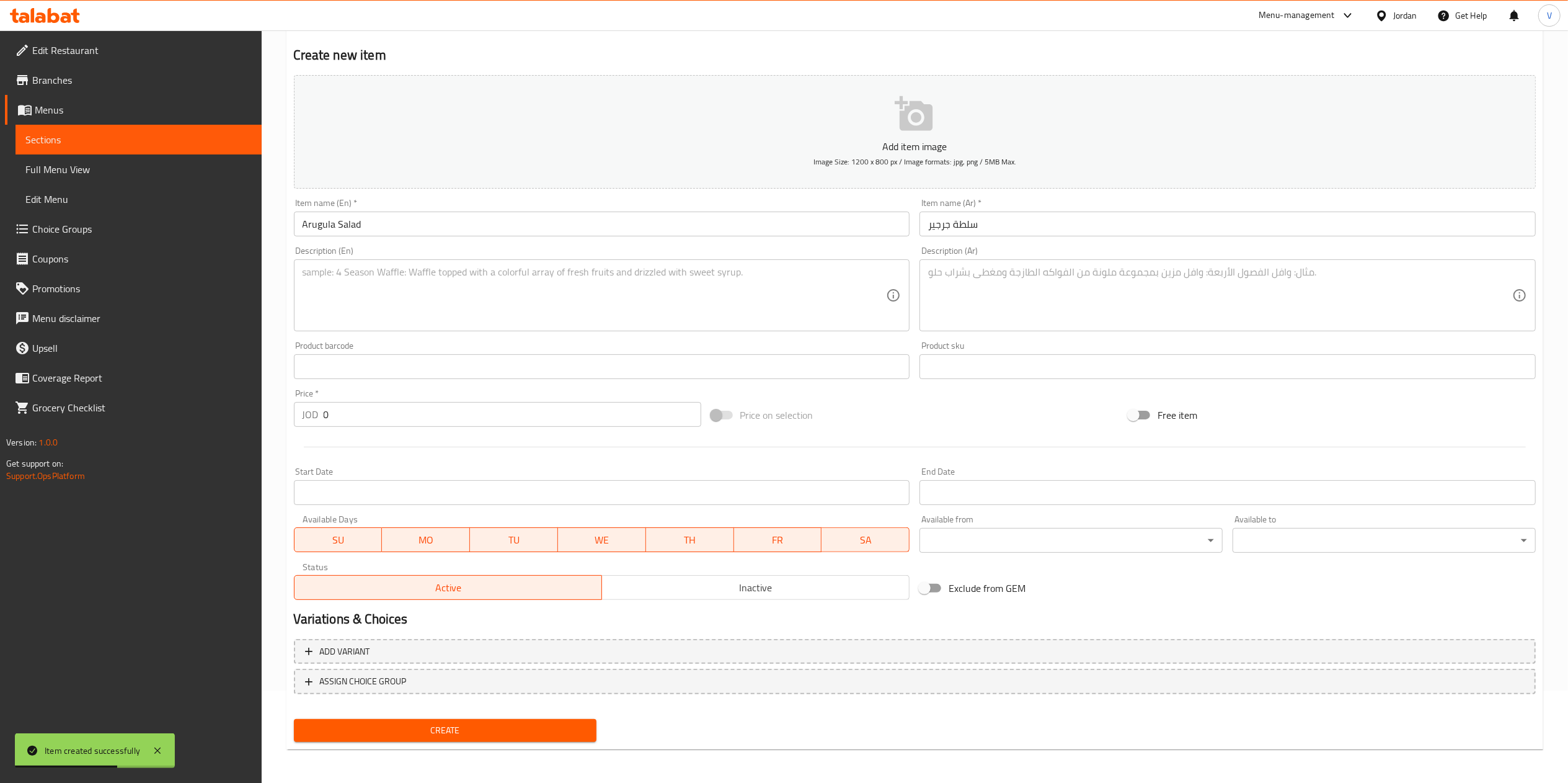
drag, startPoint x: 1002, startPoint y: 305, endPoint x: 997, endPoint y: 293, distance: 13.0
click at [1003, 305] on textarea at bounding box center [1219, 296] width 584 height 59
paste textarea "جرجير طازج مع زيت الزيتون والليمون."
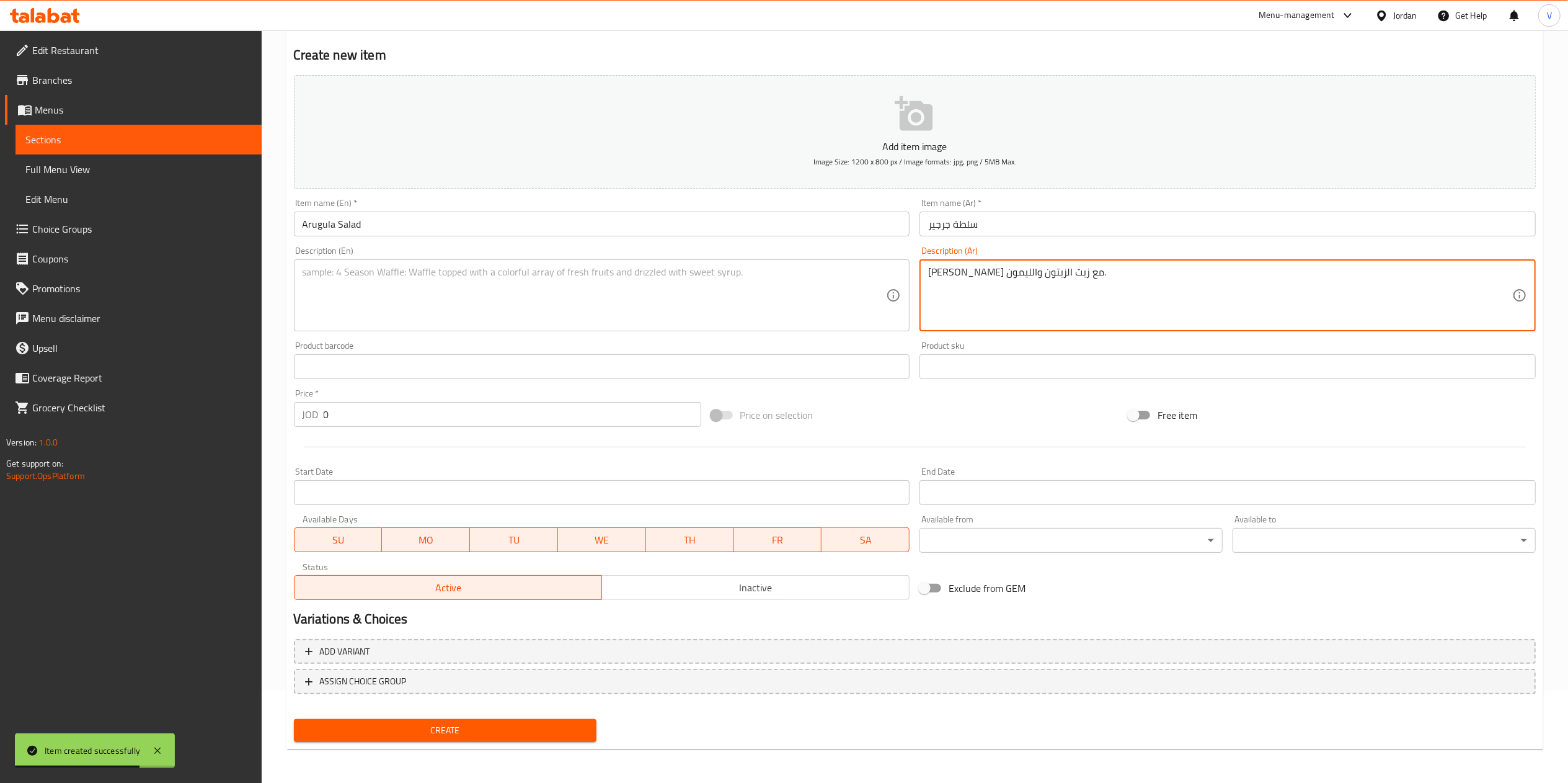
click at [405, 309] on textarea at bounding box center [594, 296] width 584 height 59
paste textarea "(arugula) salad with olive oil and lemon."
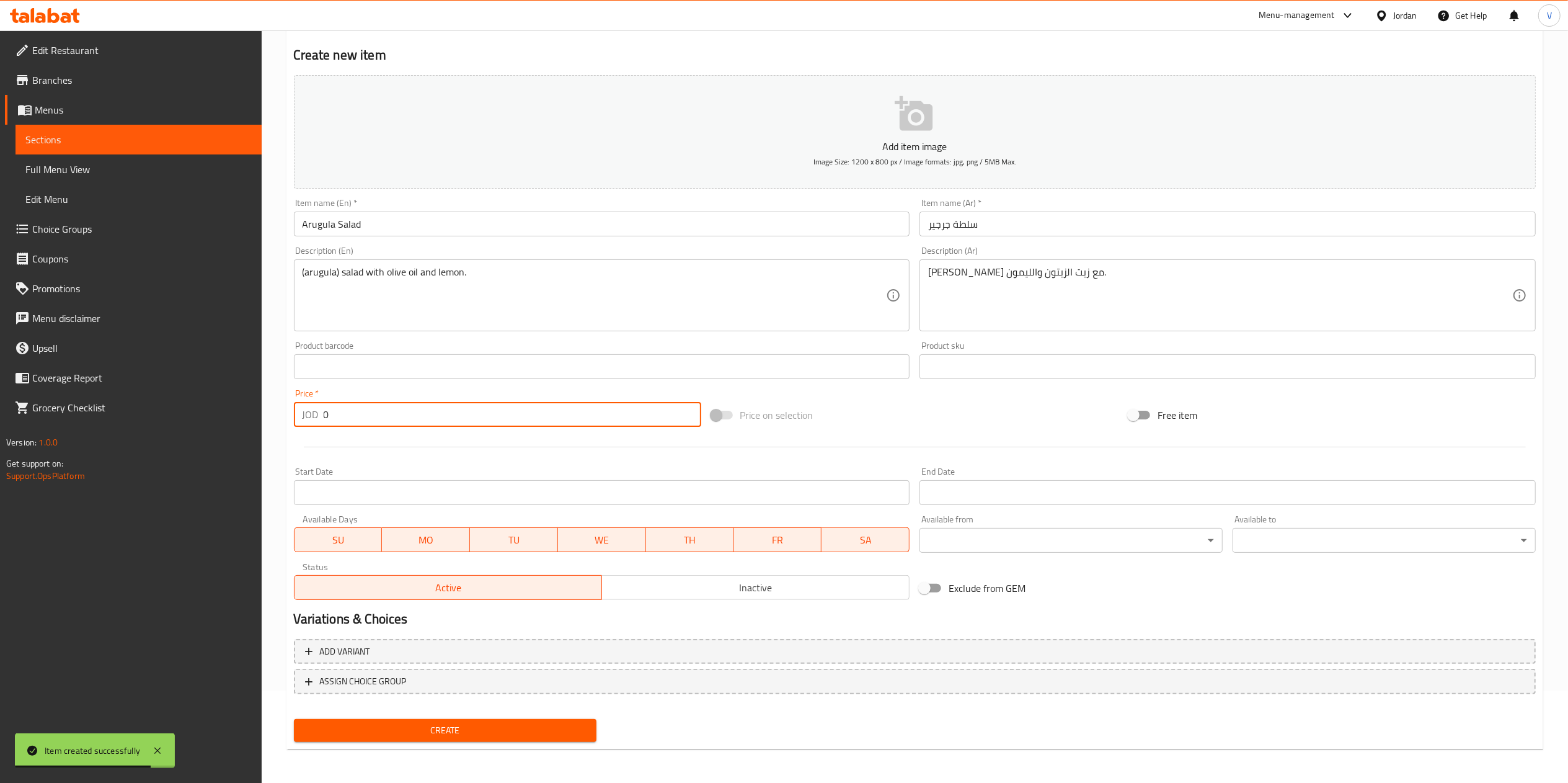
drag, startPoint x: 397, startPoint y: 427, endPoint x: 192, endPoint y: 439, distance: 205.4
click at [192, 439] on div "Edit Restaurant Branches Menus Sections Full Menu View Edit Menu Choice Groups …" at bounding box center [784, 361] width 1568 height 846
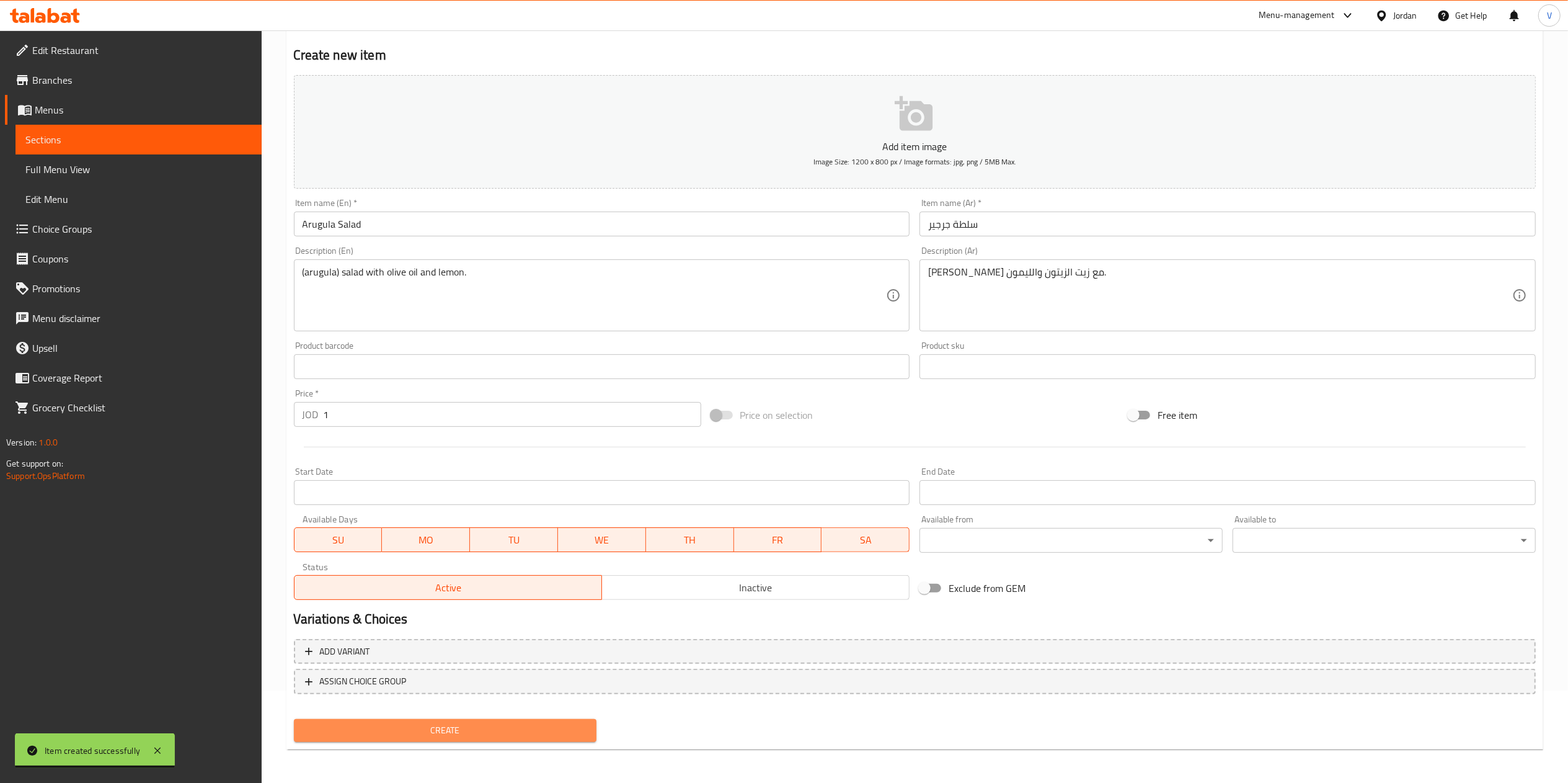
click at [486, 734] on span "Create" at bounding box center [445, 731] width 284 height 16
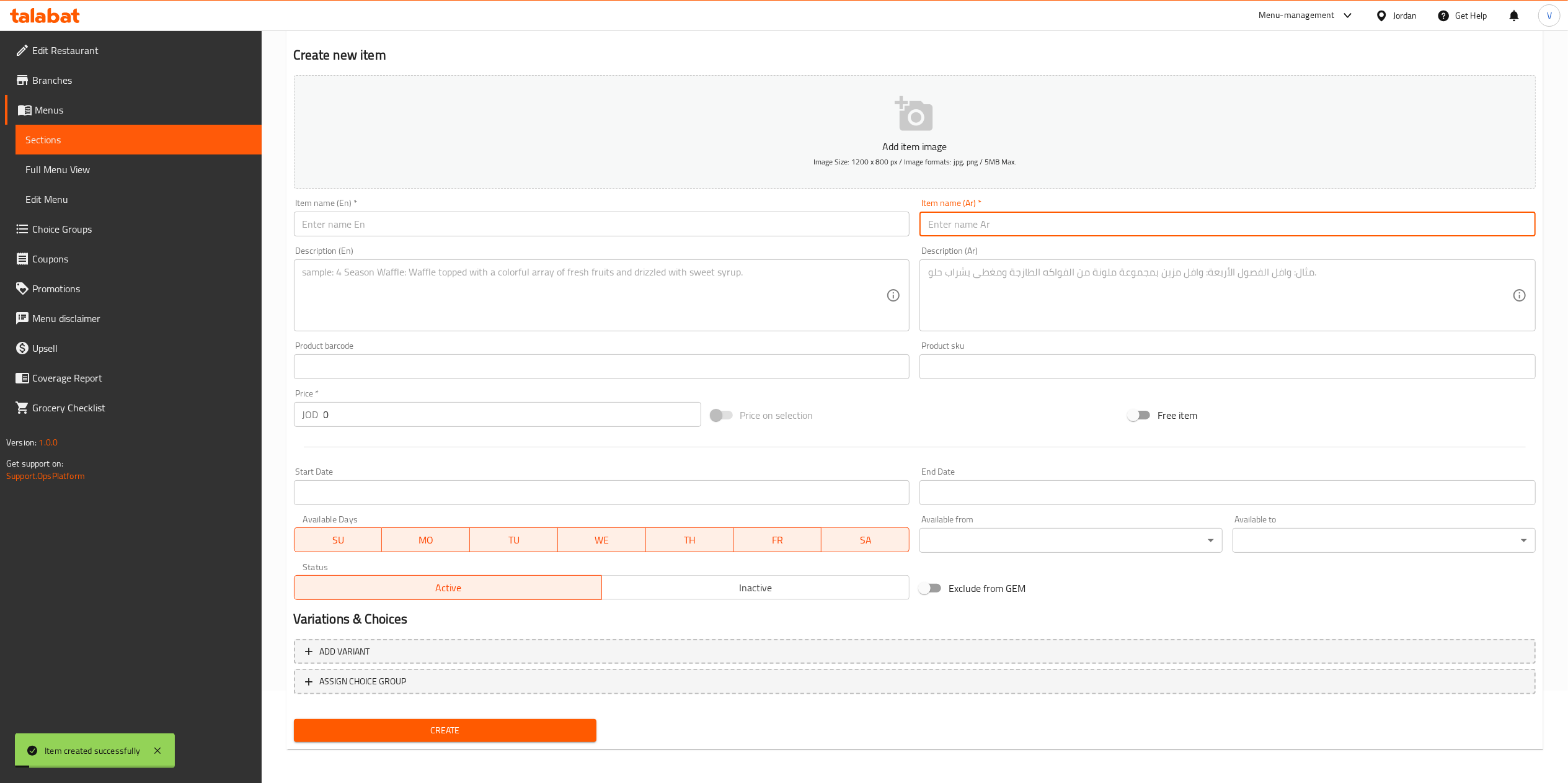
click at [1017, 227] on input "text" at bounding box center [1227, 223] width 617 height 25
paste input "سلطة جرجير يا ملو"
click at [372, 225] on input "text" at bounding box center [602, 223] width 617 height 25
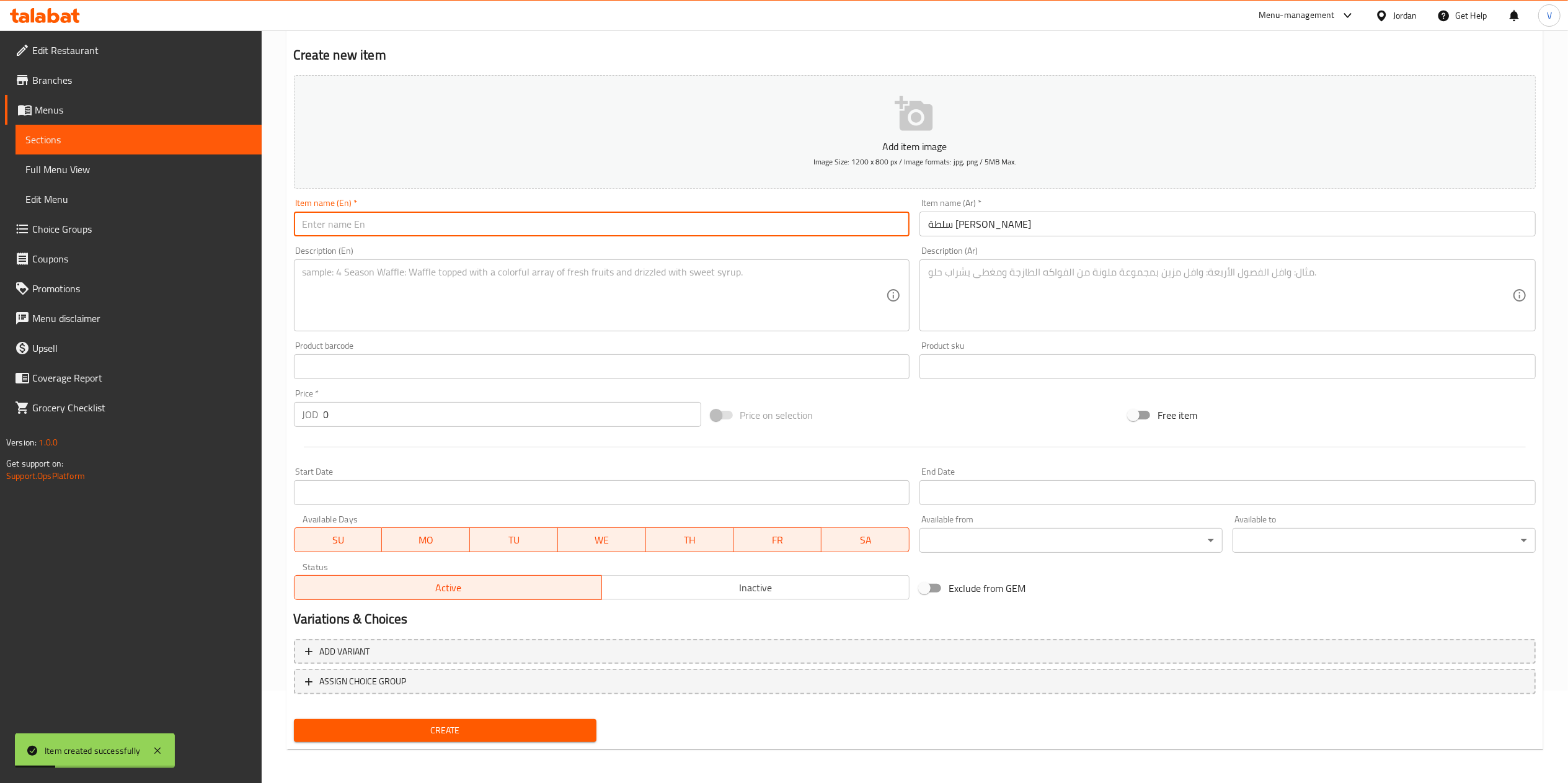
paste input "Special Arugula Salad"
drag, startPoint x: 326, startPoint y: 225, endPoint x: 209, endPoint y: 242, distance: 118.2
click at [208, 242] on div "Edit Restaurant Branches Menus Sections Full Menu View Edit Menu Choice Groups …" at bounding box center [784, 361] width 1568 height 846
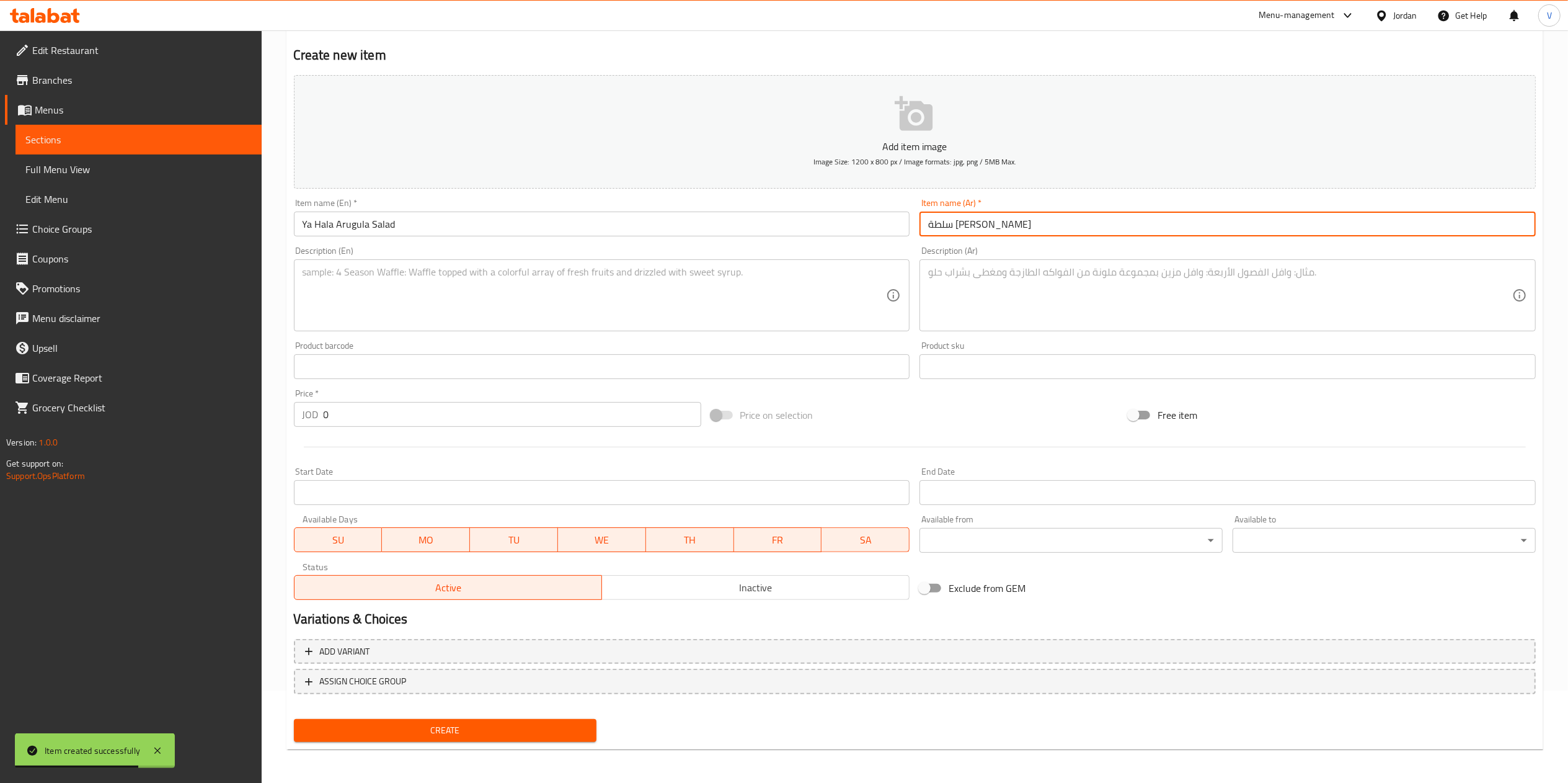
click at [931, 222] on input "سلطة جرجير يا ملو" at bounding box center [1227, 223] width 617 height 25
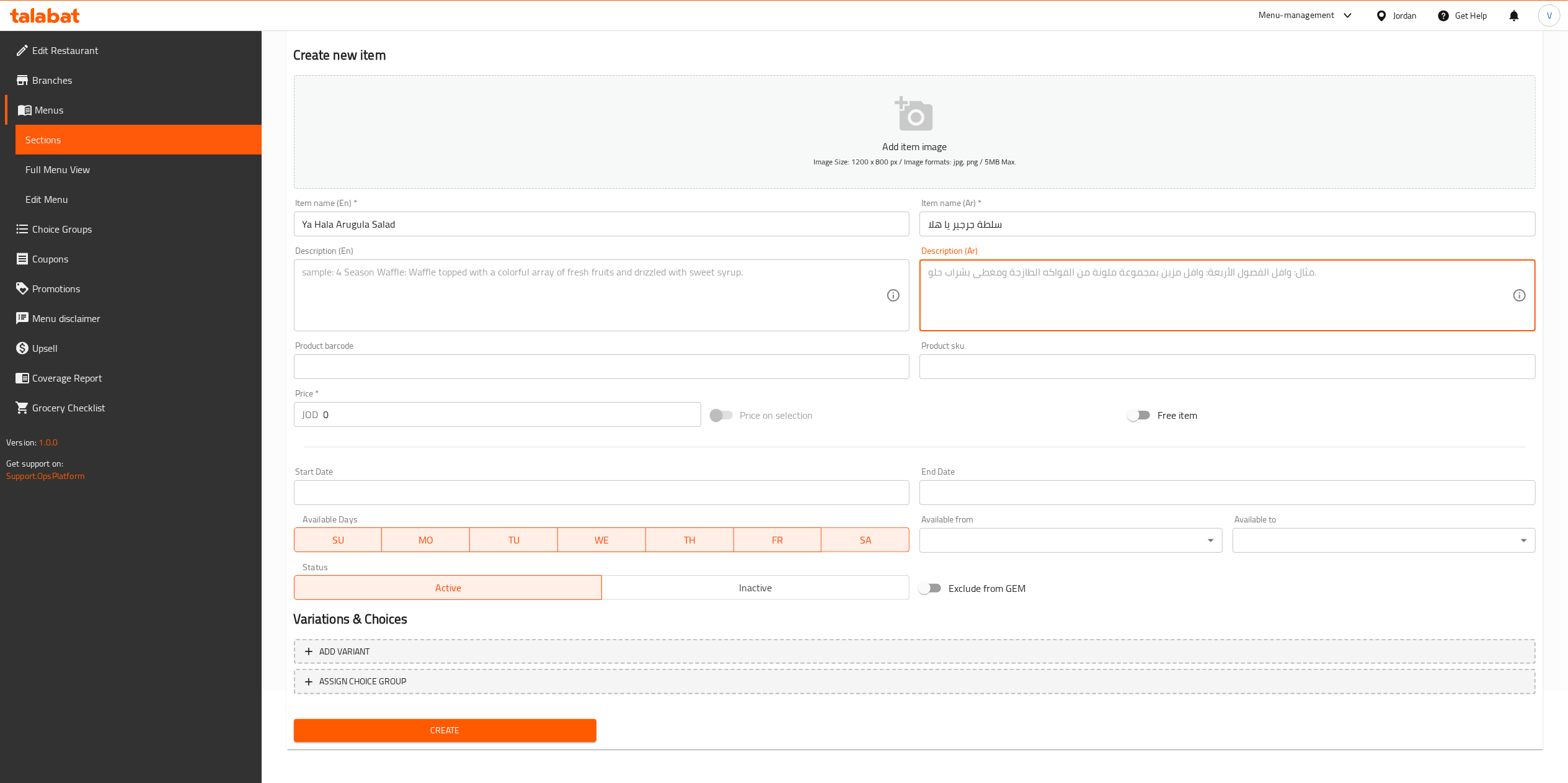
click at [1092, 282] on textarea at bounding box center [1219, 296] width 584 height 59
paste textarea "خلطة مميزة من الجرجير مع صوص خاص."
click at [519, 303] on textarea at bounding box center [594, 296] width 584 height 59
paste textarea "Special arugula mix salad with house dressing."
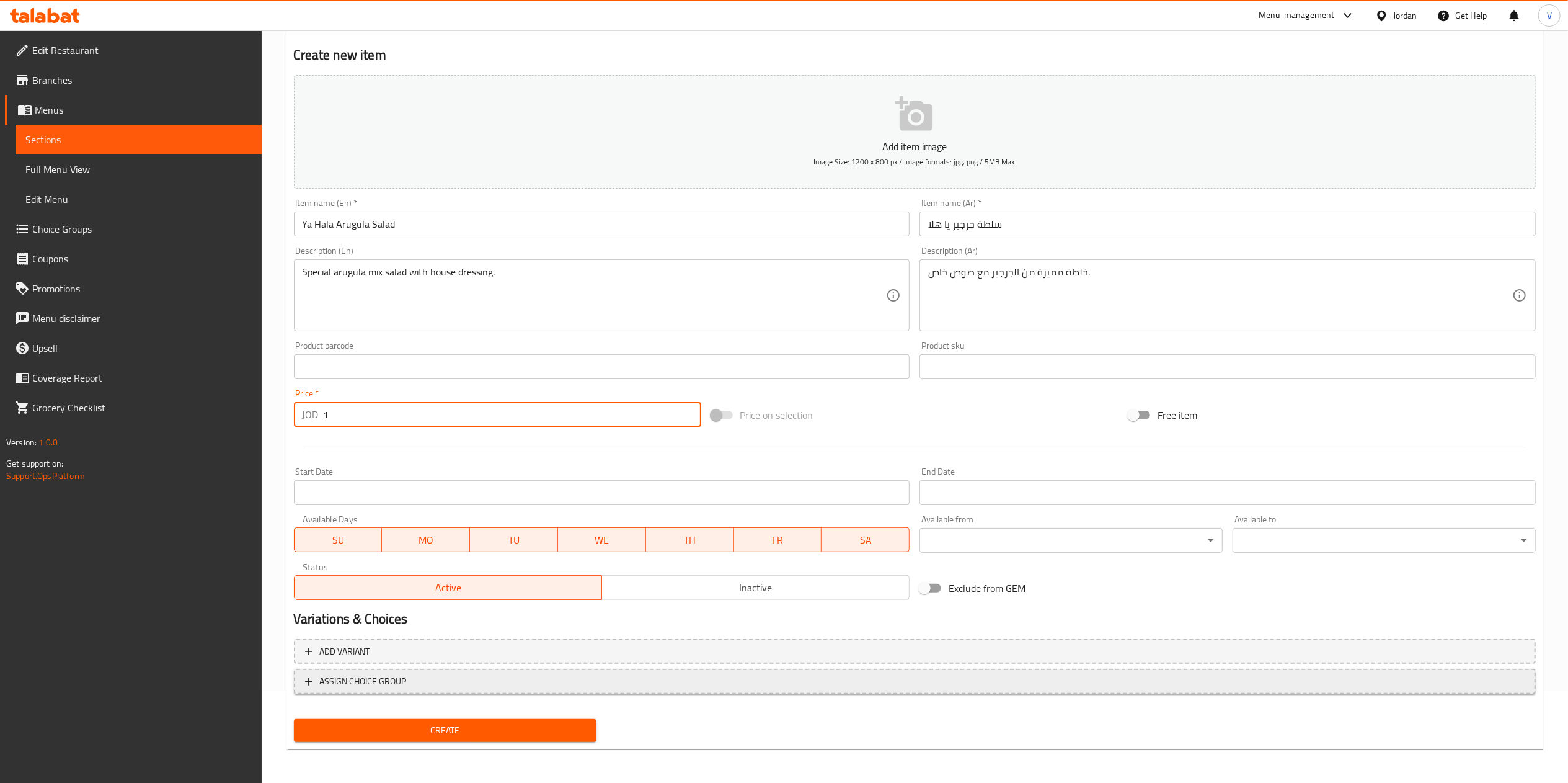
drag, startPoint x: 330, startPoint y: 450, endPoint x: 408, endPoint y: 682, distance: 244.8
click at [271, 526] on div "Home / Restaurants management / Menus / Sections / item / create Salads section…" at bounding box center [915, 361] width 1306 height 846
click at [459, 719] on button "Create" at bounding box center [445, 730] width 303 height 23
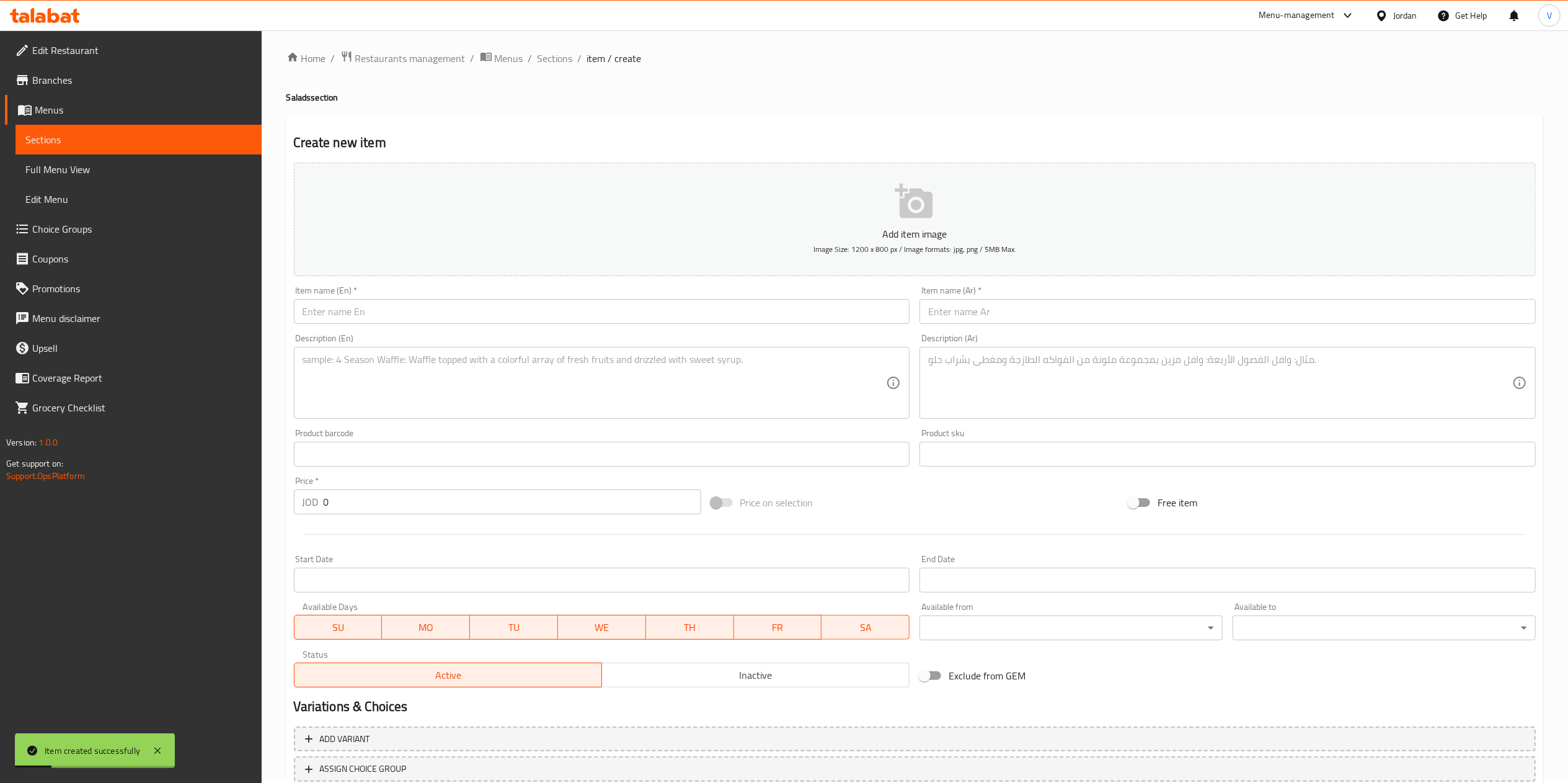
scroll to position [0, 0]
click at [544, 52] on div "Home / Restaurants management / Menus / Sections / item / create Salads section…" at bounding box center [915, 454] width 1306 height 846
click at [544, 71] on span "Sections" at bounding box center [555, 62] width 36 height 15
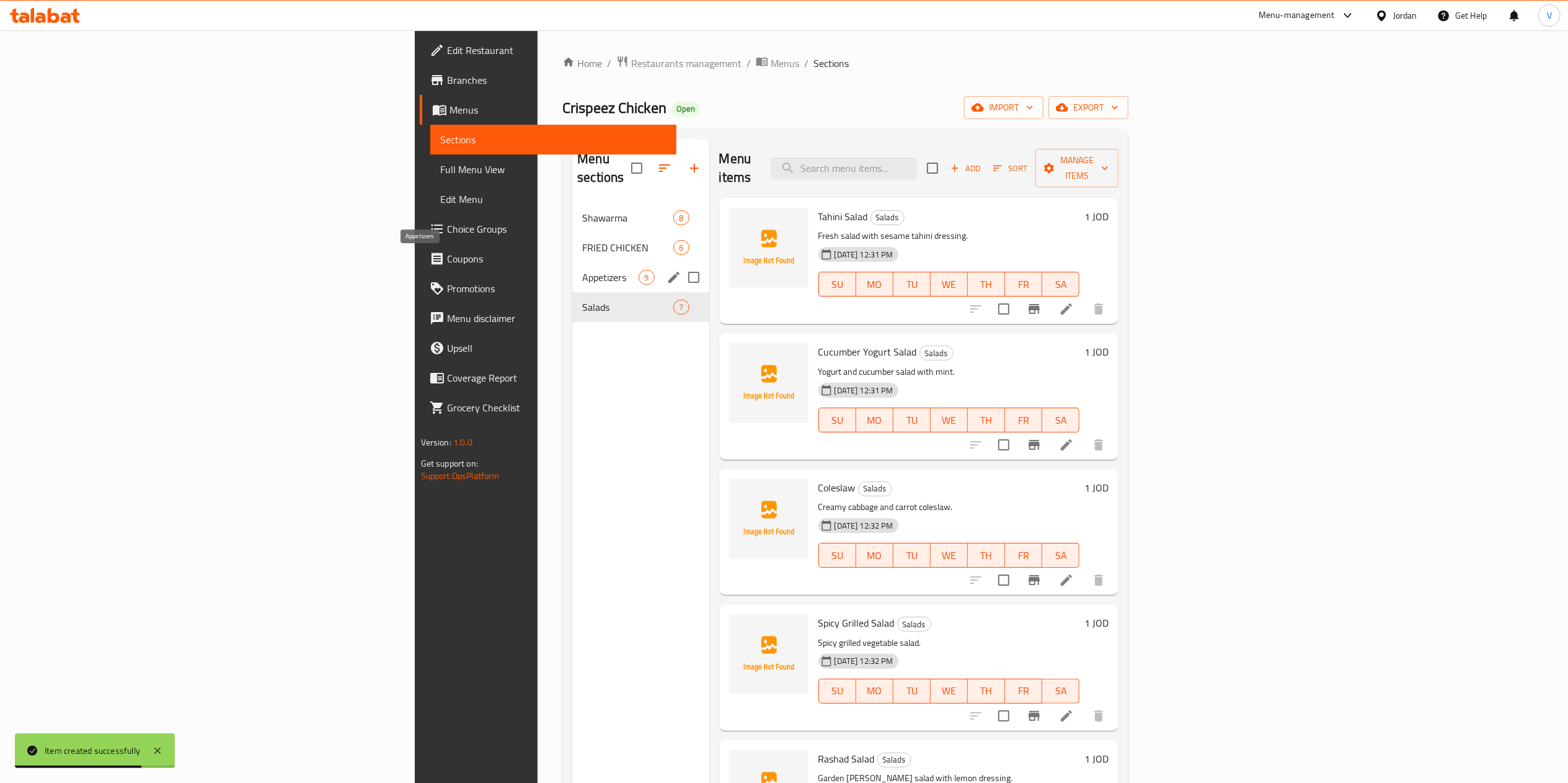
click at [582, 270] on span "Appetizers" at bounding box center [610, 277] width 56 height 15
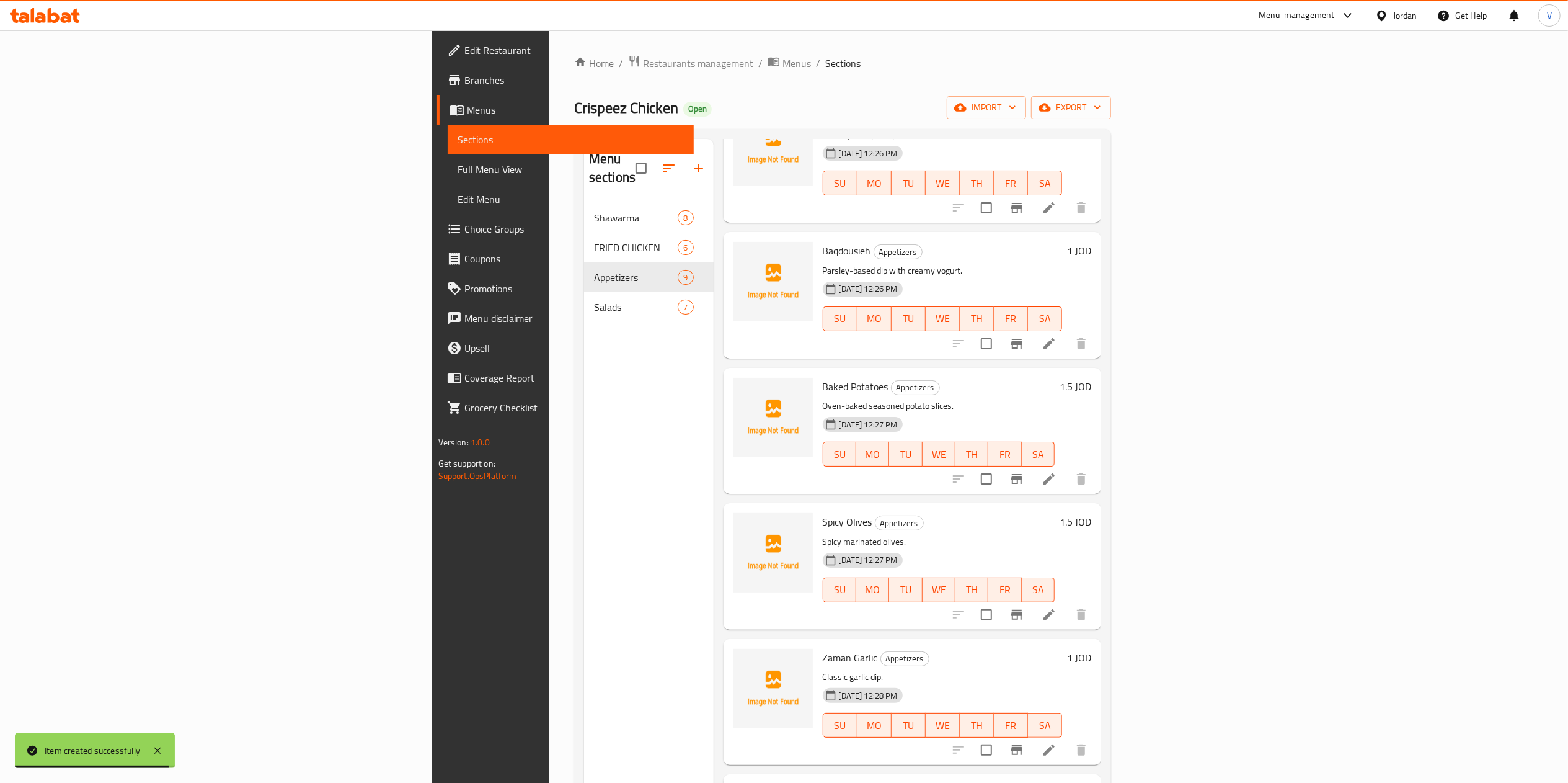
scroll to position [467, 0]
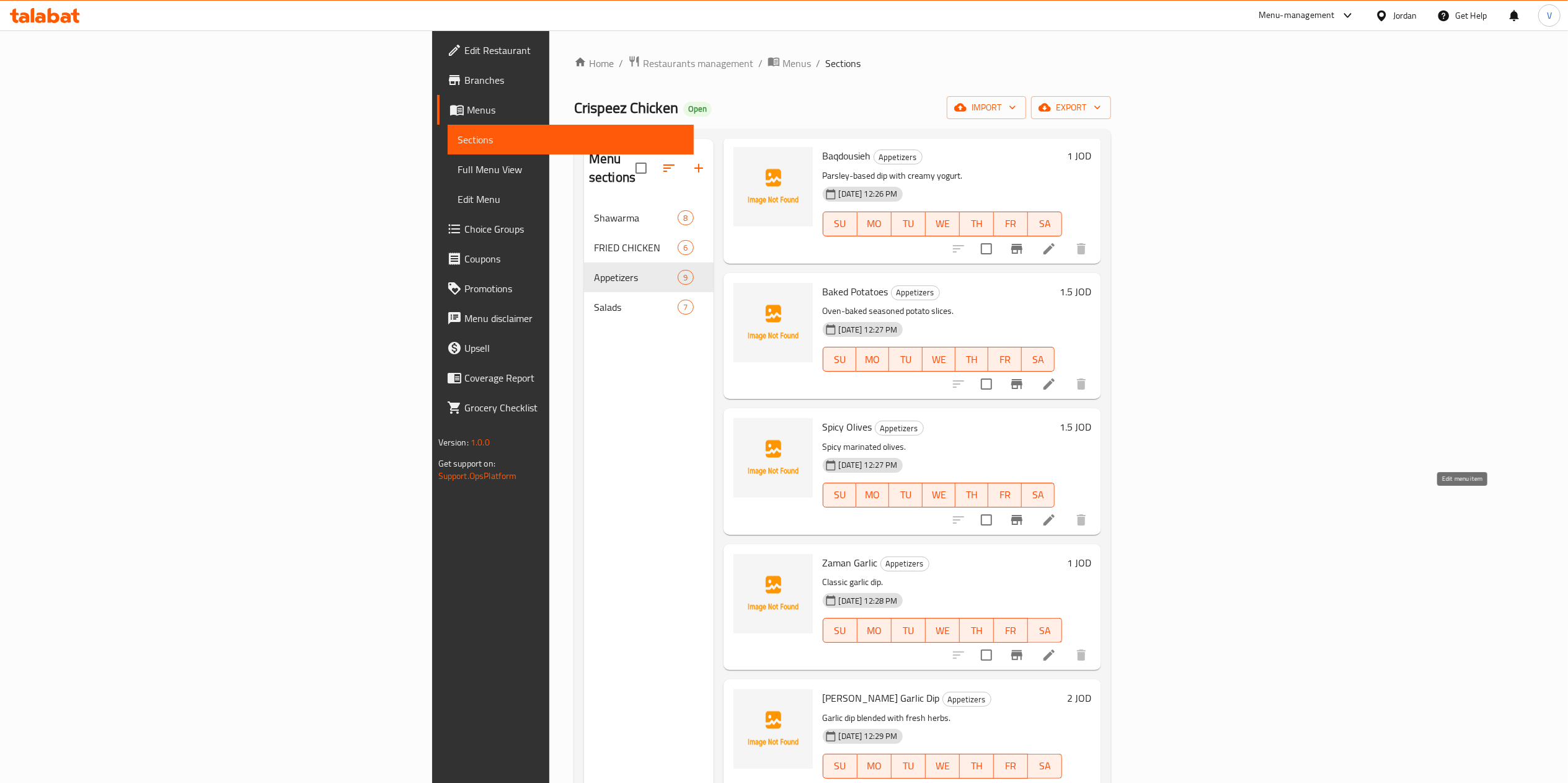
click at [1054, 514] on icon at bounding box center [1048, 519] width 11 height 11
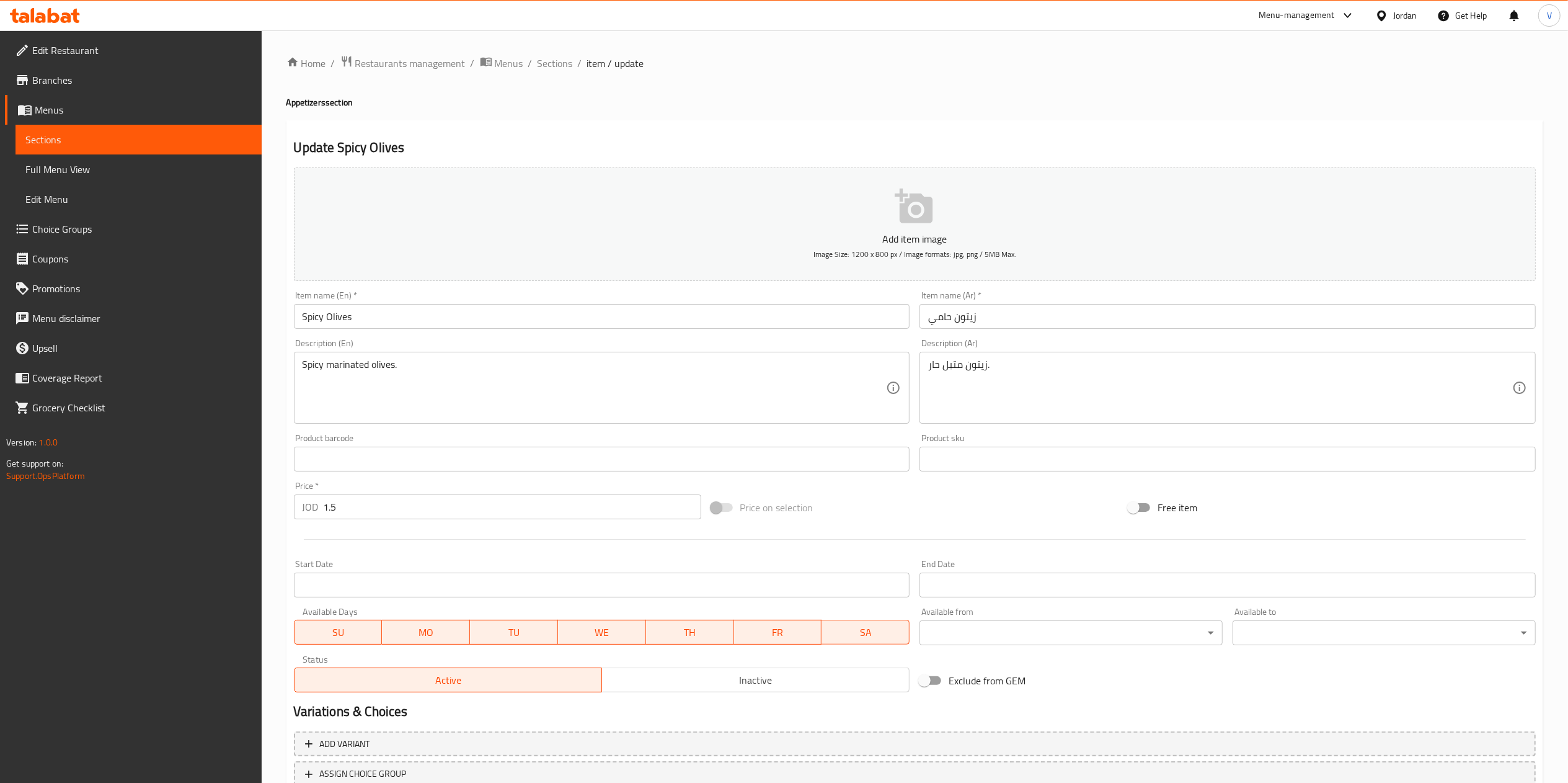
click at [938, 323] on input "زيتون حامي" at bounding box center [1227, 315] width 617 height 25
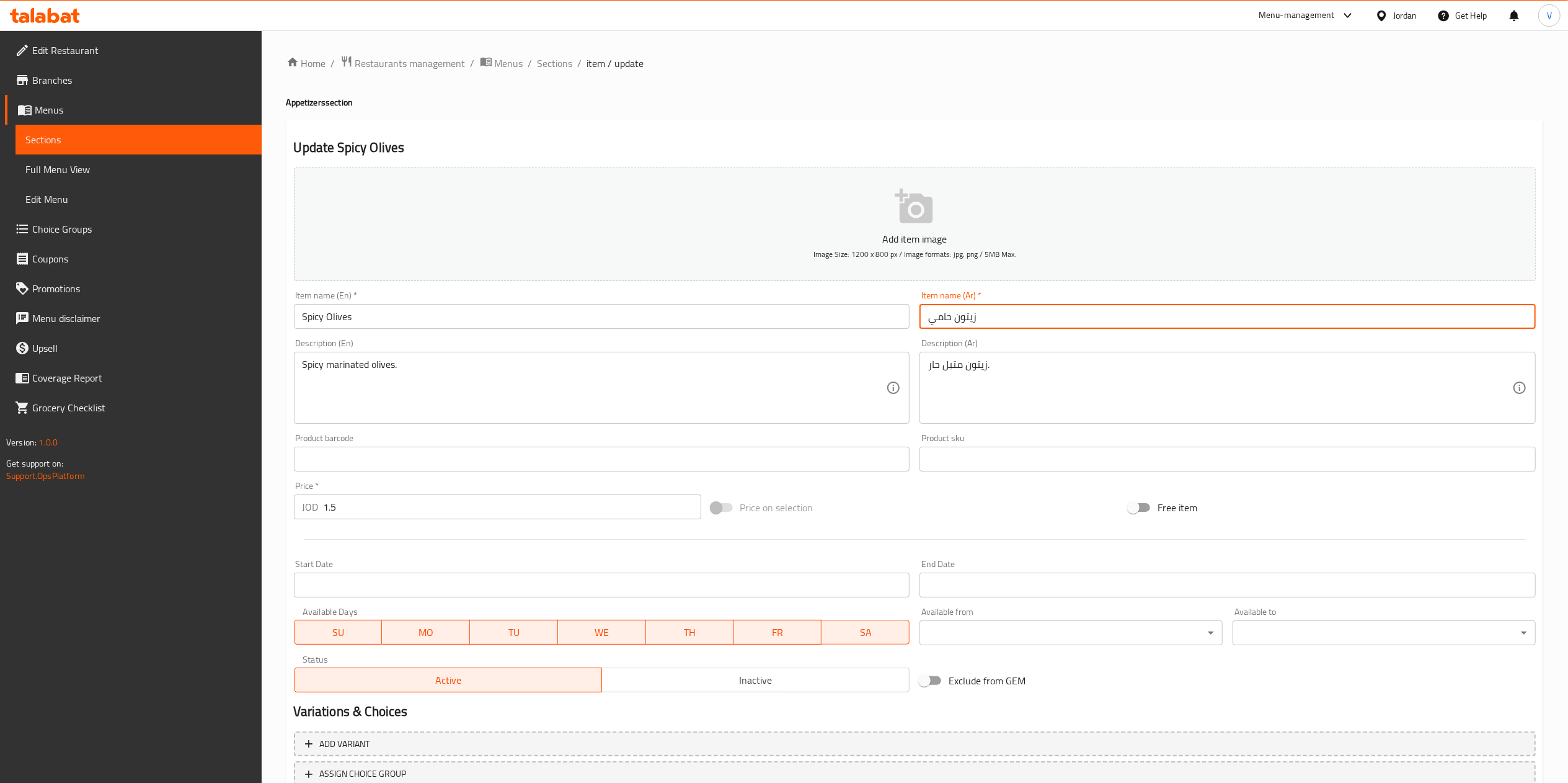
click at [938, 323] on input "زيتون حامي" at bounding box center [1227, 315] width 617 height 25
click at [313, 317] on input "Spicy Olives" at bounding box center [602, 315] width 617 height 25
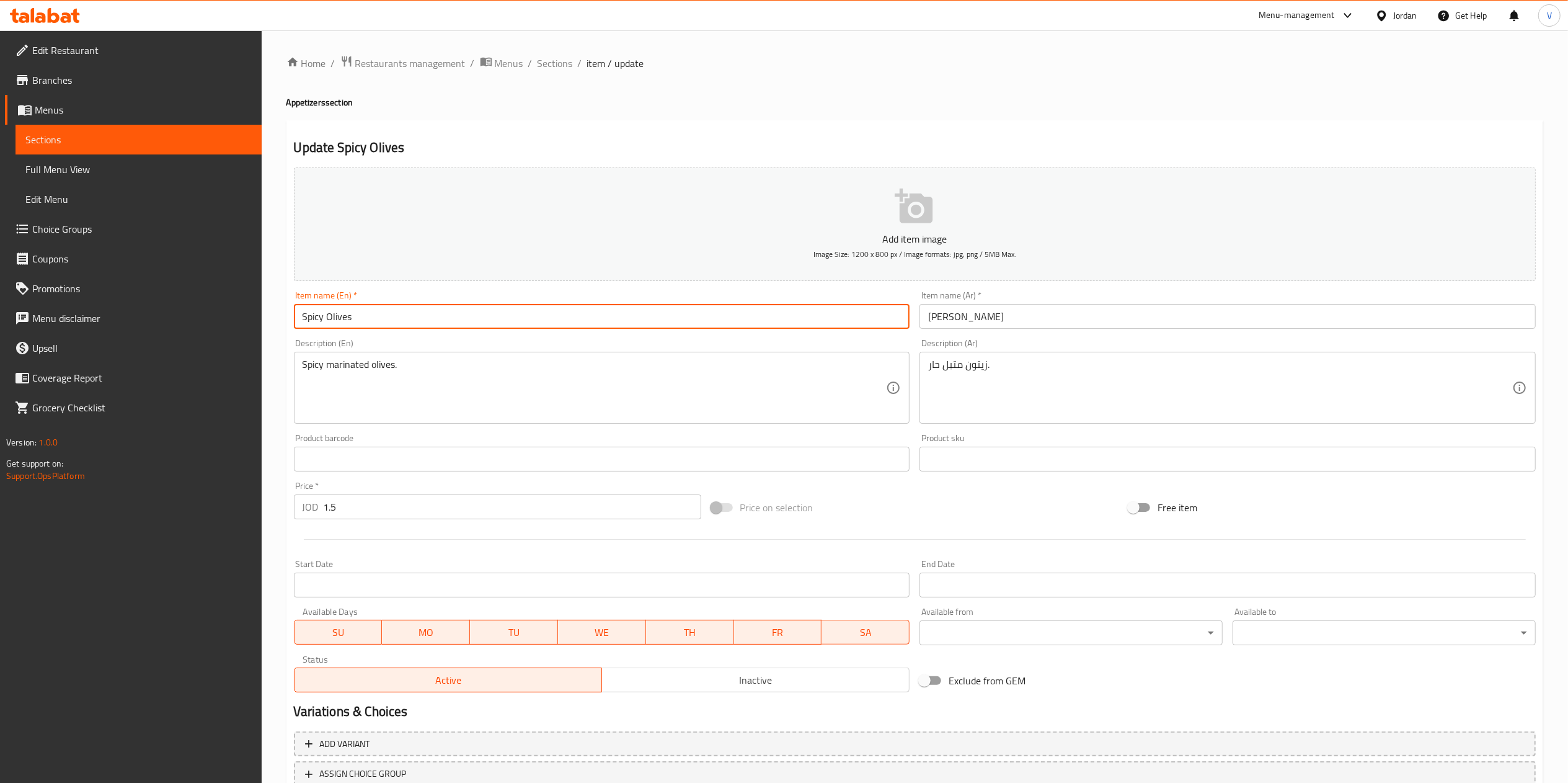
click at [313, 317] on input "Spicy Olives" at bounding box center [602, 315] width 617 height 25
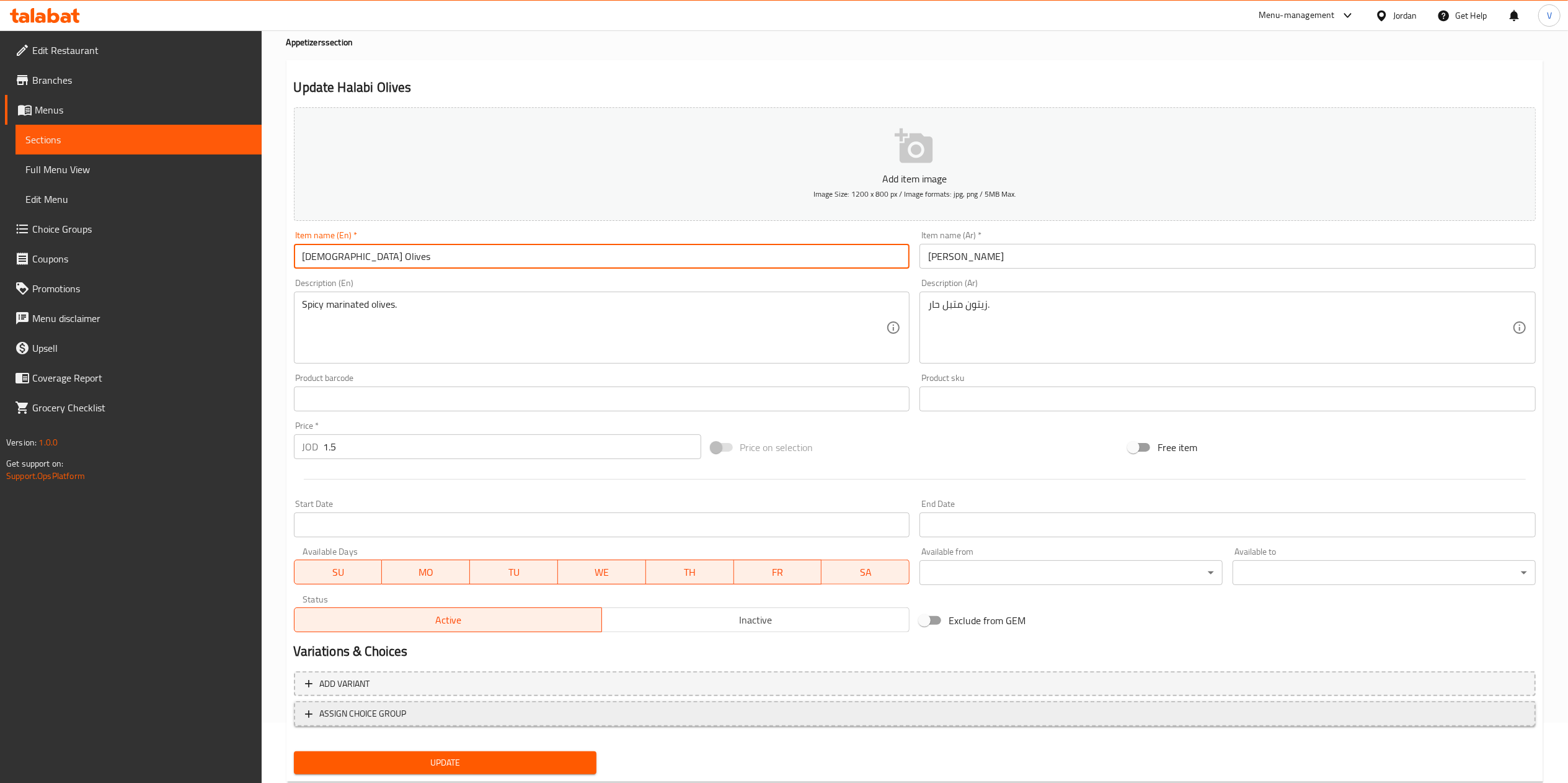
scroll to position [92, 0]
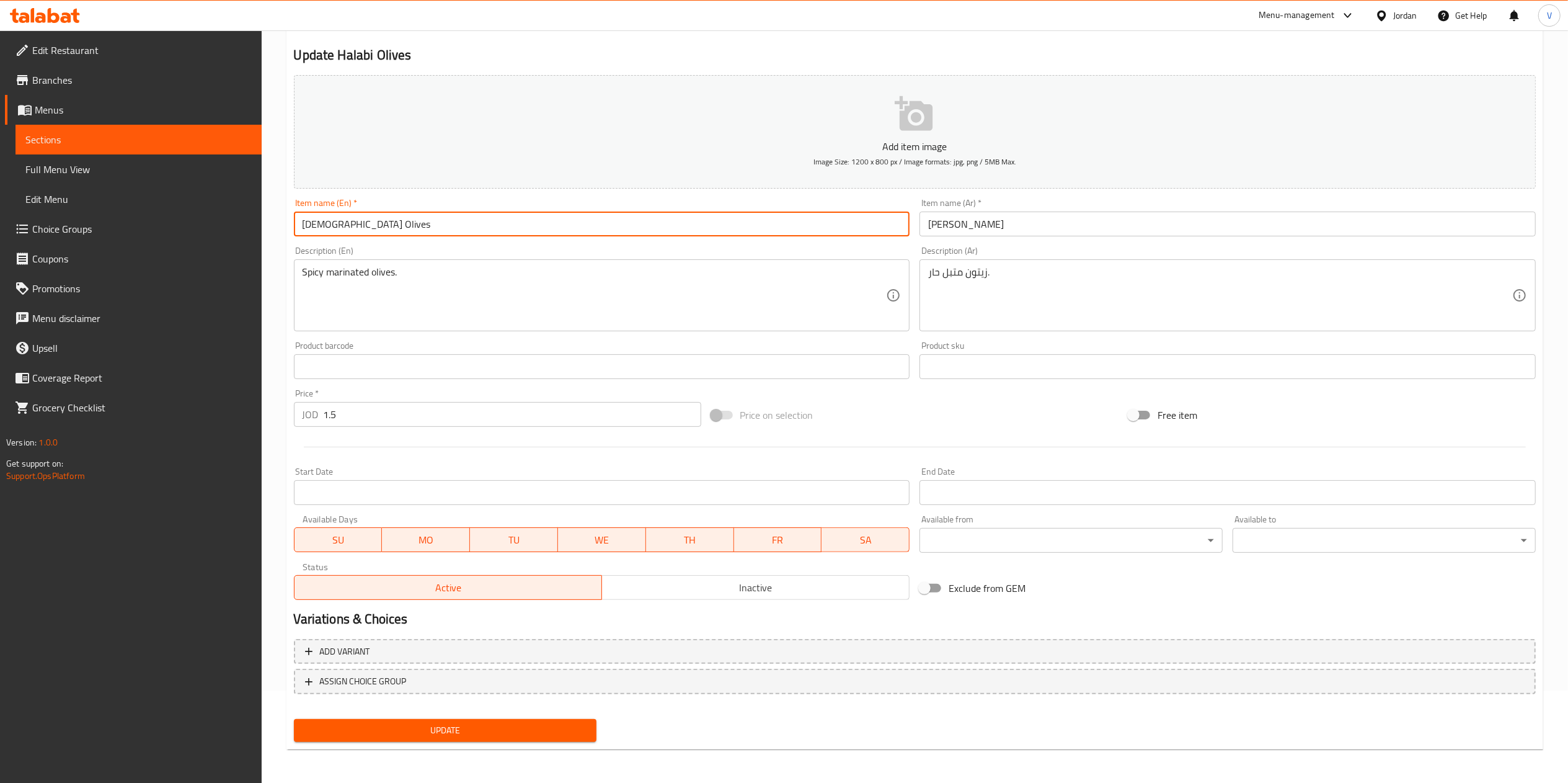
drag, startPoint x: 397, startPoint y: 729, endPoint x: 397, endPoint y: 720, distance: 9.0
click at [397, 724] on span "Update" at bounding box center [445, 731] width 284 height 16
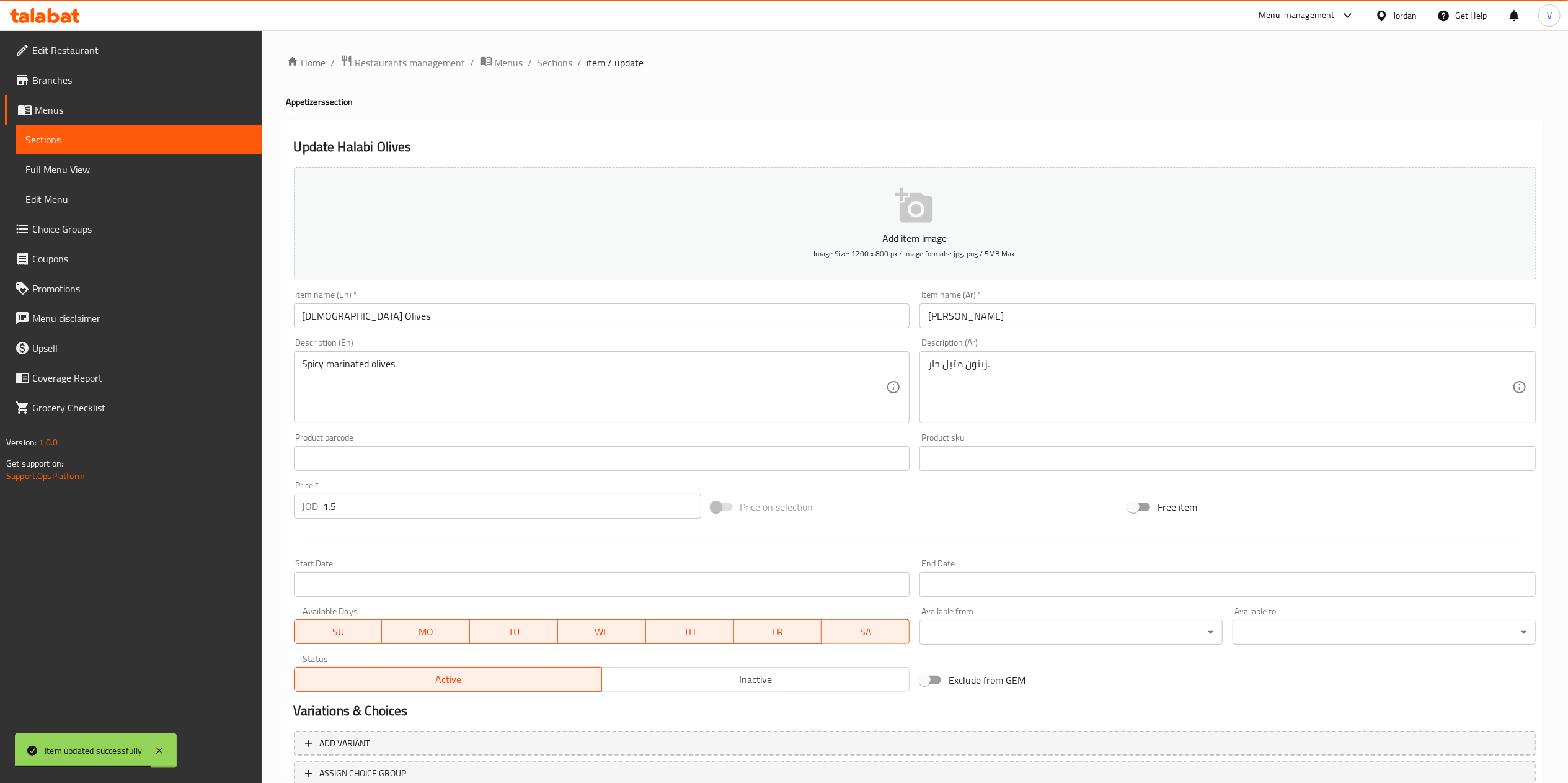
scroll to position [0, 0]
click at [556, 52] on div "Home / Restaurants management / Menus / Sections / item / update Appetizers sec…" at bounding box center [915, 454] width 1306 height 846
click at [551, 68] on span "Sections" at bounding box center [555, 62] width 36 height 15
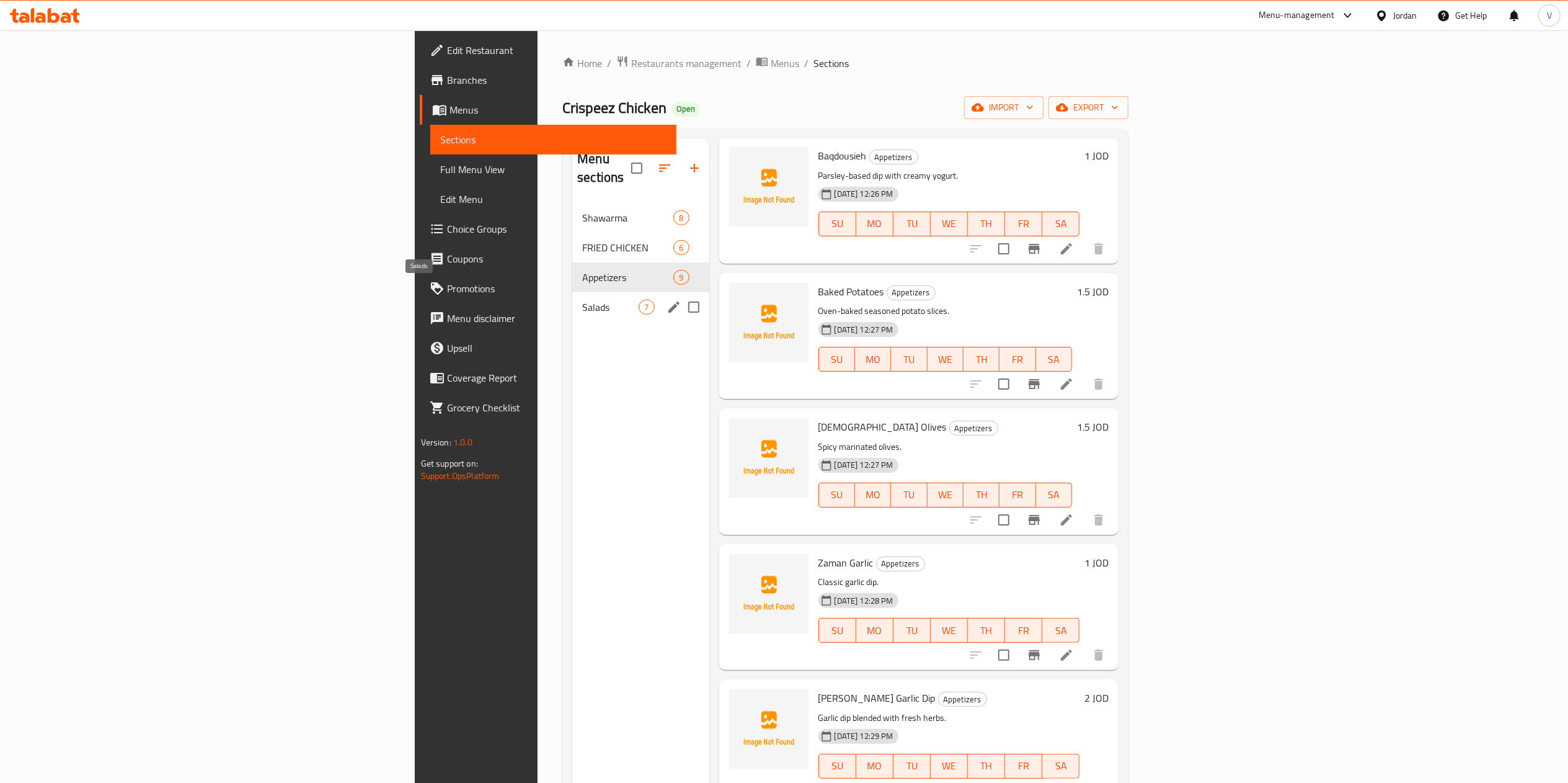
click at [582, 300] on span "Salads" at bounding box center [610, 306] width 56 height 15
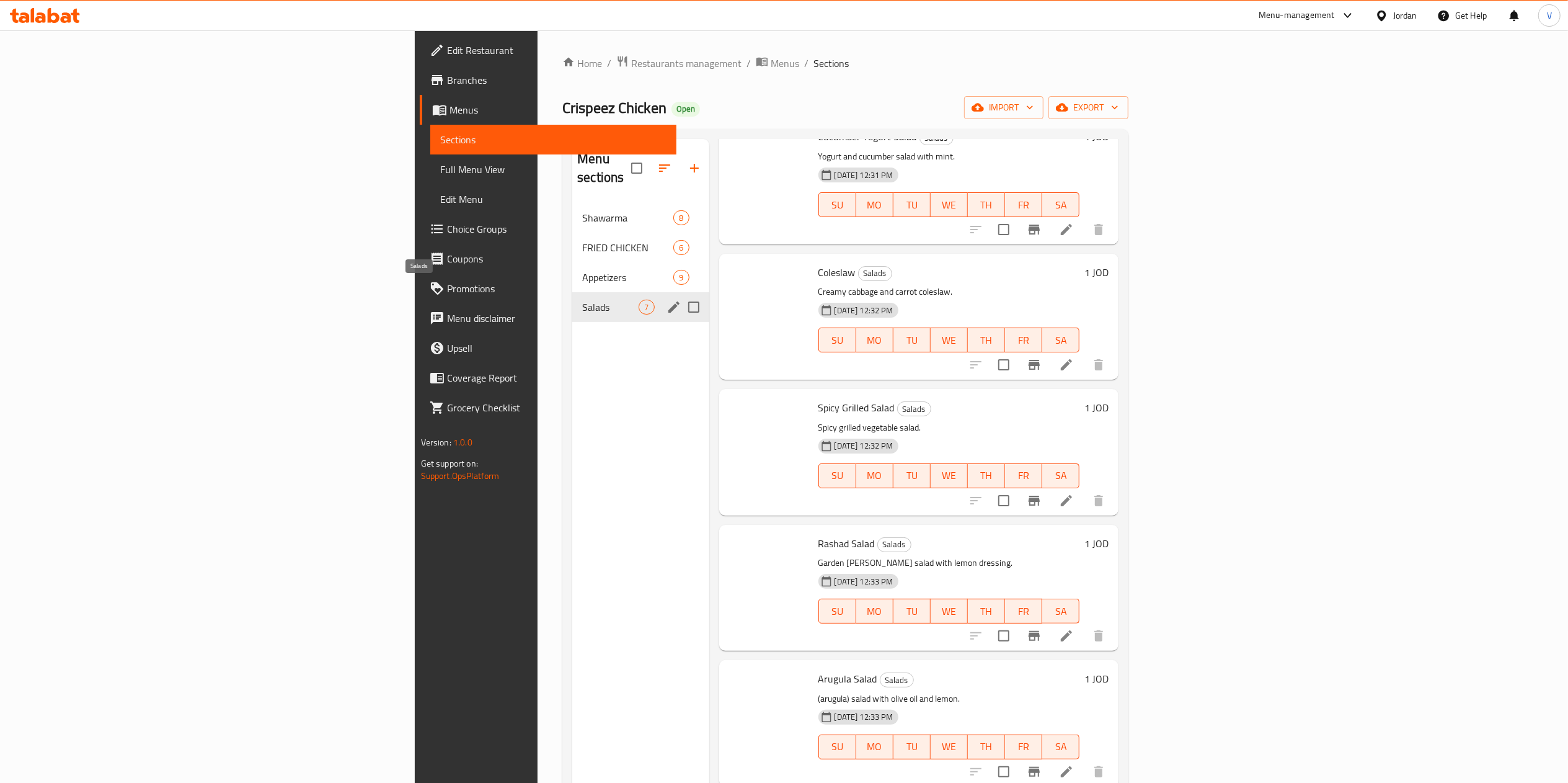
scroll to position [196, 0]
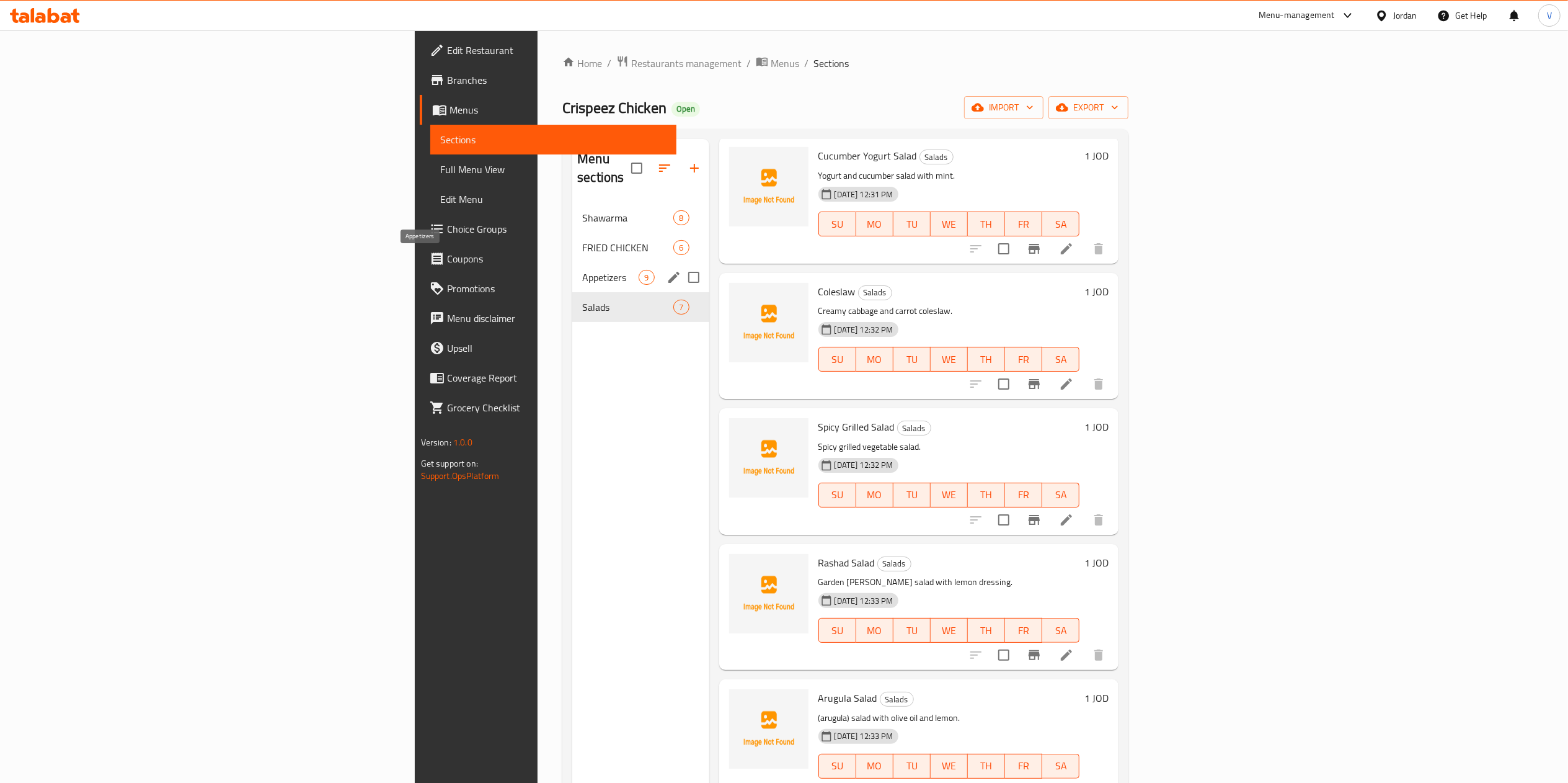
click at [582, 270] on span "Appetizers" at bounding box center [610, 277] width 56 height 15
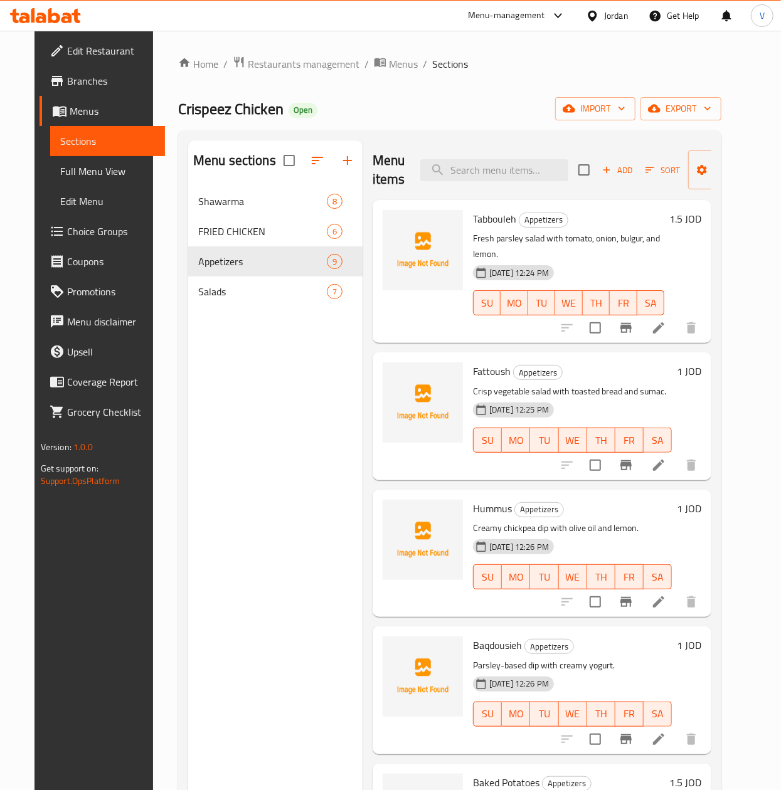
click at [621, 160] on div "Add Sort Manage items" at bounding box center [675, 170] width 194 height 39
click at [637, 171] on span "Sort" at bounding box center [662, 170] width 51 height 19
click at [615, 171] on span "Add" at bounding box center [617, 170] width 34 height 14
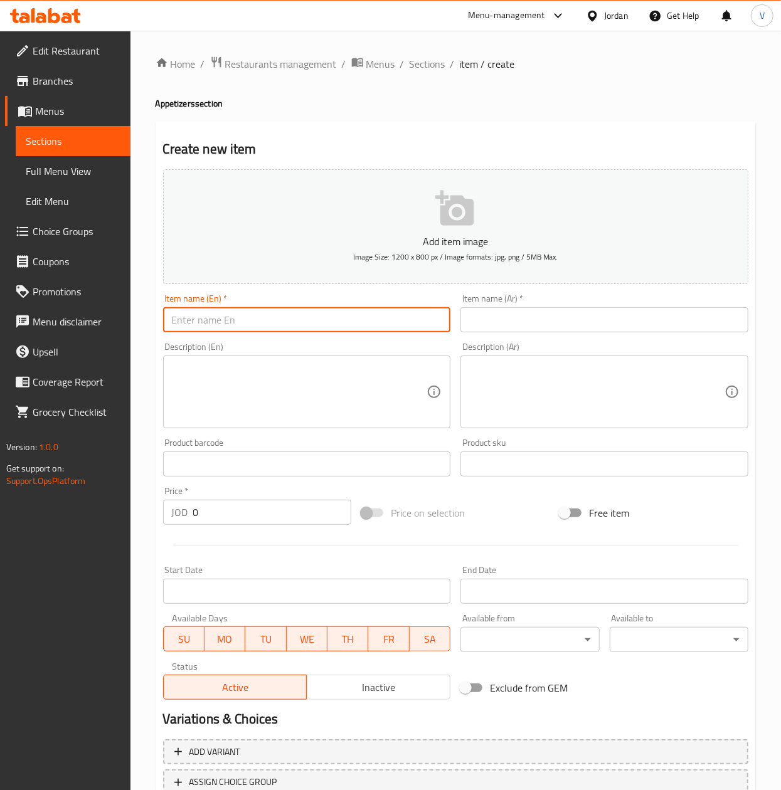
click at [396, 320] on input "text" at bounding box center [307, 319] width 288 height 25
drag, startPoint x: 575, startPoint y: 323, endPoint x: 565, endPoint y: 316, distance: 12.2
click at [572, 321] on input "text" at bounding box center [604, 319] width 288 height 25
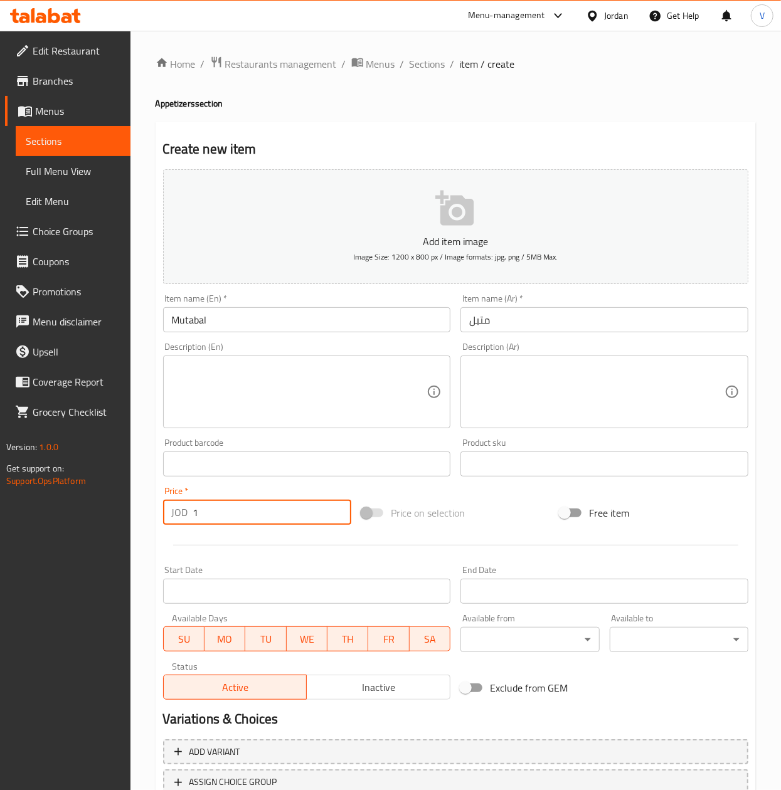
drag, startPoint x: 253, startPoint y: 511, endPoint x: 197, endPoint y: 573, distance: 83.9
click at [78, 524] on div "Edit Restaurant Branches Menus Sections Full Menu View Edit Menu Choice Groups …" at bounding box center [390, 459] width 781 height 856
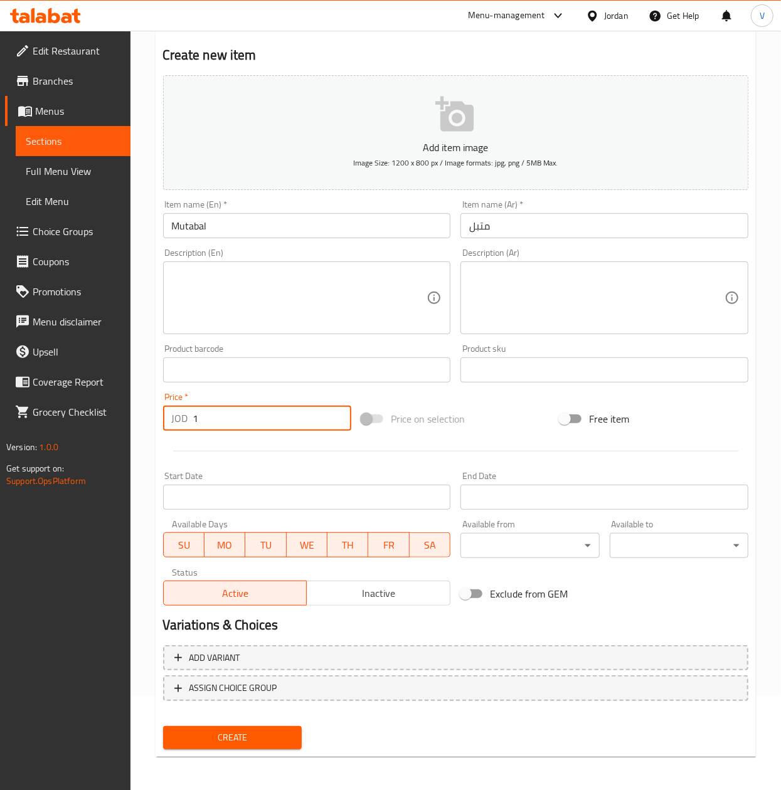
scroll to position [95, 0]
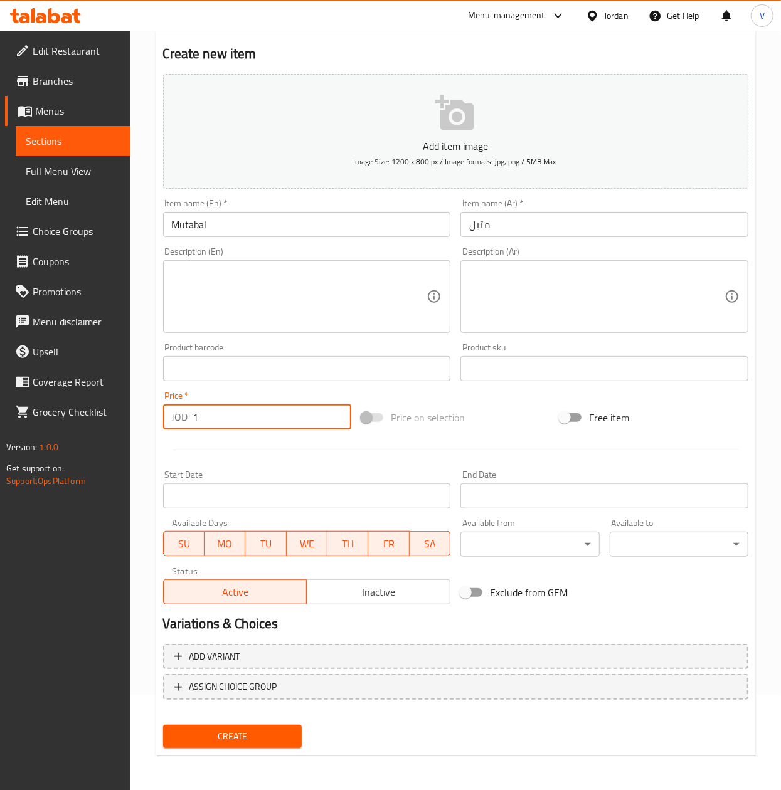
click at [250, 730] on span "Create" at bounding box center [232, 737] width 119 height 16
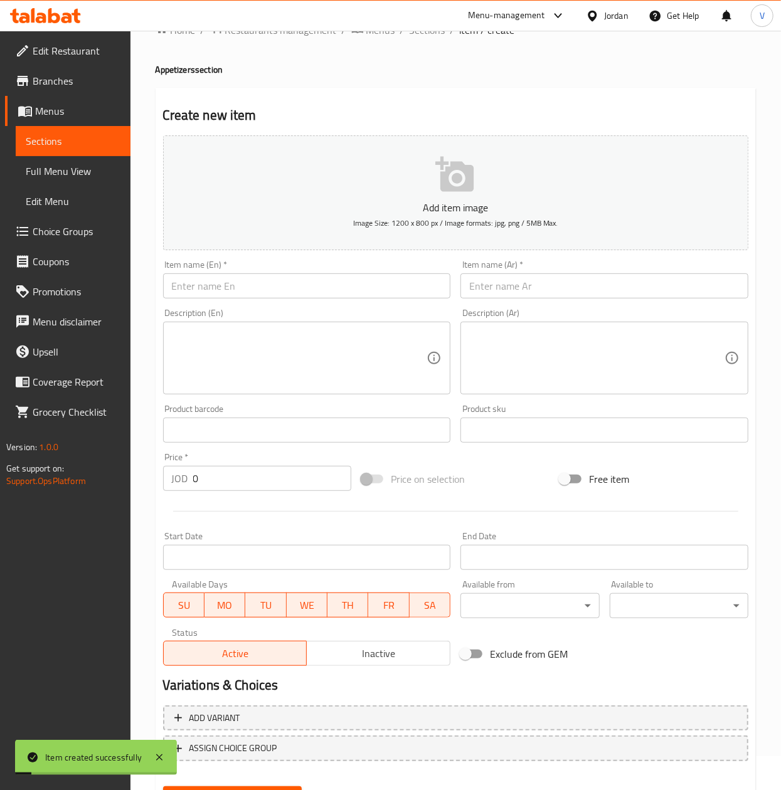
scroll to position [0, 0]
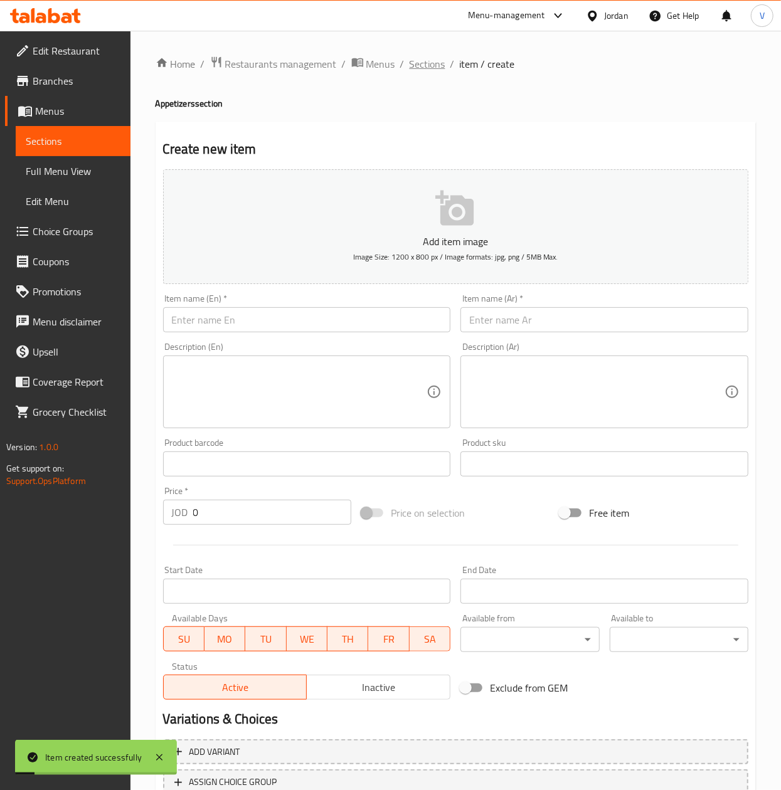
click at [419, 68] on span "Sections" at bounding box center [428, 63] width 36 height 15
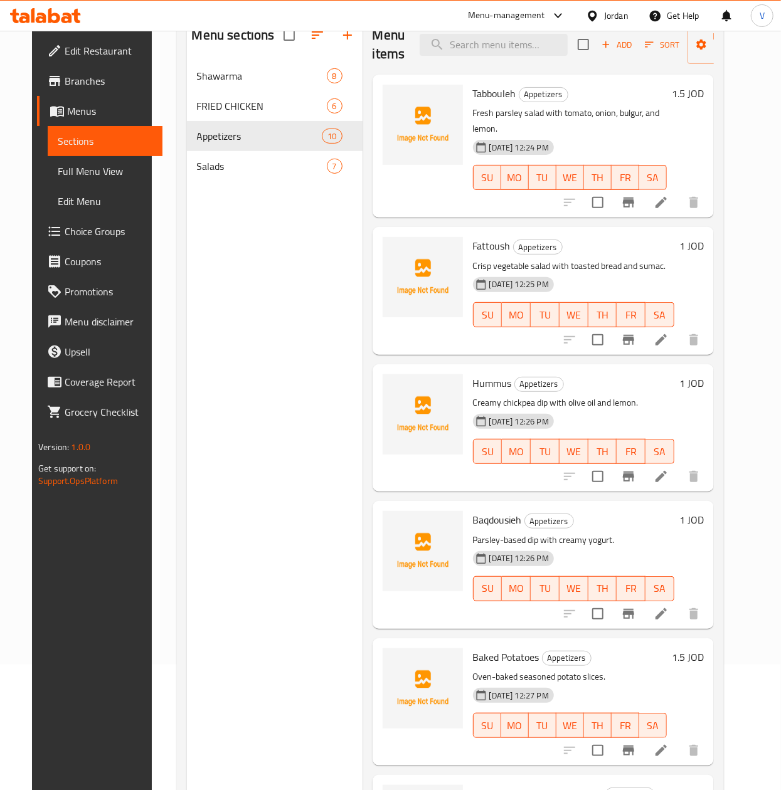
click at [605, 47] on icon "button" at bounding box center [605, 44] width 11 height 11
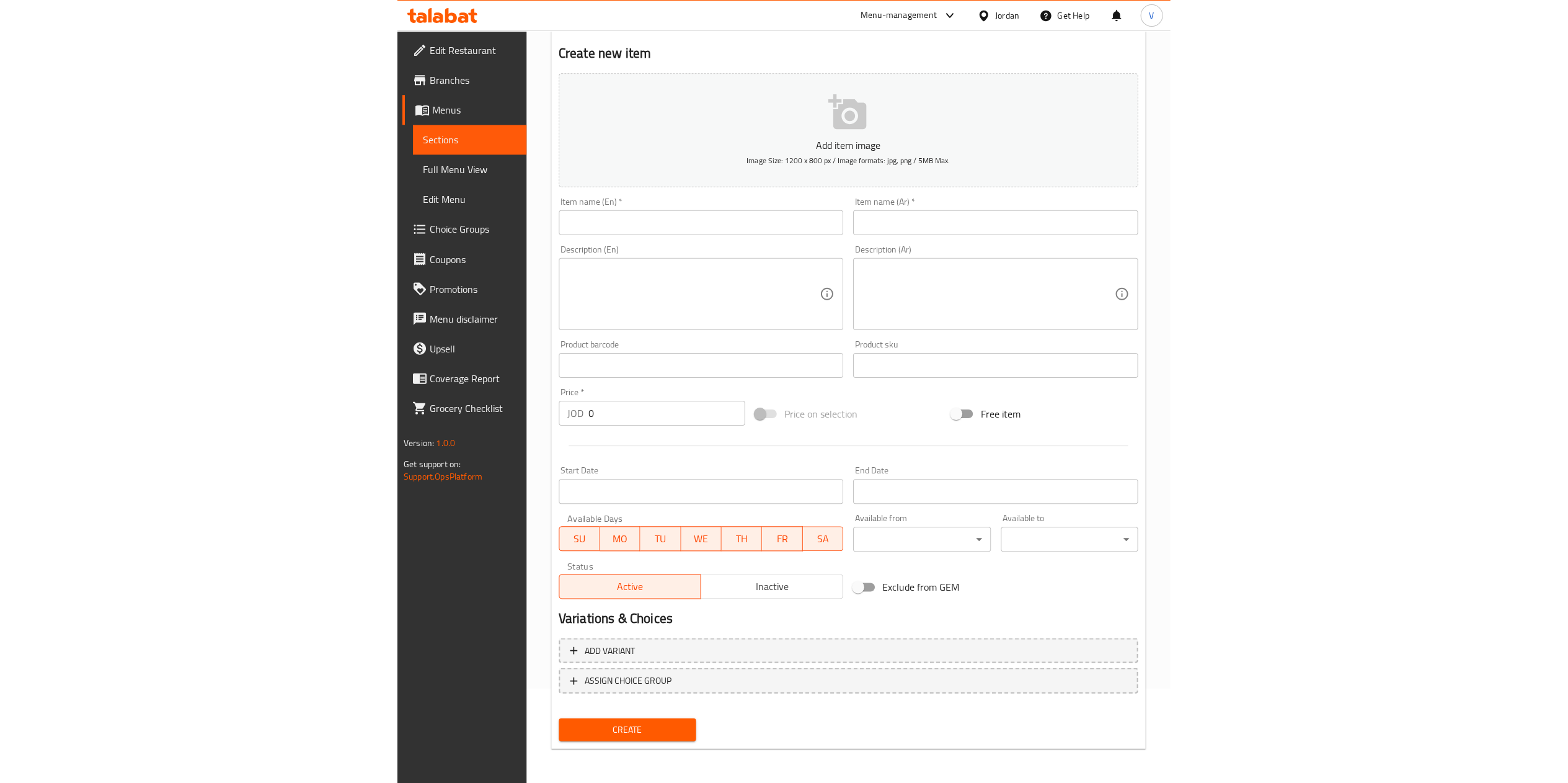
scroll to position [92, 0]
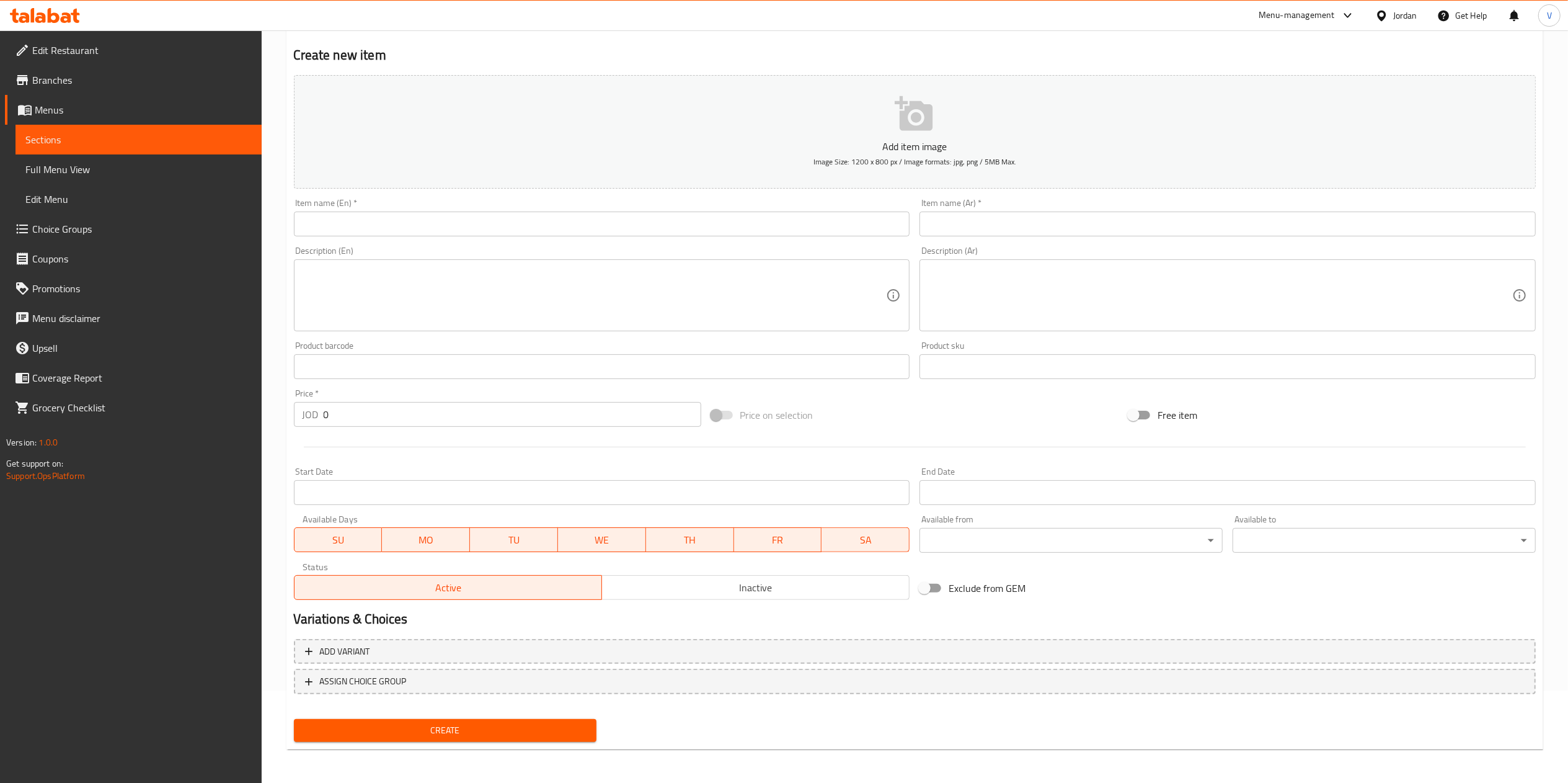
drag, startPoint x: 988, startPoint y: 220, endPoint x: 1018, endPoint y: 96, distance: 127.6
click at [988, 220] on input "text" at bounding box center [1227, 223] width 617 height 25
paste input "بطاطا مقلية صغير"
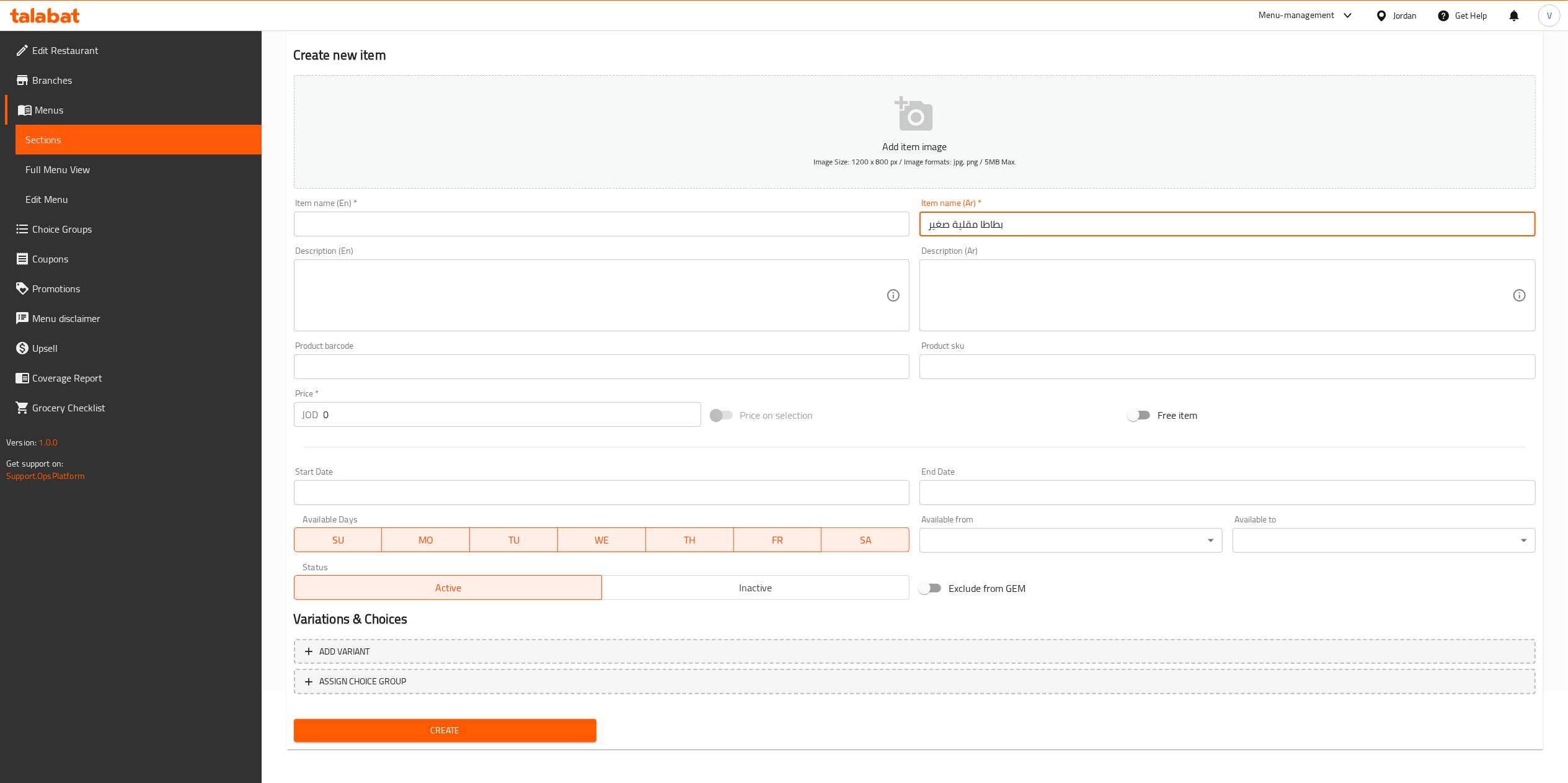
click at [539, 213] on input "text" at bounding box center [602, 223] width 617 height 25
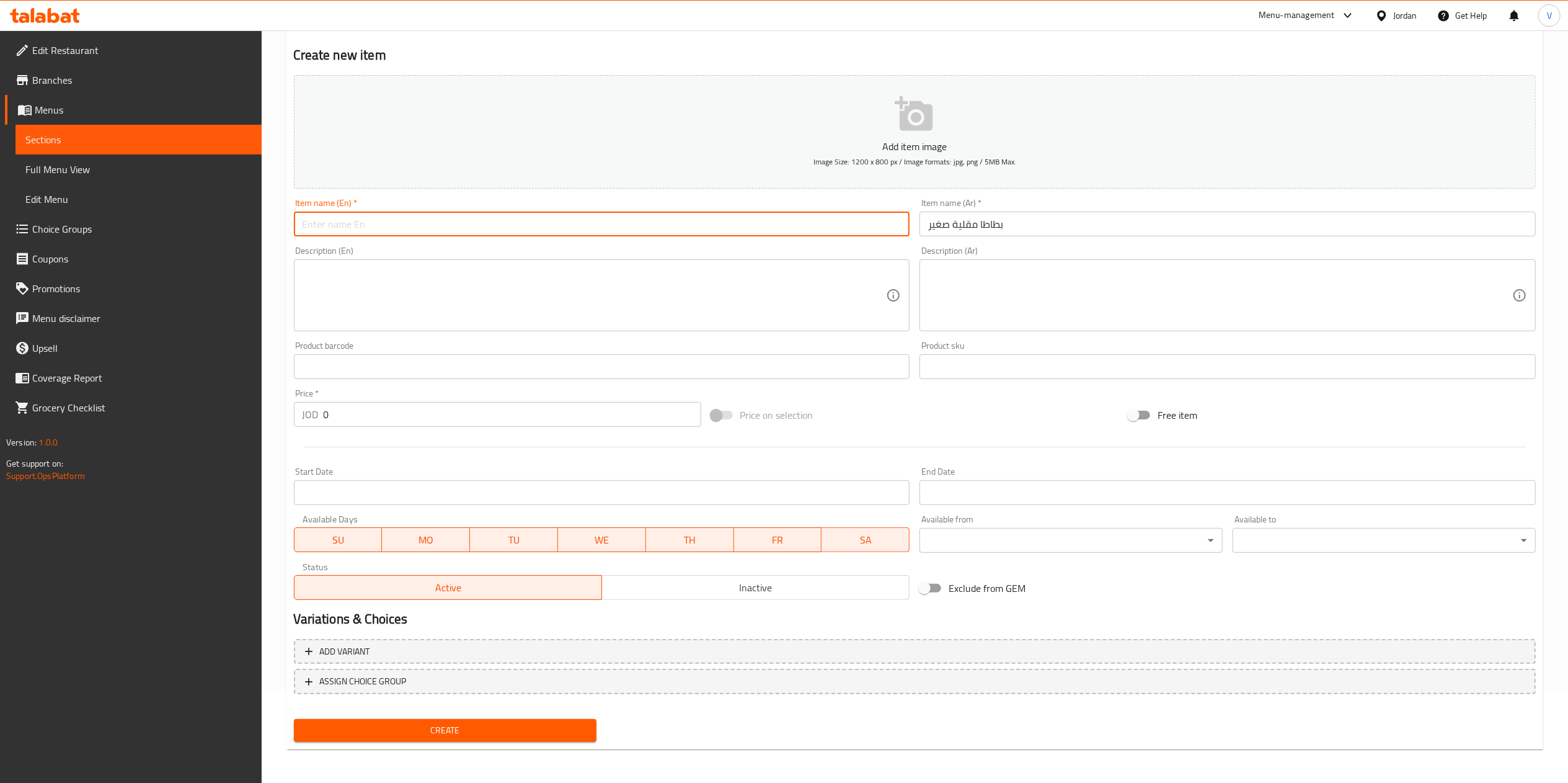
paste
click at [997, 307] on textarea at bounding box center [1219, 296] width 584 height 59
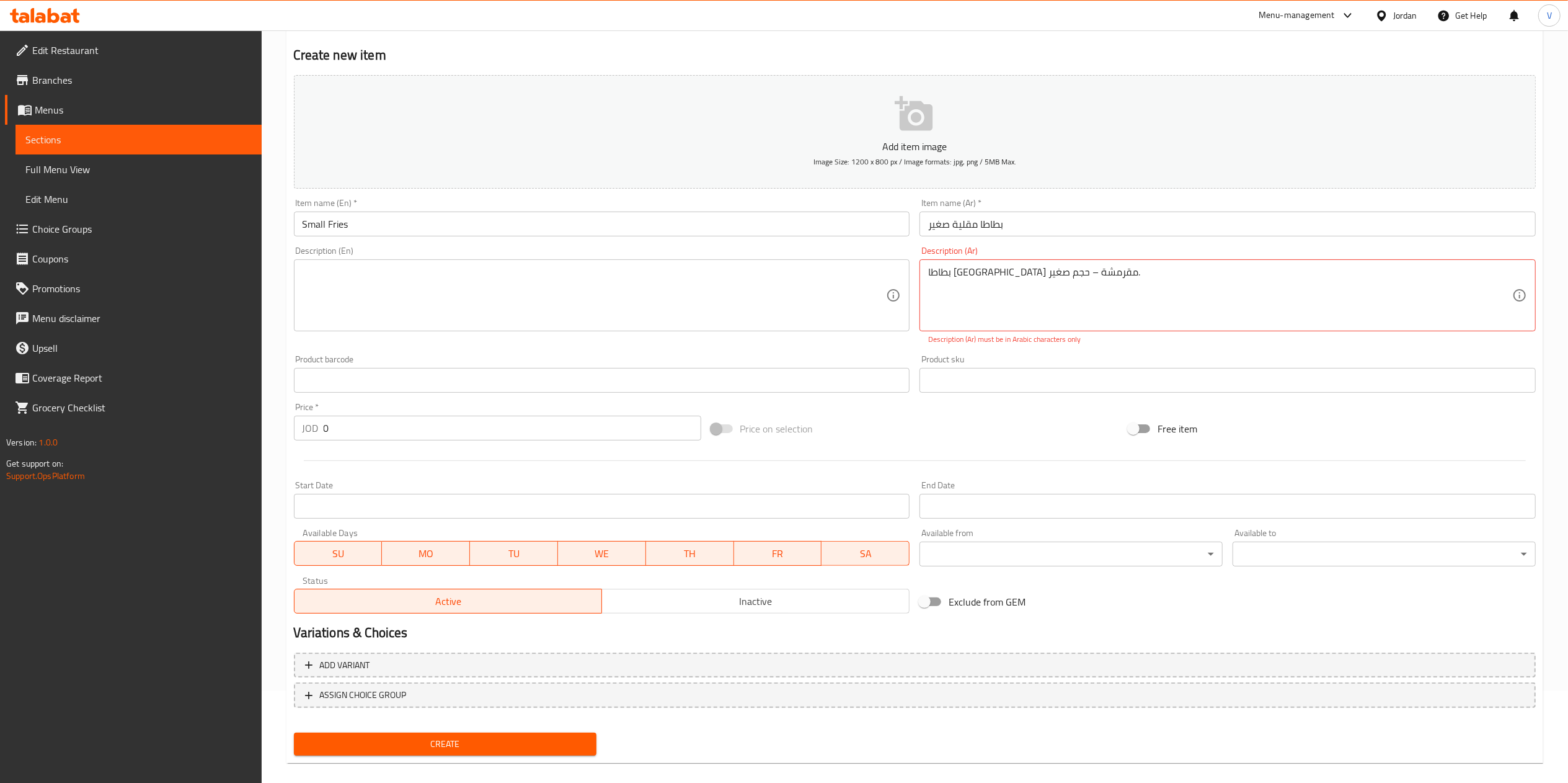
click at [495, 335] on div "Description (En) Description (En)" at bounding box center [602, 296] width 626 height 109
click at [510, 304] on textarea at bounding box center [594, 296] width 584 height 59
click at [425, 417] on input "0" at bounding box center [512, 427] width 377 height 25
click at [469, 744] on span "Create" at bounding box center [445, 744] width 284 height 16
drag, startPoint x: 977, startPoint y: 273, endPoint x: 969, endPoint y: 273, distance: 8.0
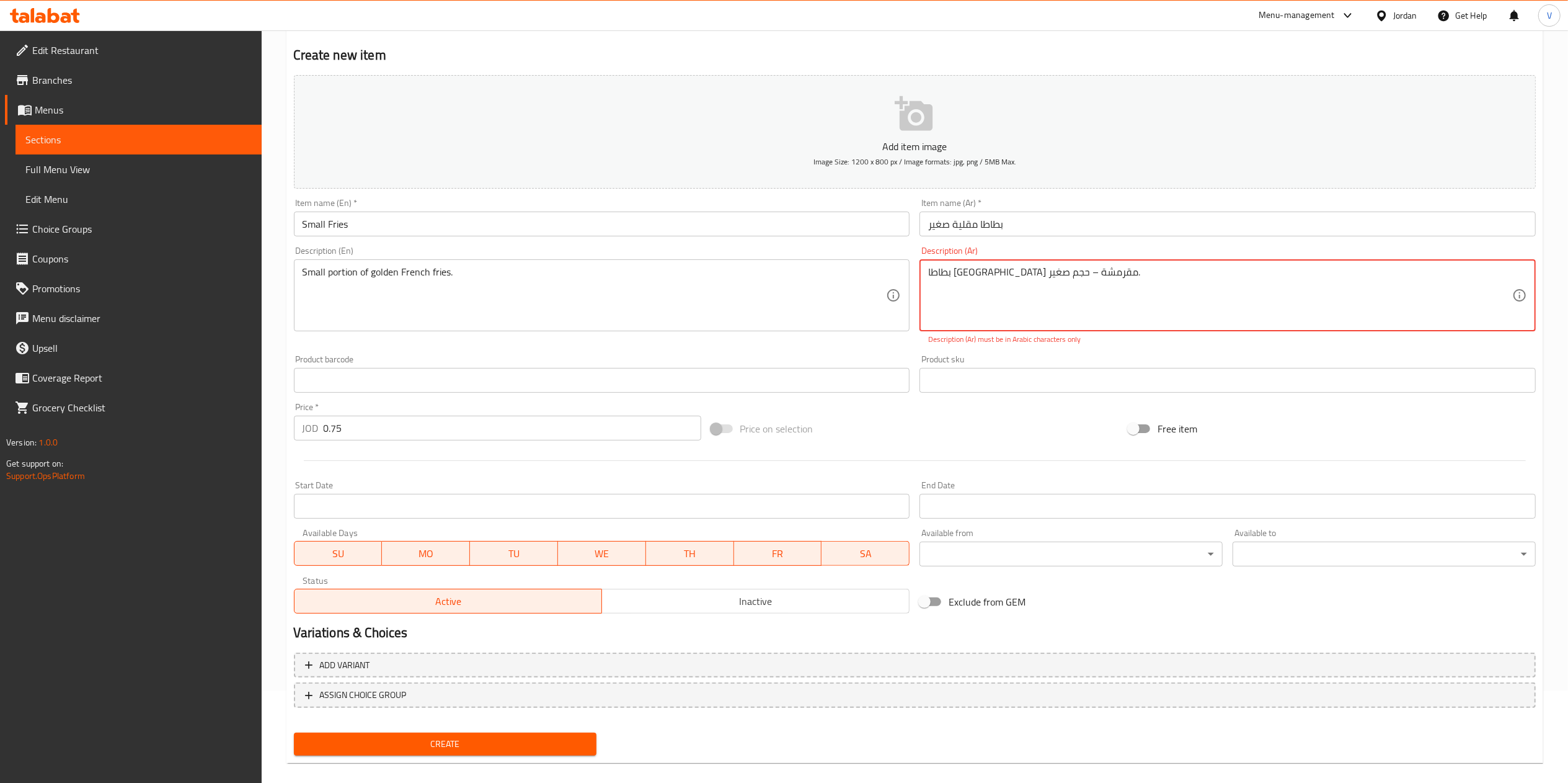
click at [969, 273] on textarea "بطاطا مقلية مقرمشة – حجم صغير." at bounding box center [1219, 296] width 584 height 59
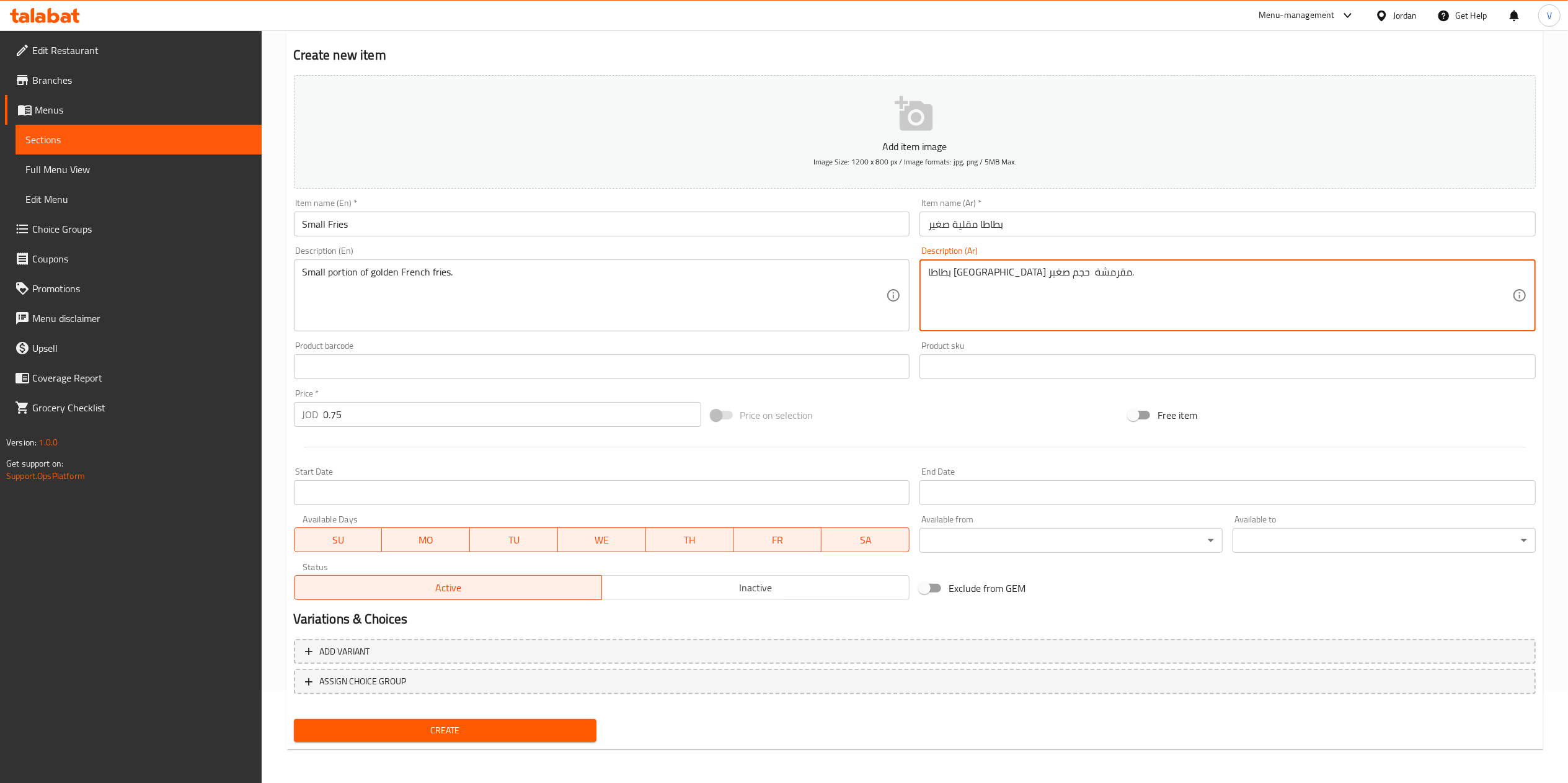
click at [466, 724] on span "Create" at bounding box center [445, 731] width 284 height 16
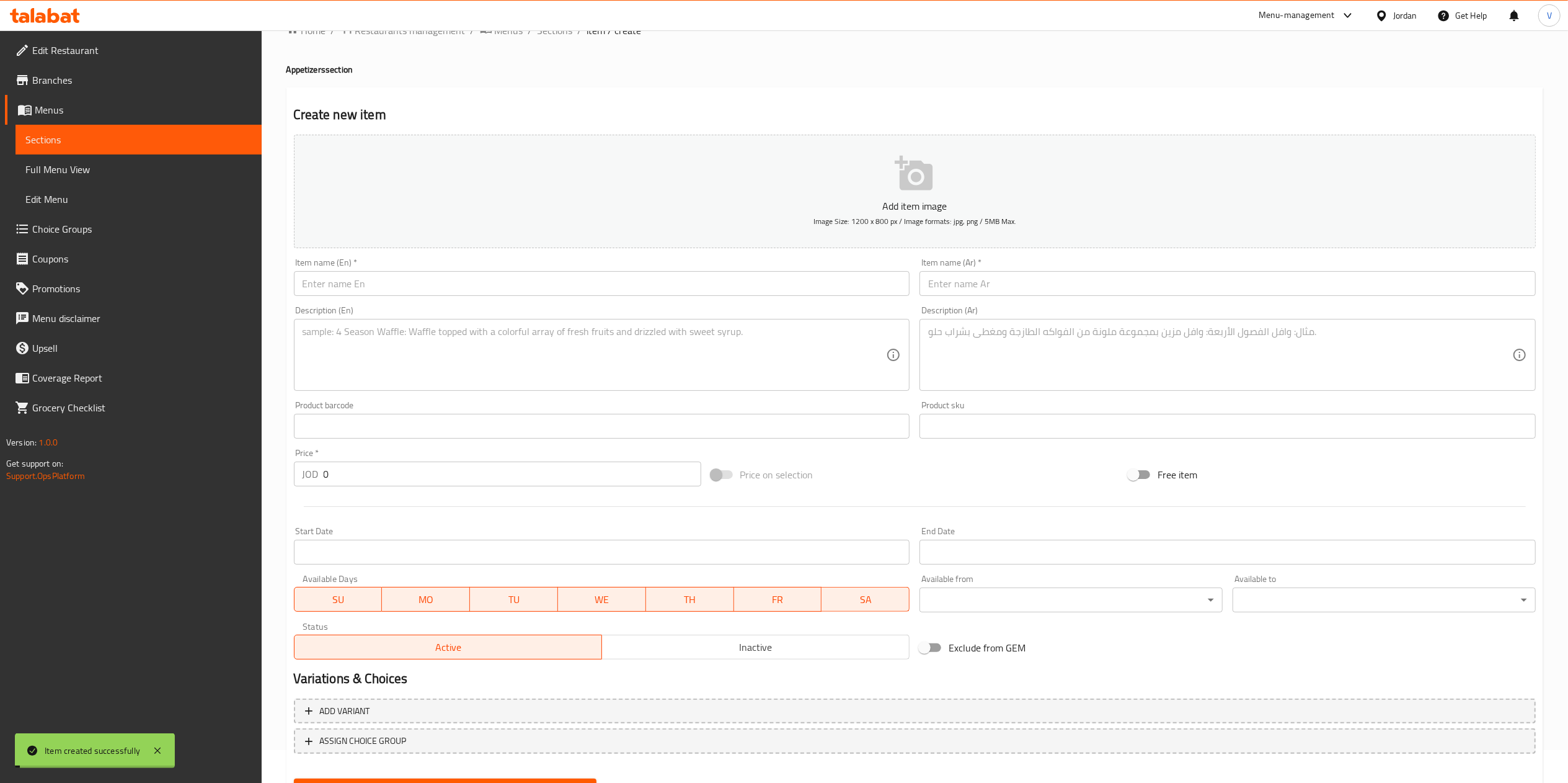
scroll to position [0, 0]
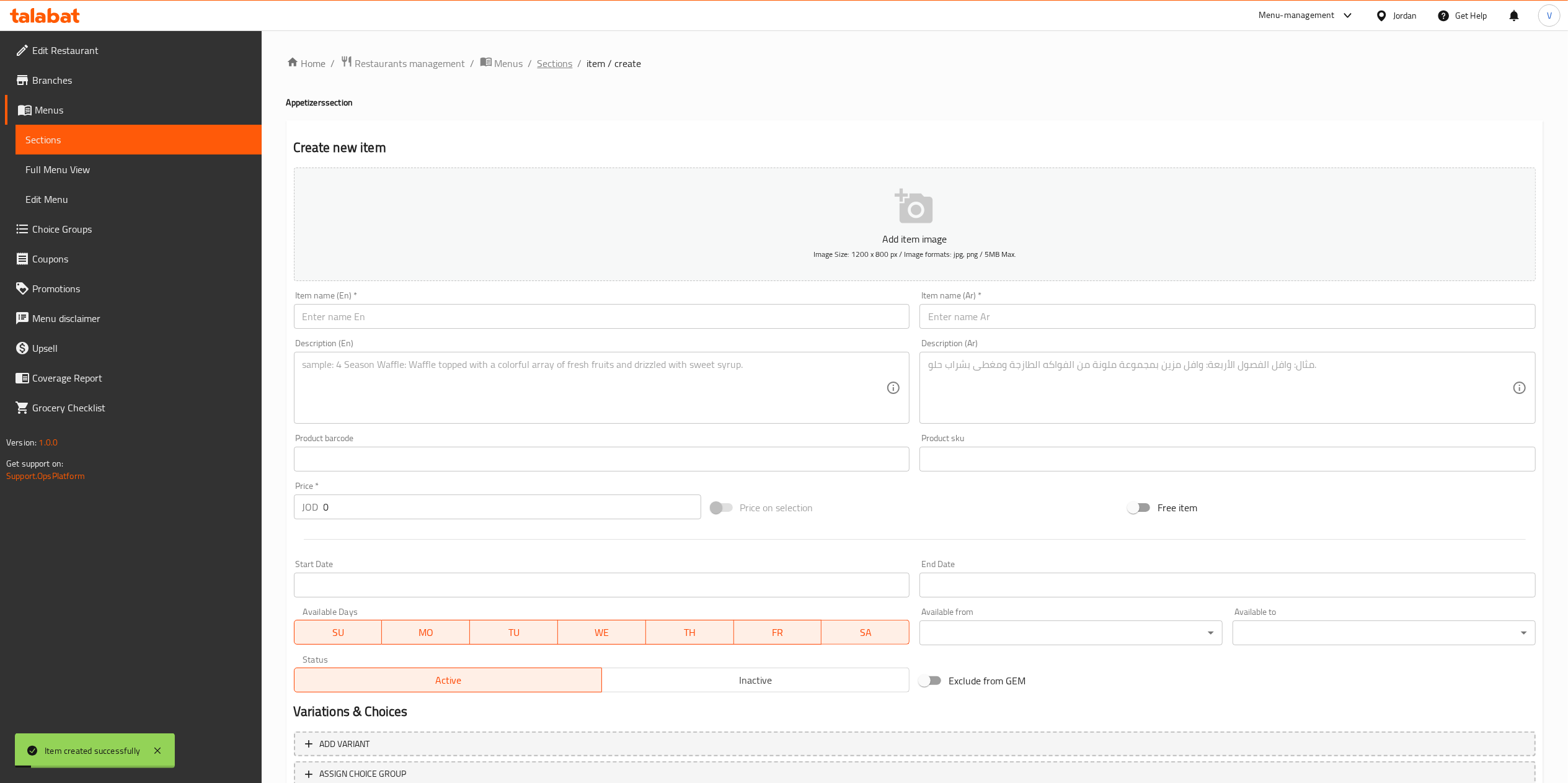
click at [553, 55] on span "Sections" at bounding box center [555, 62] width 36 height 15
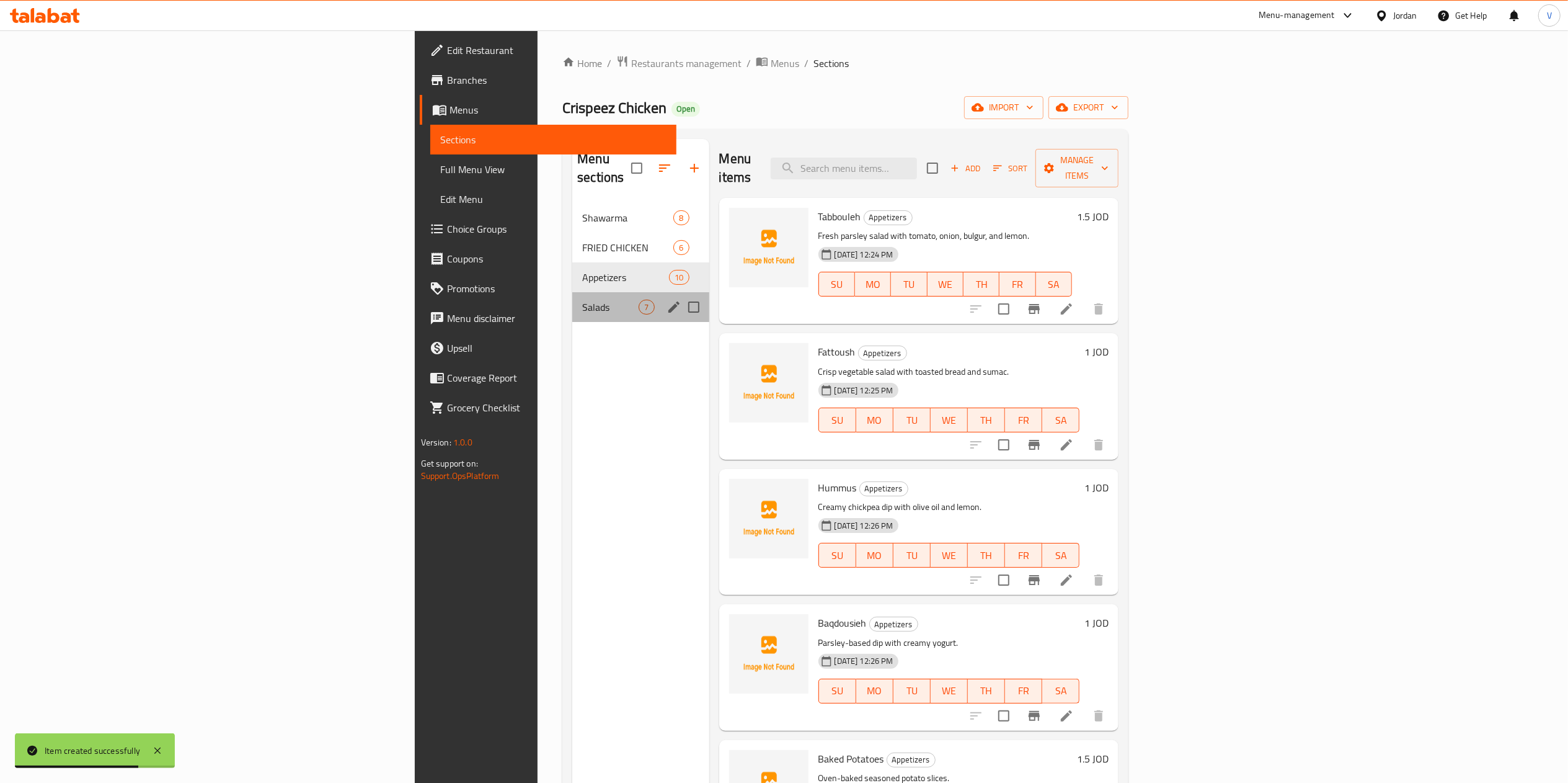
click at [572, 302] on div "Salads 7" at bounding box center [640, 306] width 136 height 30
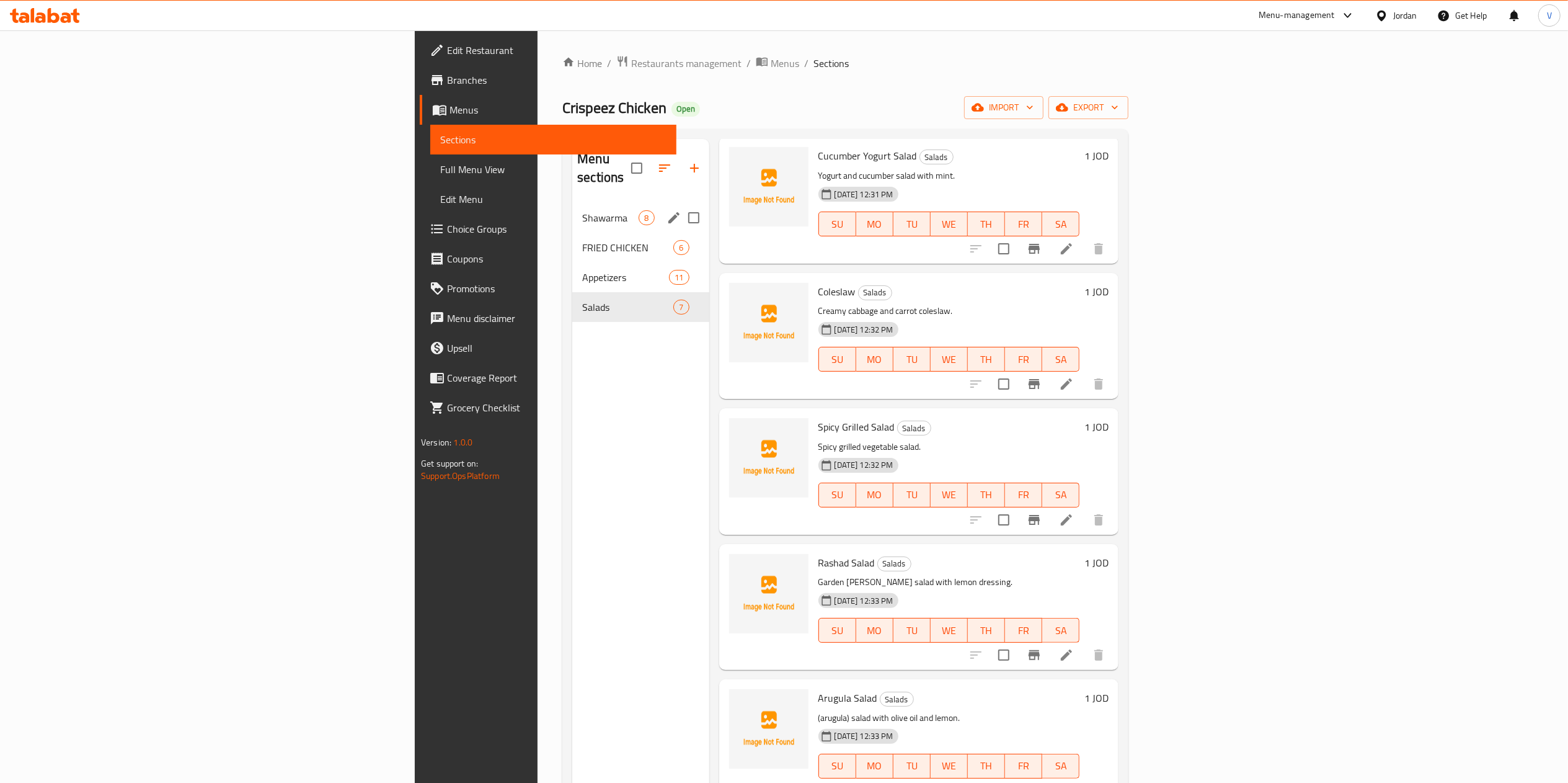
drag, startPoint x: 429, startPoint y: 210, endPoint x: 450, endPoint y: 210, distance: 21.0
click at [572, 210] on div "Shawarma 8" at bounding box center [640, 218] width 136 height 30
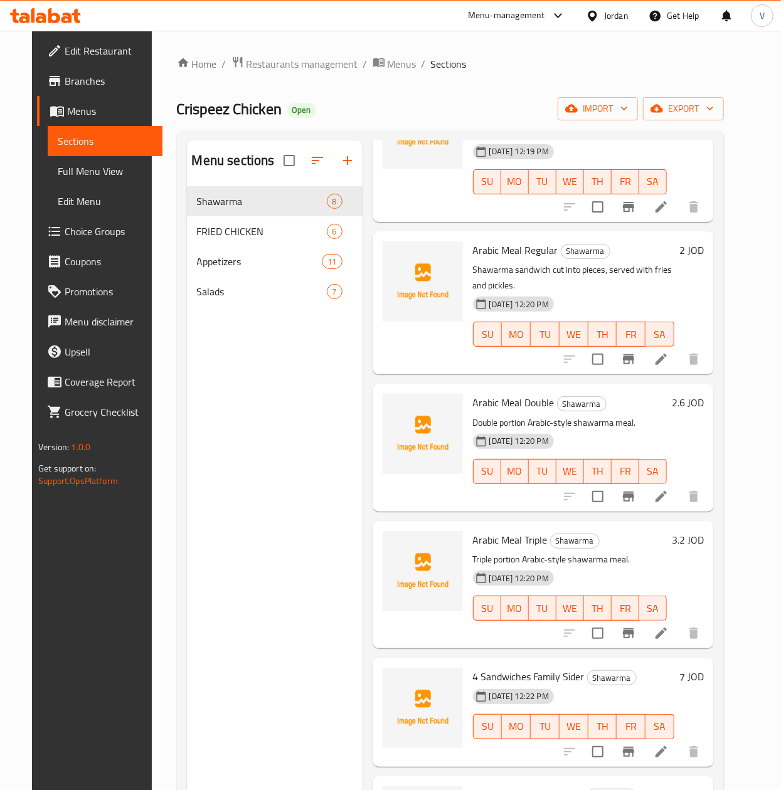
scroll to position [241, 0]
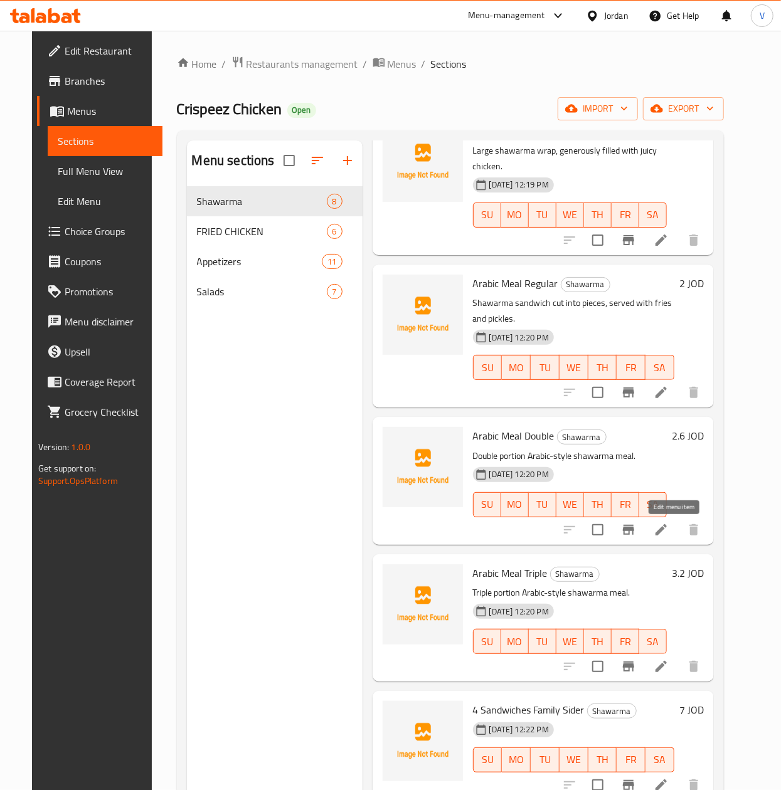
click at [669, 533] on icon at bounding box center [661, 530] width 15 height 15
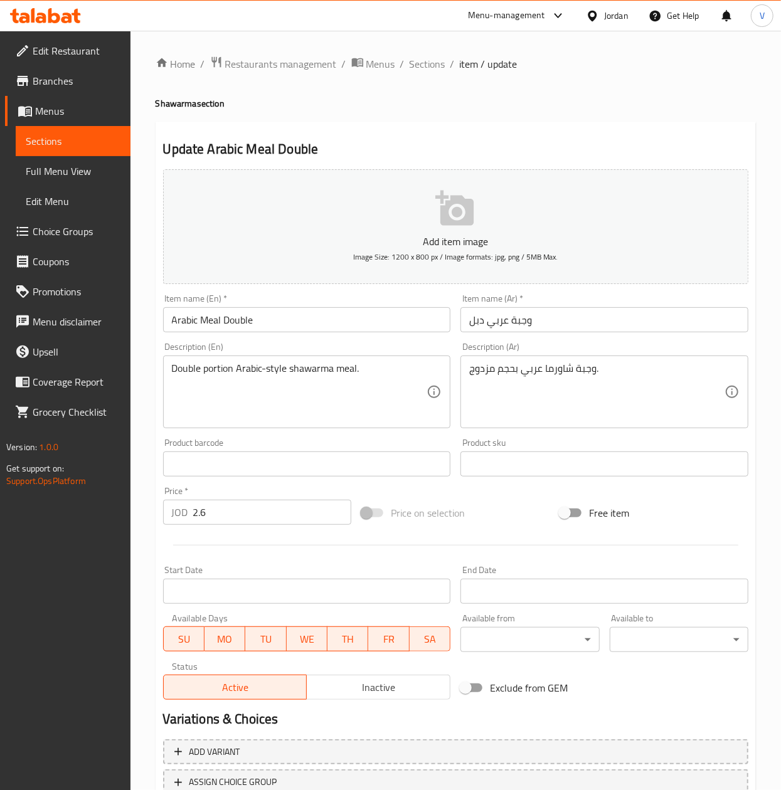
click at [244, 320] on input "Arabic Meal Double" at bounding box center [307, 319] width 288 height 25
click at [475, 320] on input "وجبة عربي دبل" at bounding box center [604, 319] width 288 height 25
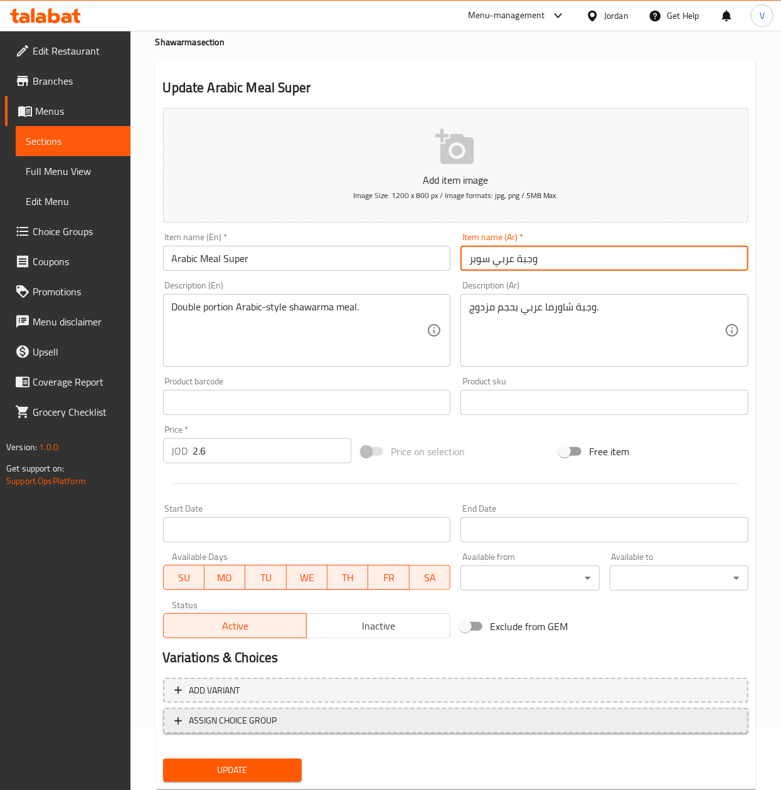
scroll to position [95, 0]
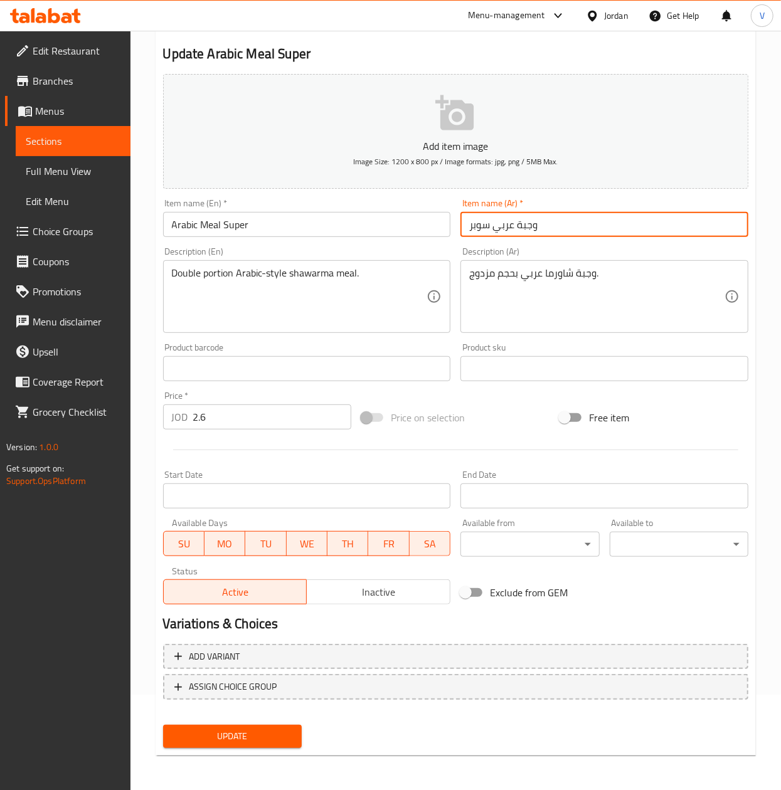
click at [262, 750] on div "Update" at bounding box center [232, 736] width 149 height 33
click at [262, 737] on span "Update" at bounding box center [232, 737] width 119 height 16
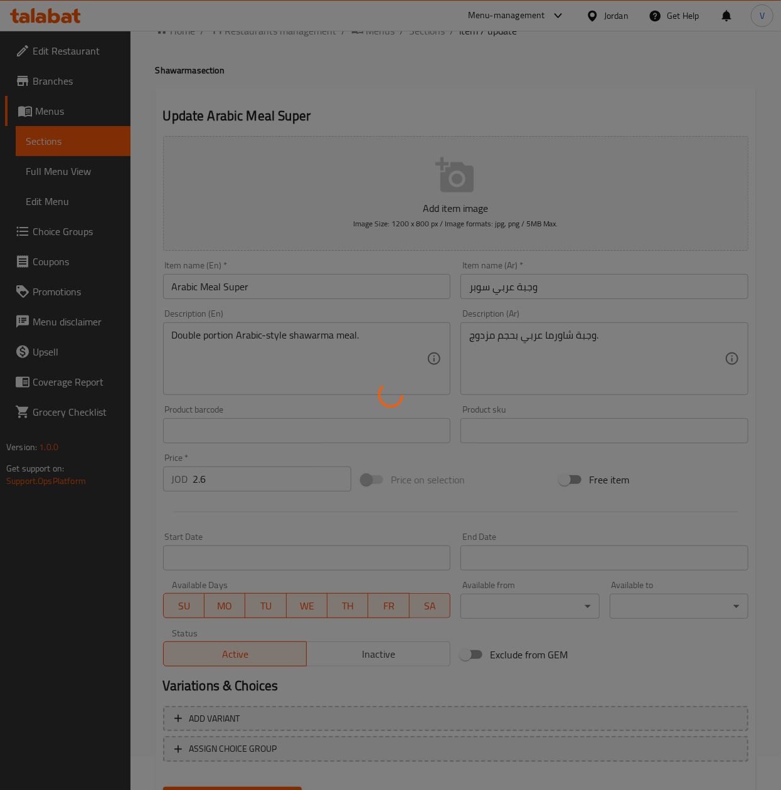
scroll to position [0, 0]
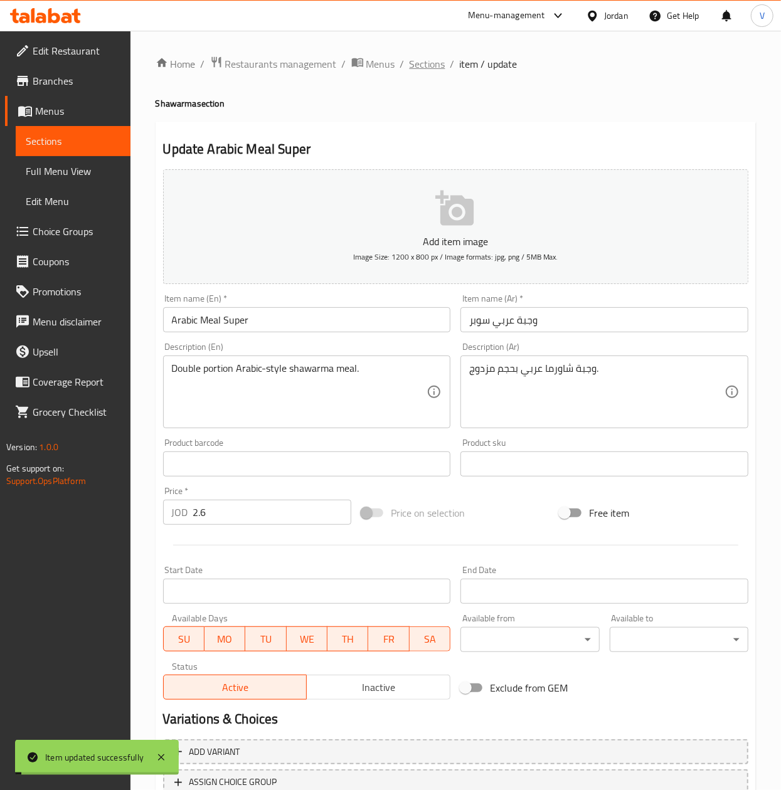
drag, startPoint x: 450, startPoint y: 49, endPoint x: 422, endPoint y: 58, distance: 29.6
click at [443, 50] on div "Home / Restaurants management / Menus / Sections / item / update Shawarma secti…" at bounding box center [455, 459] width 651 height 856
click at [422, 58] on span "Sections" at bounding box center [428, 63] width 36 height 15
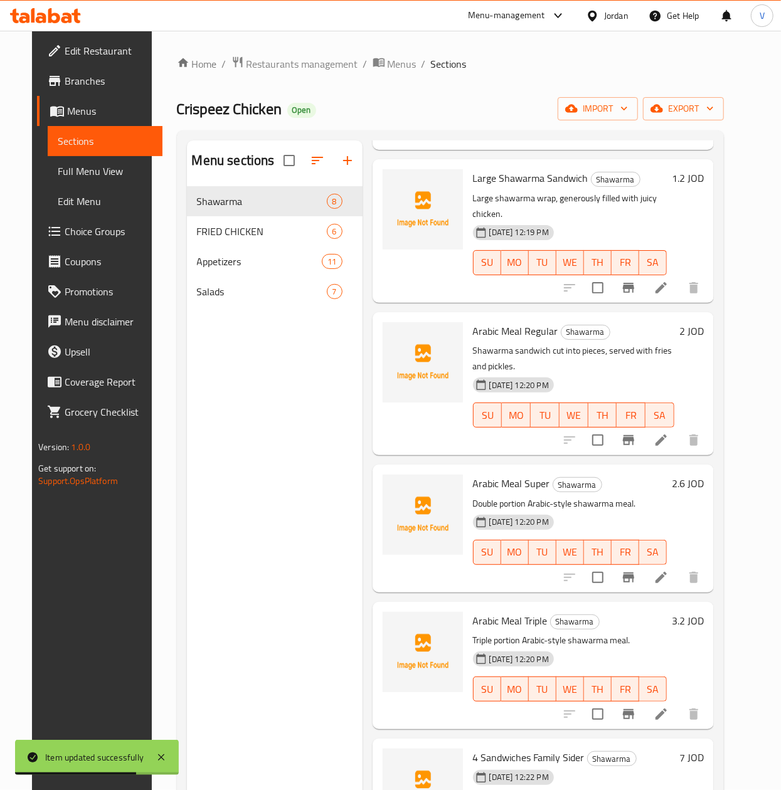
scroll to position [251, 0]
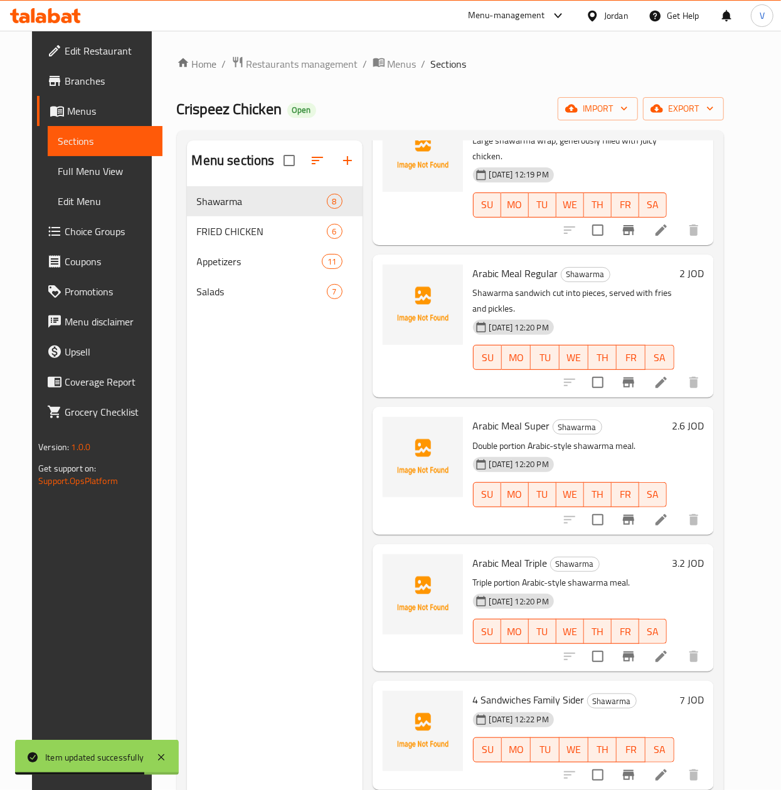
click at [669, 662] on icon at bounding box center [661, 656] width 15 height 15
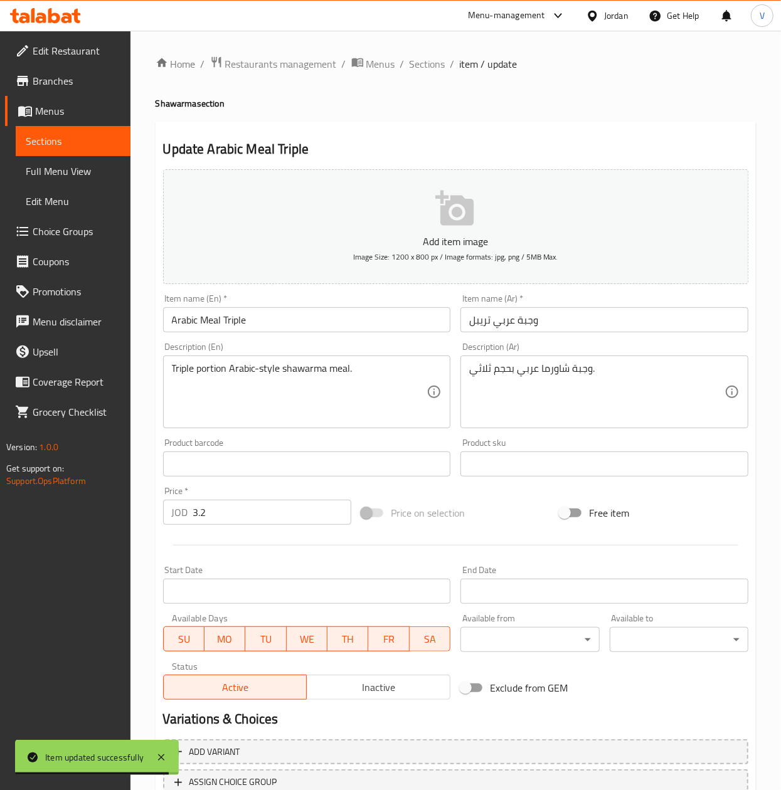
click at [228, 319] on input "Arabic Meal Triple" at bounding box center [307, 319] width 288 height 25
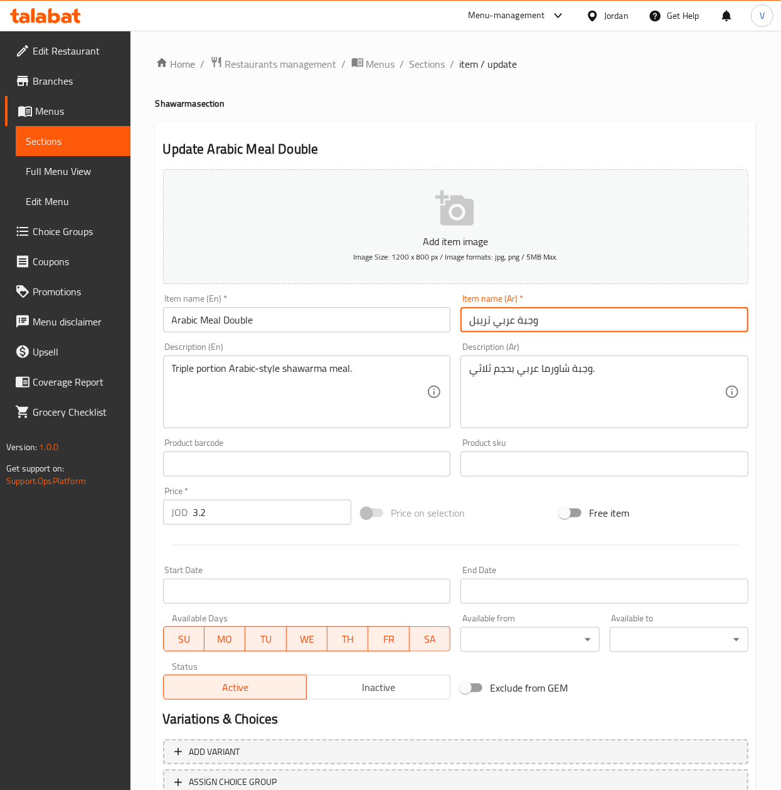
click at [481, 316] on input "وجبة عربي تريبل" at bounding box center [604, 319] width 288 height 25
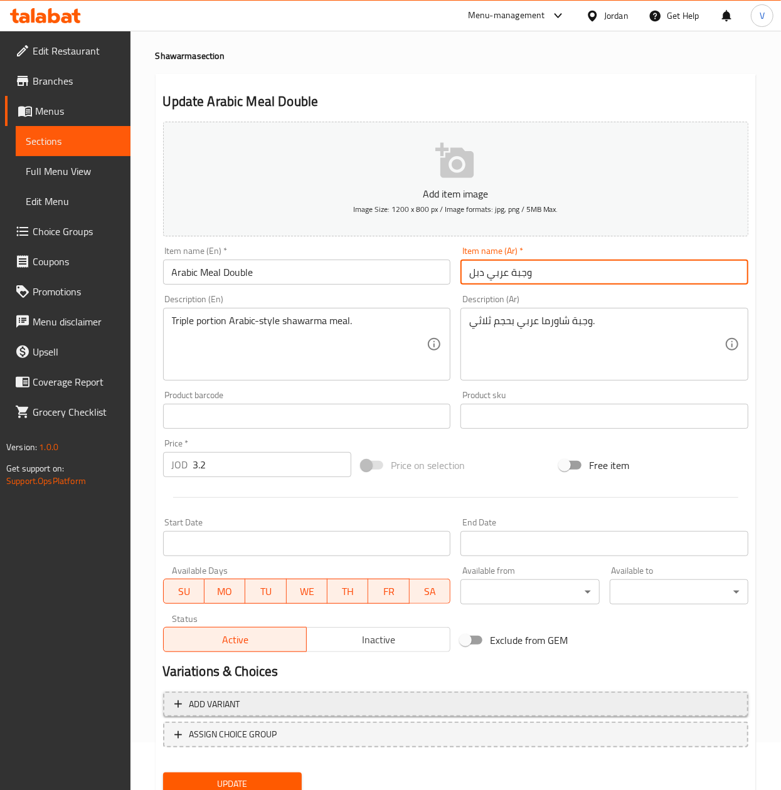
scroll to position [95, 0]
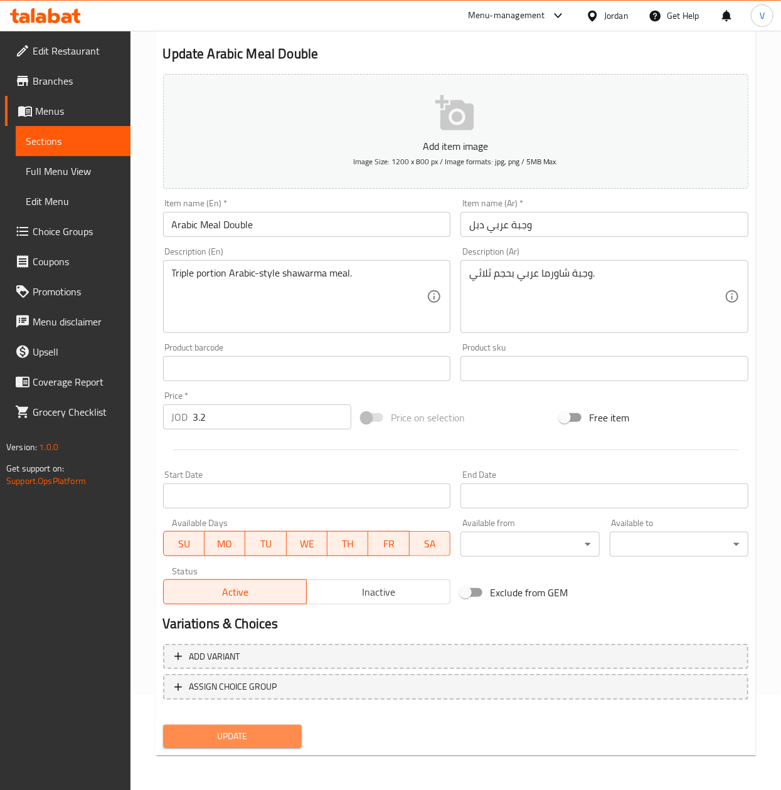
click at [248, 747] on button "Update" at bounding box center [232, 736] width 139 height 23
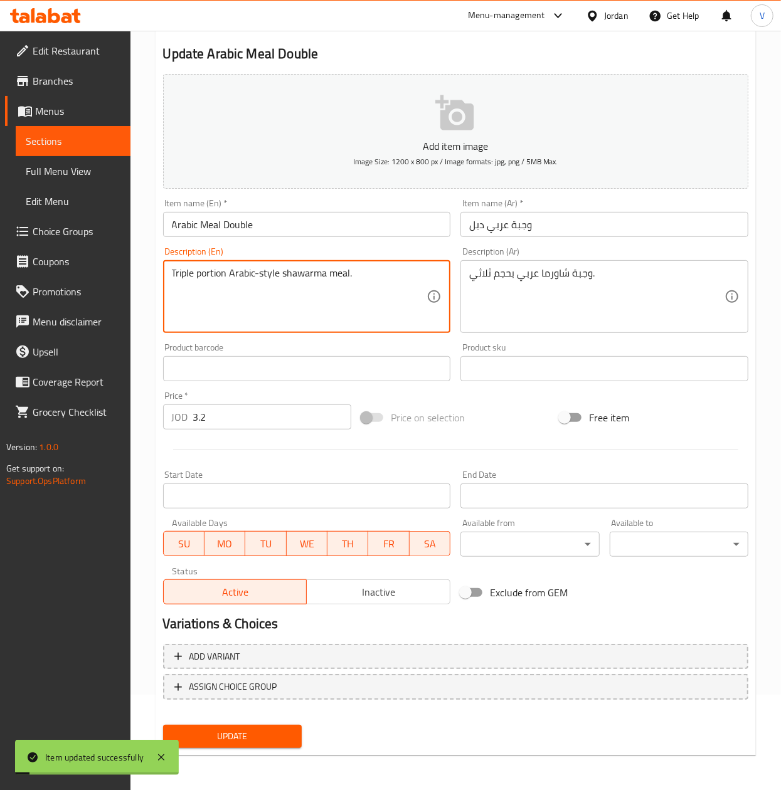
click at [188, 271] on textarea "Triple portion Arabic-style shawarma meal." at bounding box center [299, 297] width 255 height 60
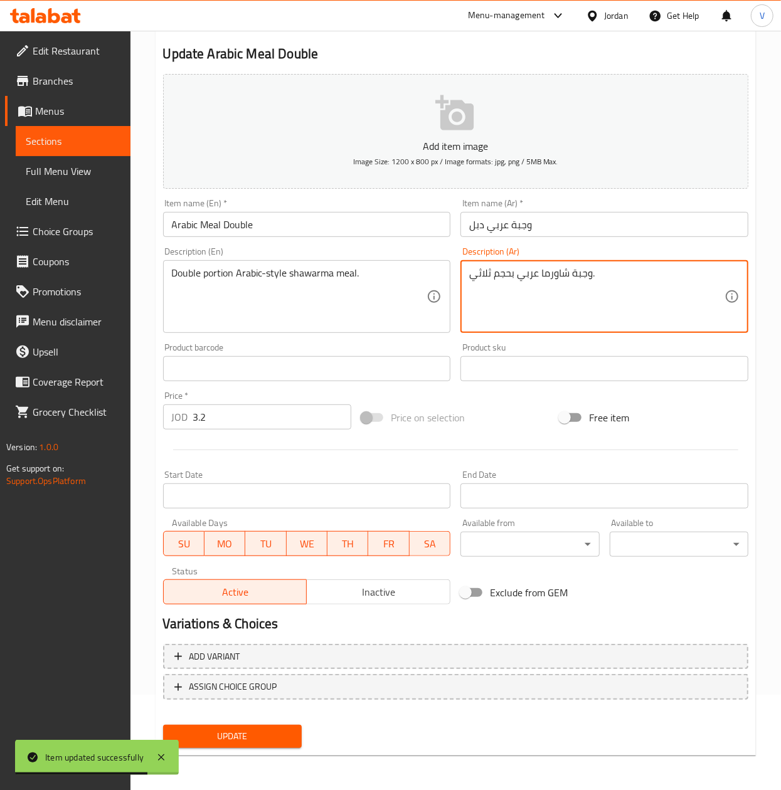
click at [479, 274] on textarea "وجبة شاورما عربي بحجم ثلاثي." at bounding box center [596, 297] width 255 height 60
click at [242, 737] on span "Update" at bounding box center [232, 737] width 119 height 16
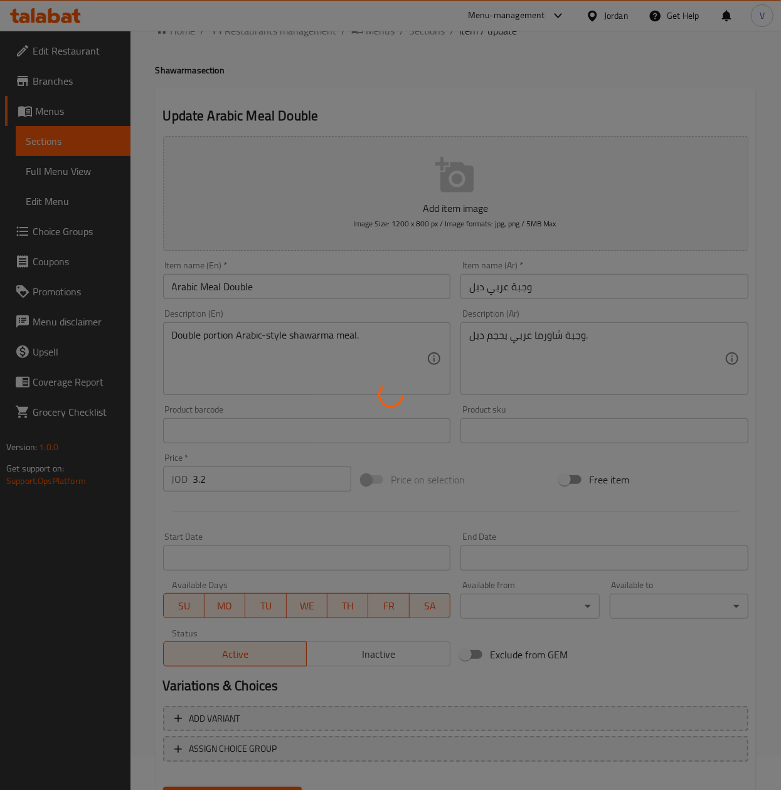
scroll to position [0, 0]
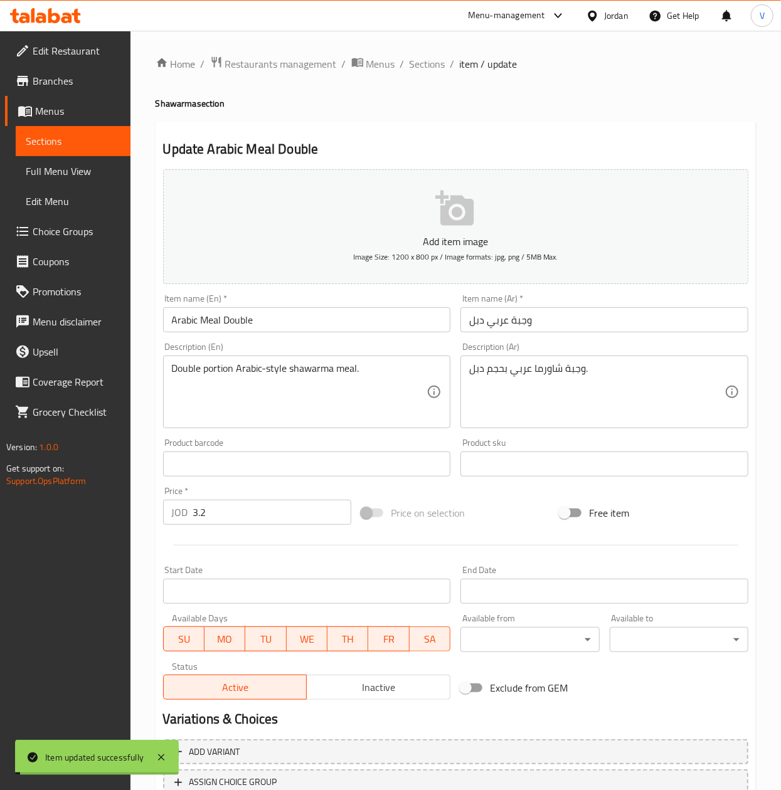
click at [412, 77] on div "Home / Restaurants management / Menus / Sections / item / update Shawarma secti…" at bounding box center [456, 459] width 600 height 806
click at [425, 70] on span "Sections" at bounding box center [428, 63] width 36 height 15
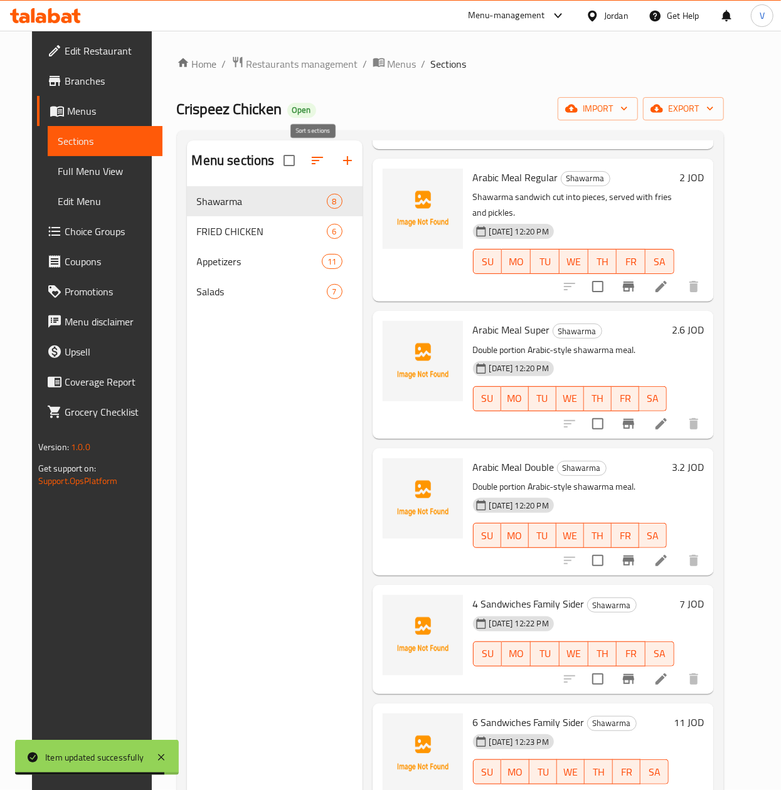
click at [320, 157] on icon "button" at bounding box center [317, 160] width 15 height 15
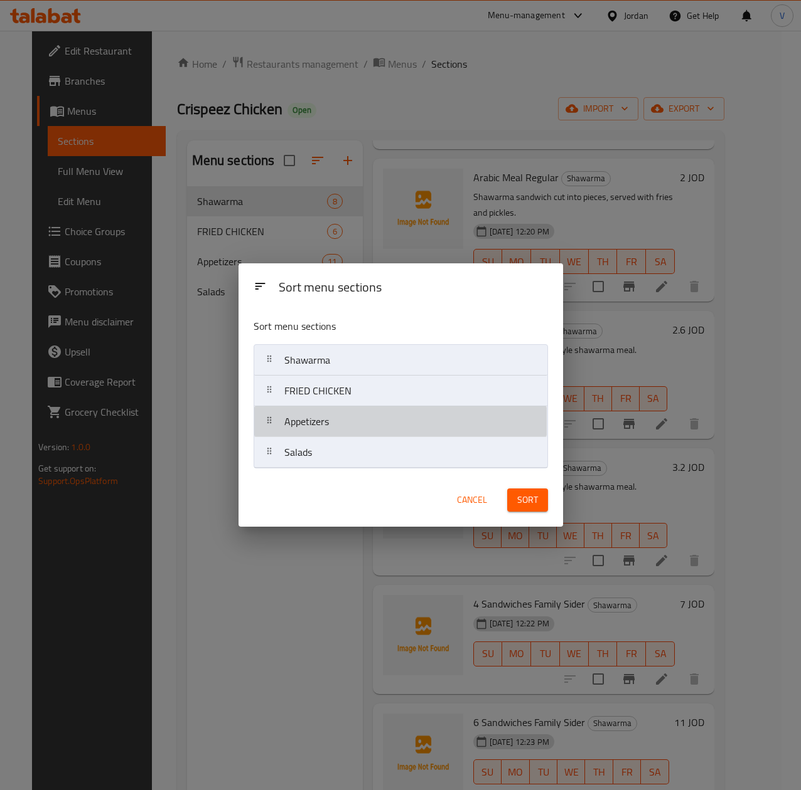
drag, startPoint x: 322, startPoint y: 436, endPoint x: 341, endPoint y: 396, distance: 44.6
click at [341, 396] on nav "Shawarma FRIED CHICKEN Appetizers Salads" at bounding box center [400, 406] width 294 height 124
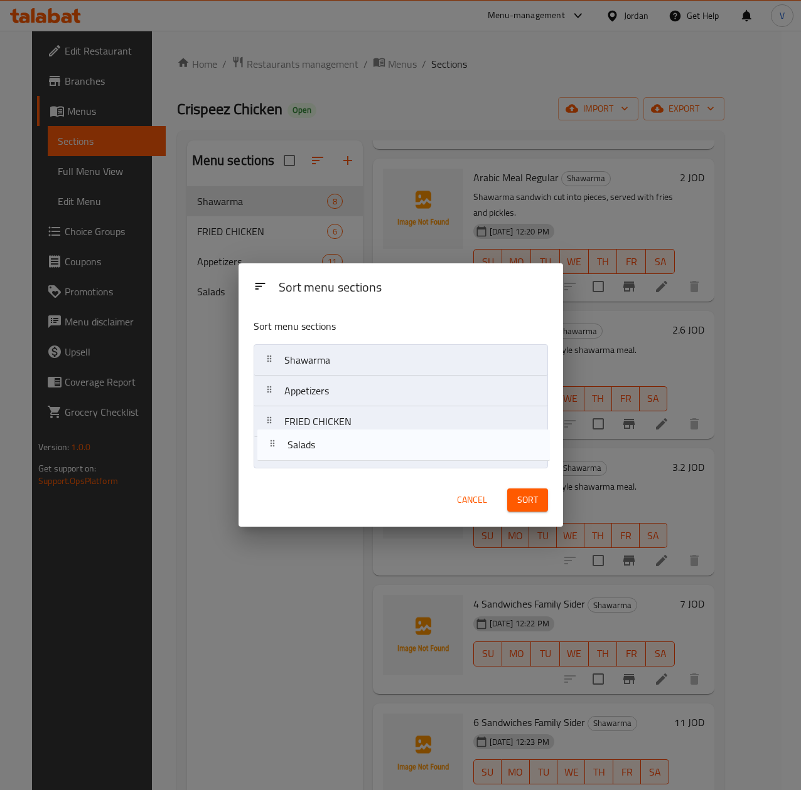
click at [351, 428] on nav "Shawarma Appetizers FRIED CHICKEN Salads" at bounding box center [400, 406] width 294 height 124
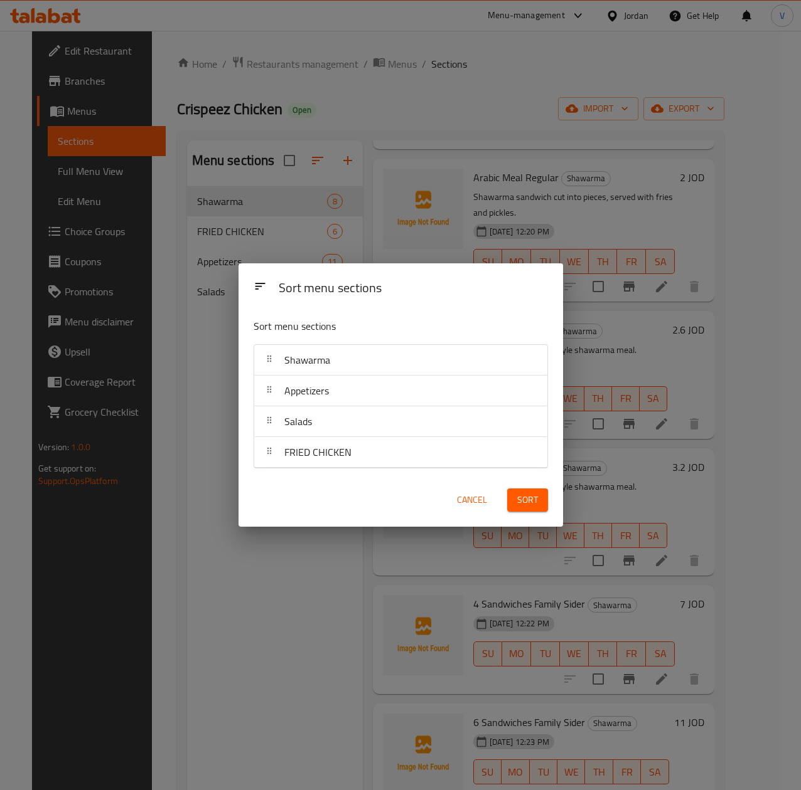
click at [523, 498] on span "Sort" at bounding box center [527, 500] width 21 height 16
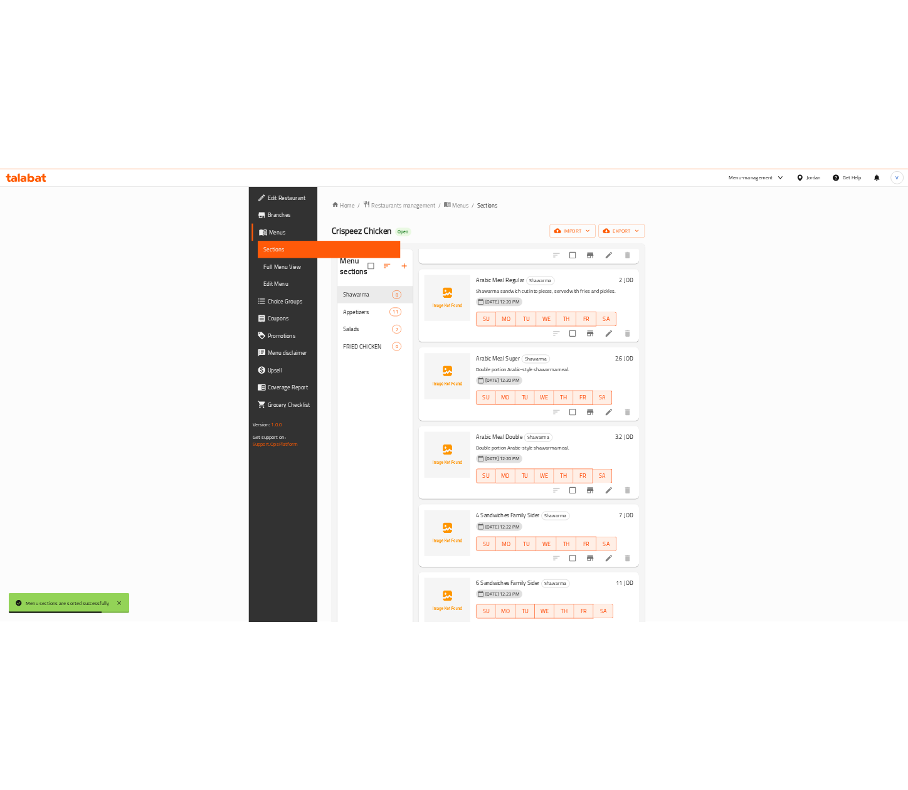
scroll to position [279, 0]
